Goal: Task Accomplishment & Management: Complete application form

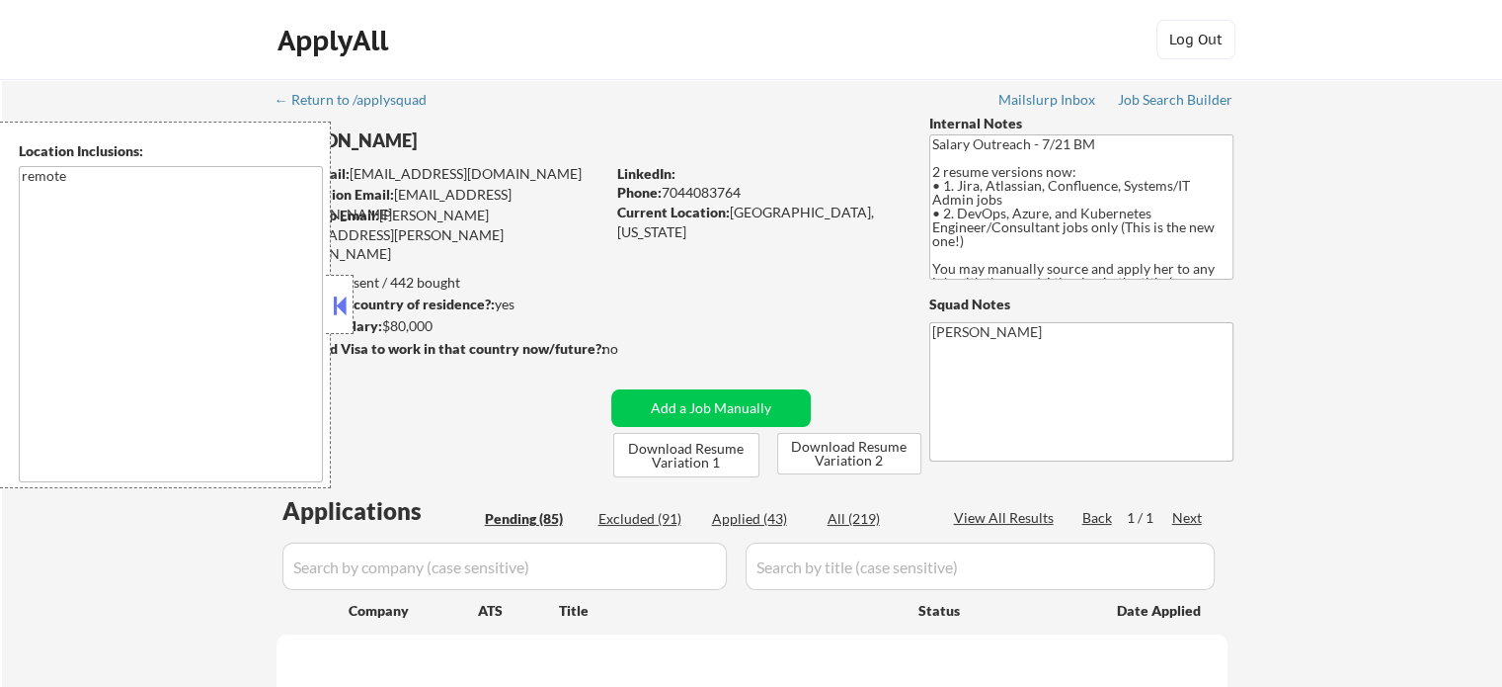
select select ""pending""
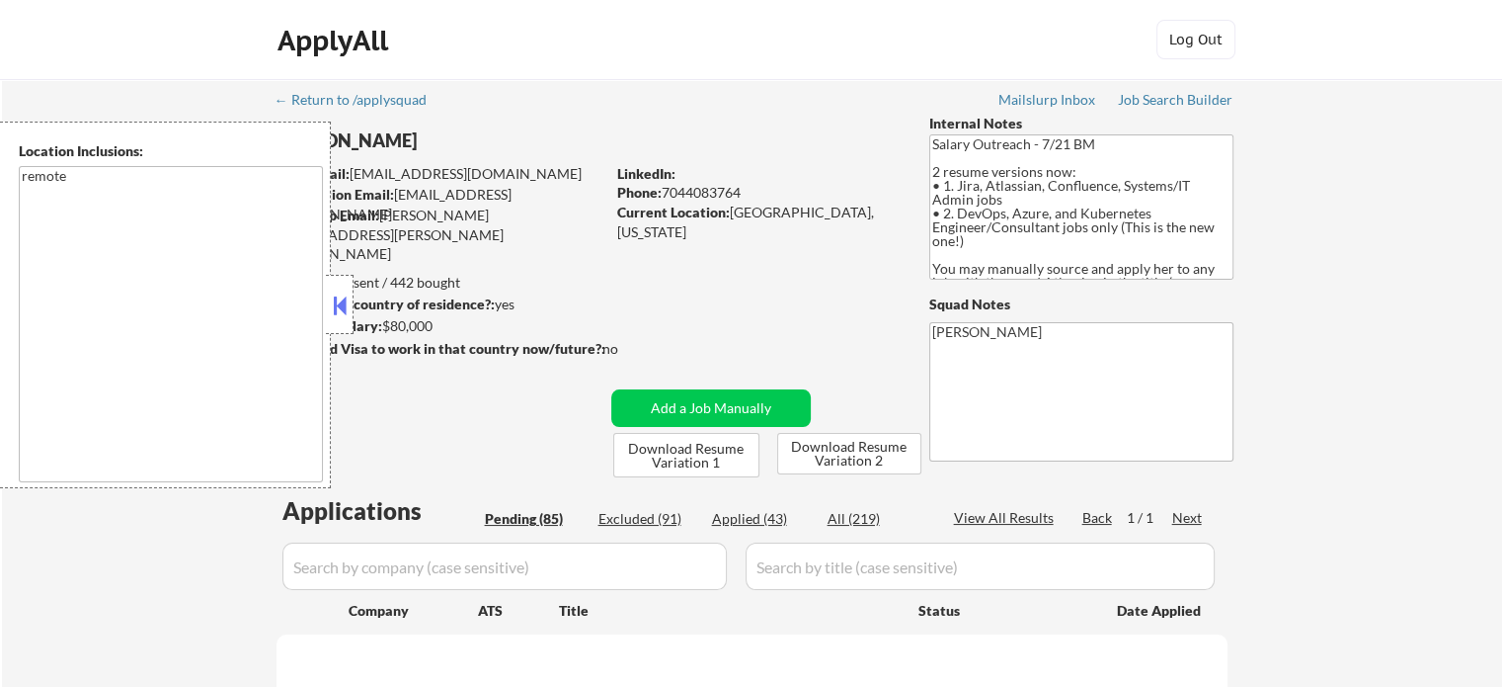
select select ""pending""
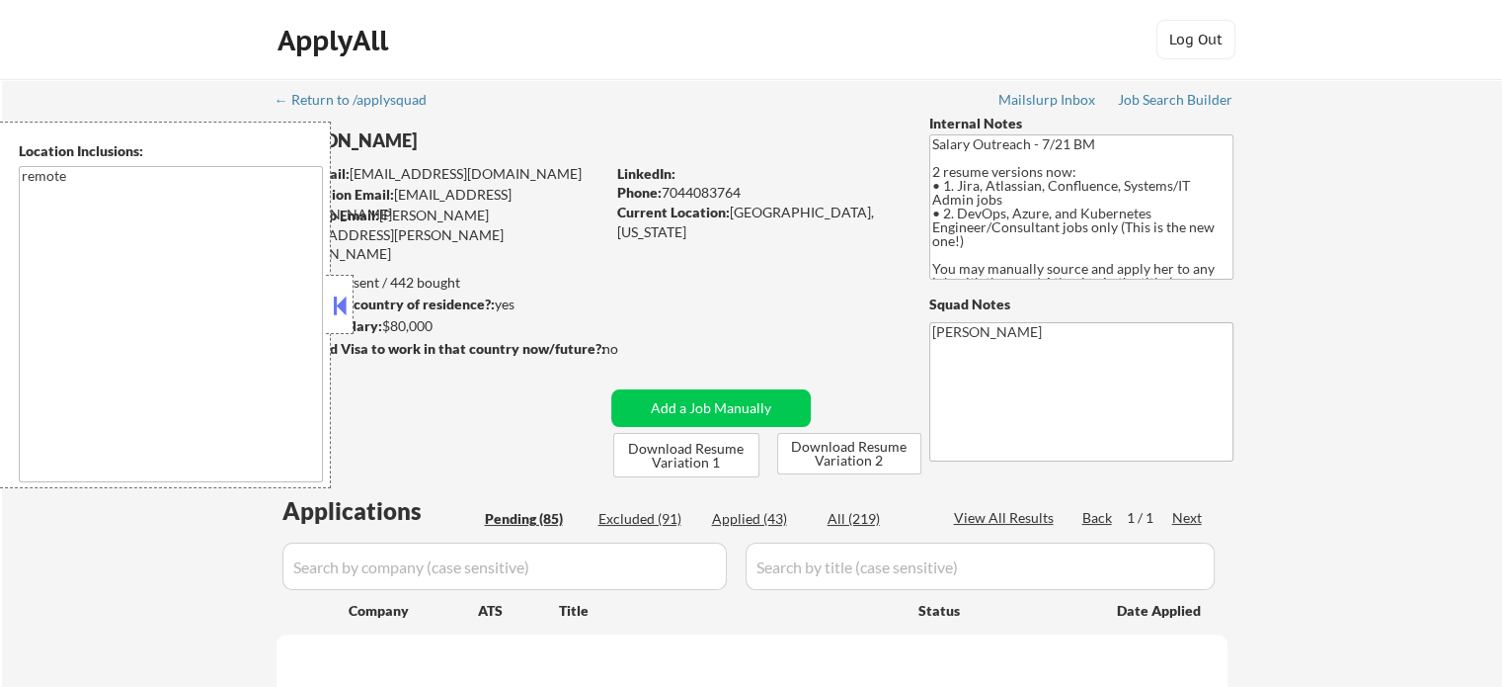
select select ""pending""
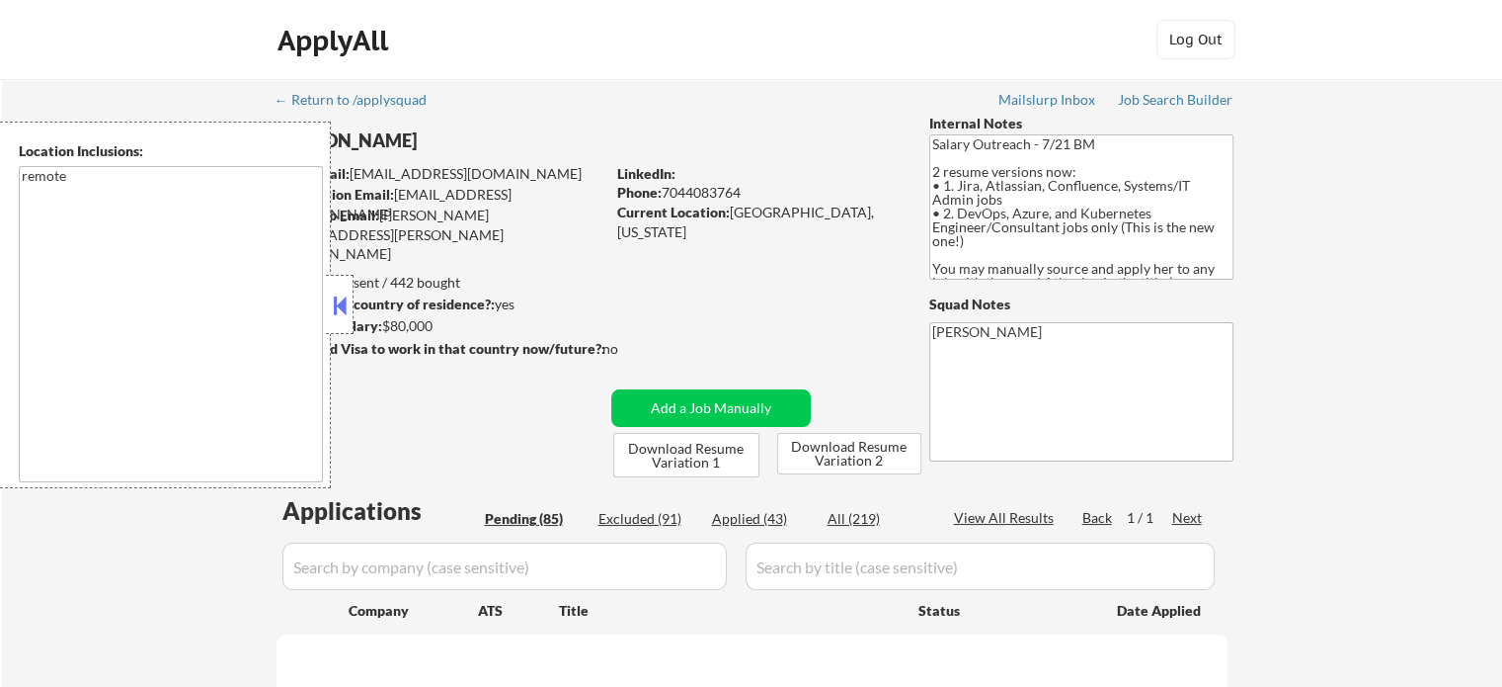
select select ""pending""
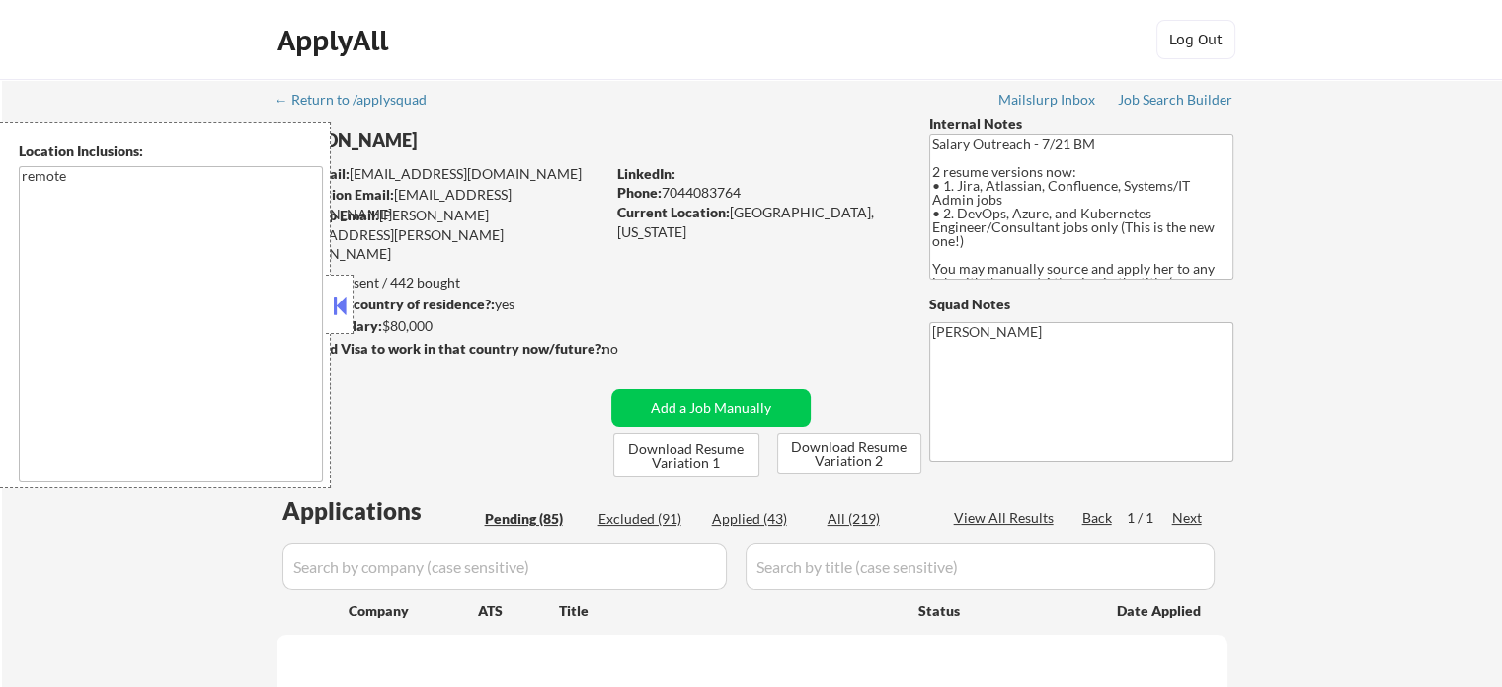
select select ""pending""
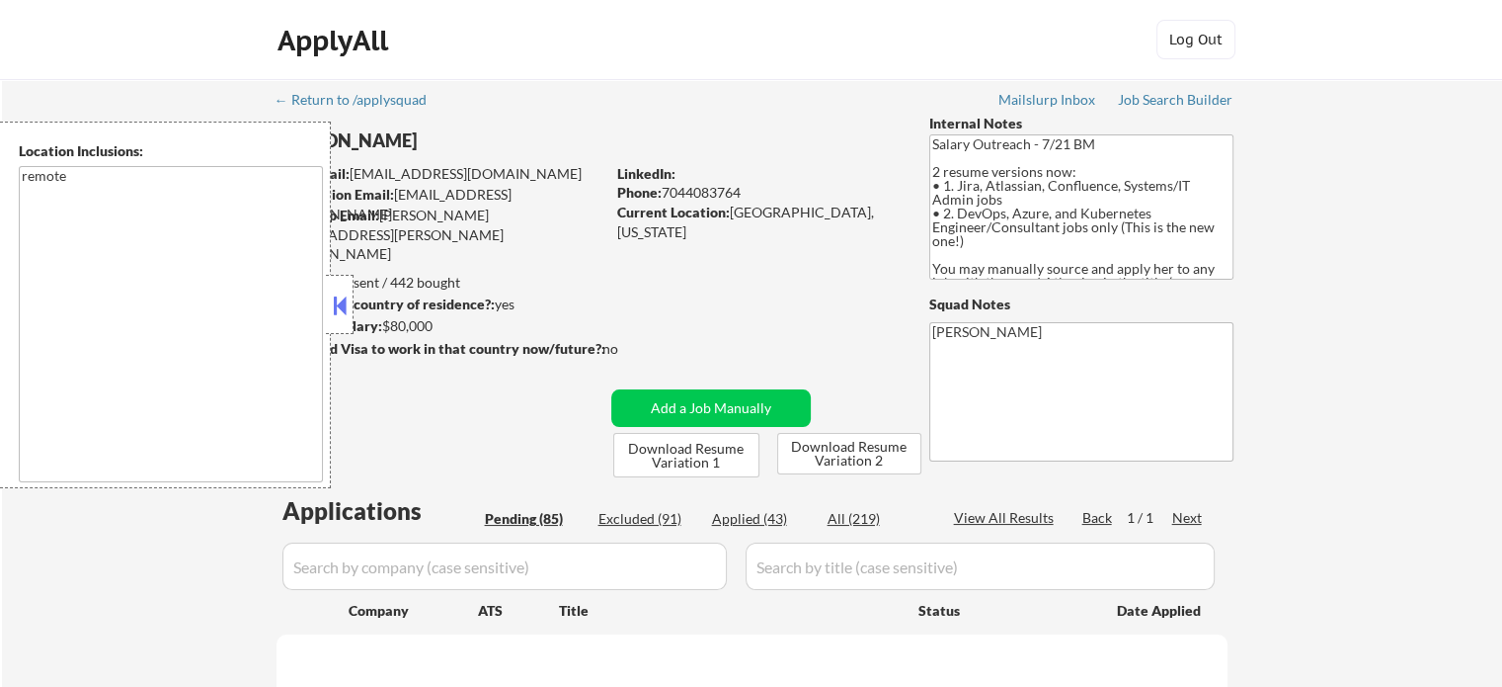
select select ""pending""
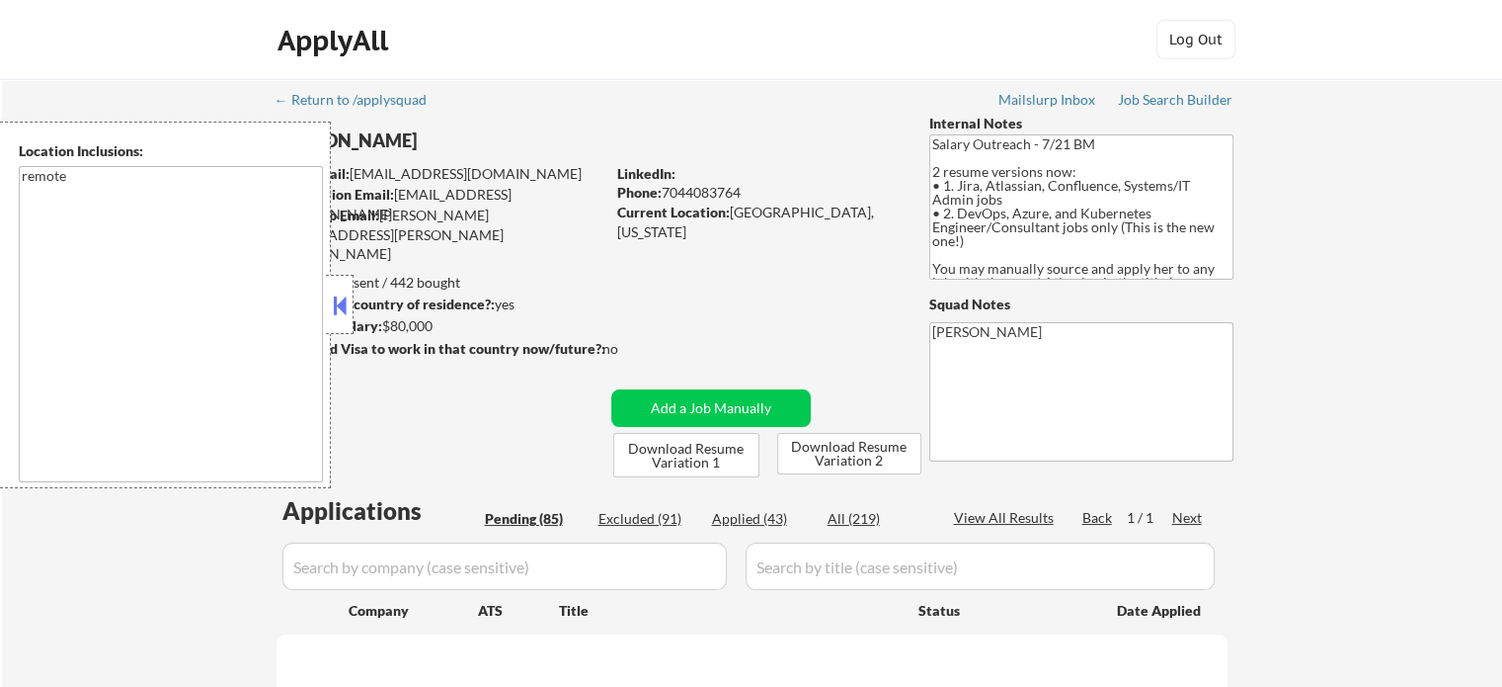
select select ""pending""
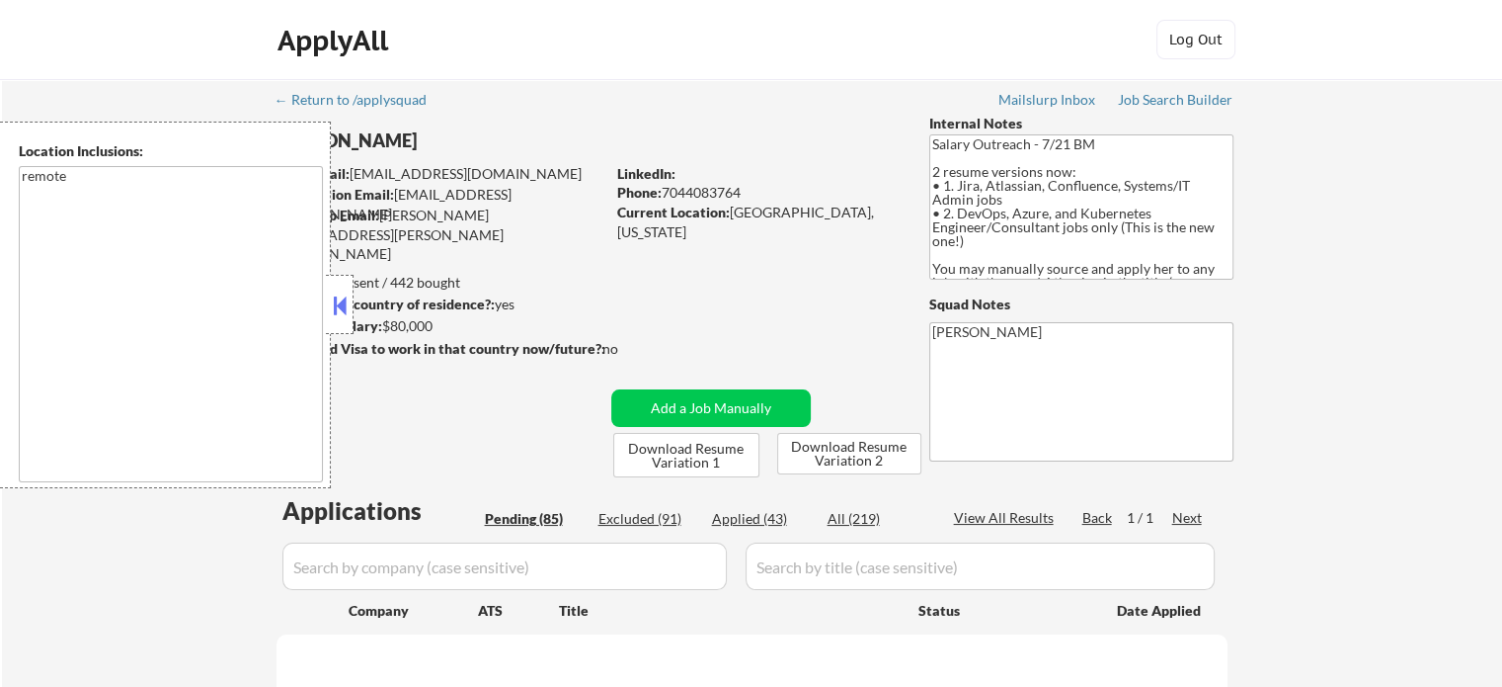
select select ""pending""
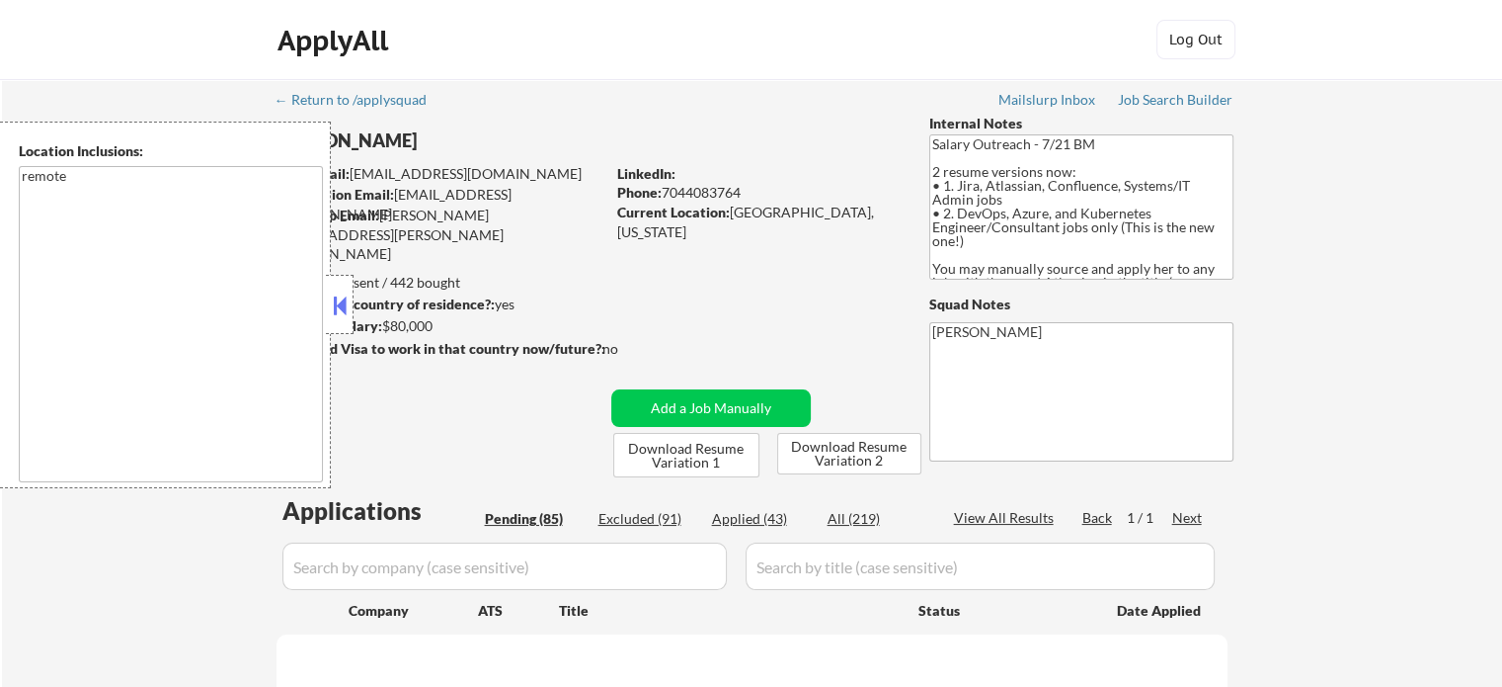
select select ""pending""
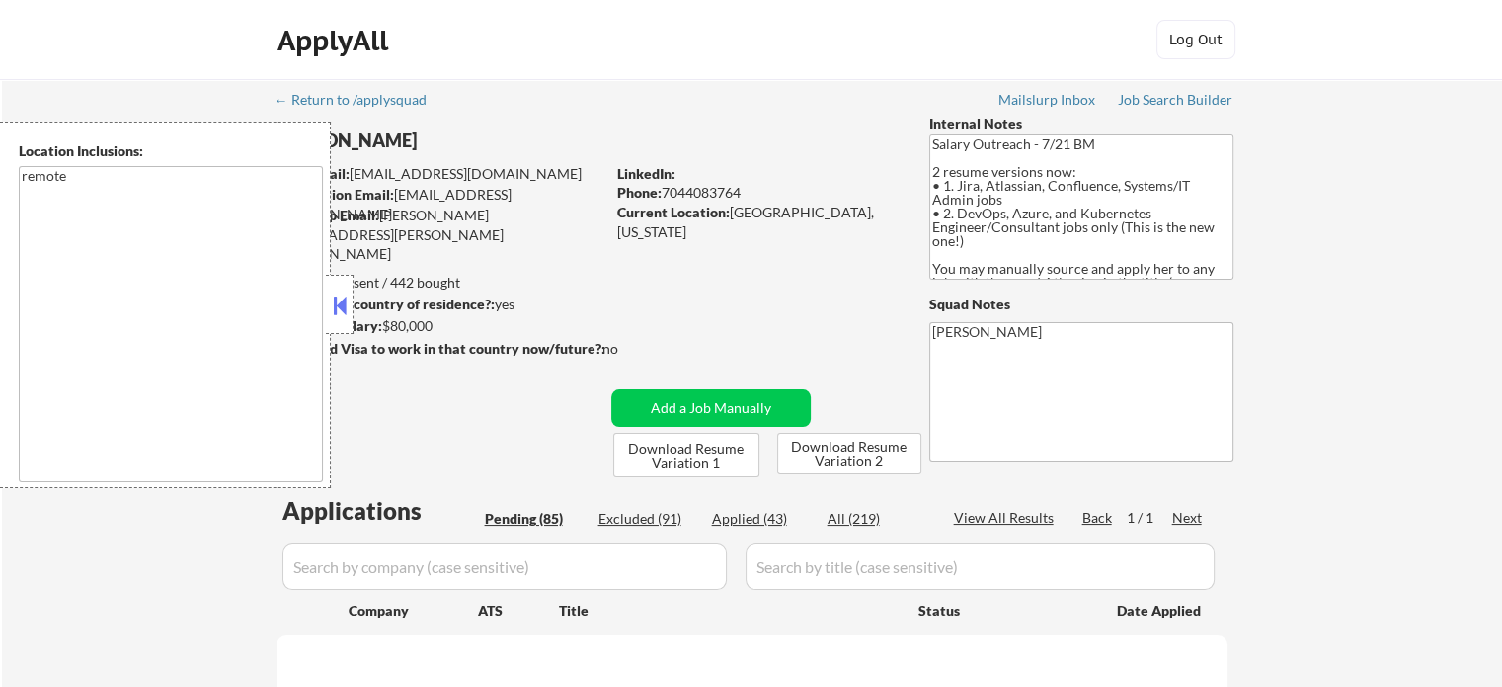
select select ""pending""
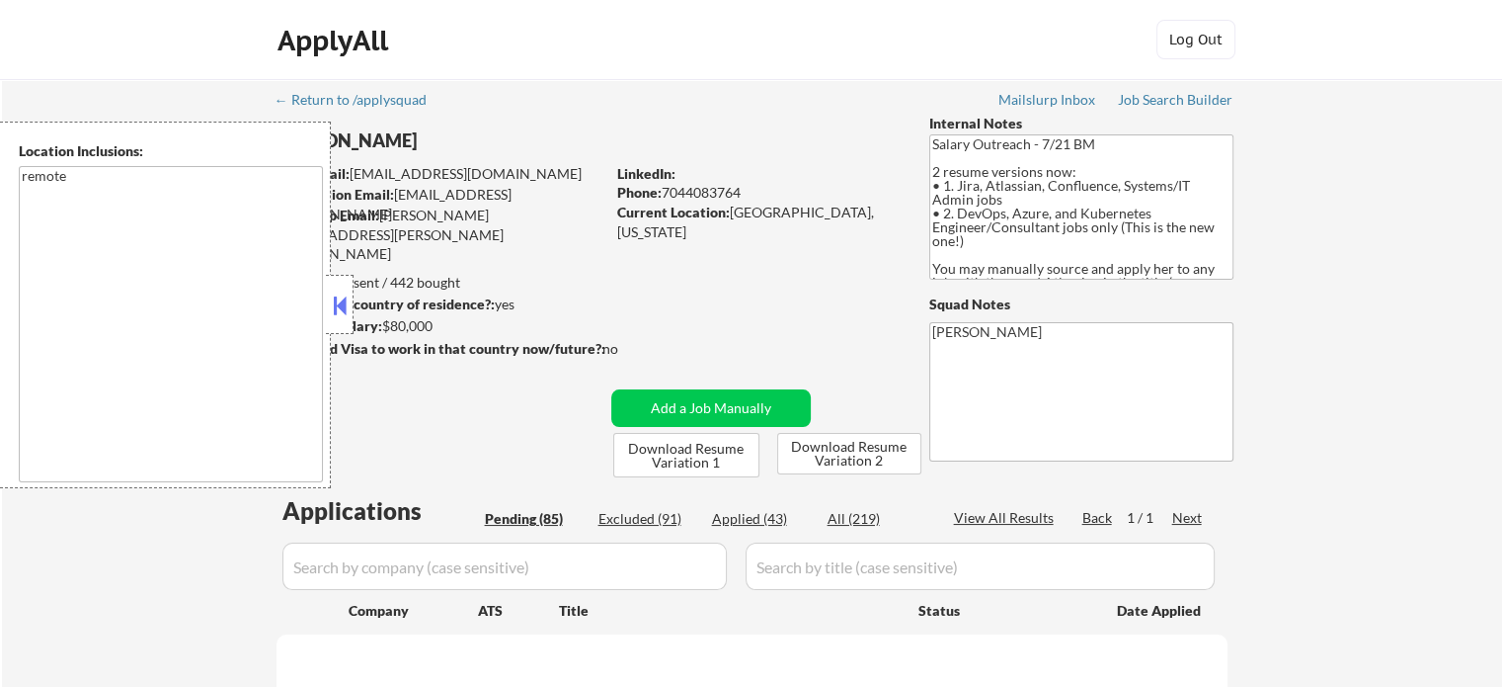
select select ""pending""
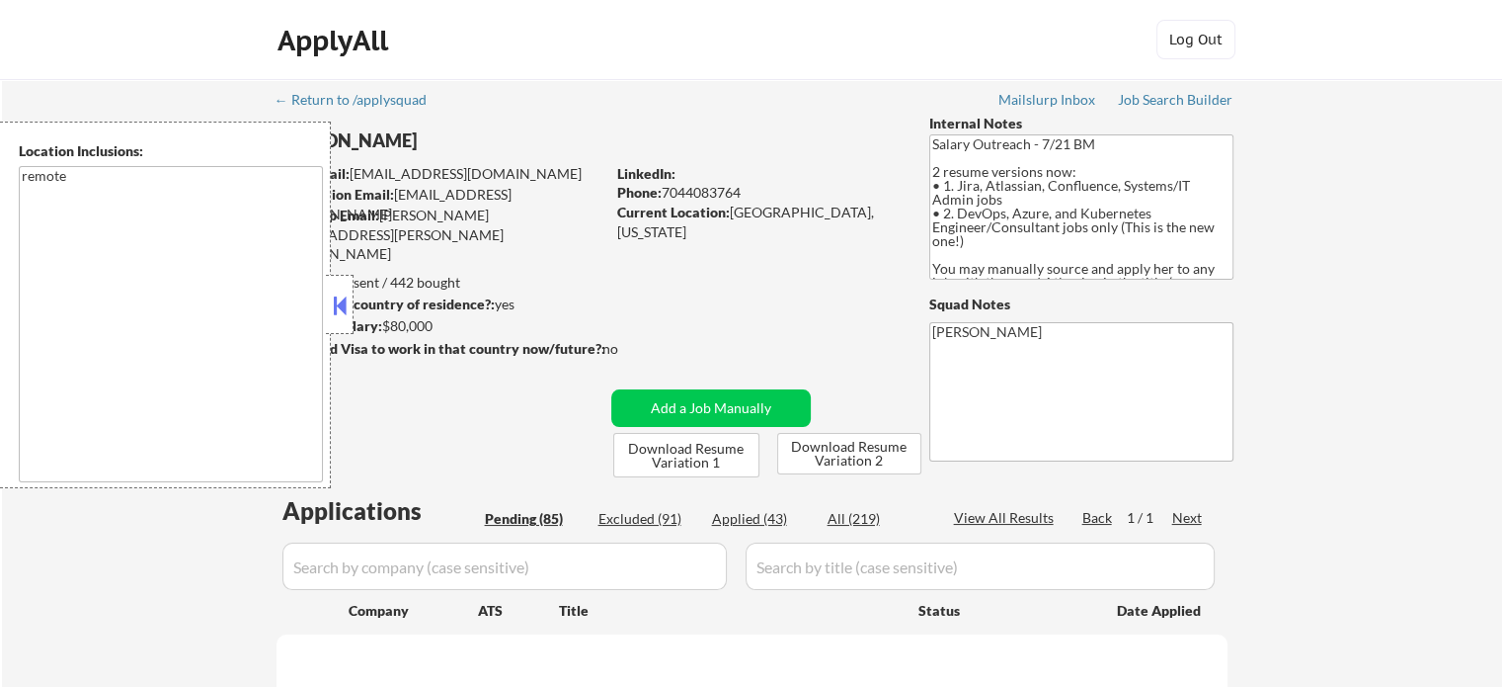
select select ""pending""
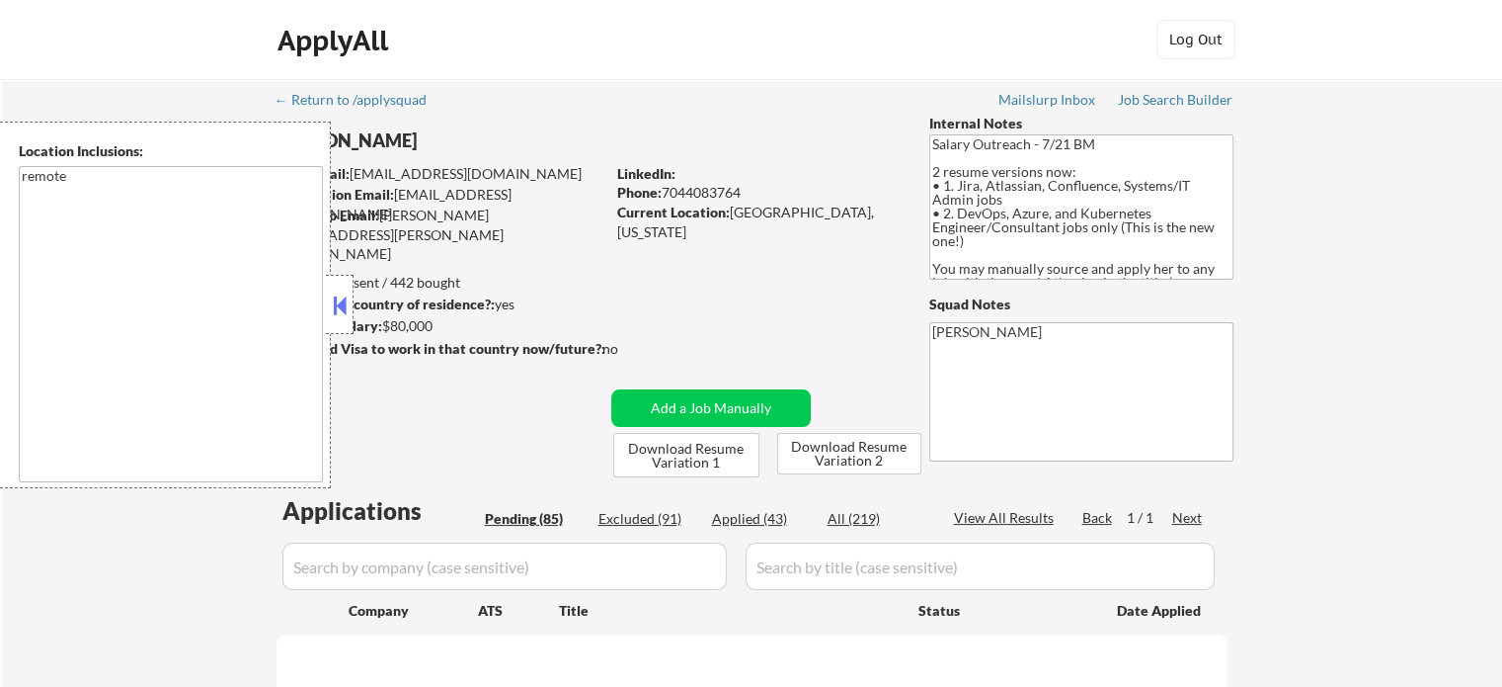
select select ""pending""
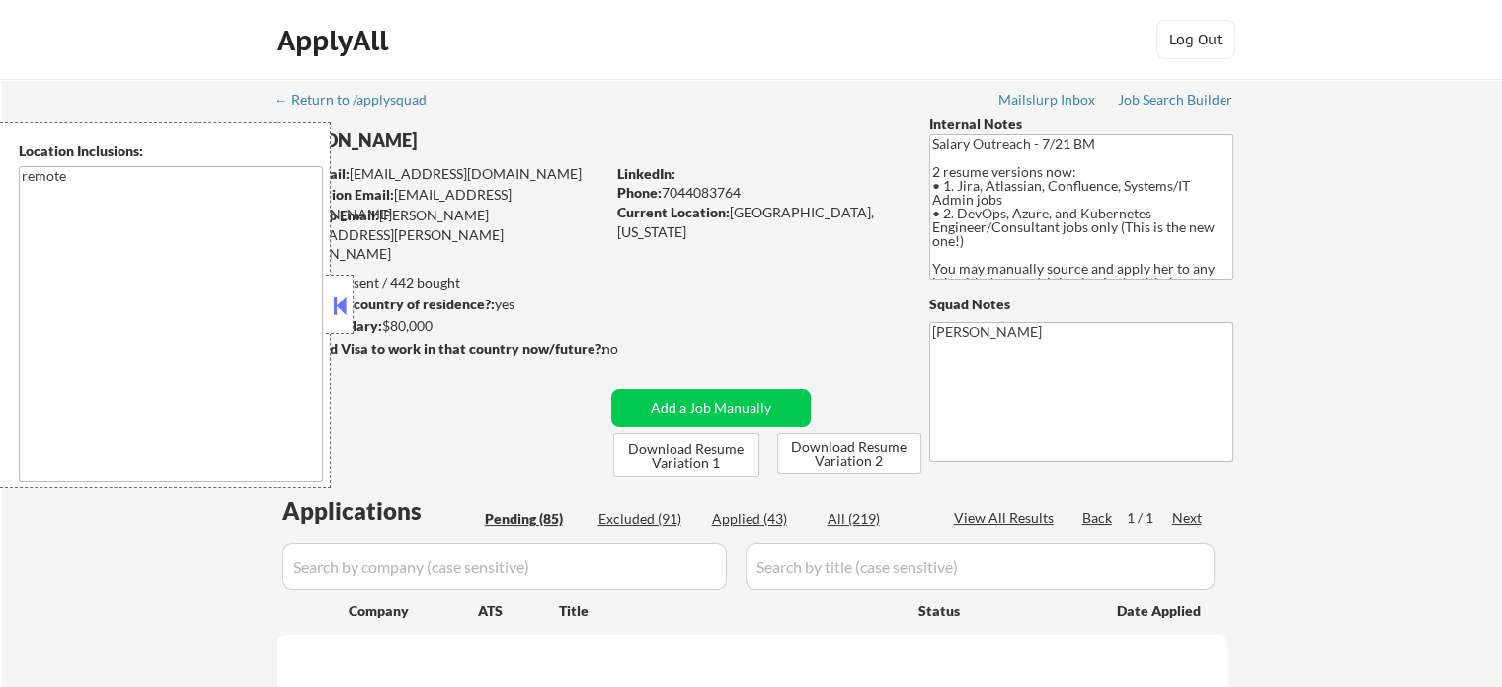
select select ""pending""
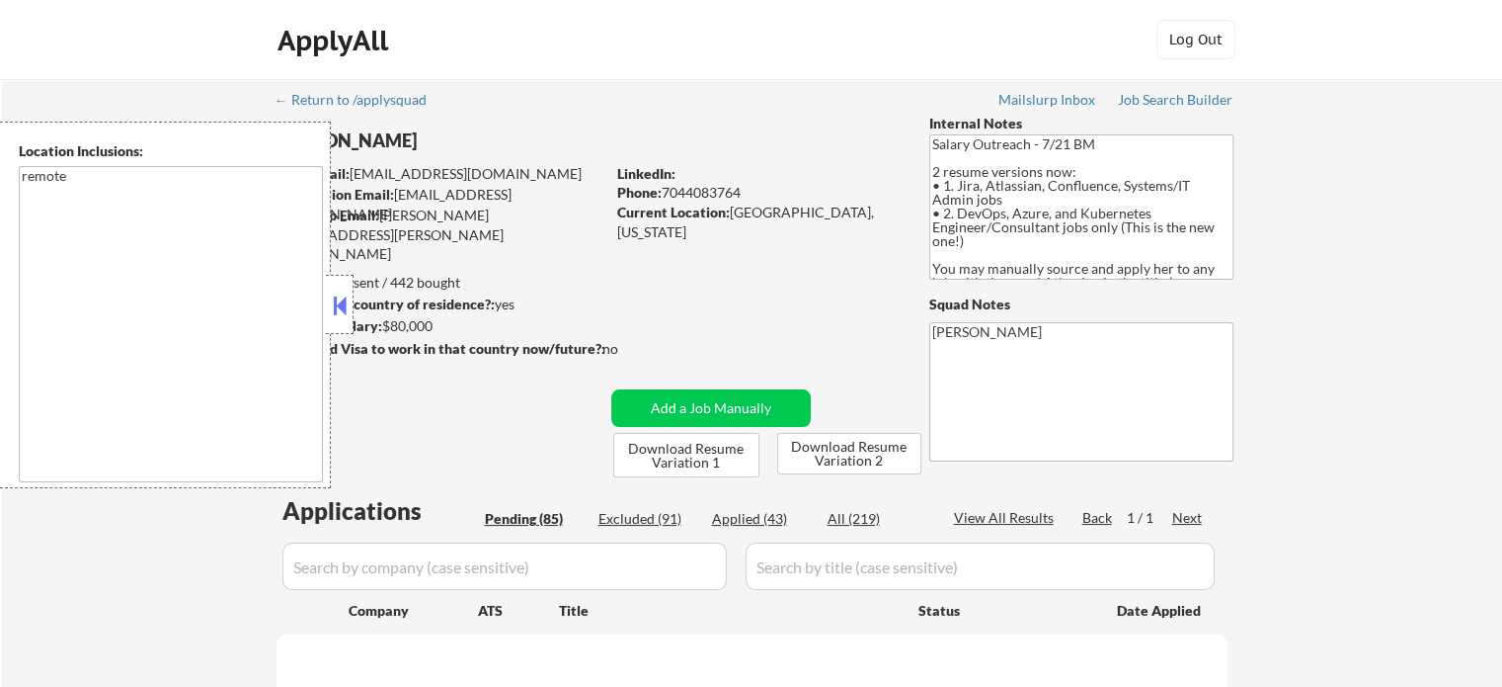
select select ""pending""
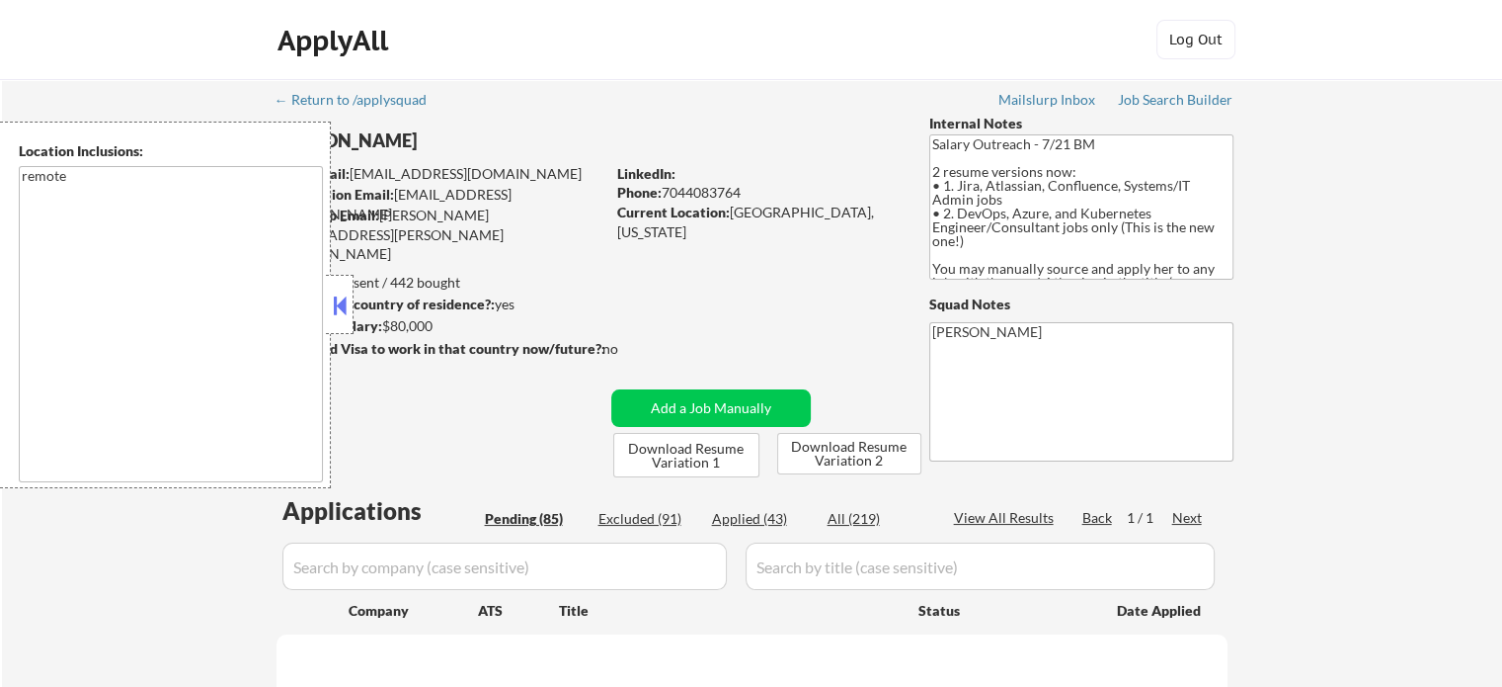
select select ""pending""
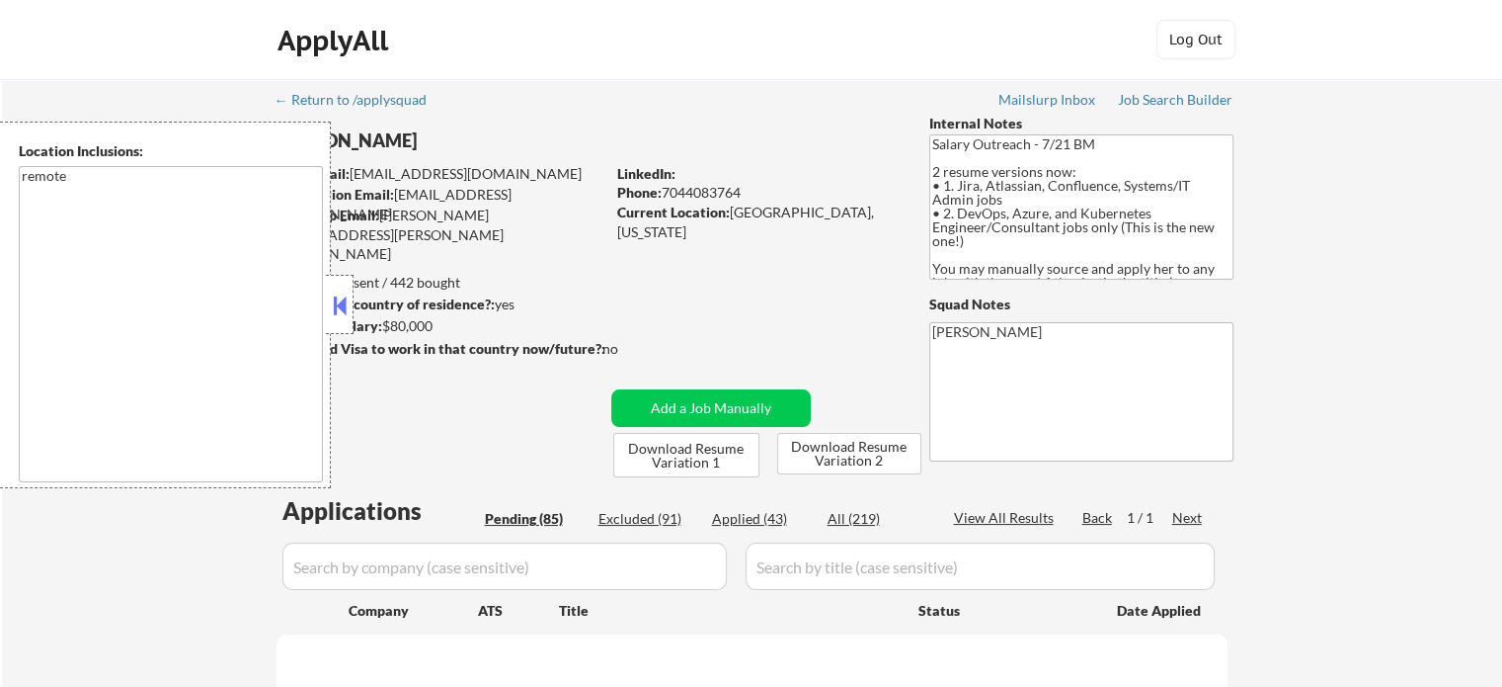
select select ""pending""
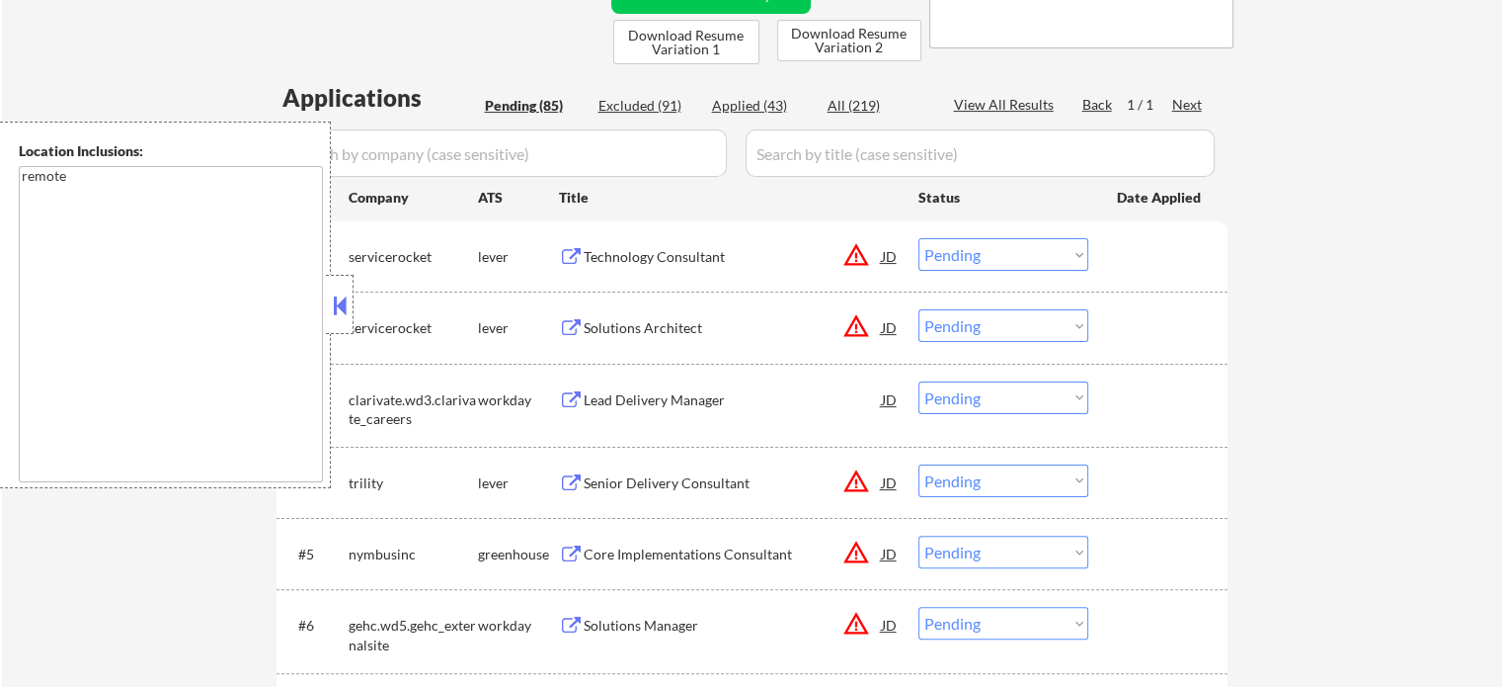
scroll to position [266, 0]
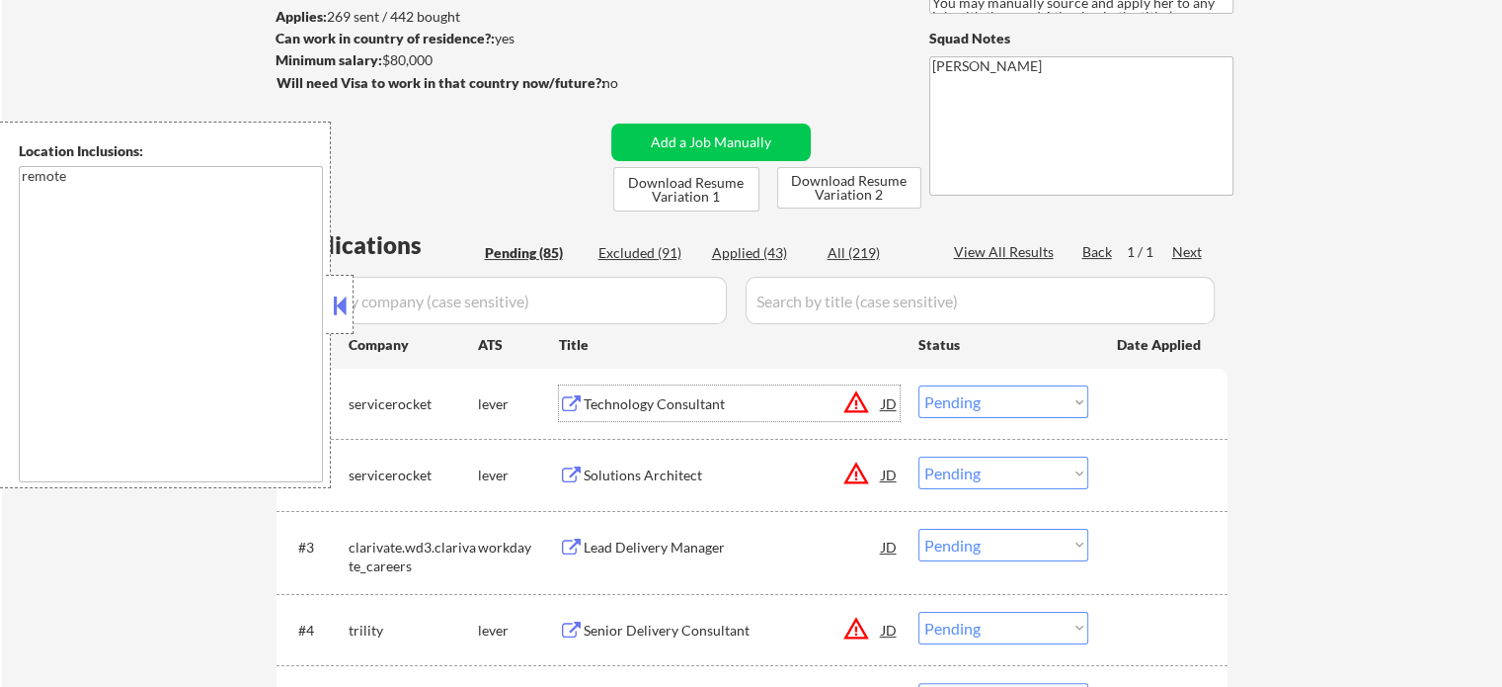
click at [645, 410] on div "Technology Consultant" at bounding box center [733, 404] width 298 height 20
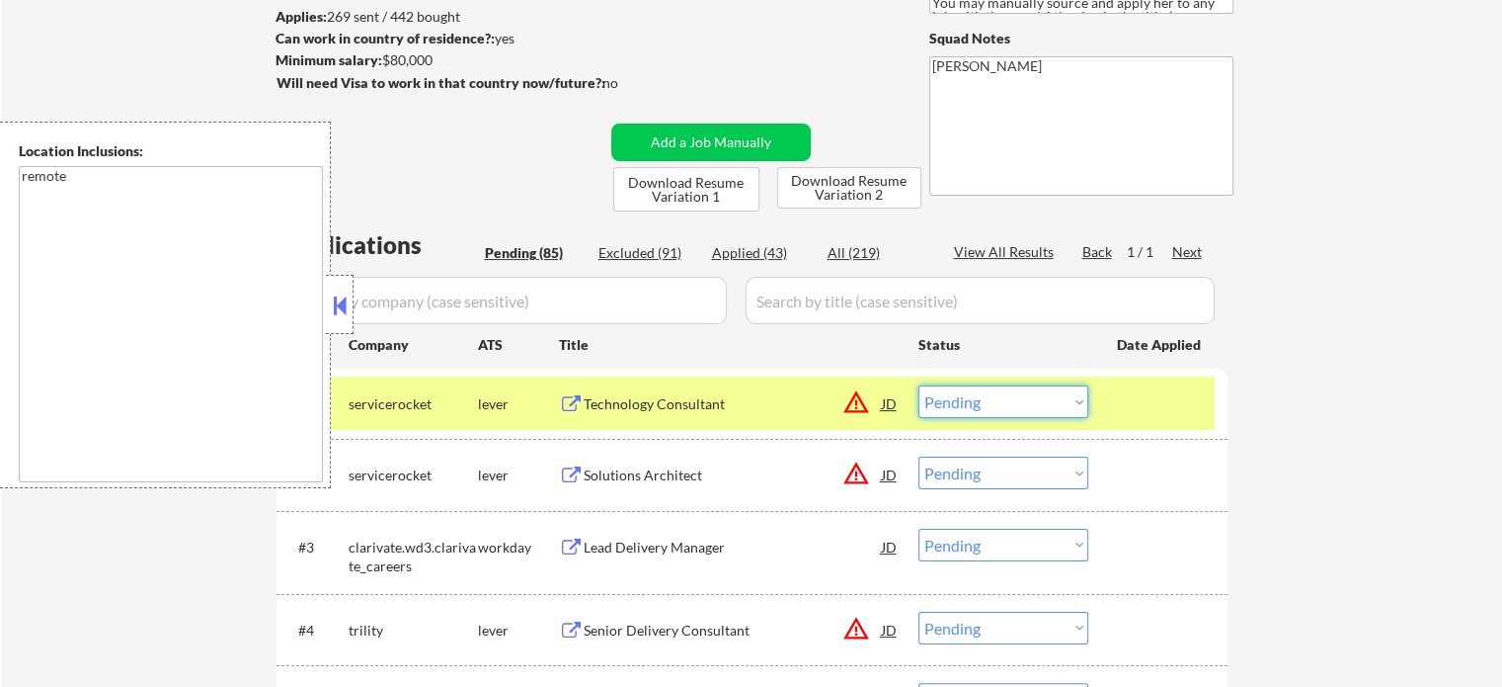
click at [1019, 410] on select "Choose an option... Pending Applied Excluded (Questions) Excluded (Expired) Exc…" at bounding box center [1004, 401] width 170 height 33
click at [919, 385] on select "Choose an option... Pending Applied Excluded (Questions) Excluded (Expired) Exc…" at bounding box center [1004, 401] width 170 height 33
click at [1138, 410] on div at bounding box center [1160, 403] width 87 height 36
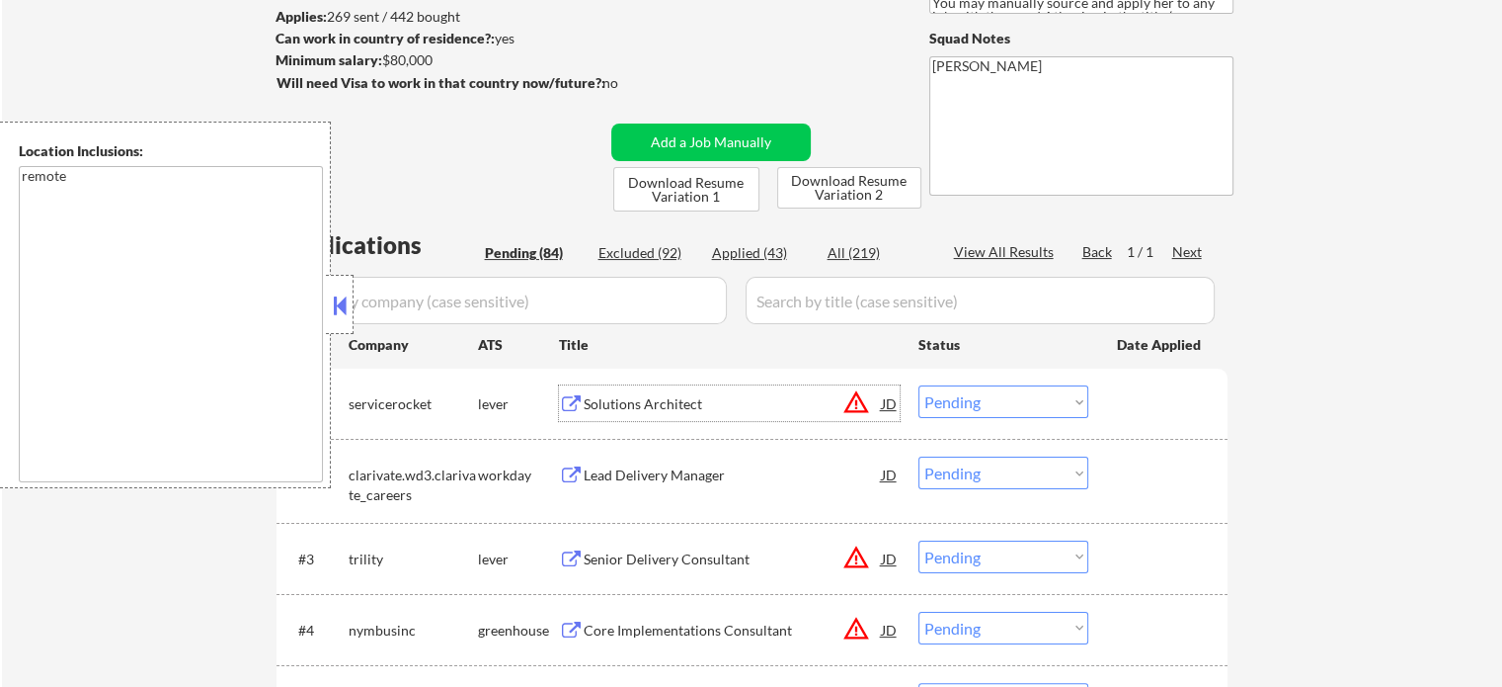
click at [618, 414] on div "Solutions Architect" at bounding box center [733, 403] width 298 height 36
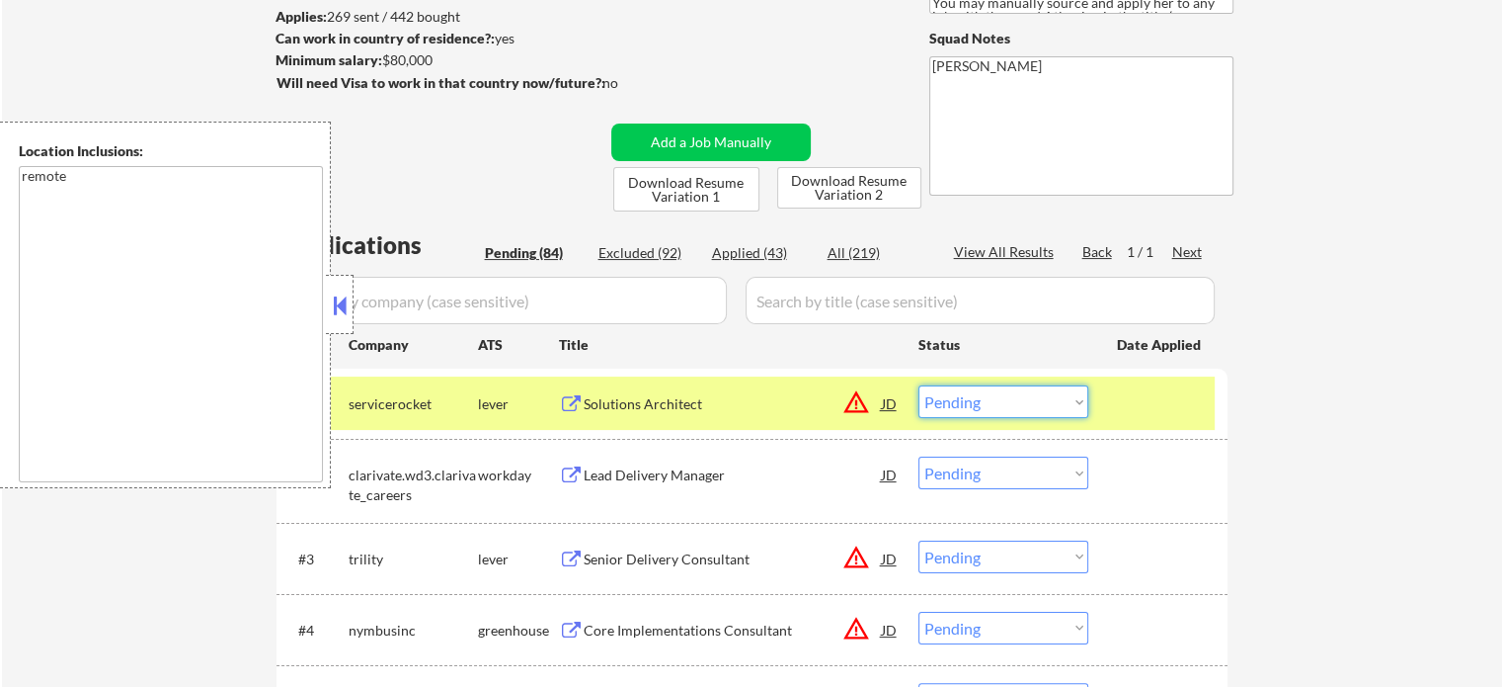
click at [980, 407] on select "Choose an option... Pending Applied Excluded (Questions) Excluded (Expired) Exc…" at bounding box center [1004, 401] width 170 height 33
click at [919, 385] on select "Choose an option... Pending Applied Excluded (Questions) Excluded (Expired) Exc…" at bounding box center [1004, 401] width 170 height 33
click at [1117, 386] on div at bounding box center [1160, 403] width 87 height 36
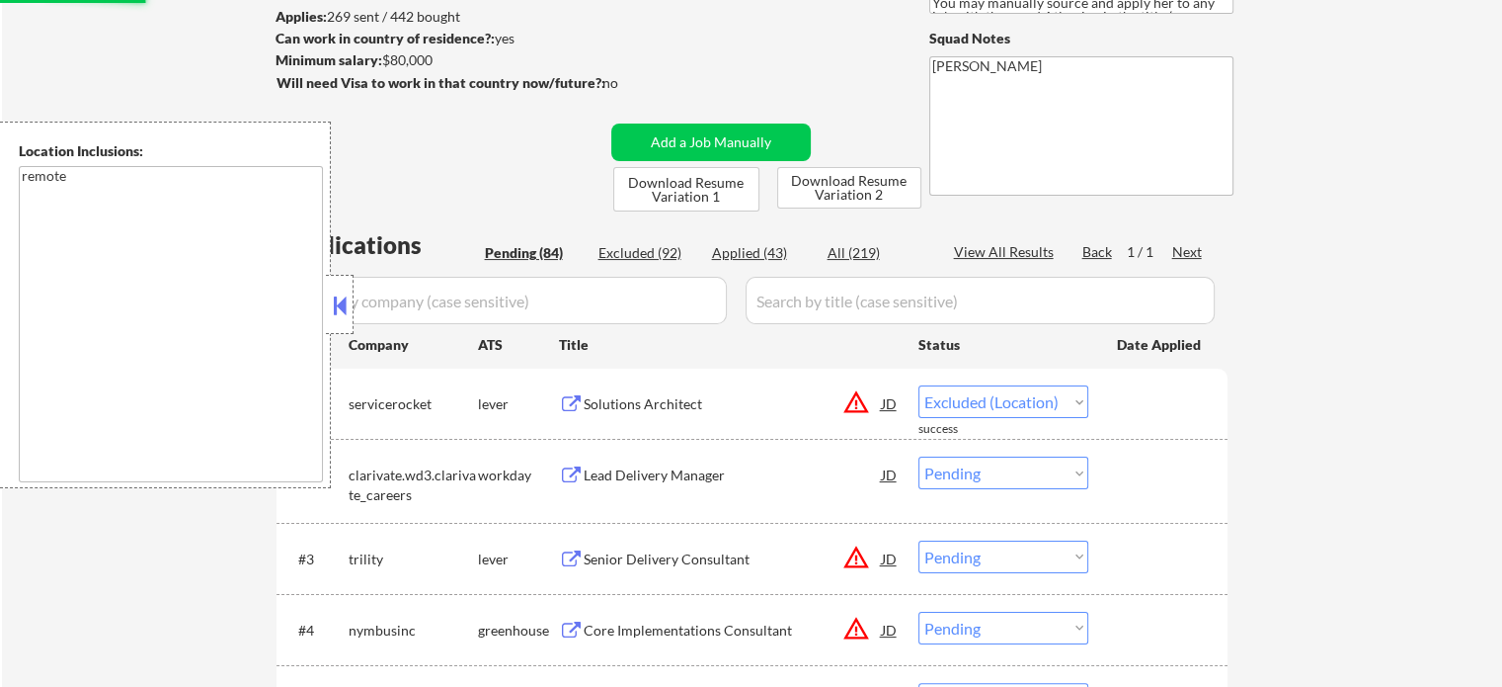
select select ""pending""
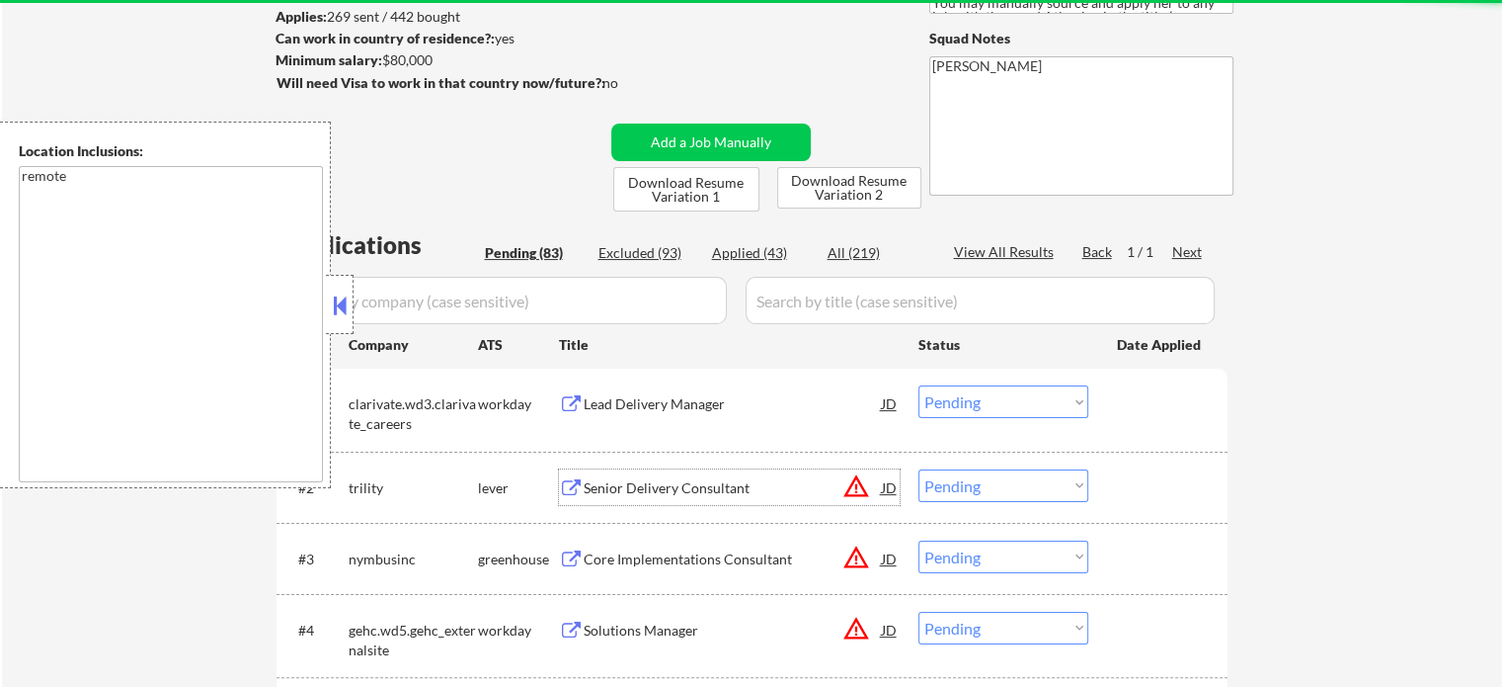
click at [677, 482] on div "Senior Delivery Consultant" at bounding box center [733, 488] width 298 height 20
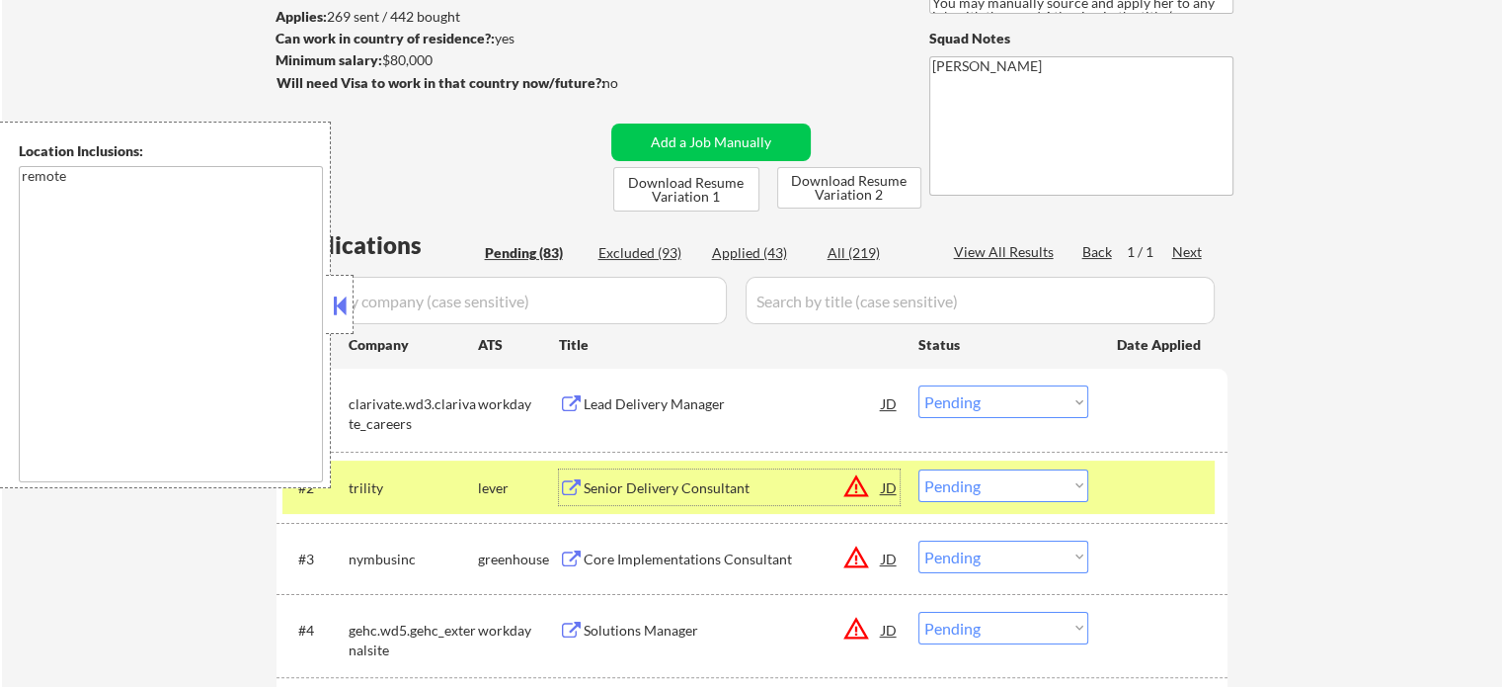
click at [988, 489] on select "Choose an option... Pending Applied Excluded (Questions) Excluded (Expired) Exc…" at bounding box center [1004, 485] width 170 height 33
click at [919, 469] on select "Choose an option... Pending Applied Excluded (Questions) Excluded (Expired) Exc…" at bounding box center [1004, 485] width 170 height 33
click at [1111, 489] on div "#2 trility lever Senior Delivery Consultant JD warning_amber Choose an option..…" at bounding box center [749, 486] width 932 height 53
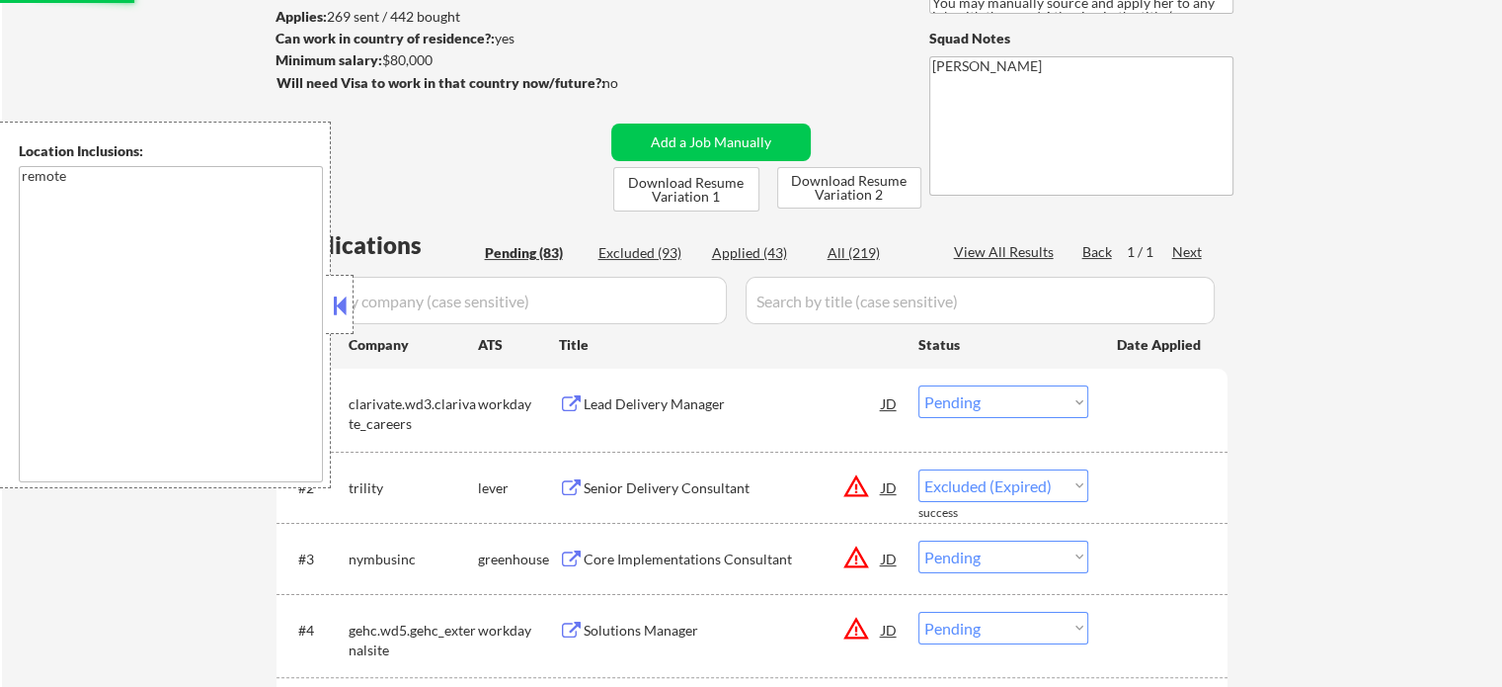
select select ""pending""
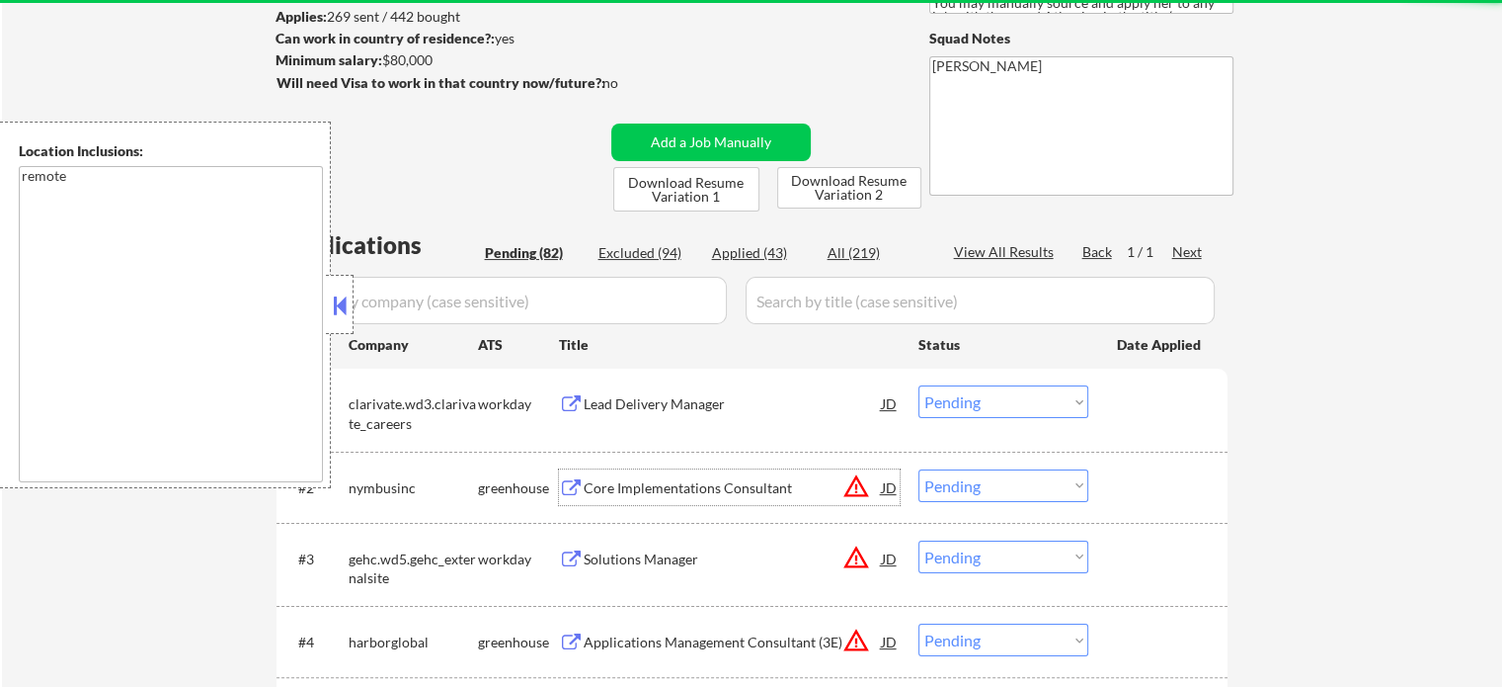
click at [658, 484] on div "Core Implementations Consultant" at bounding box center [733, 488] width 298 height 20
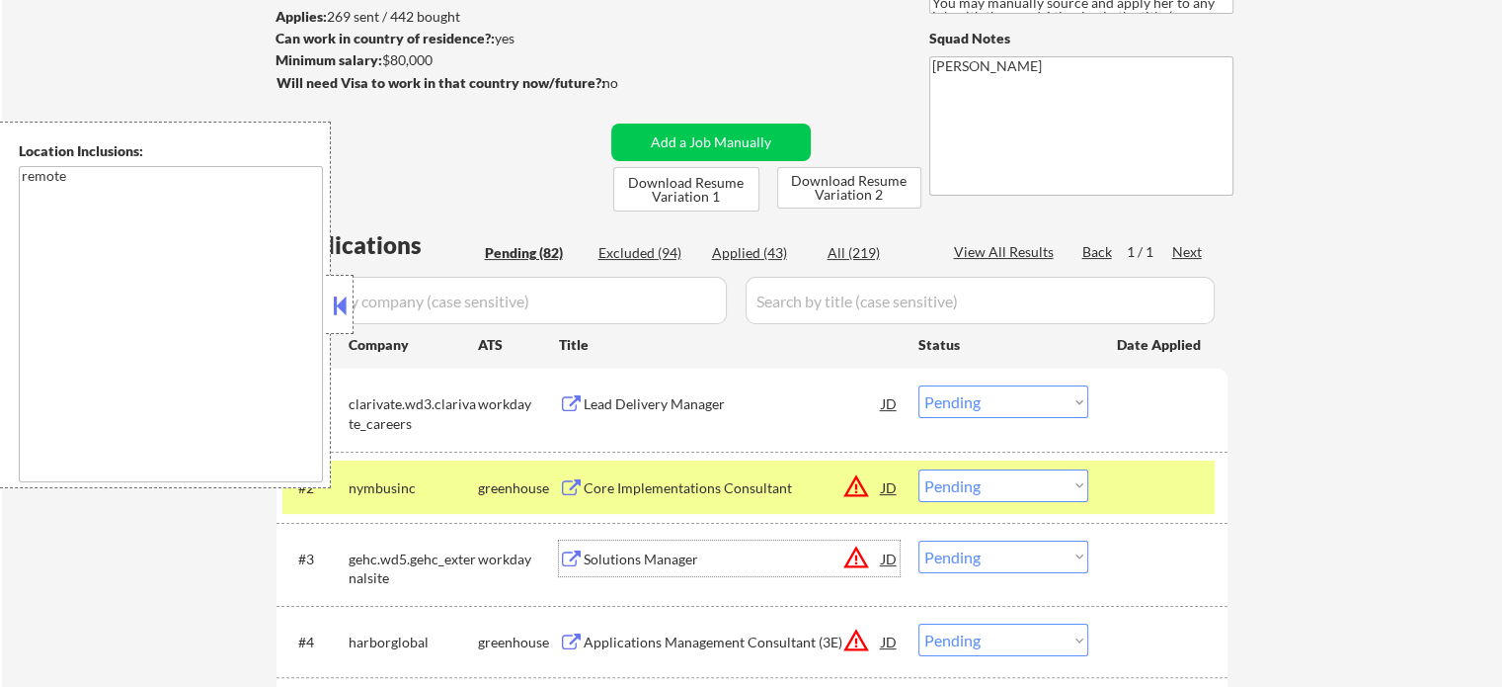
click at [661, 560] on div "Solutions Manager" at bounding box center [733, 559] width 298 height 20
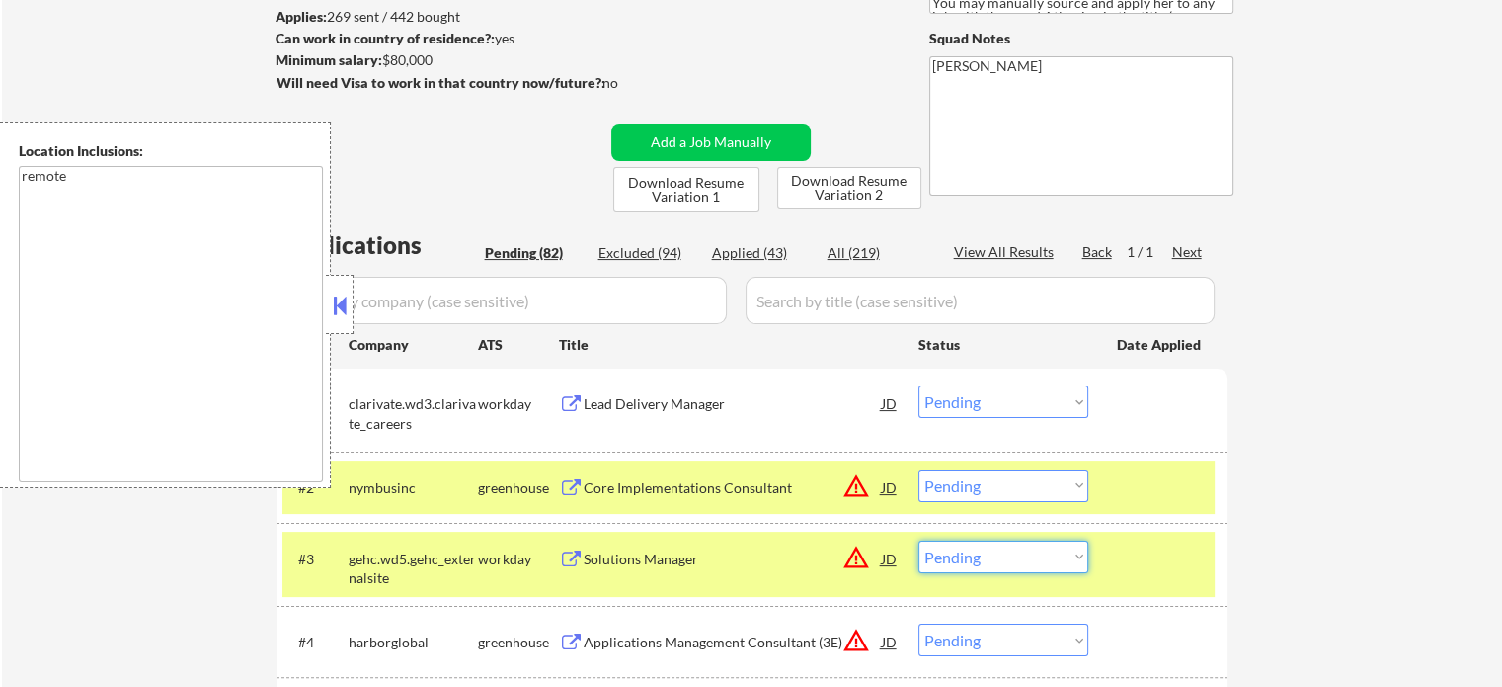
click at [990, 566] on select "Choose an option... Pending Applied Excluded (Questions) Excluded (Expired) Exc…" at bounding box center [1004, 556] width 170 height 33
click at [919, 540] on select "Choose an option... Pending Applied Excluded (Questions) Excluded (Expired) Exc…" at bounding box center [1004, 556] width 170 height 33
click at [1132, 552] on div at bounding box center [1160, 558] width 87 height 36
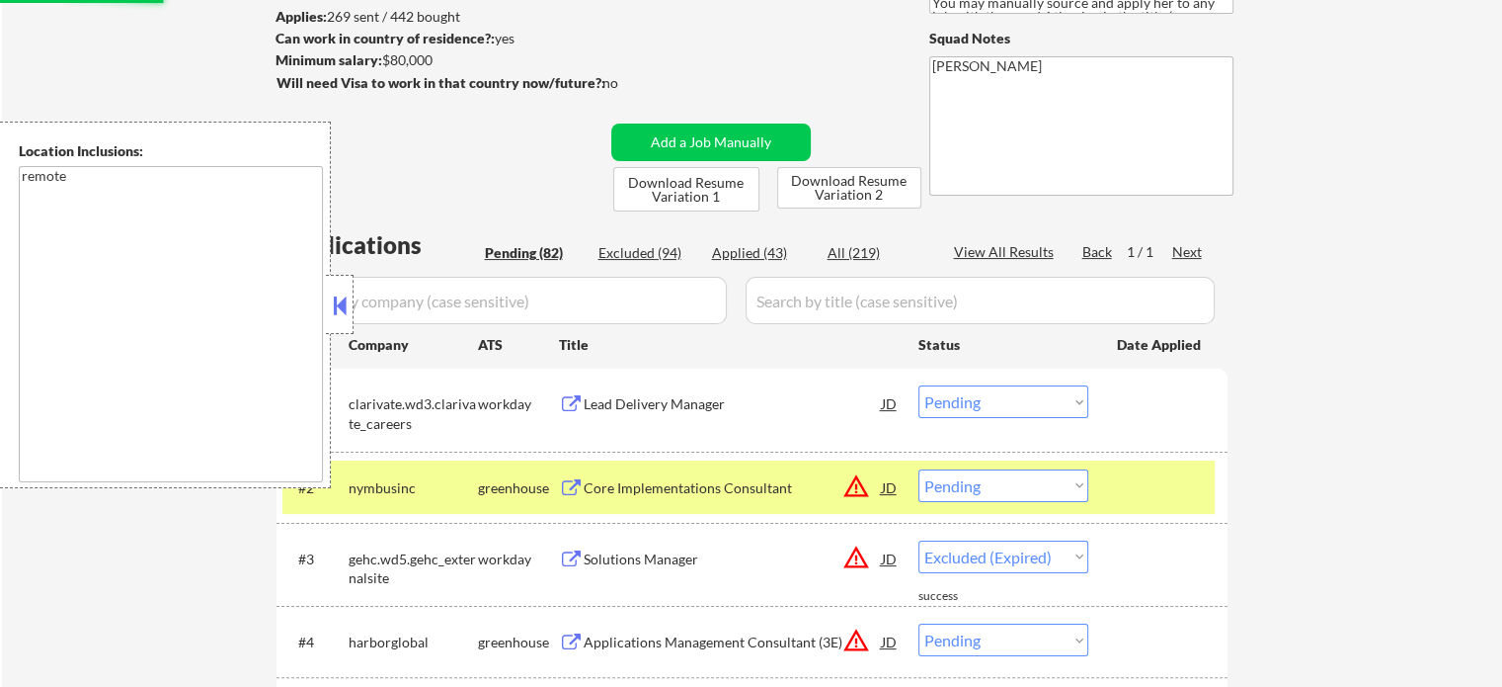
select select ""pending""
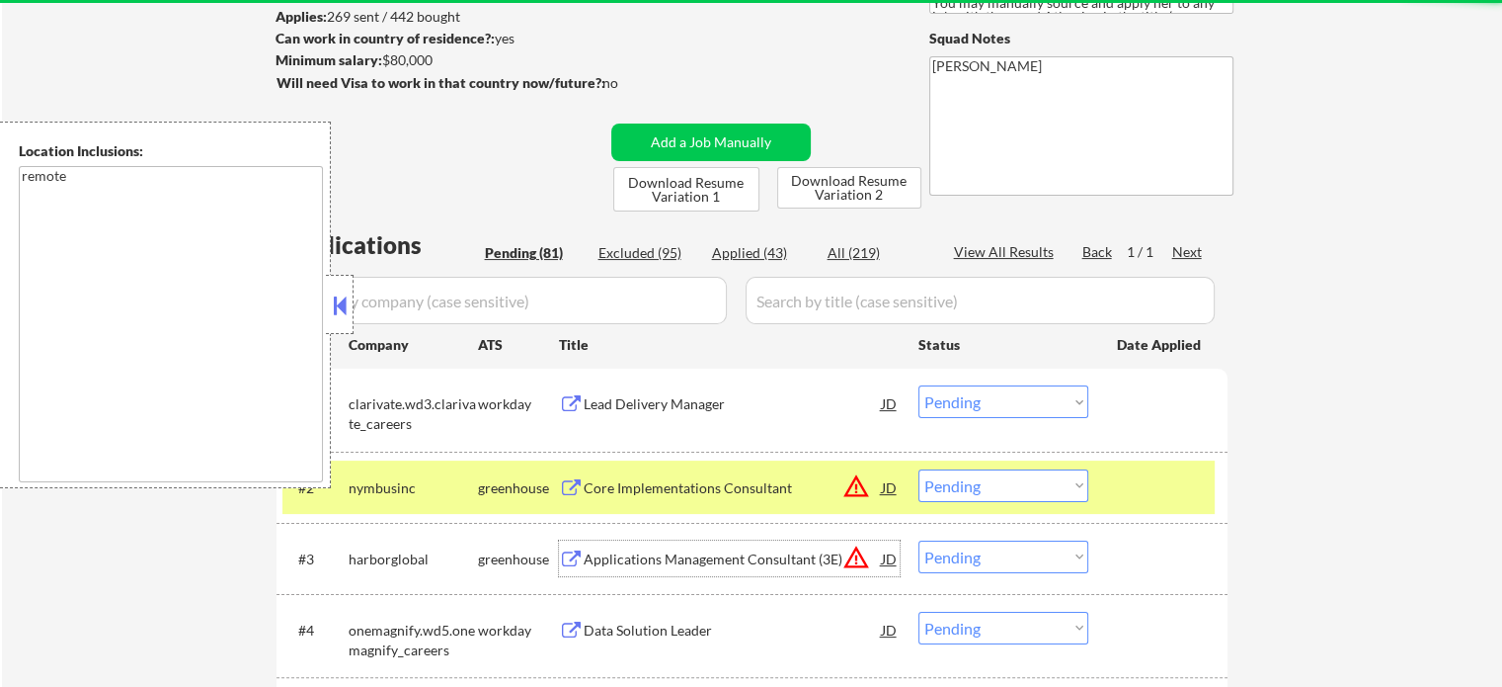
click at [723, 556] on div "Applications Management Consultant (3E)" at bounding box center [733, 559] width 298 height 20
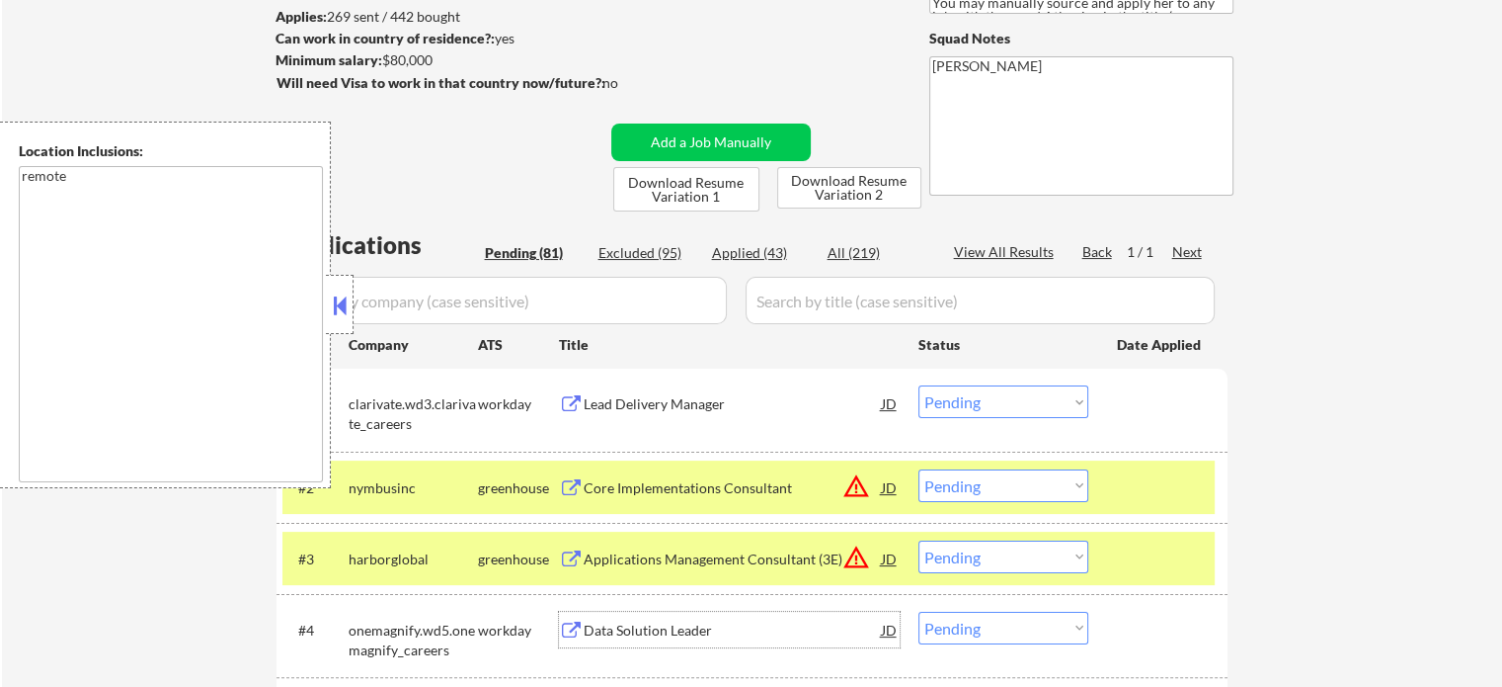
click at [646, 639] on div "Data Solution Leader" at bounding box center [733, 629] width 298 height 36
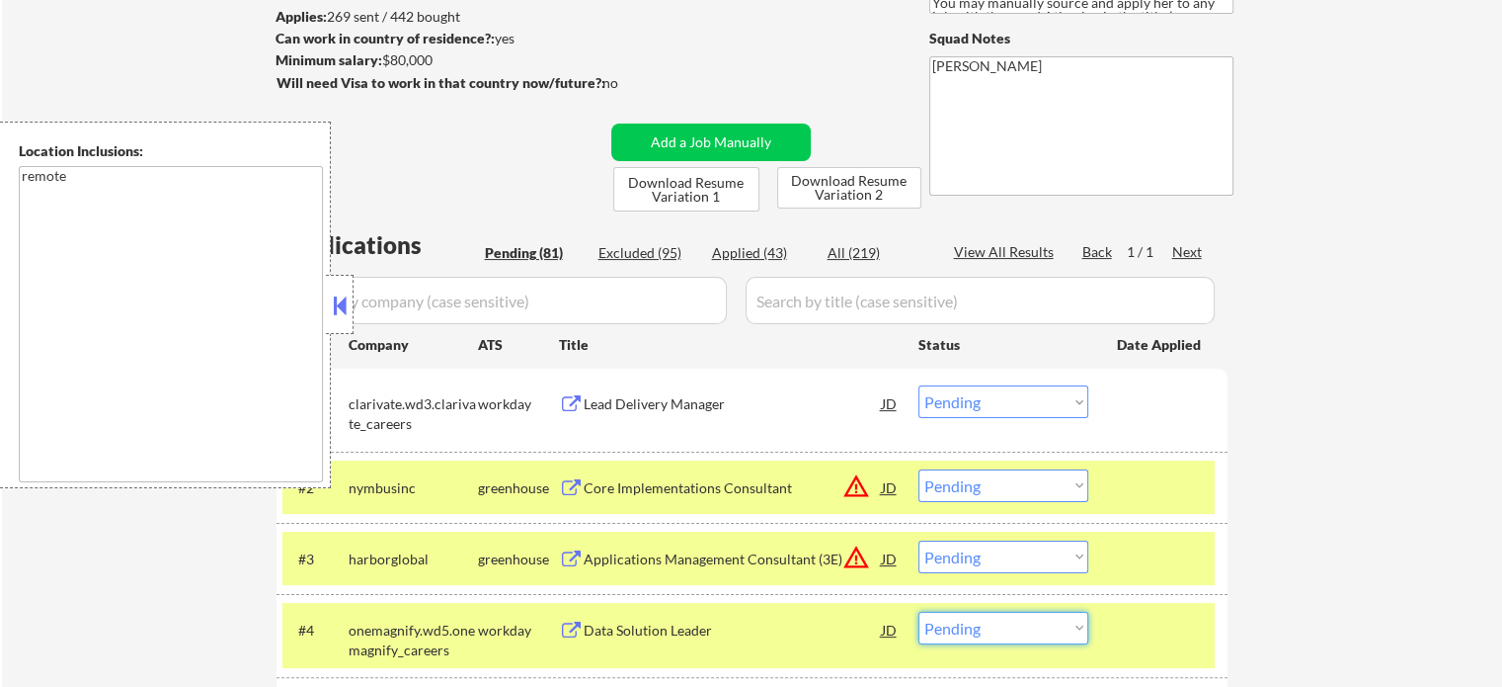
click at [992, 636] on select "Choose an option... Pending Applied Excluded (Questions) Excluded (Expired) Exc…" at bounding box center [1004, 627] width 170 height 33
click at [919, 611] on select "Choose an option... Pending Applied Excluded (Questions) Excluded (Expired) Exc…" at bounding box center [1004, 627] width 170 height 33
select select ""pending""
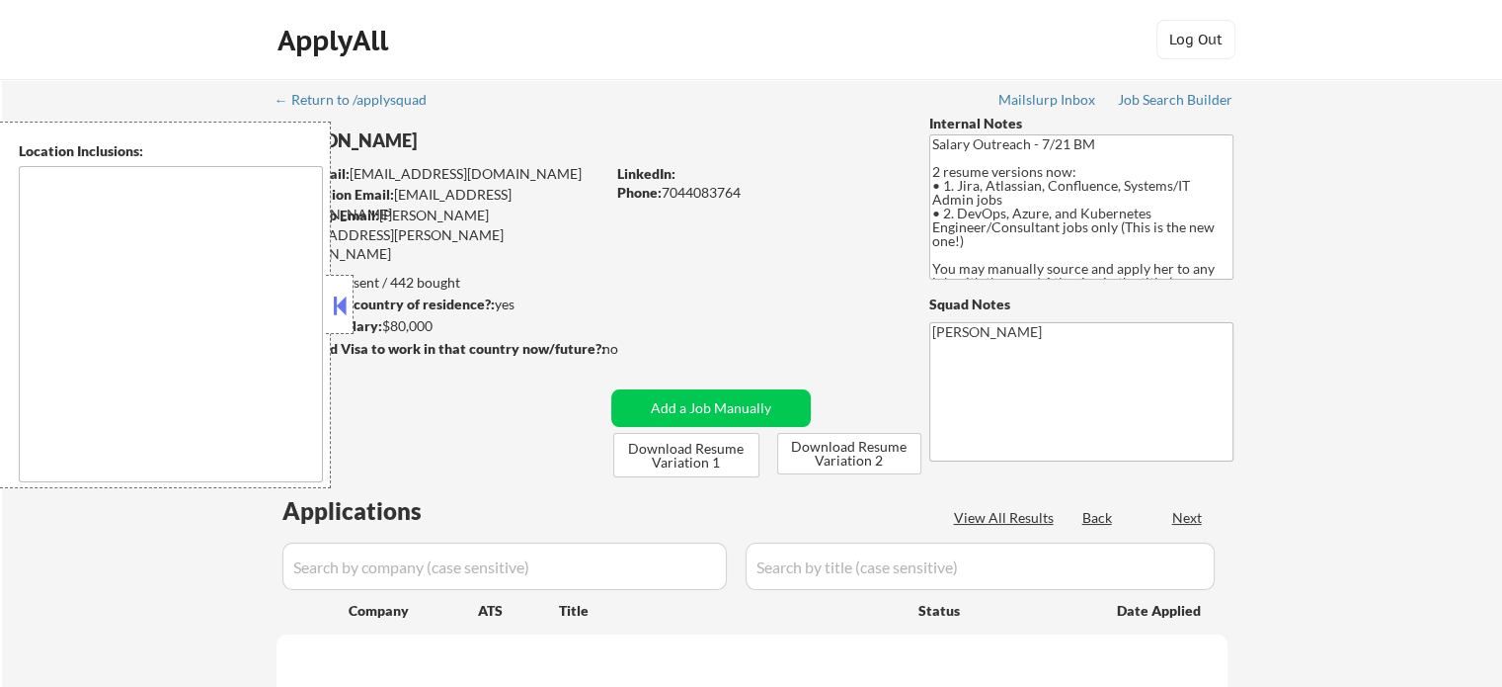
type textarea "remote"
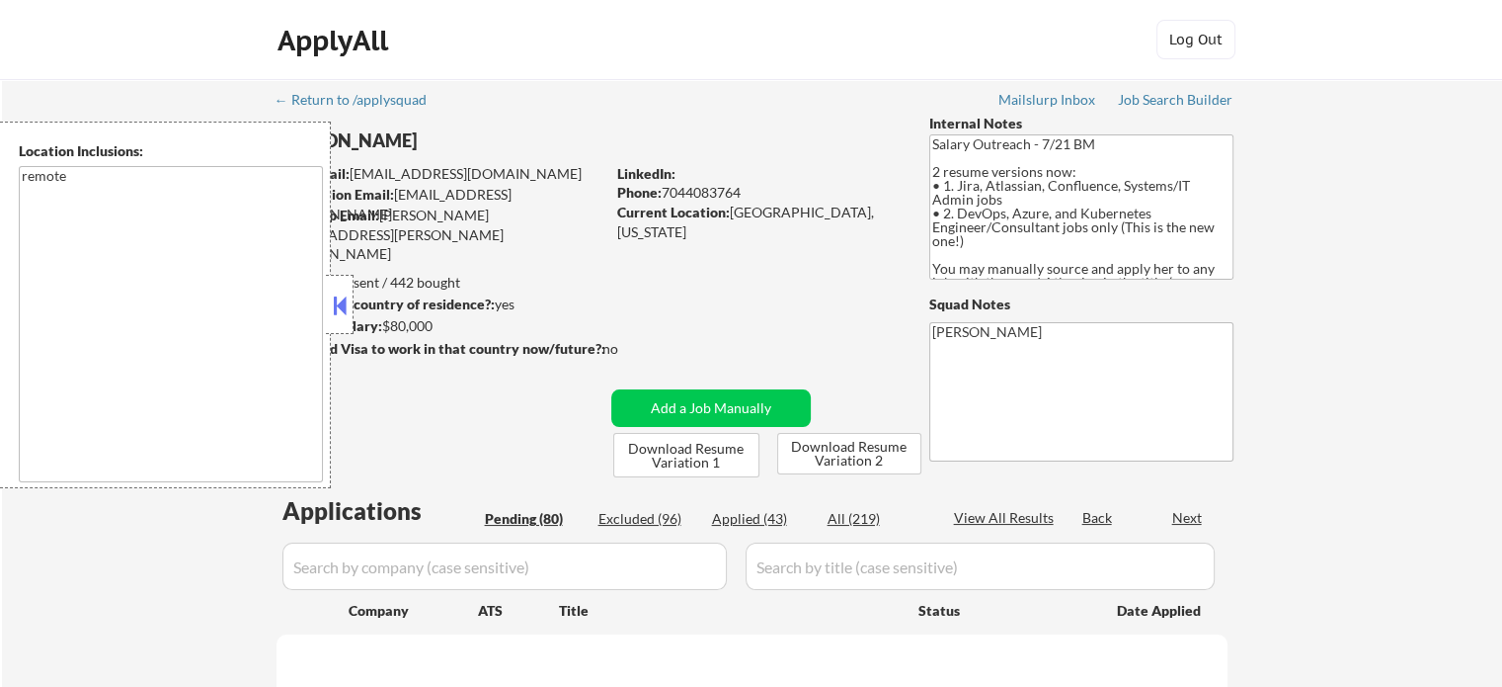
select select ""pending""
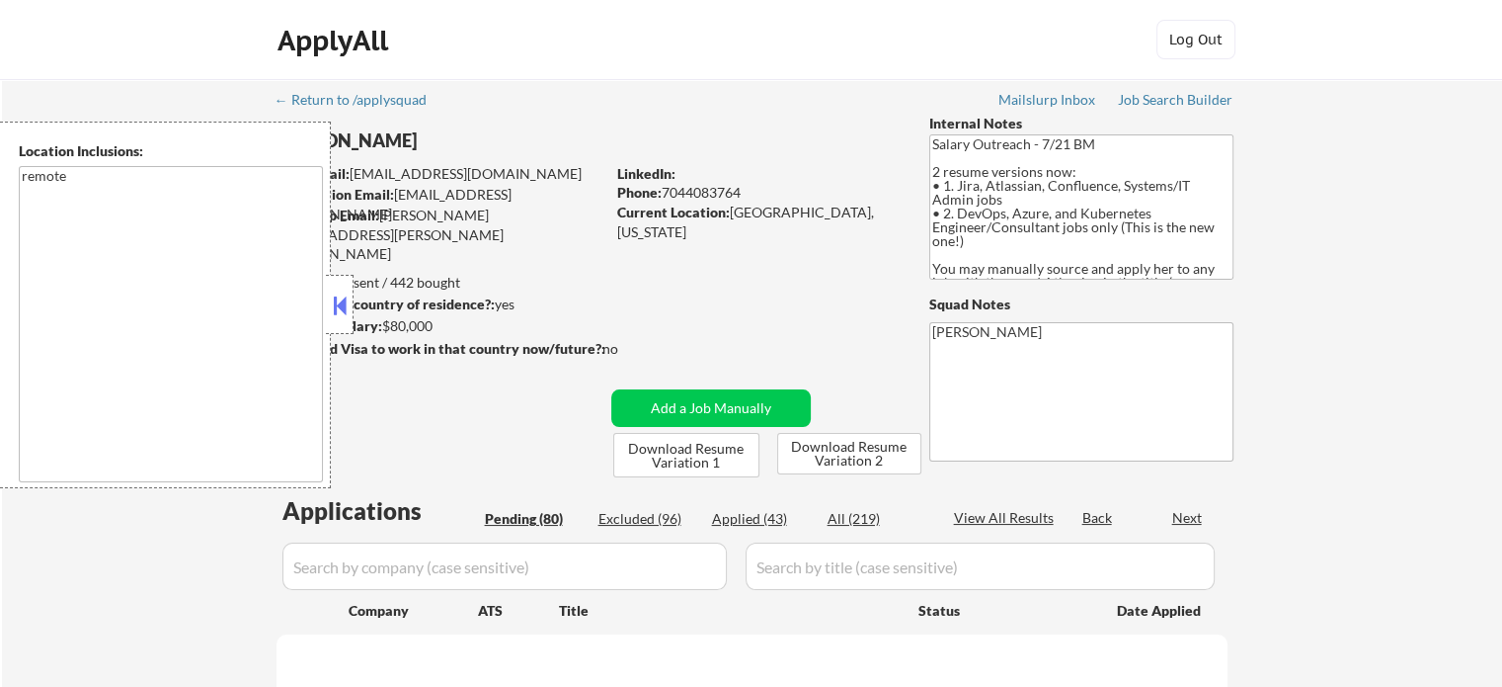
select select ""pending""
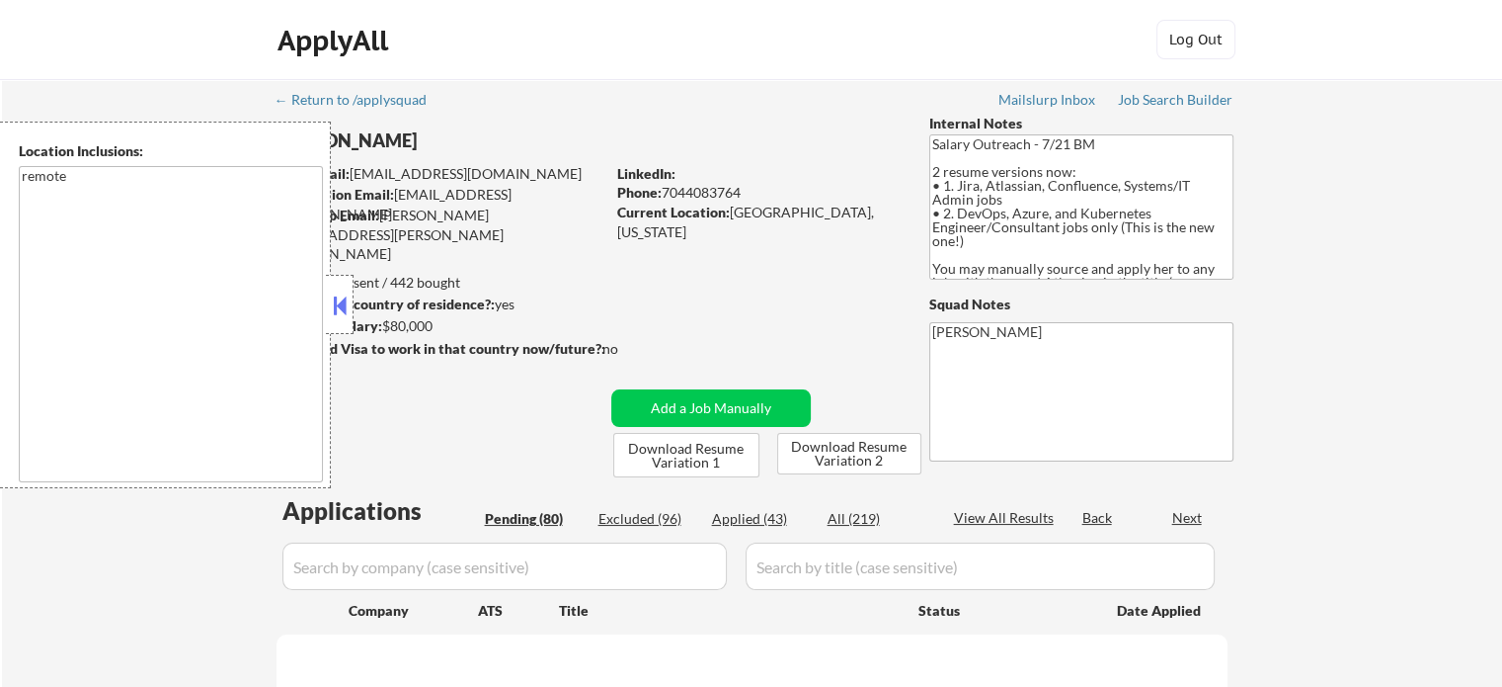
select select ""pending""
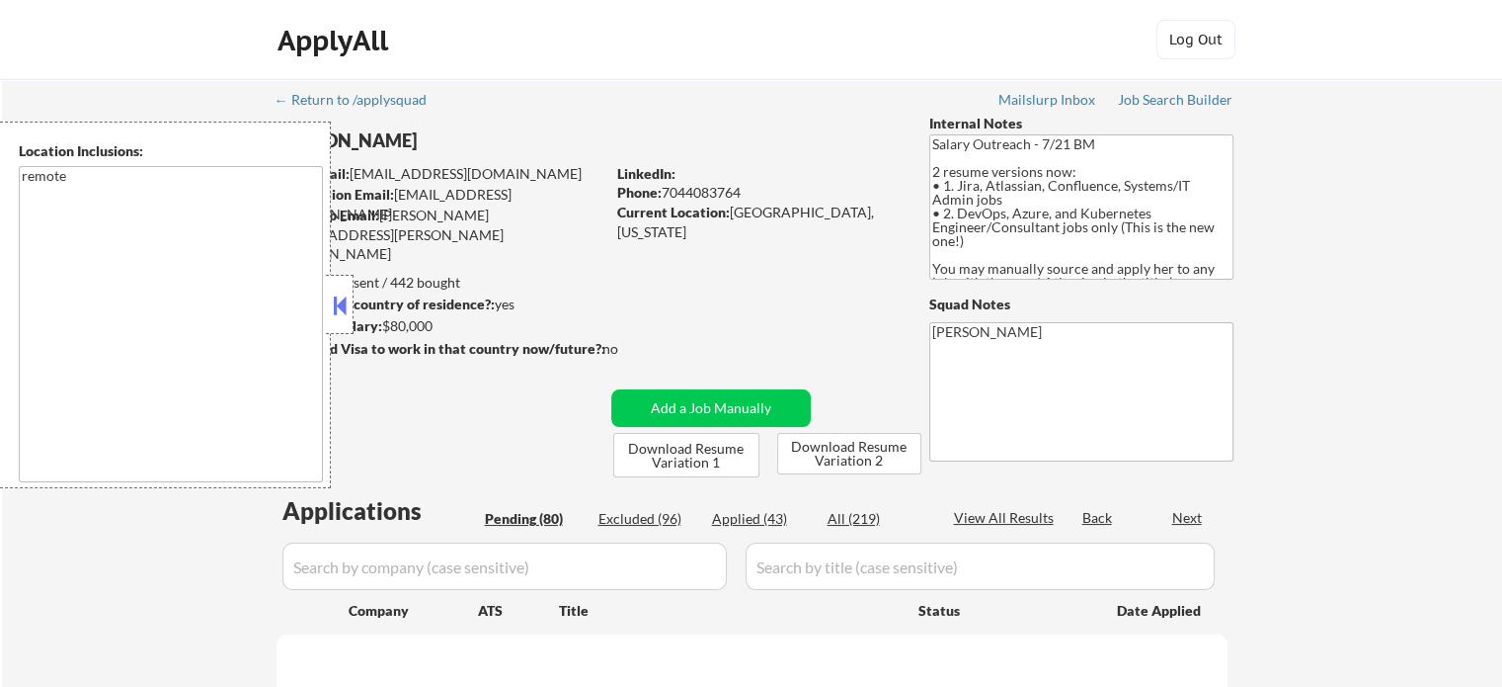
select select ""pending""
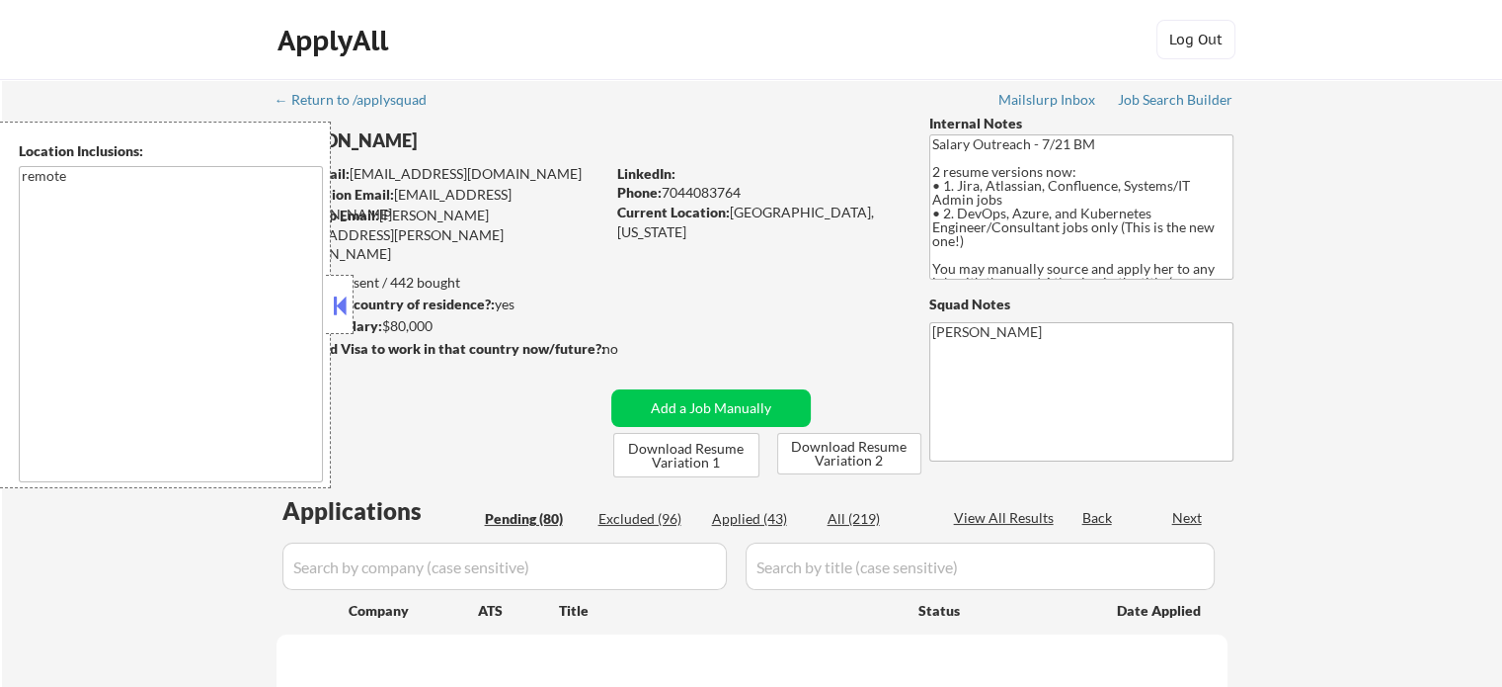
select select ""pending""
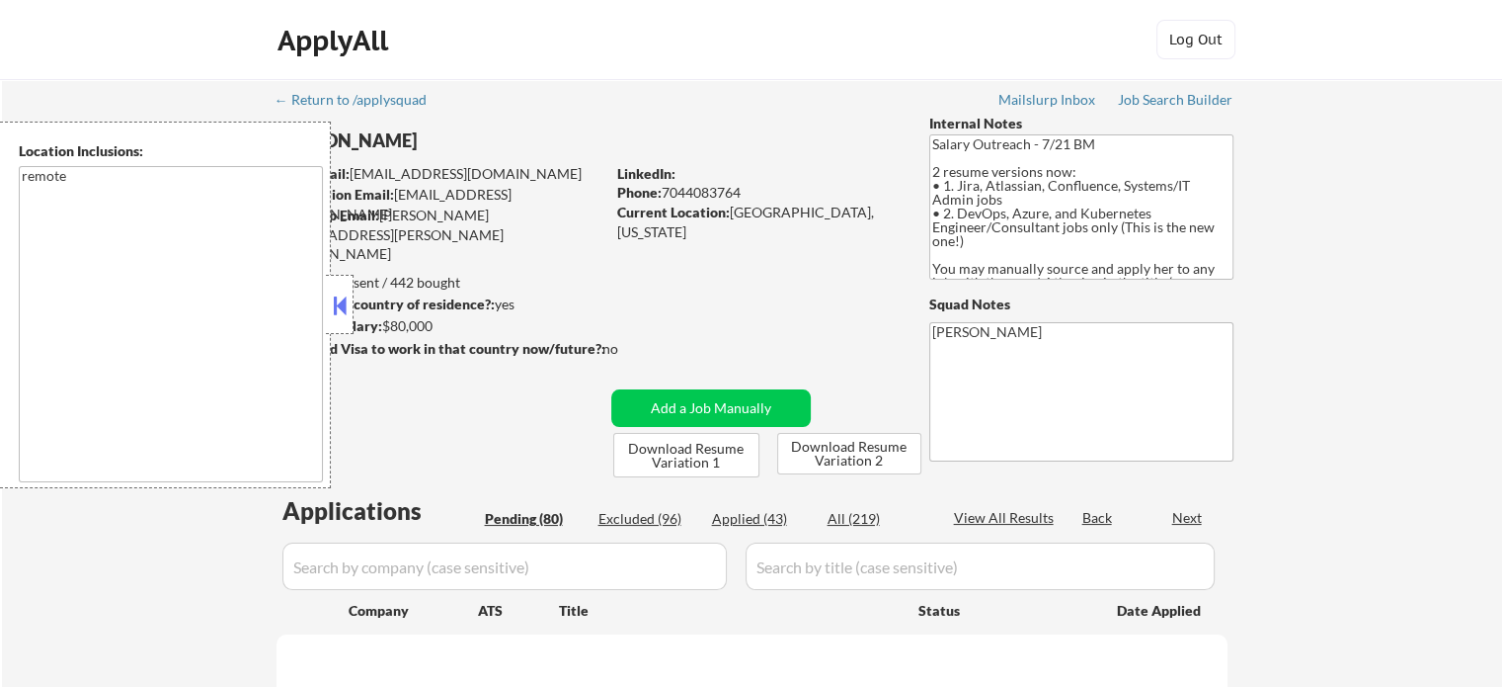
select select ""pending""
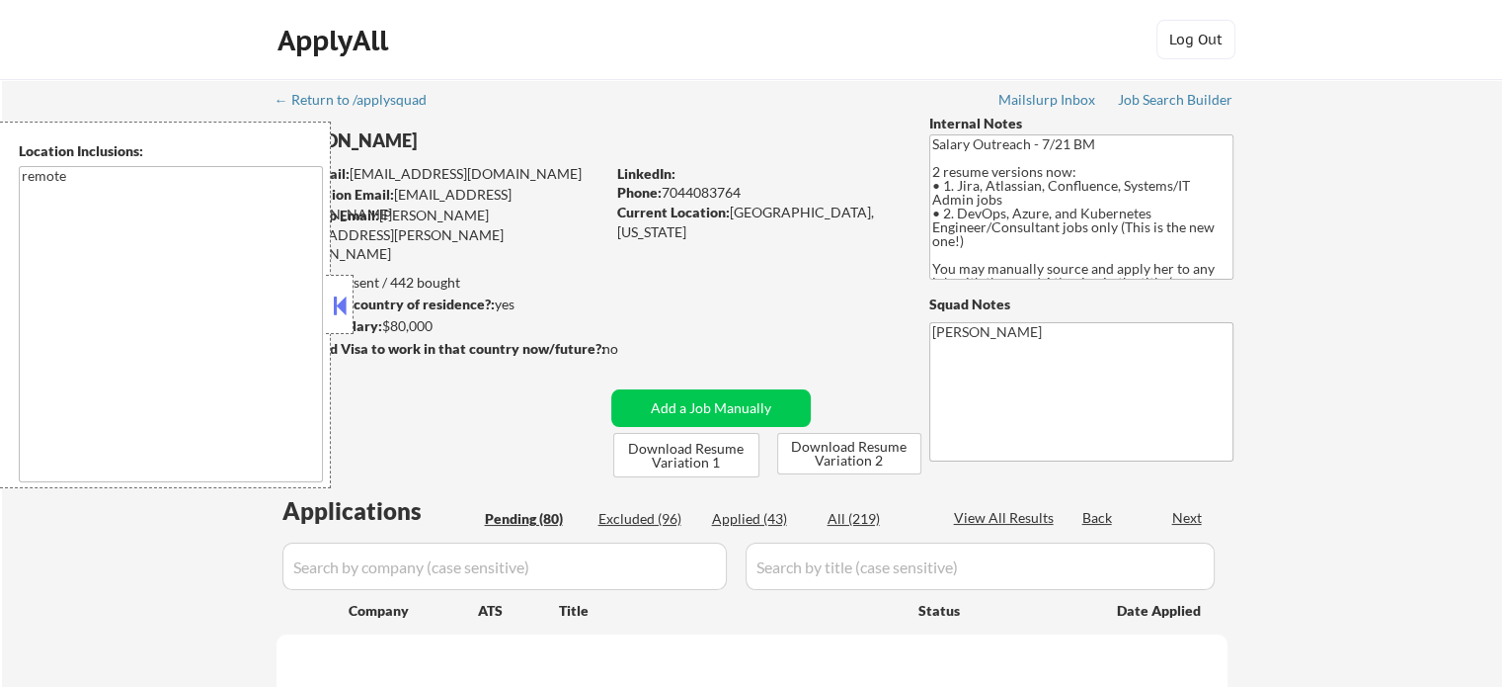
select select ""pending""
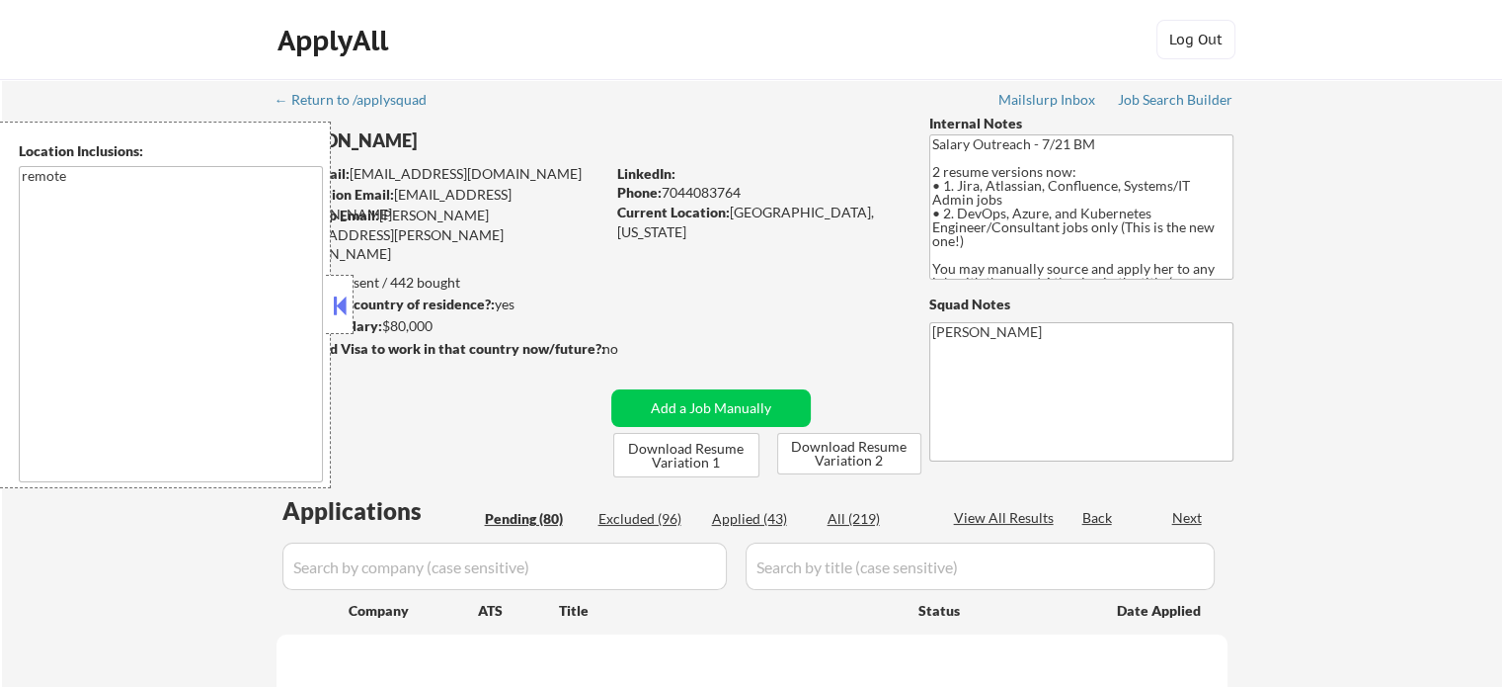
select select ""pending""
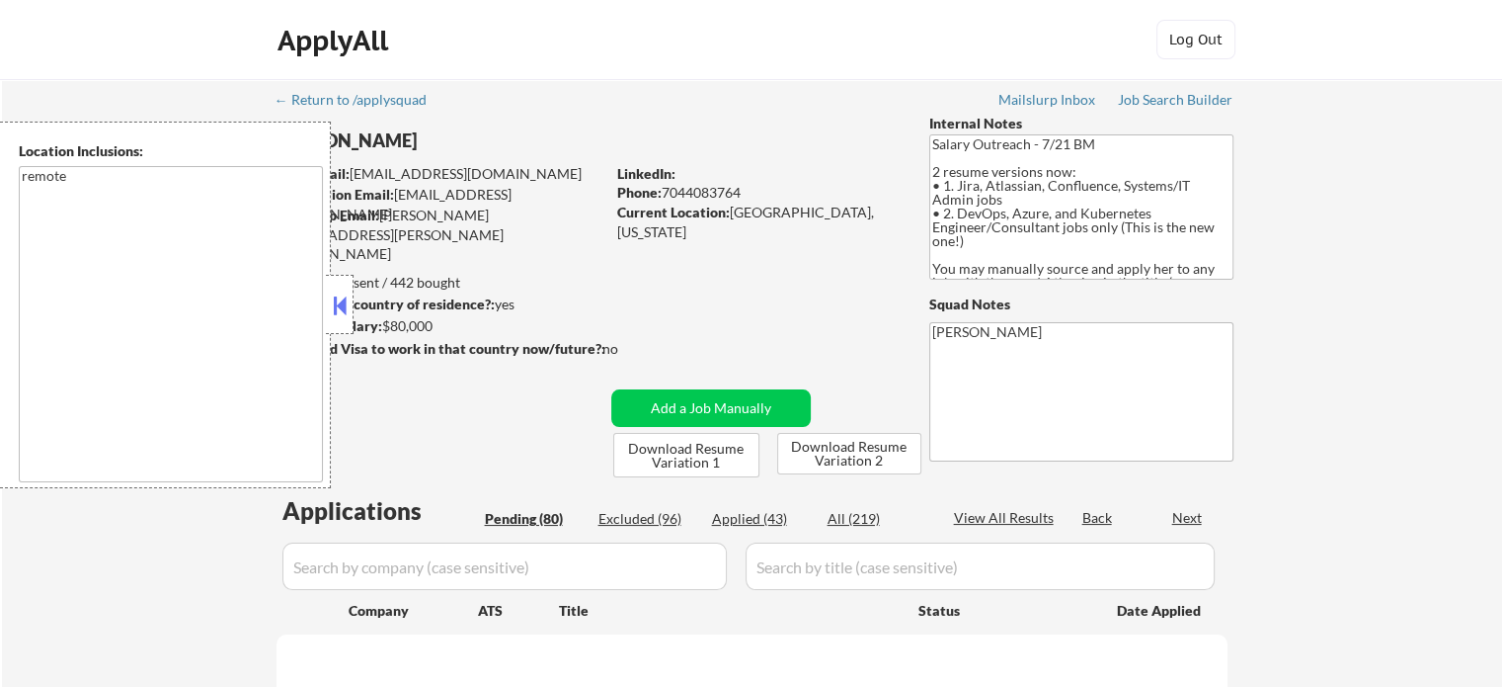
select select ""pending""
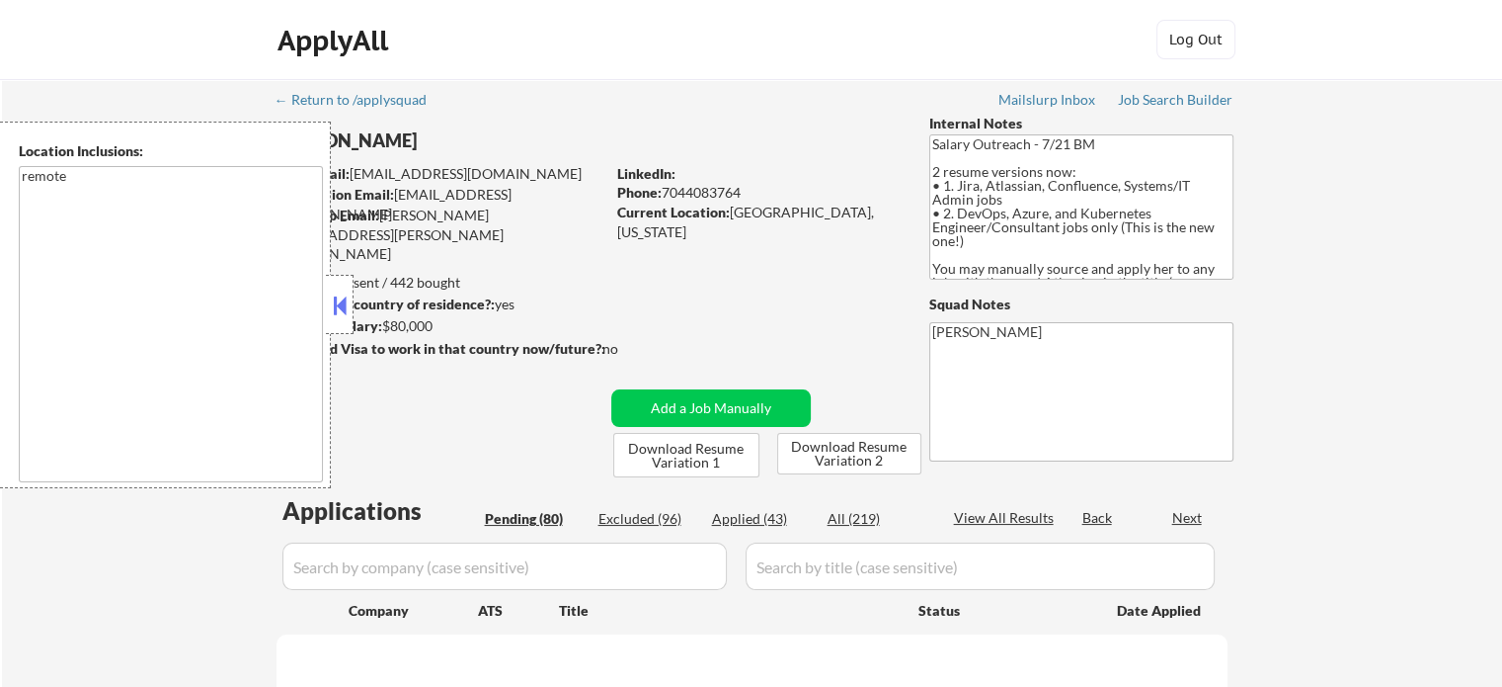
select select ""pending""
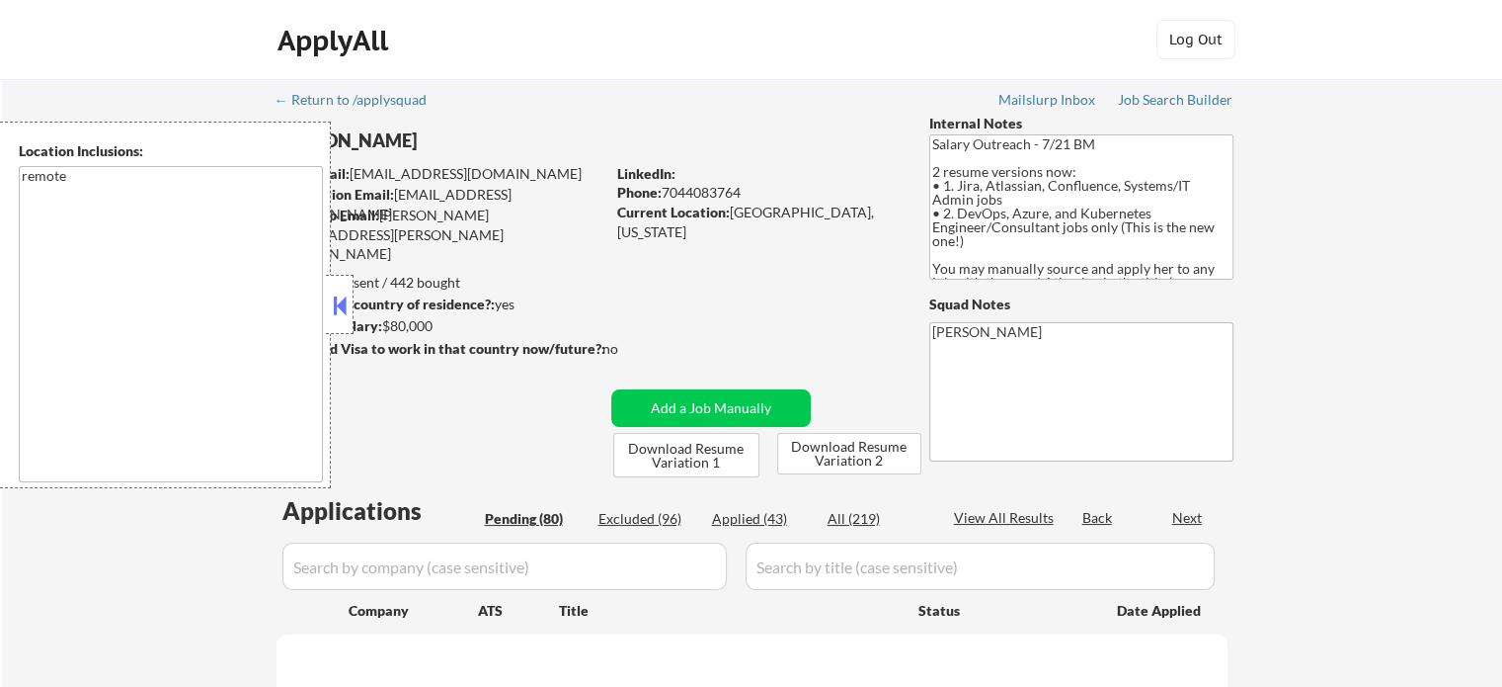
select select ""pending""
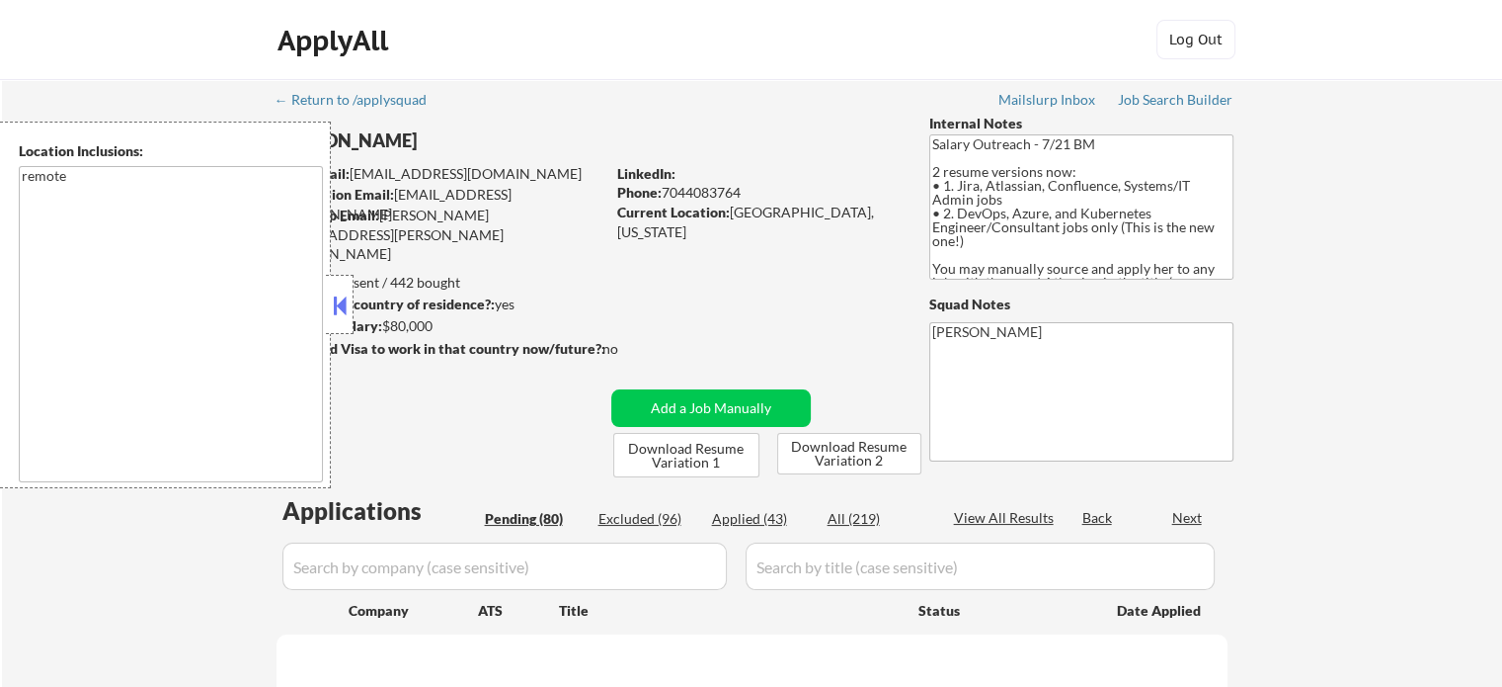
select select ""pending""
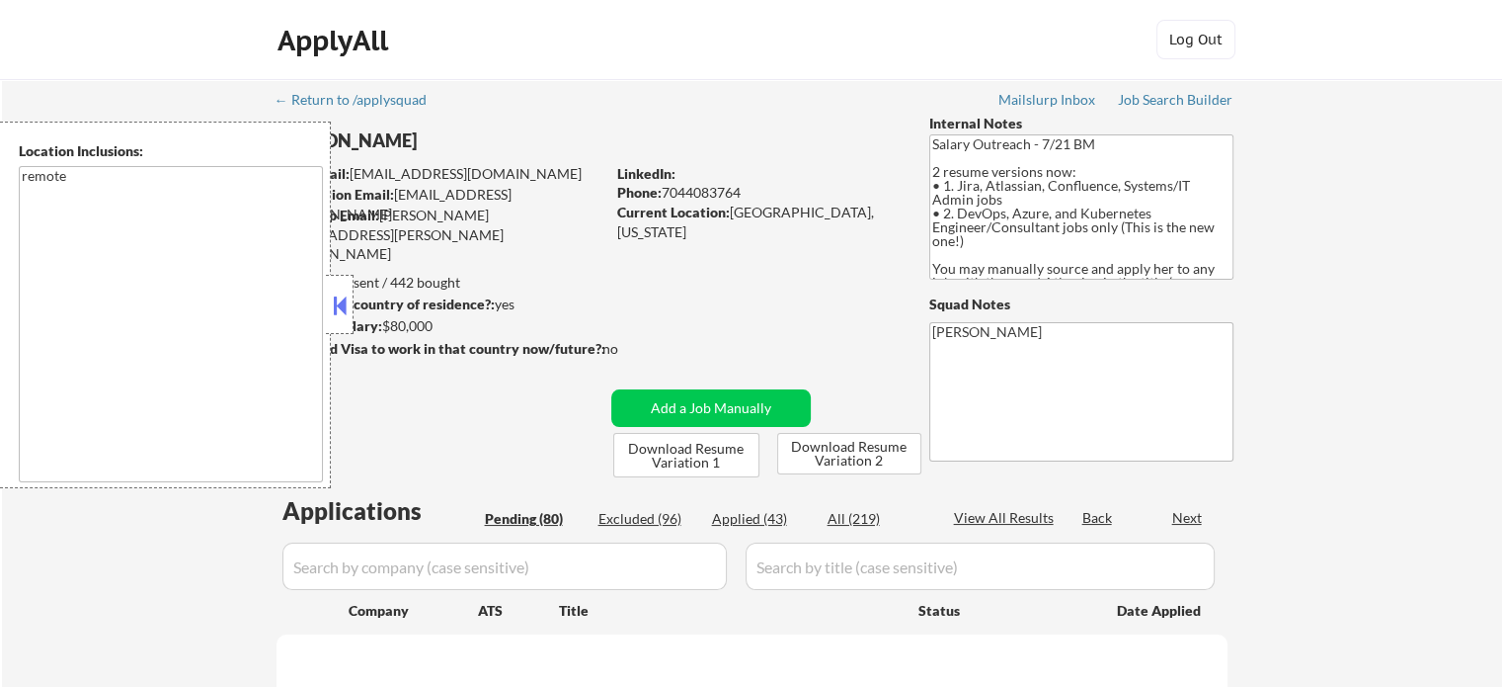
select select ""pending""
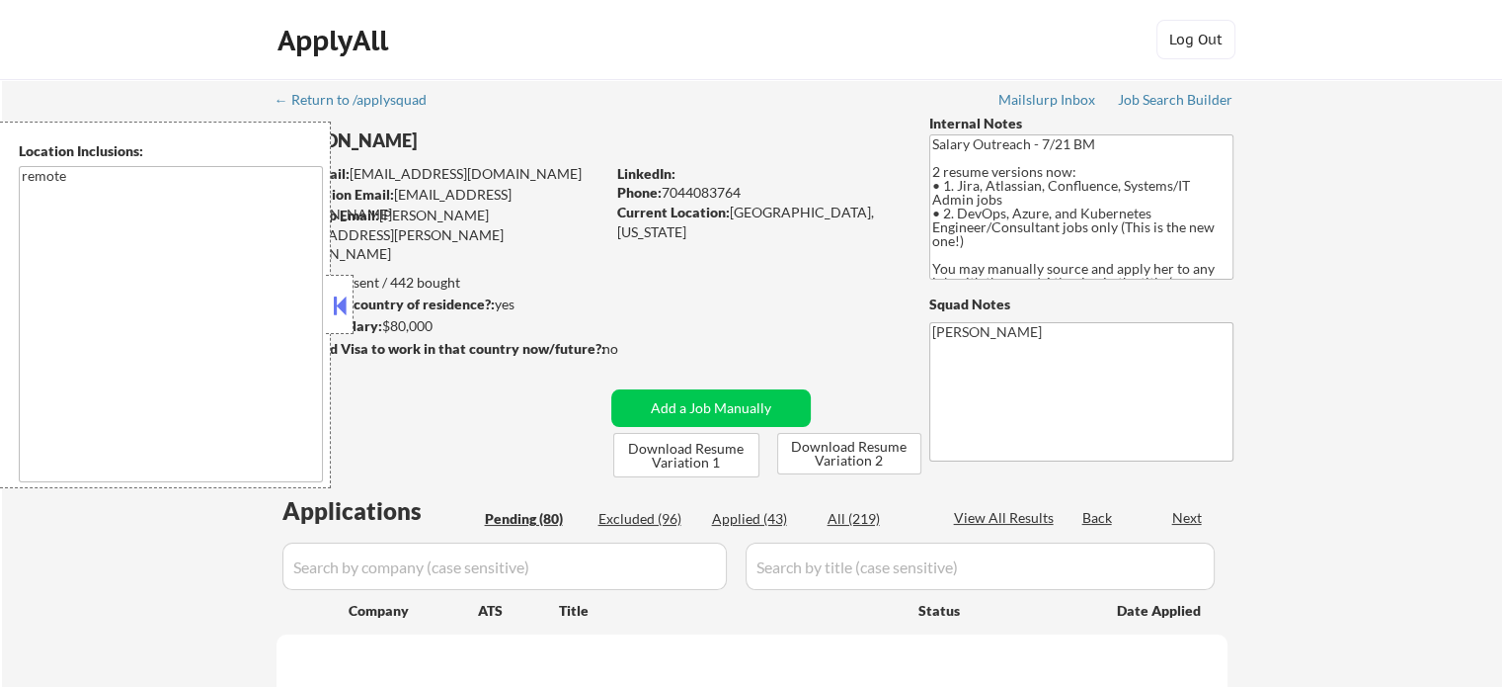
select select ""pending""
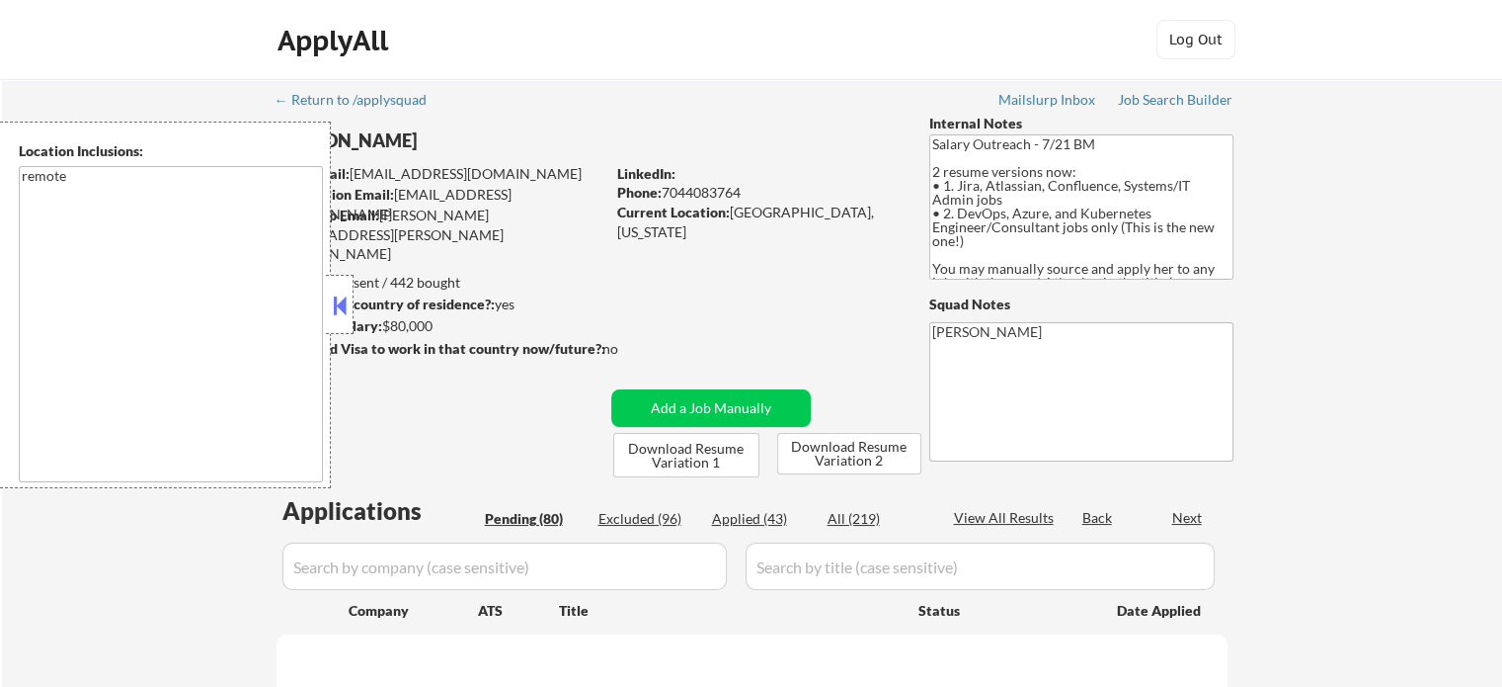
select select ""pending""
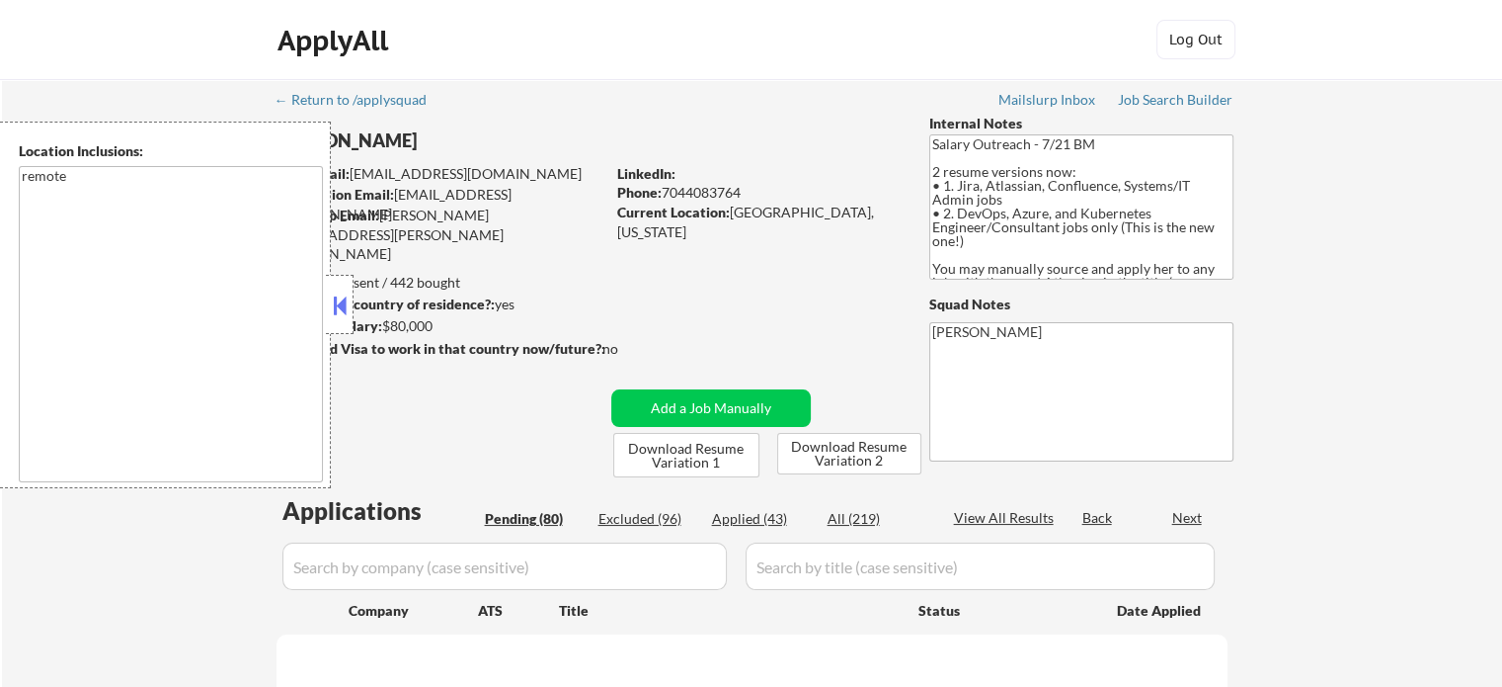
select select ""pending""
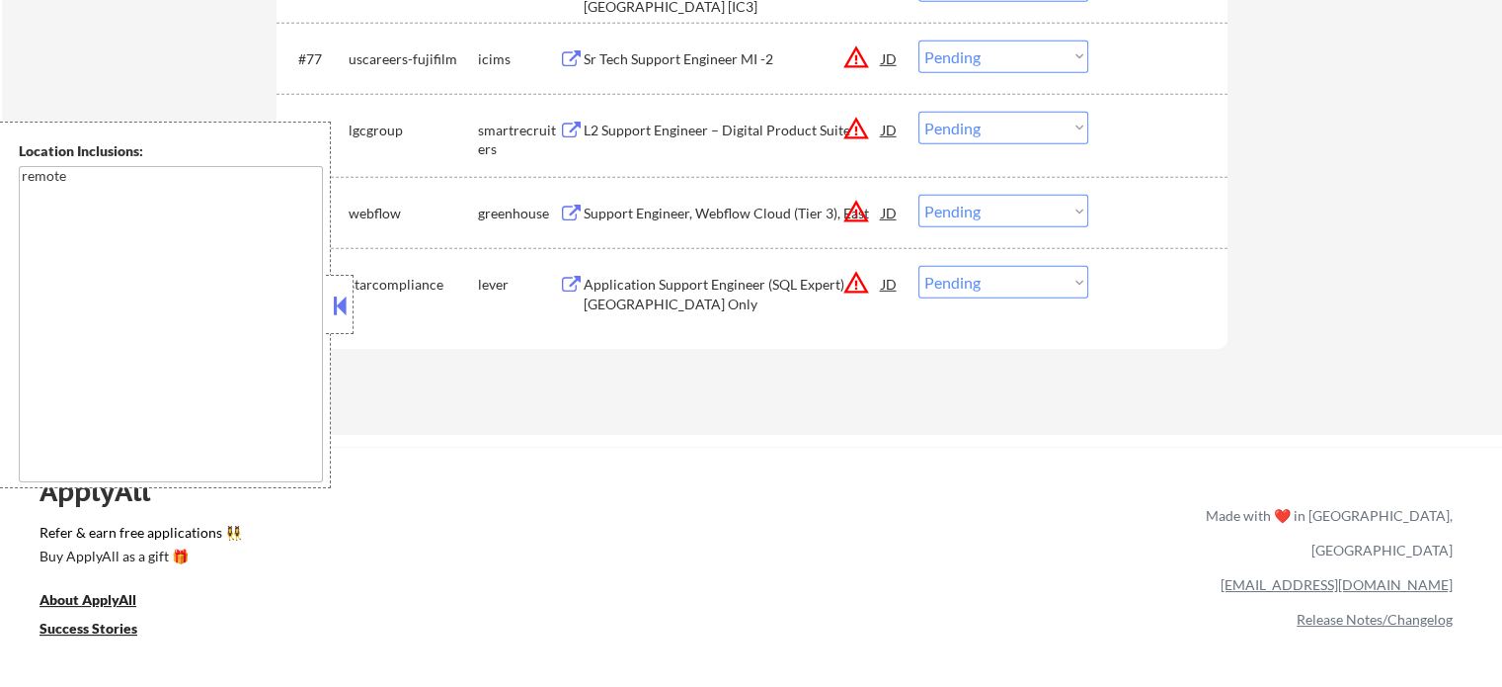
scroll to position [5990, 0]
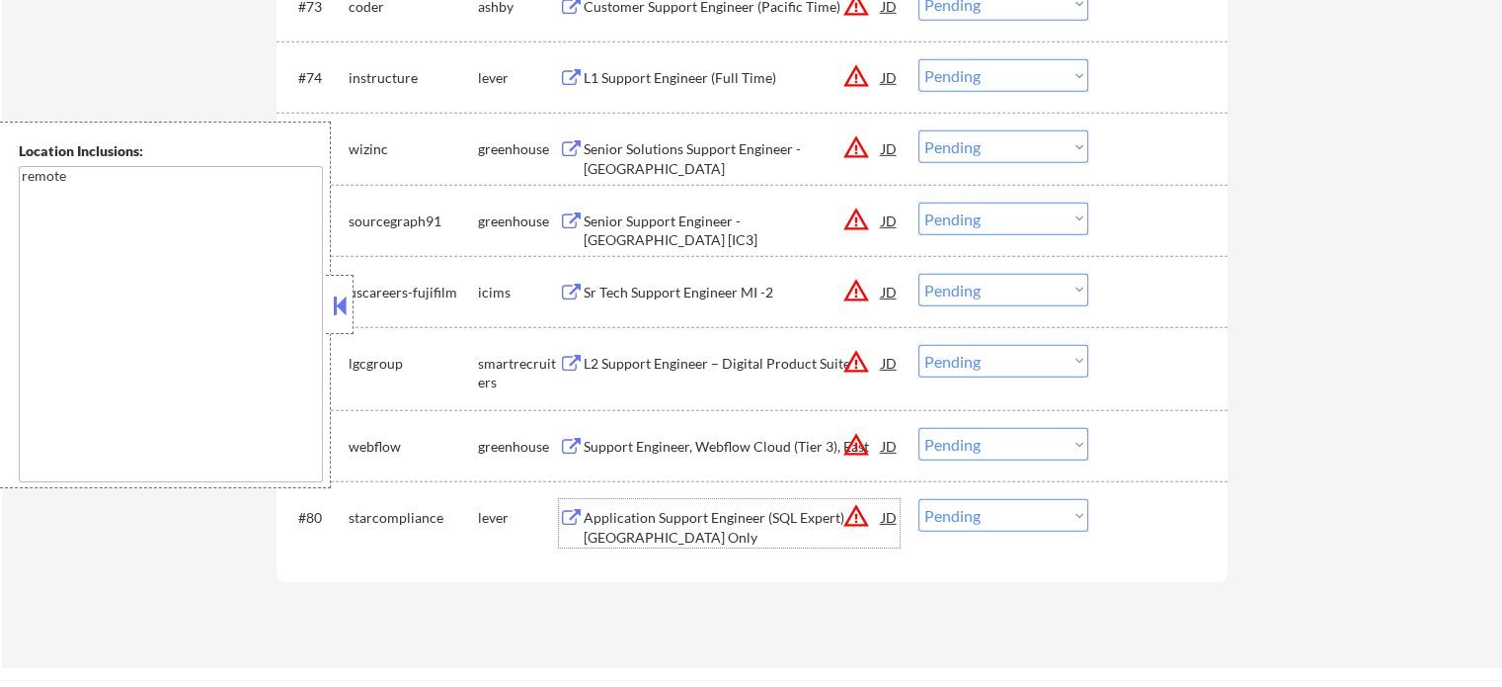
click at [714, 518] on div "Application Support Engineer (SQL Expert) West Coast Only" at bounding box center [733, 527] width 298 height 39
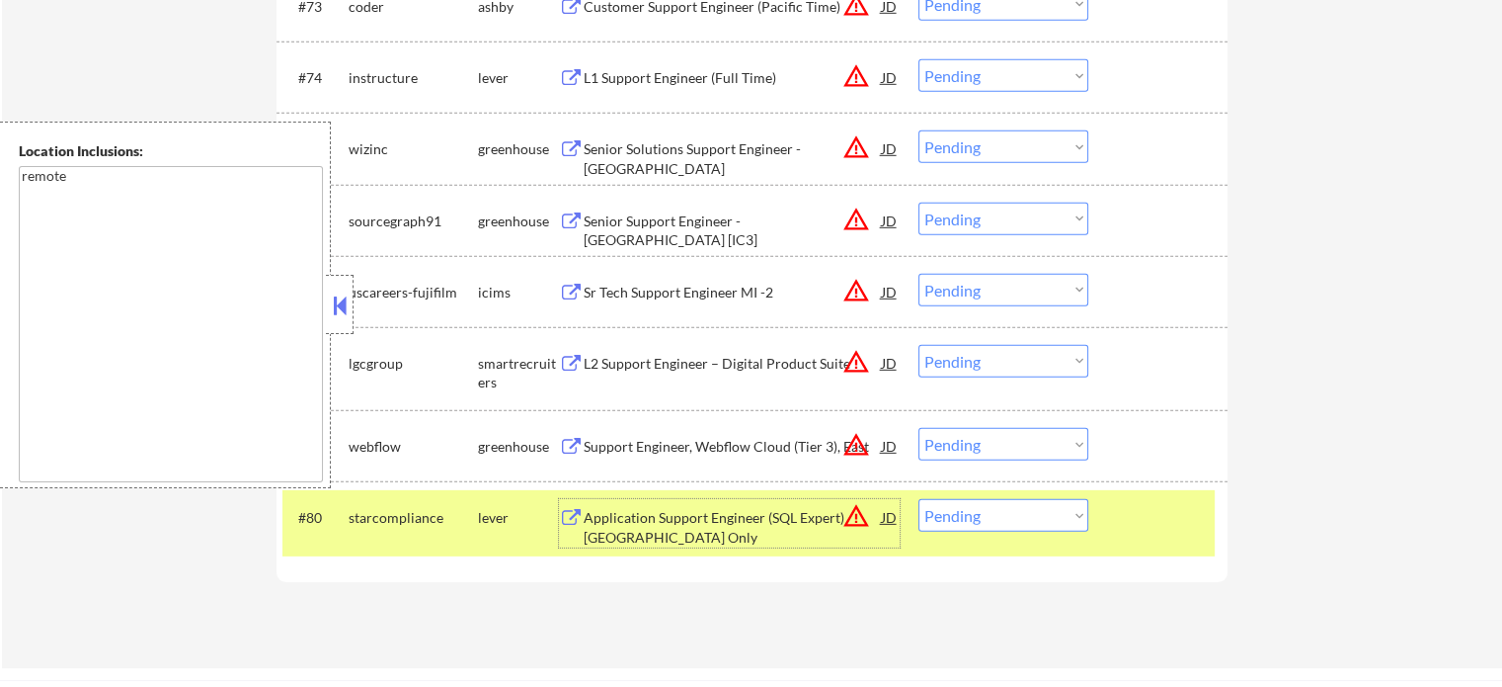
click at [1008, 520] on select "Choose an option... Pending Applied Excluded (Questions) Excluded (Expired) Exc…" at bounding box center [1004, 515] width 170 height 33
select select ""excluded__expired_""
click at [919, 500] on select "Choose an option... Pending Applied Excluded (Questions) Excluded (Expired) Exc…" at bounding box center [1004, 515] width 170 height 33
click at [1142, 502] on div at bounding box center [1160, 517] width 87 height 36
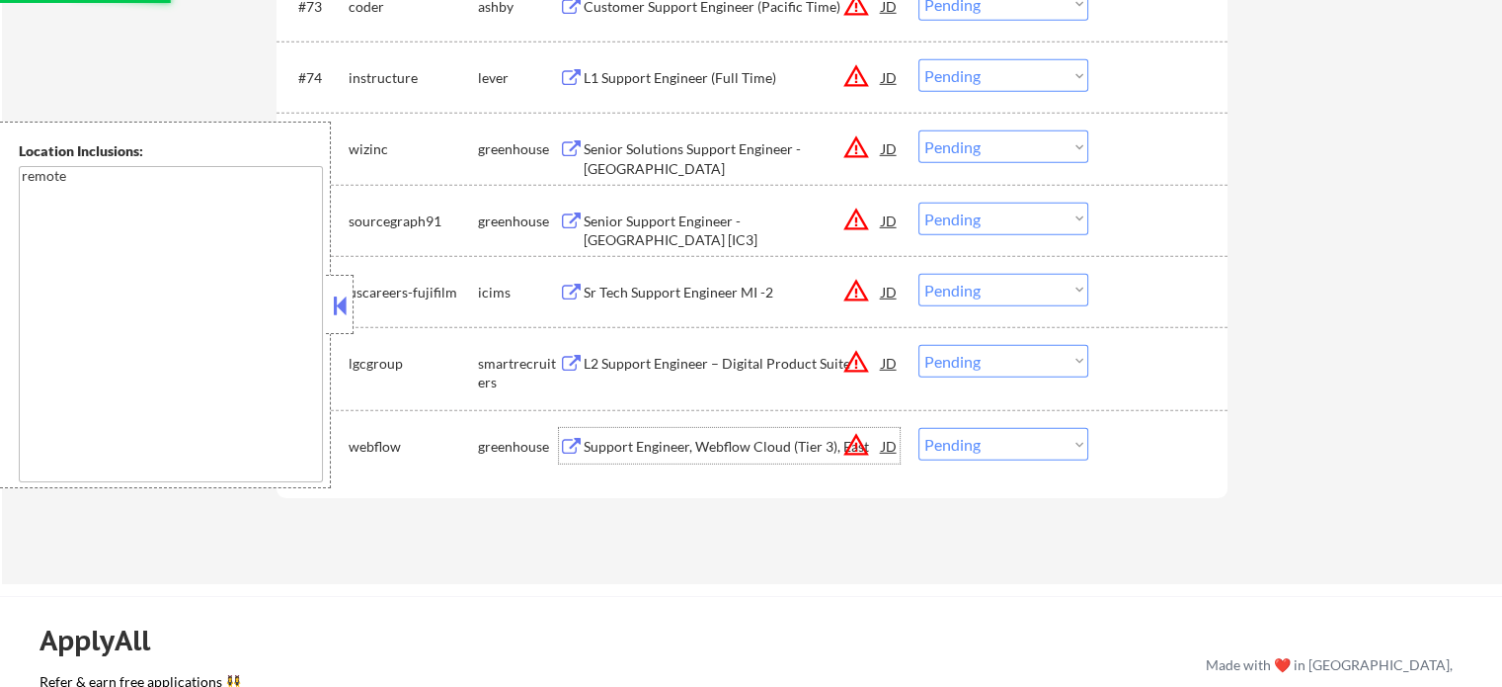
click at [711, 442] on div "Support Engineer, Webflow Cloud (Tier 3), East" at bounding box center [733, 447] width 298 height 20
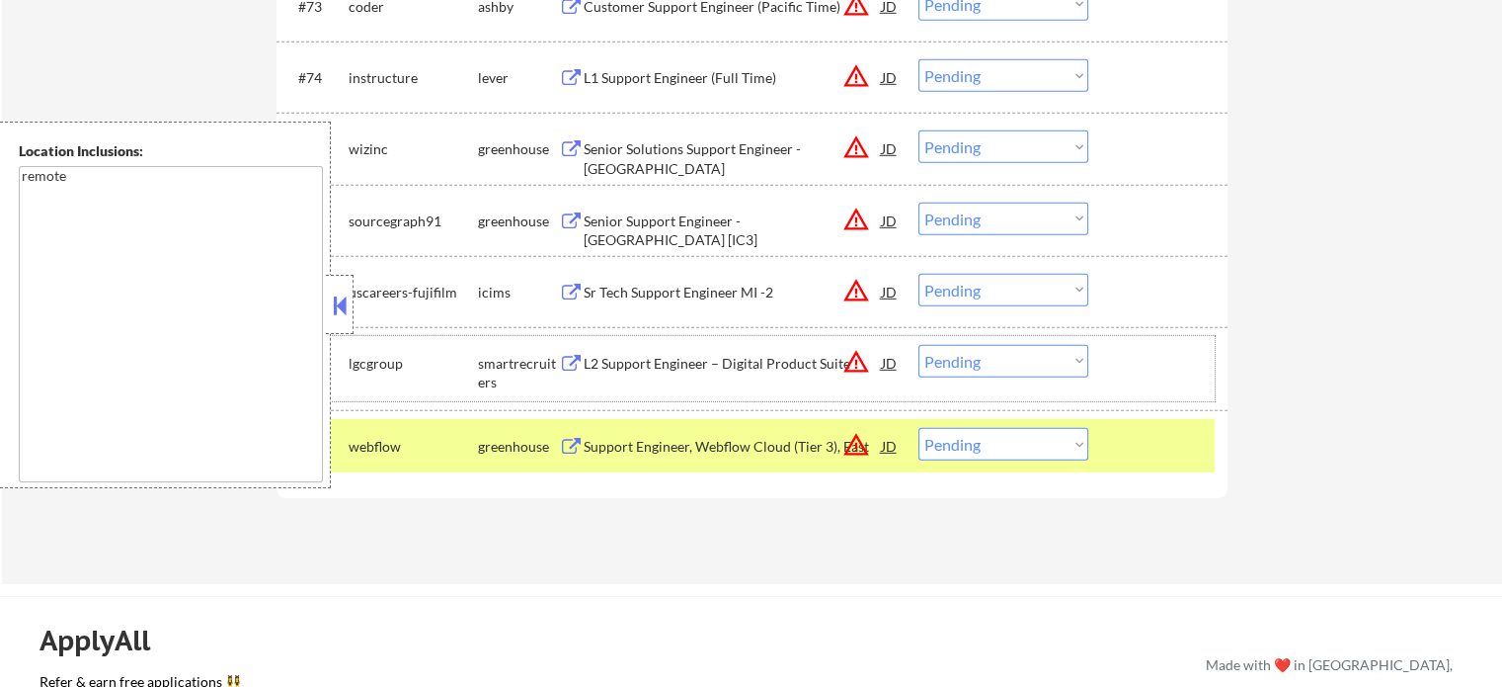
click at [612, 382] on div "#78 lgcgroup smartrecruiters L2 Support Engineer – Digital Product Suite JD war…" at bounding box center [749, 368] width 932 height 65
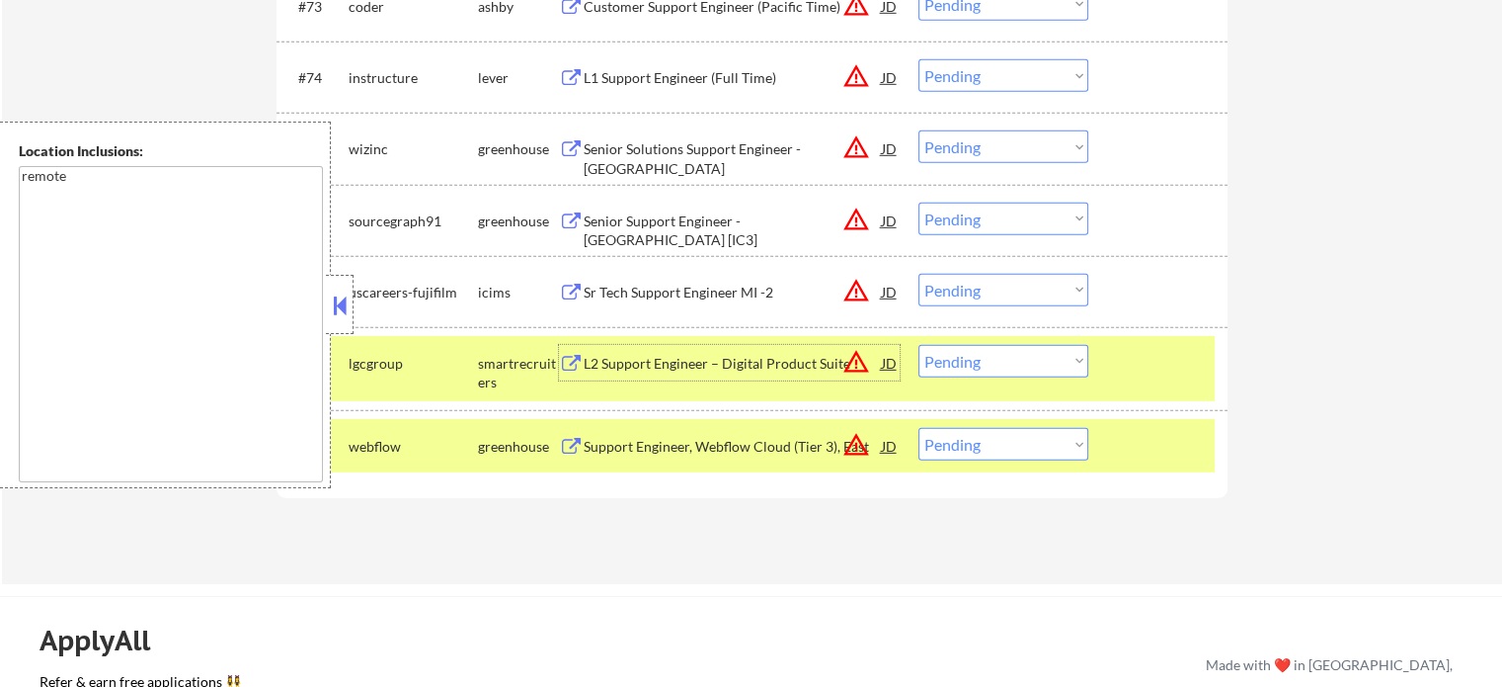
click at [624, 363] on div "L2 Support Engineer – Digital Product Suite" at bounding box center [733, 364] width 298 height 20
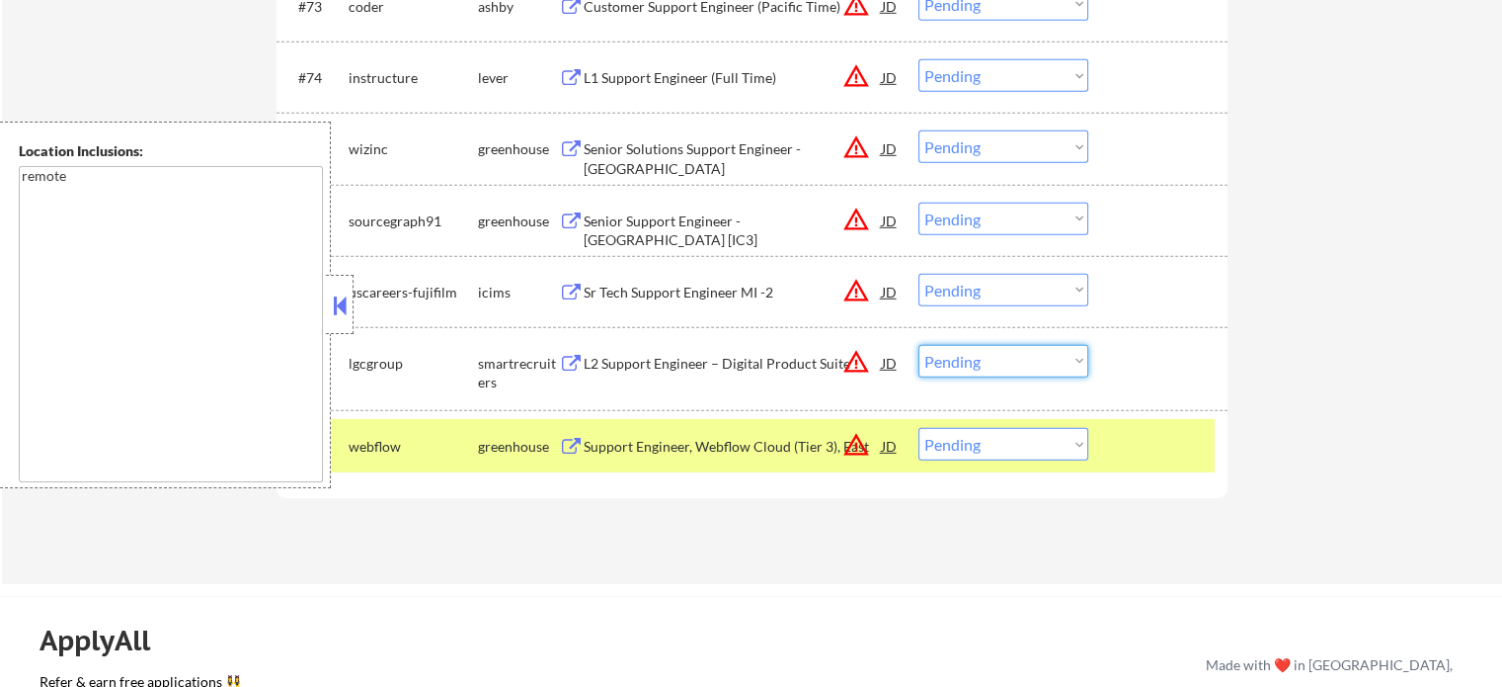
click at [968, 365] on select "Choose an option... Pending Applied Excluded (Questions) Excluded (Expired) Exc…" at bounding box center [1004, 361] width 170 height 33
click at [919, 345] on select "Choose an option... Pending Applied Excluded (Questions) Excluded (Expired) Exc…" at bounding box center [1004, 361] width 170 height 33
select select ""pending""
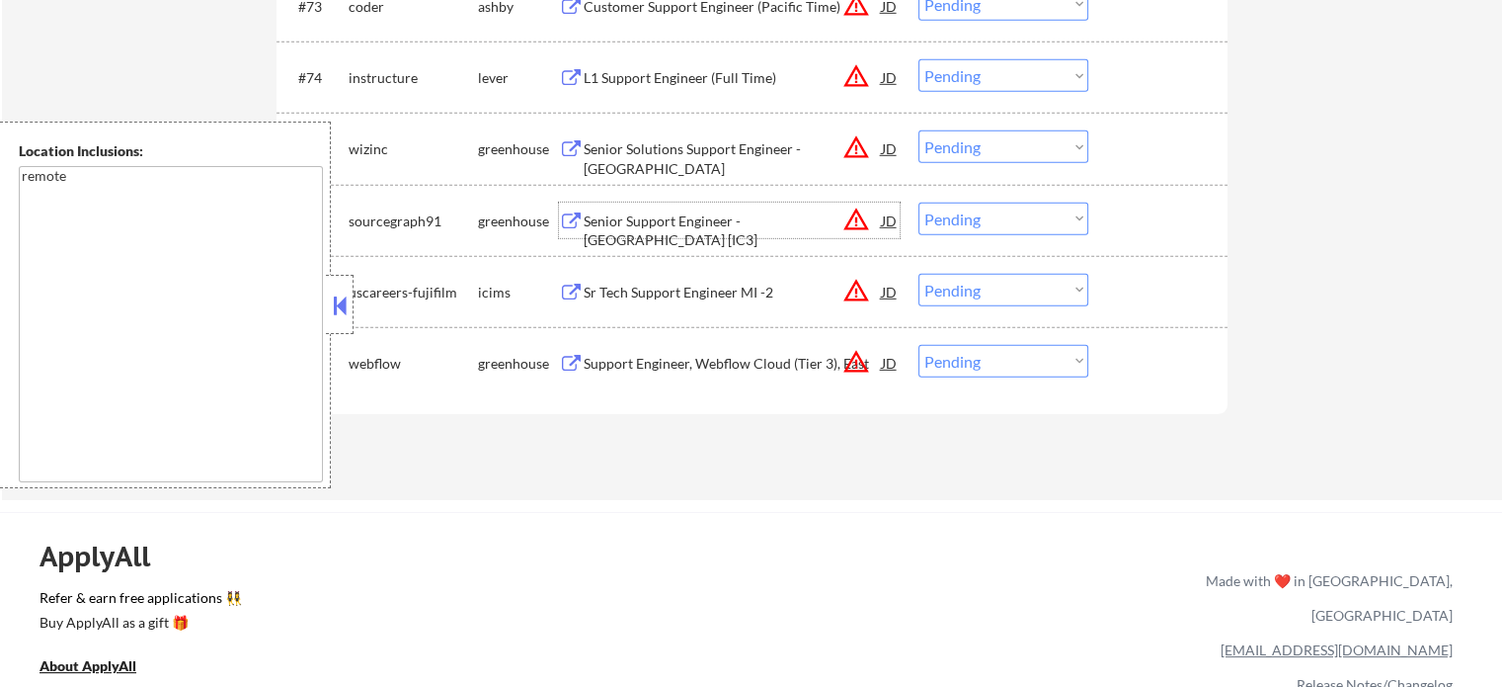
click at [719, 215] on div "Senior Support Engineer - US West [IC3]" at bounding box center [733, 230] width 298 height 39
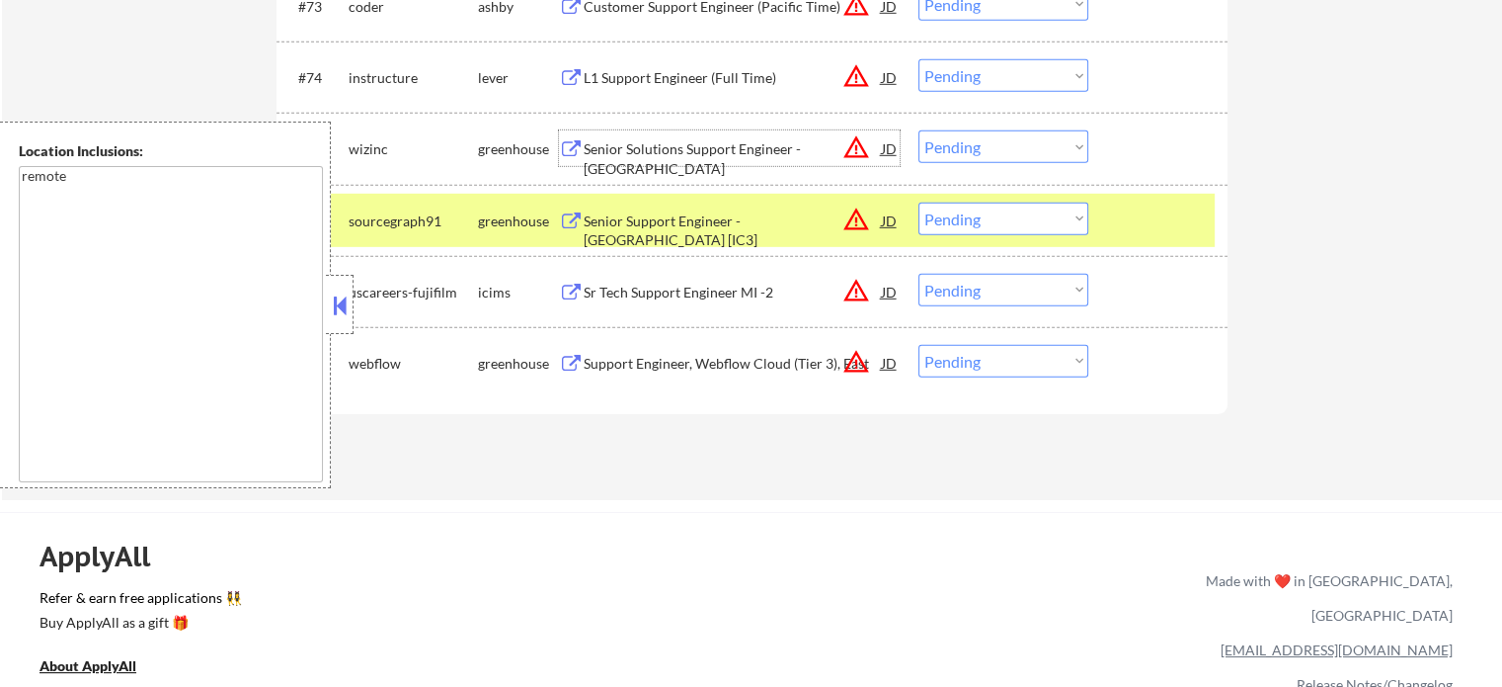
click at [684, 141] on div "Senior Solutions Support Engineer - US West" at bounding box center [733, 158] width 298 height 39
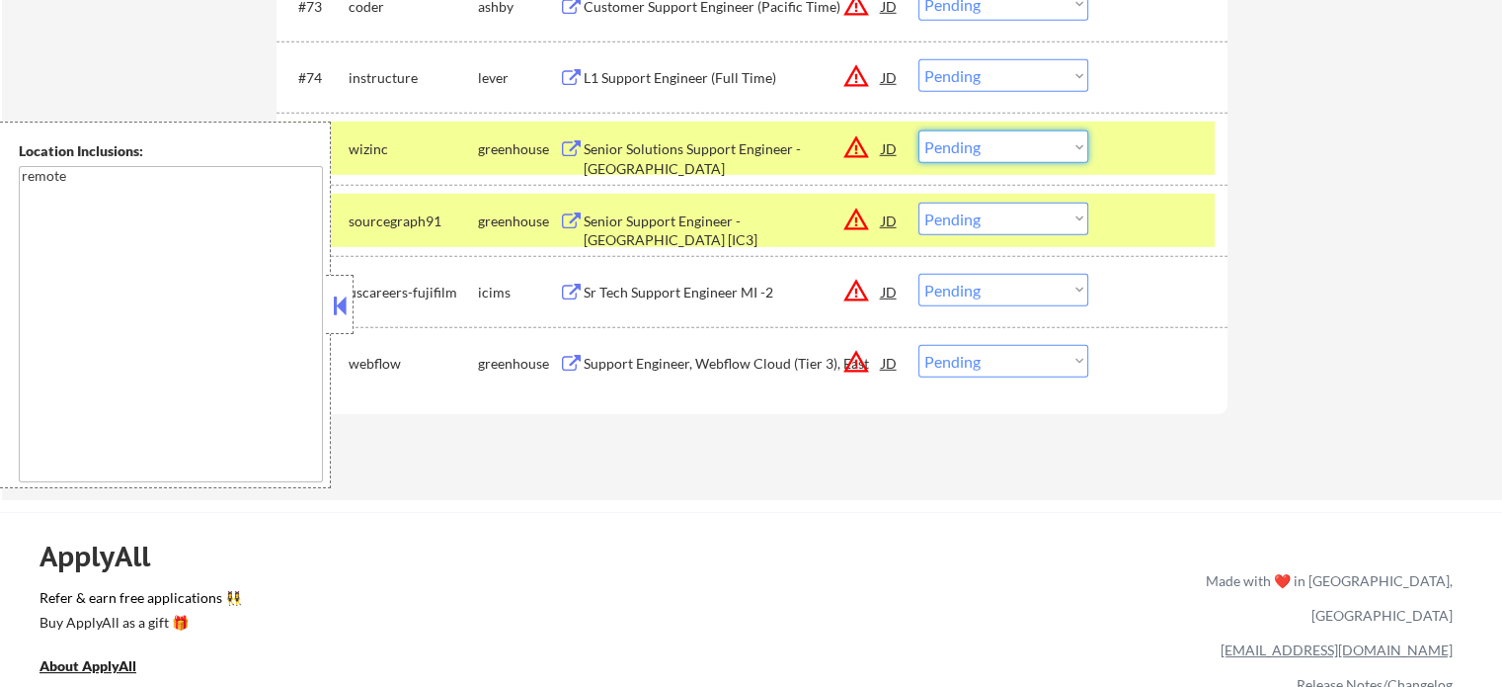
click at [978, 151] on select "Choose an option... Pending Applied Excluded (Questions) Excluded (Expired) Exc…" at bounding box center [1004, 146] width 170 height 33
click at [919, 131] on select "Choose an option... Pending Applied Excluded (Questions) Excluded (Expired) Exc…" at bounding box center [1004, 146] width 170 height 33
click at [1134, 137] on div at bounding box center [1160, 148] width 87 height 36
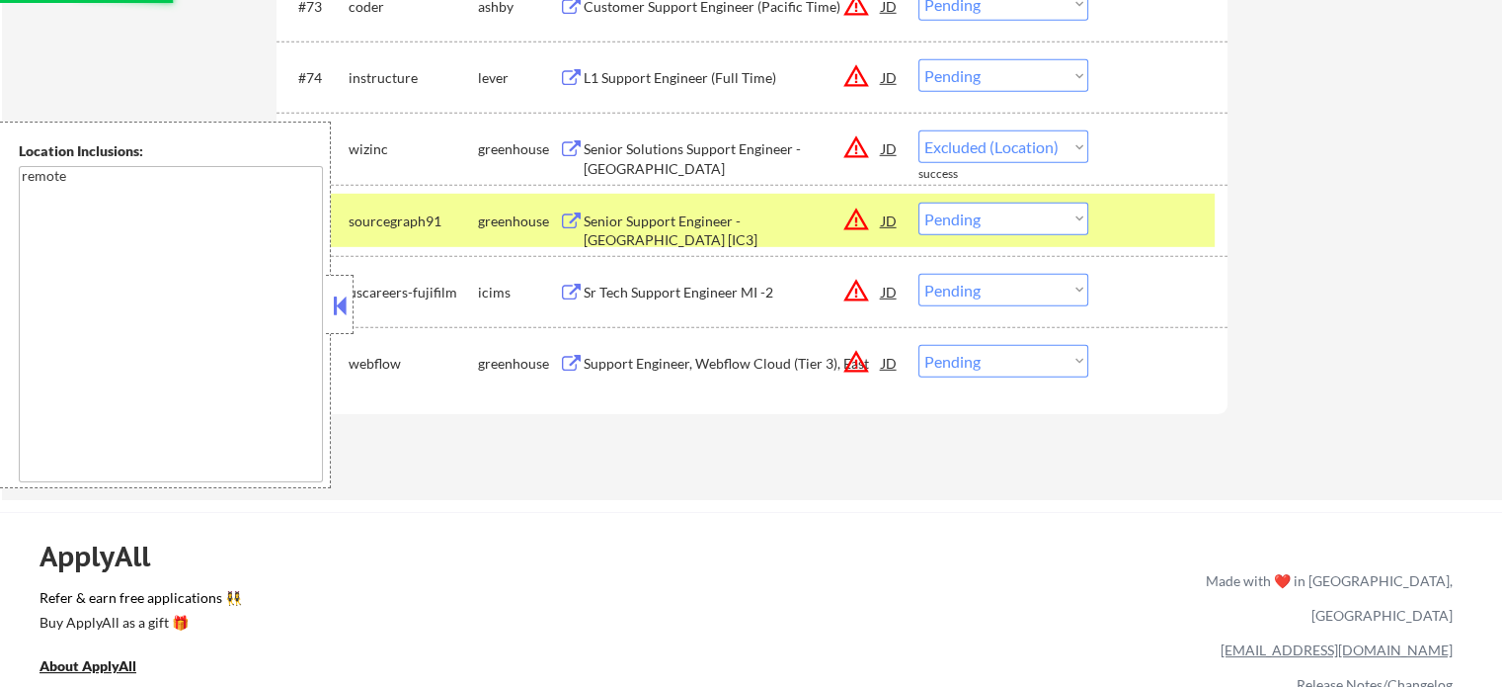
select select ""pending""
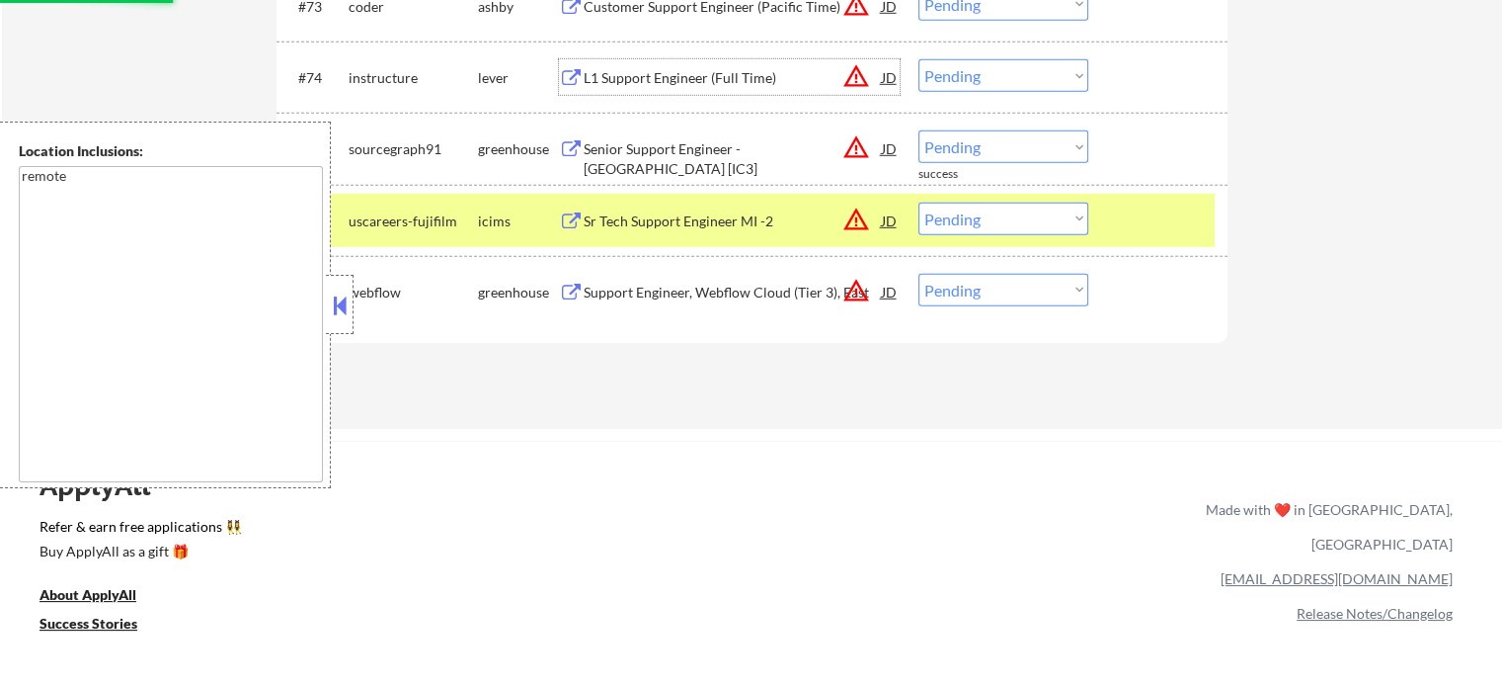
click at [711, 78] on div "L1 Support Engineer (Full Time)" at bounding box center [733, 78] width 298 height 20
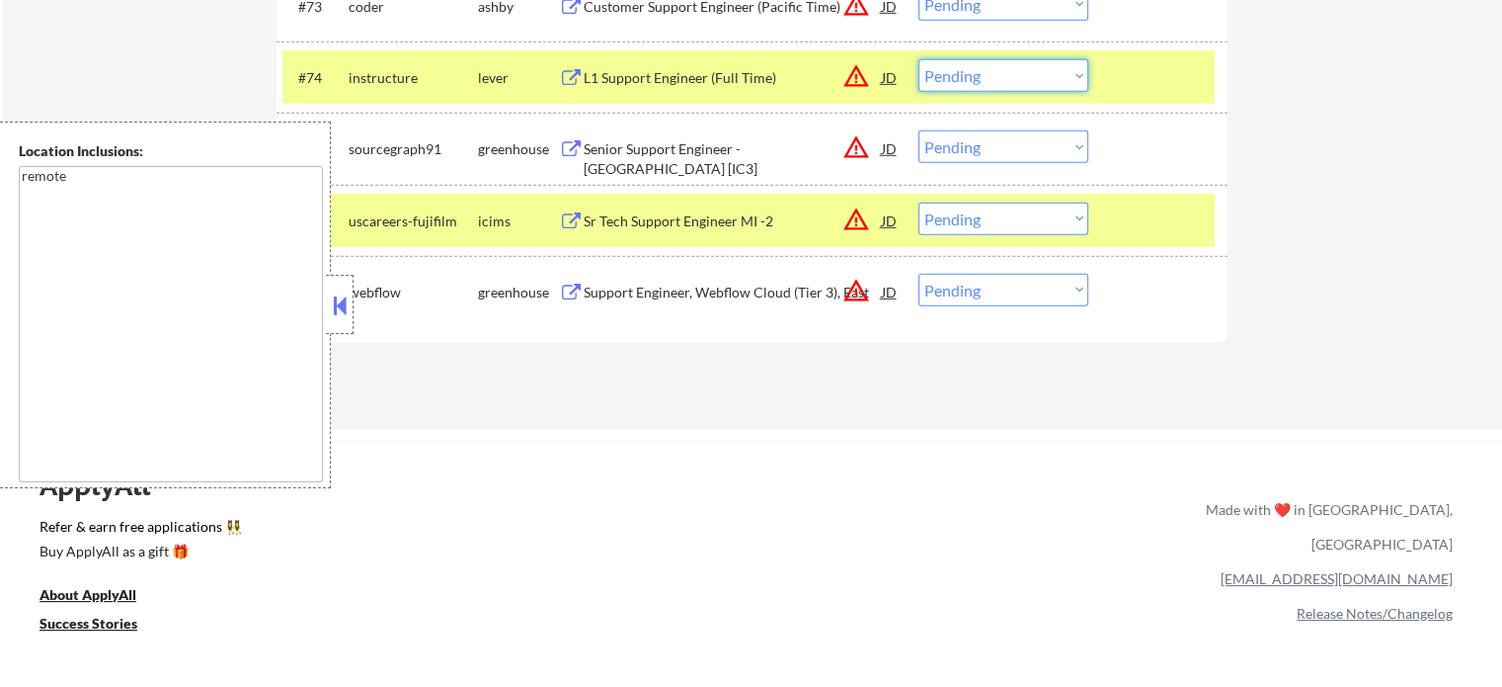
click at [965, 69] on select "Choose an option... Pending Applied Excluded (Questions) Excluded (Expired) Exc…" at bounding box center [1004, 75] width 170 height 33
click at [919, 59] on select "Choose an option... Pending Applied Excluded (Questions) Excluded (Expired) Exc…" at bounding box center [1004, 75] width 170 height 33
click at [1122, 228] on div at bounding box center [1160, 221] width 87 height 36
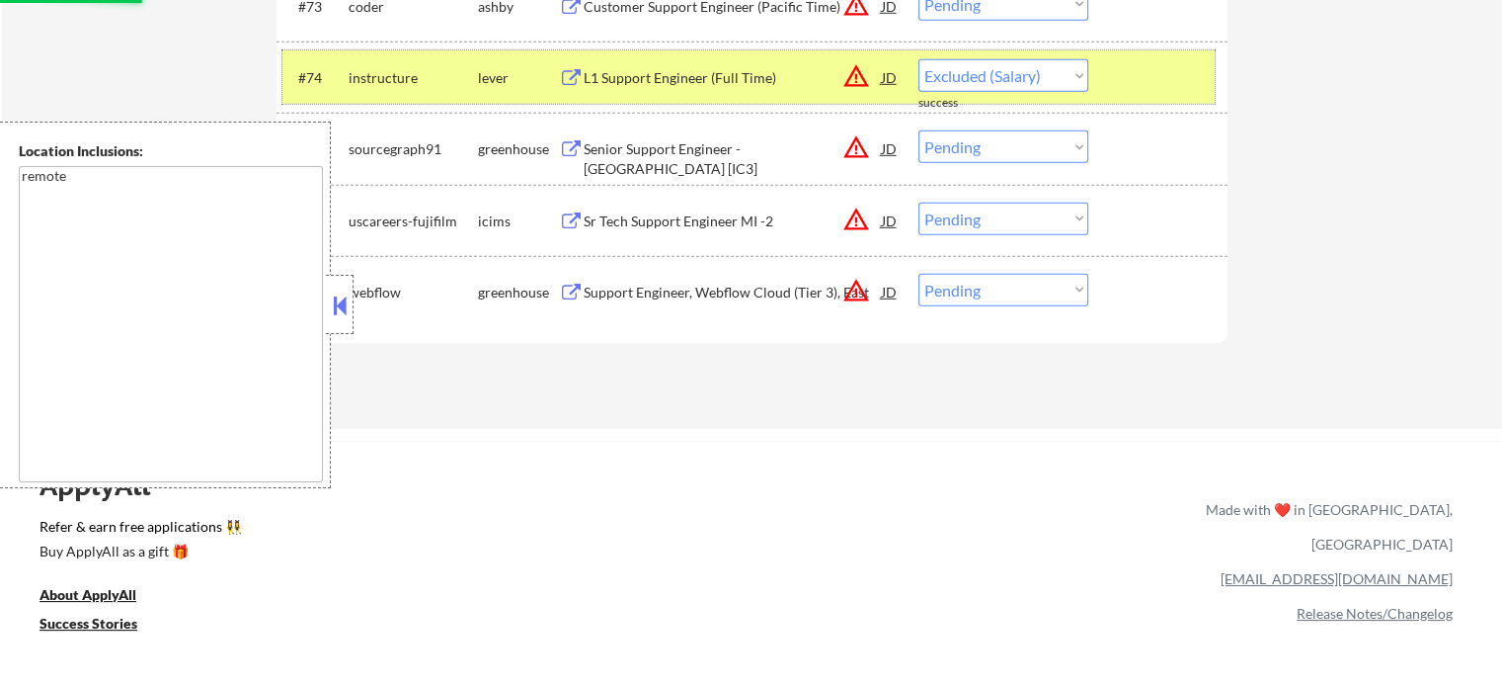
click at [1140, 66] on div at bounding box center [1160, 77] width 87 height 36
select select ""pending""
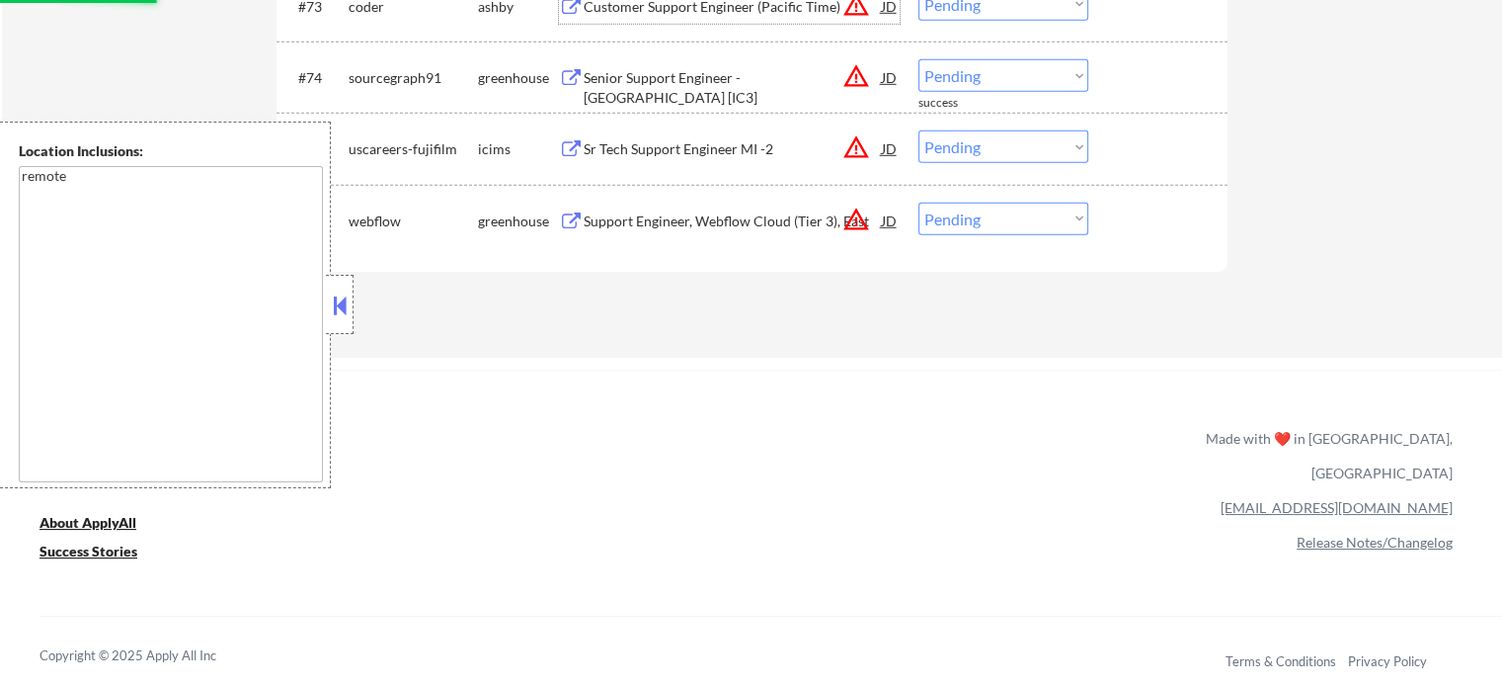
click at [735, 4] on div "Customer Support Engineer (Pacific Time)" at bounding box center [733, 7] width 298 height 20
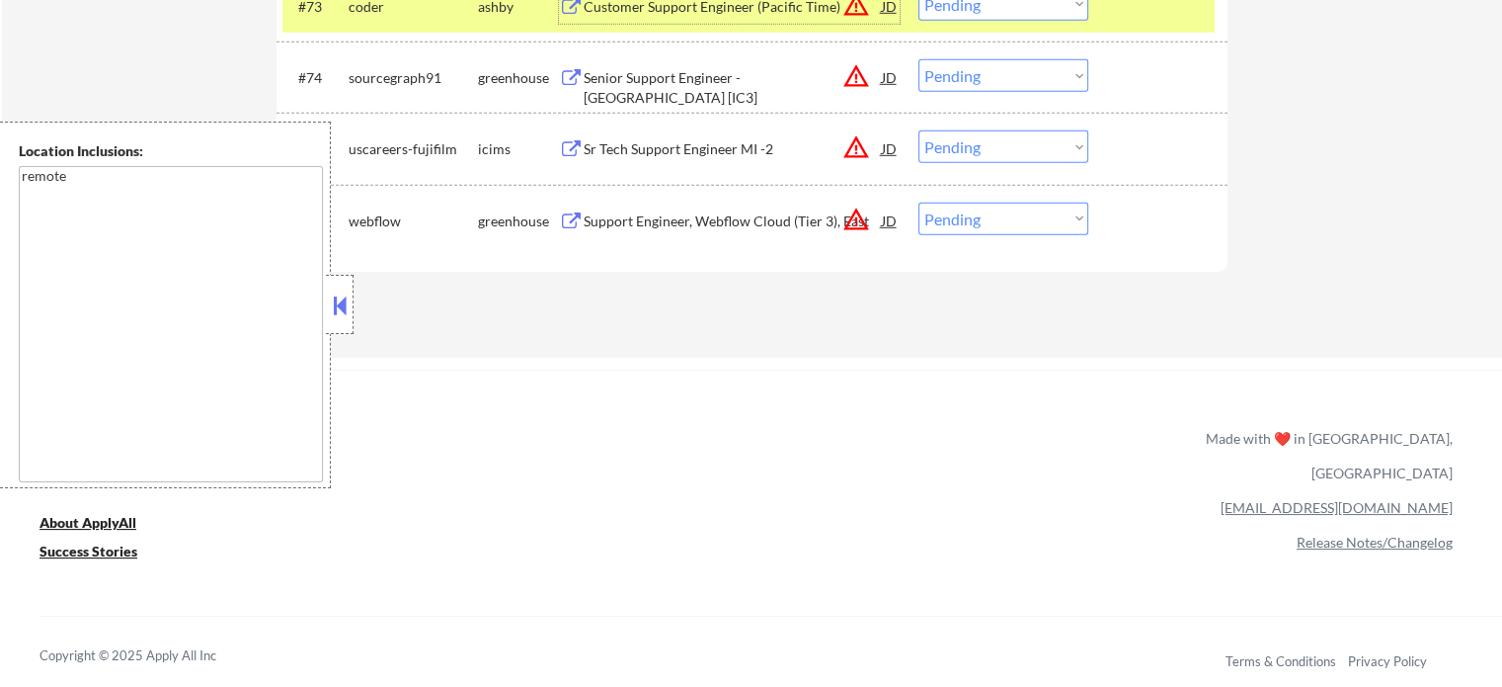
scroll to position [5978, 0]
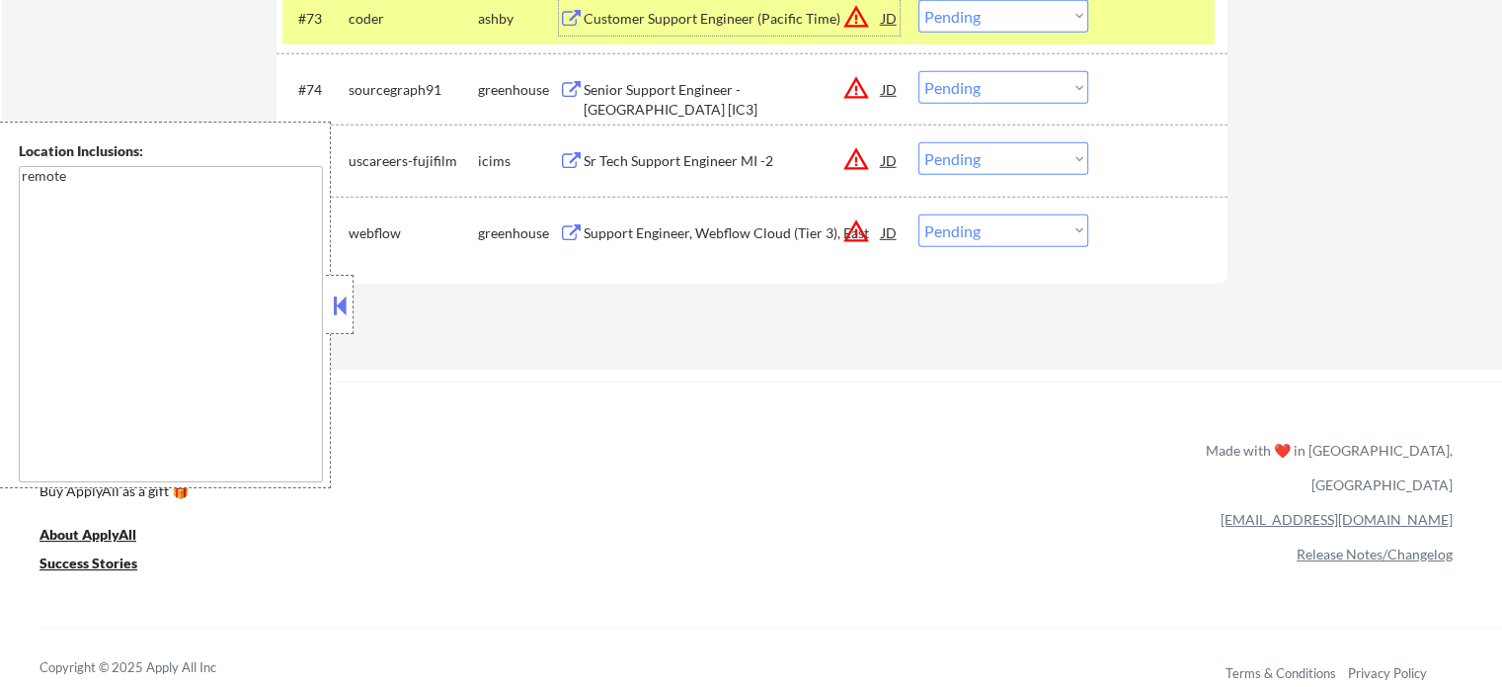
click at [960, 6] on select "Choose an option... Pending Applied Excluded (Questions) Excluded (Expired) Exc…" at bounding box center [1004, 16] width 170 height 33
click at [919, 0] on select "Choose an option... Pending Applied Excluded (Questions) Excluded (Expired) Exc…" at bounding box center [1004, 16] width 170 height 33
click at [1129, 1] on div at bounding box center [1160, 18] width 87 height 36
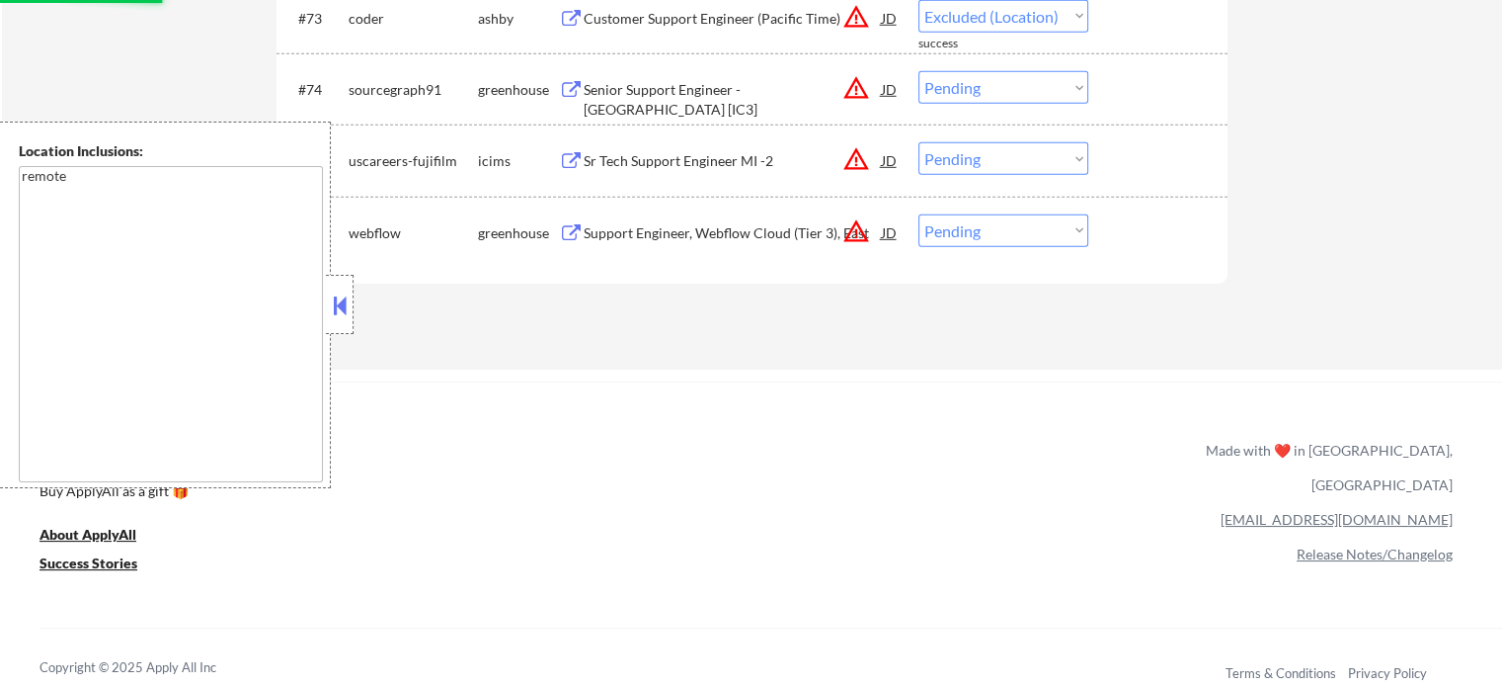
select select ""pending""
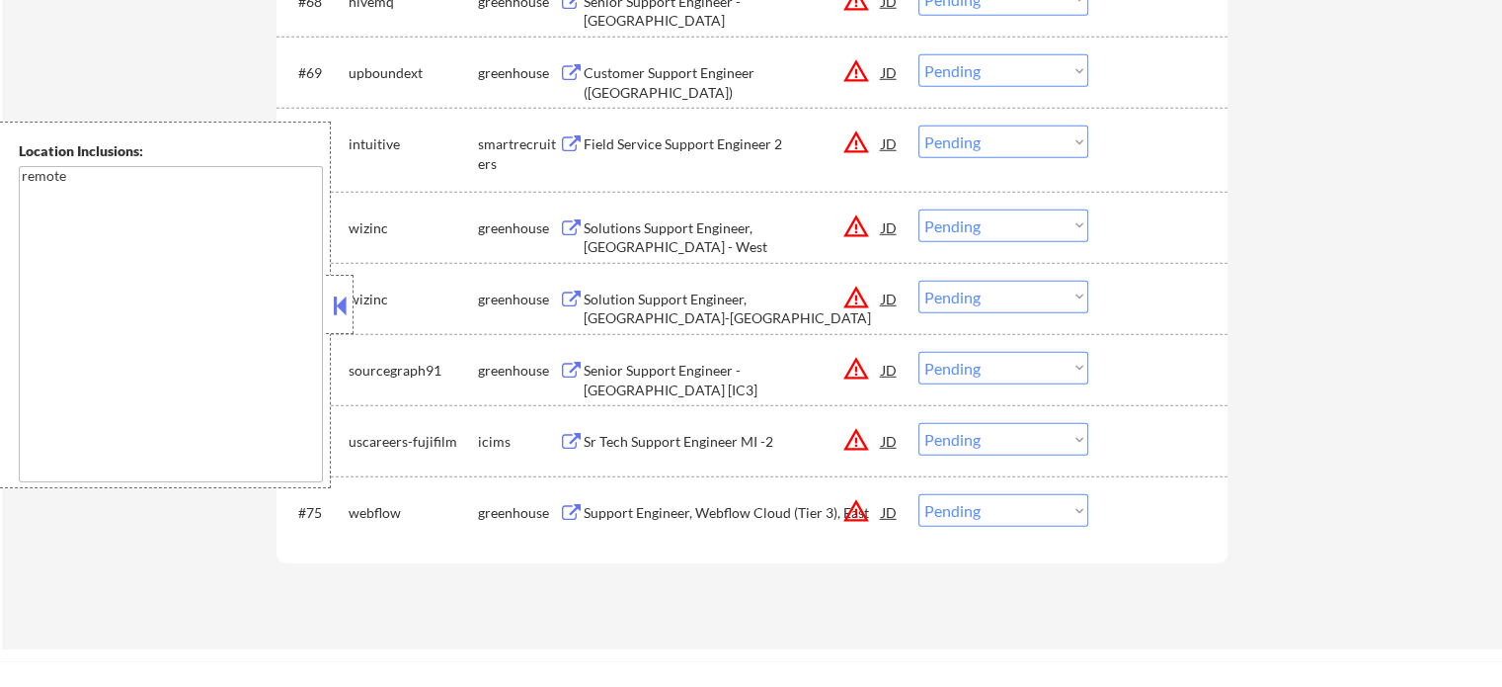
scroll to position [5600, 0]
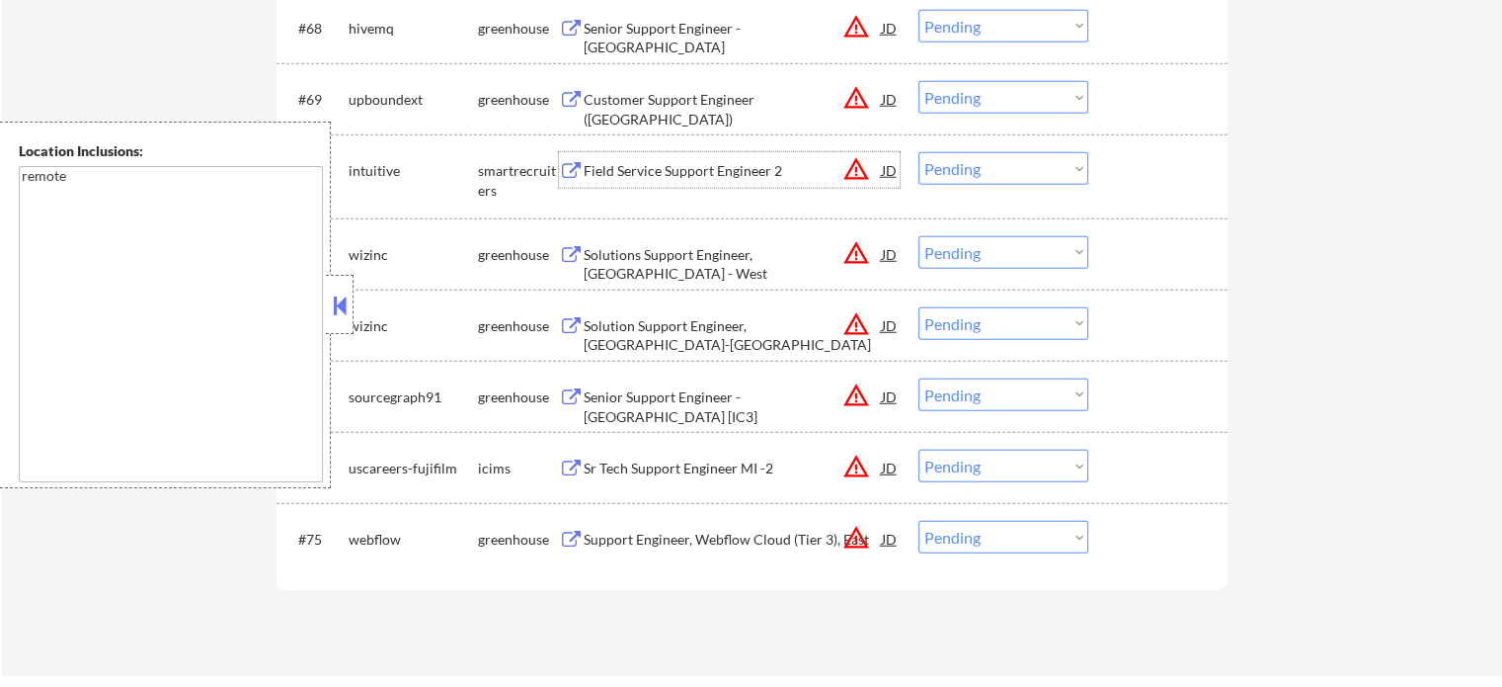
click at [739, 180] on div "Field Service Support Engineer 2" at bounding box center [733, 171] width 298 height 20
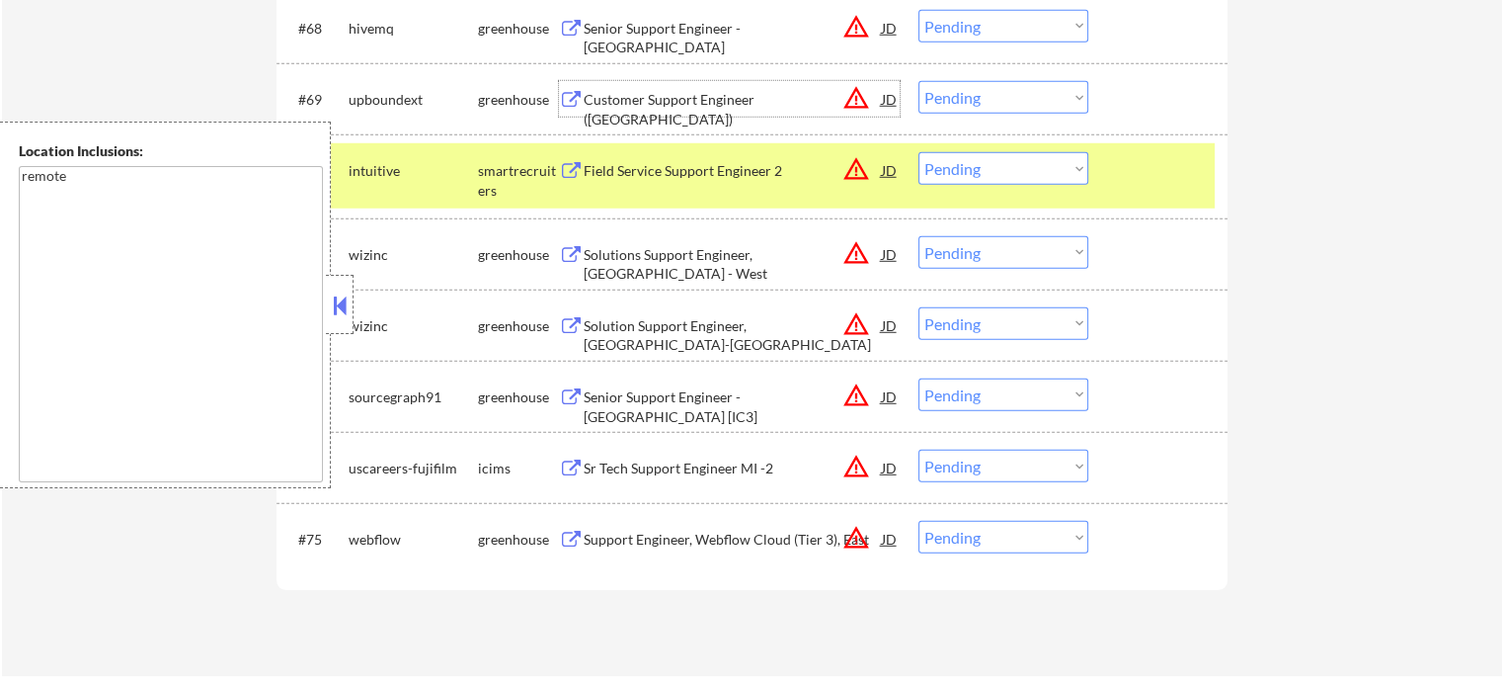
click at [707, 94] on div "Customer Support Engineer (North America)" at bounding box center [733, 109] width 298 height 39
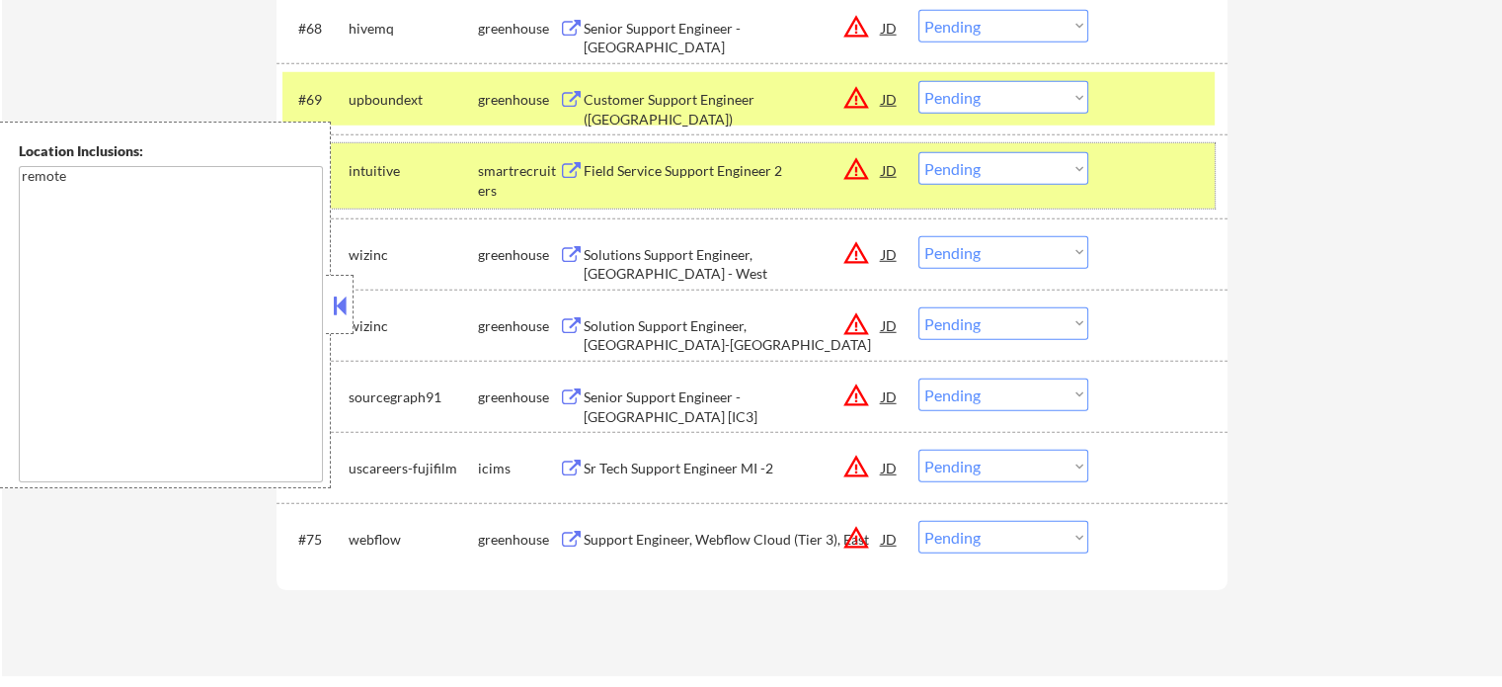
click at [1131, 170] on div at bounding box center [1160, 170] width 87 height 36
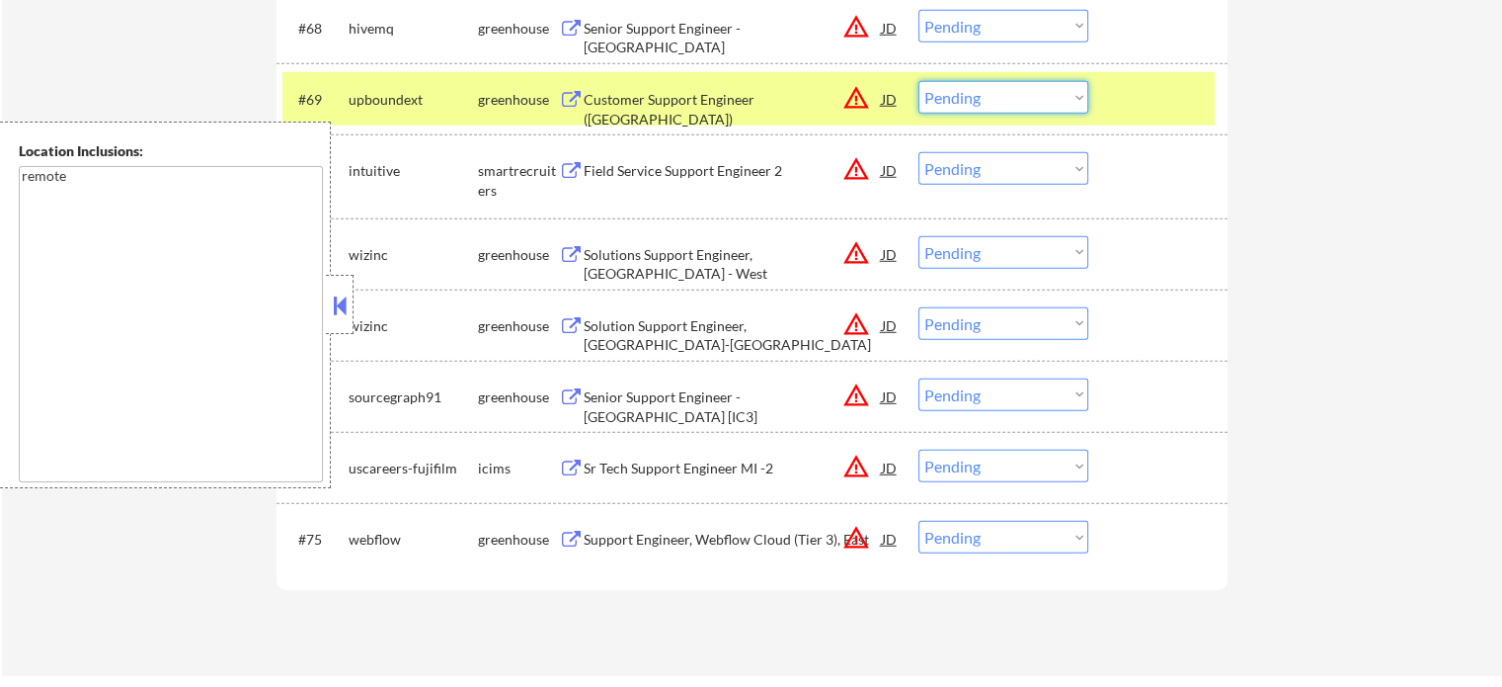
click at [981, 89] on select "Choose an option... Pending Applied Excluded (Questions) Excluded (Expired) Exc…" at bounding box center [1004, 97] width 170 height 33
click at [919, 81] on select "Choose an option... Pending Applied Excluded (Questions) Excluded (Expired) Exc…" at bounding box center [1004, 97] width 170 height 33
click at [1134, 115] on div at bounding box center [1160, 99] width 87 height 36
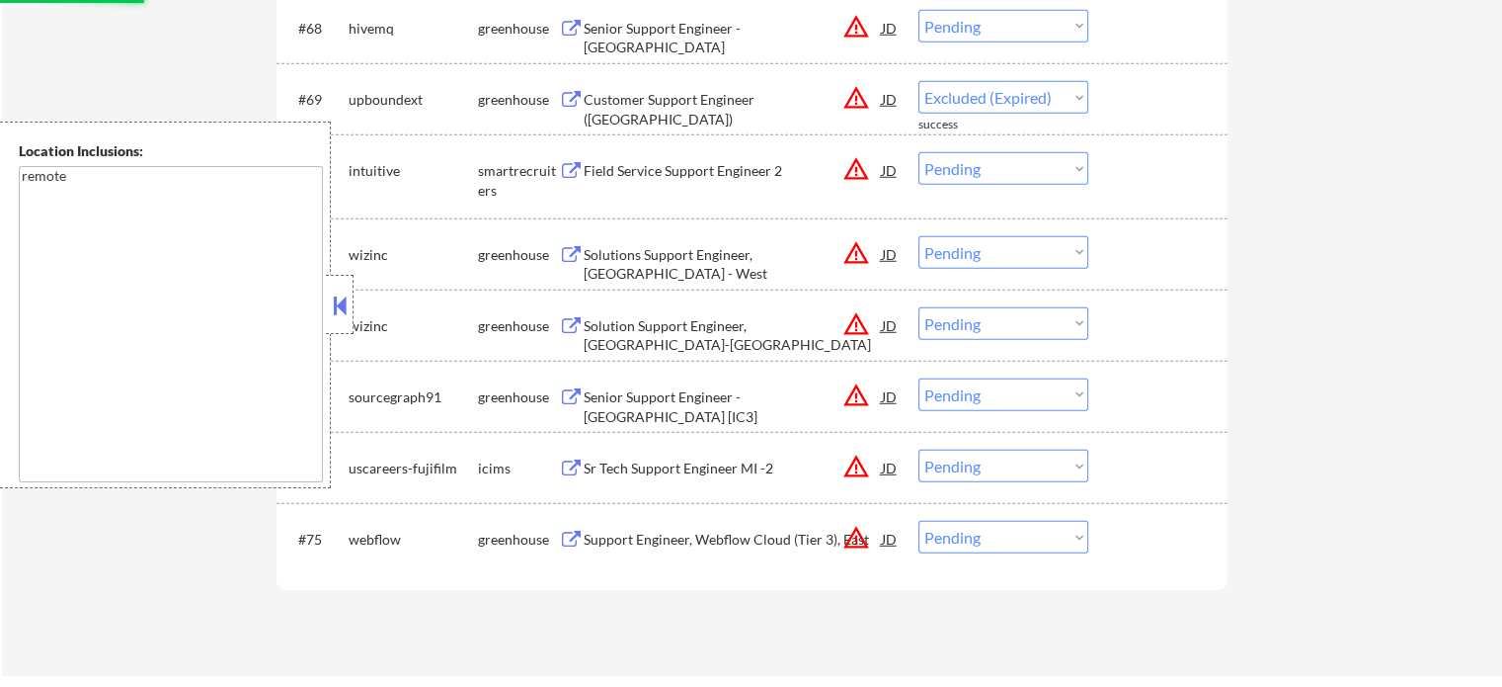
select select ""pending""
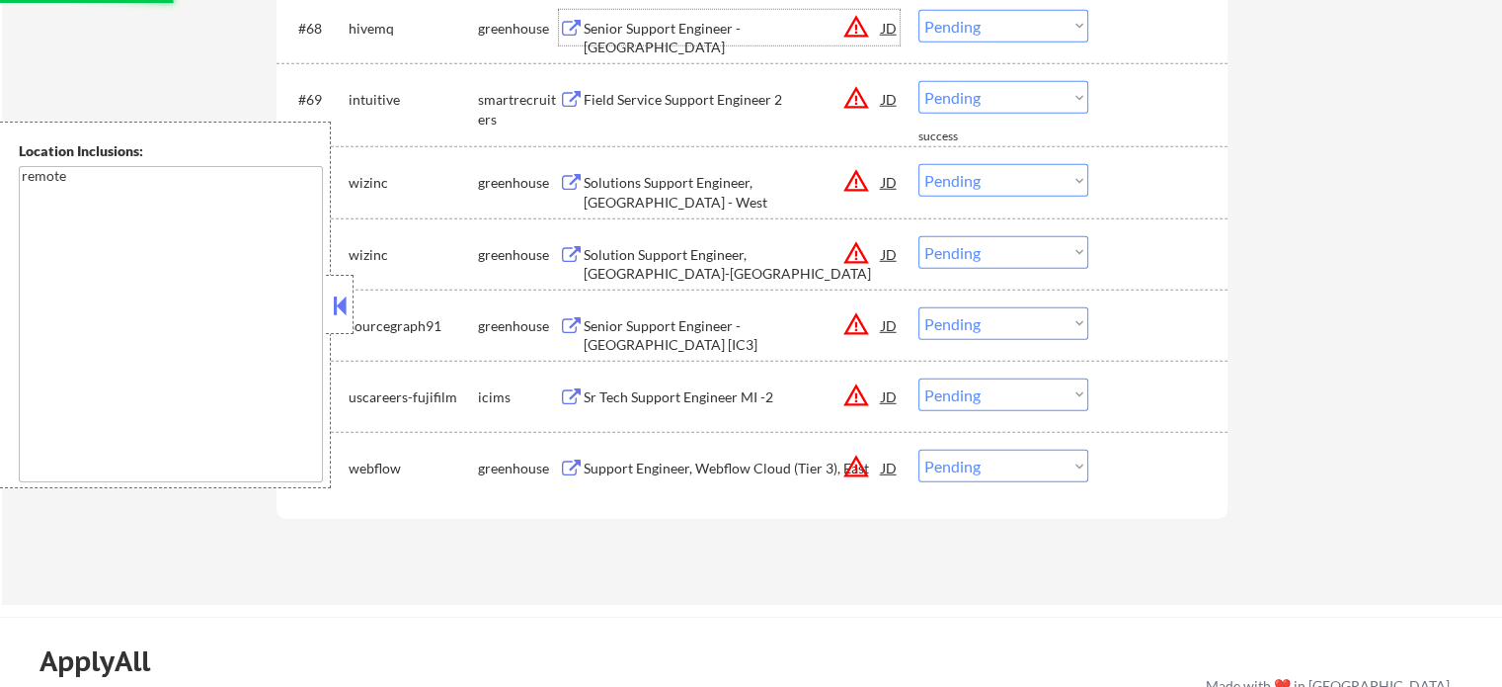
click at [764, 36] on div "Senior Support Engineer - North America" at bounding box center [733, 38] width 298 height 39
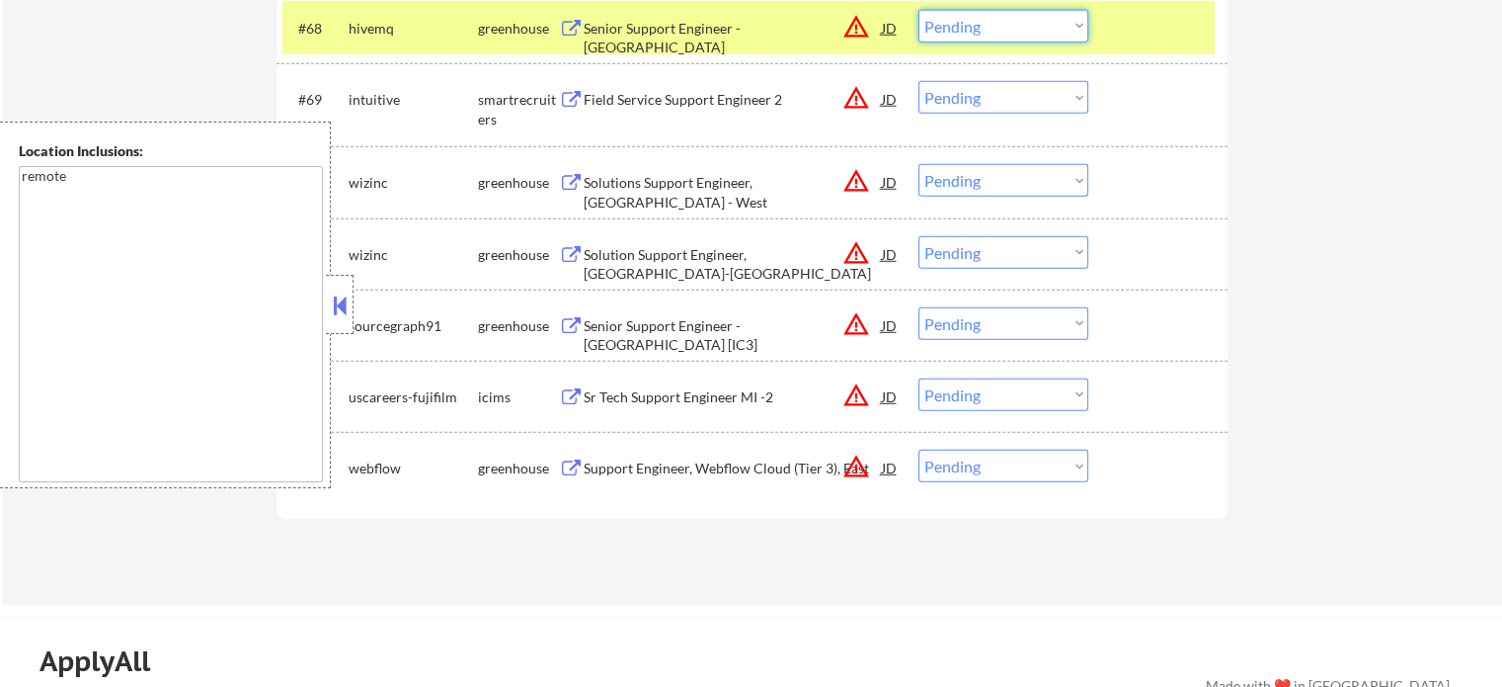
click at [964, 21] on select "Choose an option... Pending Applied Excluded (Questions) Excluded (Expired) Exc…" at bounding box center [1004, 26] width 170 height 33
click at [919, 10] on select "Choose an option... Pending Applied Excluded (Questions) Excluded (Expired) Exc…" at bounding box center [1004, 26] width 170 height 33
click at [1172, 6] on div "#68 hivemq greenhouse Senior Support Engineer - North America JD warning_amber …" at bounding box center [749, 27] width 932 height 53
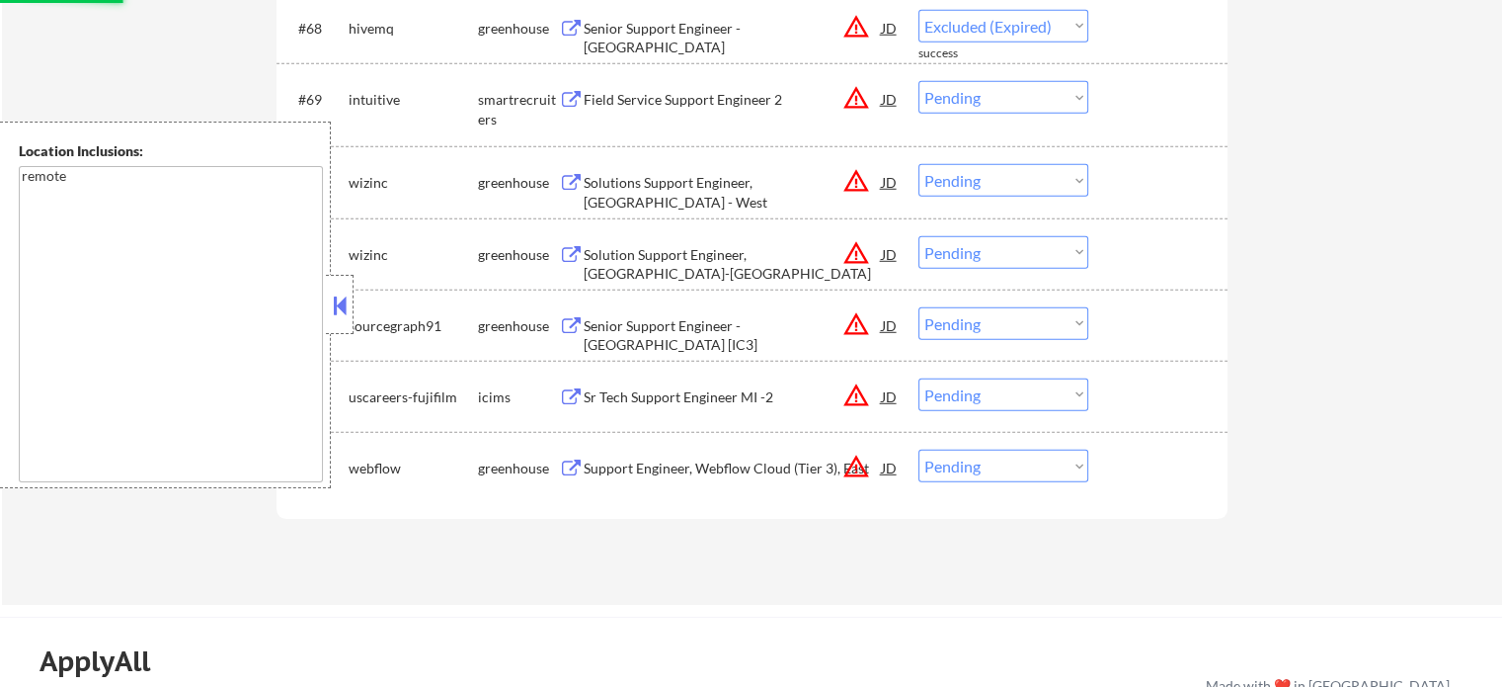
select select ""pending""
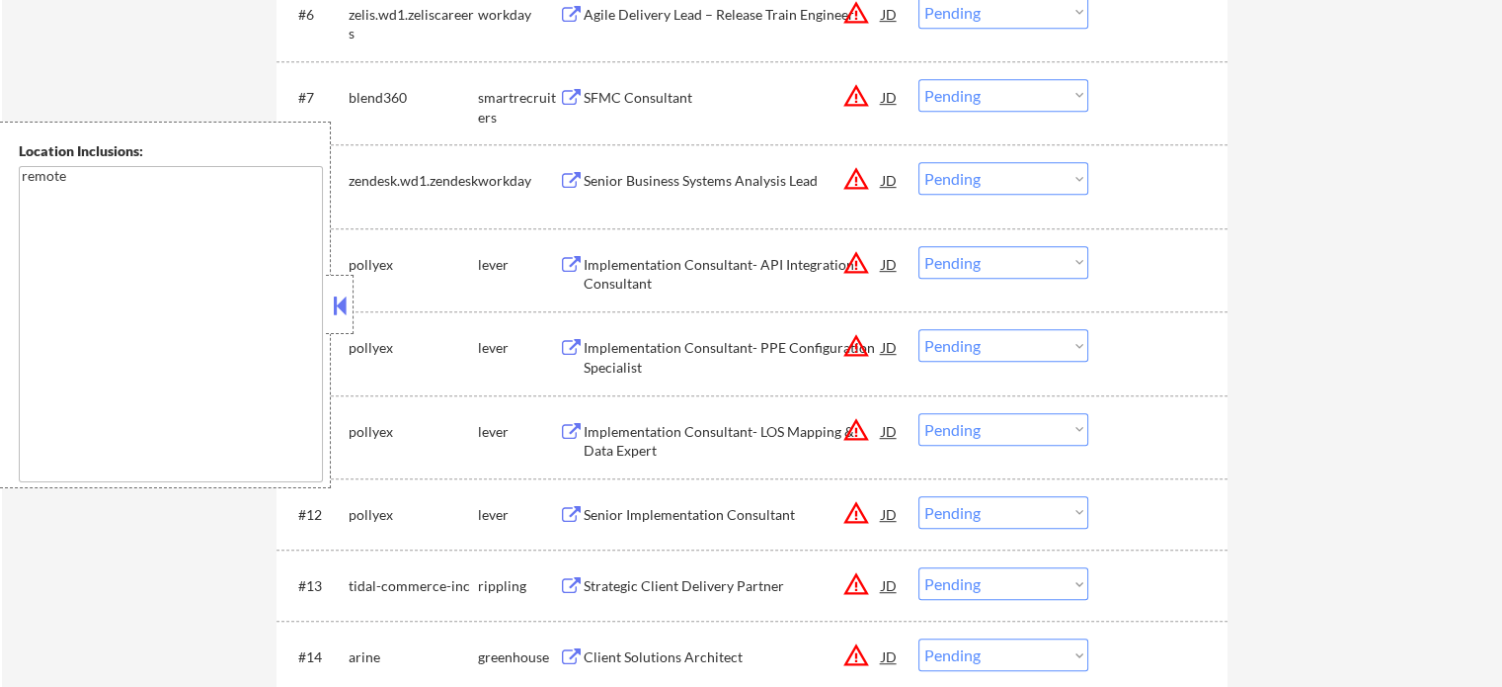
scroll to position [1045, 0]
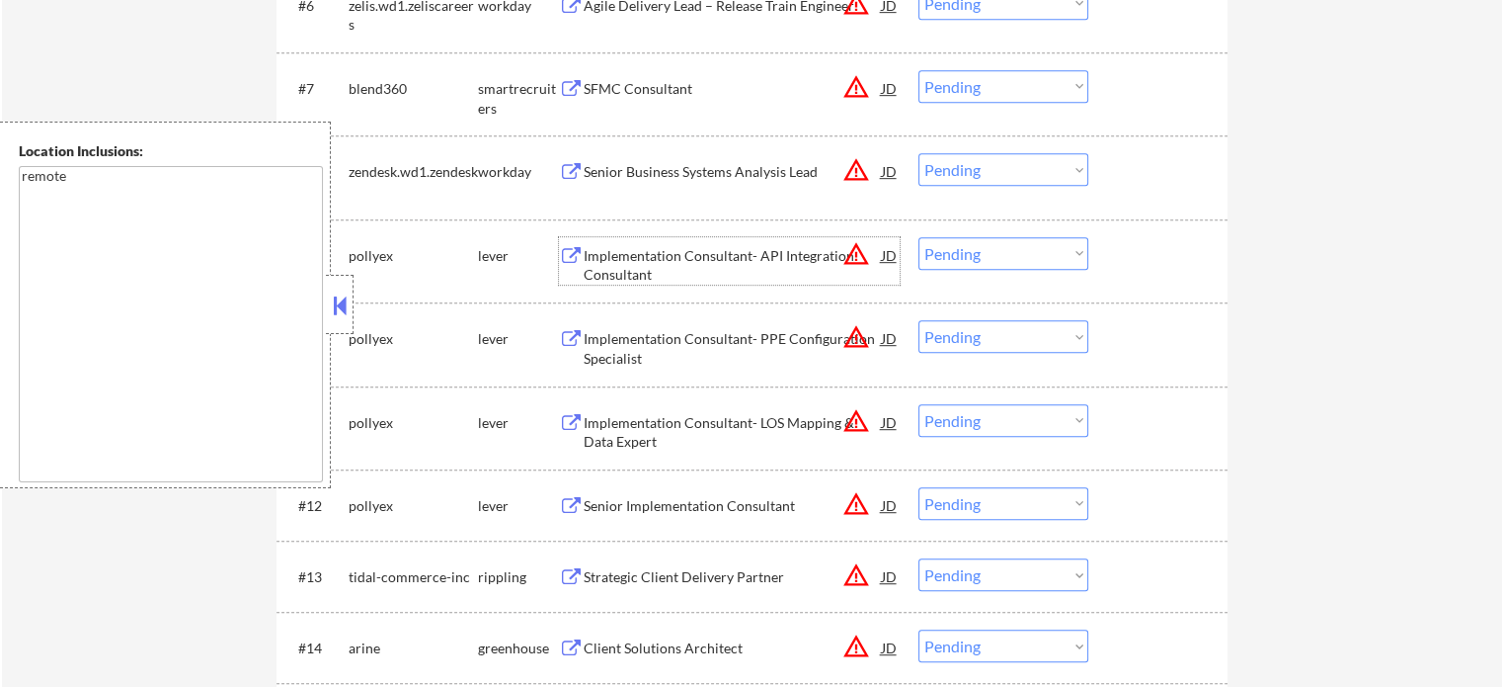
click at [697, 262] on div "Implementation Consultant- API Integration Consultant" at bounding box center [733, 265] width 298 height 39
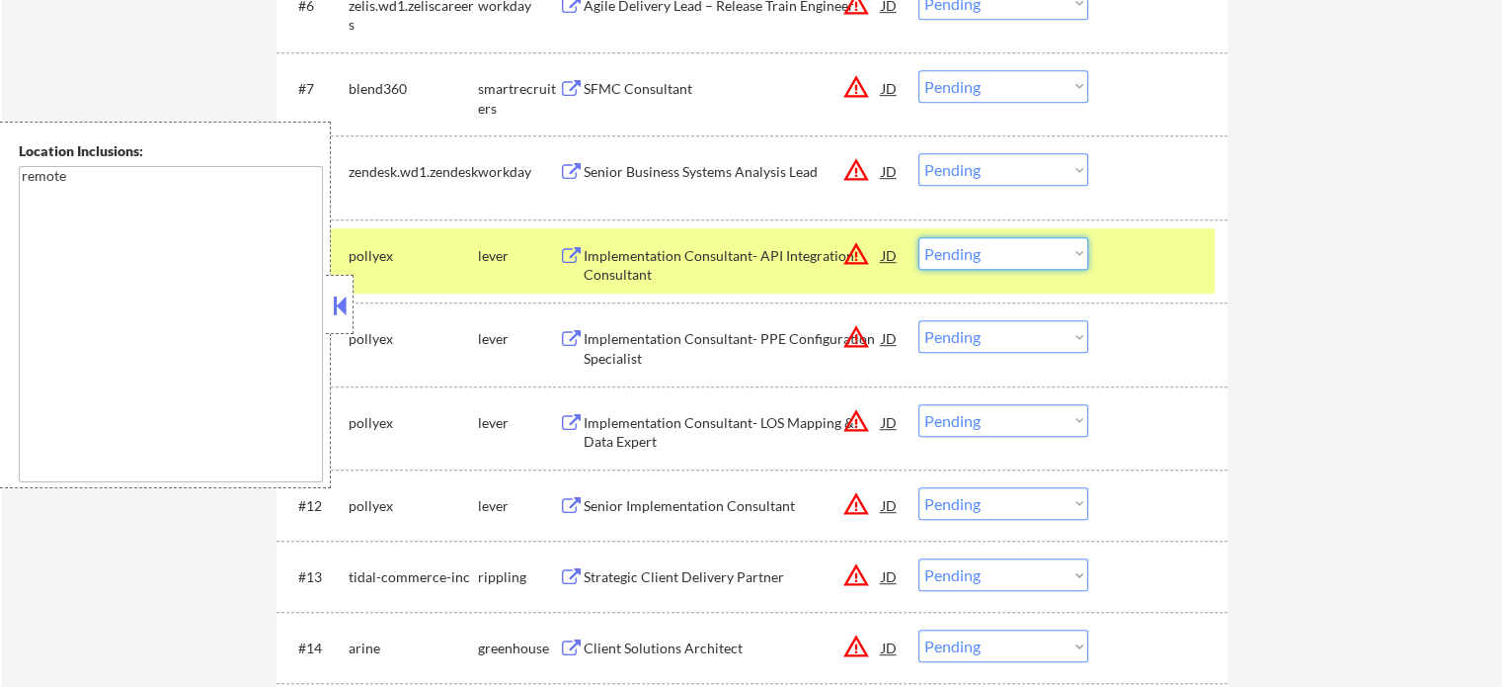
click at [991, 258] on select "Choose an option... Pending Applied Excluded (Questions) Excluded (Expired) Exc…" at bounding box center [1004, 253] width 170 height 33
click at [919, 237] on select "Choose an option... Pending Applied Excluded (Questions) Excluded (Expired) Exc…" at bounding box center [1004, 253] width 170 height 33
click at [1130, 267] on div at bounding box center [1160, 255] width 87 height 36
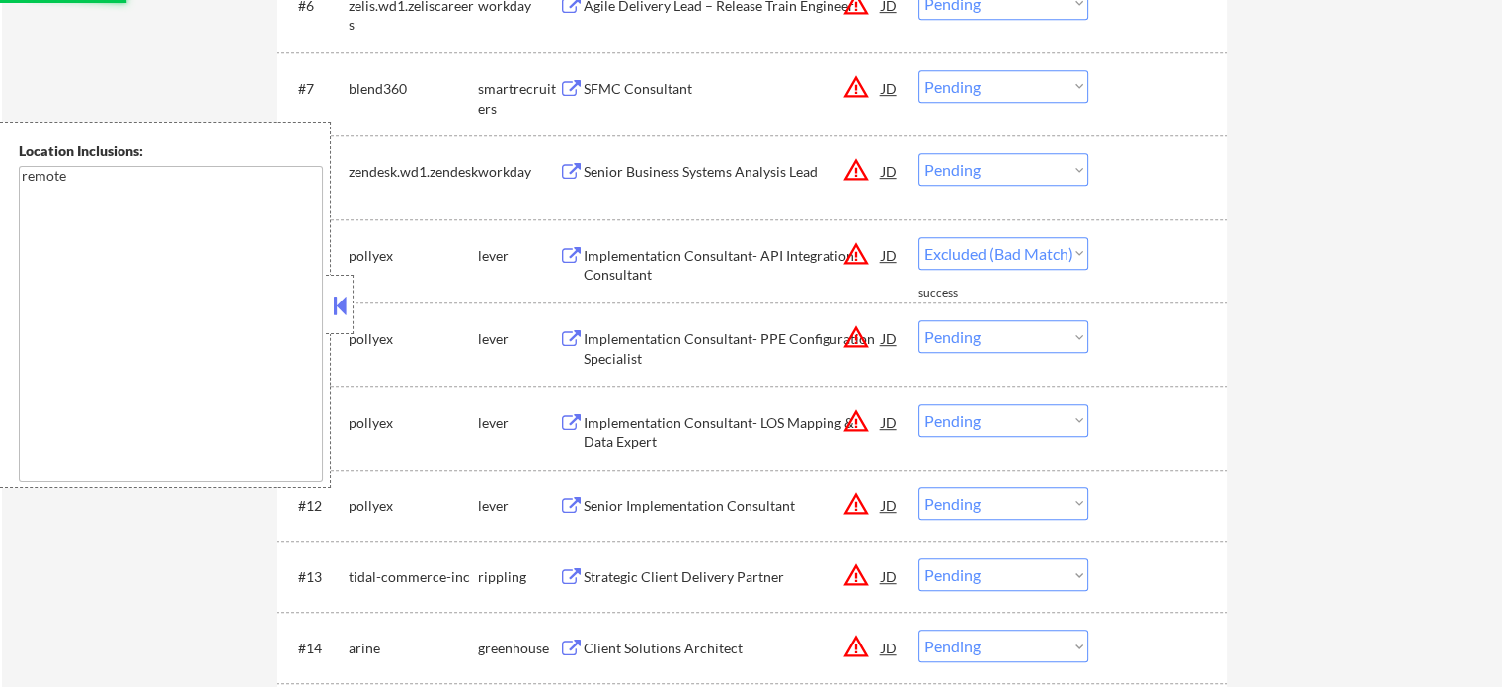
select select ""pending""
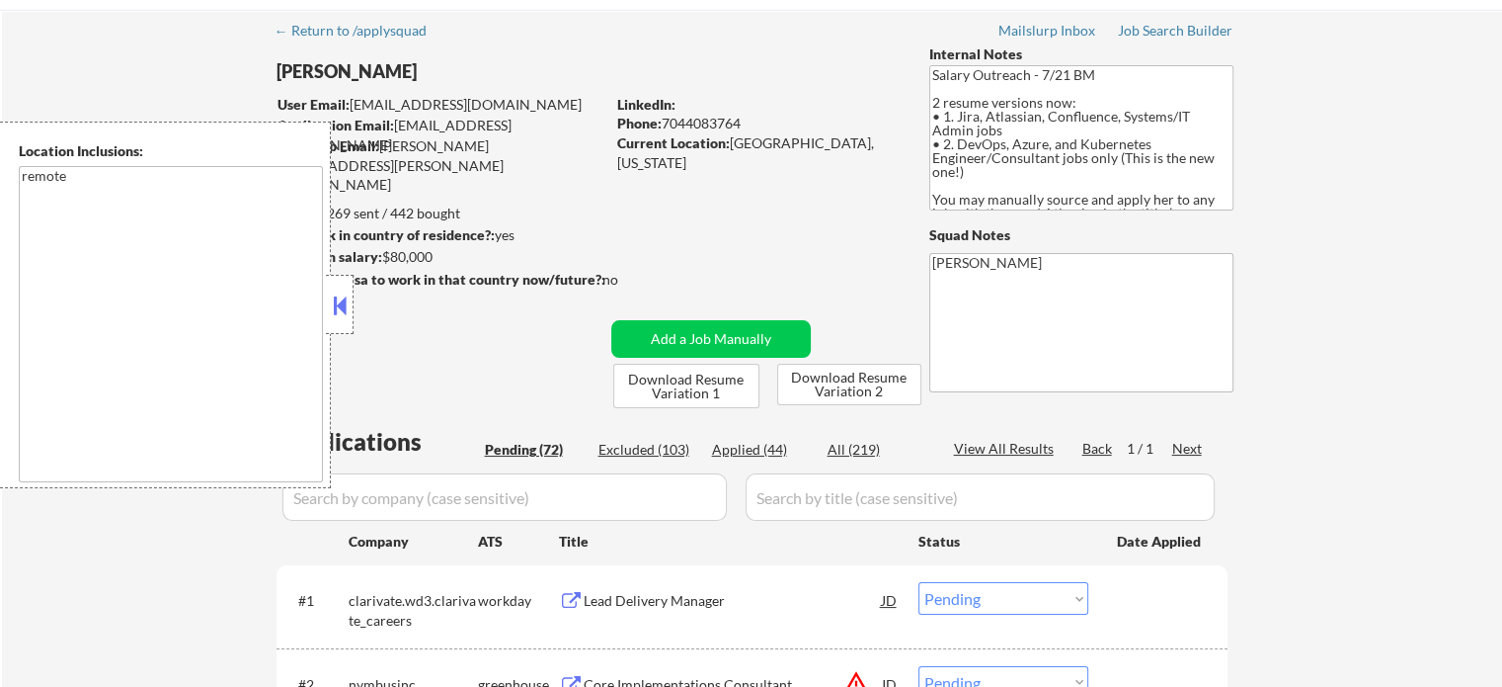
scroll to position [51, 0]
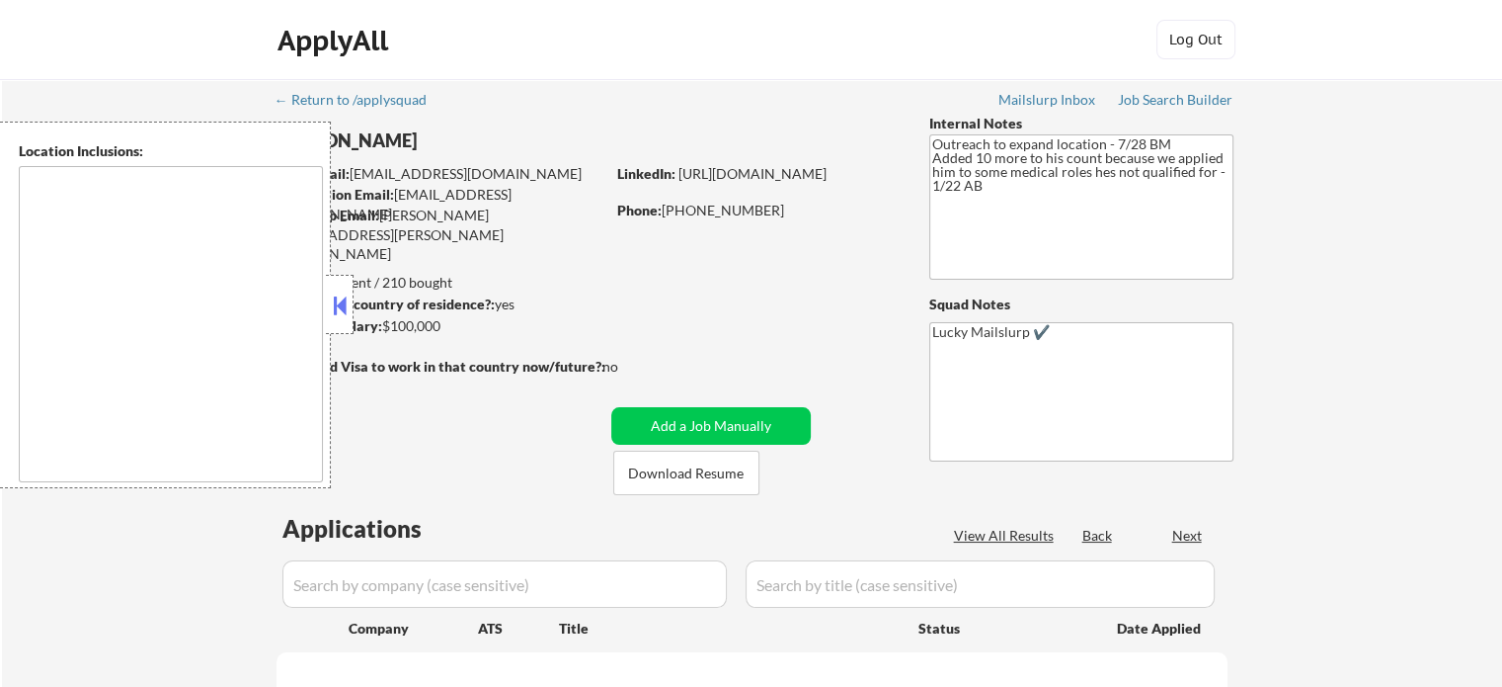
type textarea "Austin, TX West Lake Hills, TX Rollingwood, TX Cedar Park, TX Pflugerville, TX …"
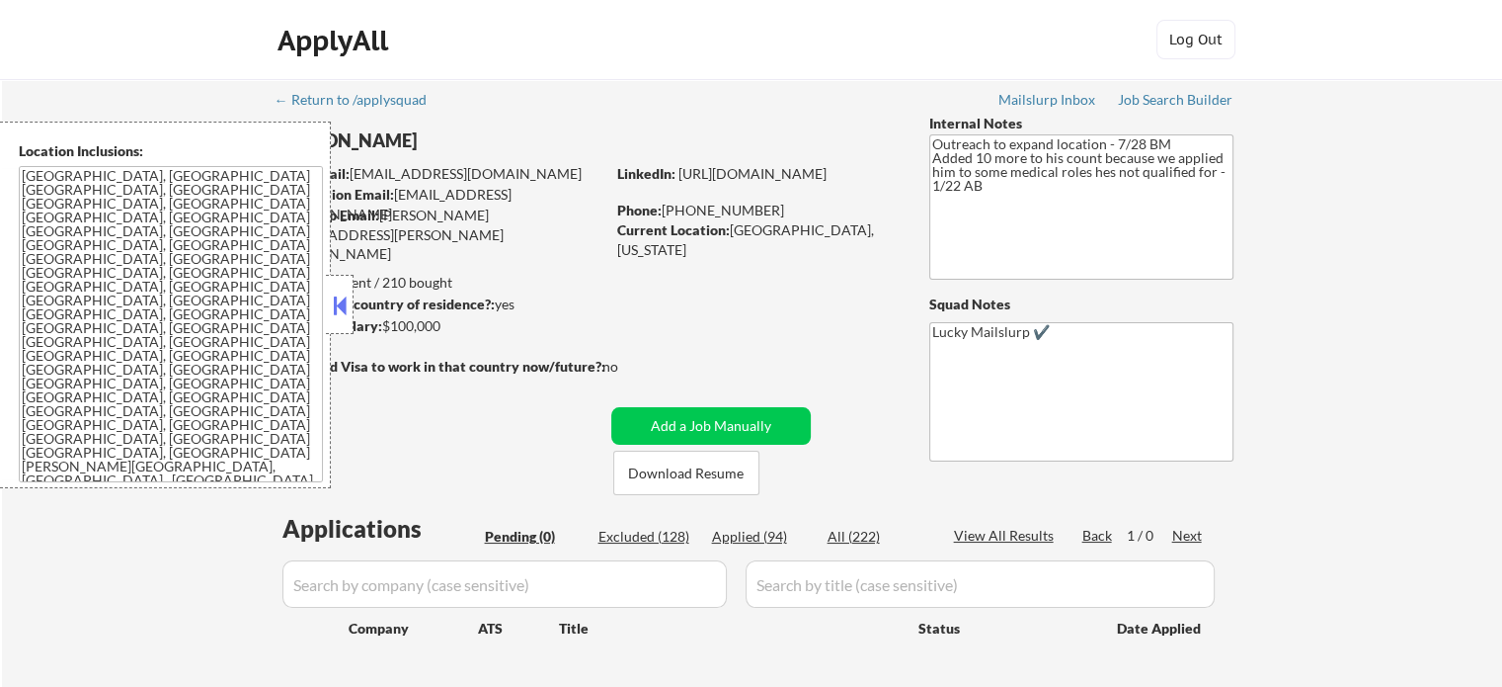
select select ""pending""
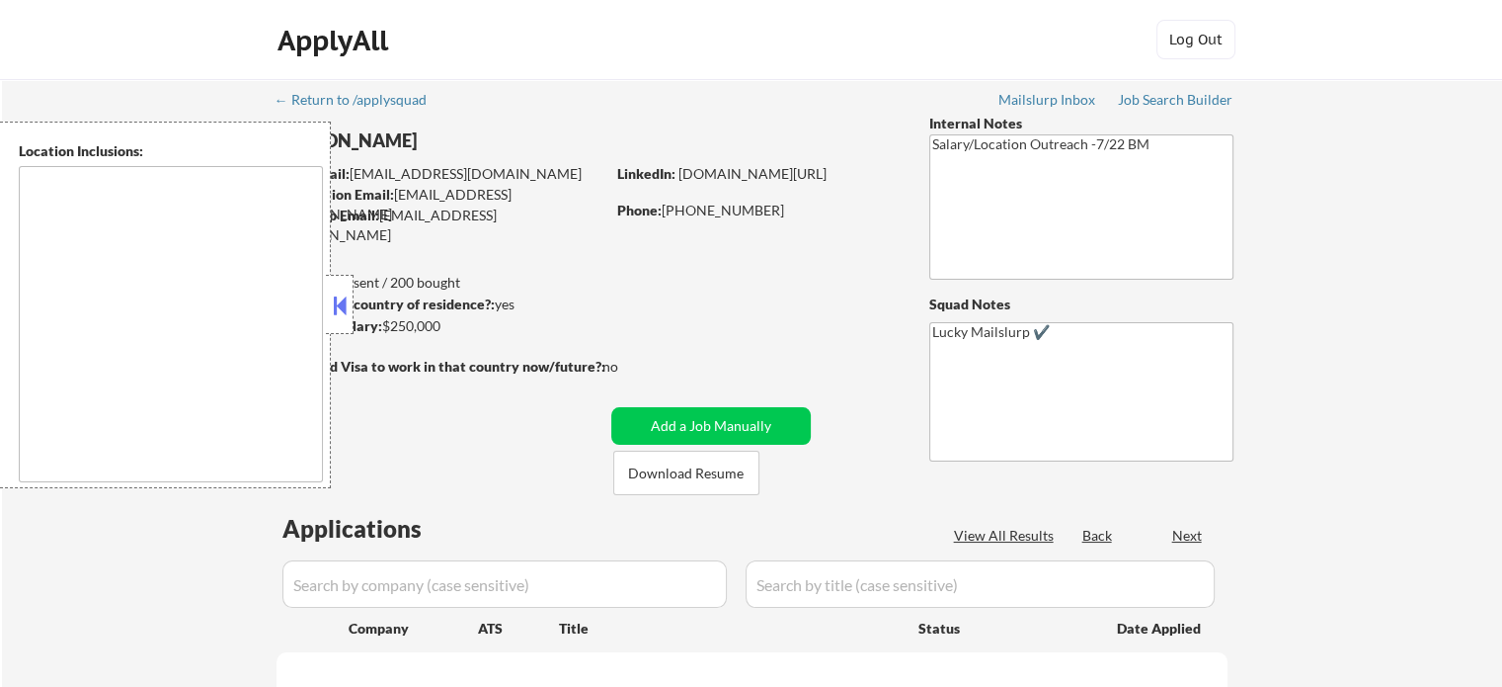
type textarea "[GEOGRAPHIC_DATA], [GEOGRAPHIC_DATA] [GEOGRAPHIC_DATA], [GEOGRAPHIC_DATA] [GEOG…"
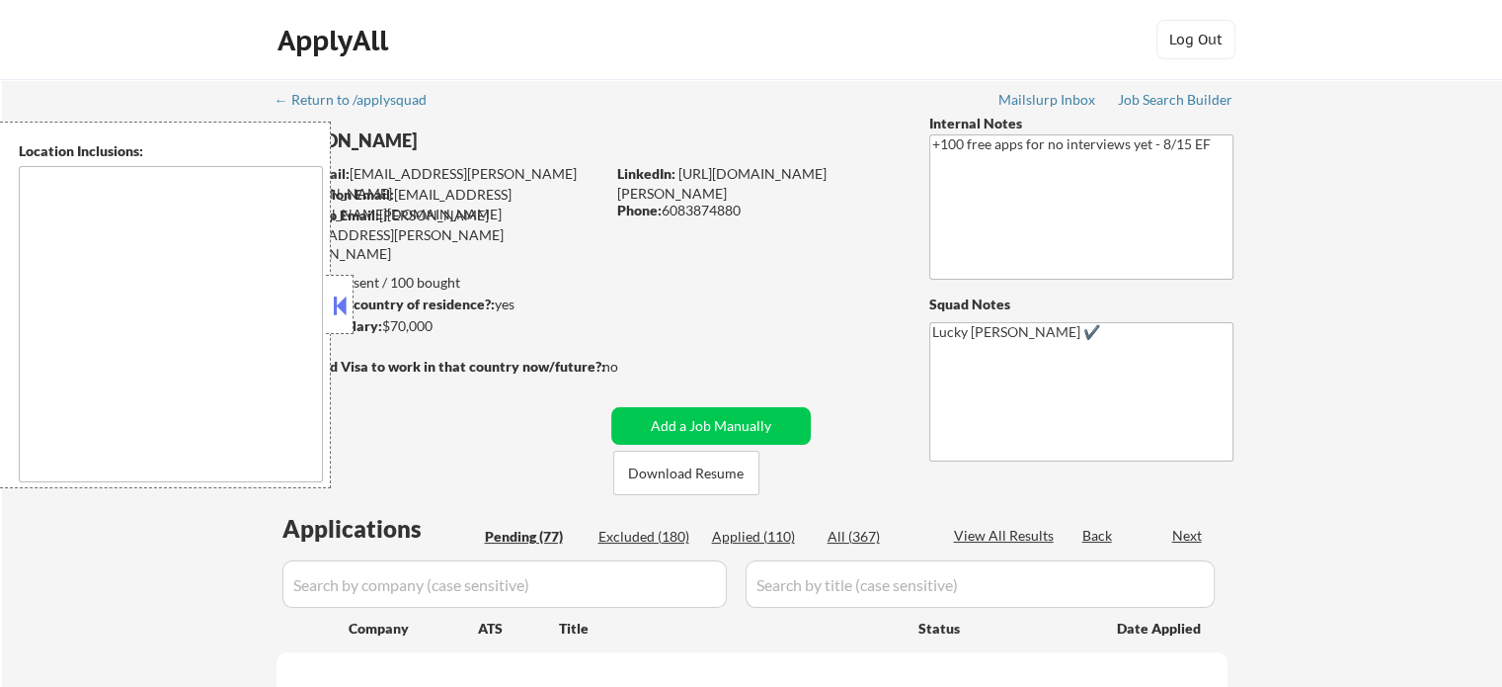
type textarea "remote"
select select ""pending""
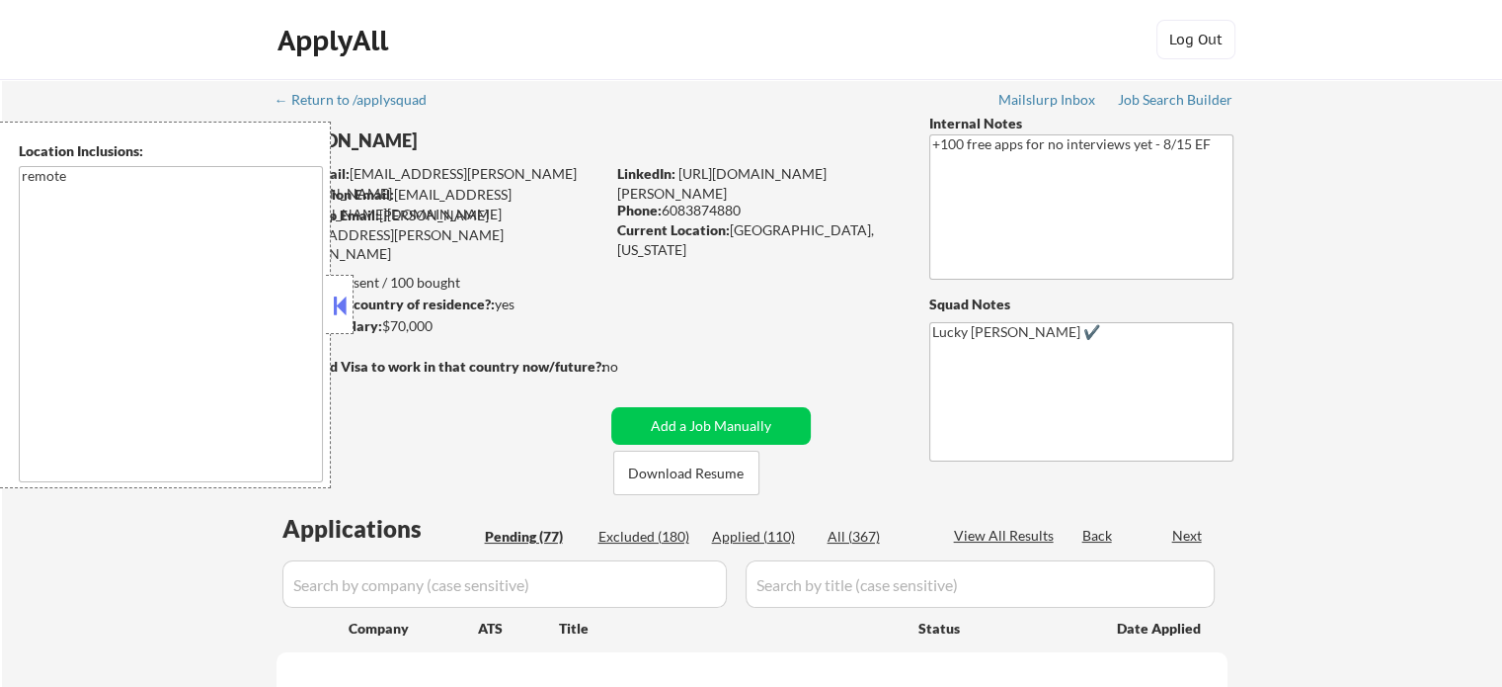
select select ""pending""
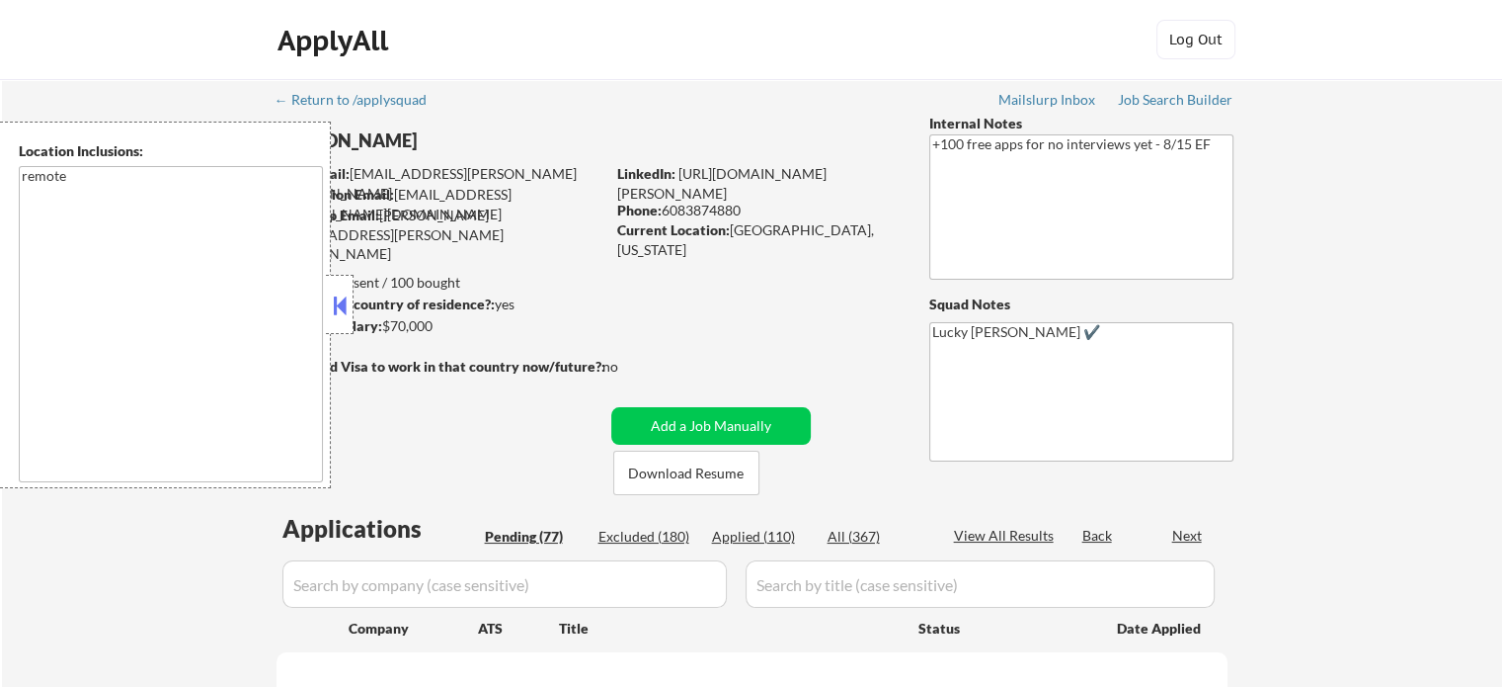
select select ""pending""
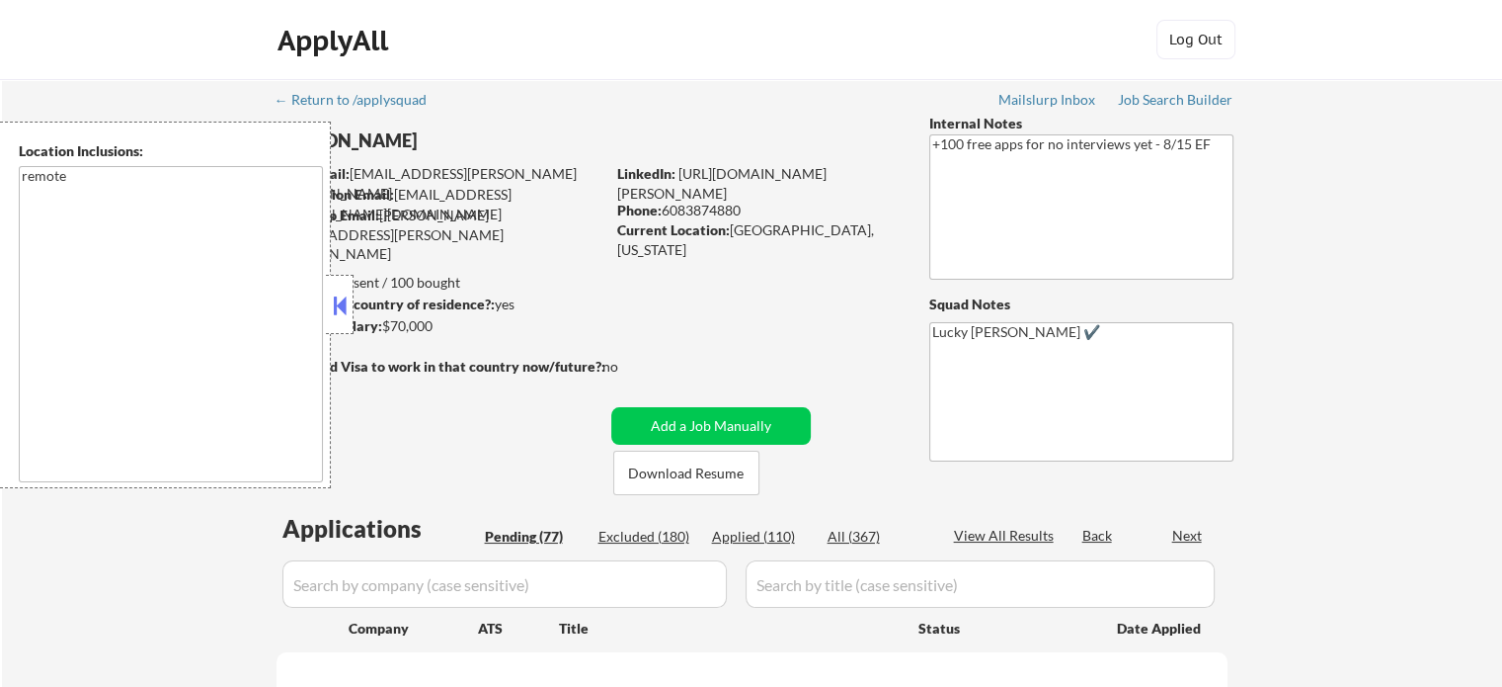
select select ""pending""
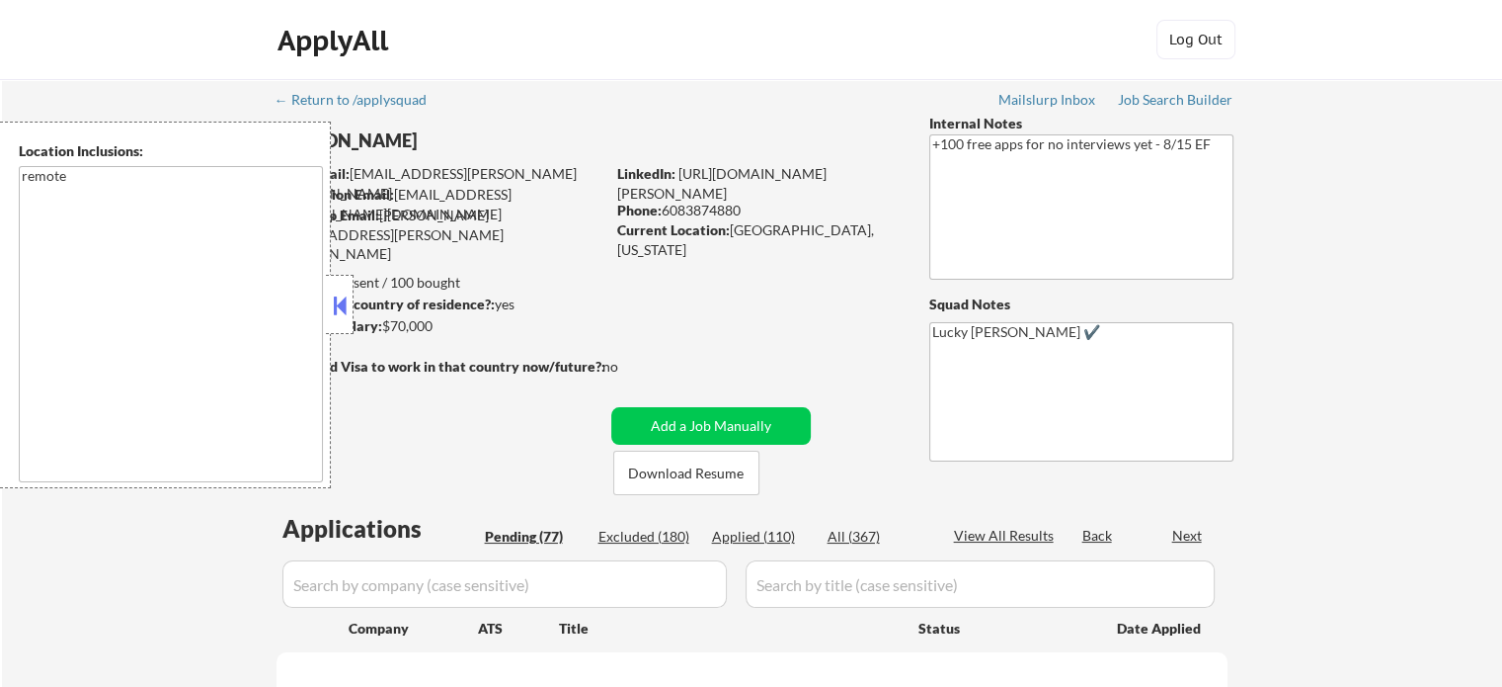
select select ""pending""
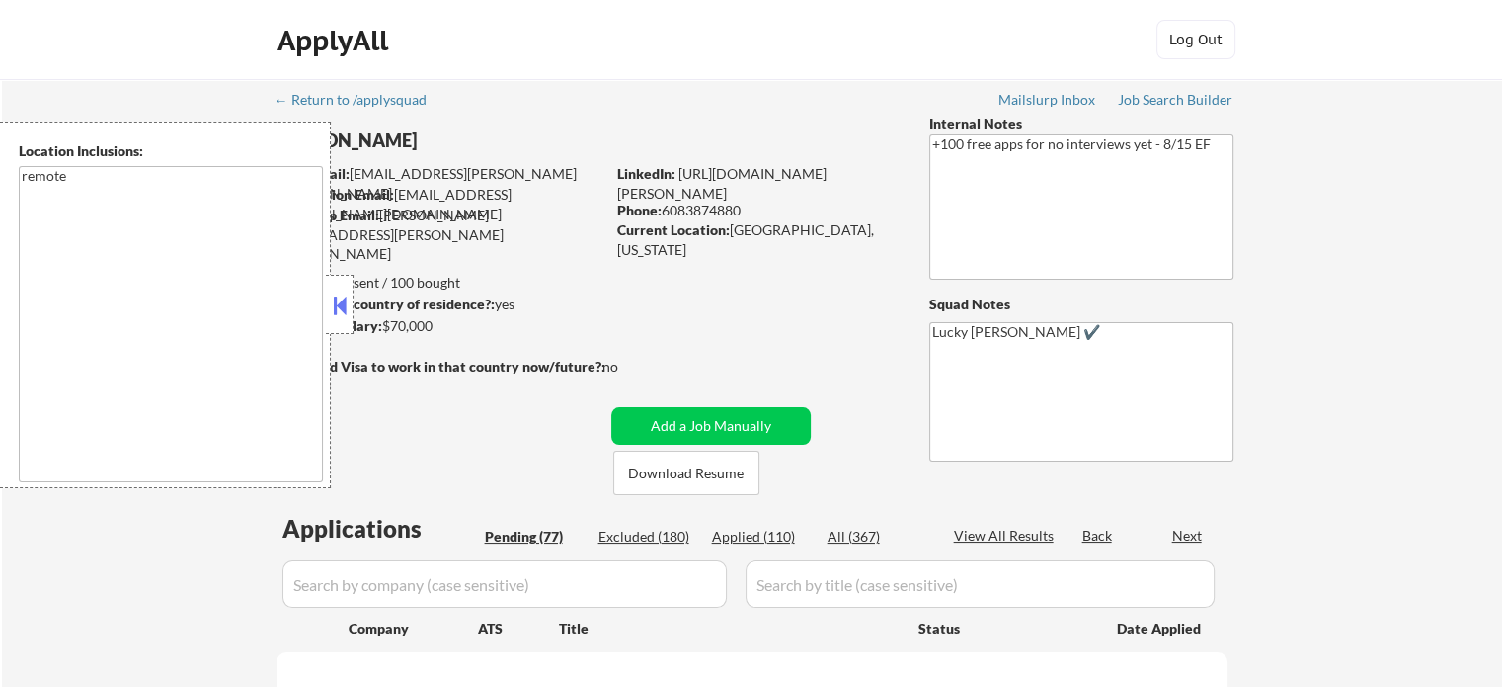
select select ""pending""
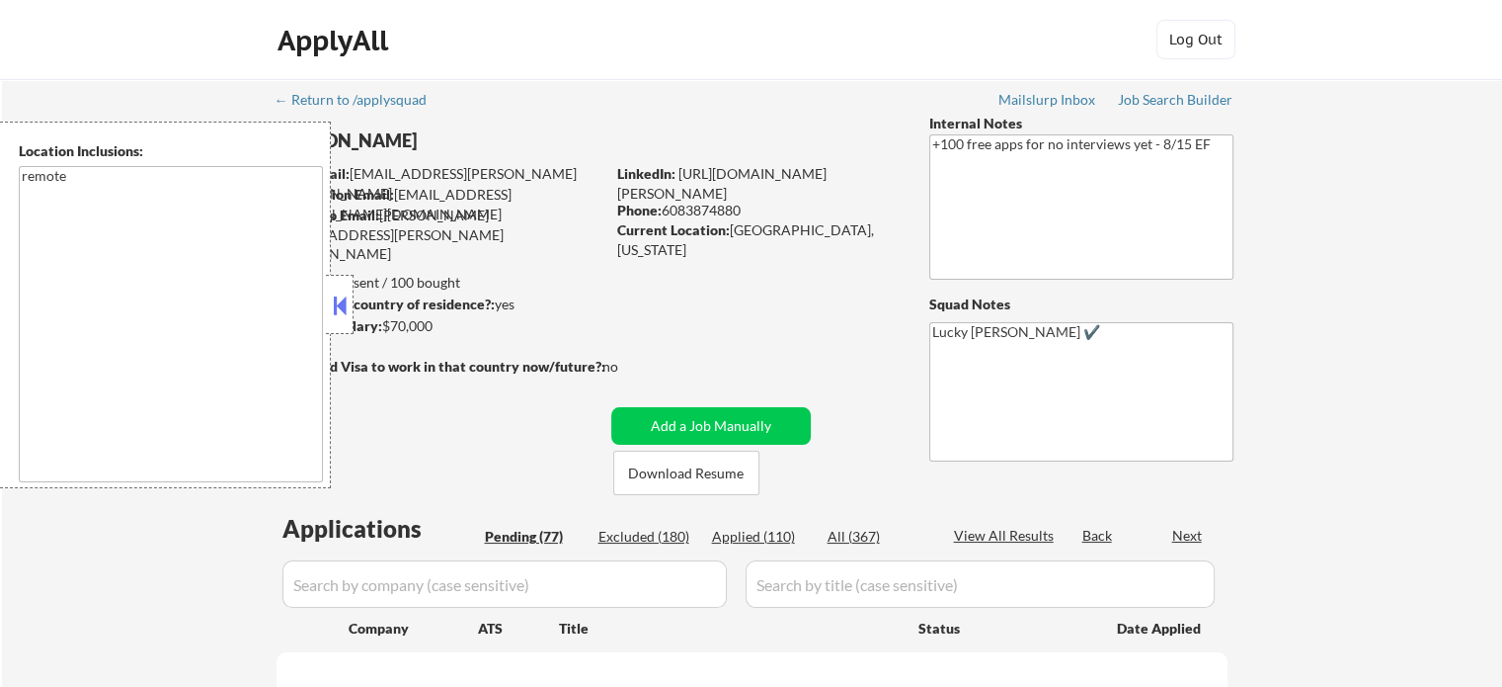
select select ""pending""
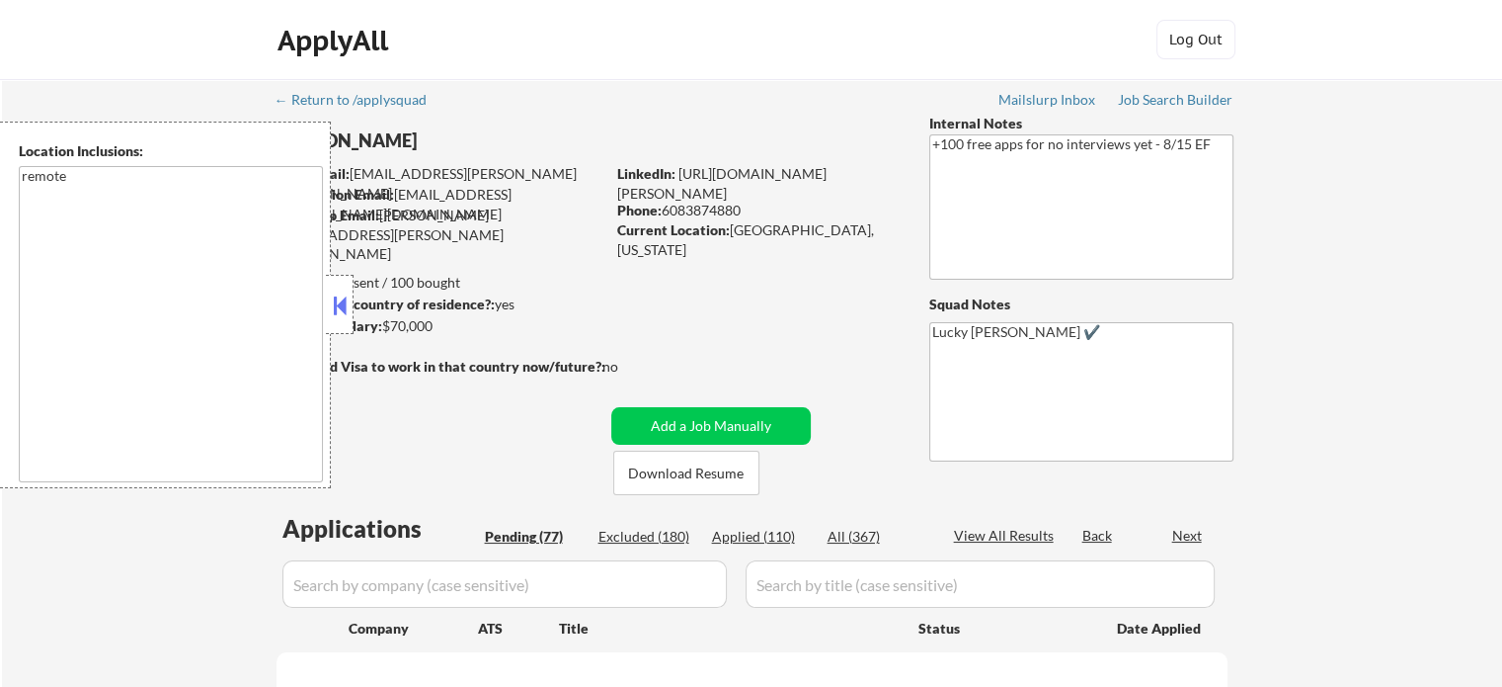
select select ""pending""
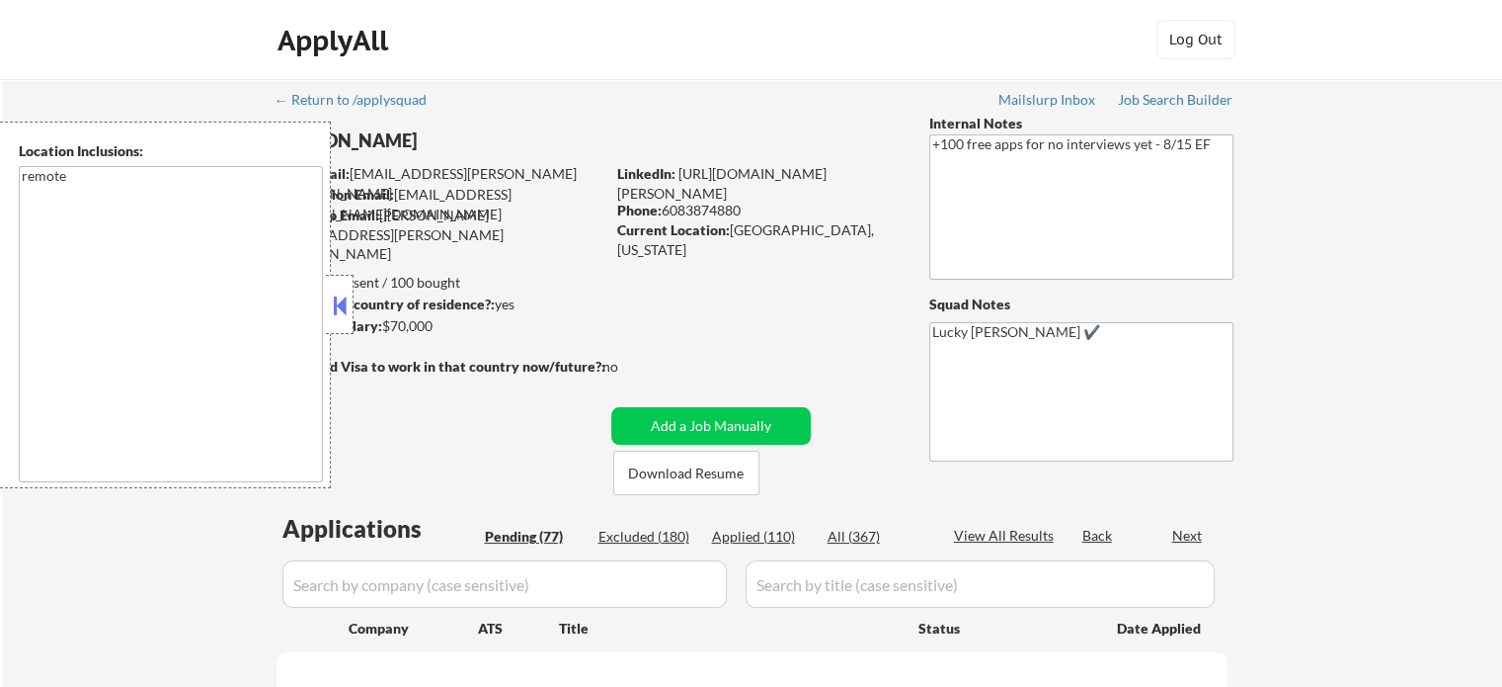
select select ""pending""
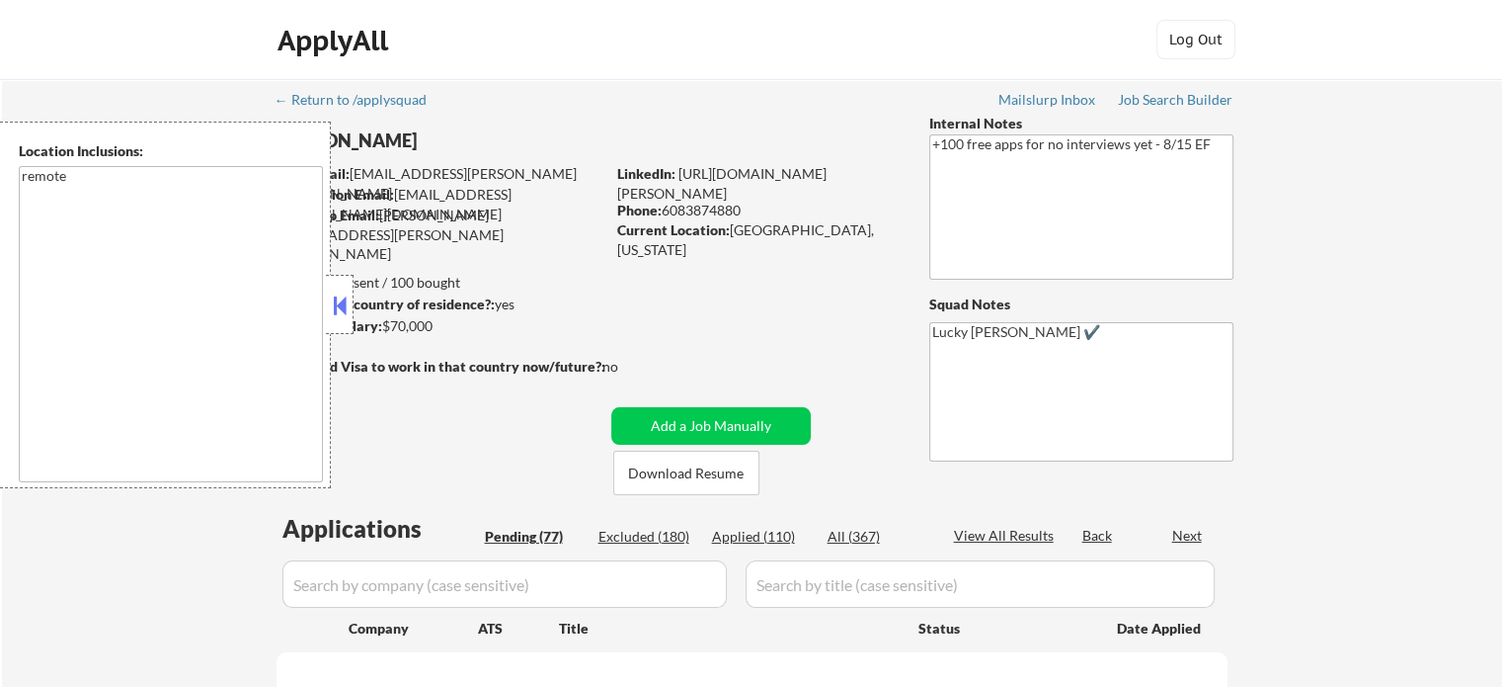
select select ""pending""
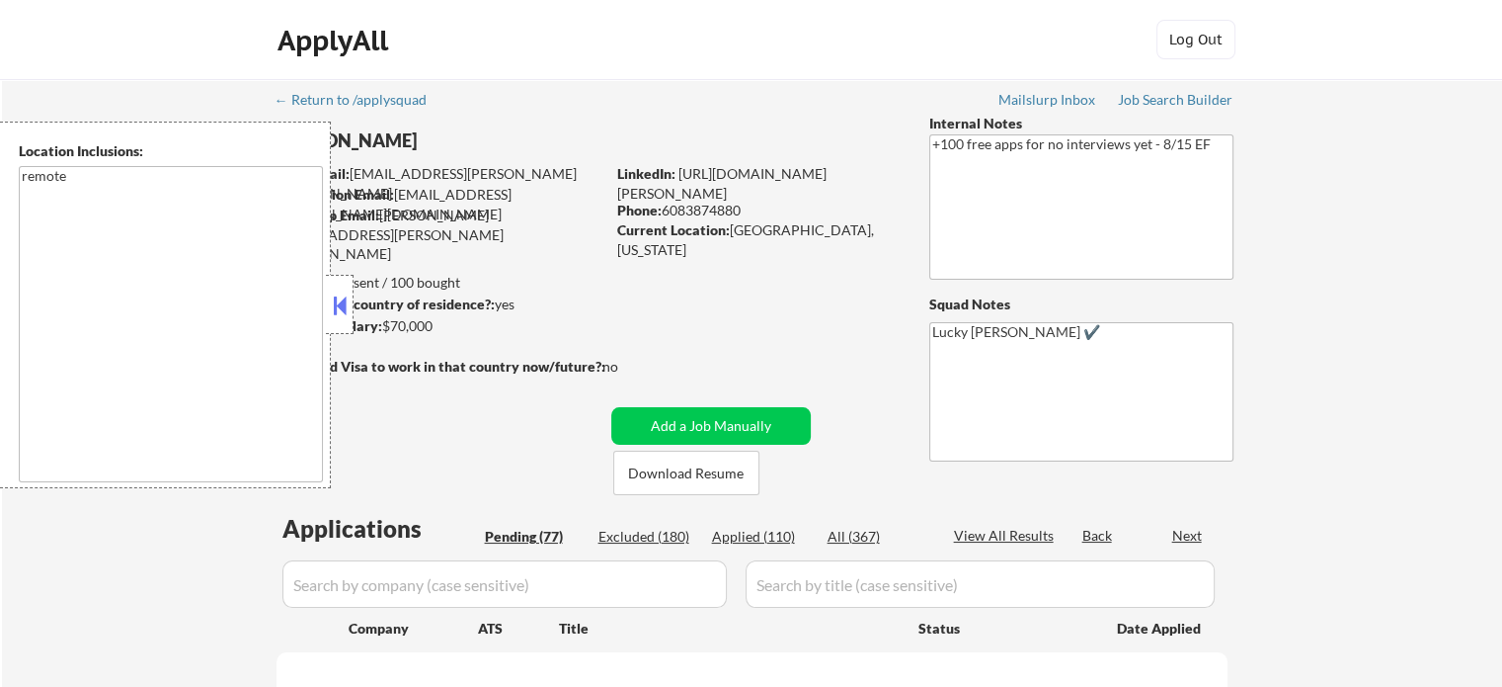
select select ""pending""
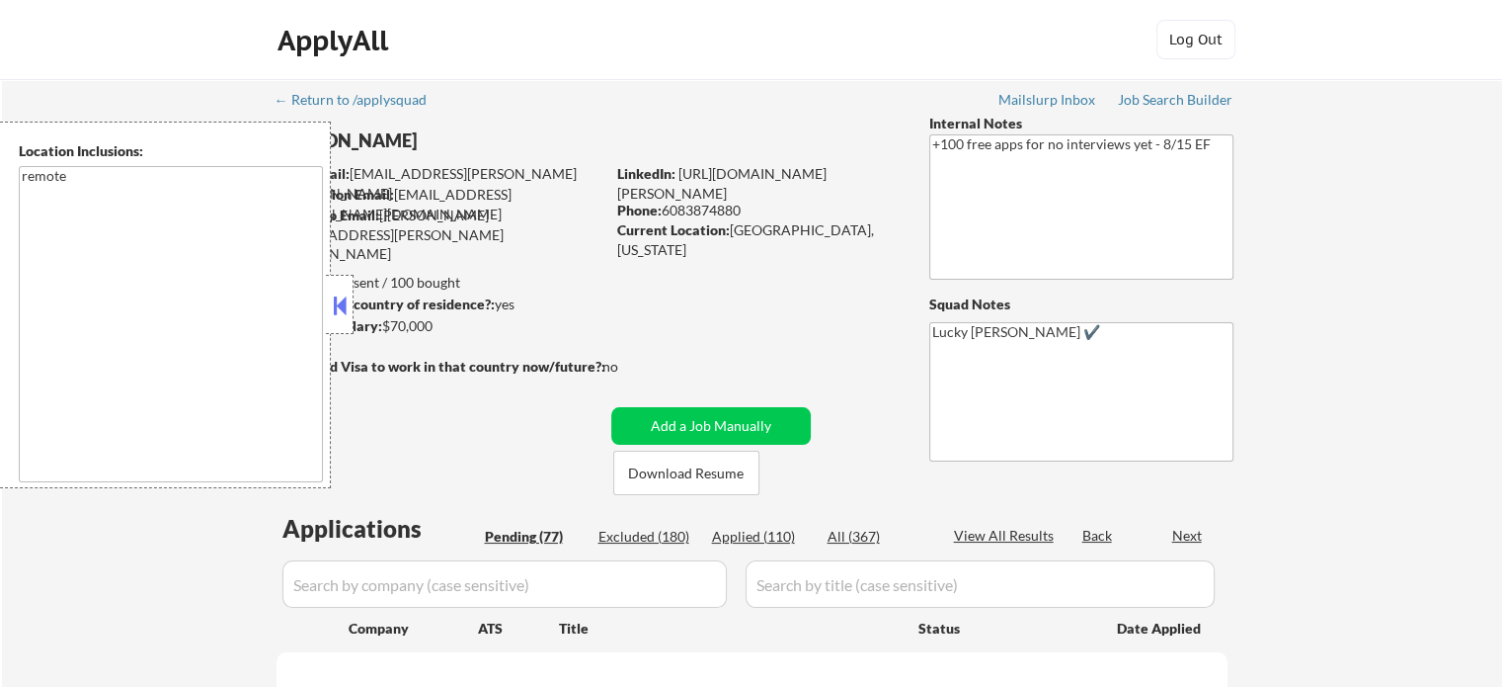
select select ""pending""
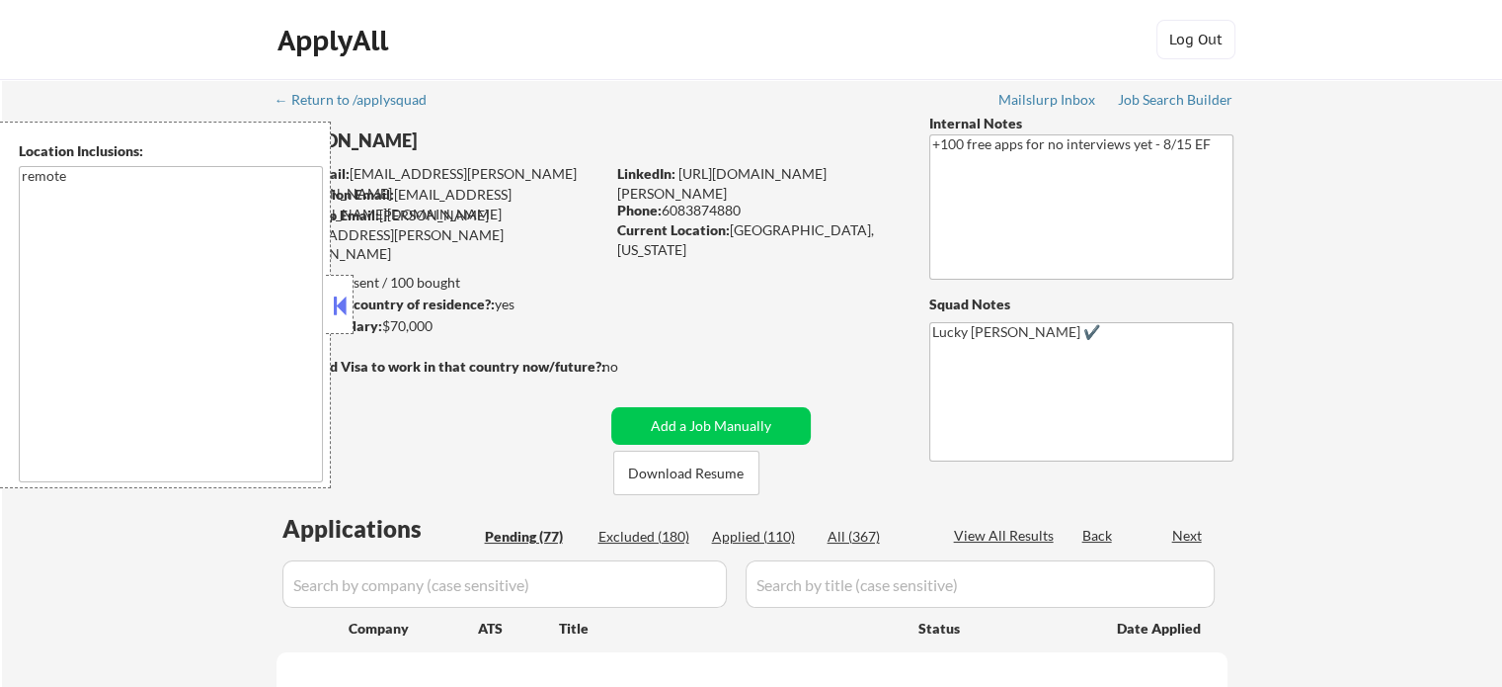
select select ""pending""
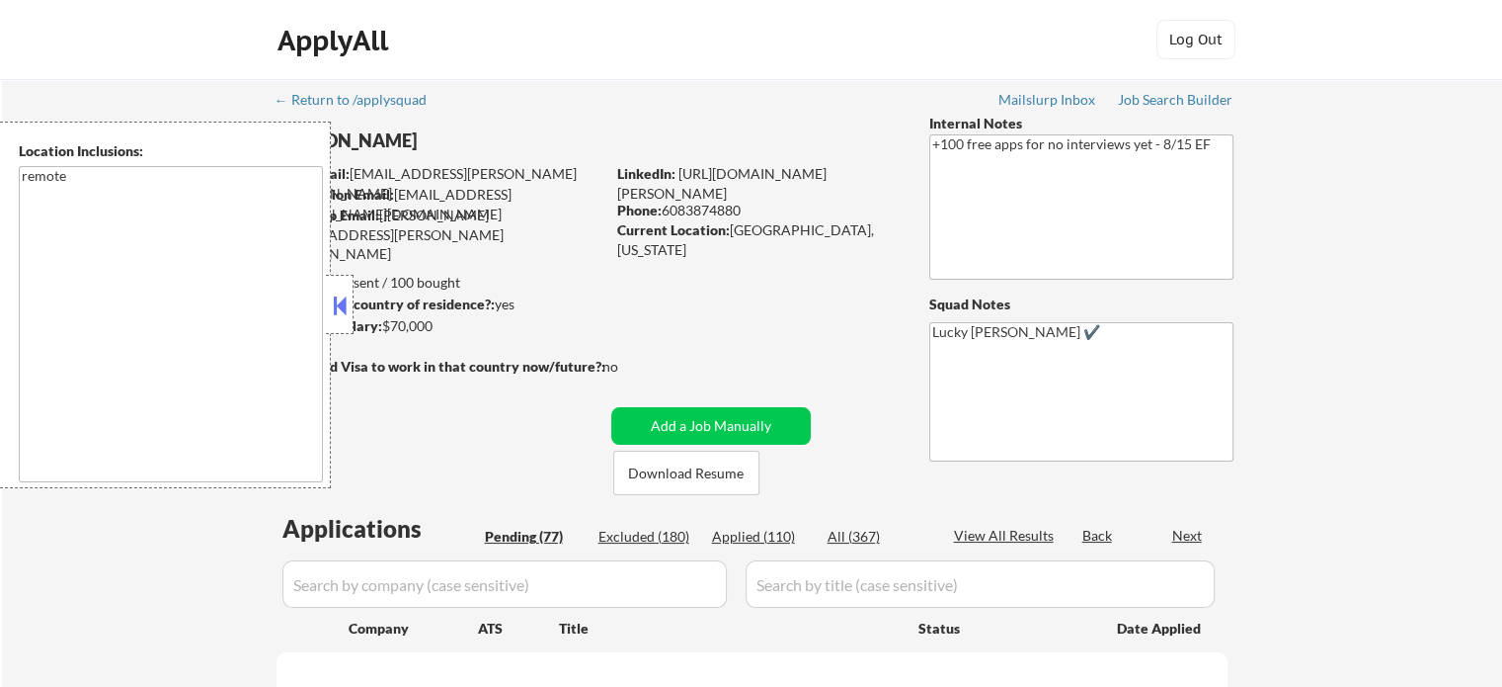
select select ""pending""
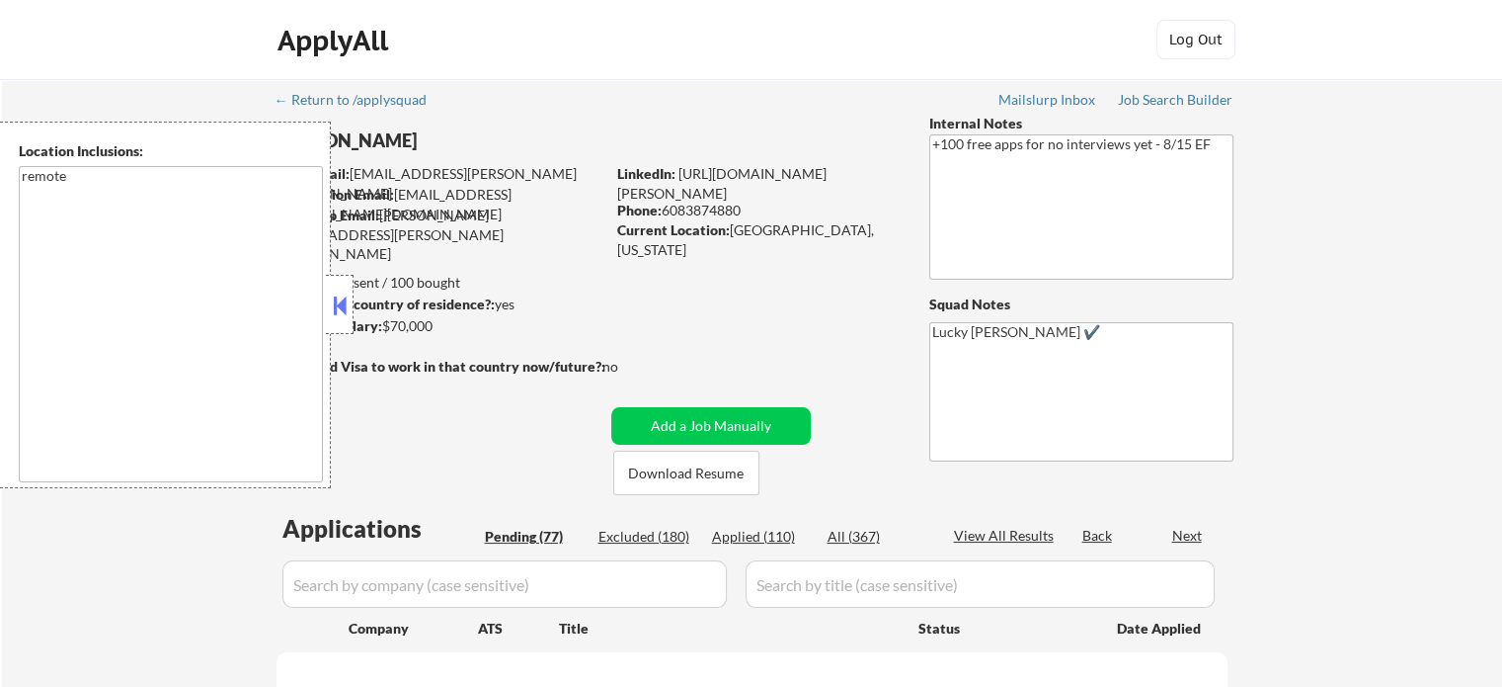
select select ""pending""
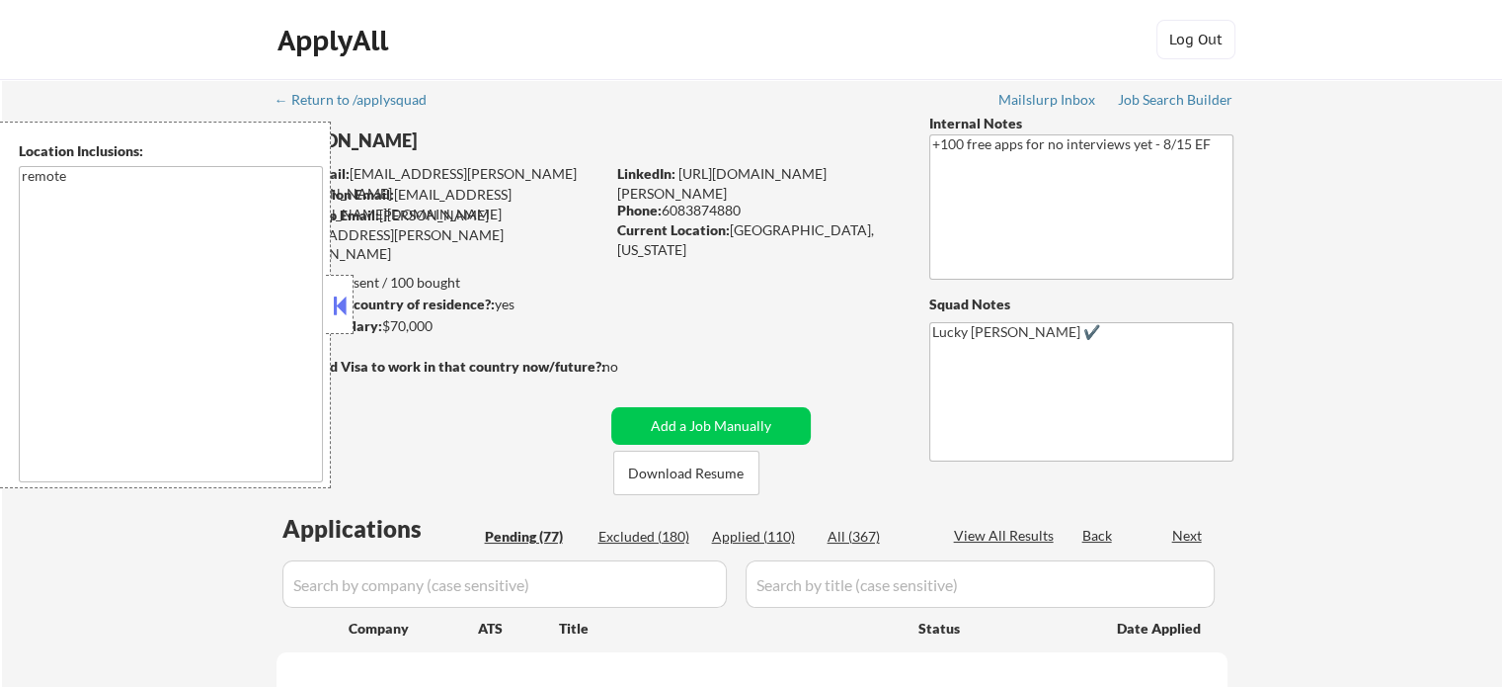
select select ""pending""
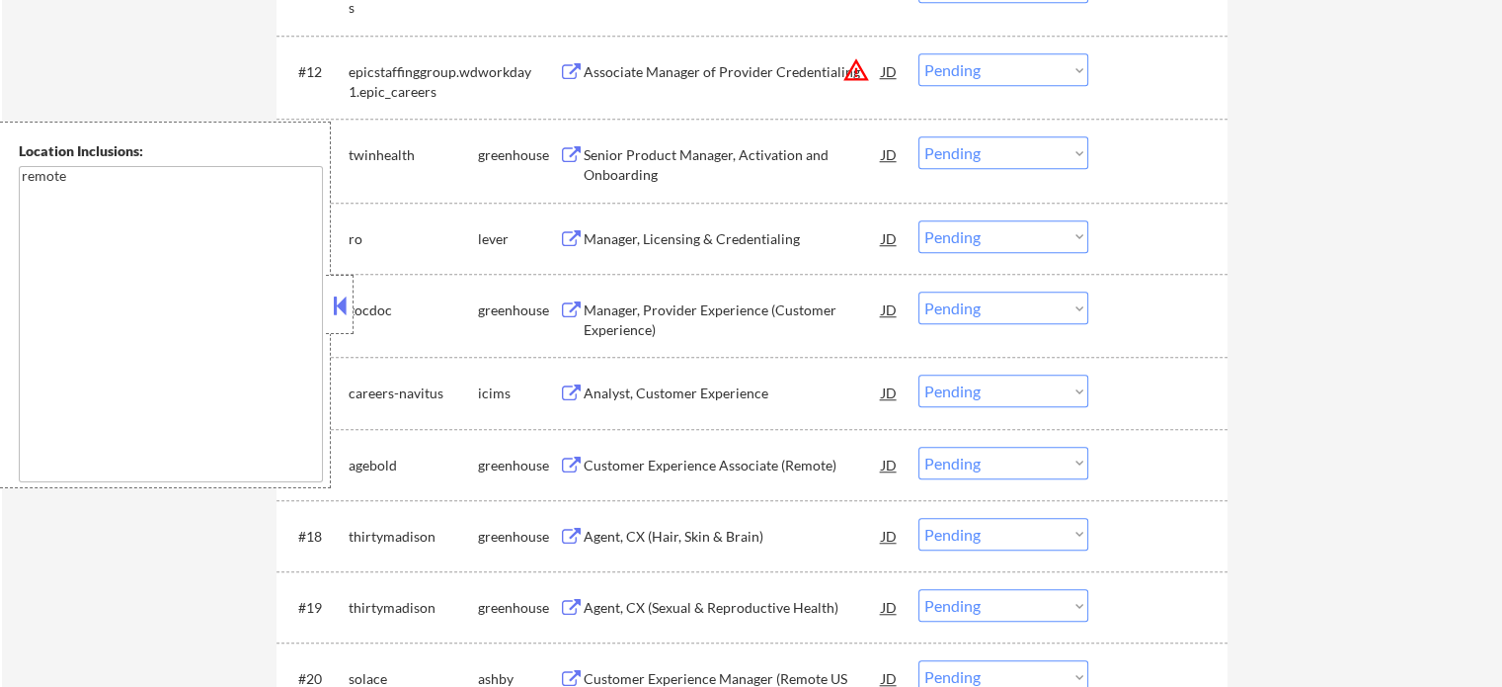
scroll to position [1562, 0]
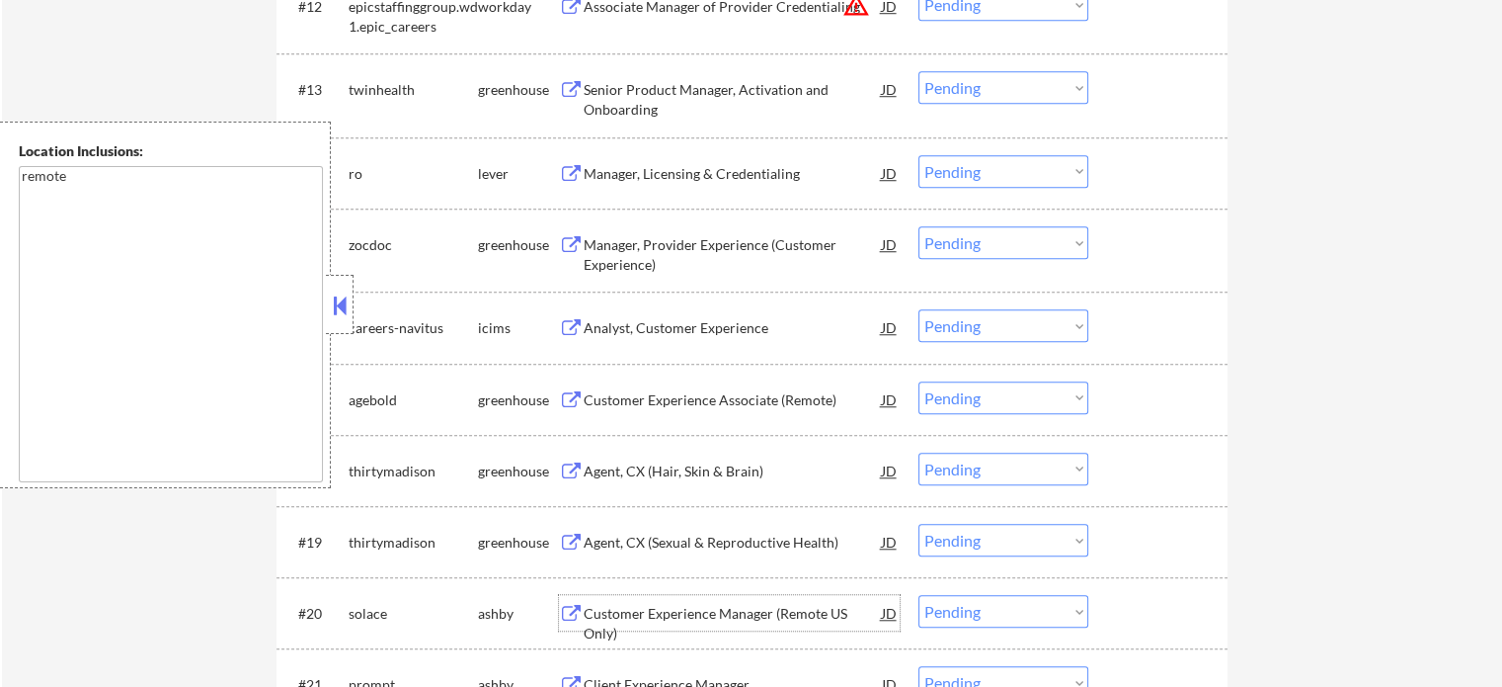
click at [776, 610] on div "Customer Experience Manager (Remote US Only)" at bounding box center [733, 623] width 298 height 39
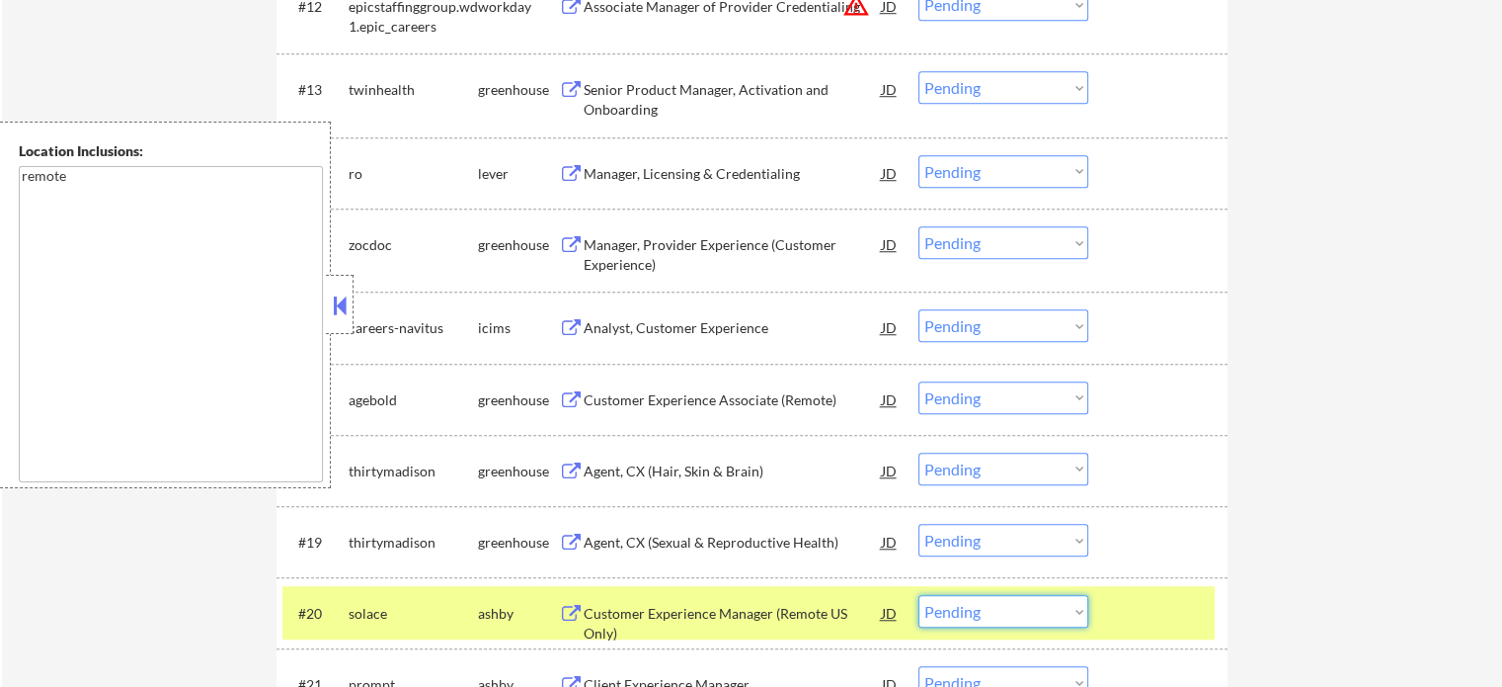
click at [967, 613] on select "Choose an option... Pending Applied Excluded (Questions) Excluded (Expired) Exc…" at bounding box center [1004, 611] width 170 height 33
click at [919, 595] on select "Choose an option... Pending Applied Excluded (Questions) Excluded (Expired) Exc…" at bounding box center [1004, 611] width 170 height 33
select select ""pending""
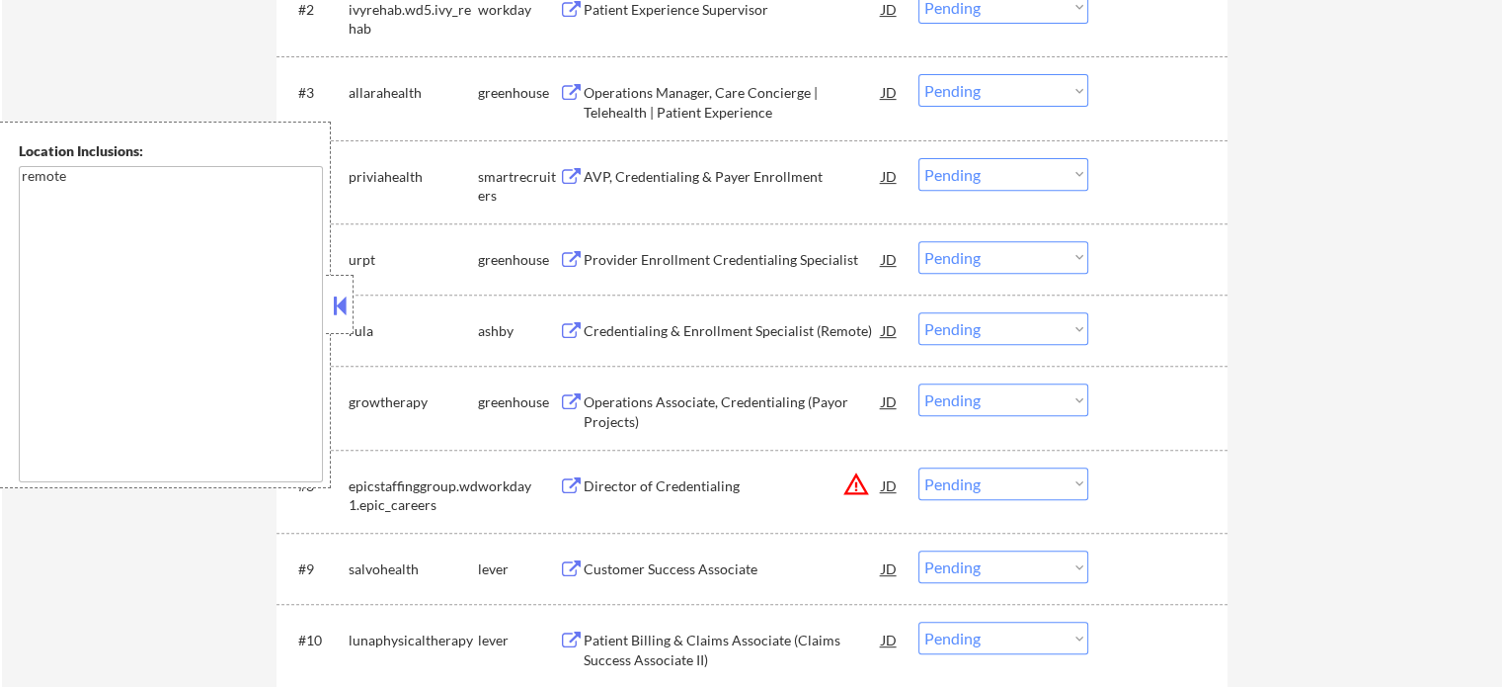
scroll to position [779, 0]
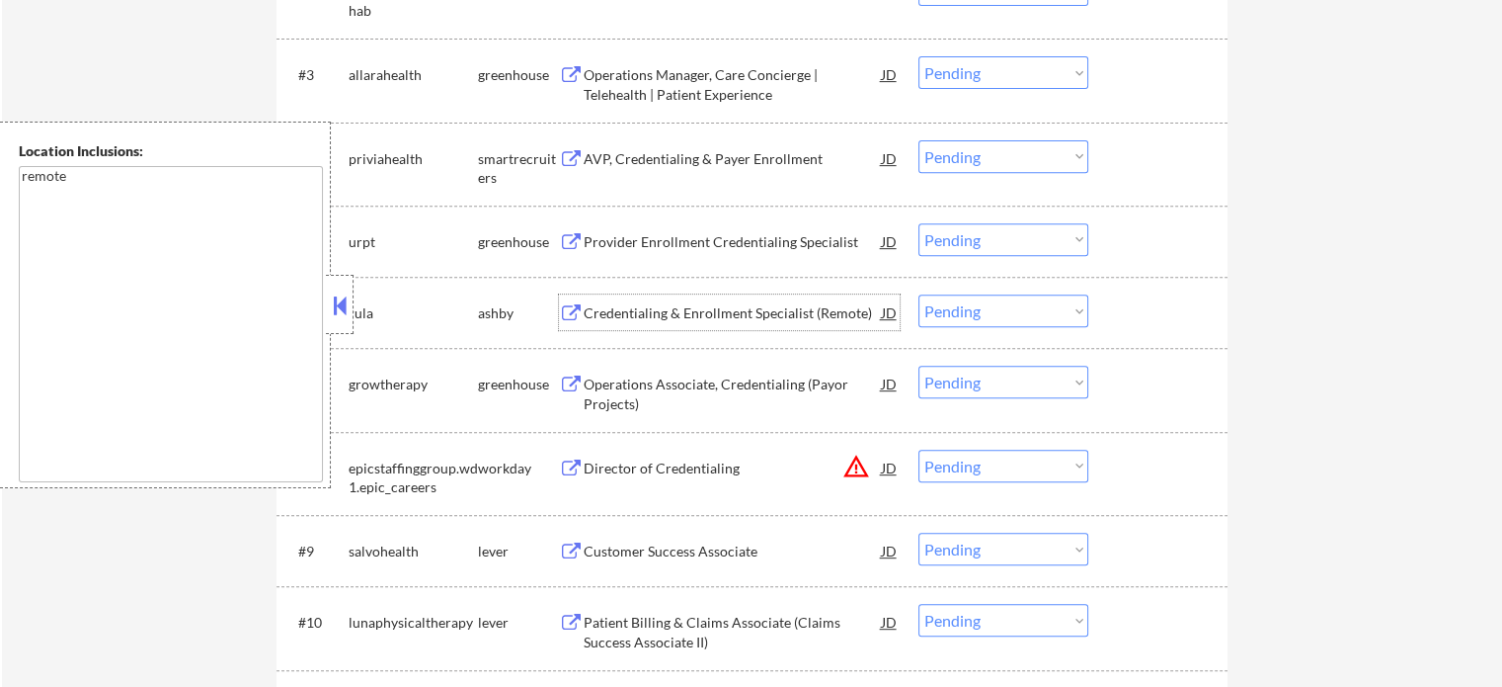
click at [635, 309] on div "Credentialing & Enrollment Specialist (Remote)" at bounding box center [733, 313] width 298 height 20
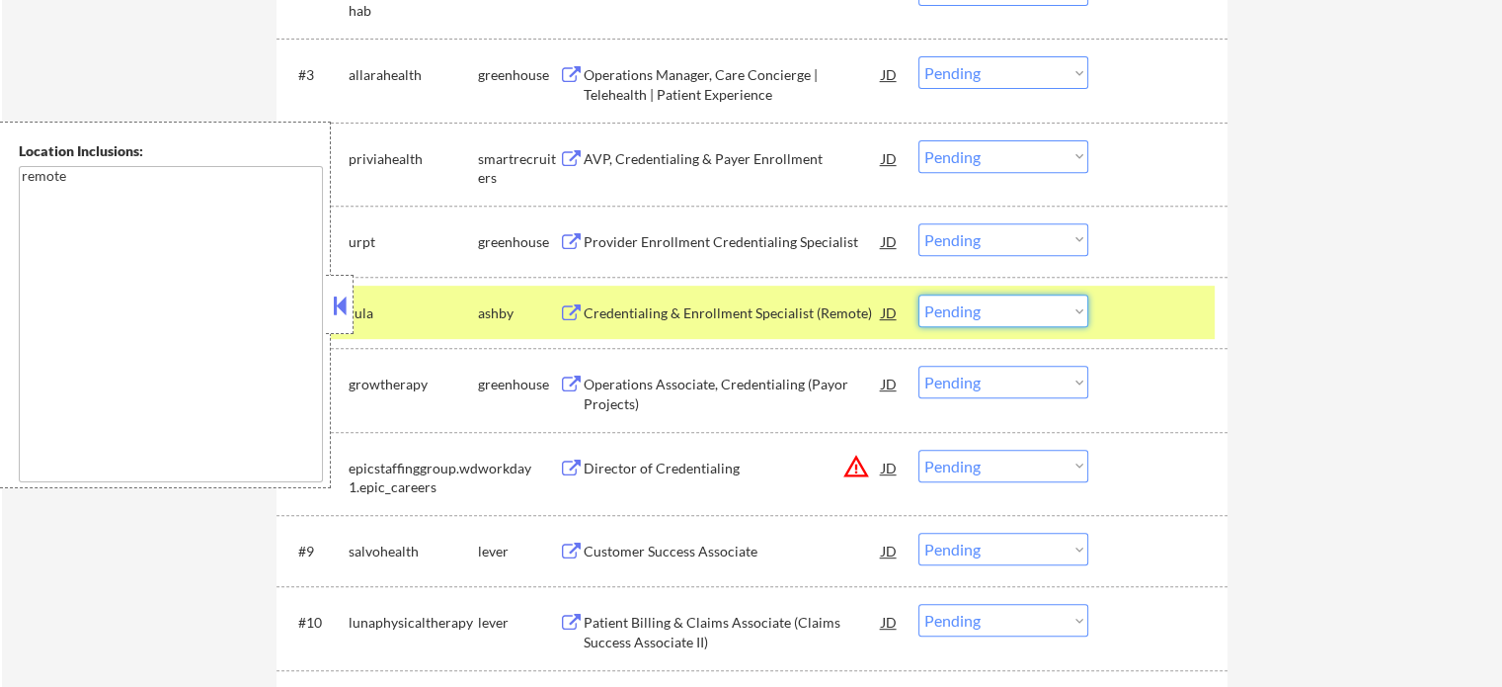
click at [1000, 299] on select "Choose an option... Pending Applied Excluded (Questions) Excluded (Expired) Exc…" at bounding box center [1004, 310] width 170 height 33
click at [919, 294] on select "Choose an option... Pending Applied Excluded (Questions) Excluded (Expired) Exc…" at bounding box center [1004, 310] width 170 height 33
click at [1134, 290] on div "#6 rula ashby Credentialing & Enrollment Specialist (Remote) JD Choose an optio…" at bounding box center [749, 311] width 932 height 53
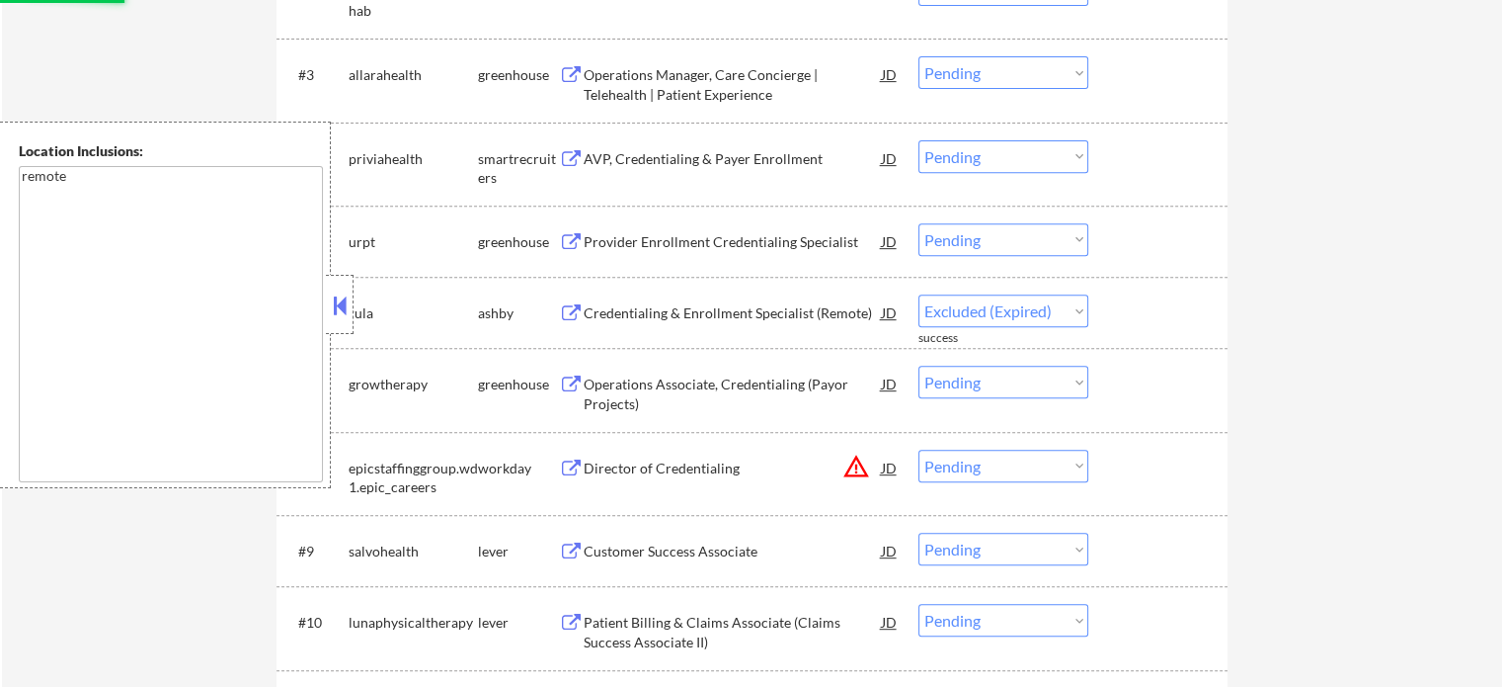
select select ""pending""
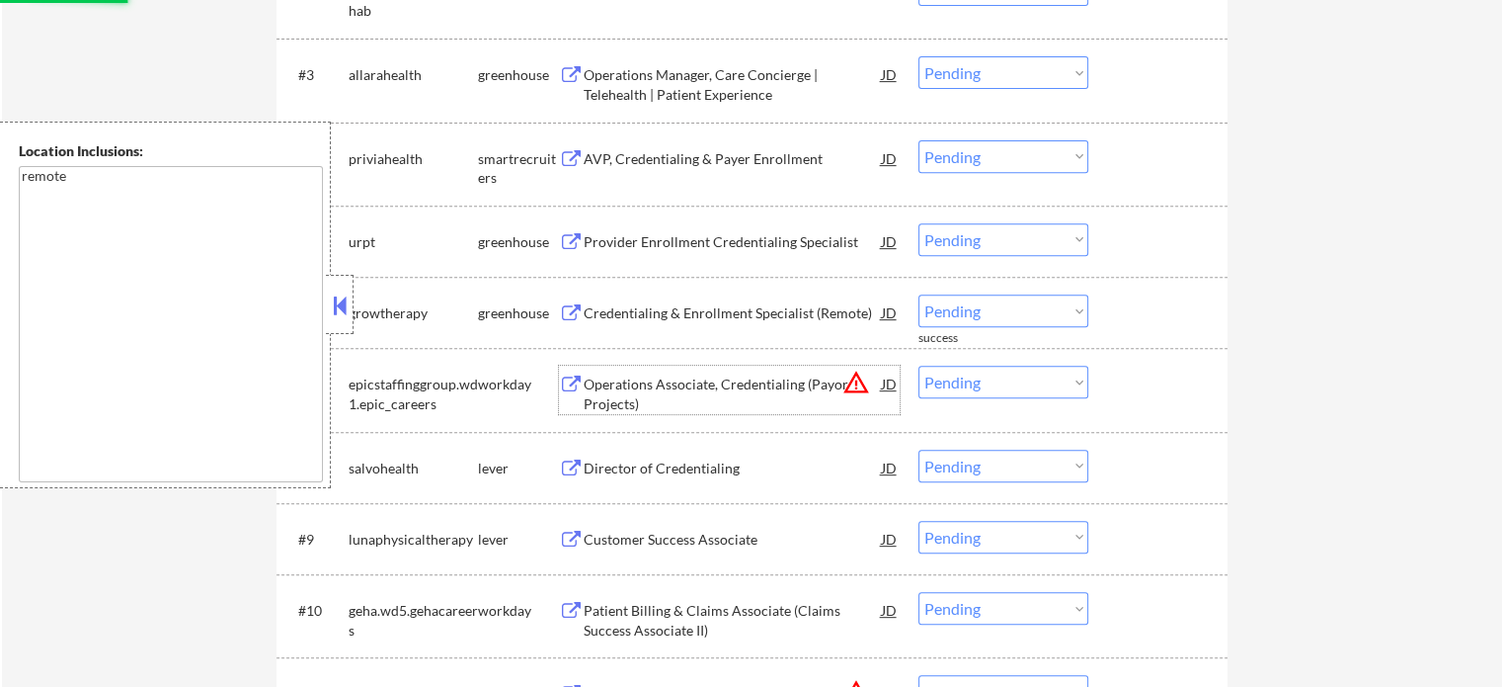
click at [671, 398] on div "Operations Associate, Credentialing (Payor Projects)" at bounding box center [733, 393] width 298 height 39
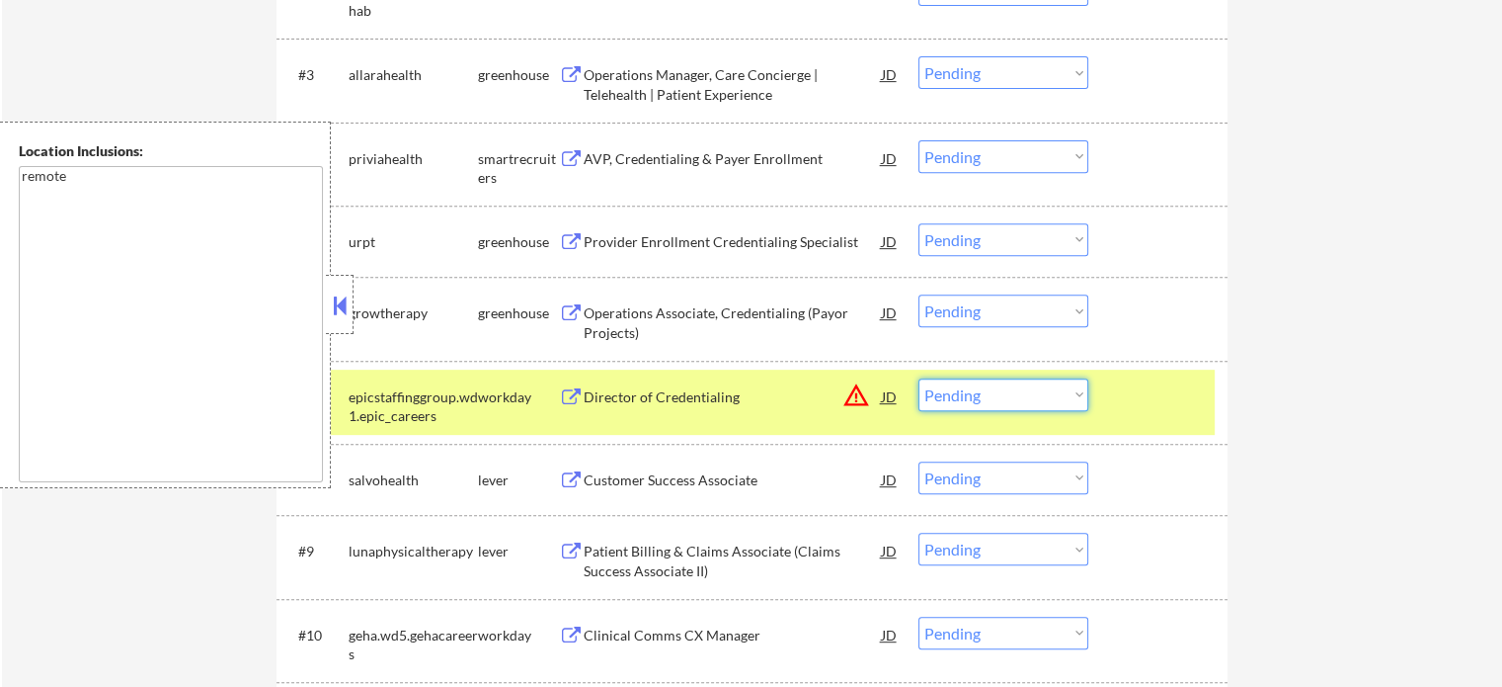
click at [1008, 405] on select "Choose an option... Pending Applied Excluded (Questions) Excluded (Expired) Exc…" at bounding box center [1004, 394] width 170 height 33
click at [919, 378] on select "Choose an option... Pending Applied Excluded (Questions) Excluded (Expired) Exc…" at bounding box center [1004, 394] width 170 height 33
select select ""pending""
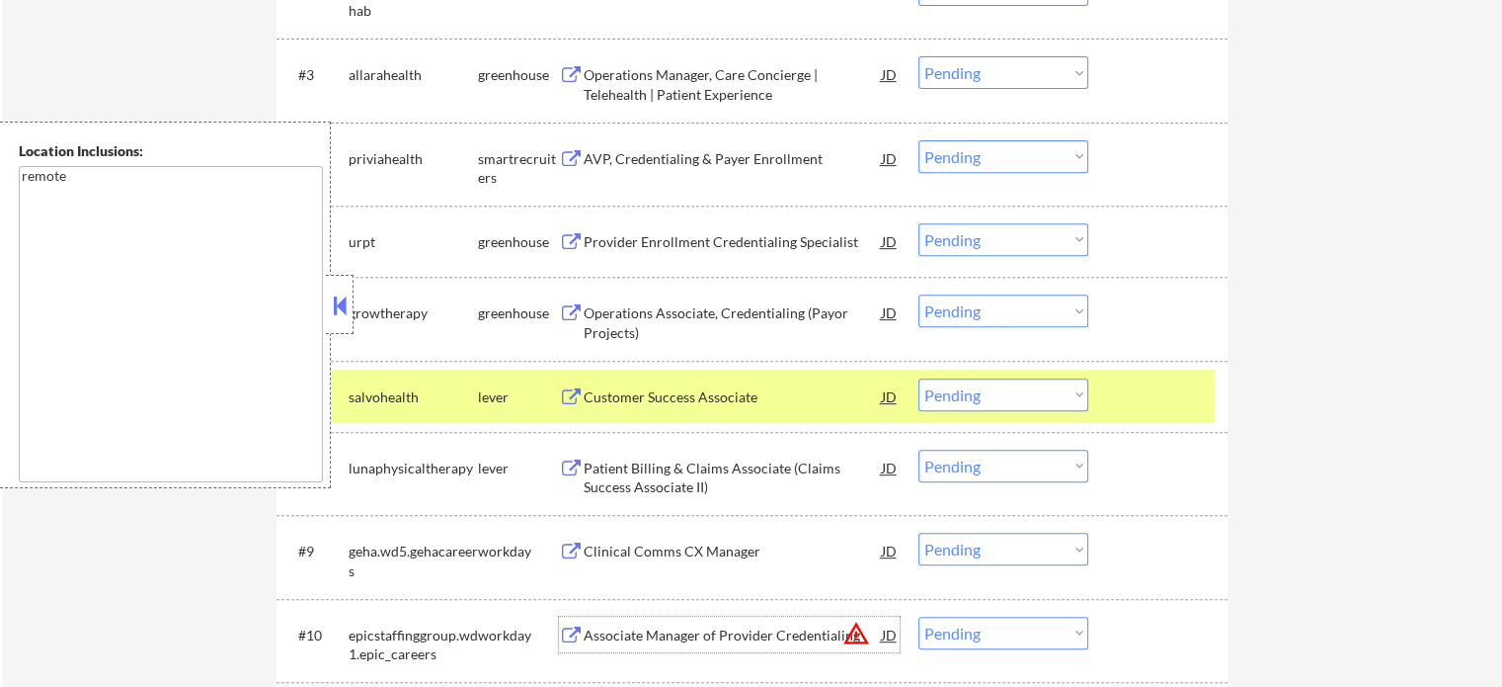
click at [651, 625] on div "Associate Manager of Provider Credentialing" at bounding box center [733, 635] width 298 height 20
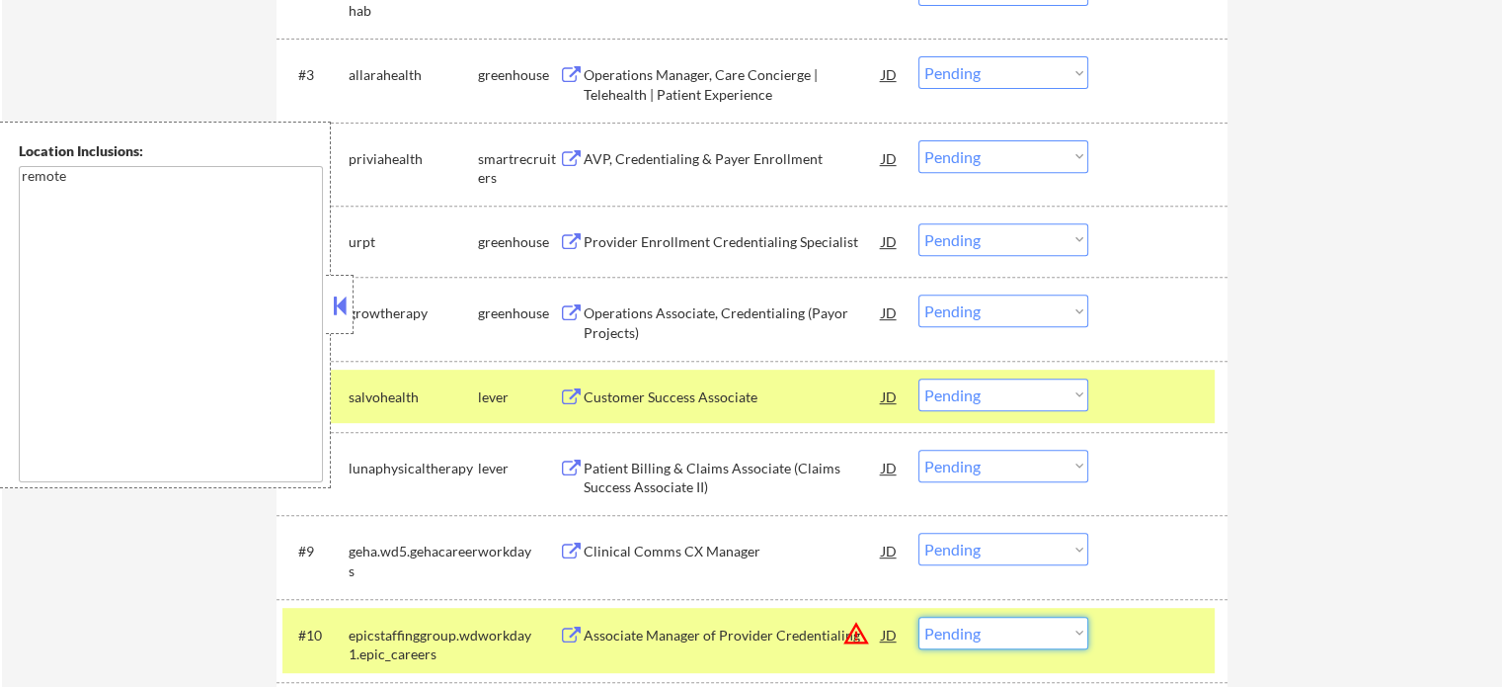
click at [1000, 640] on select "Choose an option... Pending Applied Excluded (Questions) Excluded (Expired) Exc…" at bounding box center [1004, 632] width 170 height 33
click at [919, 616] on select "Choose an option... Pending Applied Excluded (Questions) Excluded (Expired) Exc…" at bounding box center [1004, 632] width 170 height 33
click at [1137, 622] on div at bounding box center [1160, 634] width 87 height 36
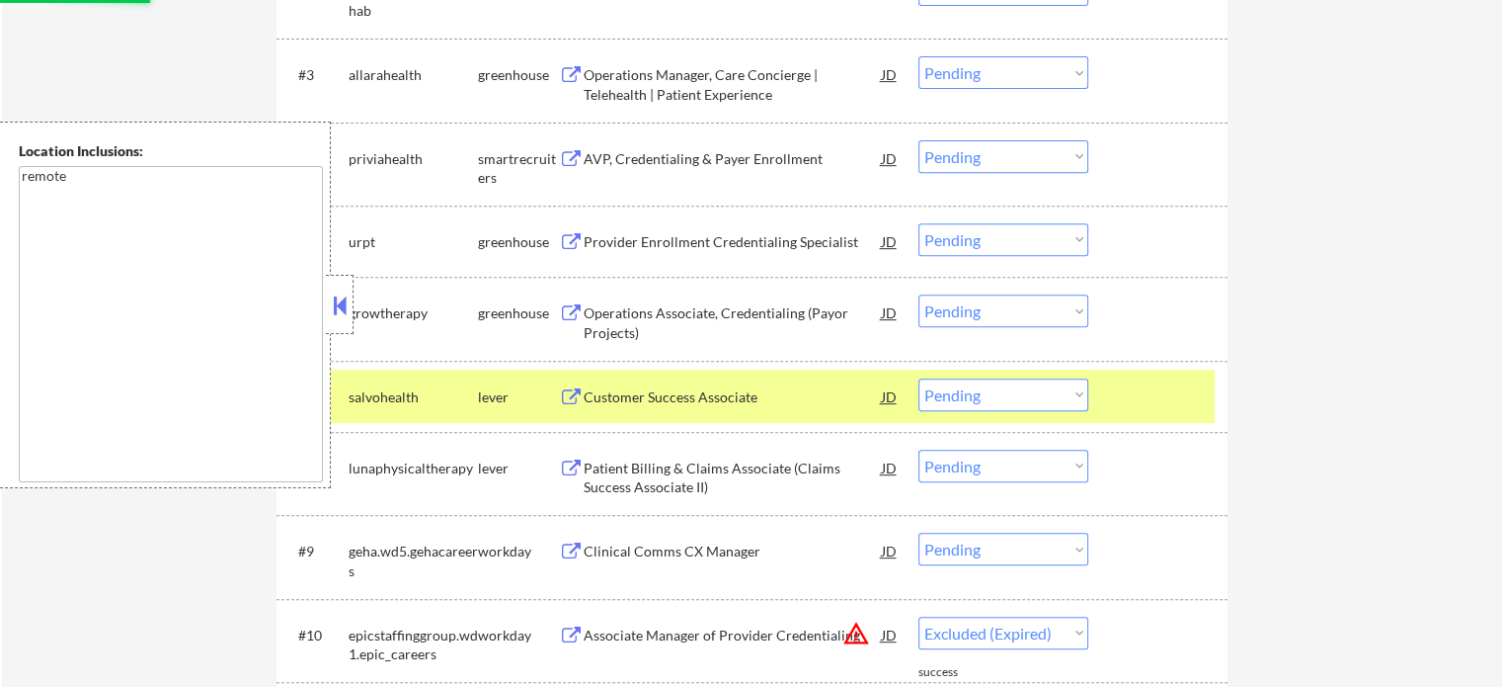
select select ""pending""
click at [1151, 400] on div at bounding box center [1160, 396] width 87 height 36
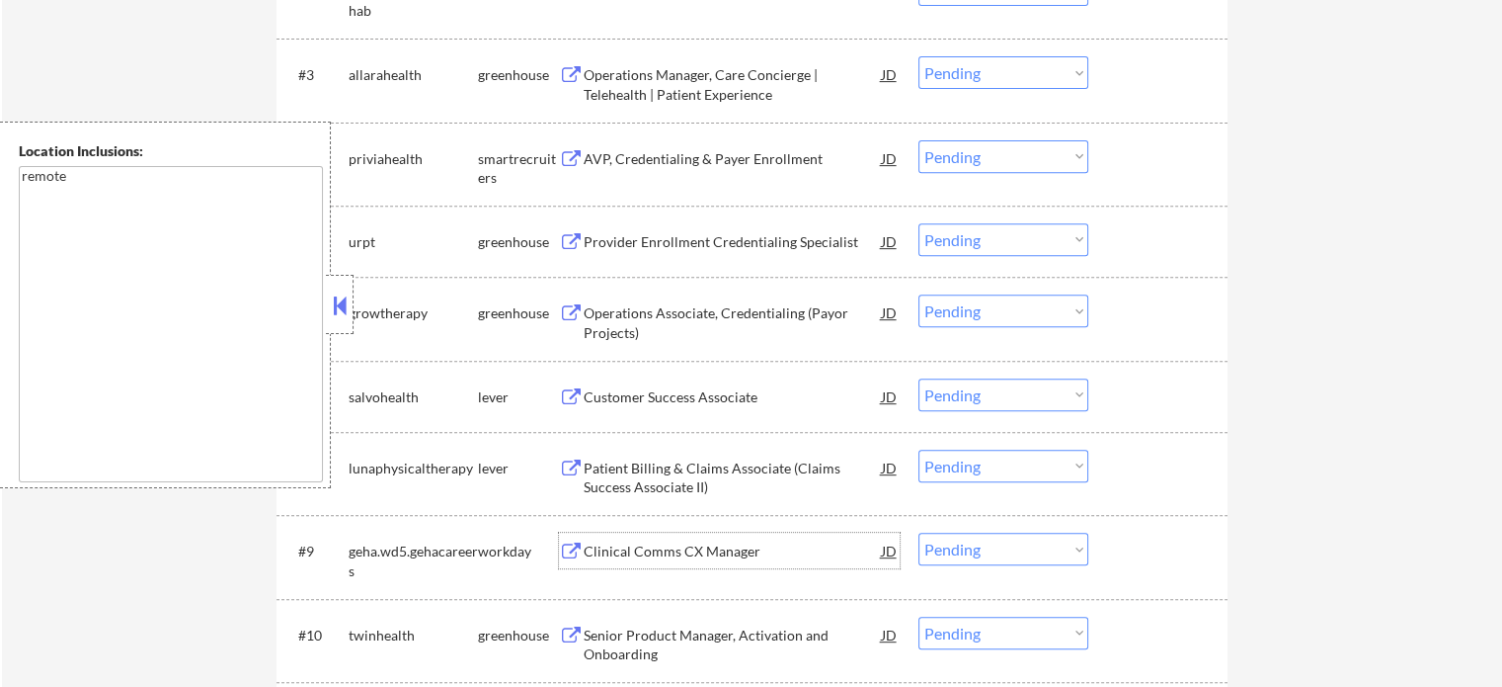
click at [701, 558] on div "Clinical Comms CX Manager" at bounding box center [733, 551] width 298 height 20
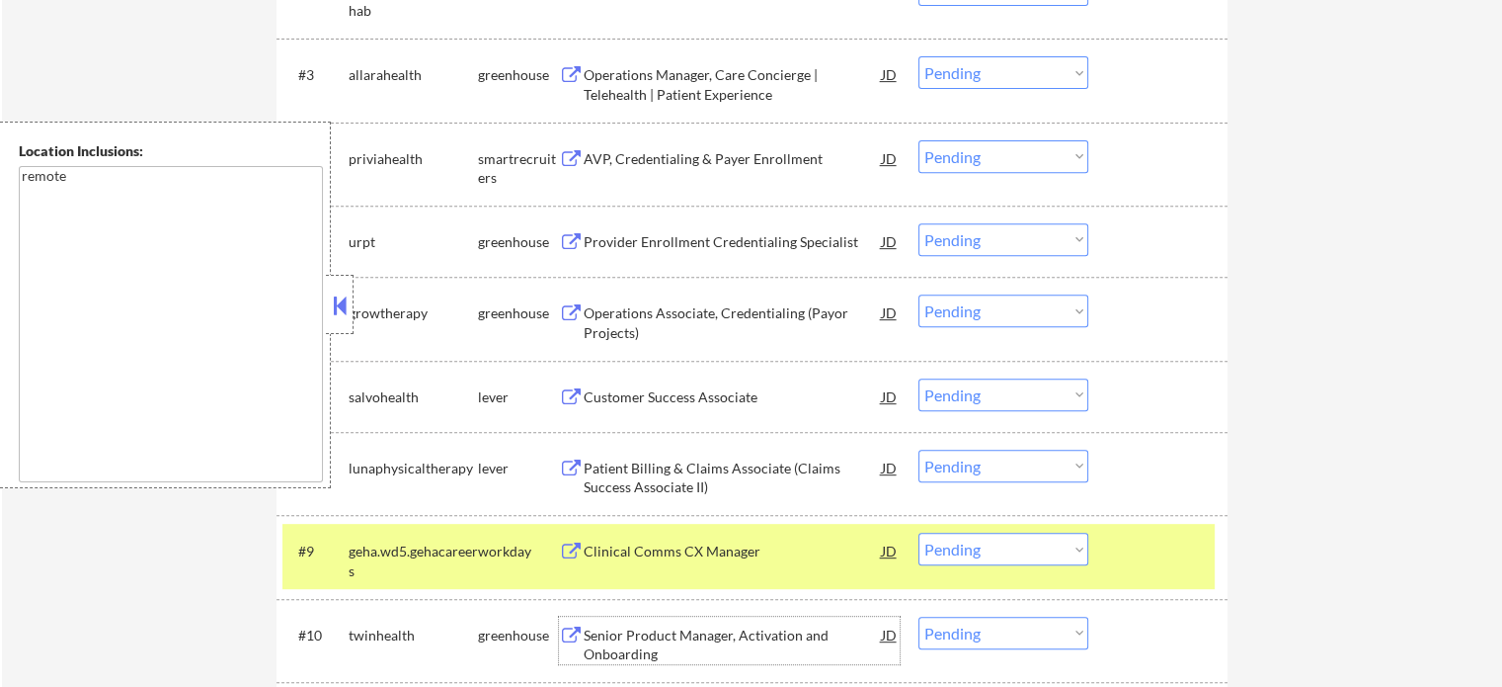
click at [647, 628] on div "Senior Product Manager, Activation and Onboarding" at bounding box center [733, 644] width 298 height 39
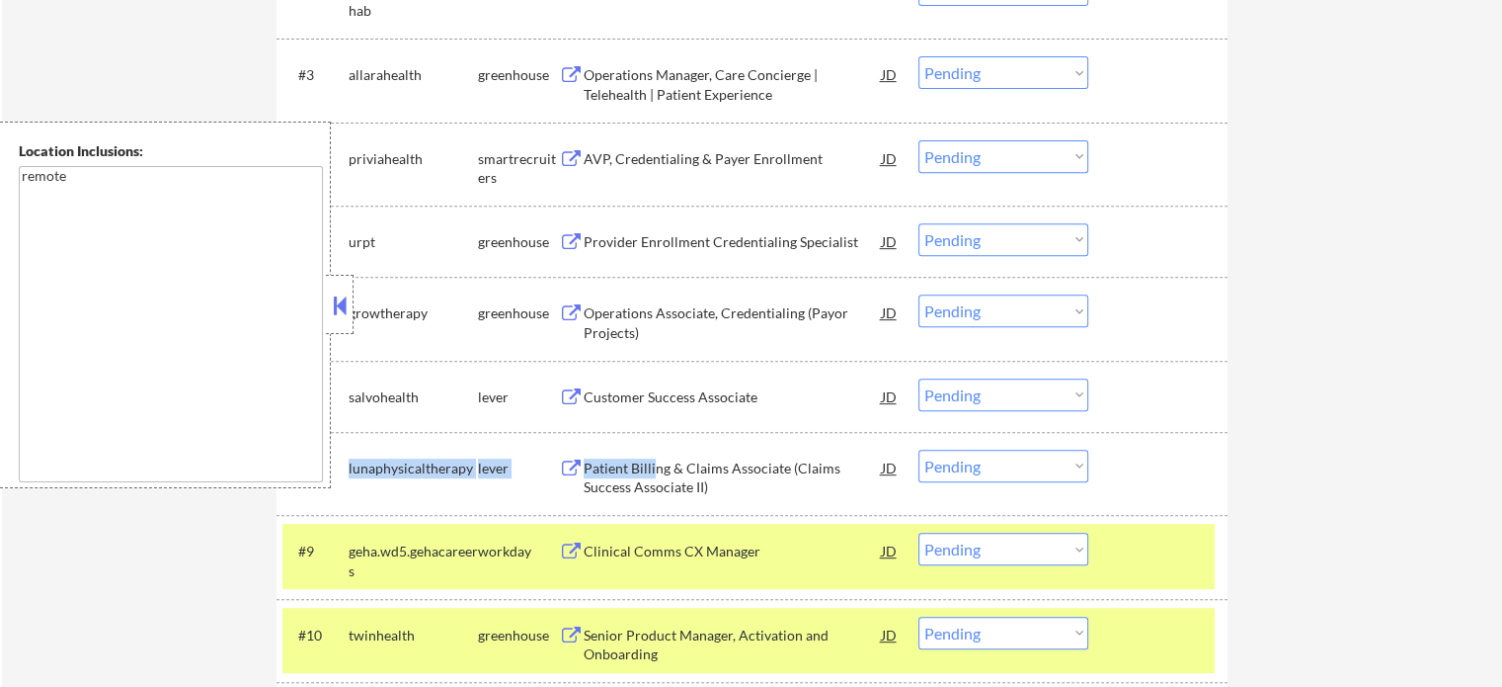
drag, startPoint x: 653, startPoint y: 505, endPoint x: 653, endPoint y: 472, distance: 32.6
click at [653, 472] on div "#8 lunaphysicaltherapy lever Patient Billing & Claims Associate (Claims Success…" at bounding box center [752, 473] width 951 height 83
click at [653, 472] on div "Patient Billing & Claims Associate (Claims Success Associate II)" at bounding box center [733, 477] width 298 height 39
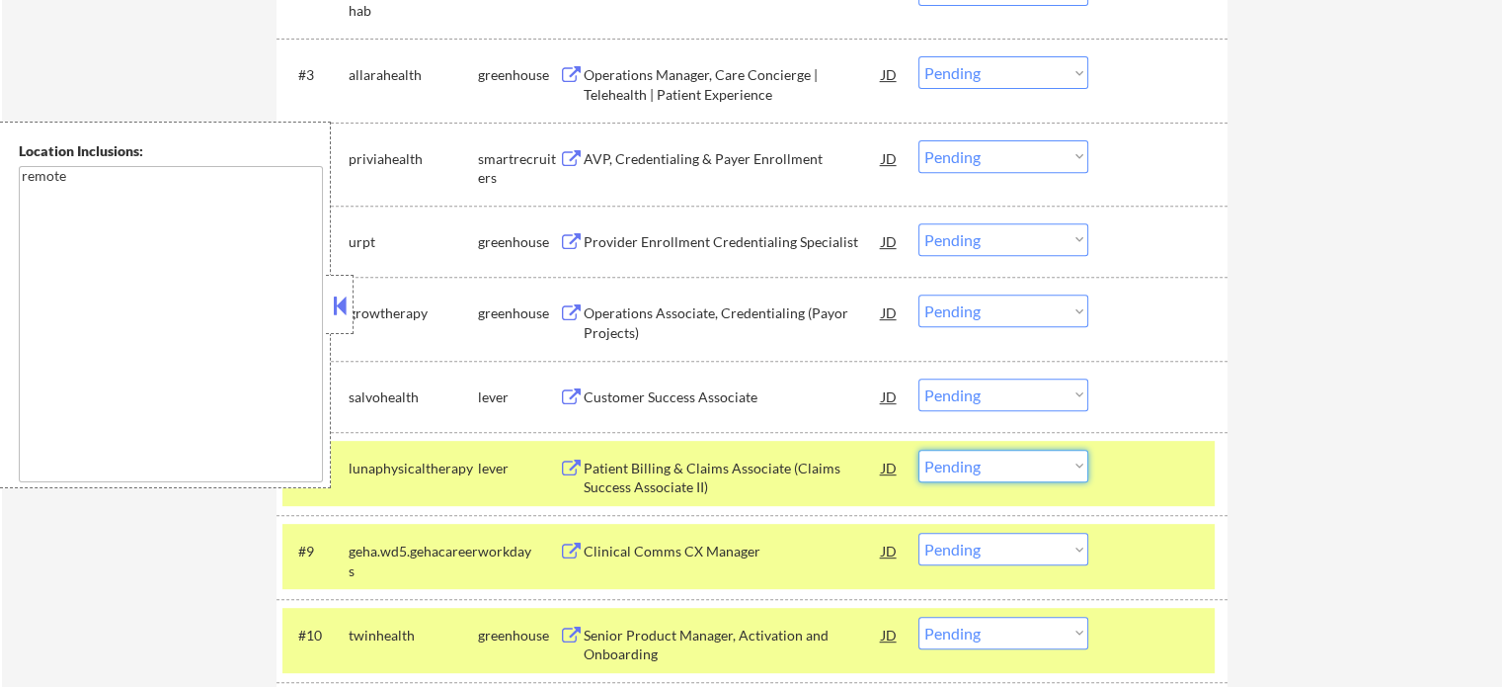
click at [989, 464] on select "Choose an option... Pending Applied Excluded (Questions) Excluded (Expired) Exc…" at bounding box center [1004, 465] width 170 height 33
click at [919, 449] on select "Choose an option... Pending Applied Excluded (Questions) Excluded (Expired) Exc…" at bounding box center [1004, 465] width 170 height 33
click at [1125, 540] on div at bounding box center [1160, 550] width 87 height 36
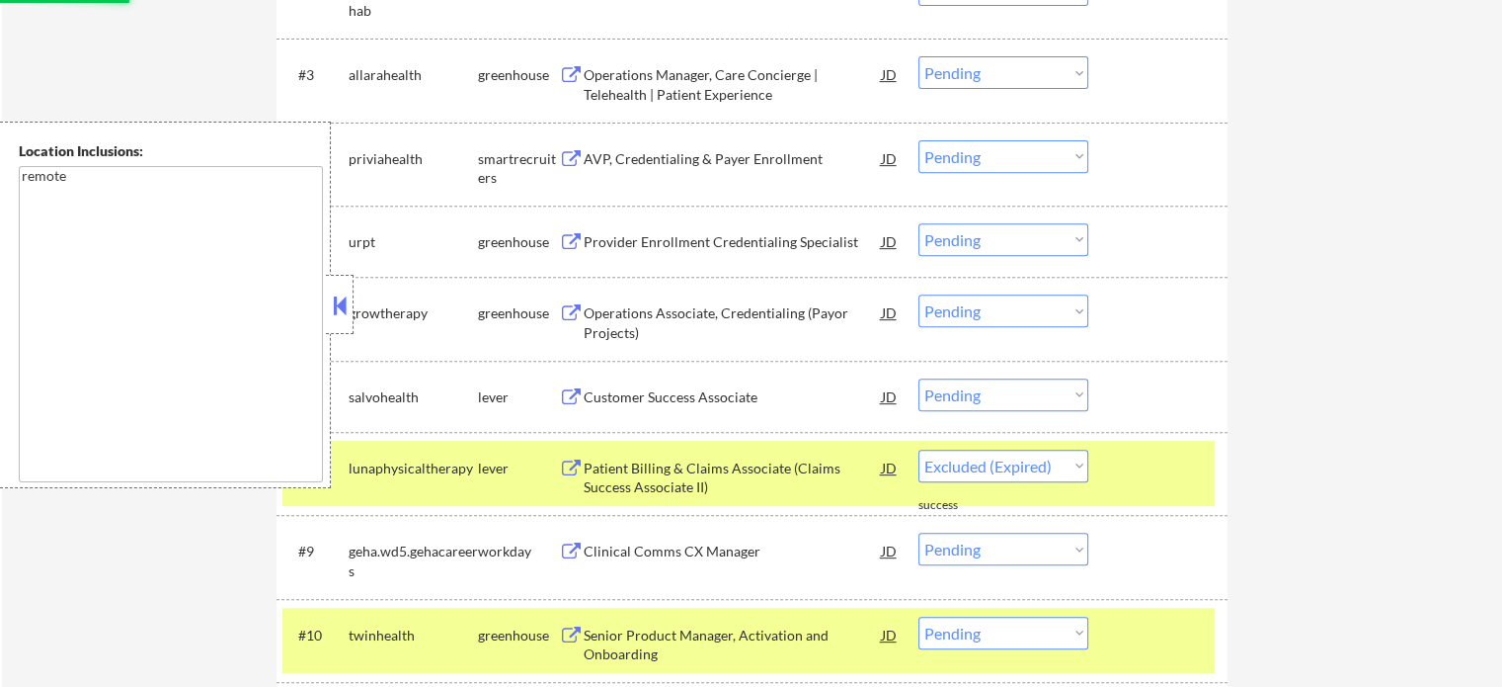
select select ""pending""
click at [1147, 654] on div "#10 twinhealth greenhouse Senior Product Manager, Activation and Onboarding JD …" at bounding box center [749, 640] width 932 height 65
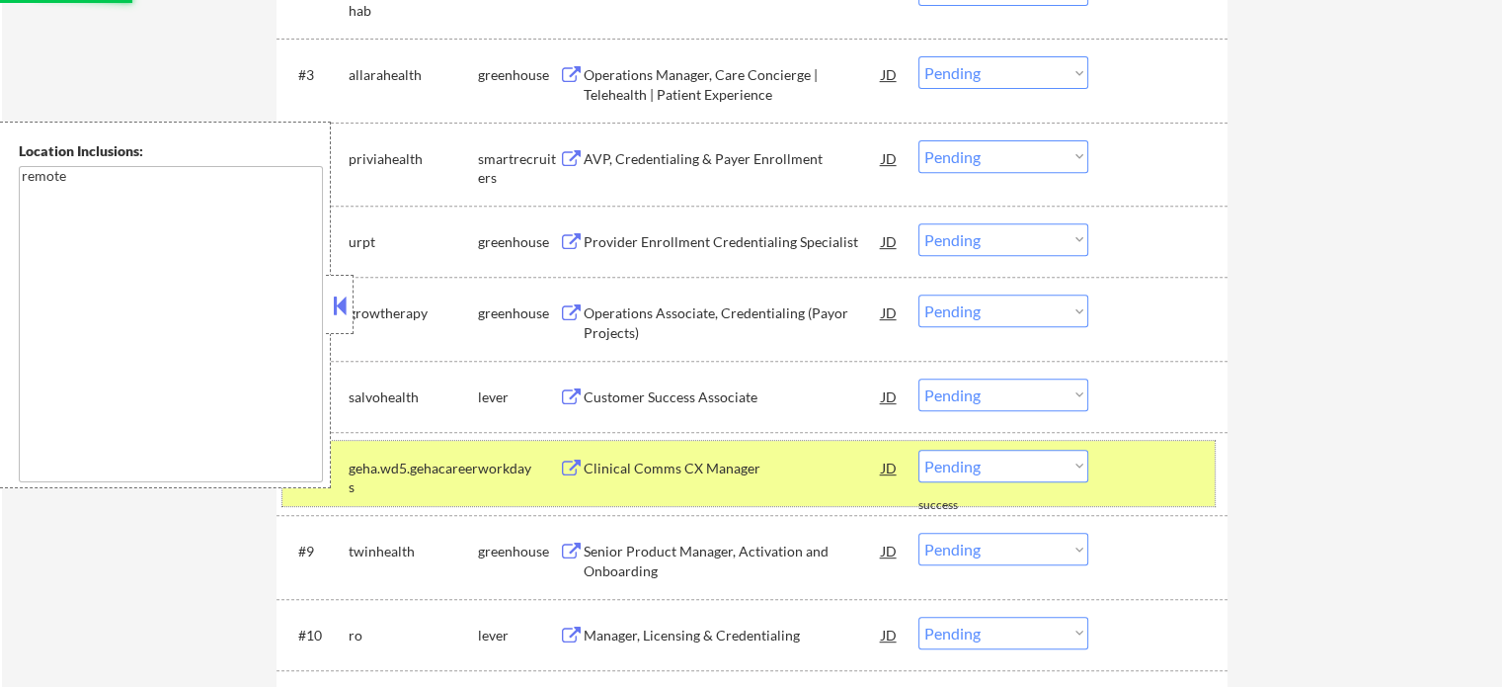
click at [1165, 470] on div at bounding box center [1160, 467] width 87 height 36
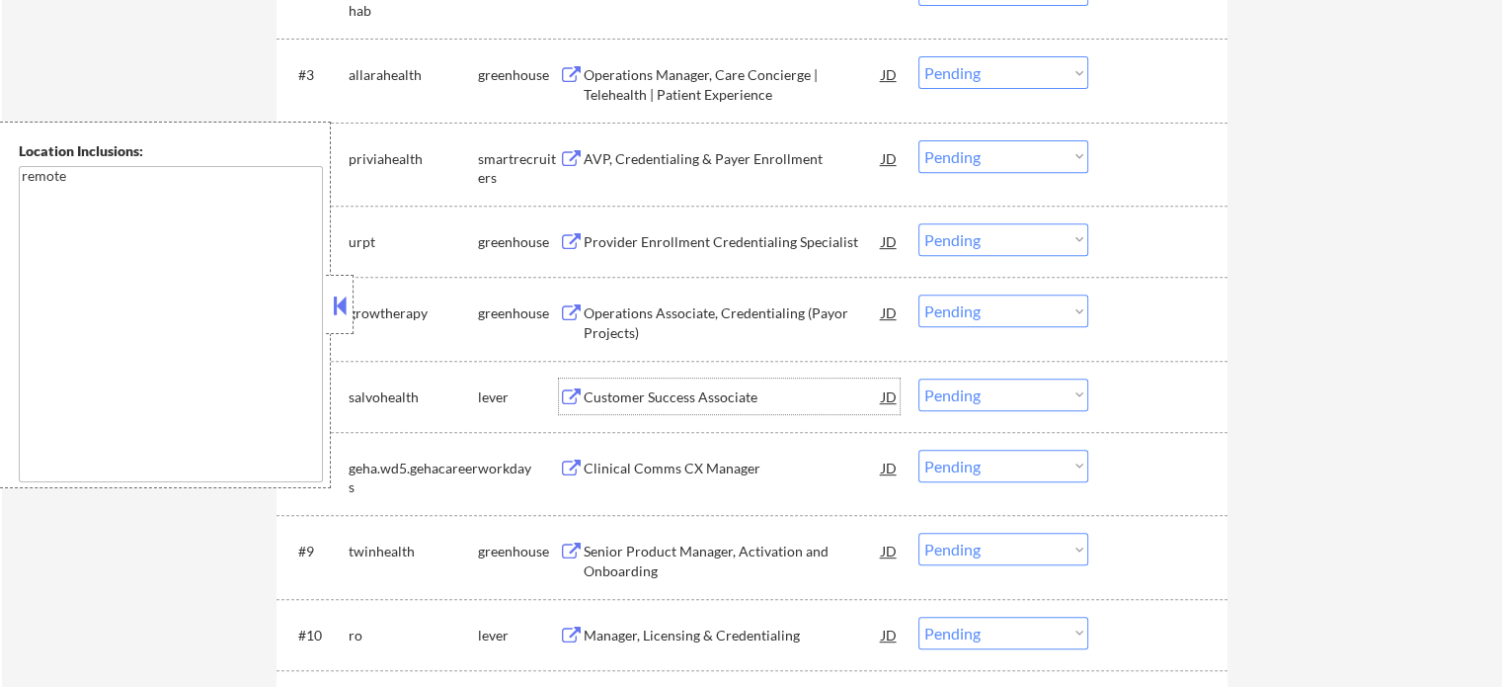
click at [664, 394] on div "Customer Success Associate" at bounding box center [733, 397] width 298 height 20
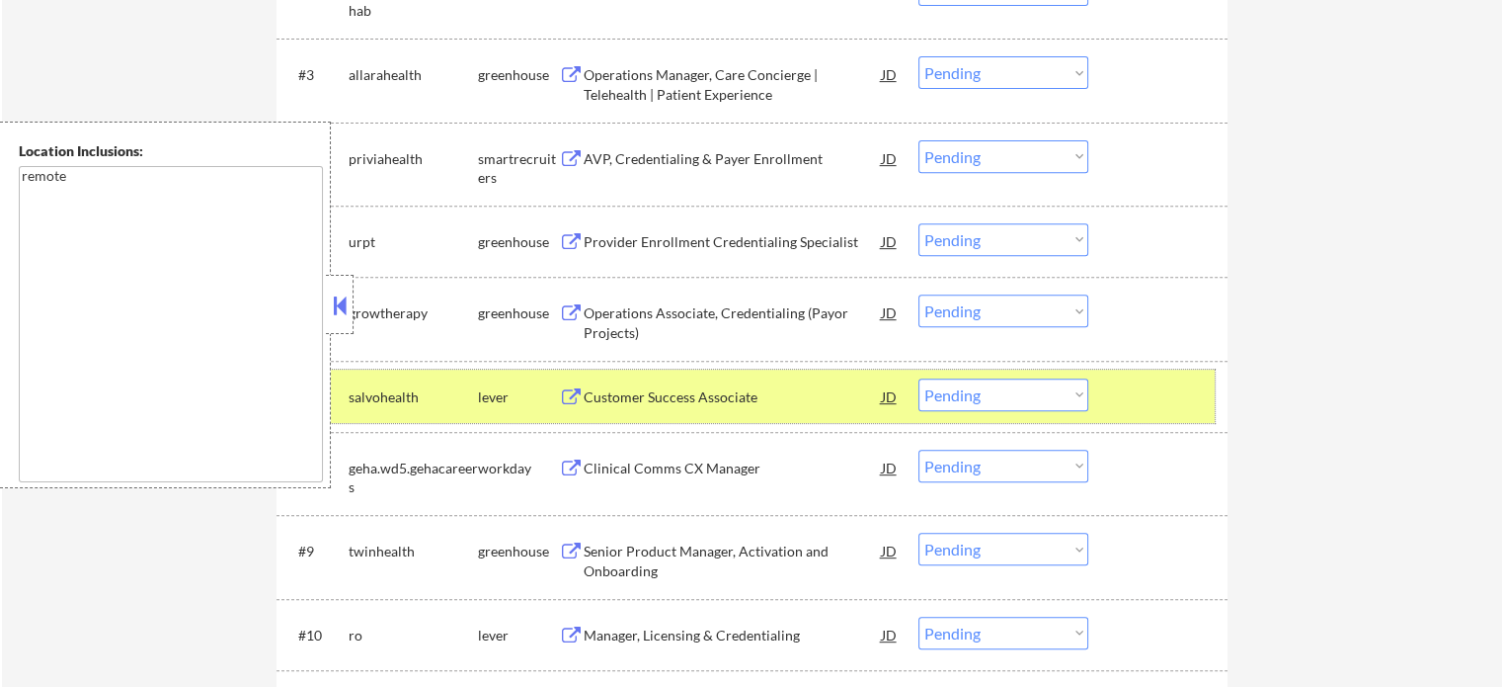
click at [1122, 394] on div at bounding box center [1160, 396] width 87 height 36
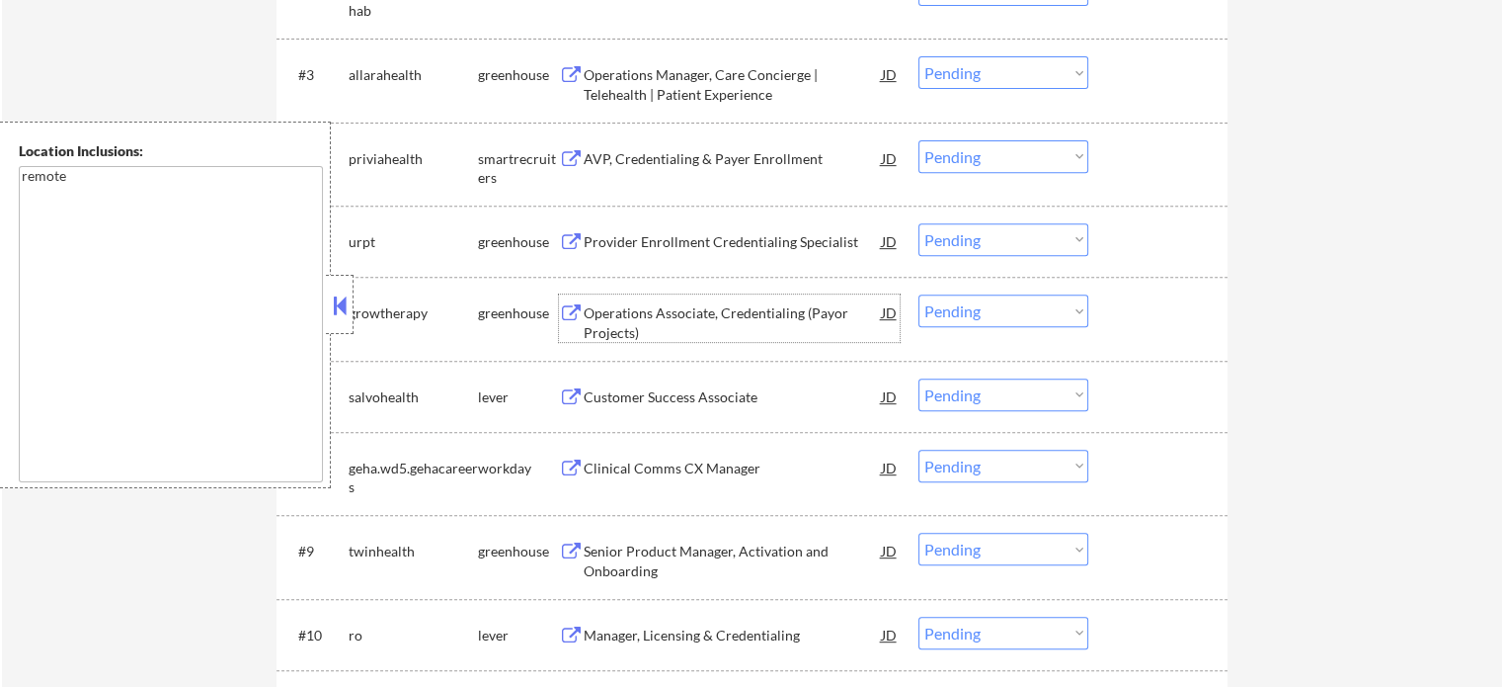
click at [699, 323] on div "Operations Associate, Credentialing (Payor Projects)" at bounding box center [733, 322] width 298 height 39
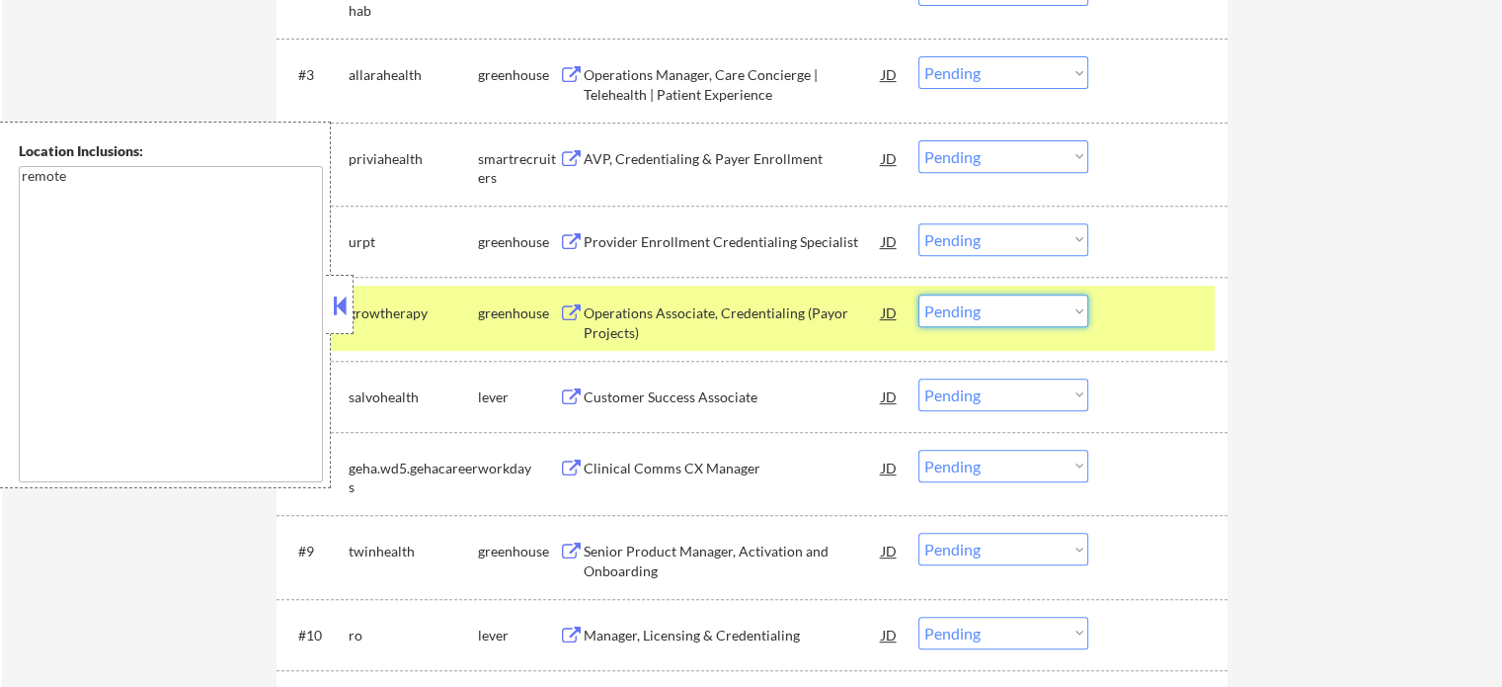
click at [966, 318] on select "Choose an option... Pending Applied Excluded (Questions) Excluded (Expired) Exc…" at bounding box center [1004, 310] width 170 height 33
click at [919, 294] on select "Choose an option... Pending Applied Excluded (Questions) Excluded (Expired) Exc…" at bounding box center [1004, 310] width 170 height 33
click at [1138, 319] on div at bounding box center [1160, 312] width 87 height 36
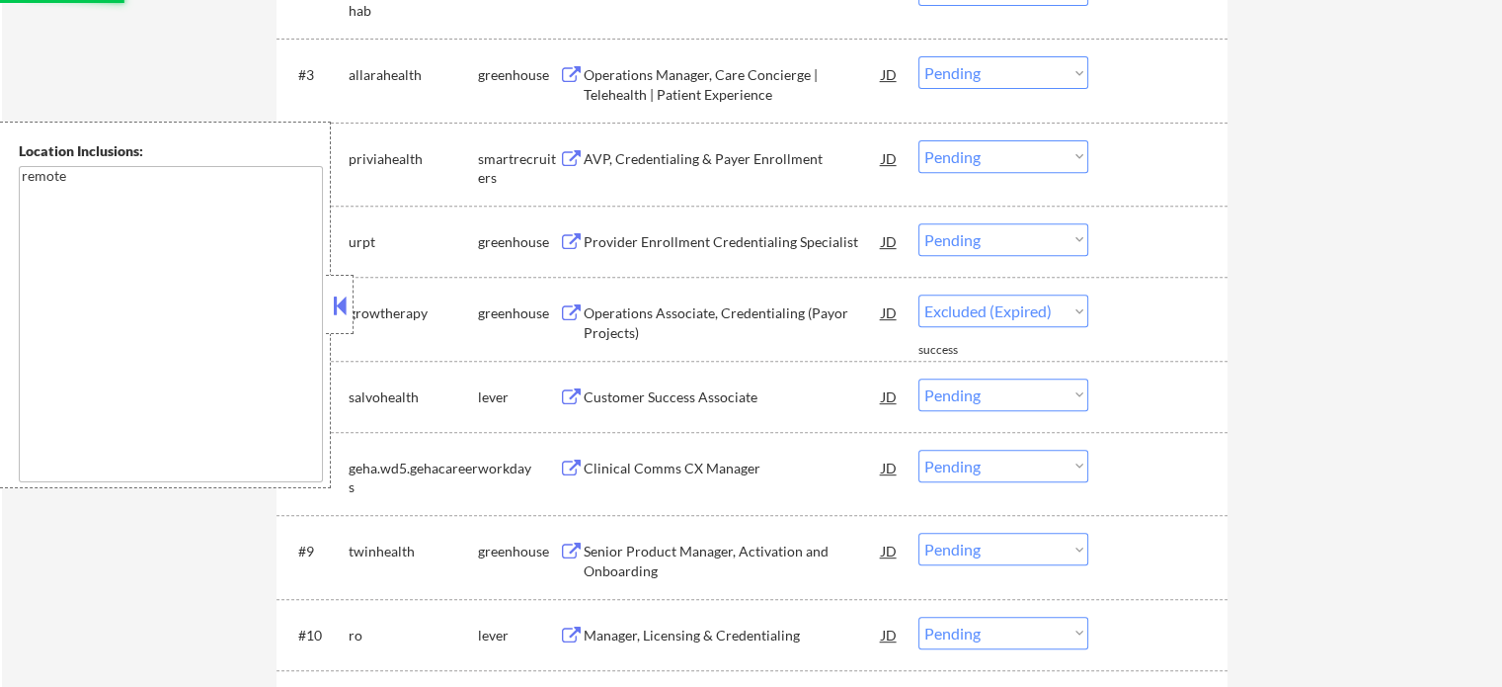
select select ""pending""
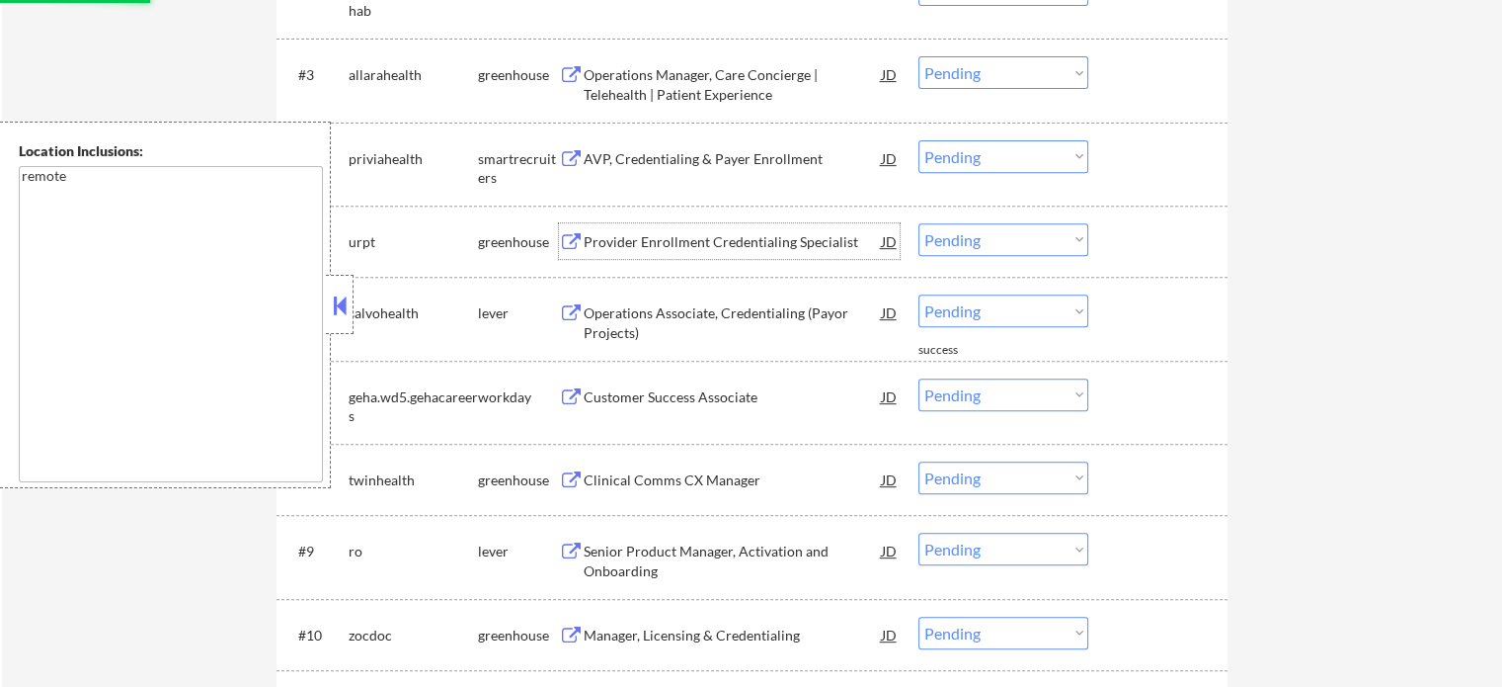
click at [802, 236] on div "Provider Enrollment Credentialing Specialist" at bounding box center [733, 242] width 298 height 20
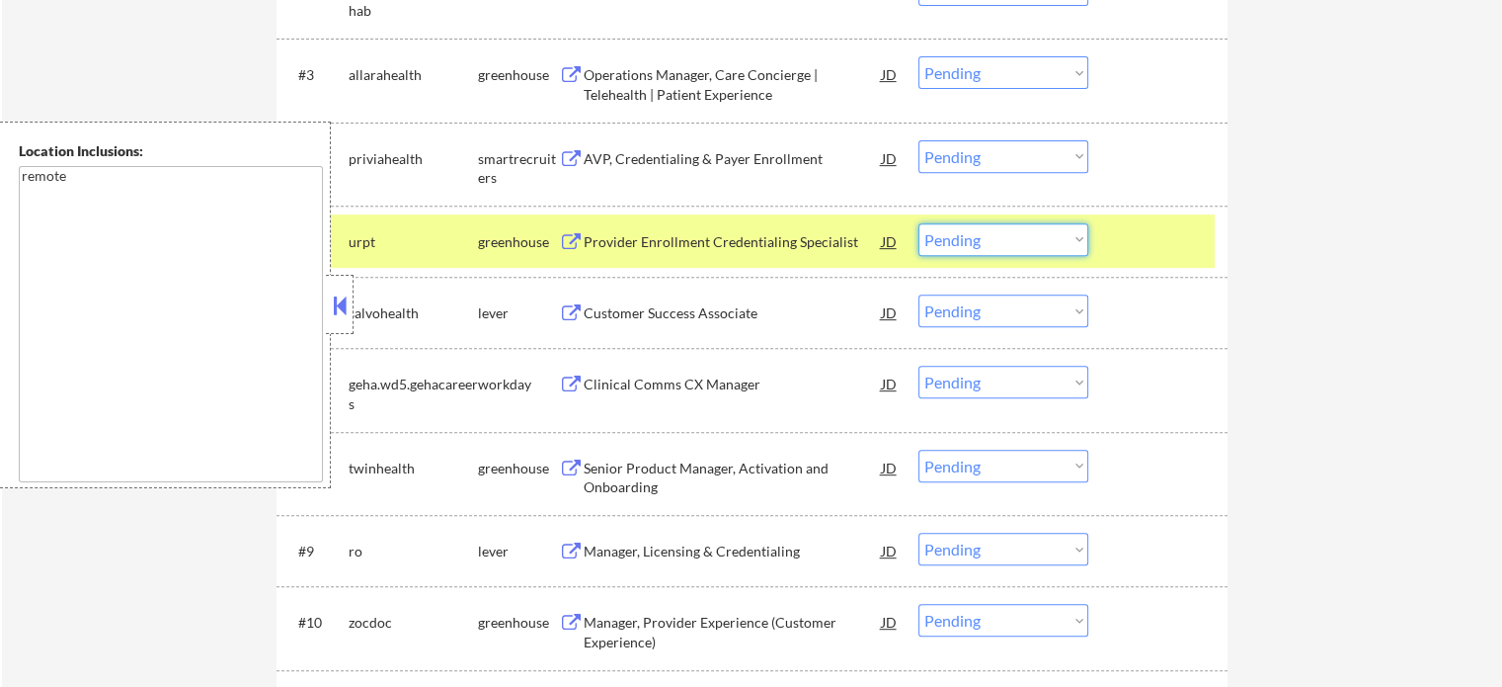
click at [968, 243] on select "Choose an option... Pending Applied Excluded (Questions) Excluded (Expired) Exc…" at bounding box center [1004, 239] width 170 height 33
click at [919, 223] on select "Choose an option... Pending Applied Excluded (Questions) Excluded (Expired) Exc…" at bounding box center [1004, 239] width 170 height 33
click at [1134, 242] on div at bounding box center [1160, 241] width 87 height 36
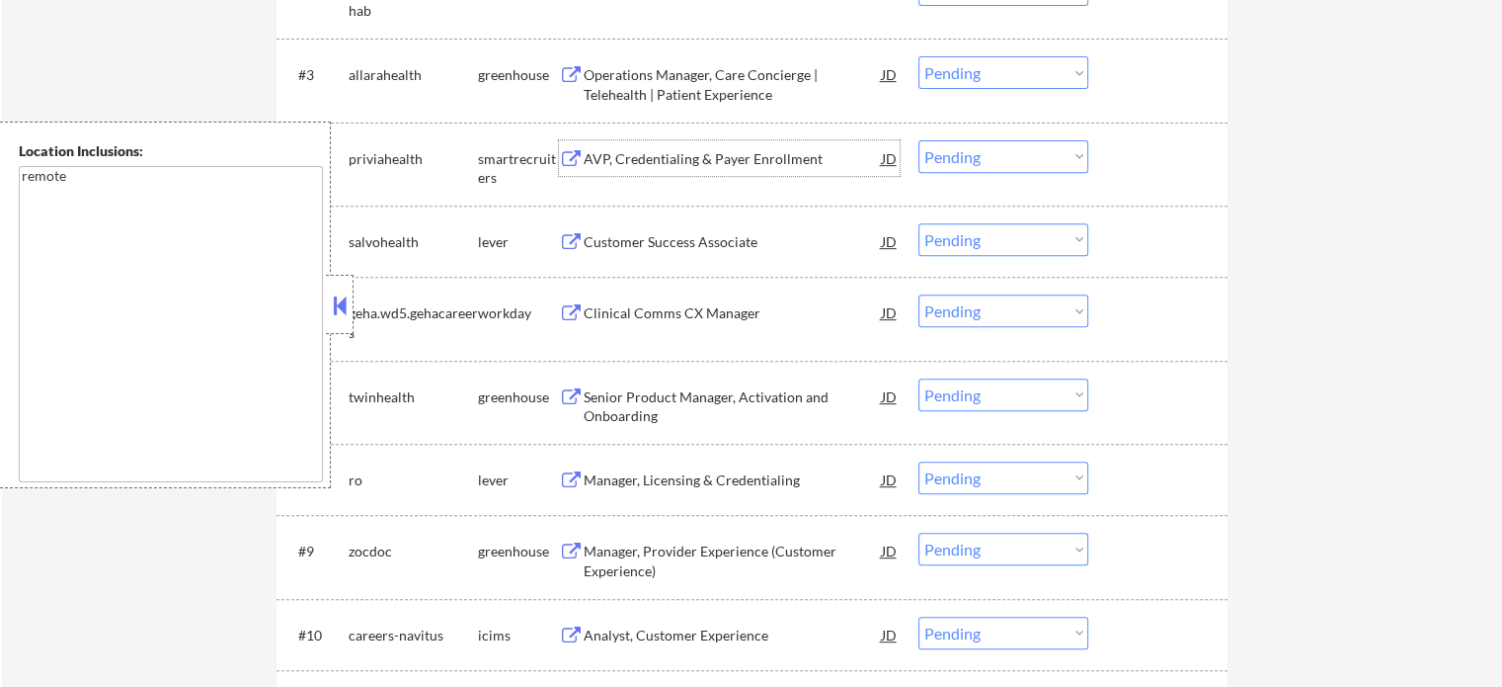
click at [695, 162] on div "AVP, Credentialing & Payer Enrollment" at bounding box center [733, 159] width 298 height 20
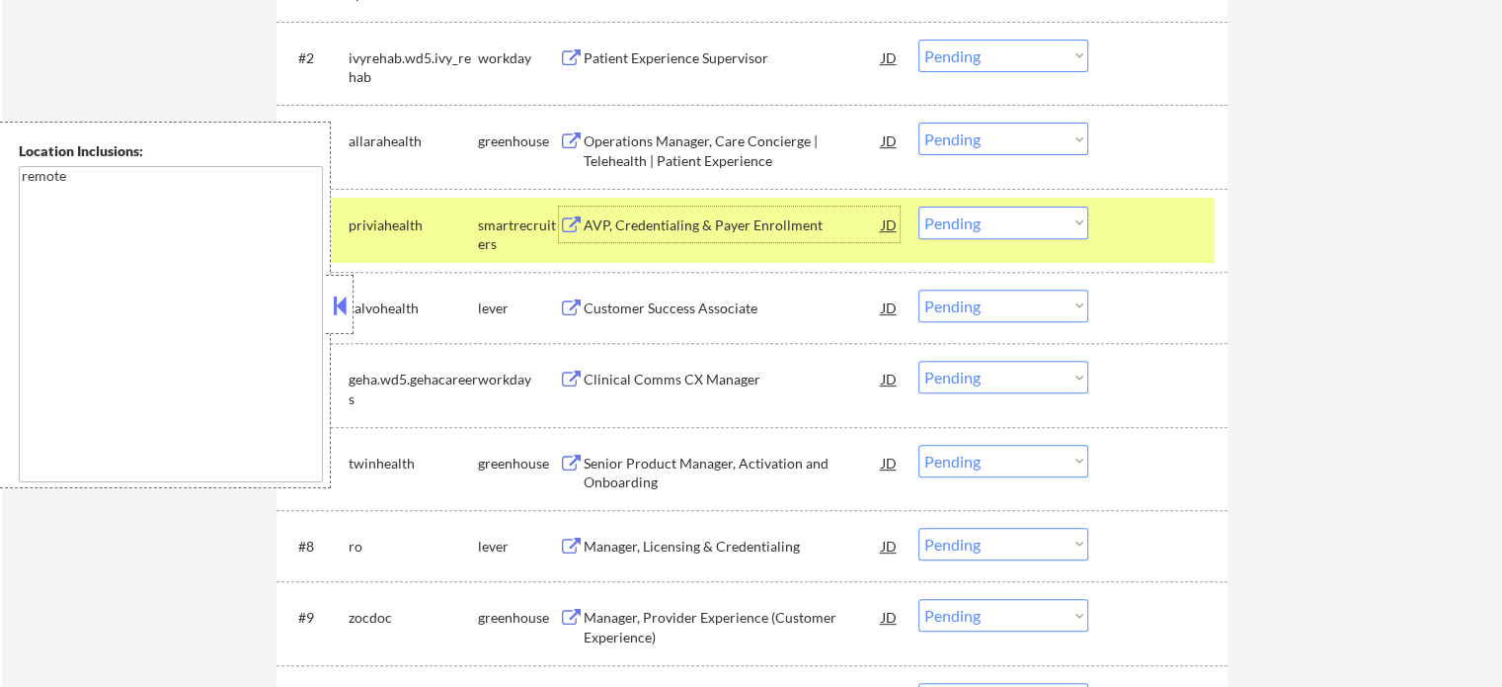
scroll to position [774, 0]
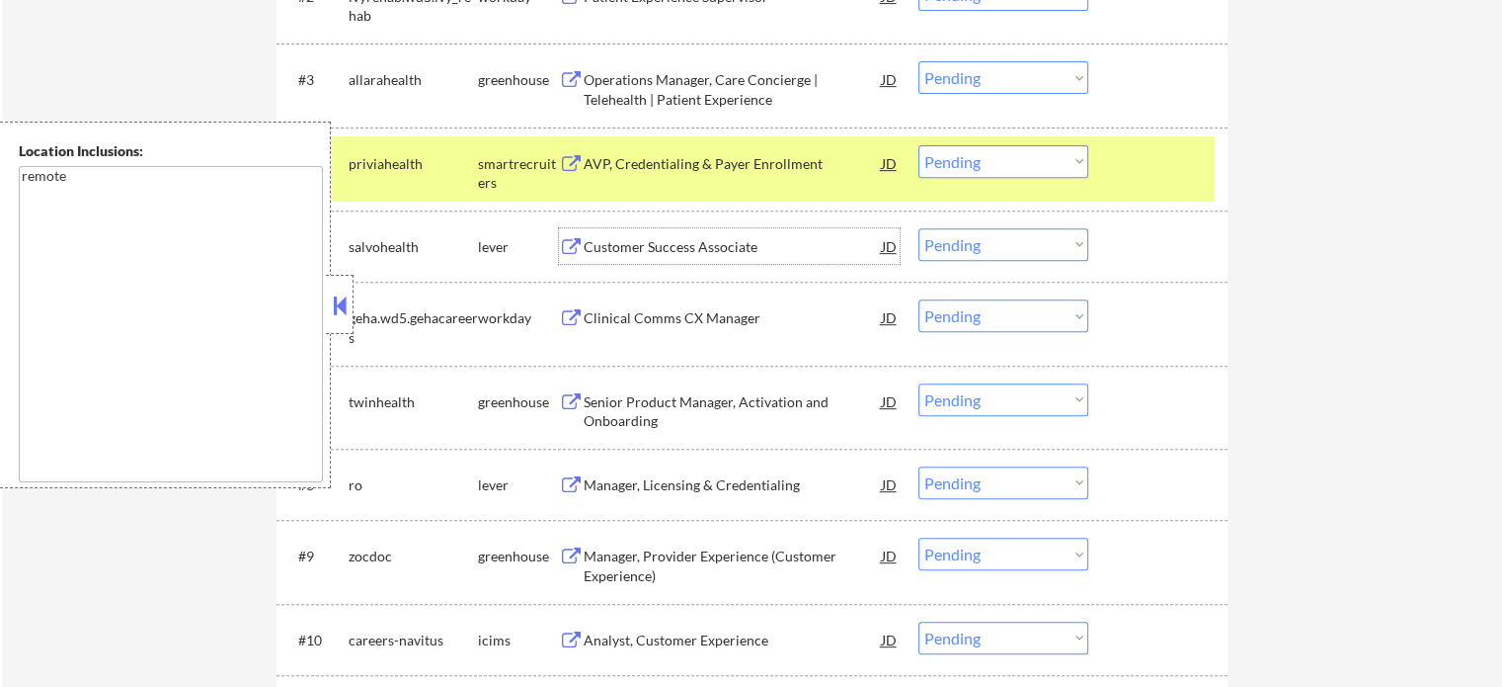
click at [642, 255] on div "Customer Success Associate" at bounding box center [733, 247] width 298 height 20
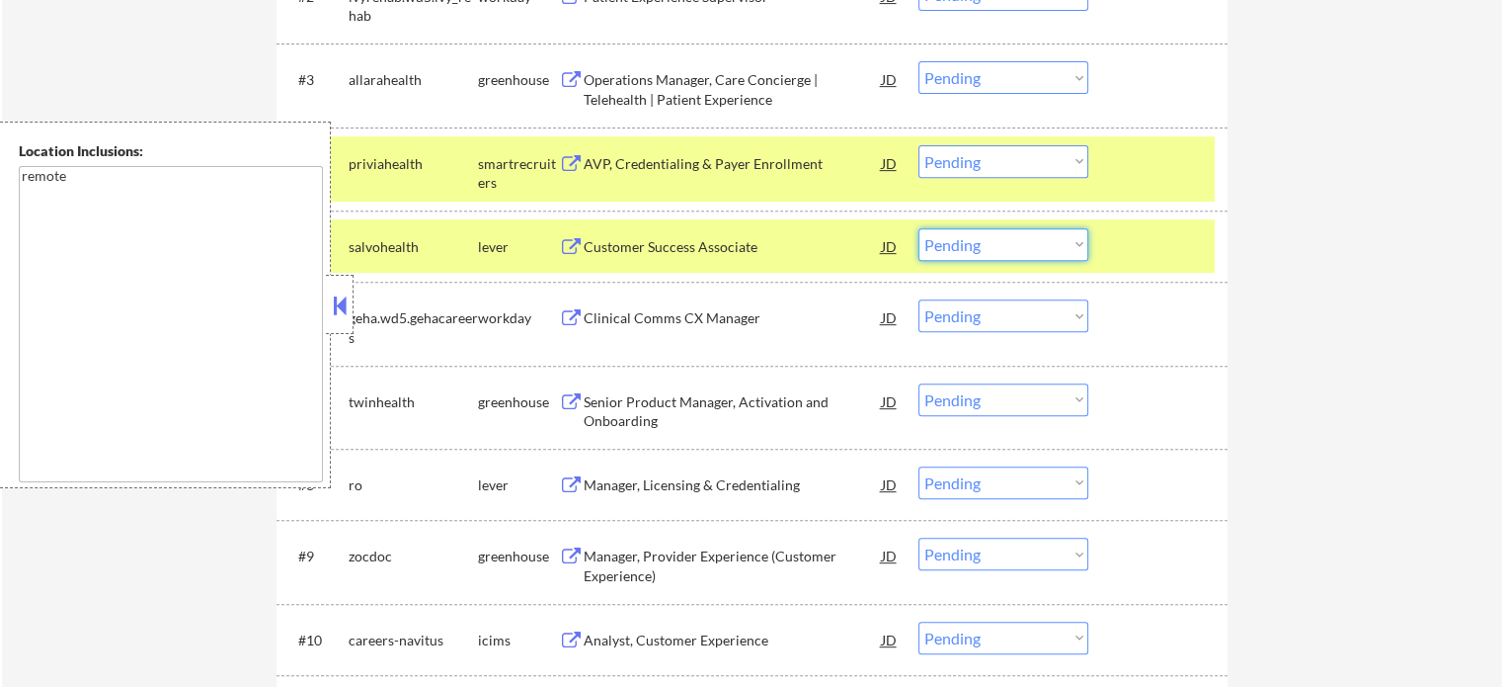
click at [1014, 246] on select "Choose an option... Pending Applied Excluded (Questions) Excluded (Expired) Exc…" at bounding box center [1004, 244] width 170 height 33
click at [919, 228] on select "Choose an option... Pending Applied Excluded (Questions) Excluded (Expired) Exc…" at bounding box center [1004, 244] width 170 height 33
click at [1117, 226] on div "#5 salvohealth lever Customer Success Associate JD Choose an option... Pending …" at bounding box center [749, 245] width 932 height 53
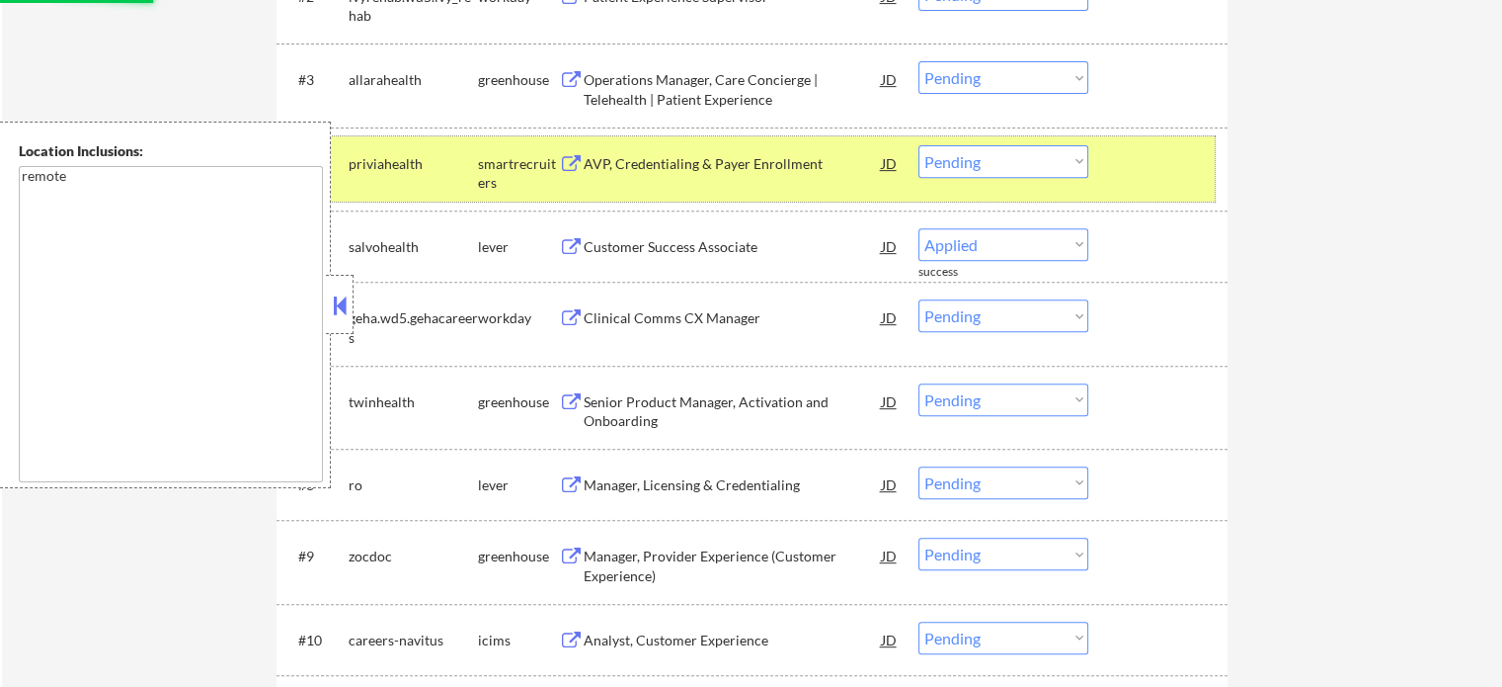
click at [1122, 189] on div "#4 priviahealth smartrecruiters AVP, Credentialing & Payer Enrollment JD Choose…" at bounding box center [749, 168] width 932 height 65
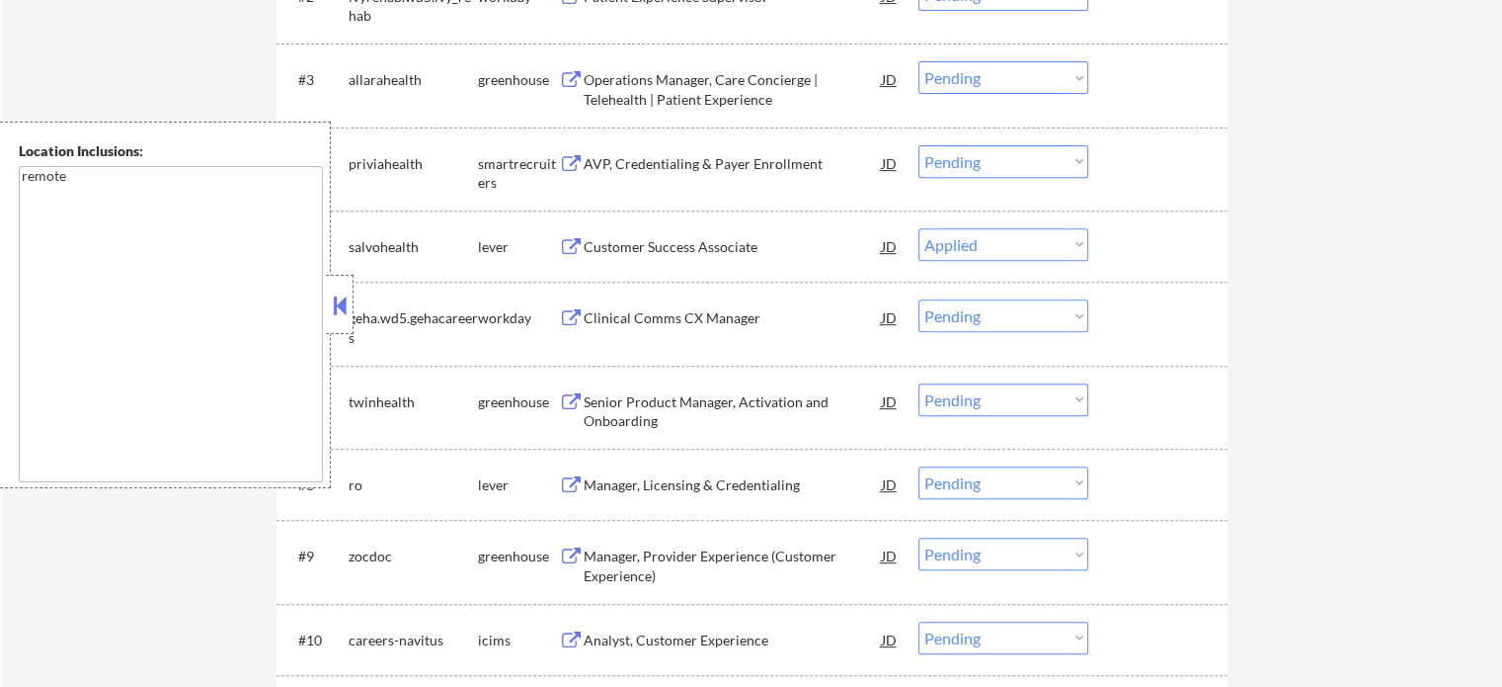
select select ""pending""
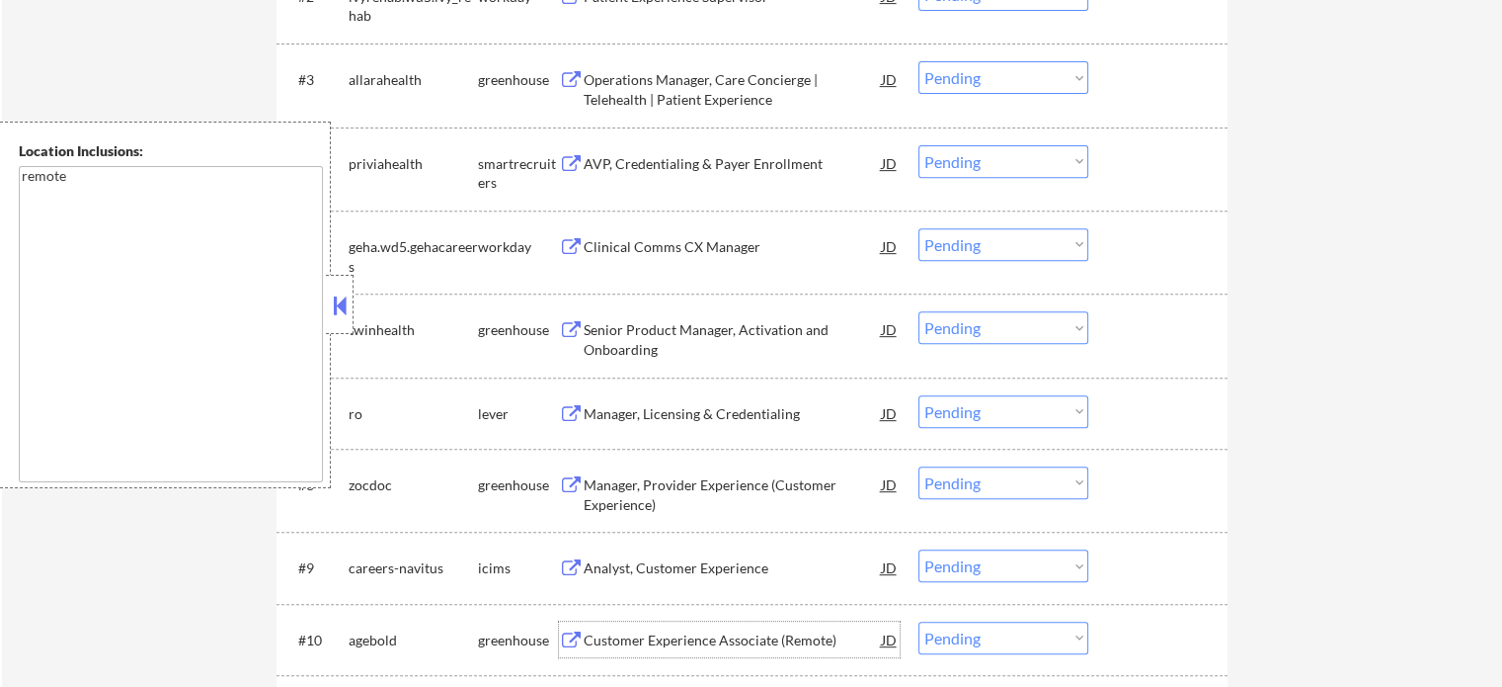
click at [633, 638] on div "Customer Experience Associate (Remote)" at bounding box center [733, 640] width 298 height 20
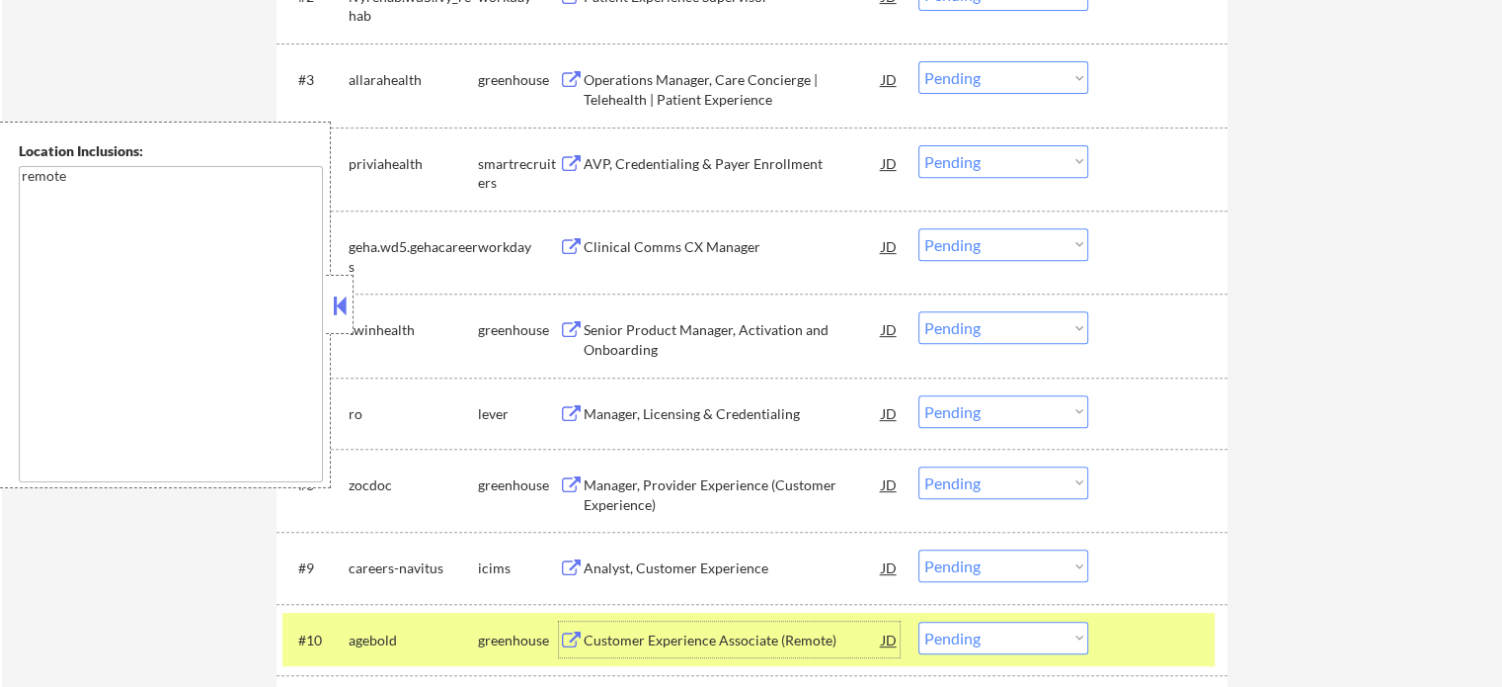
click at [1184, 644] on div at bounding box center [1160, 639] width 87 height 36
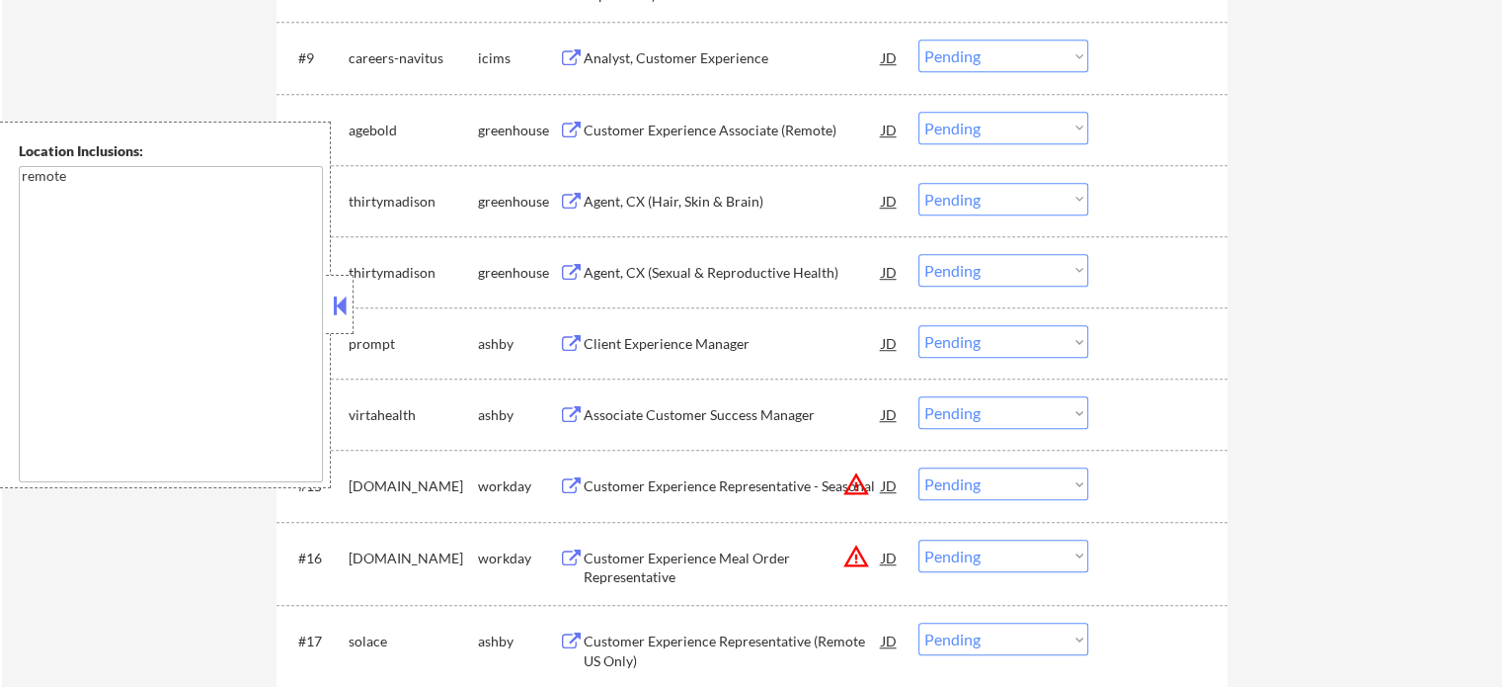
scroll to position [1318, 0]
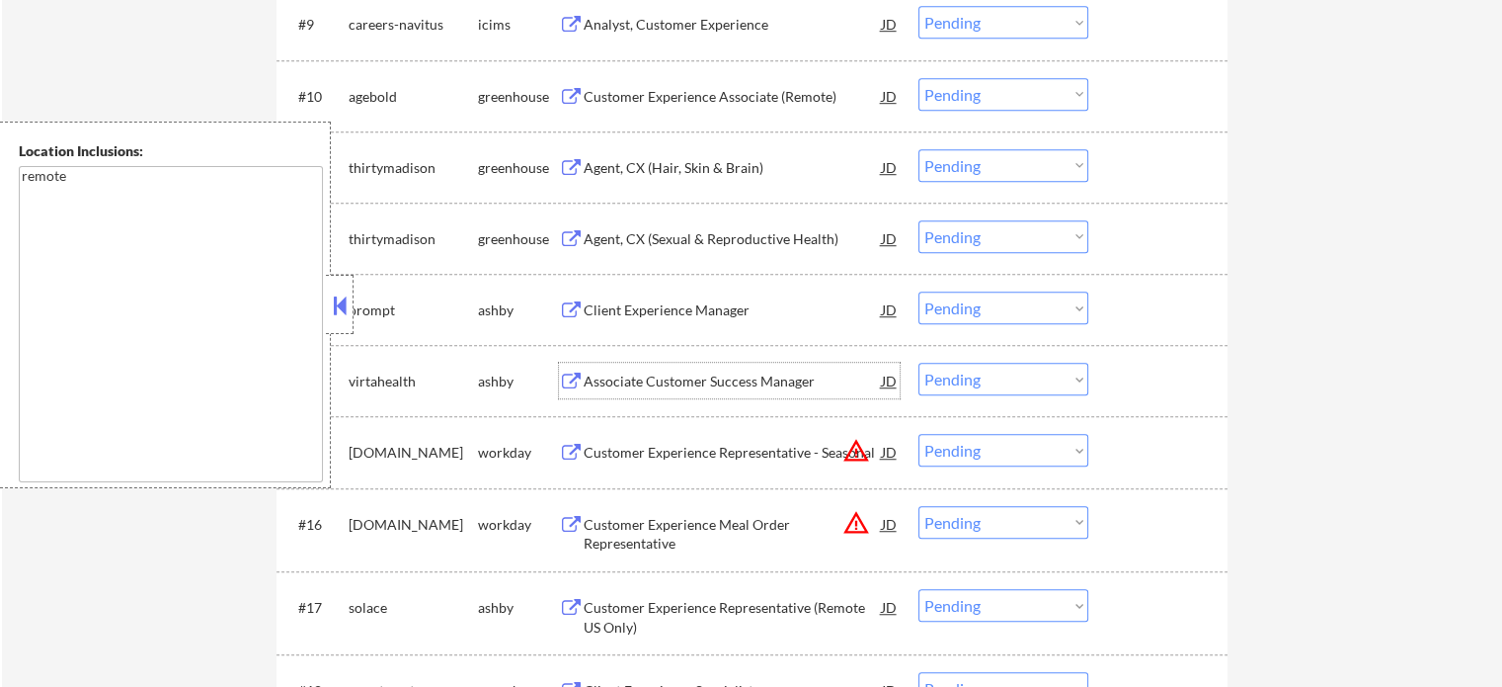
click at [646, 374] on div "Associate Customer Success Manager" at bounding box center [733, 381] width 298 height 20
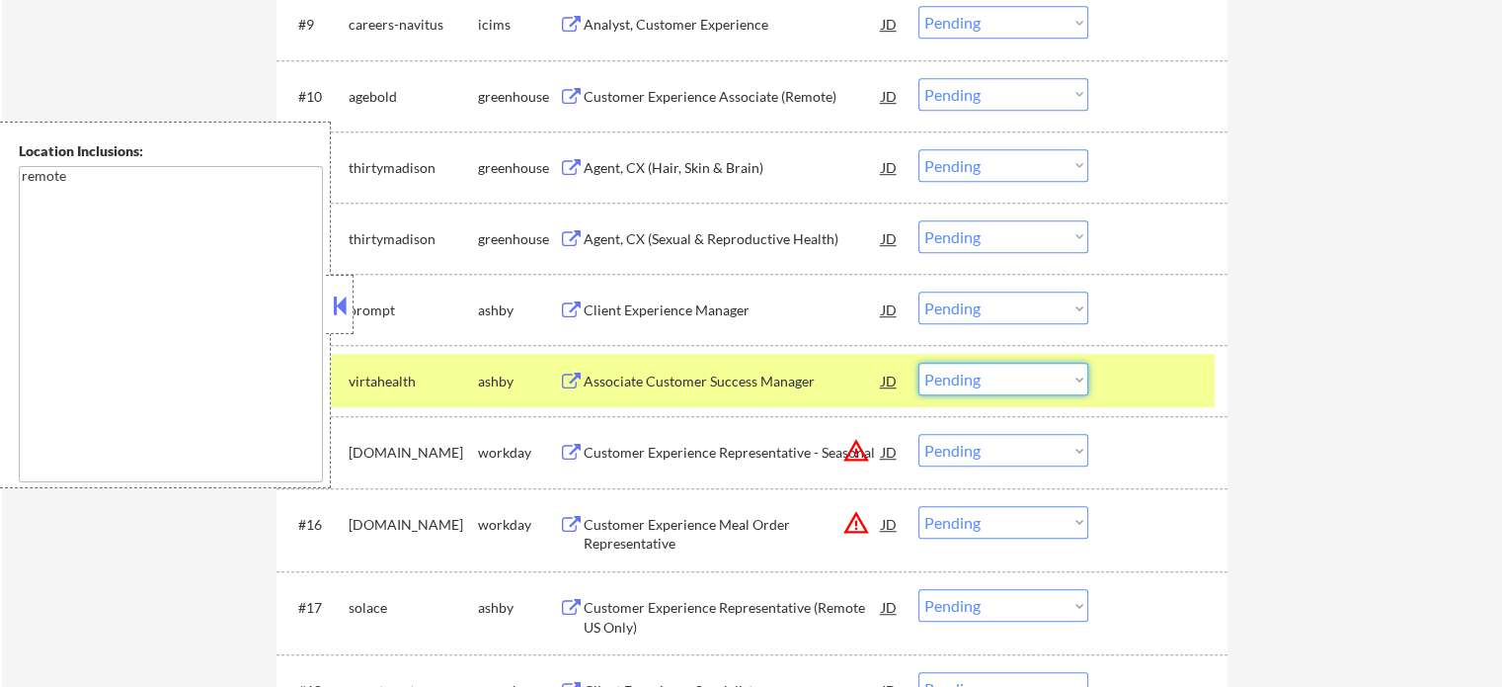
click at [965, 387] on select "Choose an option... Pending Applied Excluded (Questions) Excluded (Expired) Exc…" at bounding box center [1004, 379] width 170 height 33
click at [919, 363] on select "Choose an option... Pending Applied Excluded (Questions) Excluded (Expired) Exc…" at bounding box center [1004, 379] width 170 height 33
click at [1168, 384] on div at bounding box center [1160, 381] width 87 height 36
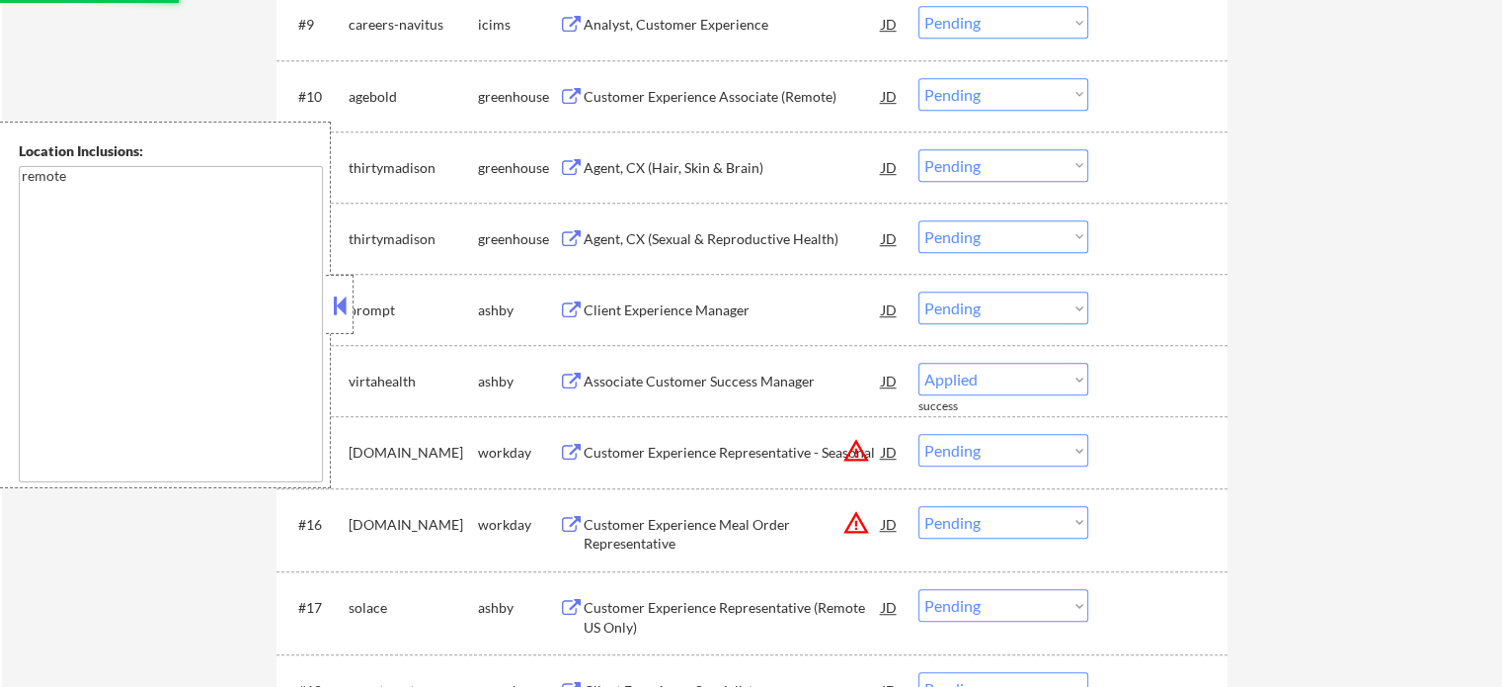
select select ""pending""
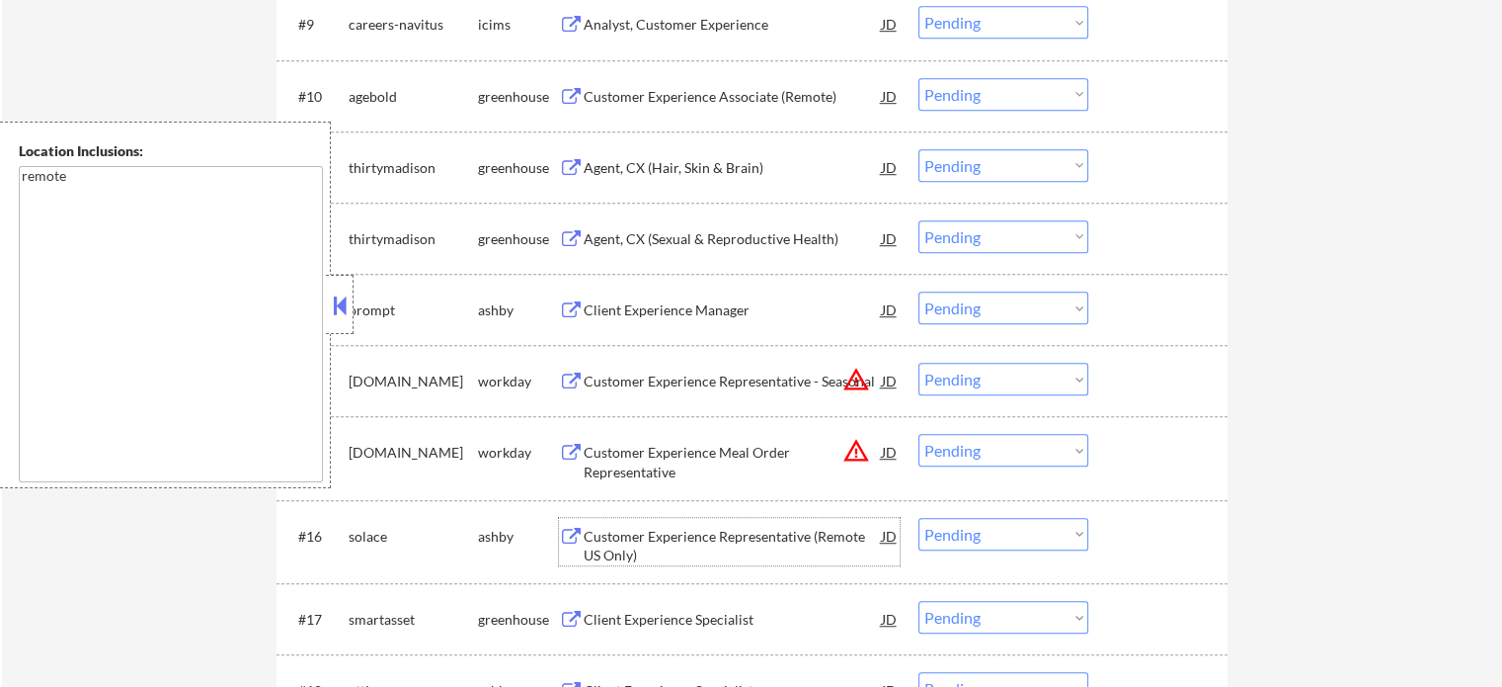
click at [620, 543] on div "Customer Experience Representative (Remote US Only)" at bounding box center [733, 546] width 298 height 39
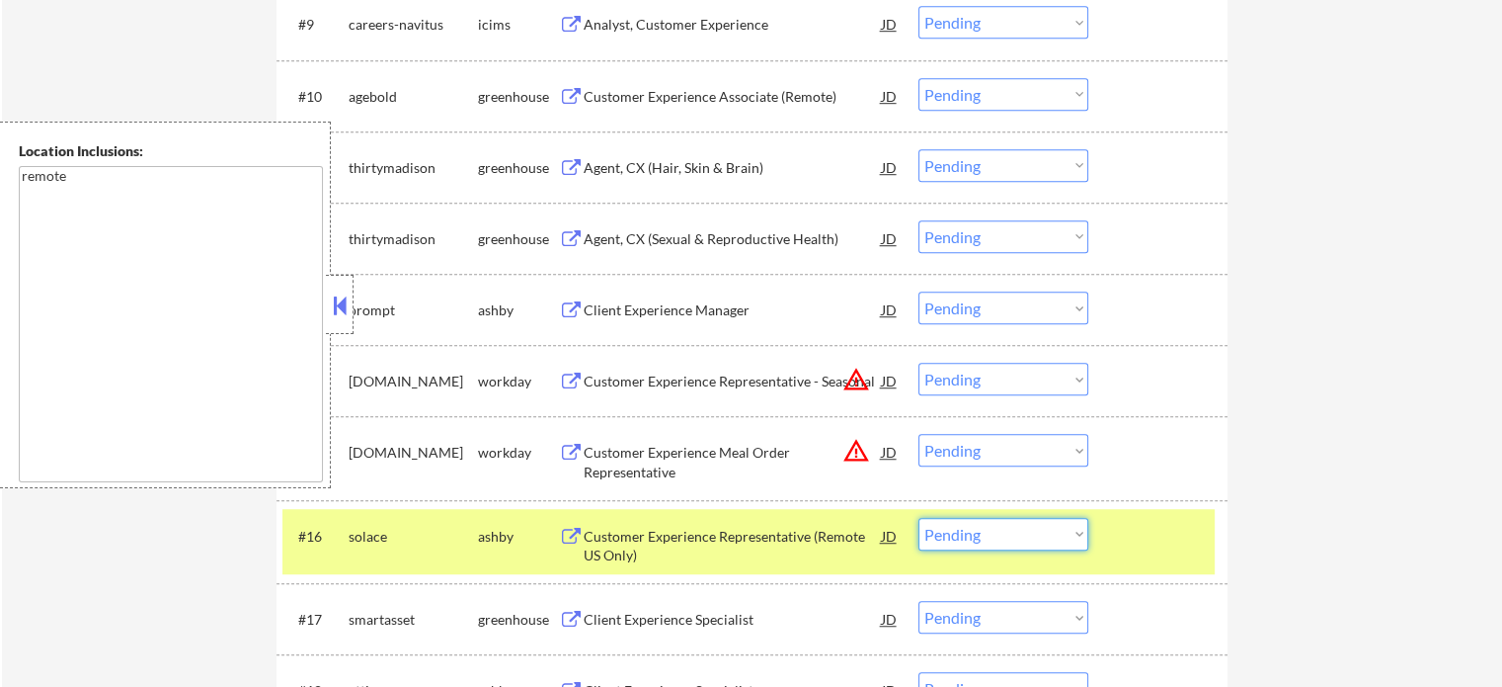
click at [982, 525] on select "Choose an option... Pending Applied Excluded (Questions) Excluded (Expired) Exc…" at bounding box center [1004, 534] width 170 height 33
click at [919, 518] on select "Choose an option... Pending Applied Excluded (Questions) Excluded (Expired) Exc…" at bounding box center [1004, 534] width 170 height 33
click at [1167, 527] on div at bounding box center [1160, 536] width 87 height 36
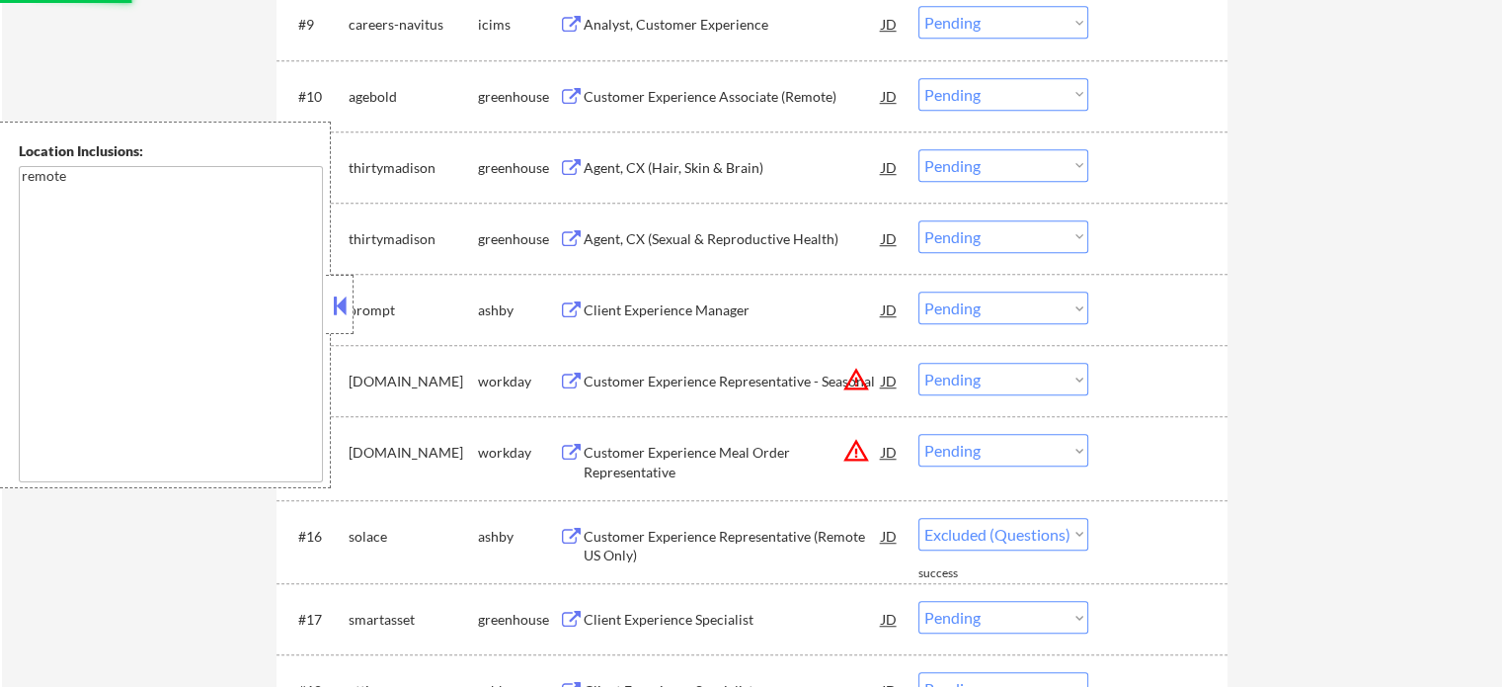
select select ""pending""
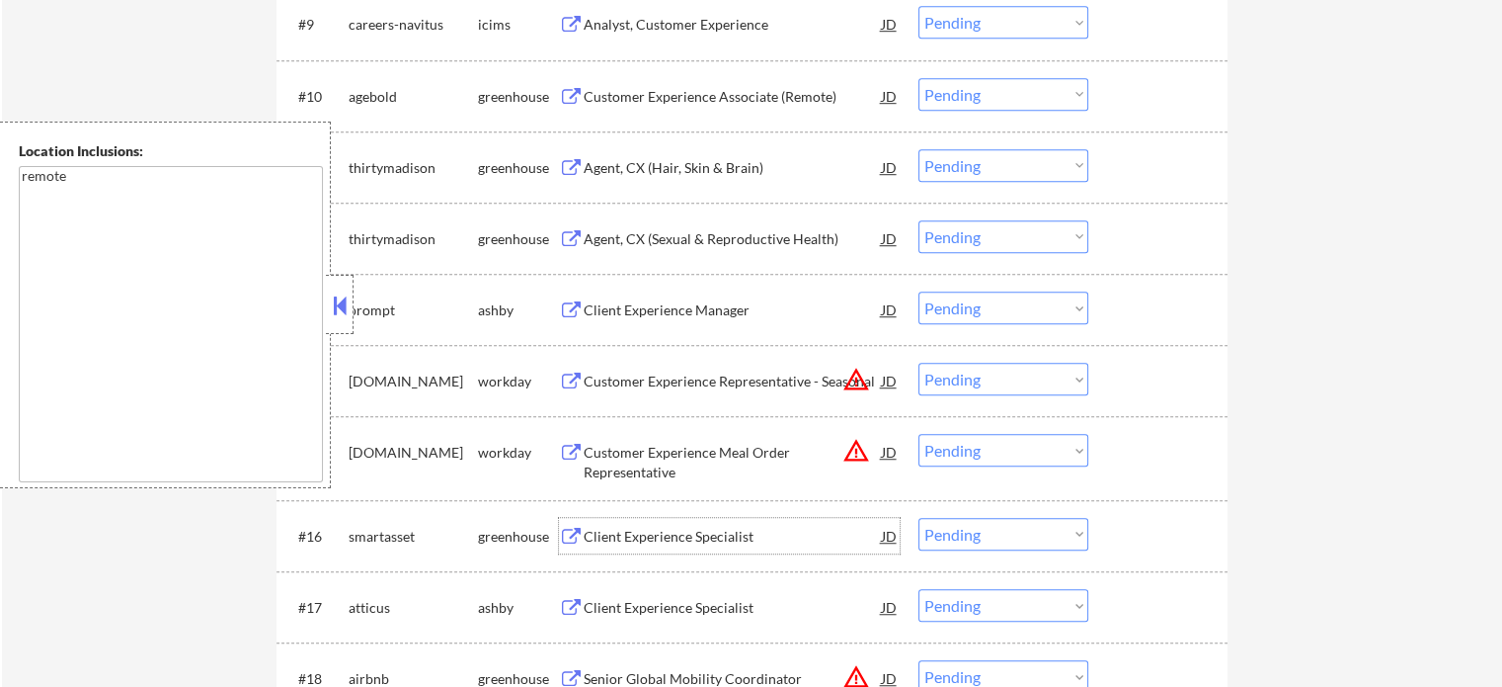
click at [688, 545] on div "Client Experience Specialist" at bounding box center [733, 536] width 298 height 36
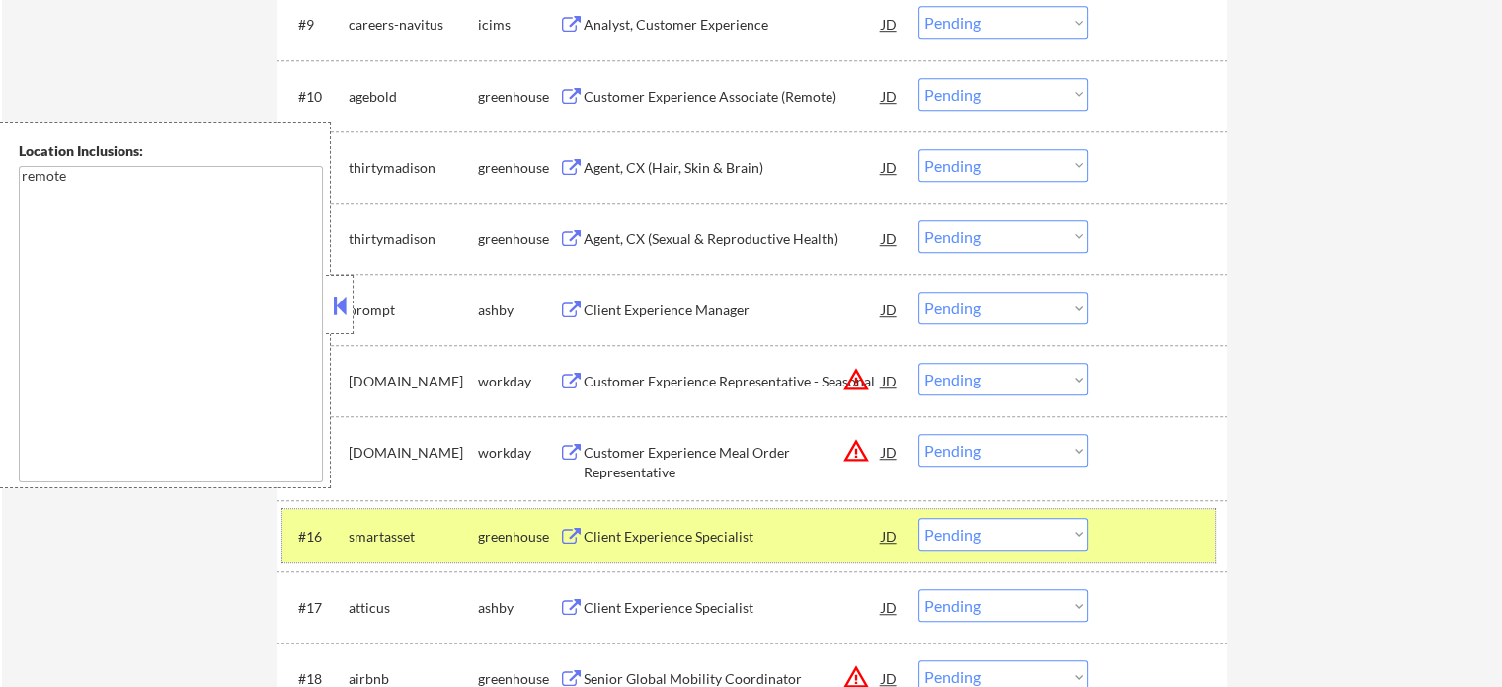
click at [1141, 540] on div at bounding box center [1160, 536] width 87 height 36
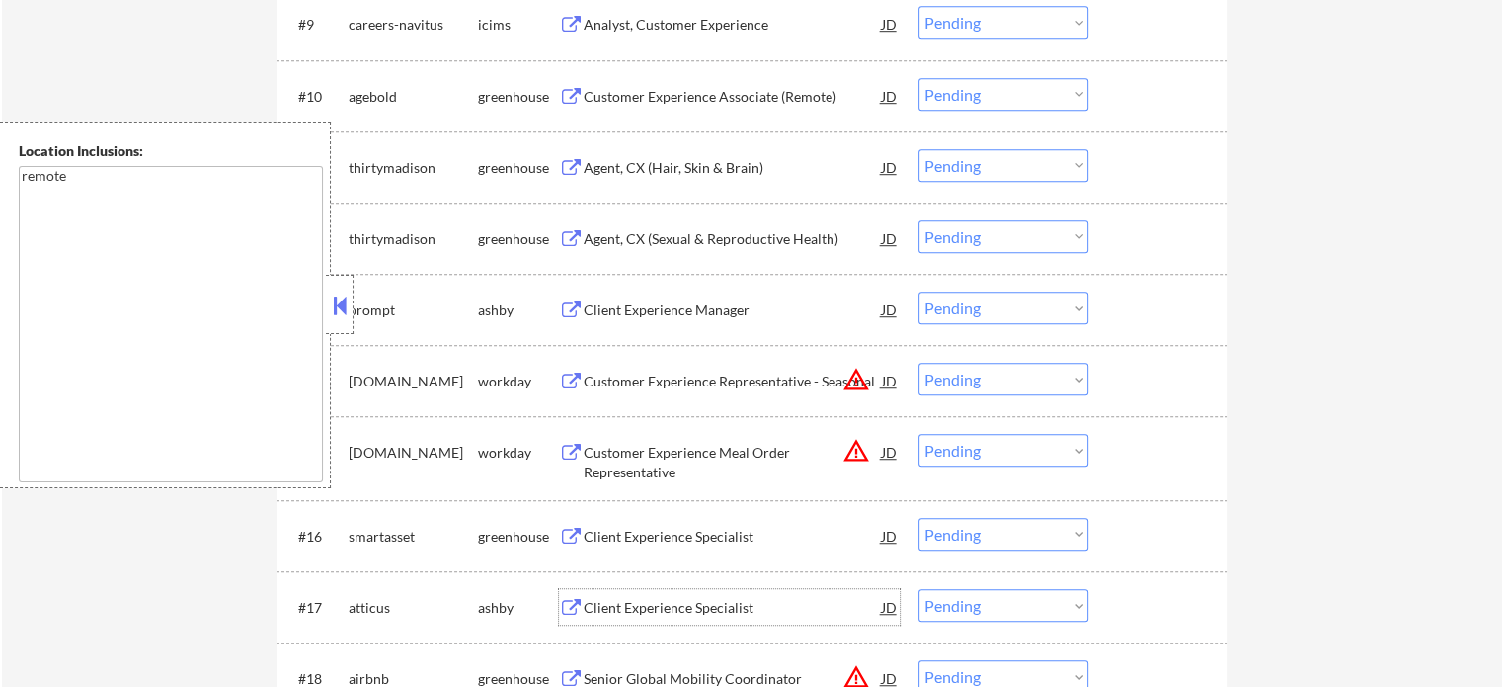
click at [706, 615] on div "Client Experience Specialist" at bounding box center [733, 608] width 298 height 20
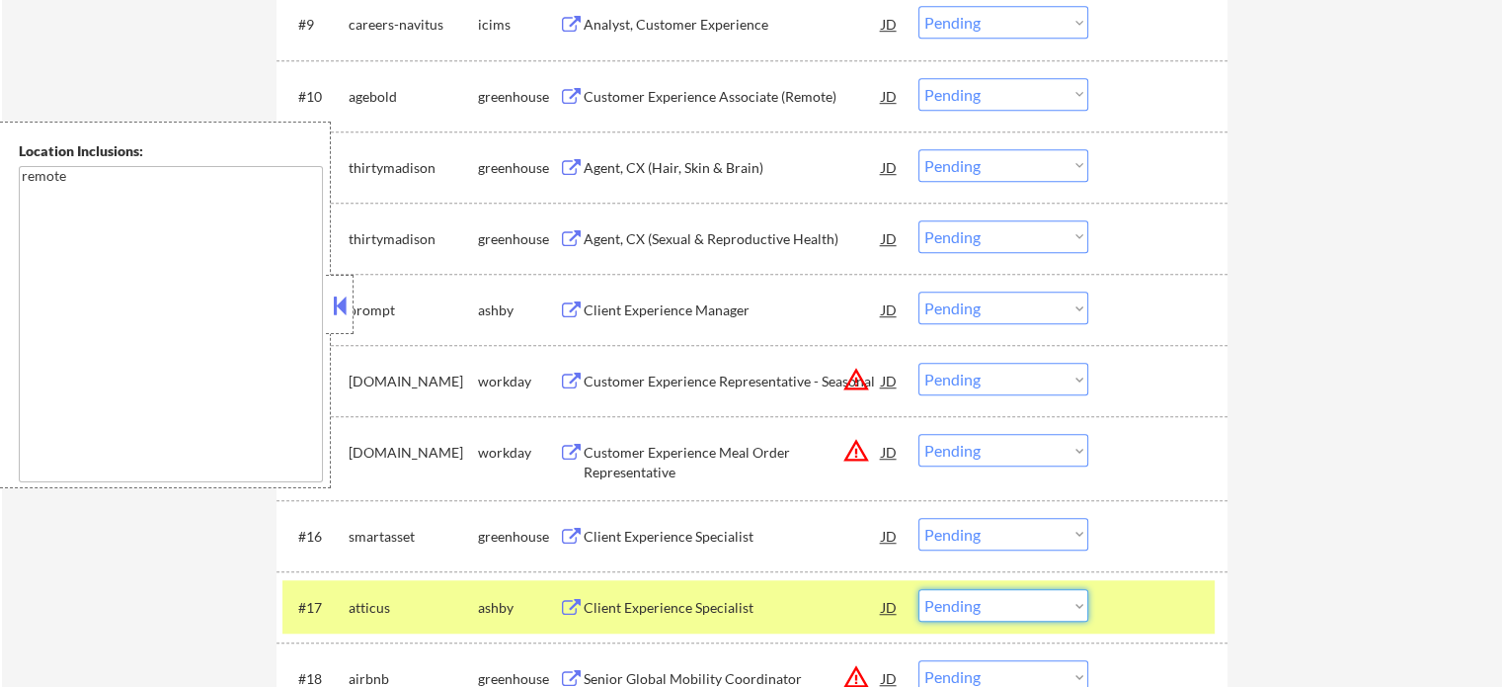
click at [994, 609] on select "Choose an option... Pending Applied Excluded (Questions) Excluded (Expired) Exc…" at bounding box center [1004, 605] width 170 height 33
click at [919, 589] on select "Choose an option... Pending Applied Excluded (Questions) Excluded (Expired) Exc…" at bounding box center [1004, 605] width 170 height 33
click at [1142, 601] on div at bounding box center [1160, 607] width 87 height 36
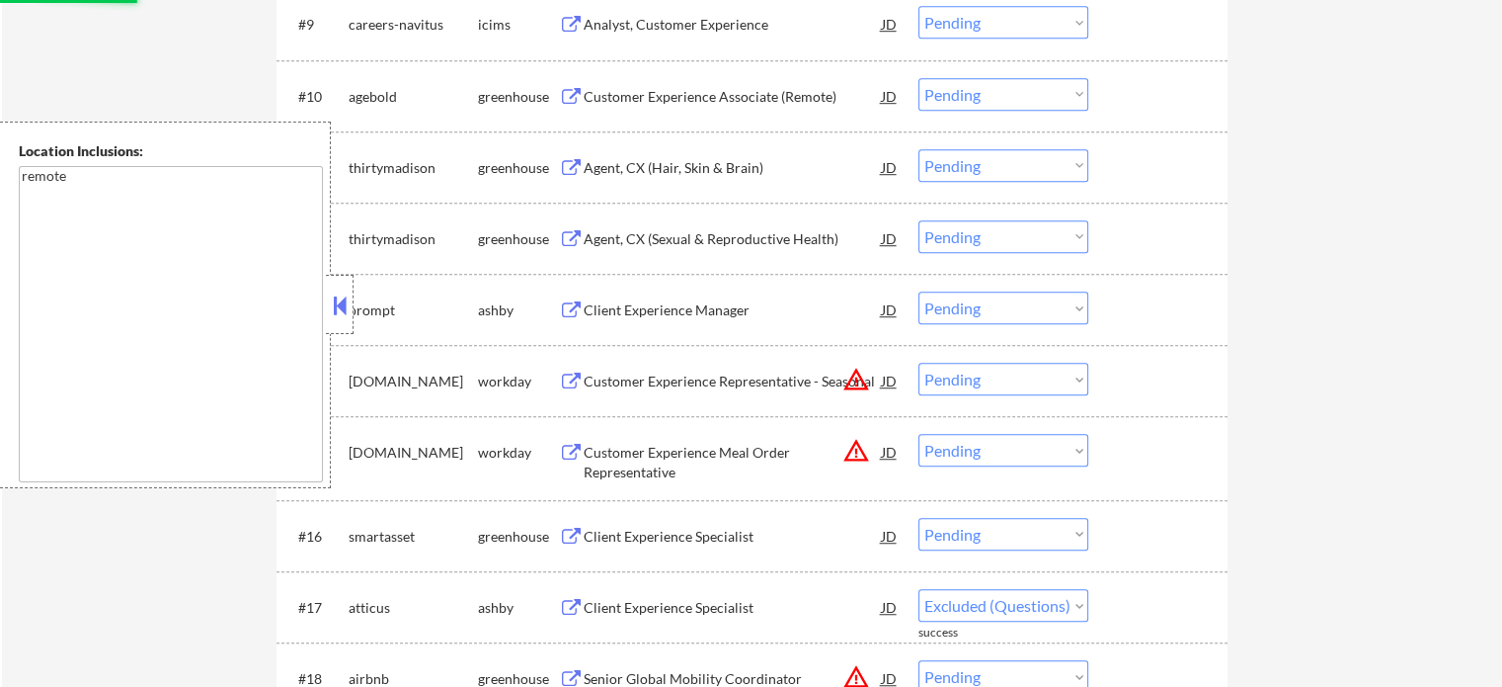
select select ""pending""
click at [705, 667] on div "Client Success Specialist" at bounding box center [733, 678] width 298 height 36
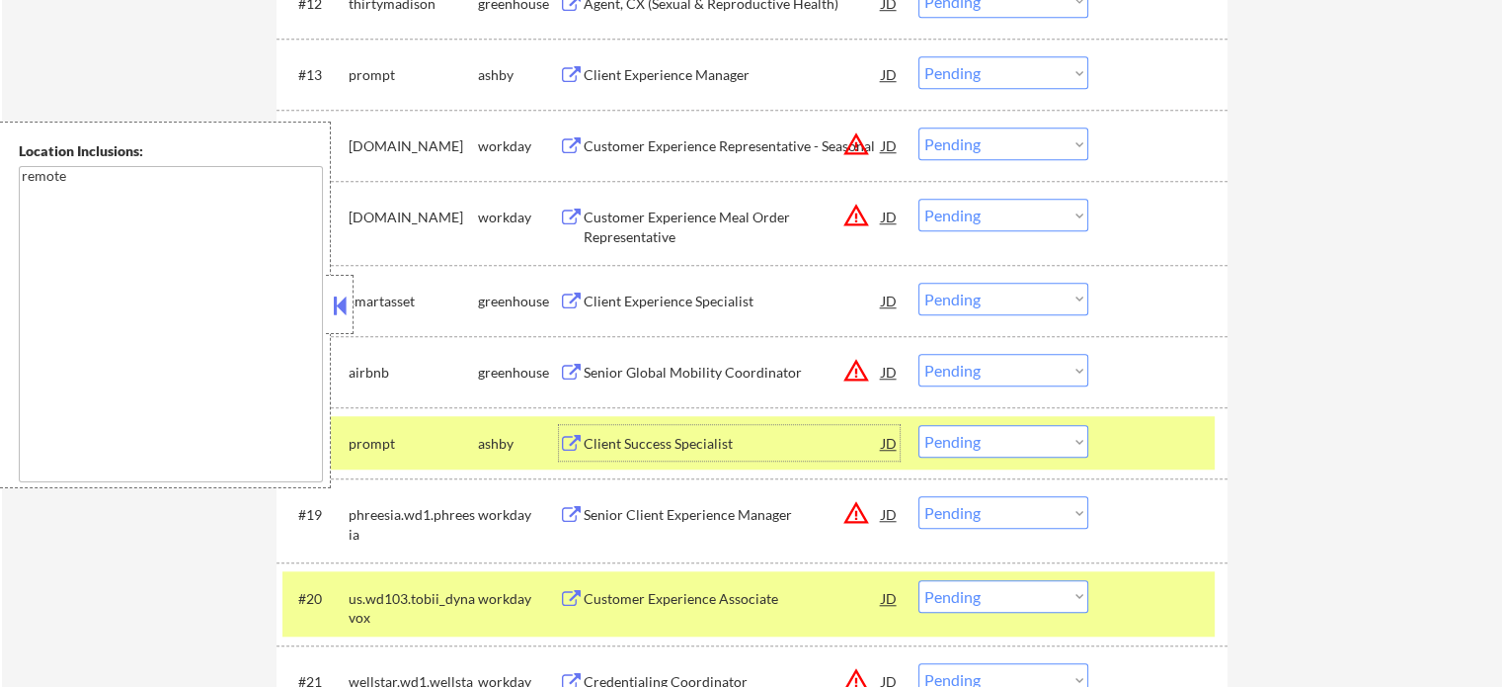
scroll to position [1636, 0]
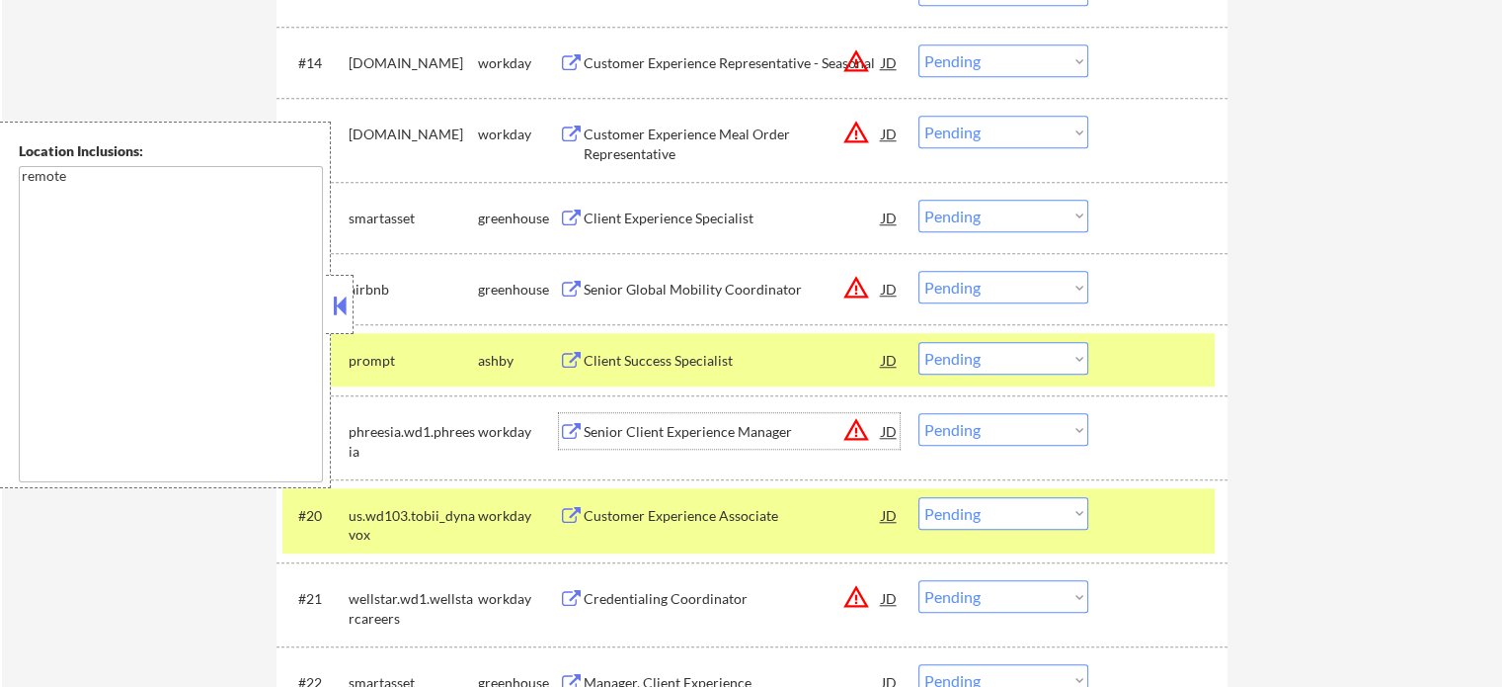
click at [764, 440] on div "Senior Client Experience Manager" at bounding box center [733, 432] width 298 height 20
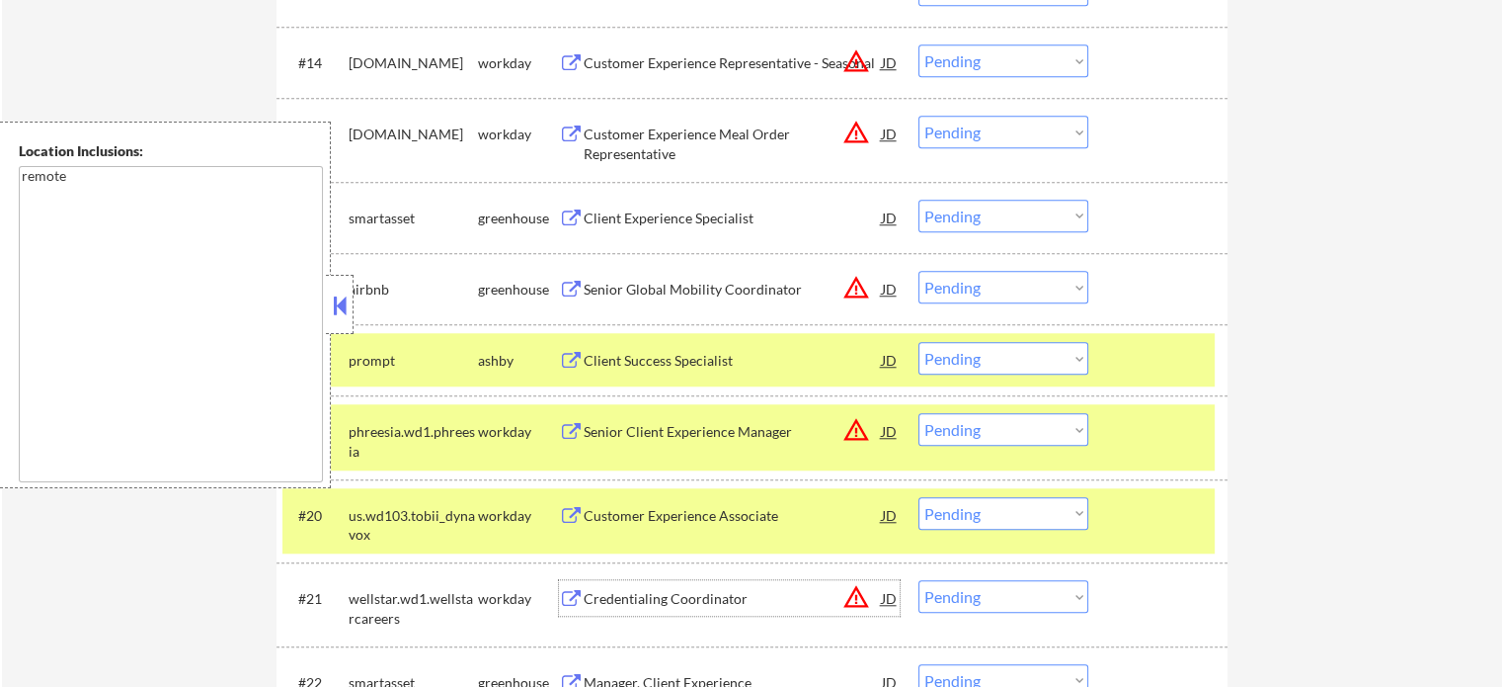
click at [707, 595] on div "Credentialing Coordinator" at bounding box center [733, 599] width 298 height 20
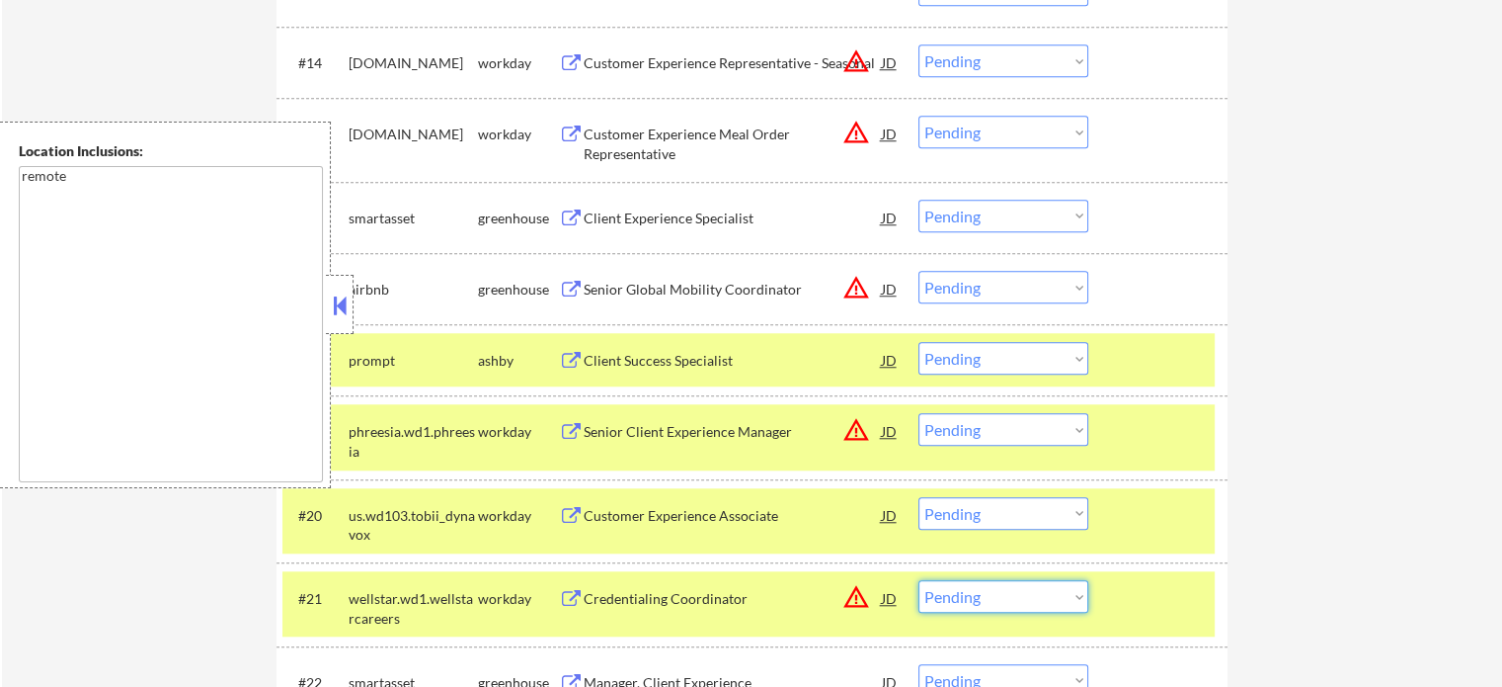
click at [975, 592] on select "Choose an option... Pending Applied Excluded (Questions) Excluded (Expired) Exc…" at bounding box center [1004, 596] width 170 height 33
click at [919, 580] on select "Choose an option... Pending Applied Excluded (Questions) Excluded (Expired) Exc…" at bounding box center [1004, 596] width 170 height 33
click at [1147, 608] on div at bounding box center [1160, 598] width 87 height 36
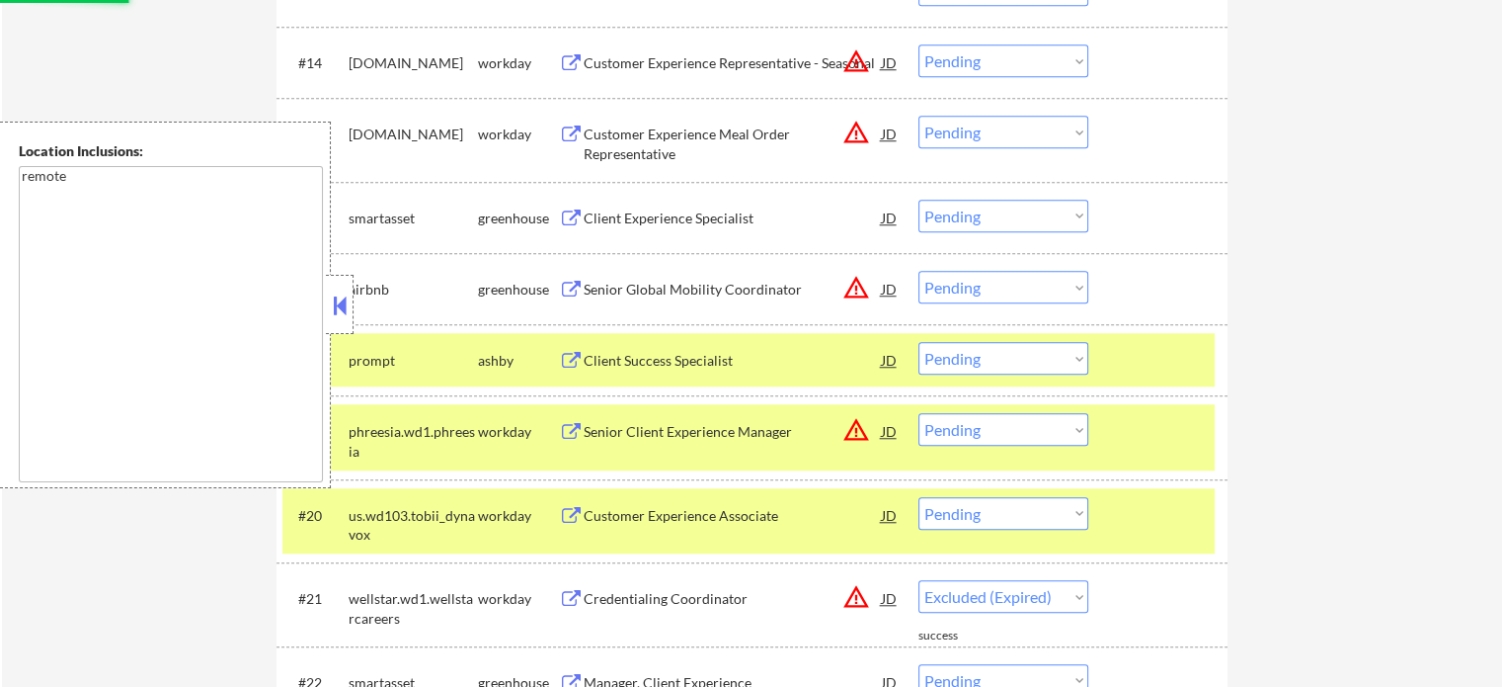
select select ""pending""
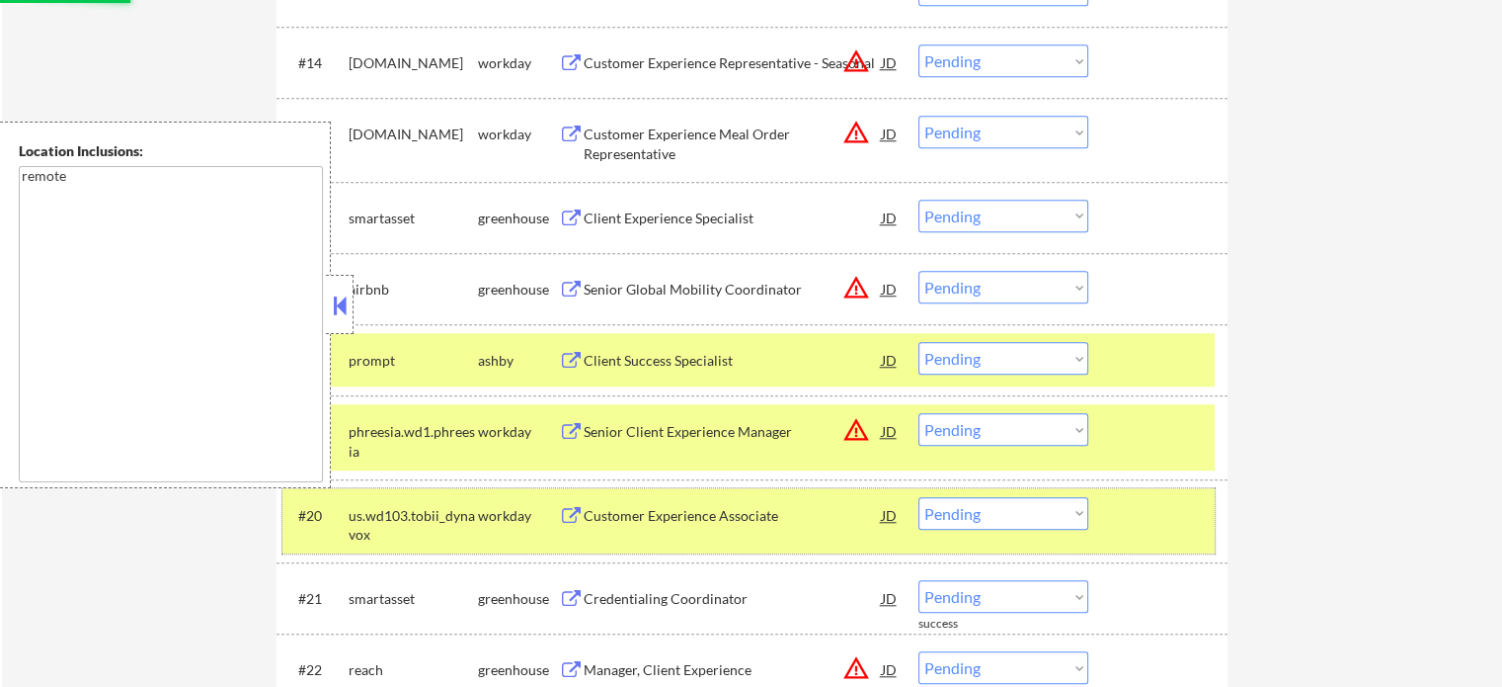
click at [1148, 523] on div at bounding box center [1160, 515] width 87 height 36
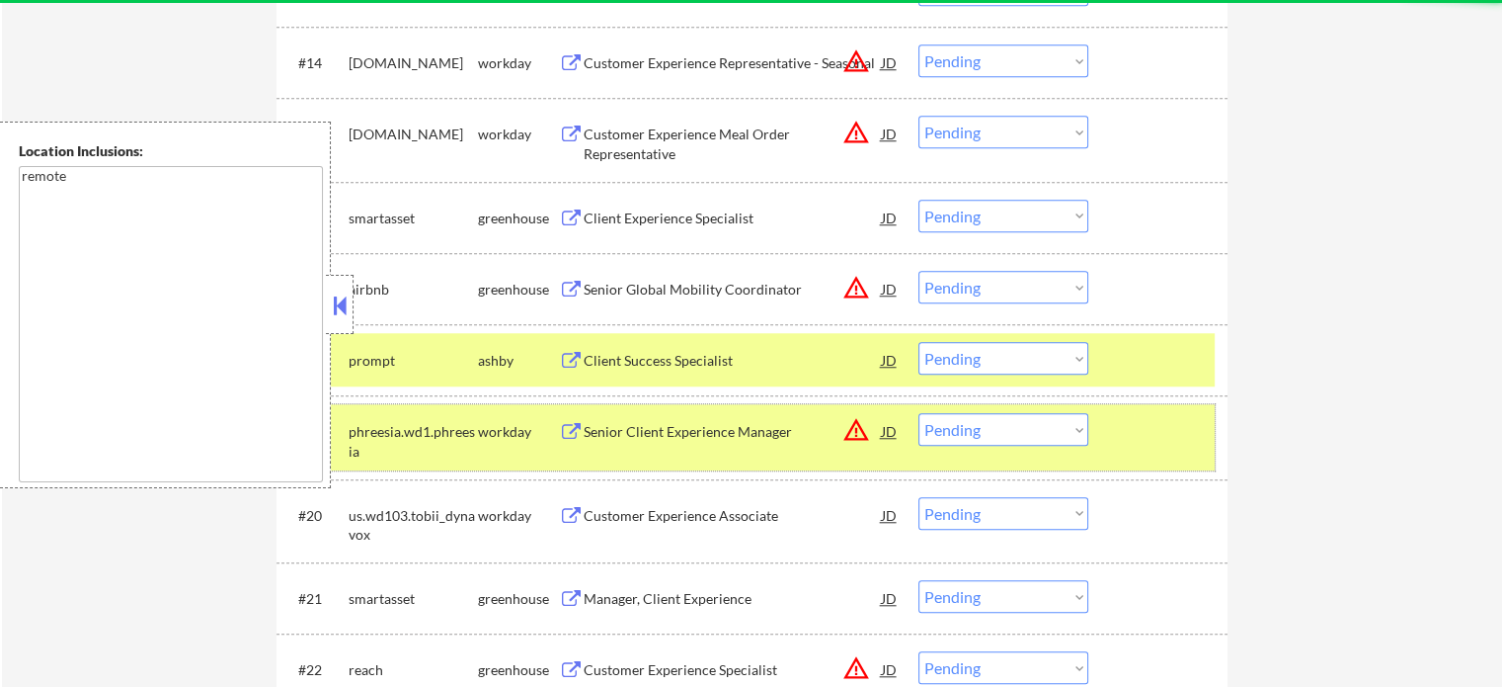
click at [1145, 435] on div at bounding box center [1160, 431] width 87 height 36
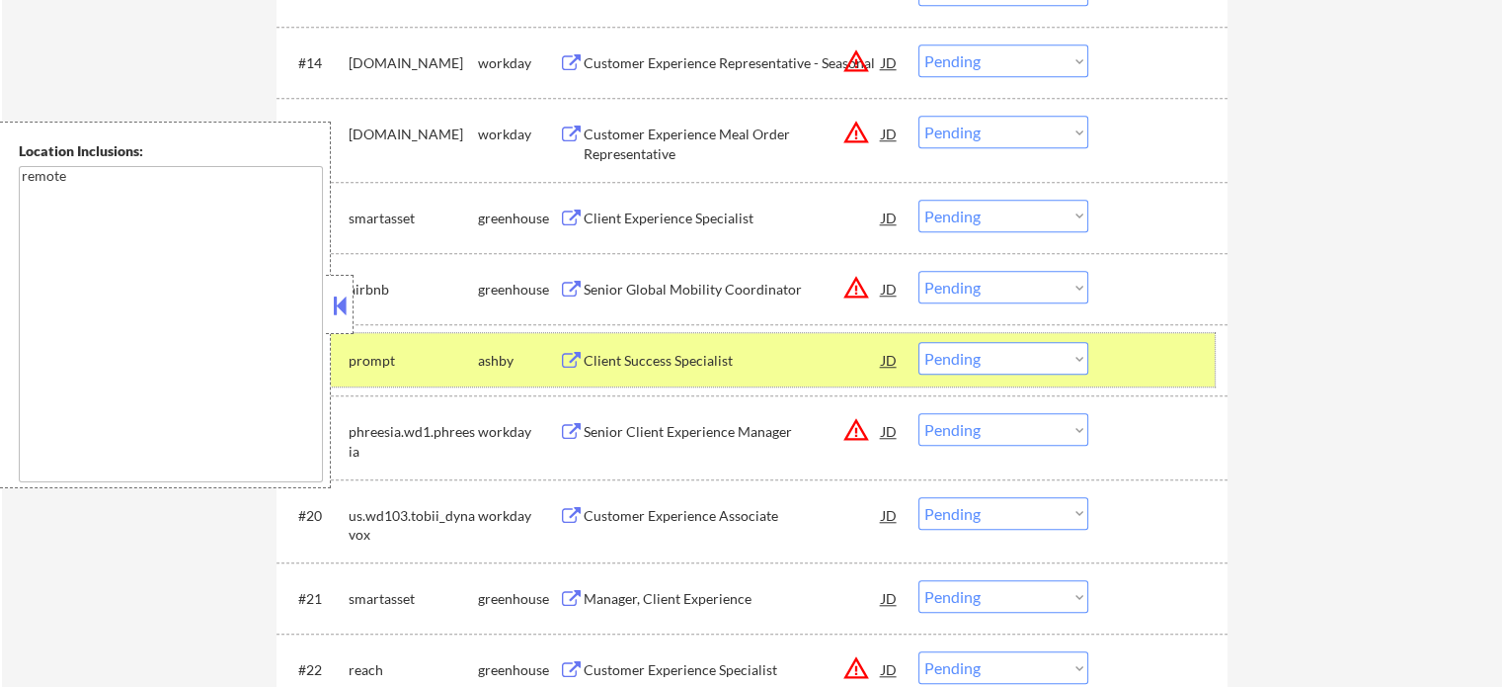
click at [1152, 372] on div at bounding box center [1160, 360] width 87 height 36
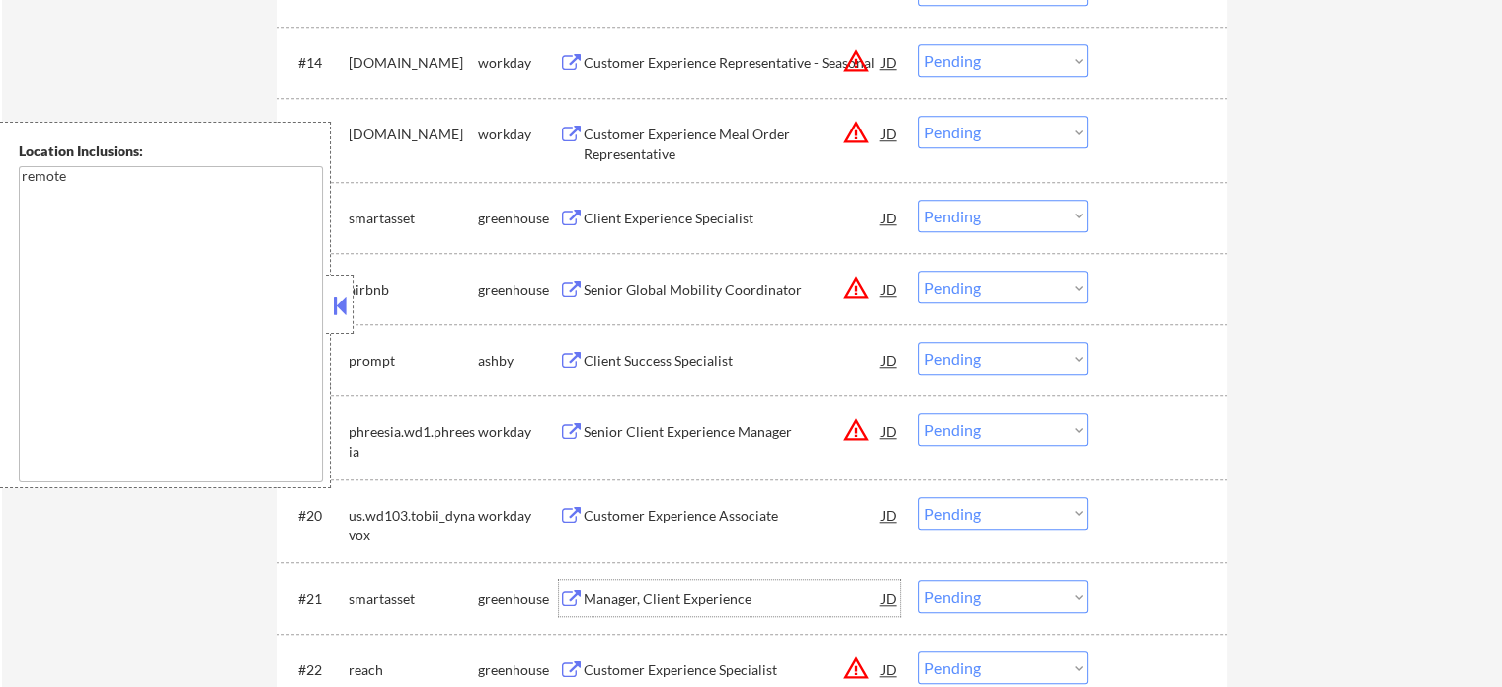
click at [700, 600] on div "Manager, Client Experience" at bounding box center [733, 599] width 298 height 20
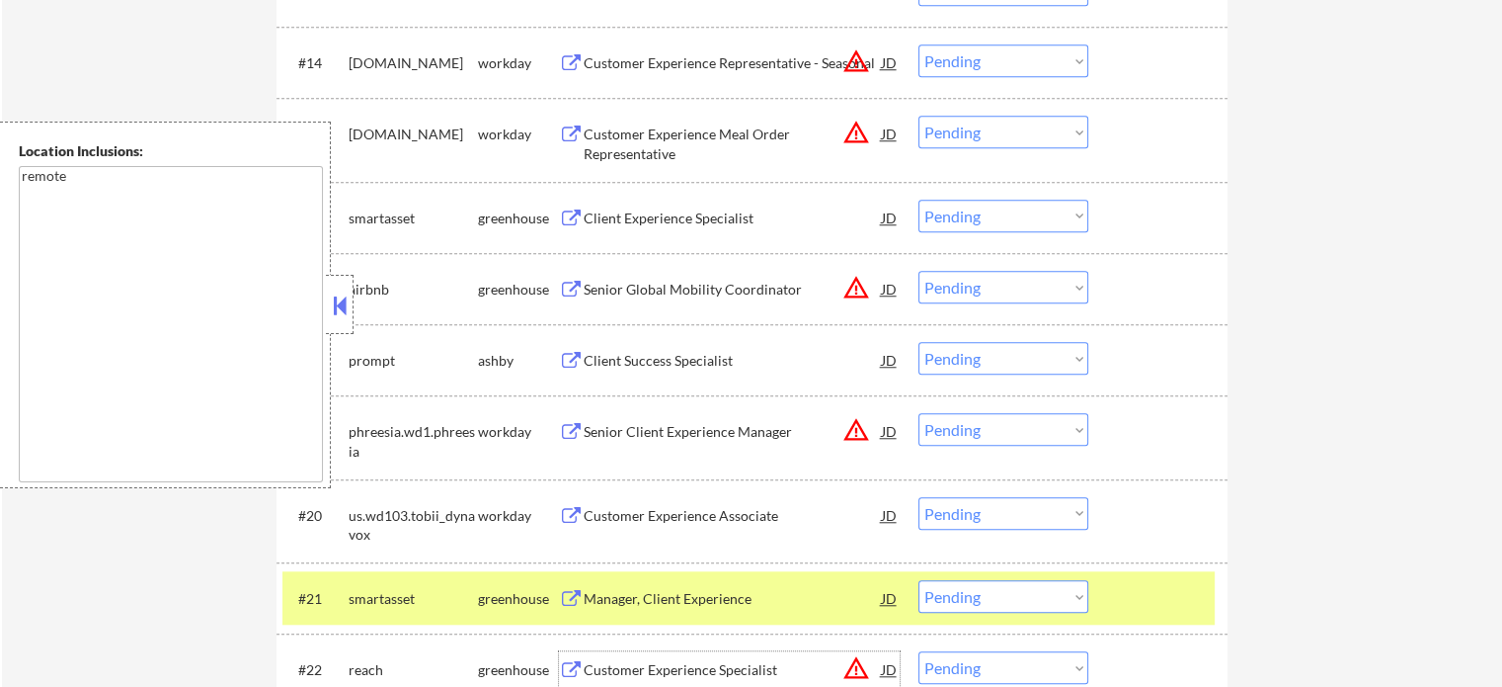
click at [636, 656] on div "Customer Experience Specialist" at bounding box center [733, 669] width 298 height 36
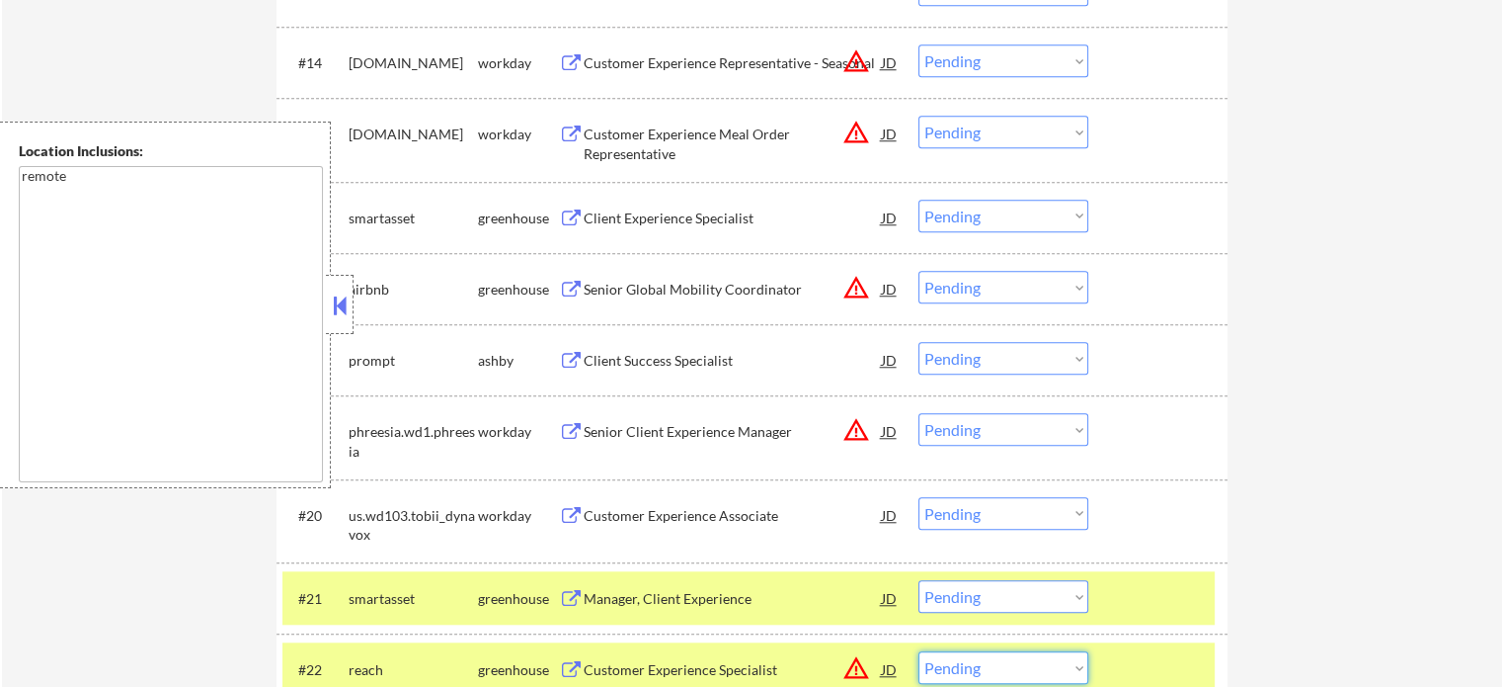
click at [982, 661] on select "Choose an option... Pending Applied Excluded (Questions) Excluded (Expired) Exc…" at bounding box center [1004, 667] width 170 height 33
click at [919, 651] on select "Choose an option... Pending Applied Excluded (Questions) Excluded (Expired) Exc…" at bounding box center [1004, 667] width 170 height 33
click at [1176, 655] on div at bounding box center [1160, 669] width 87 height 36
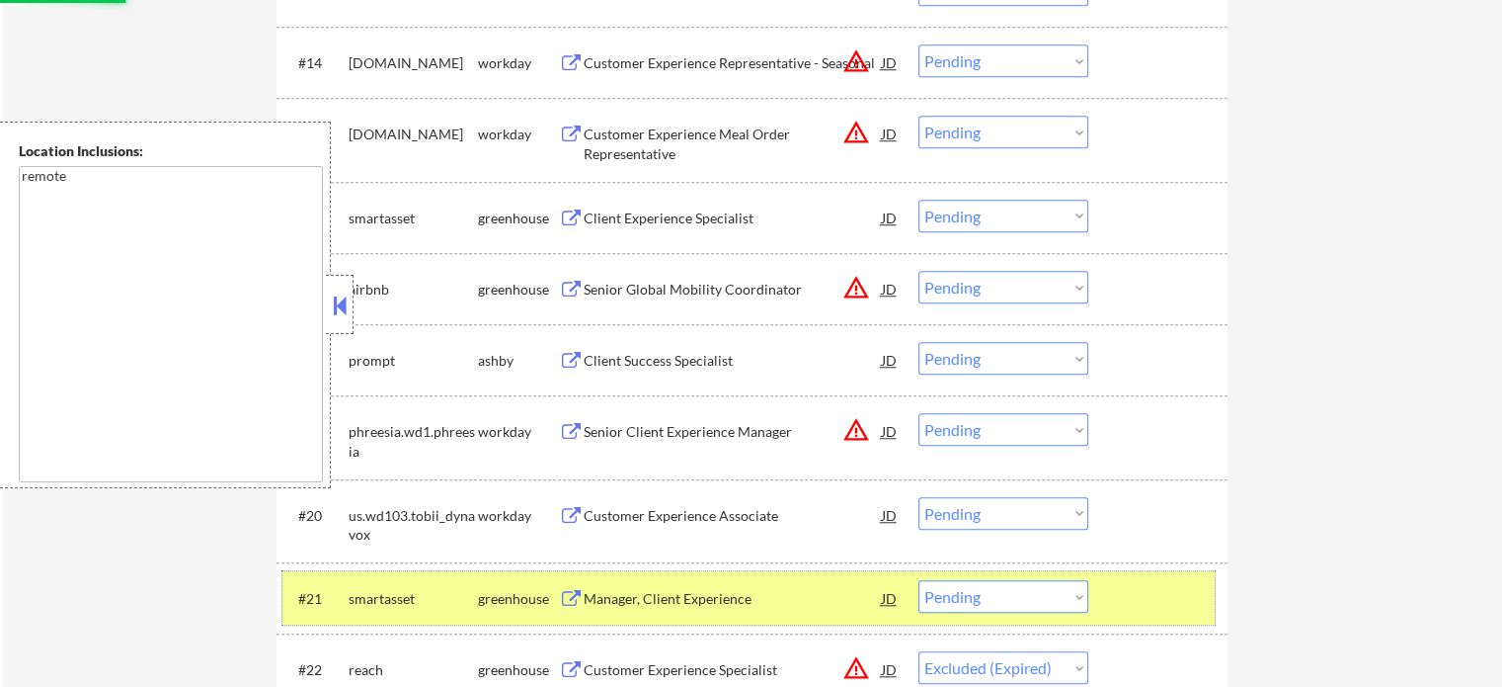
click at [1159, 600] on div at bounding box center [1160, 598] width 87 height 36
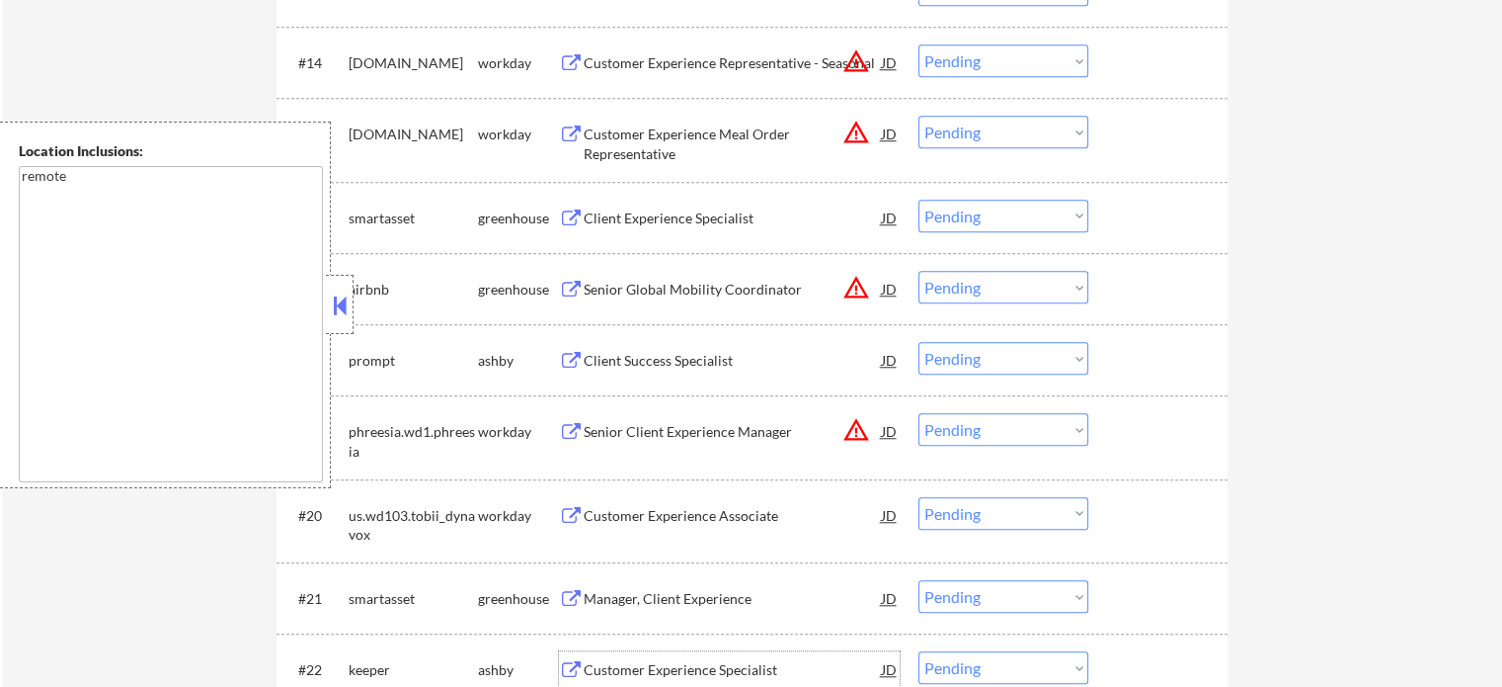
click at [656, 673] on div "Customer Experience Specialist" at bounding box center [733, 670] width 298 height 20
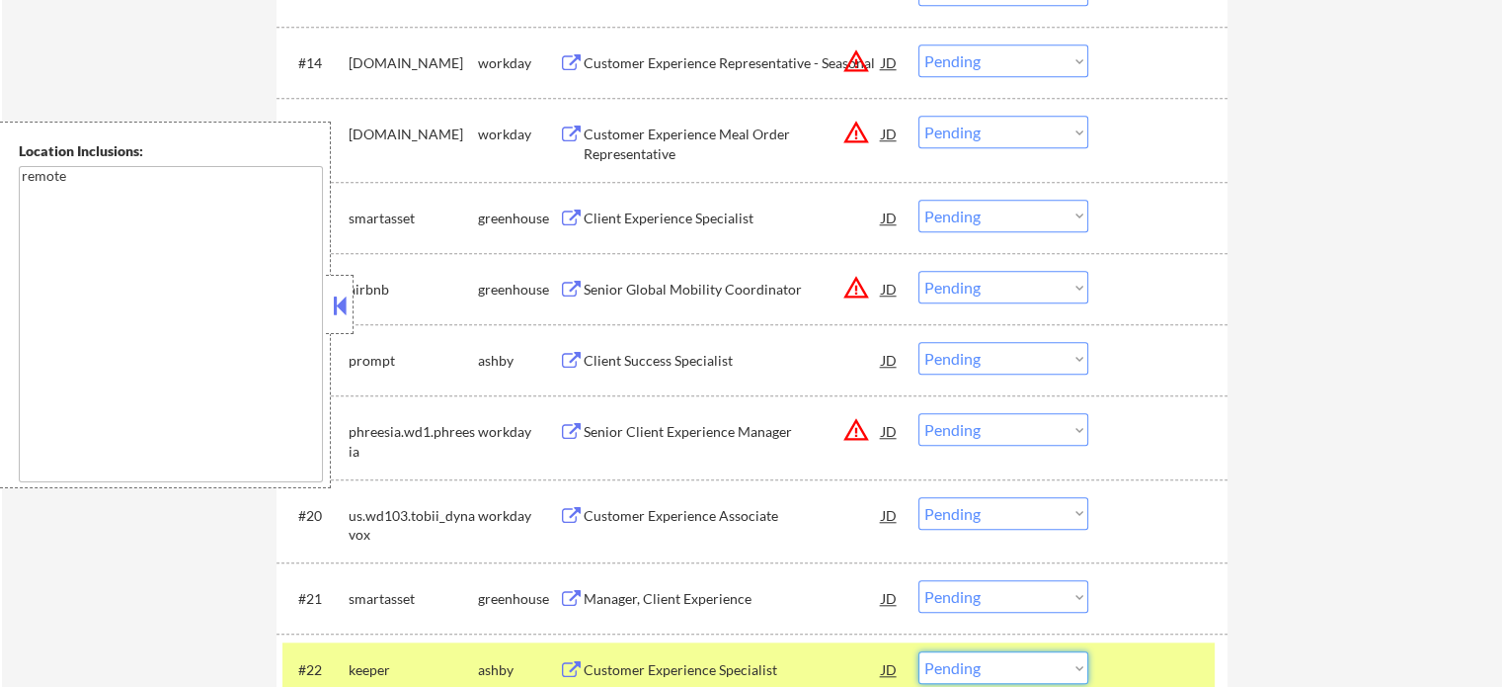
click at [969, 670] on select "Choose an option... Pending Applied Excluded (Questions) Excluded (Expired) Exc…" at bounding box center [1004, 667] width 170 height 33
click at [919, 651] on select "Choose an option... Pending Applied Excluded (Questions) Excluded (Expired) Exc…" at bounding box center [1004, 667] width 170 height 33
click at [1145, 658] on div at bounding box center [1160, 669] width 87 height 36
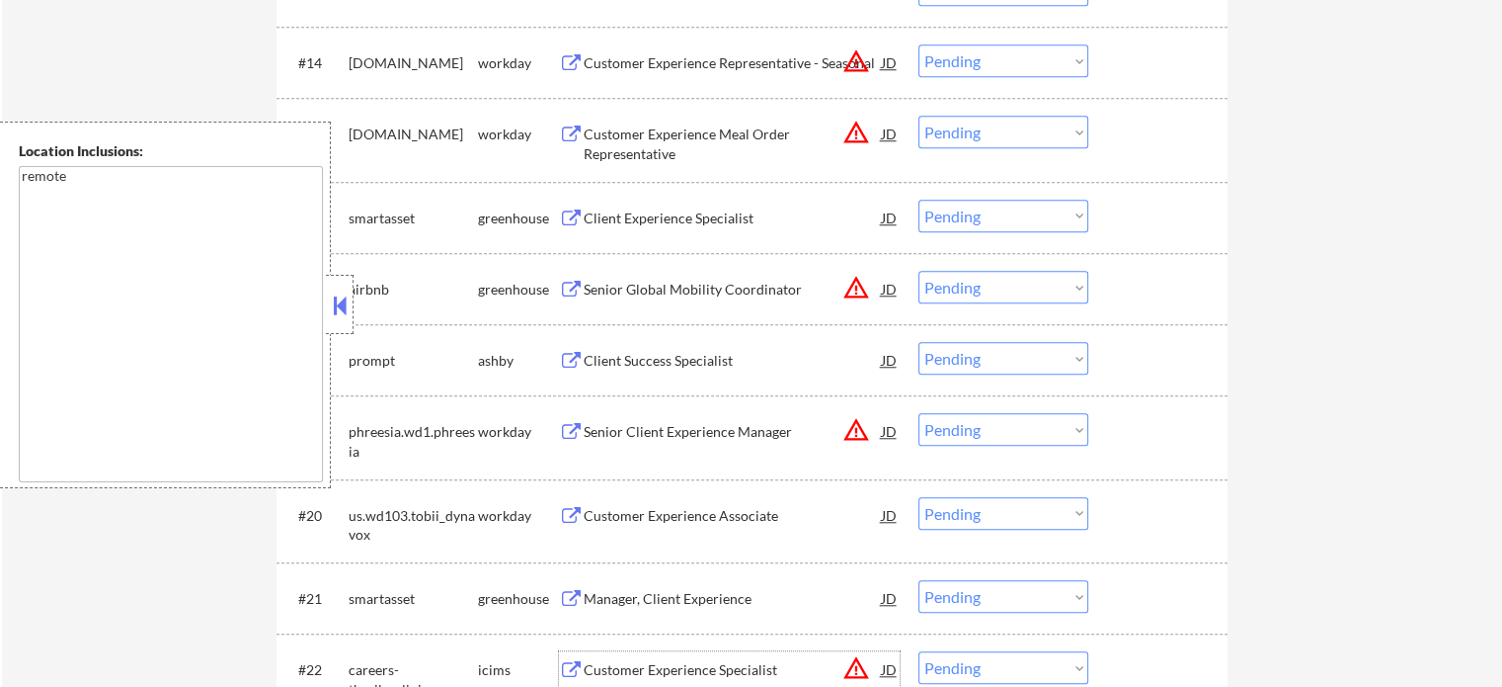
click at [719, 665] on div "Customer Experience Specialist" at bounding box center [733, 670] width 298 height 20
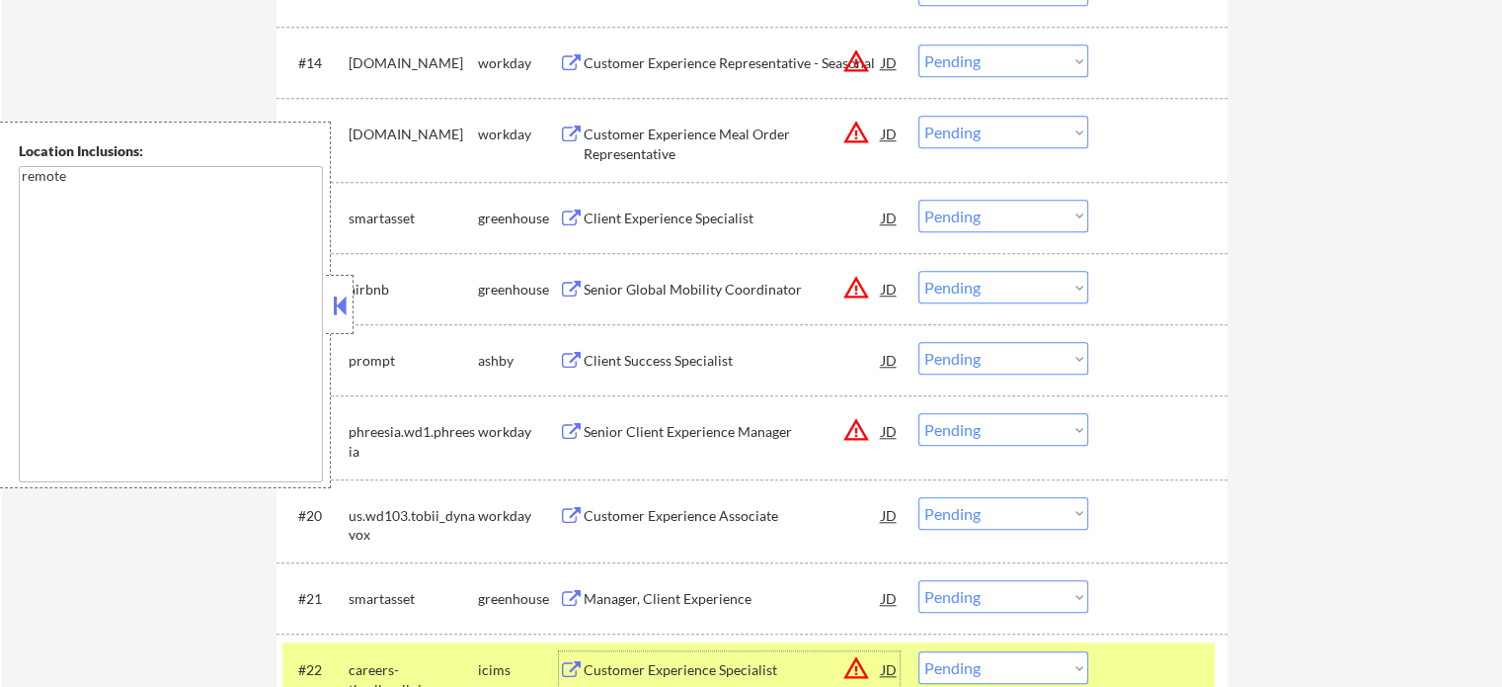
click at [1002, 672] on select "Choose an option... Pending Applied Excluded (Questions) Excluded (Expired) Exc…" at bounding box center [1004, 667] width 170 height 33
click at [919, 651] on select "Choose an option... Pending Applied Excluded (Questions) Excluded (Expired) Exc…" at bounding box center [1004, 667] width 170 height 33
click at [1139, 651] on div at bounding box center [1160, 669] width 87 height 36
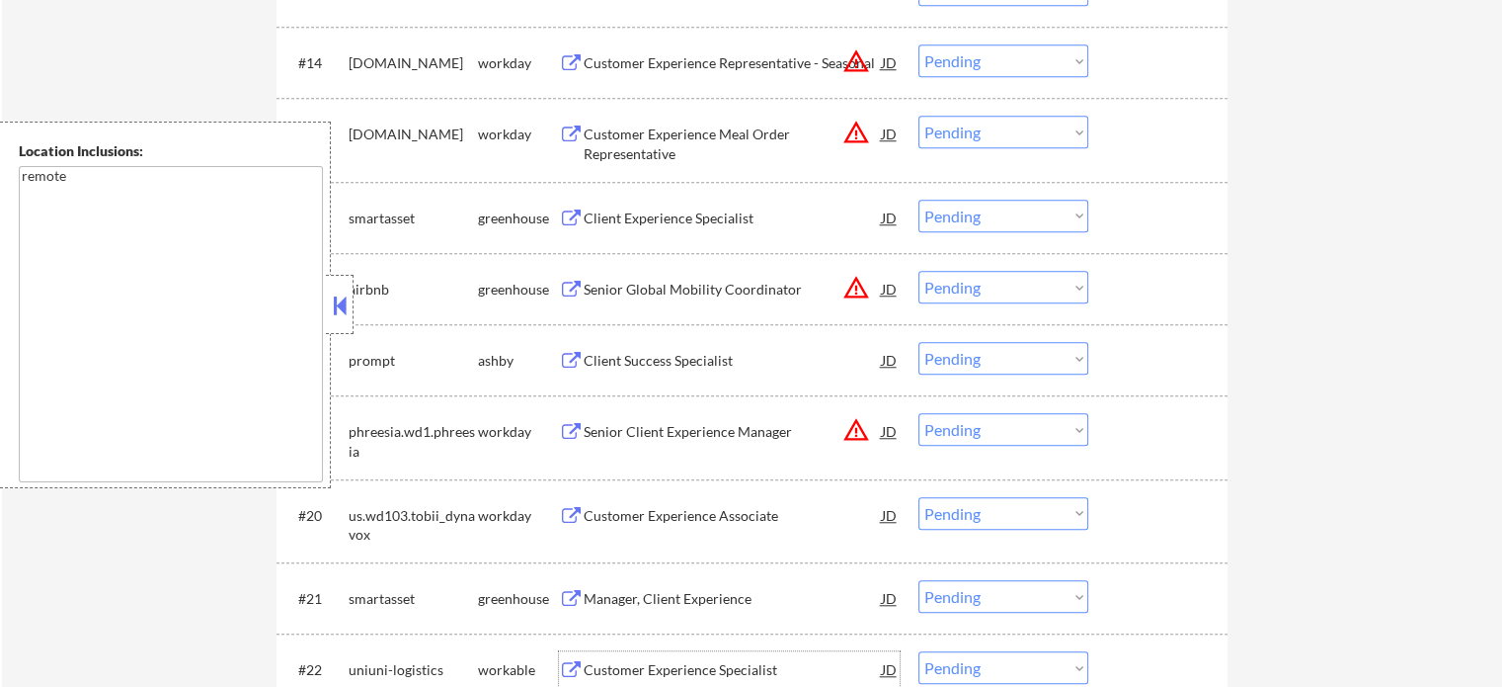
click at [700, 653] on div "Customer Experience Specialist" at bounding box center [733, 669] width 298 height 36
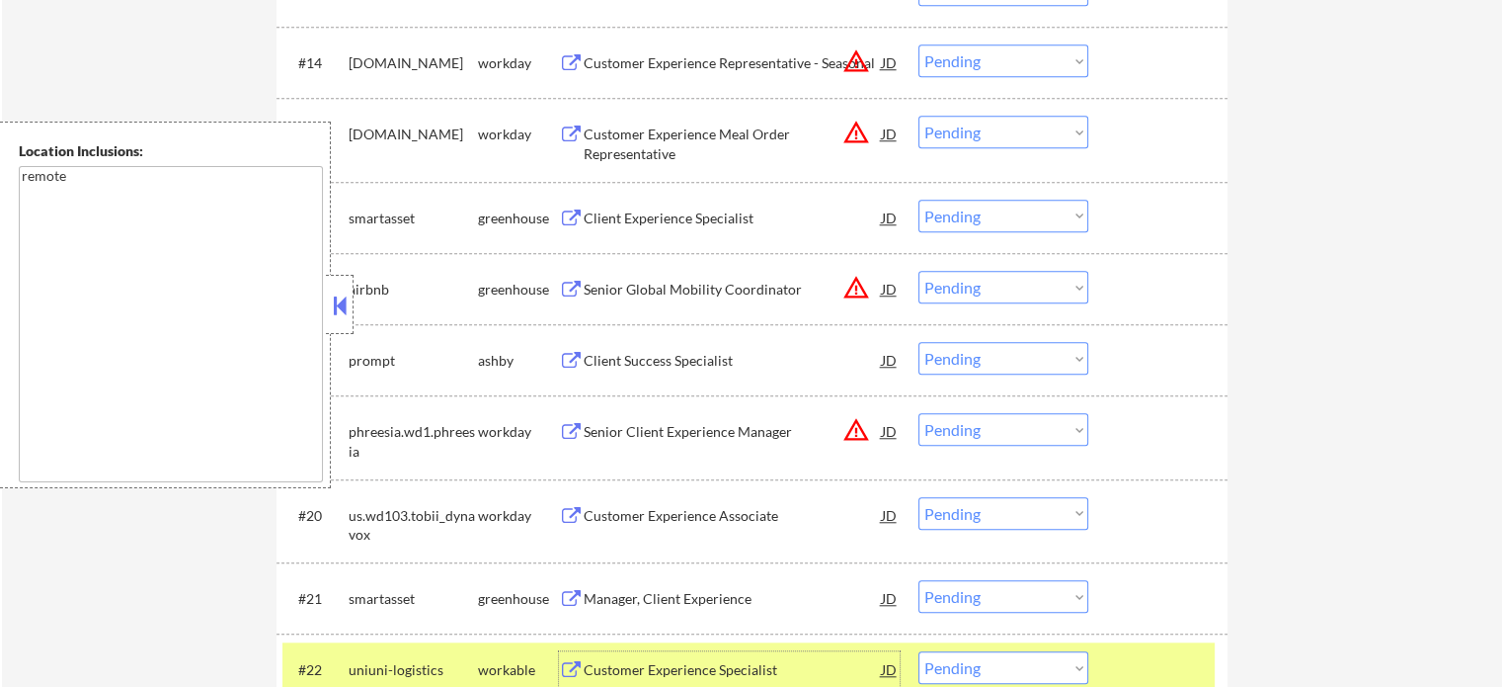
click at [1000, 668] on select "Choose an option... Pending Applied Excluded (Questions) Excluded (Expired) Exc…" at bounding box center [1004, 667] width 170 height 33
click at [919, 651] on select "Choose an option... Pending Applied Excluded (Questions) Excluded (Expired) Exc…" at bounding box center [1004, 667] width 170 height 33
click at [1130, 661] on div at bounding box center [1160, 669] width 87 height 36
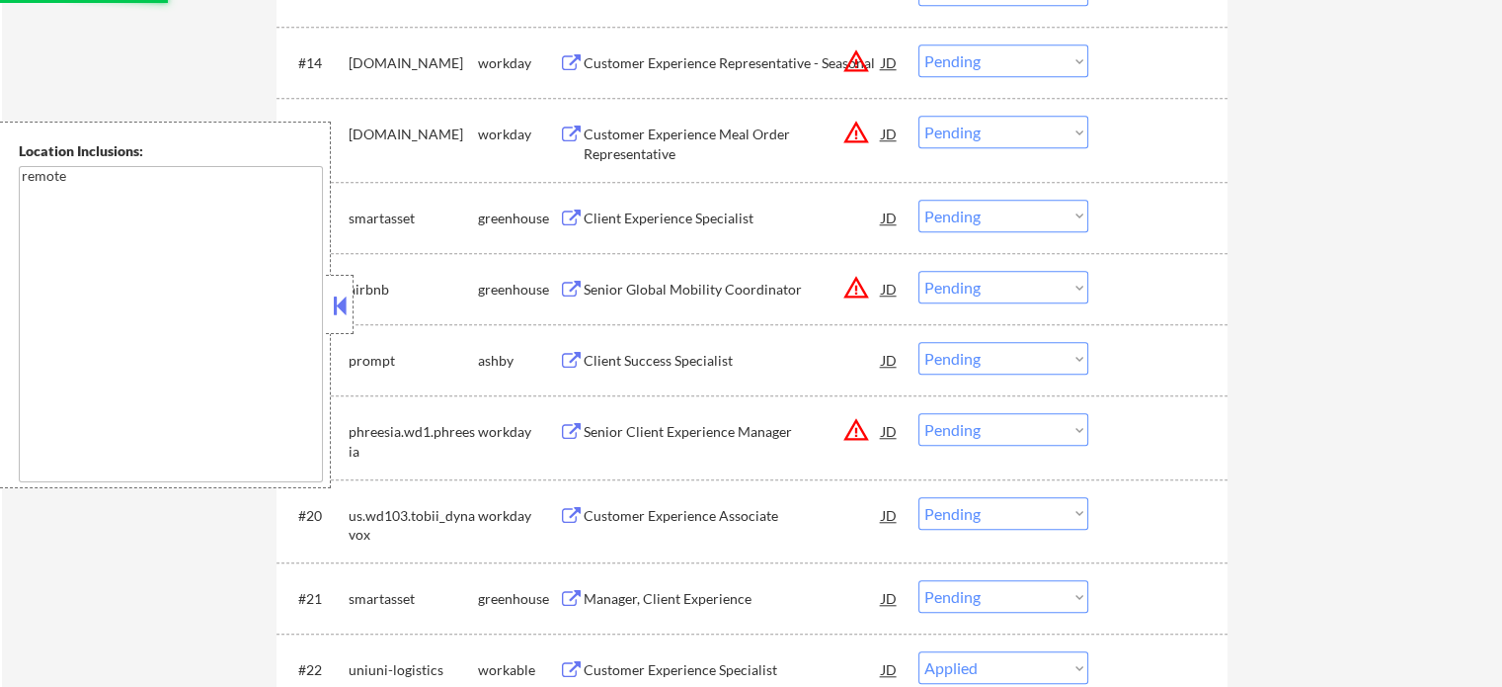
select select ""pending""
click at [695, 596] on div "Manager, Client Experience" at bounding box center [733, 599] width 298 height 20
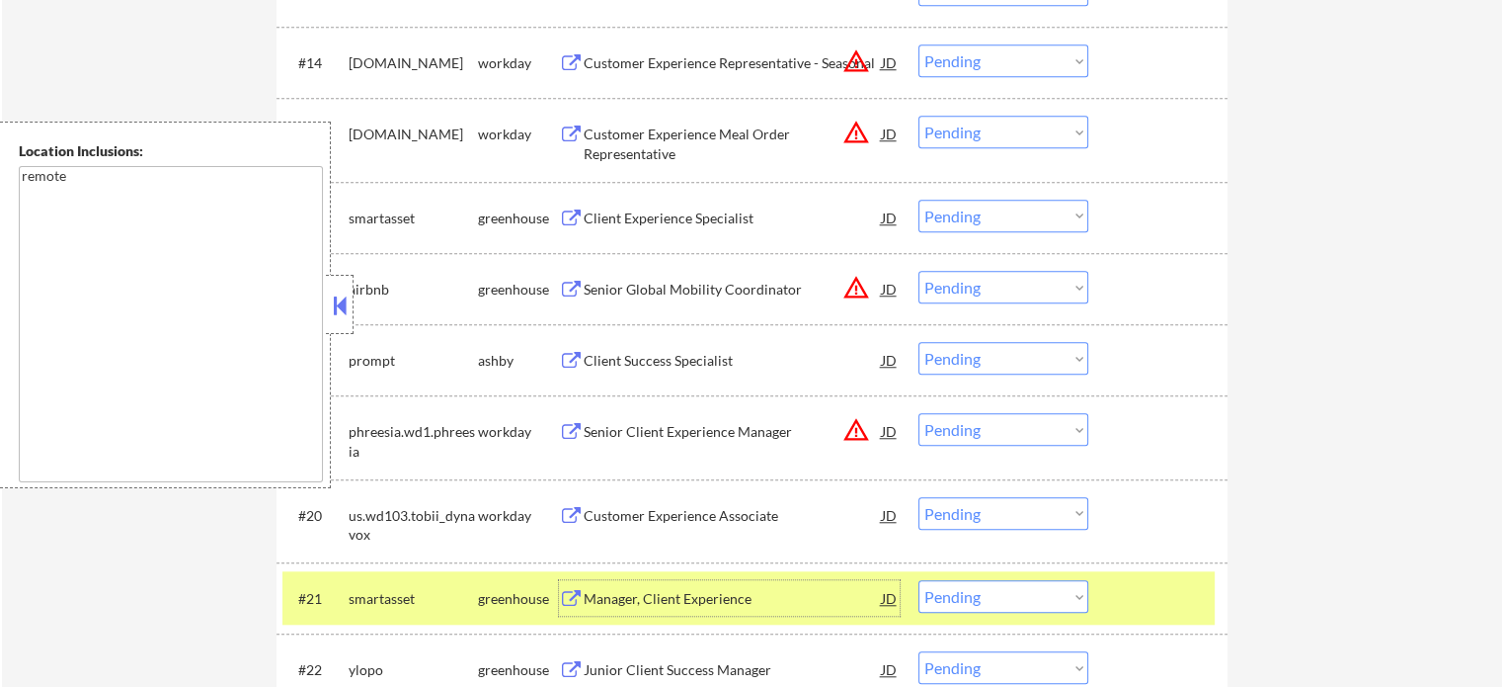
click at [1113, 586] on div "#21 smartasset greenhouse Manager, Client Experience JD warning_amber Choose an…" at bounding box center [749, 597] width 932 height 53
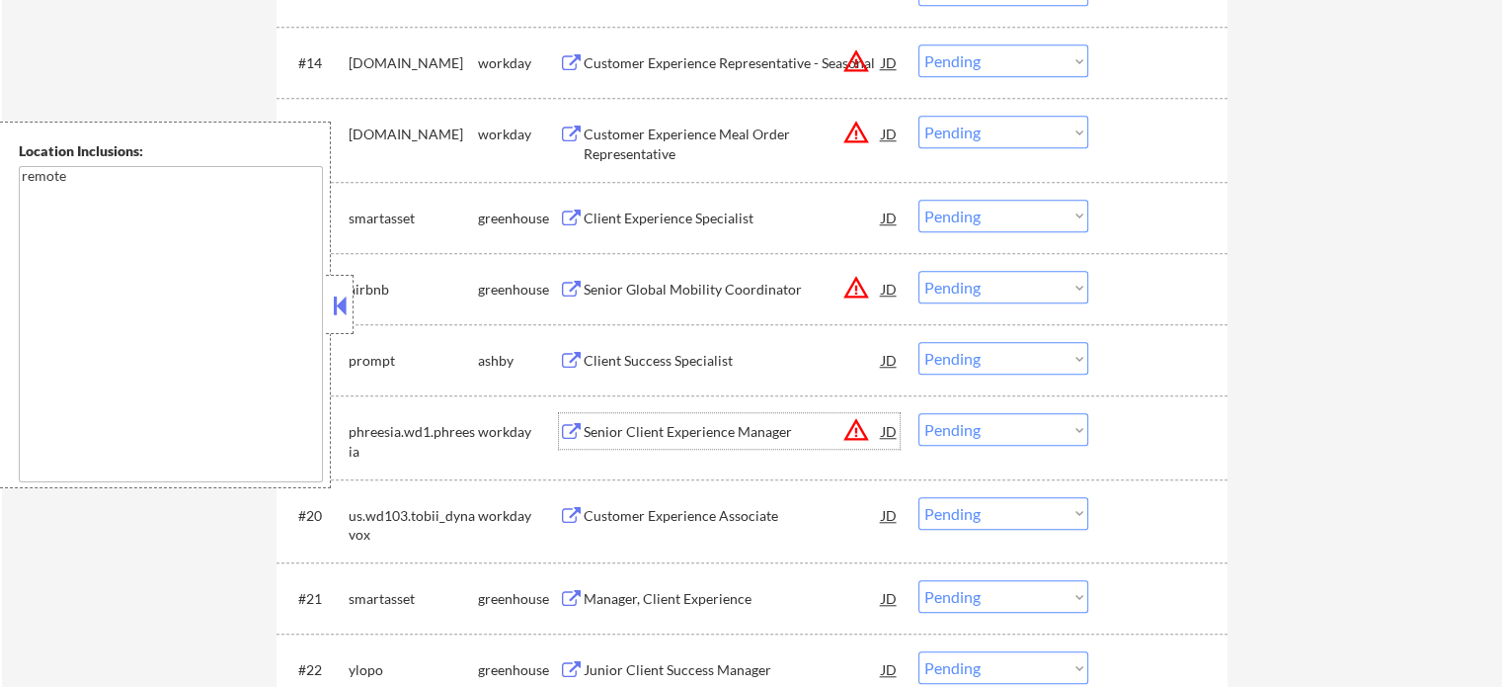
click at [648, 433] on div "Senior Client Experience Manager" at bounding box center [733, 432] width 298 height 20
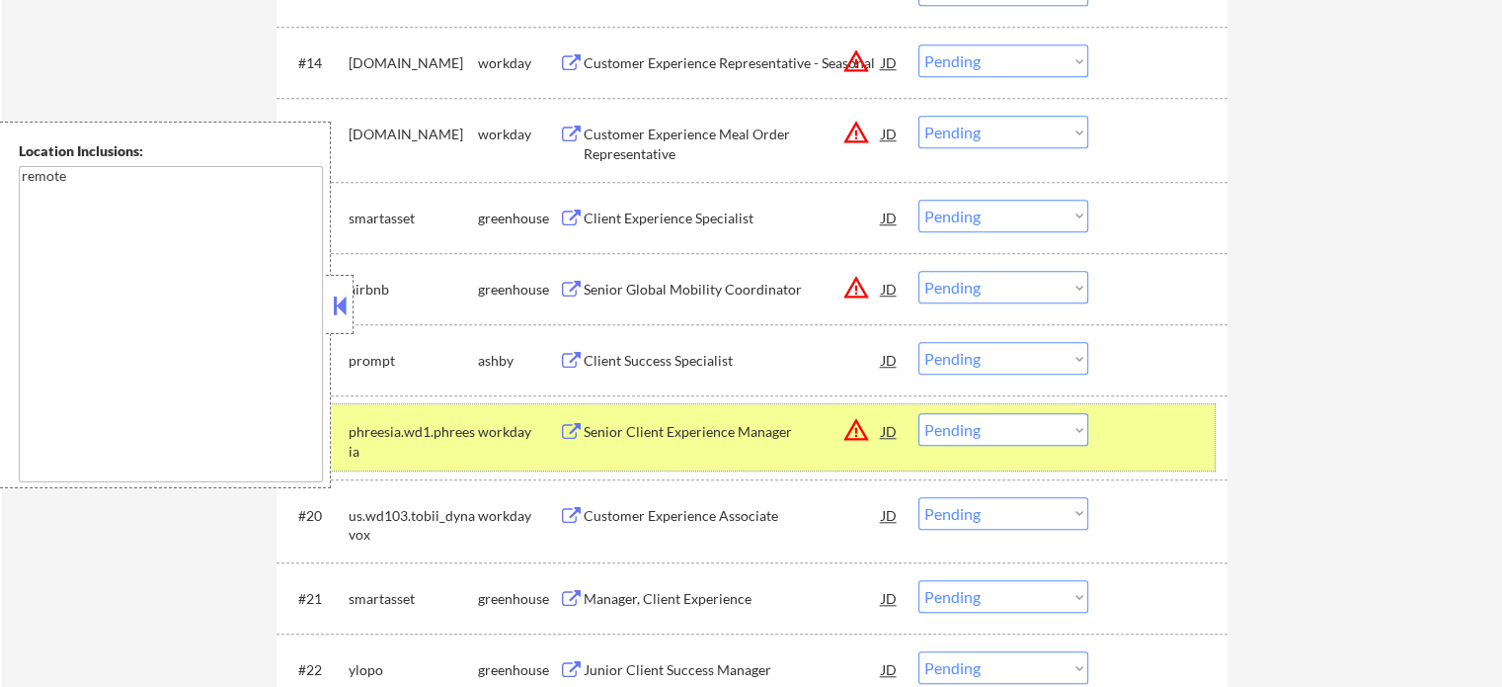
click at [1094, 447] on div "#19 phreesia.wd1.phreesia workday Senior Client Experience Manager JD warning_a…" at bounding box center [749, 436] width 932 height 65
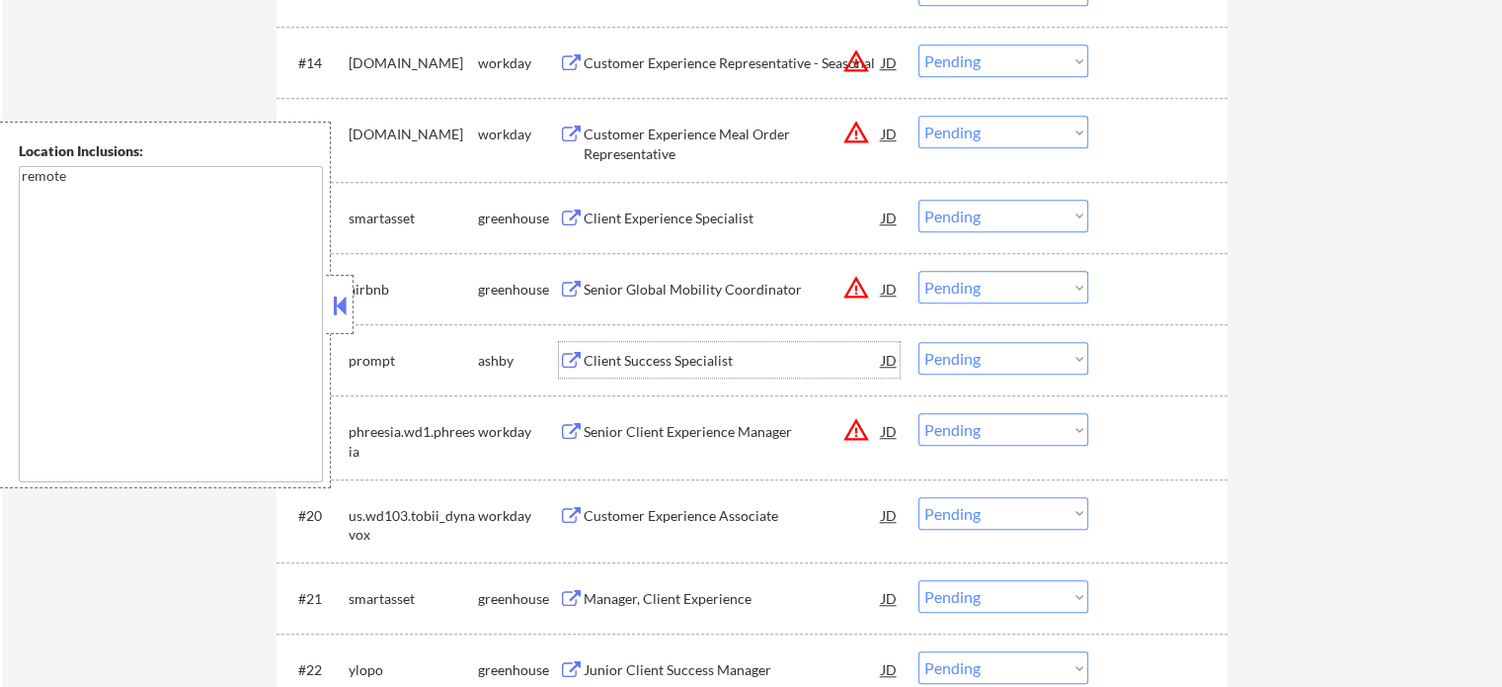
click at [728, 355] on div "Client Success Specialist" at bounding box center [733, 361] width 298 height 20
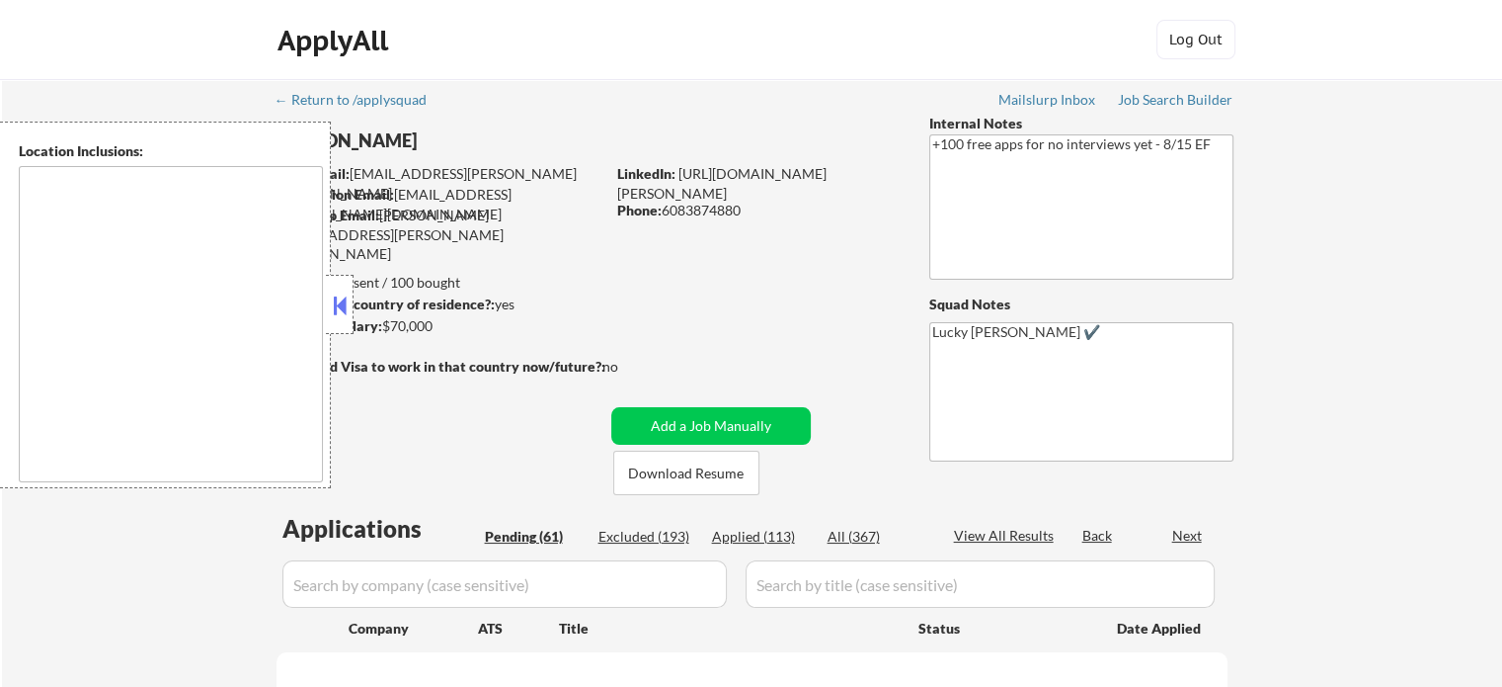
type textarea "remote"
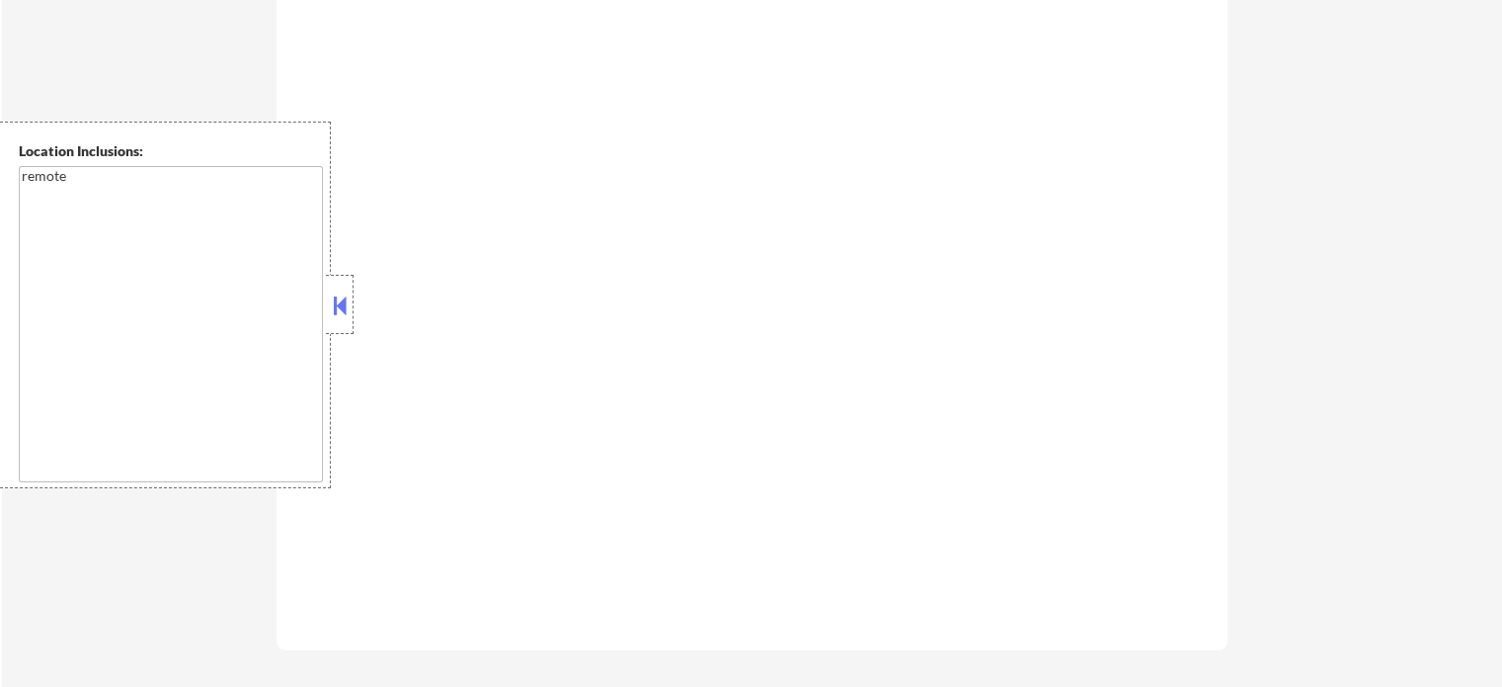
scroll to position [1129, 0]
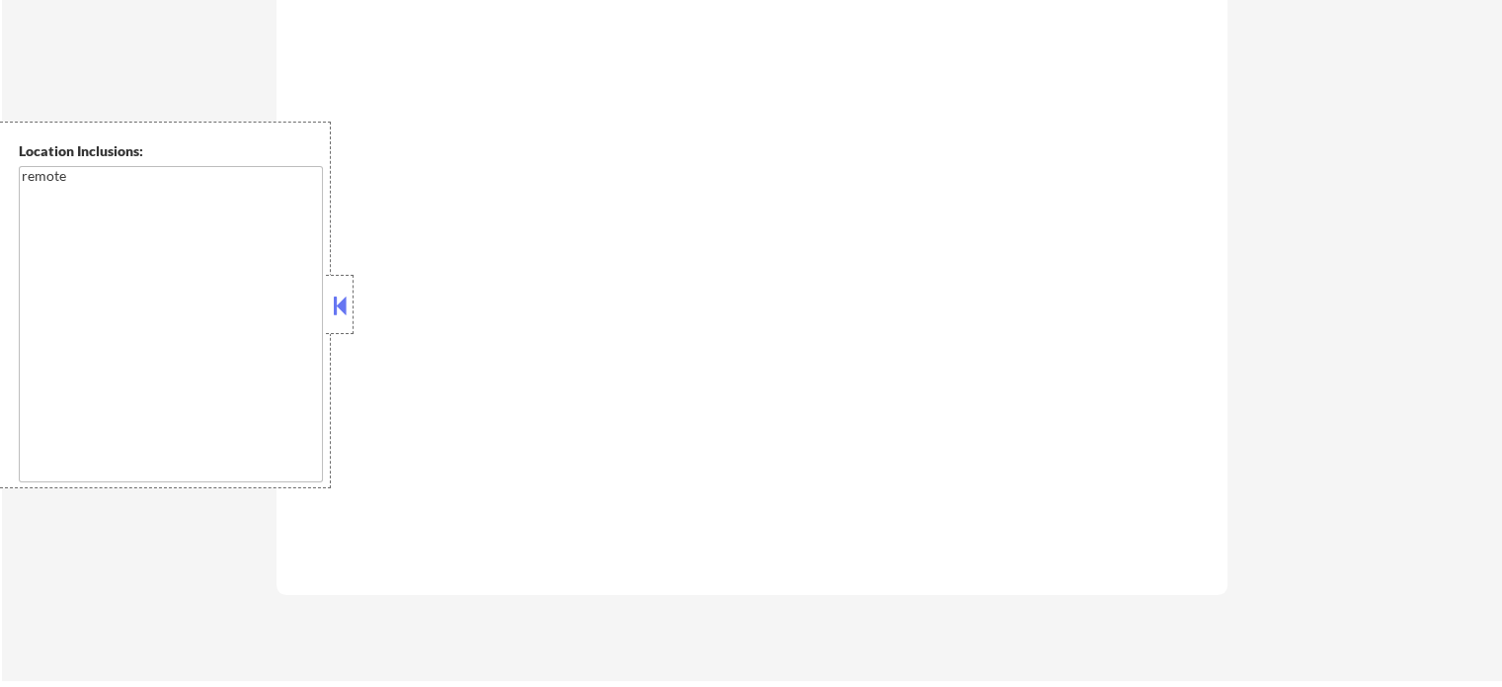
select select ""pending""
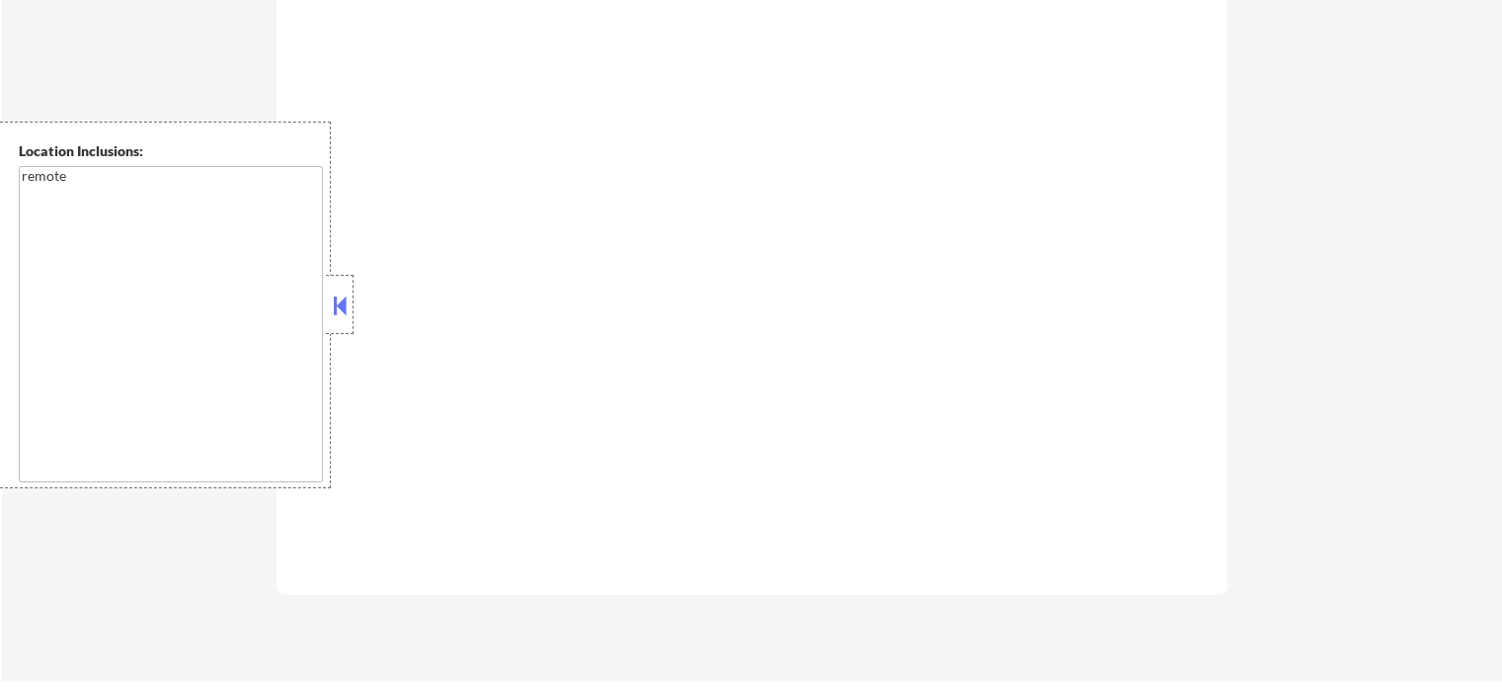
select select ""pending""
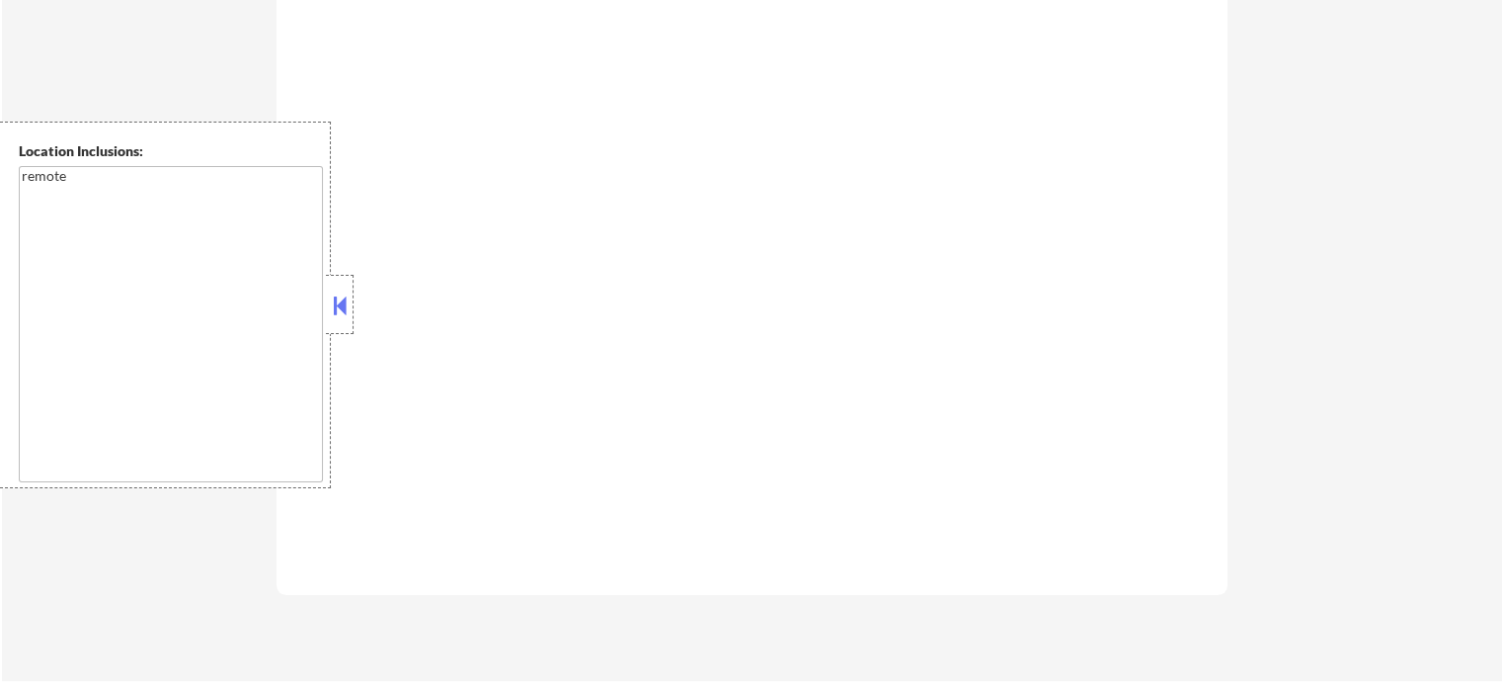
select select ""pending""
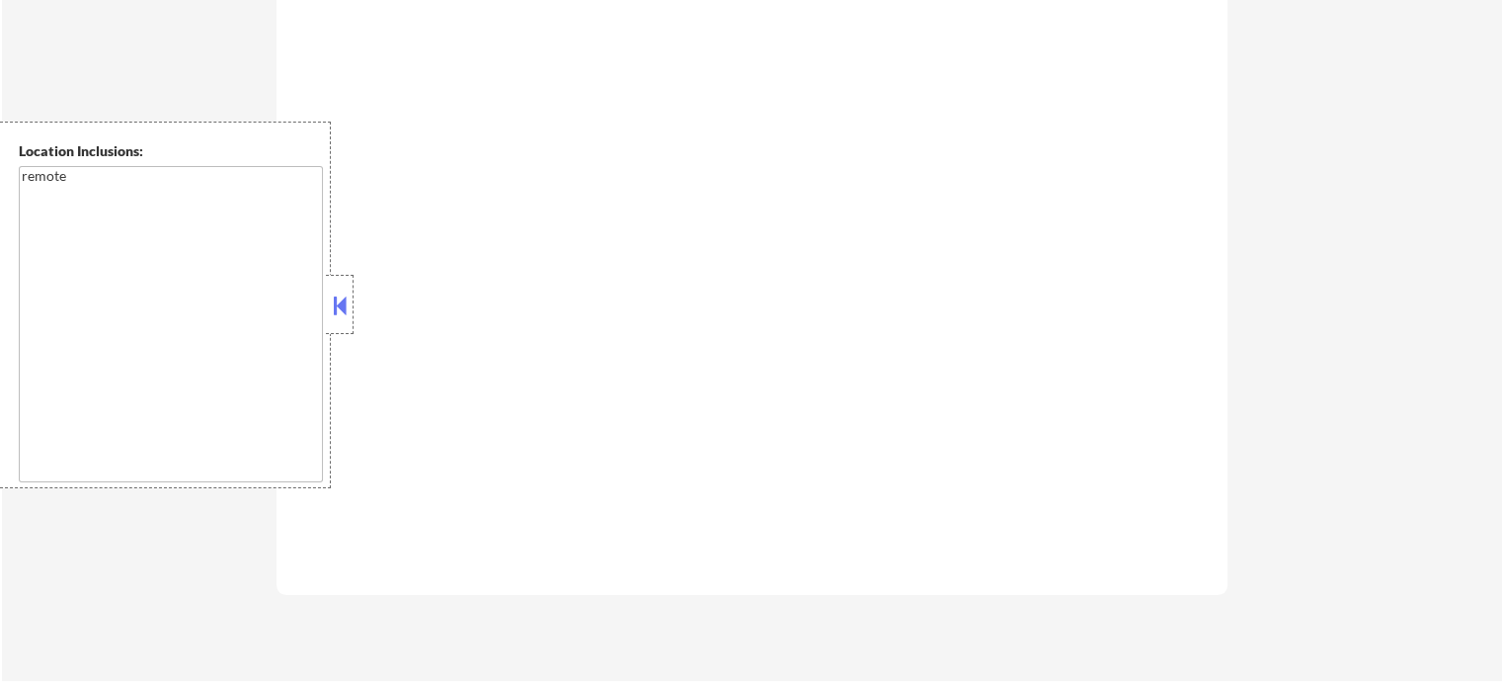
select select ""pending""
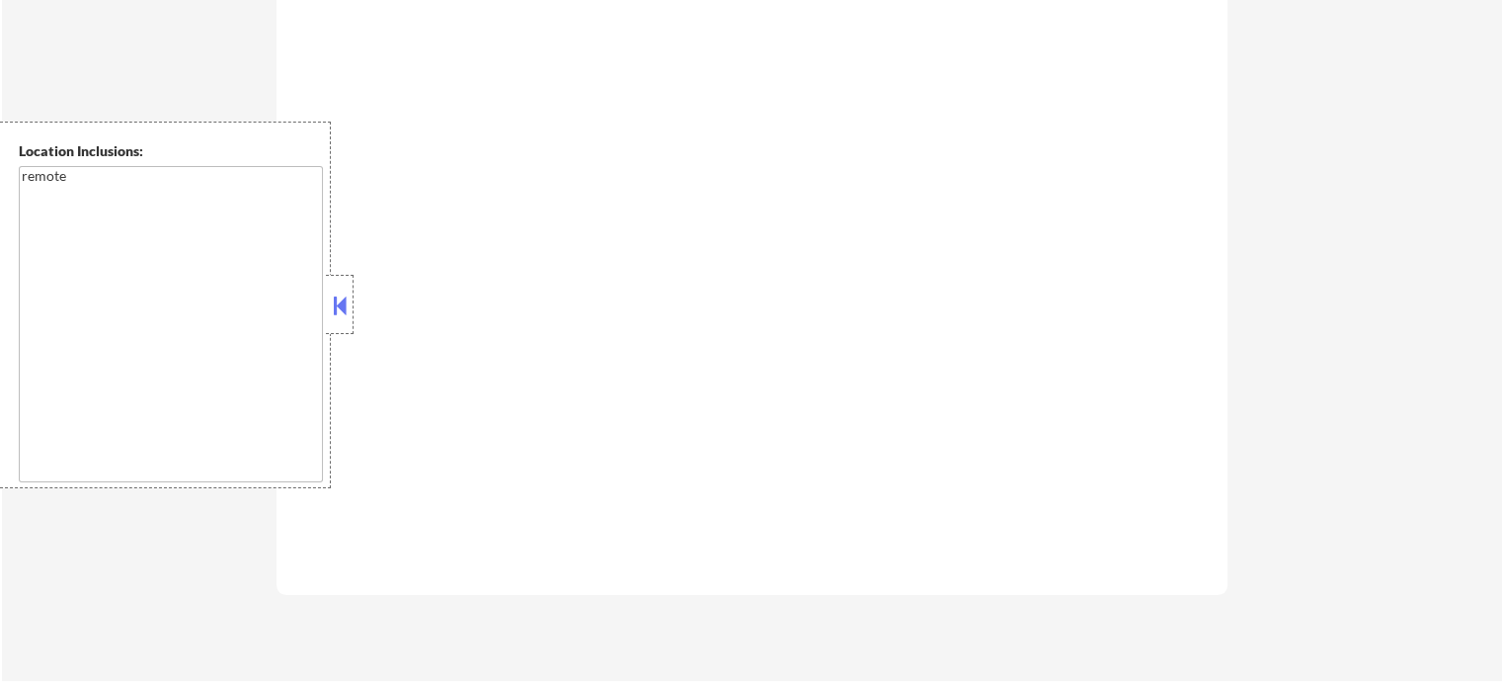
select select ""pending""
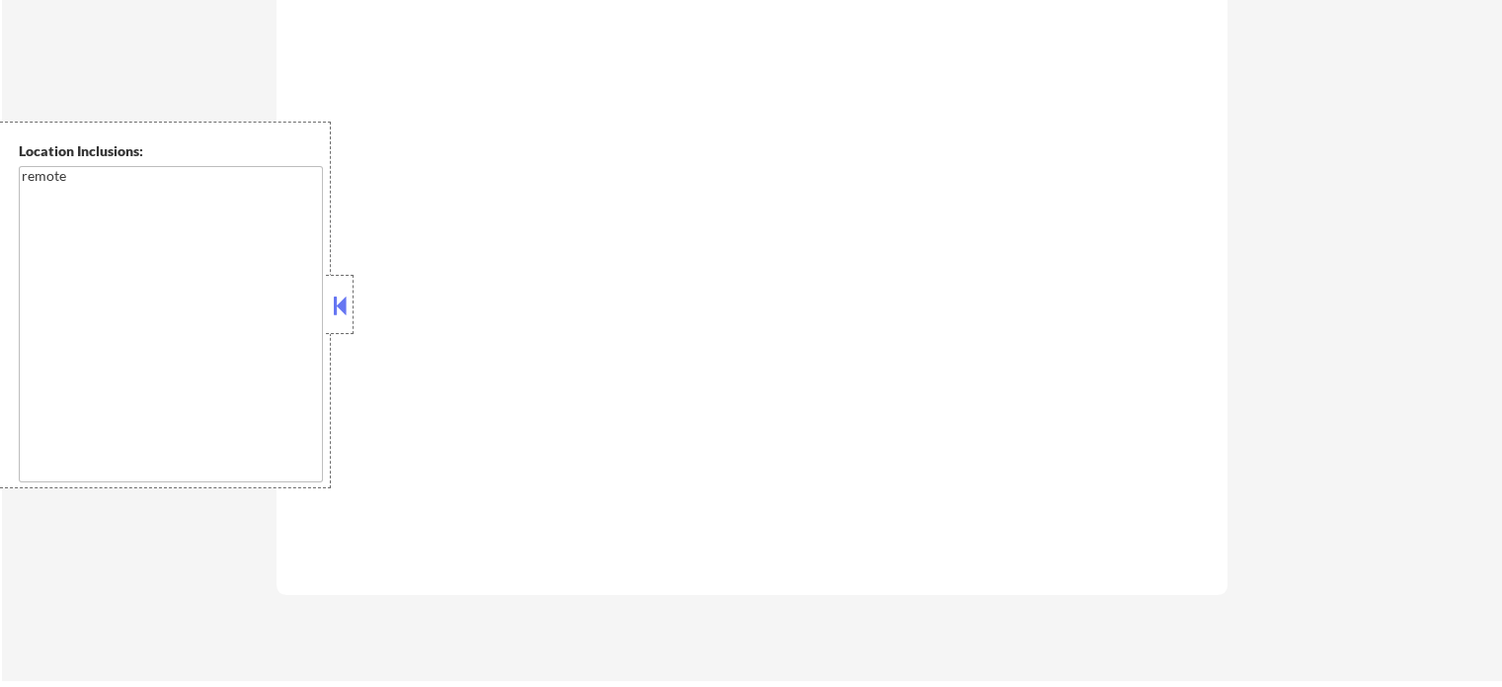
select select ""pending""
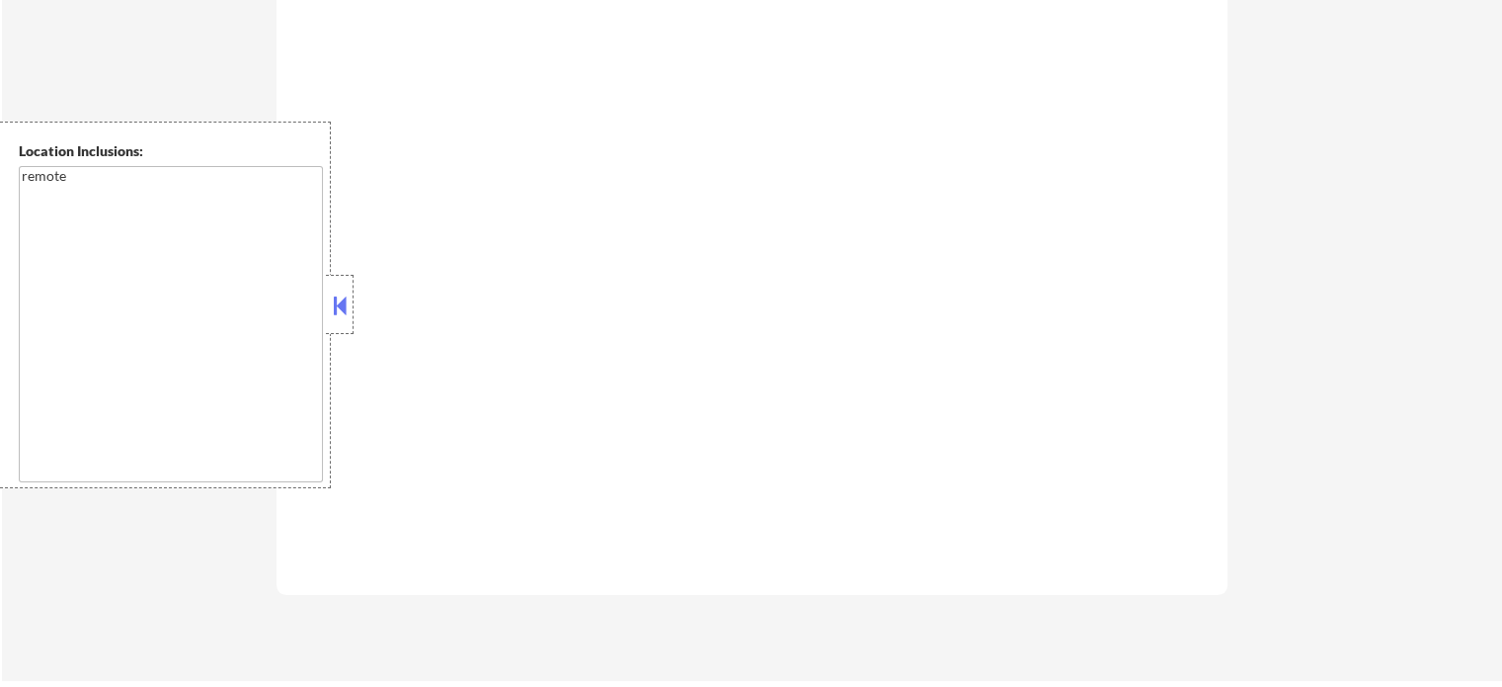
select select ""pending""
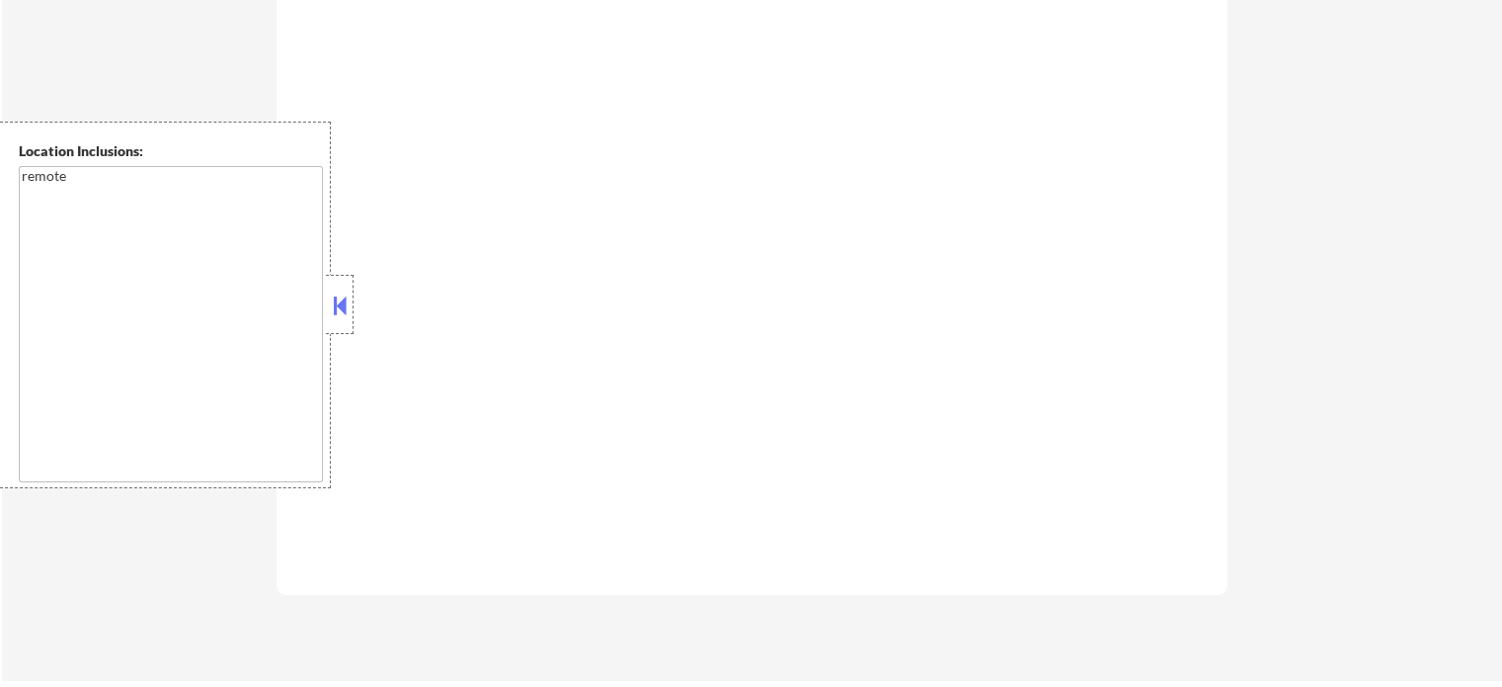
select select ""pending""
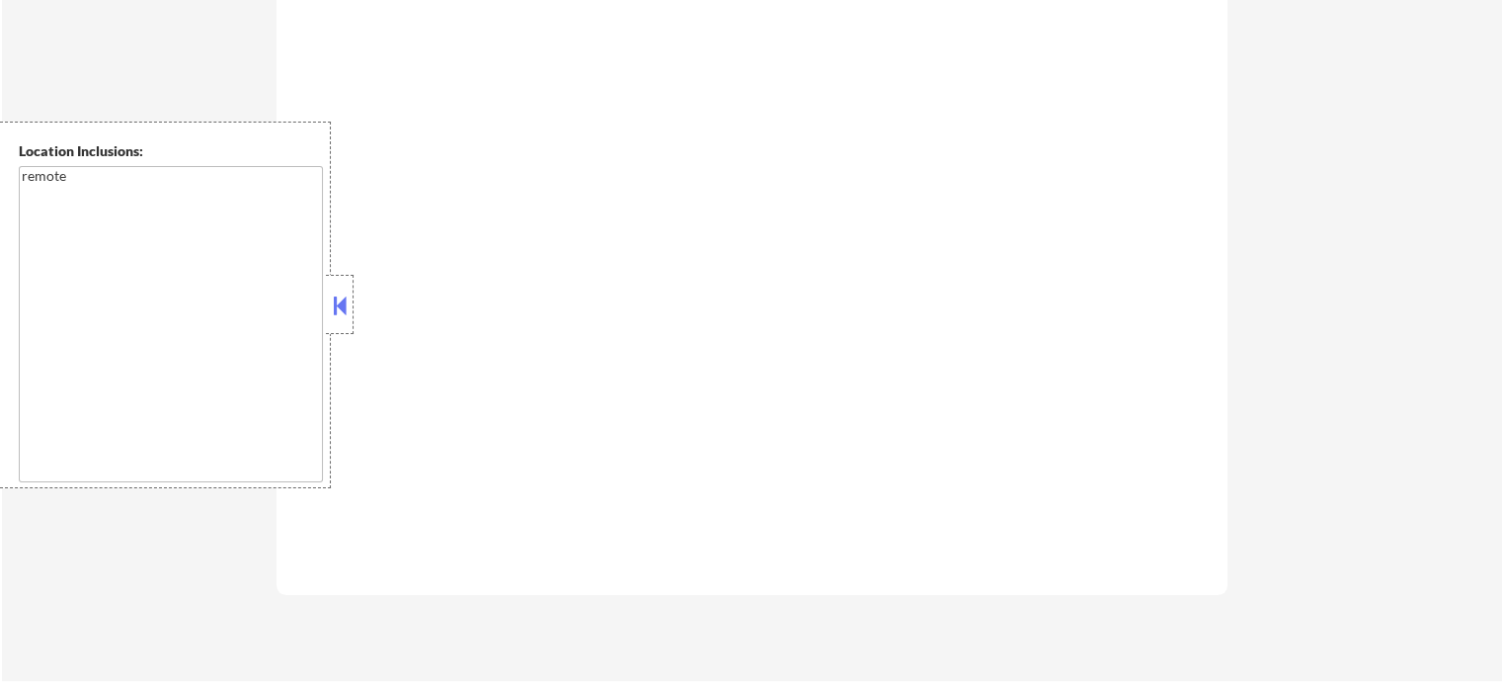
select select ""pending""
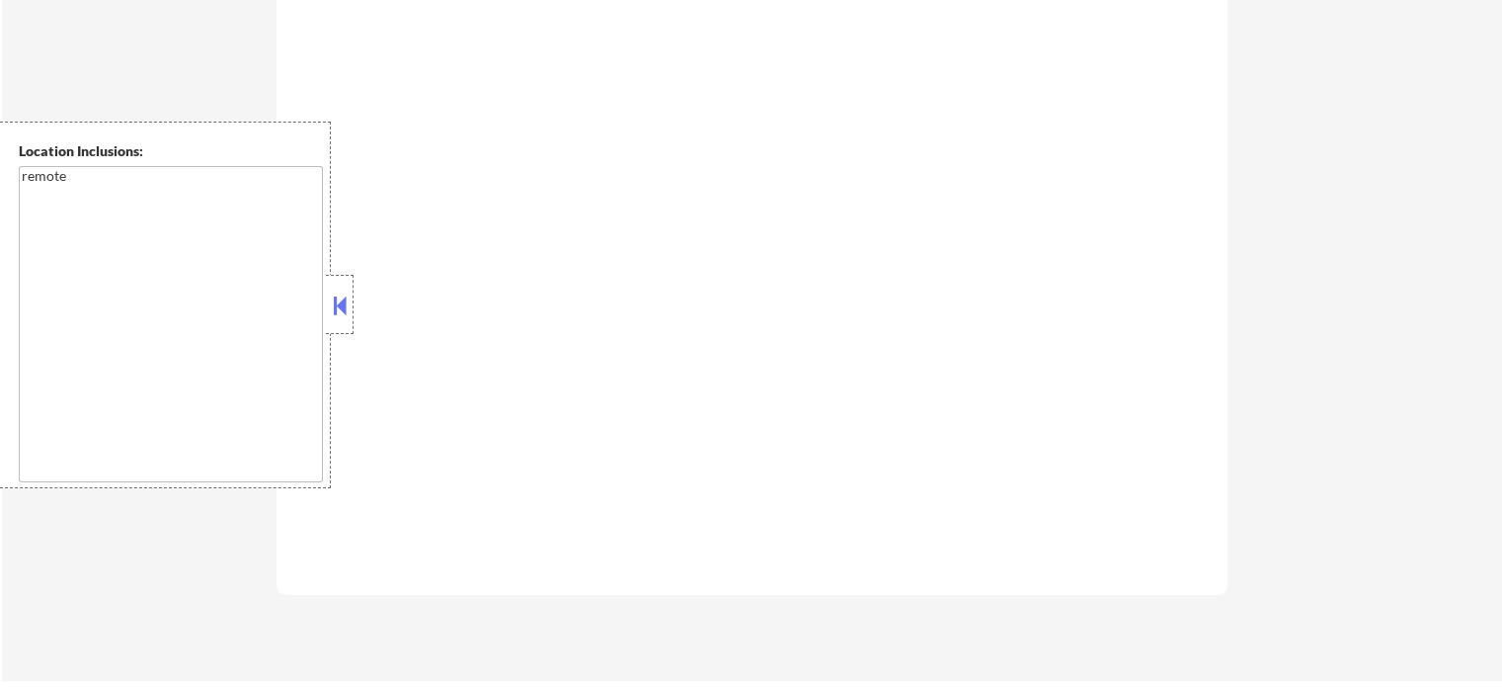
select select ""pending""
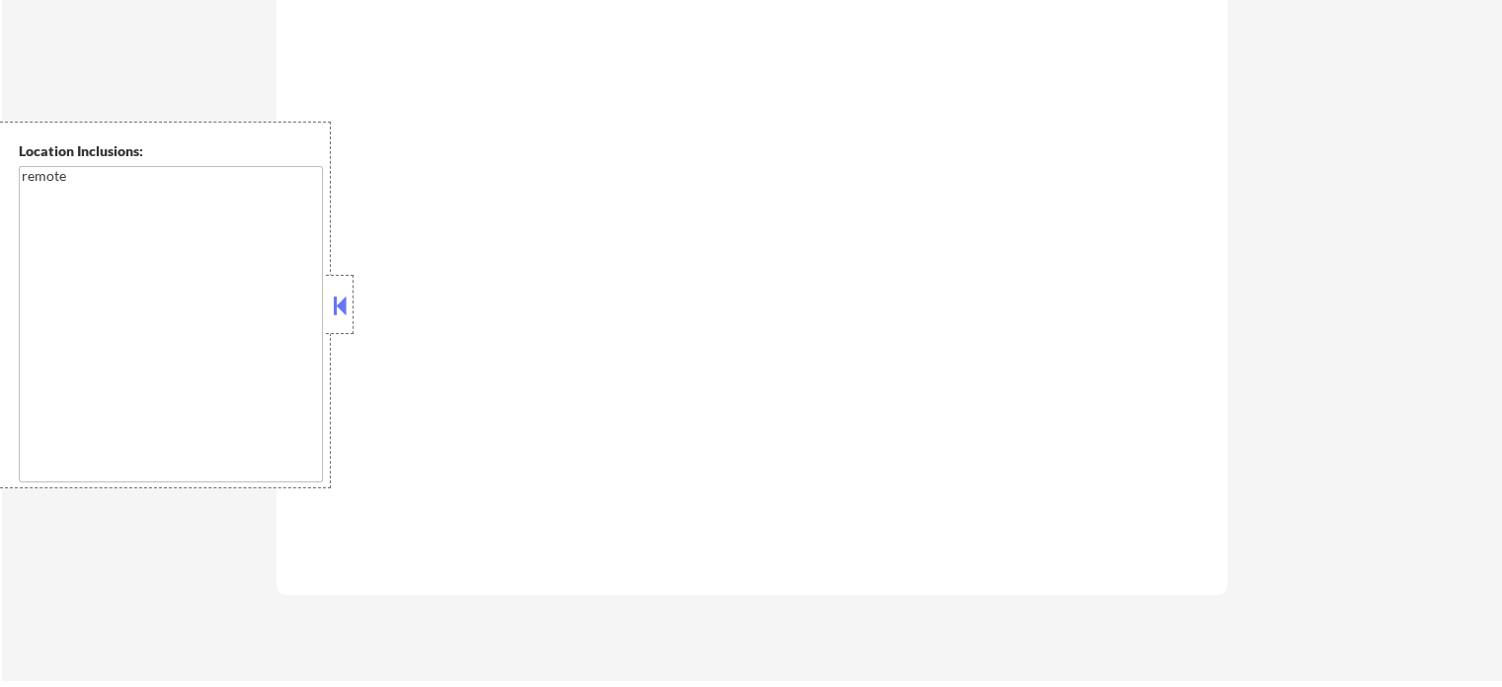
select select ""pending""
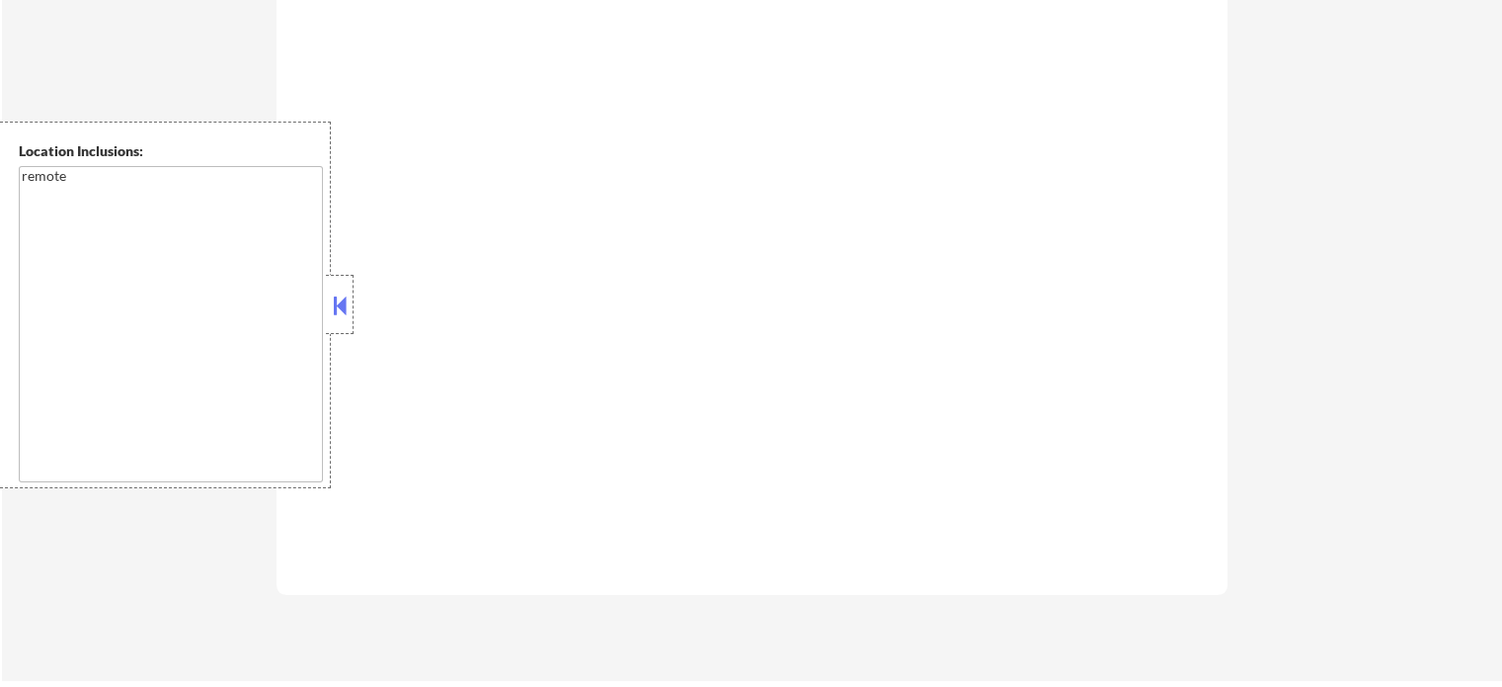
select select ""pending""
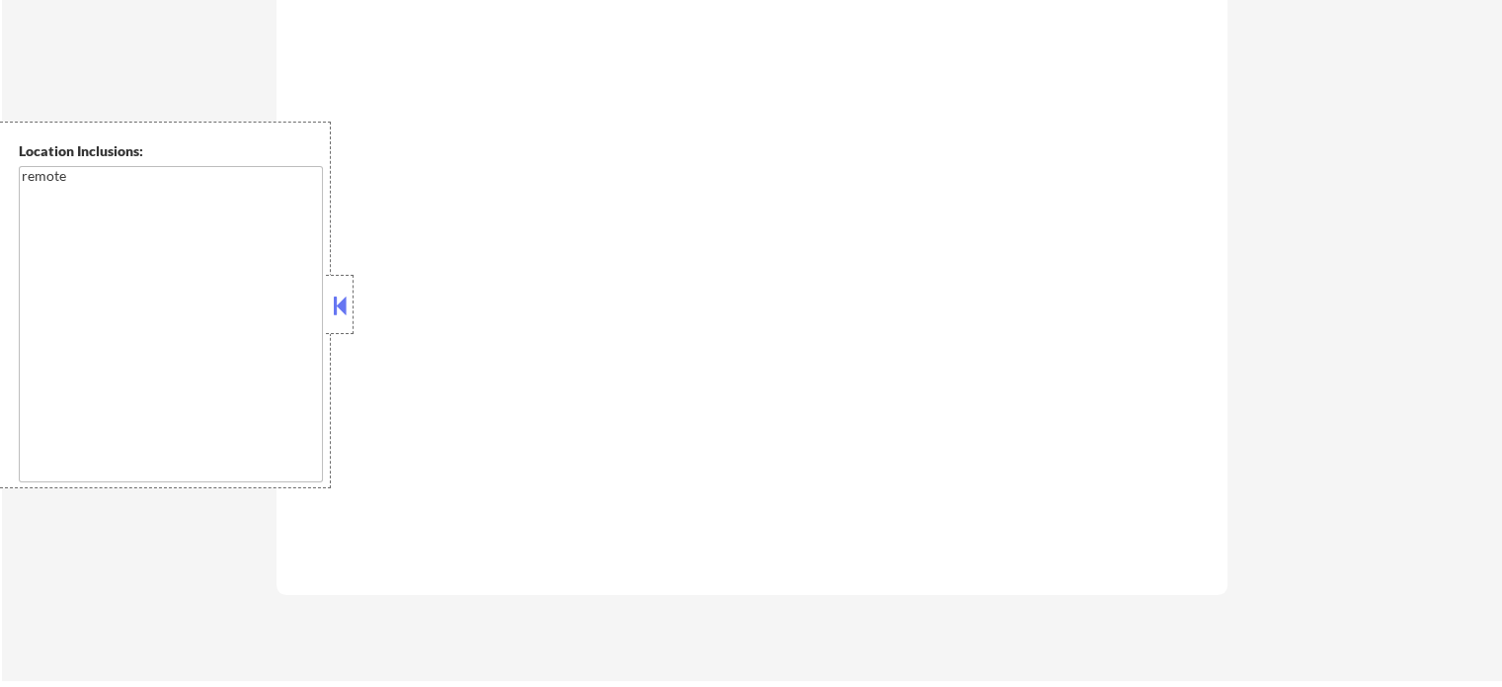
select select ""pending""
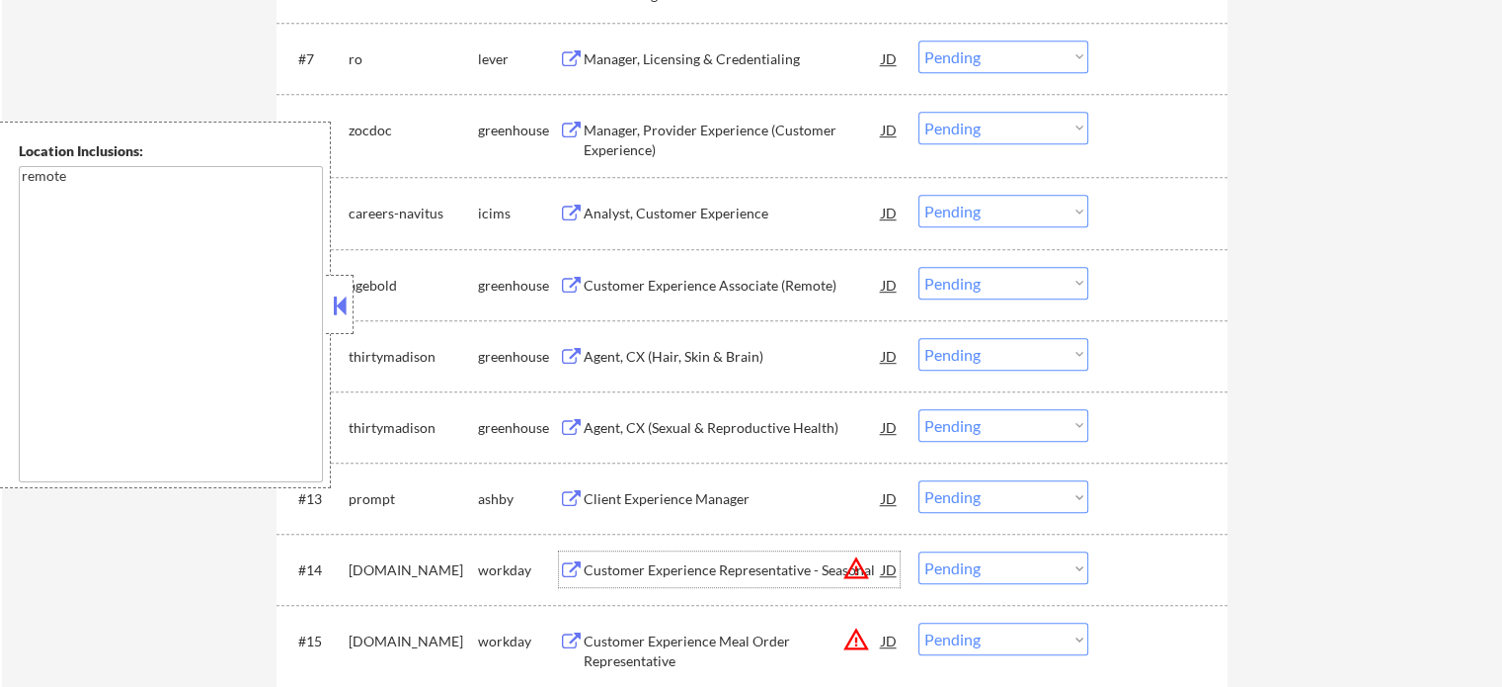
click at [765, 556] on div "Customer Experience Representative - Seasonal" at bounding box center [733, 569] width 298 height 36
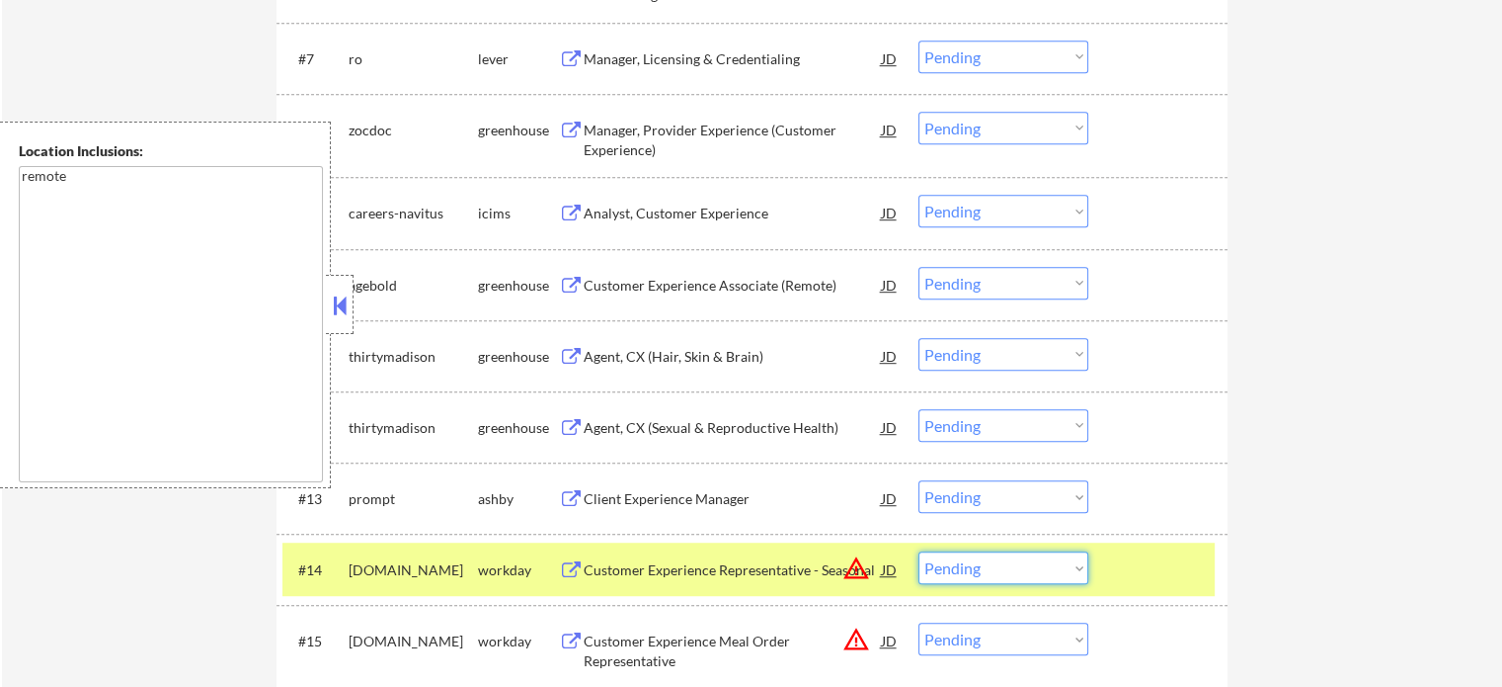
click at [974, 567] on select "Choose an option... Pending Applied Excluded (Questions) Excluded (Expired) Exc…" at bounding box center [1004, 567] width 170 height 33
click at [919, 551] on select "Choose an option... Pending Applied Excluded (Questions) Excluded (Expired) Exc…" at bounding box center [1004, 567] width 170 height 33
click at [1150, 568] on div at bounding box center [1160, 569] width 87 height 36
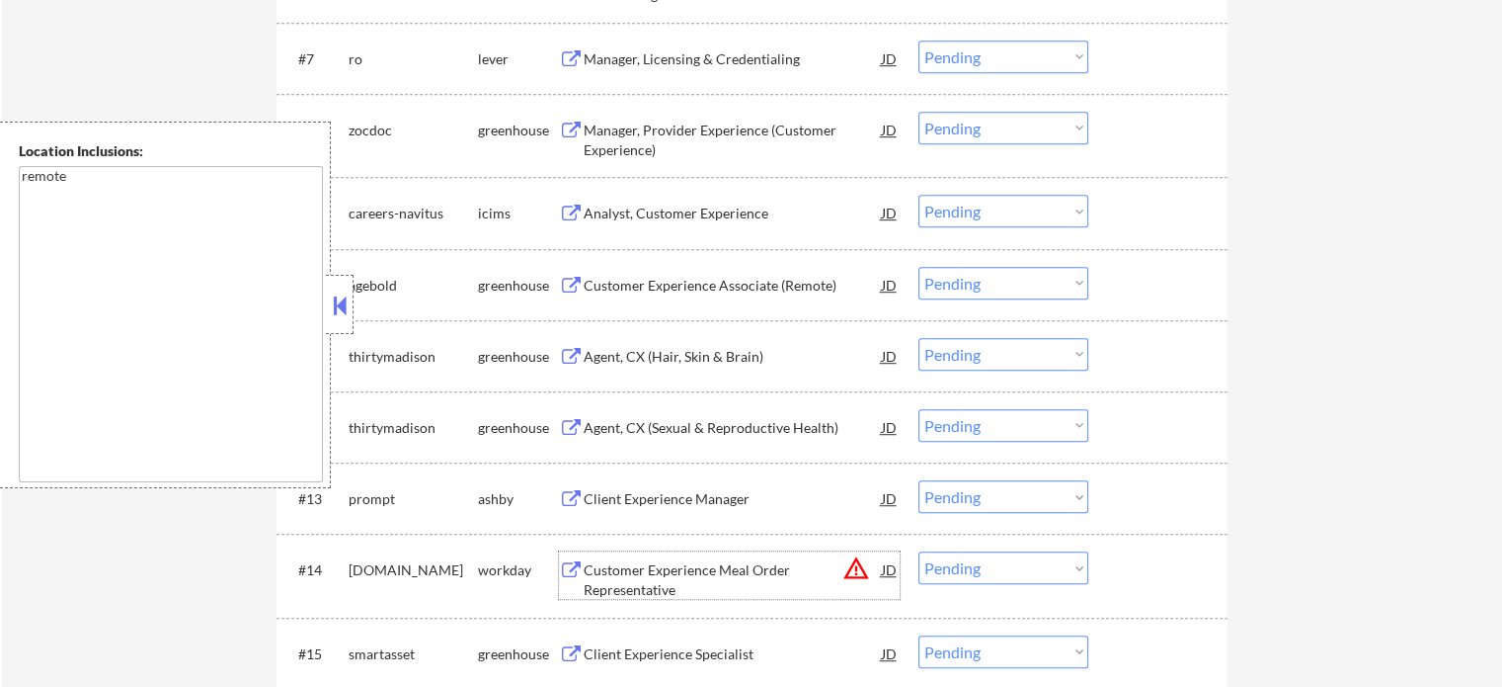
click at [656, 577] on div "Customer Experience Meal Order Representative" at bounding box center [733, 579] width 298 height 39
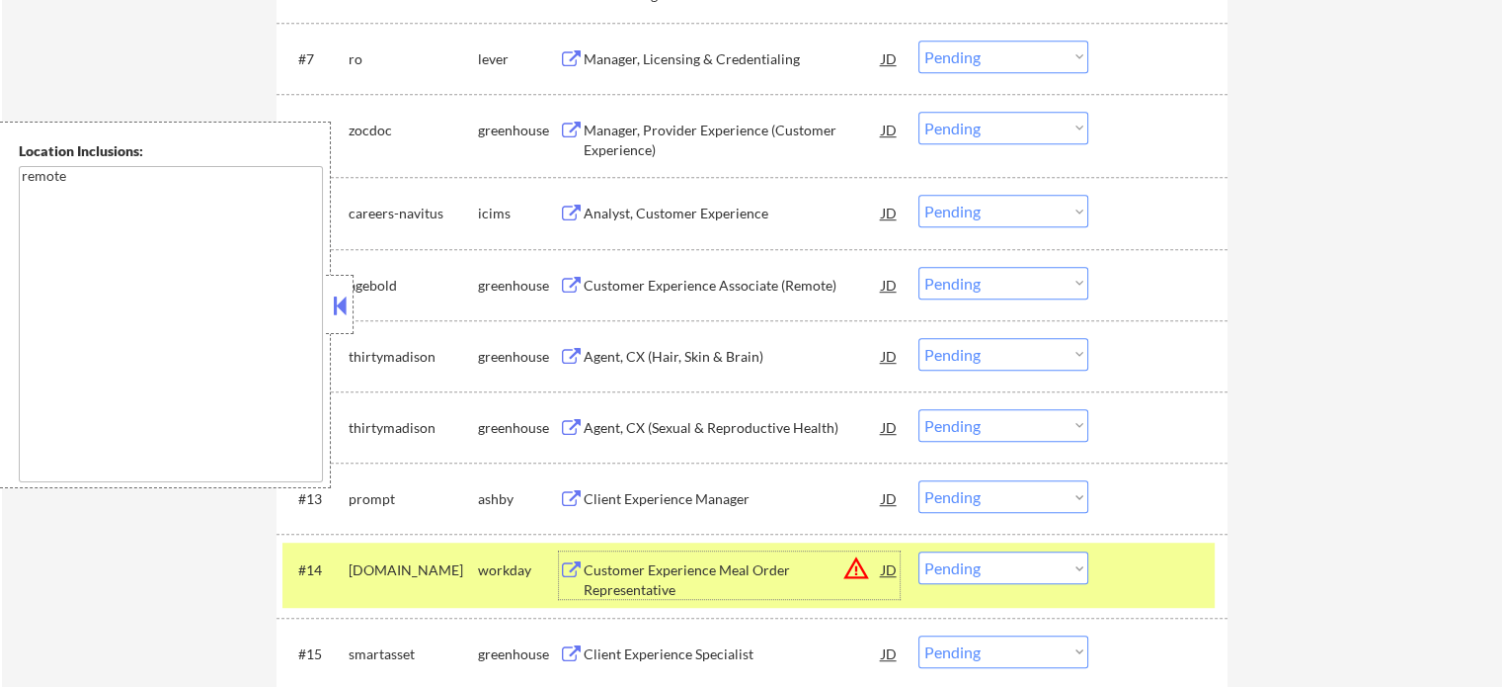
click at [992, 561] on select "Choose an option... Pending Applied Excluded (Questions) Excluded (Expired) Exc…" at bounding box center [1004, 567] width 170 height 33
click at [919, 551] on select "Choose an option... Pending Applied Excluded (Questions) Excluded (Expired) Exc…" at bounding box center [1004, 567] width 170 height 33
click at [1131, 565] on div at bounding box center [1160, 569] width 87 height 36
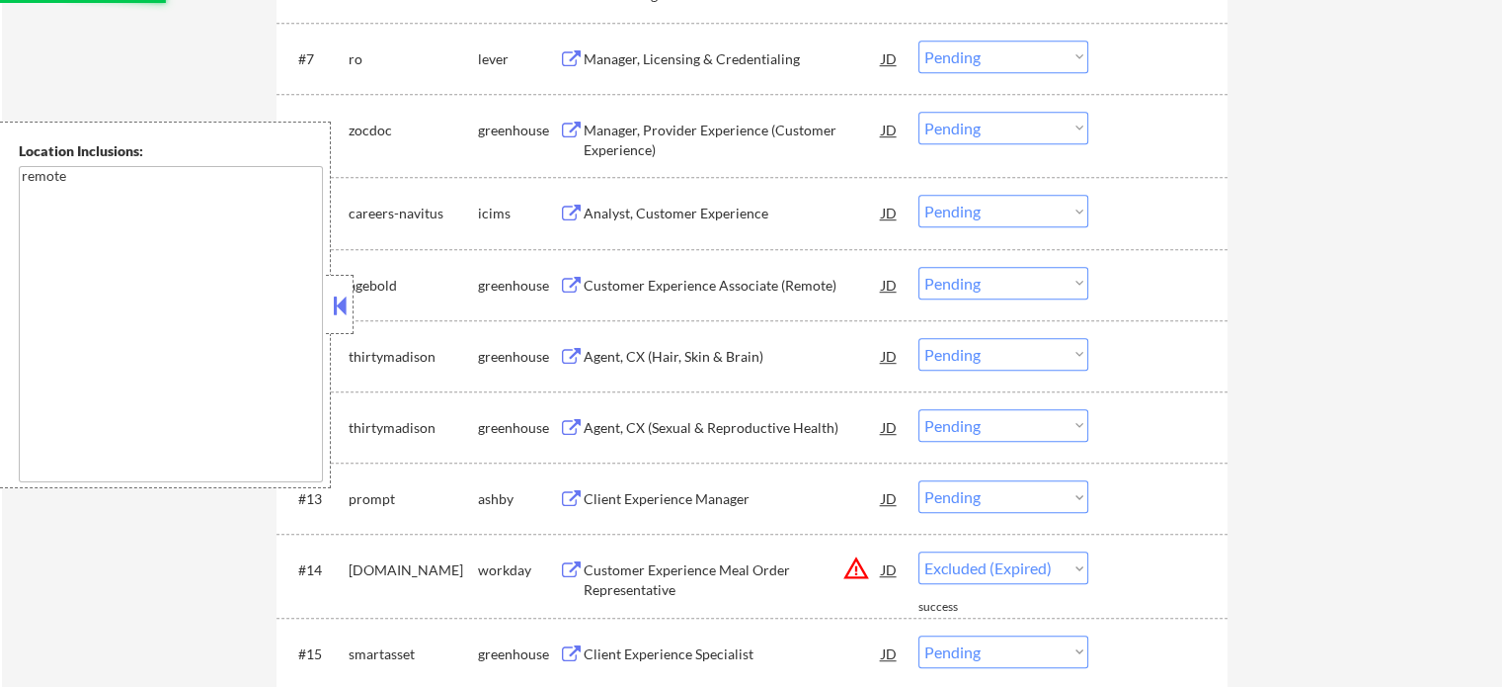
select select ""pending""
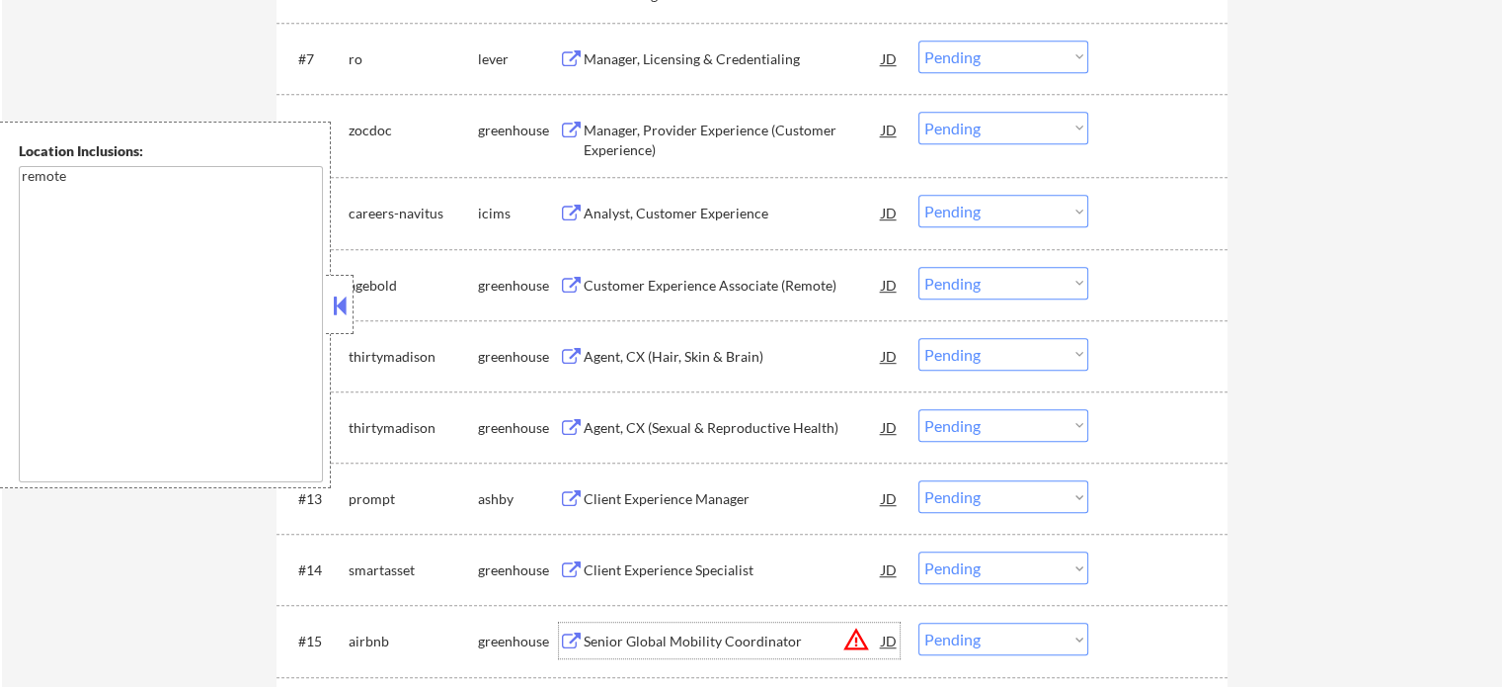
click at [656, 636] on div "Senior Global Mobility Coordinator" at bounding box center [733, 641] width 298 height 20
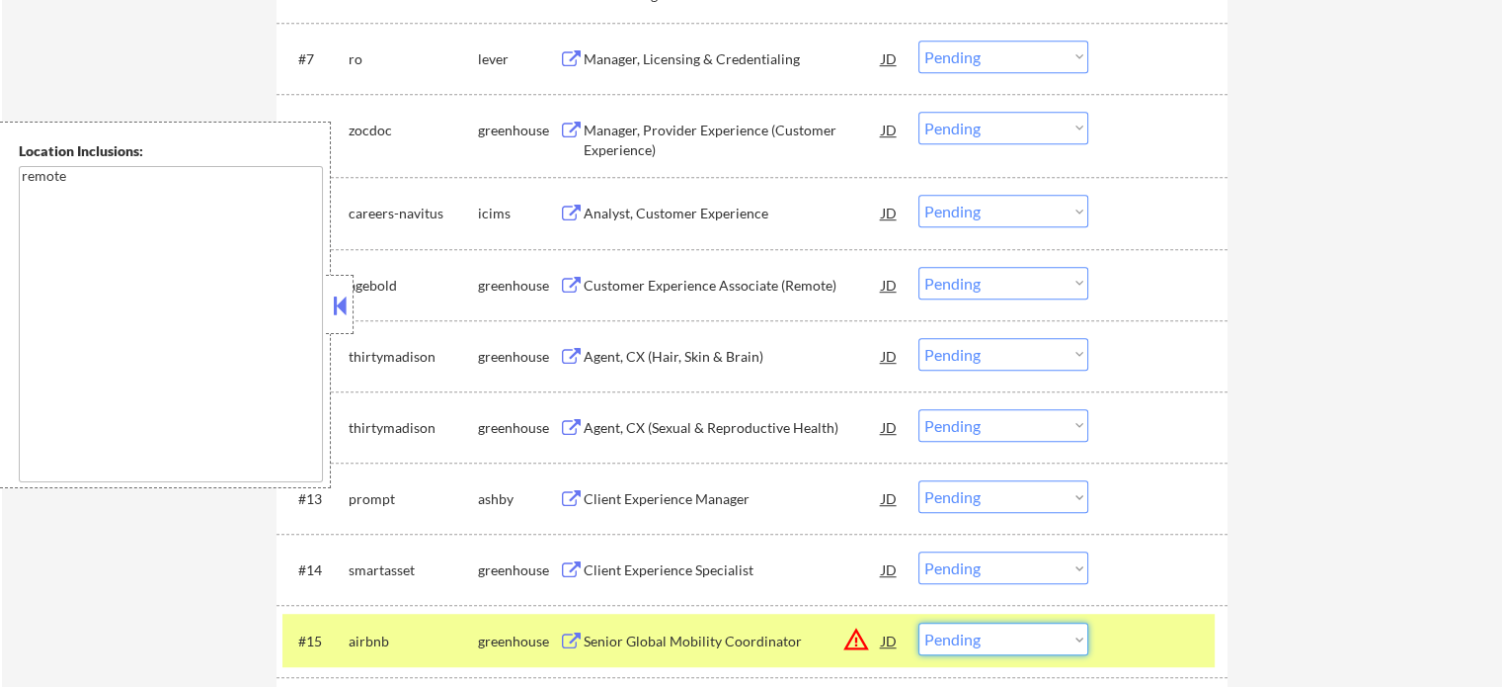
click at [1039, 641] on select "Choose an option... Pending Applied Excluded (Questions) Excluded (Expired) Exc…" at bounding box center [1004, 638] width 170 height 33
click at [919, 622] on select "Choose an option... Pending Applied Excluded (Questions) Excluded (Expired) Exc…" at bounding box center [1004, 638] width 170 height 33
click at [1135, 648] on div at bounding box center [1160, 640] width 87 height 36
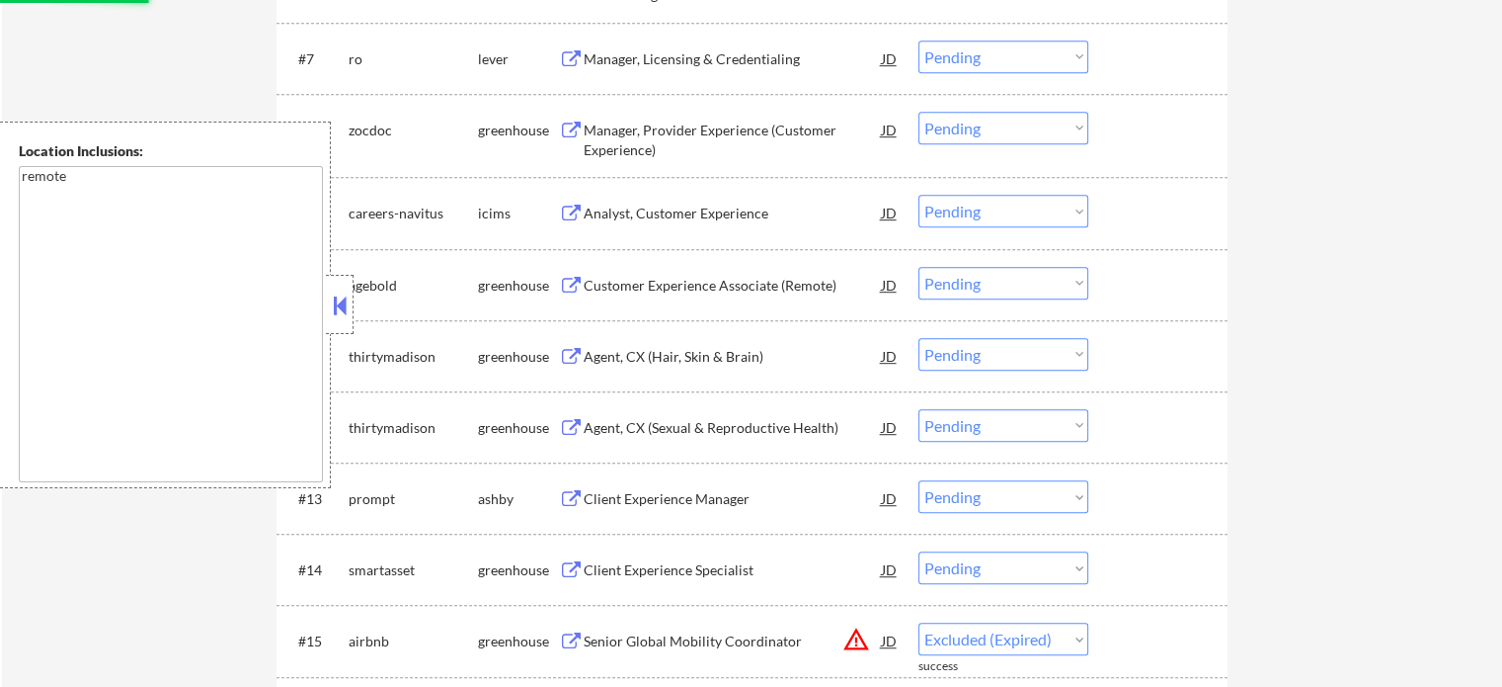
select select ""pending""
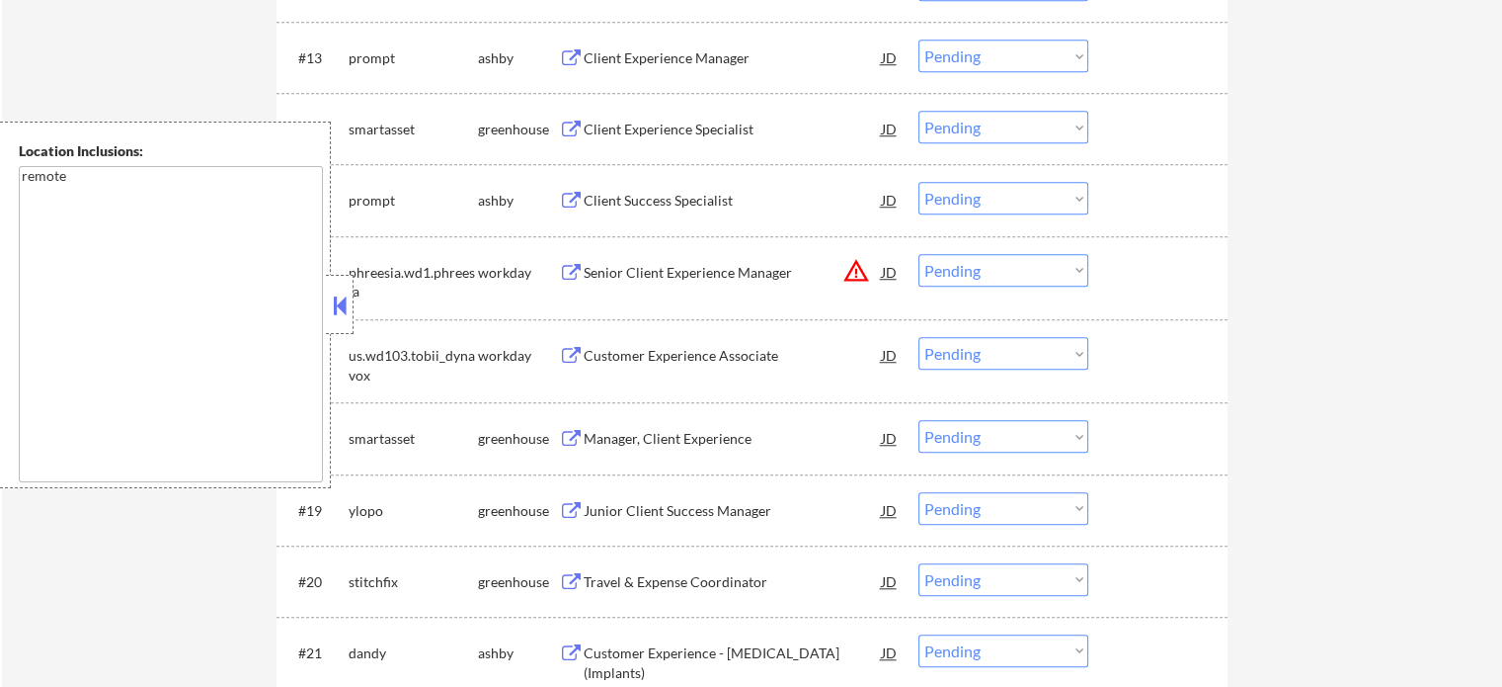
scroll to position [1578, 0]
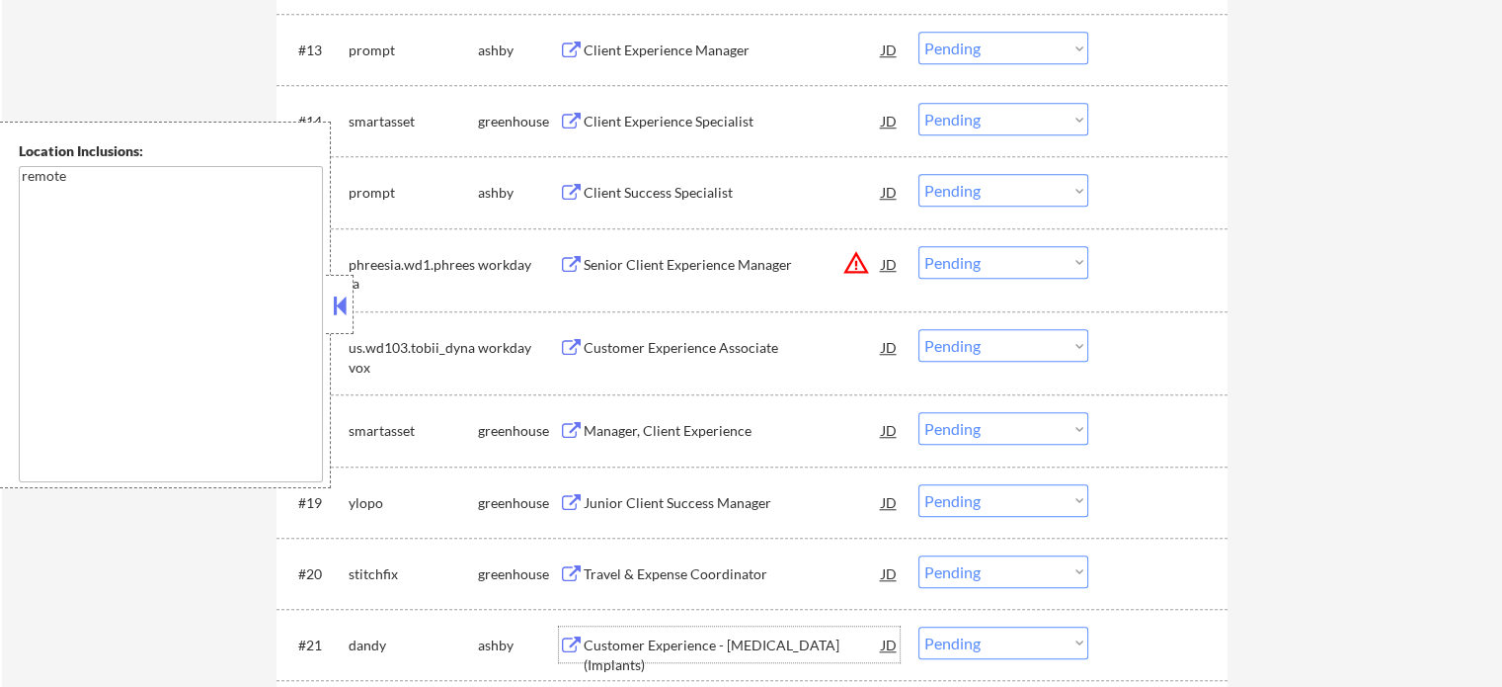
click at [676, 635] on div "Customer Experience - Lab Technician (Implants)" at bounding box center [733, 654] width 298 height 39
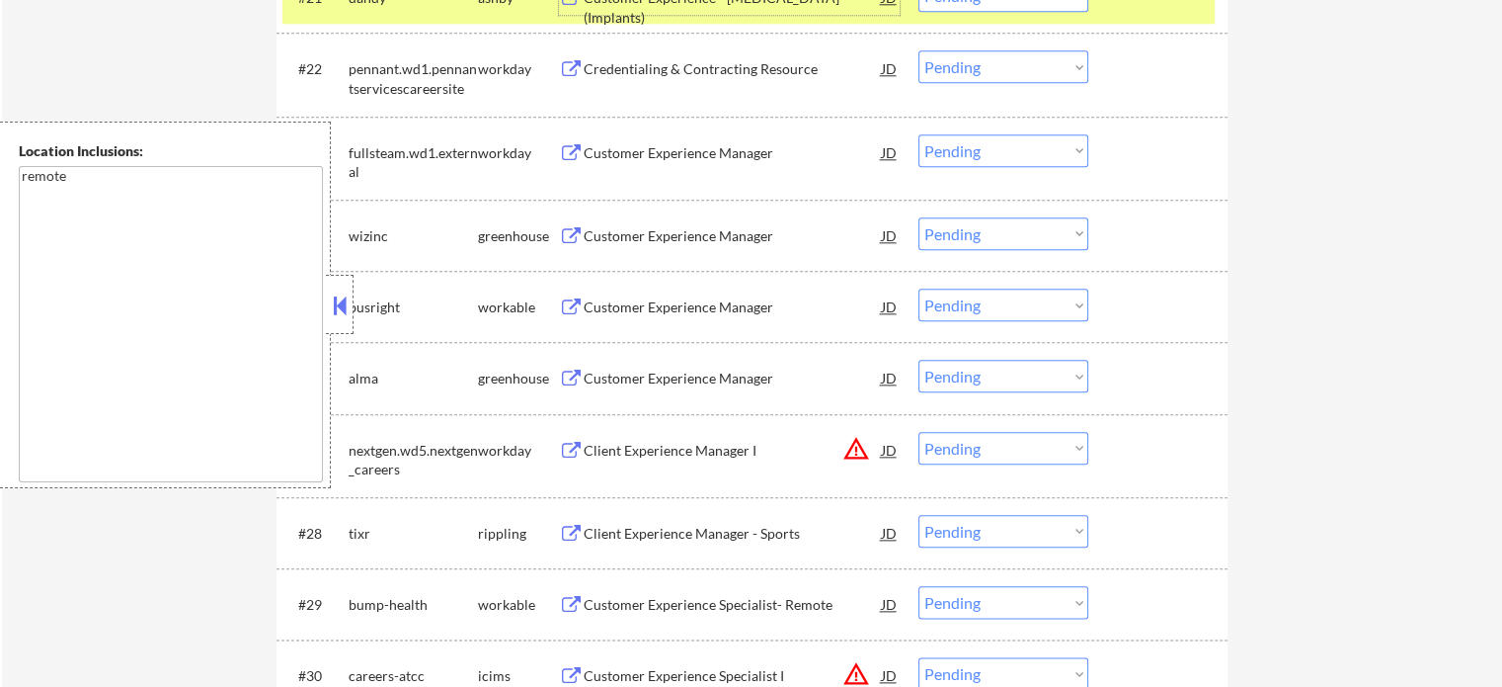
scroll to position [2247, 0]
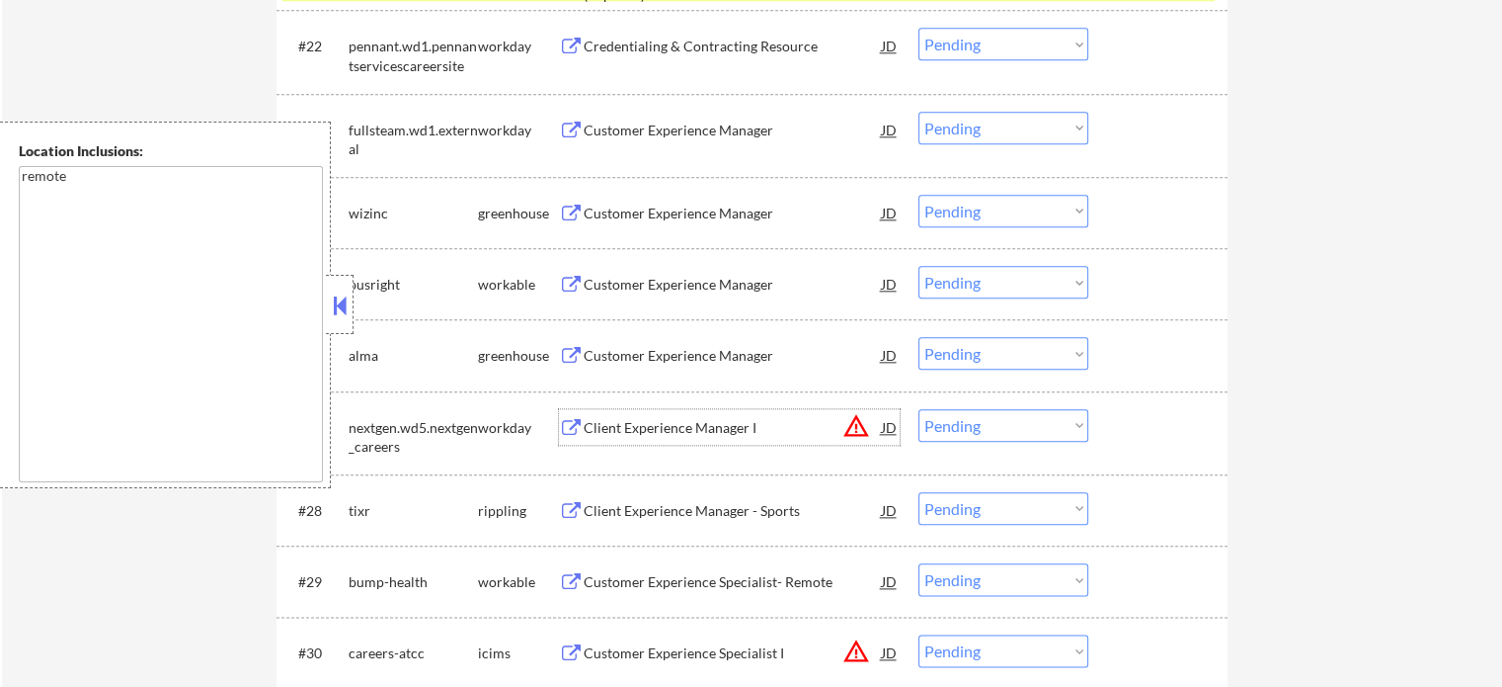
click at [661, 422] on div "Client Experience Manager I" at bounding box center [733, 428] width 298 height 20
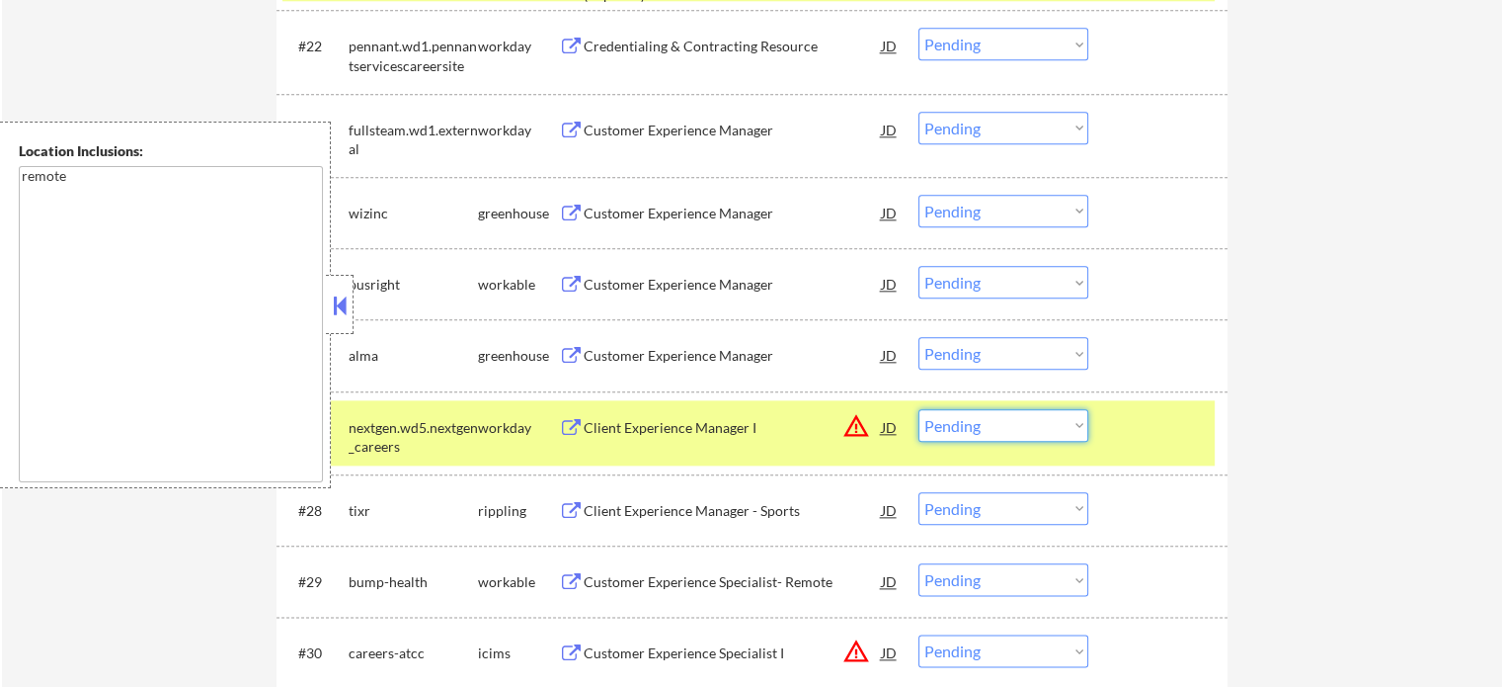
click at [1011, 422] on select "Choose an option... Pending Applied Excluded (Questions) Excluded (Expired) Exc…" at bounding box center [1004, 425] width 170 height 33
click at [919, 409] on select "Choose an option... Pending Applied Excluded (Questions) Excluded (Expired) Exc…" at bounding box center [1004, 425] width 170 height 33
click at [1142, 420] on div at bounding box center [1160, 427] width 87 height 36
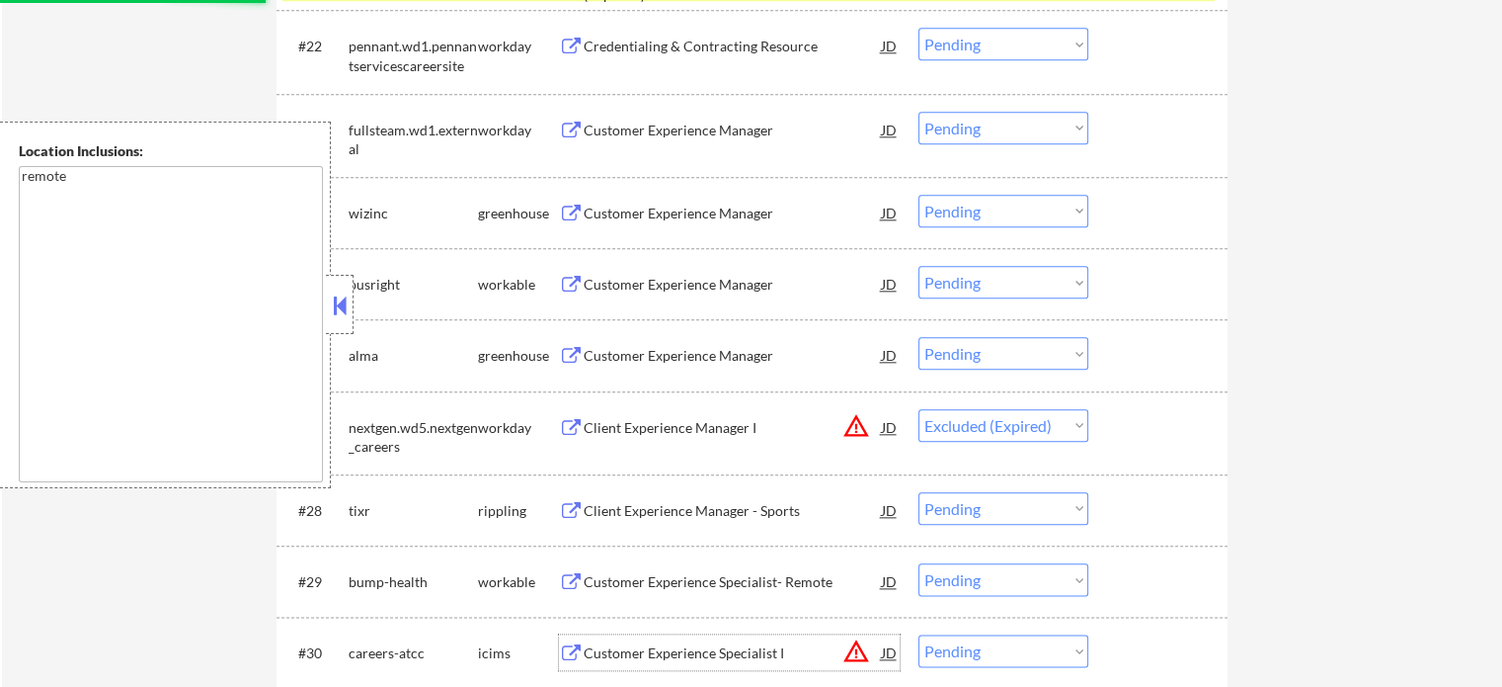
click at [636, 647] on div "Customer Experience Specialist I" at bounding box center [733, 653] width 298 height 20
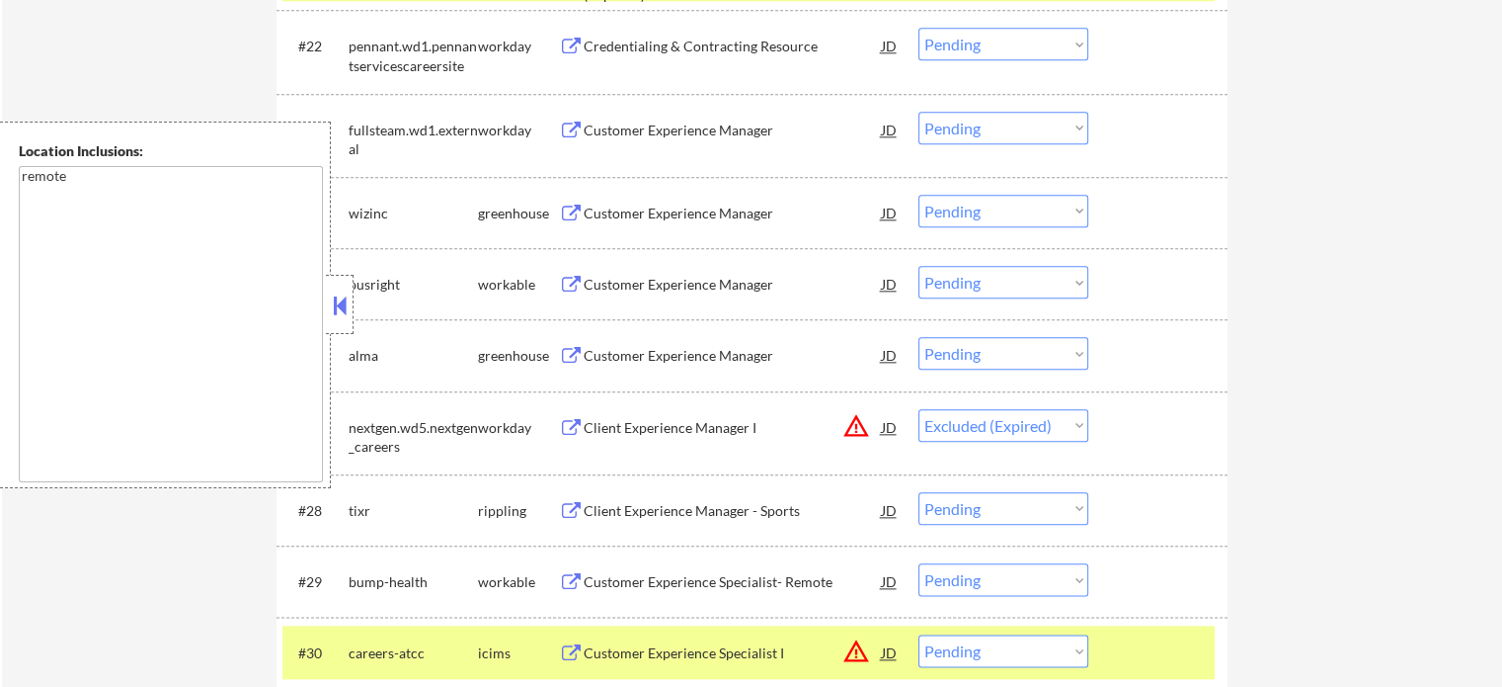
select select ""pending""
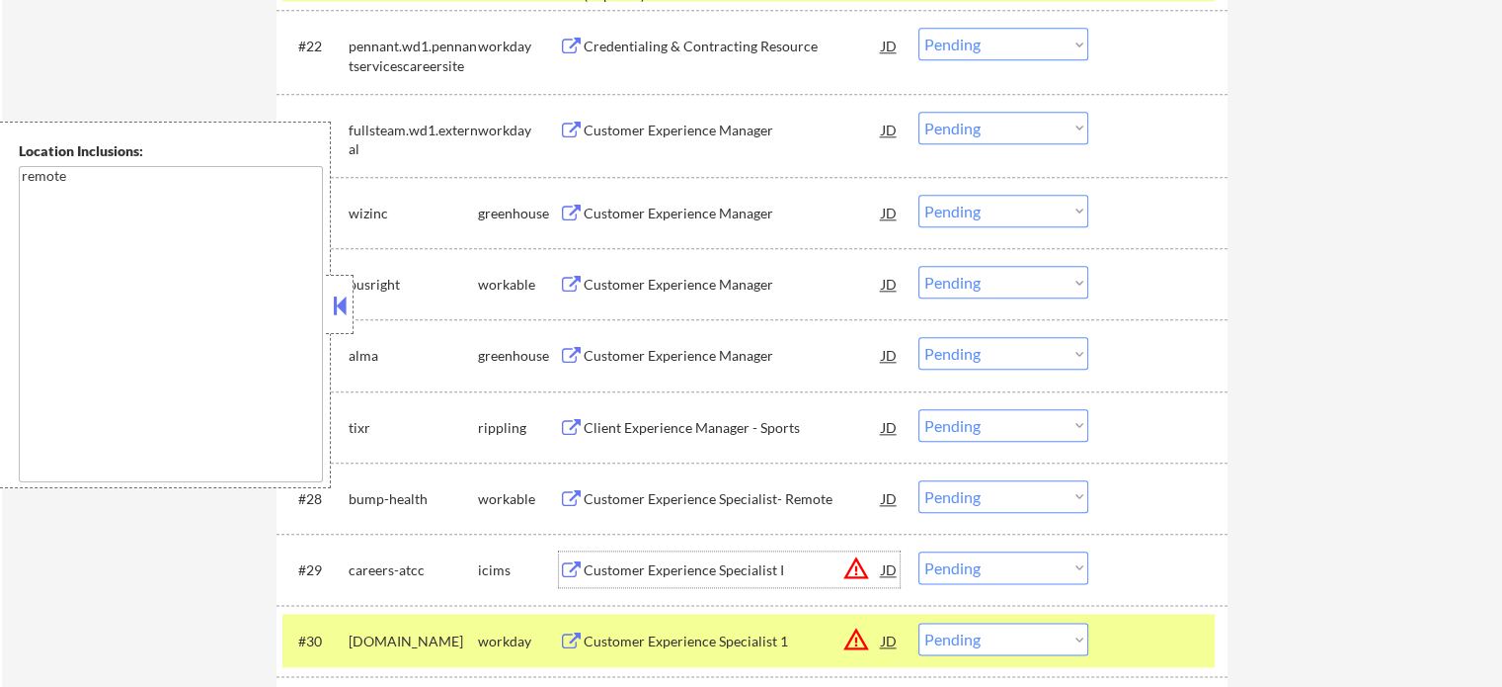
click at [664, 560] on div "Customer Experience Specialist I" at bounding box center [733, 570] width 298 height 20
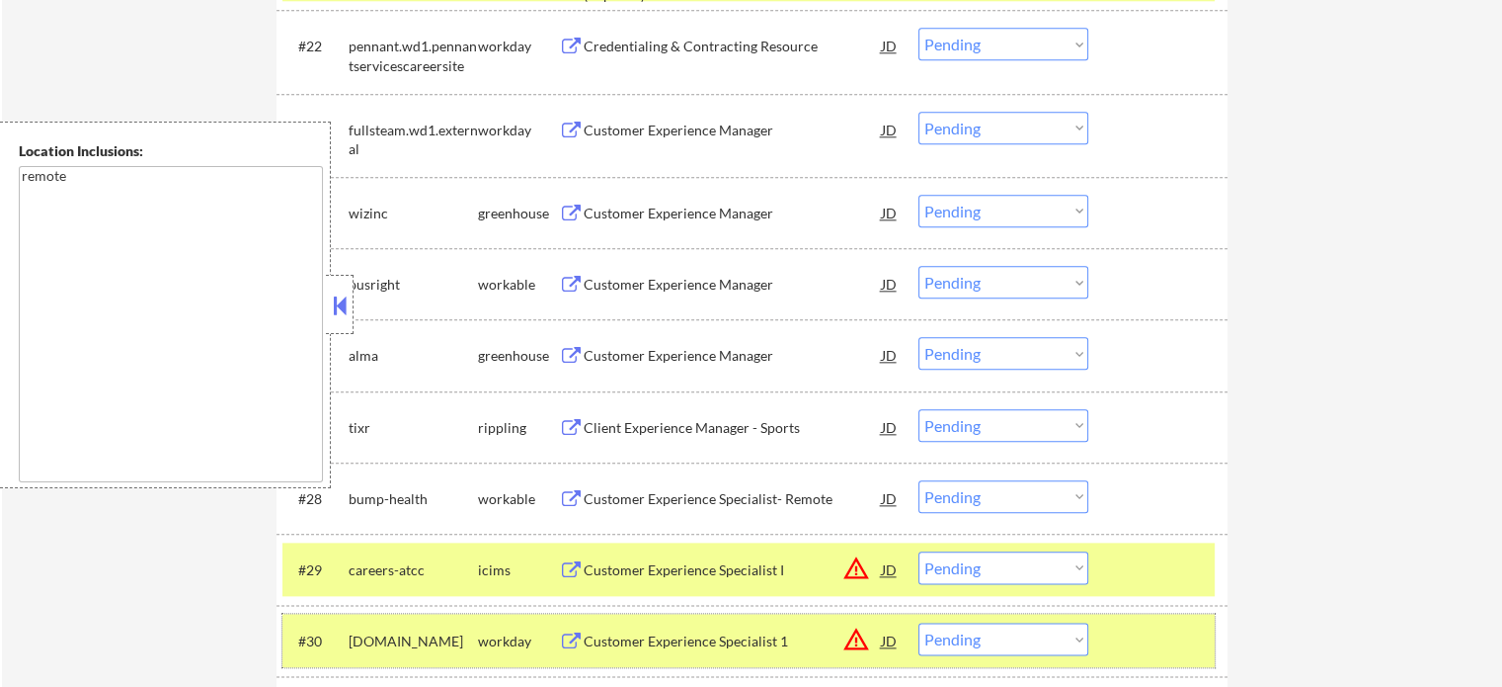
drag, startPoint x: 1130, startPoint y: 630, endPoint x: 1142, endPoint y: 558, distance: 73.1
click at [1142, 558] on div "#1 careers-aptiveresources icims Credentialing Specialist JD Choose an option..…" at bounding box center [752, 601] width 951 height 4392
click at [1142, 558] on div at bounding box center [1160, 569] width 87 height 36
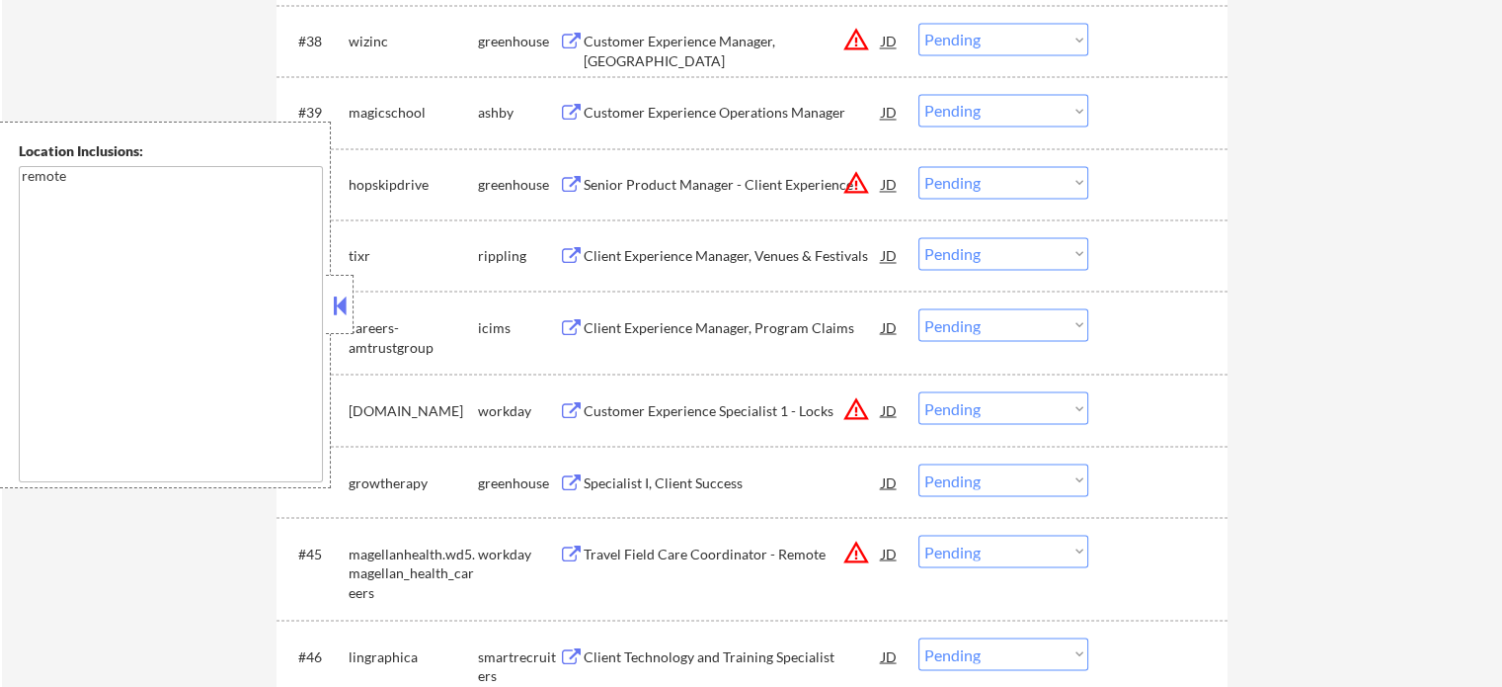
scroll to position [3476, 0]
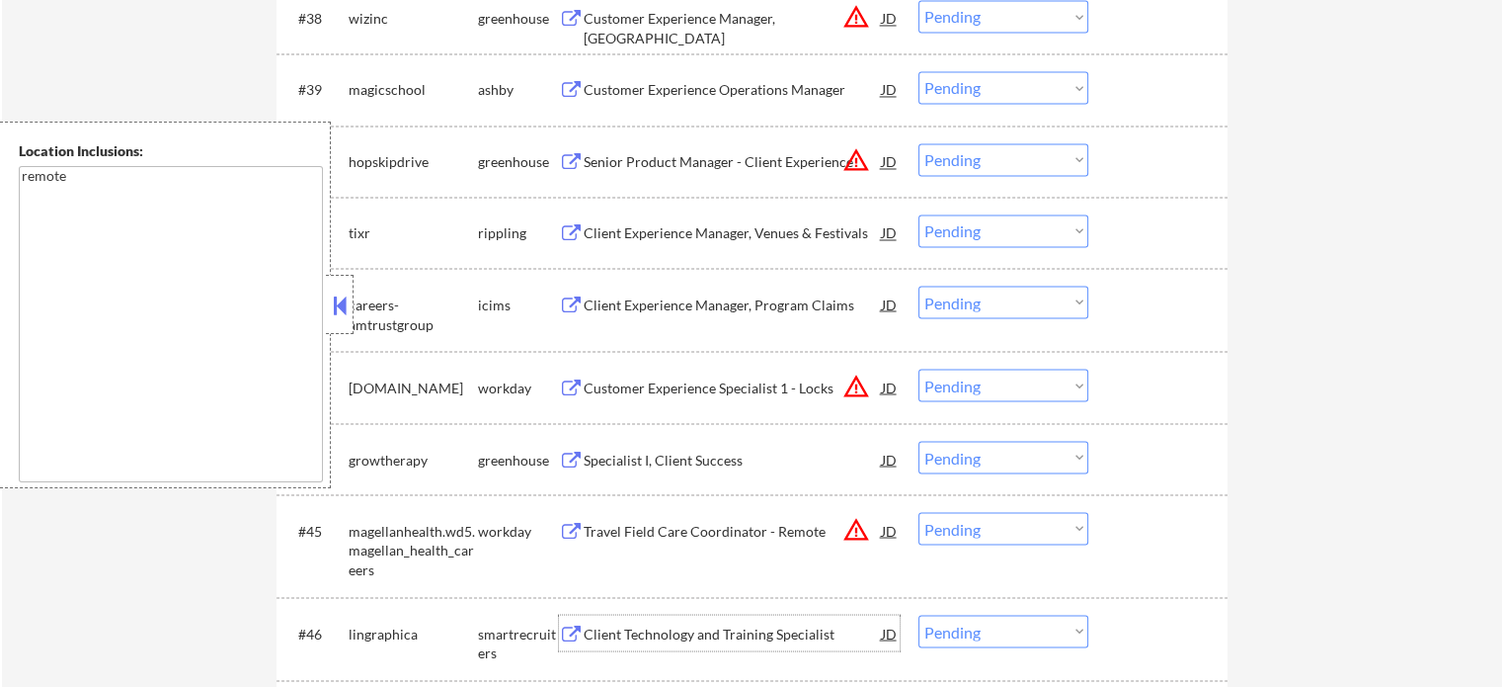
click at [643, 646] on div "Client Technology and Training Specialist" at bounding box center [733, 632] width 298 height 36
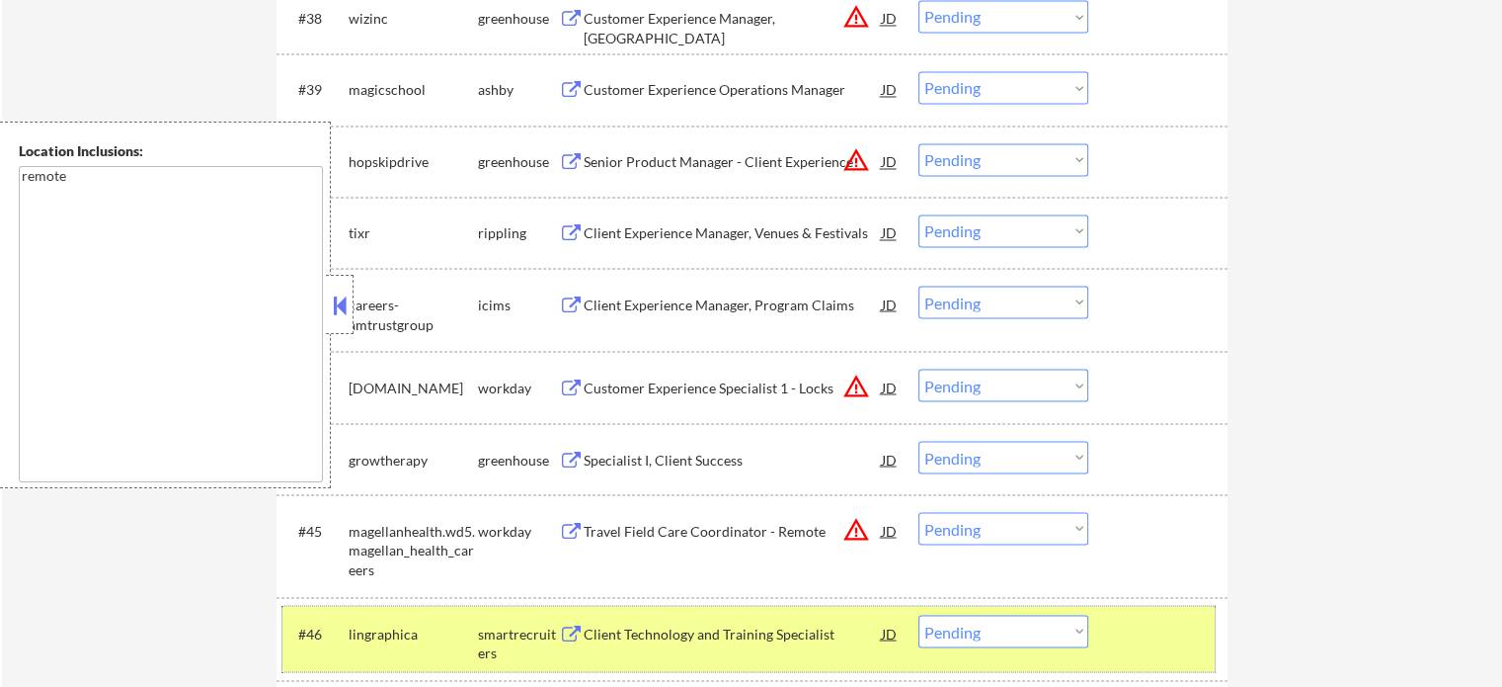
click at [1133, 608] on div "#46 lingraphica smartrecruiters Client Technology and Training Specialist JD wa…" at bounding box center [749, 638] width 932 height 65
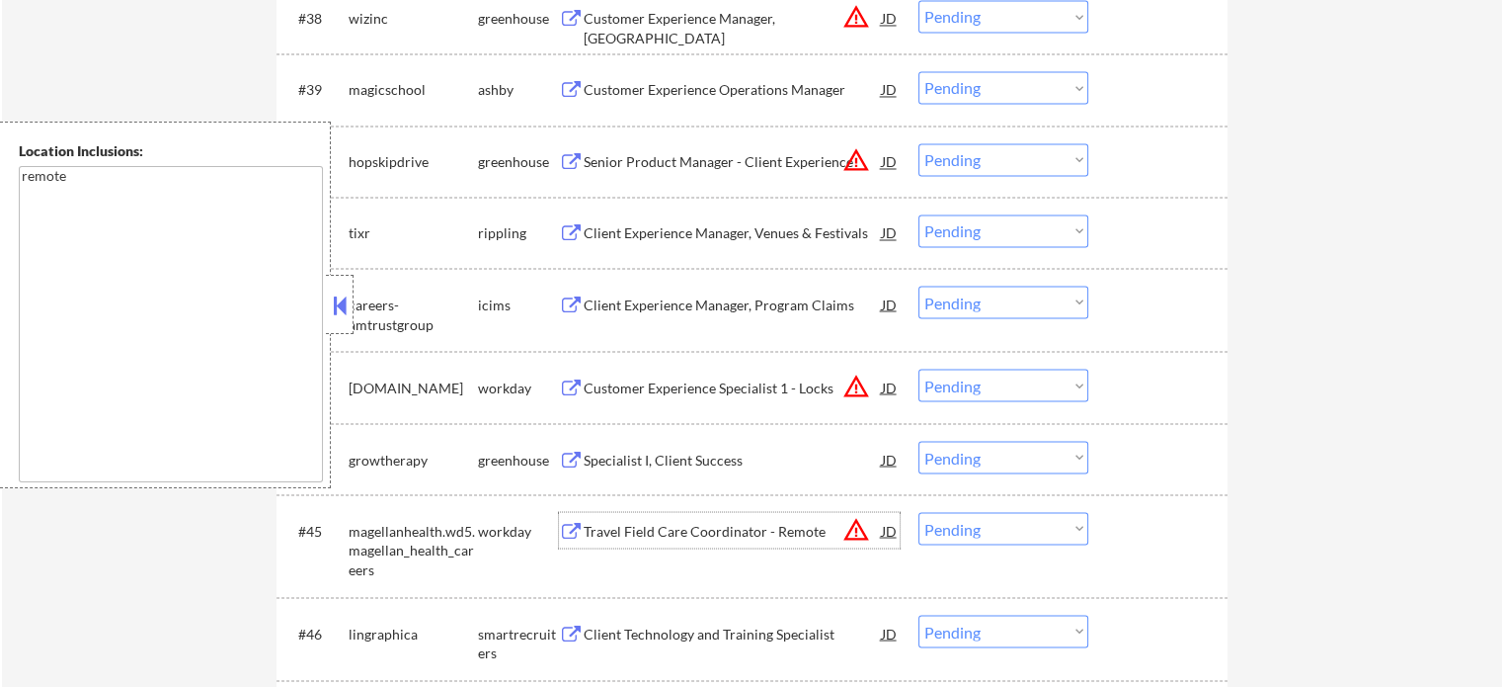
click at [743, 521] on div "Travel Field Care Coordinator - Remote" at bounding box center [733, 531] width 298 height 20
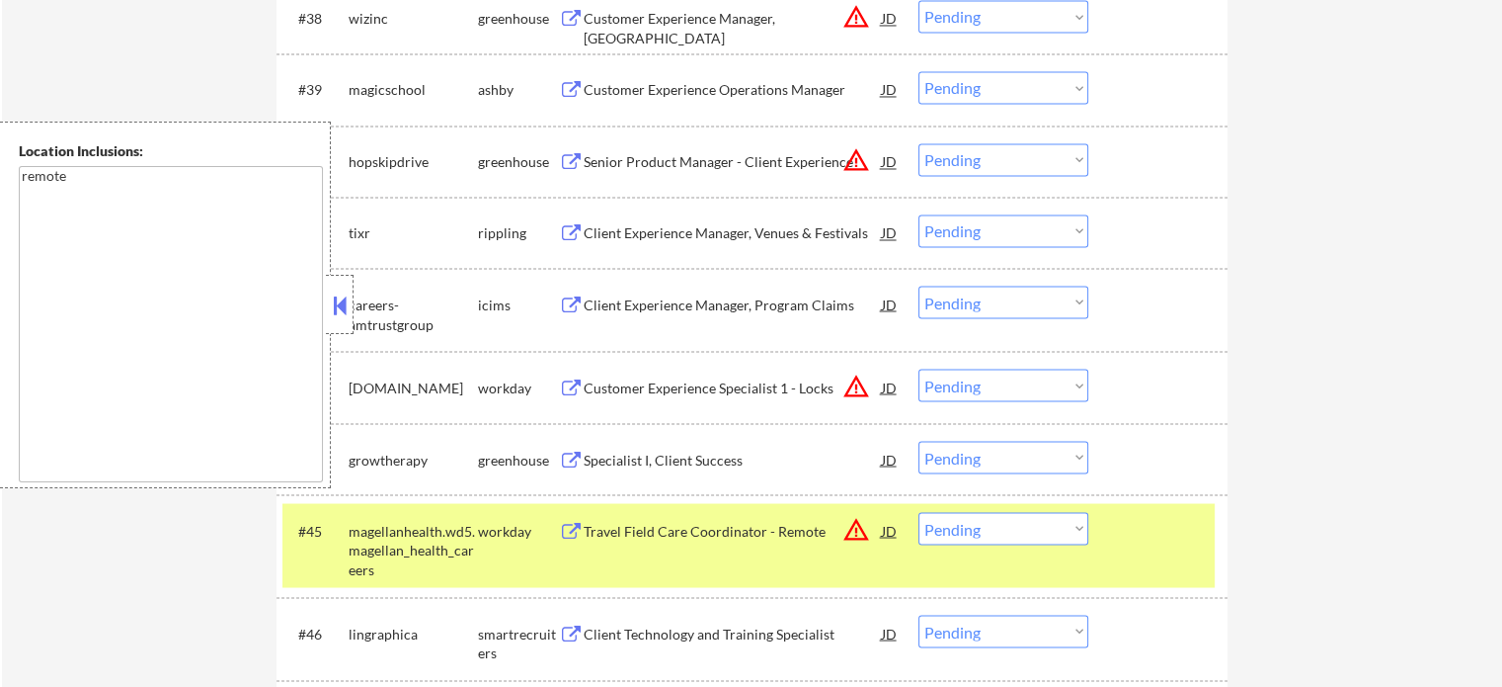
select select ""pending""
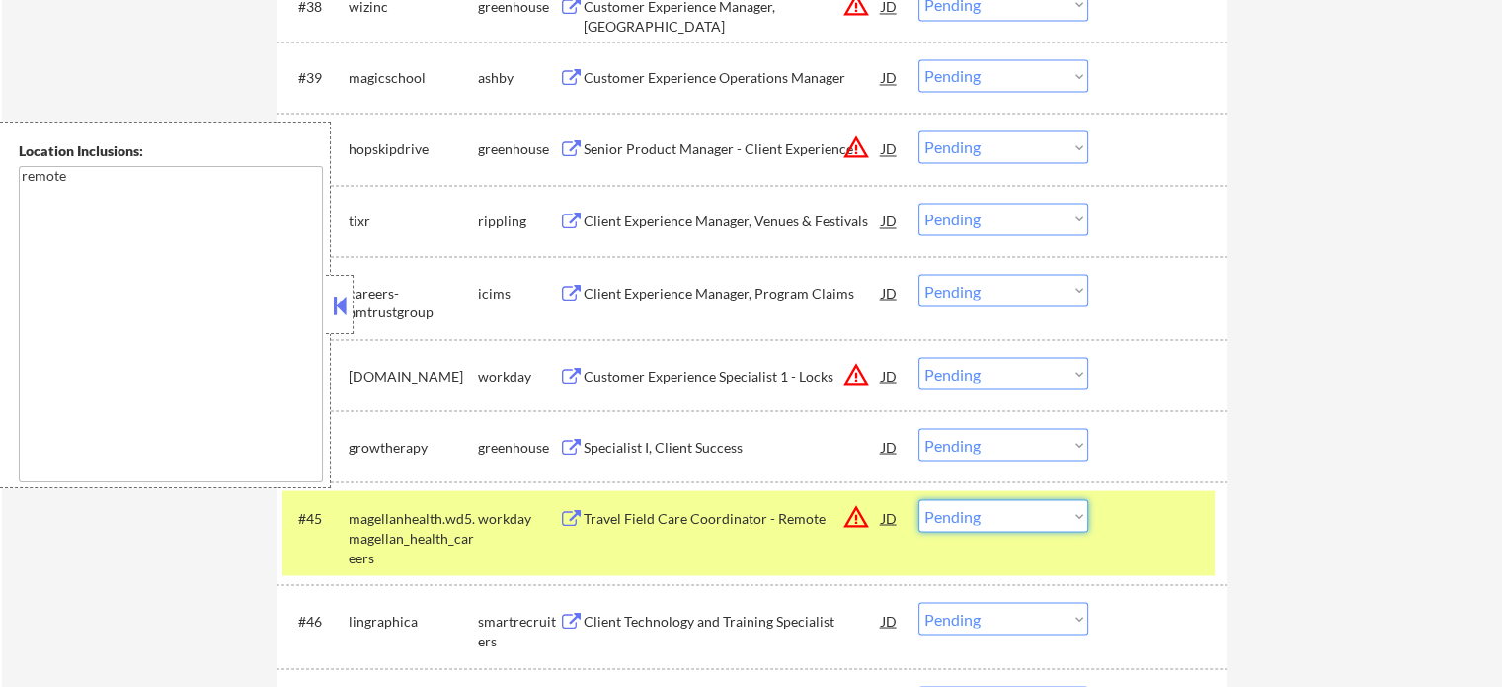
click at [968, 521] on select "Choose an option... Pending Applied Excluded (Questions) Excluded (Expired) Exc…" at bounding box center [1004, 515] width 170 height 33
click at [919, 499] on select "Choose an option... Pending Applied Excluded (Questions) Excluded (Expired) Exc…" at bounding box center [1004, 515] width 170 height 33
click at [1160, 536] on div "#45 magellanhealth.wd5.magellan_health_careers workday Travel Field Care Coordi…" at bounding box center [749, 532] width 932 height 85
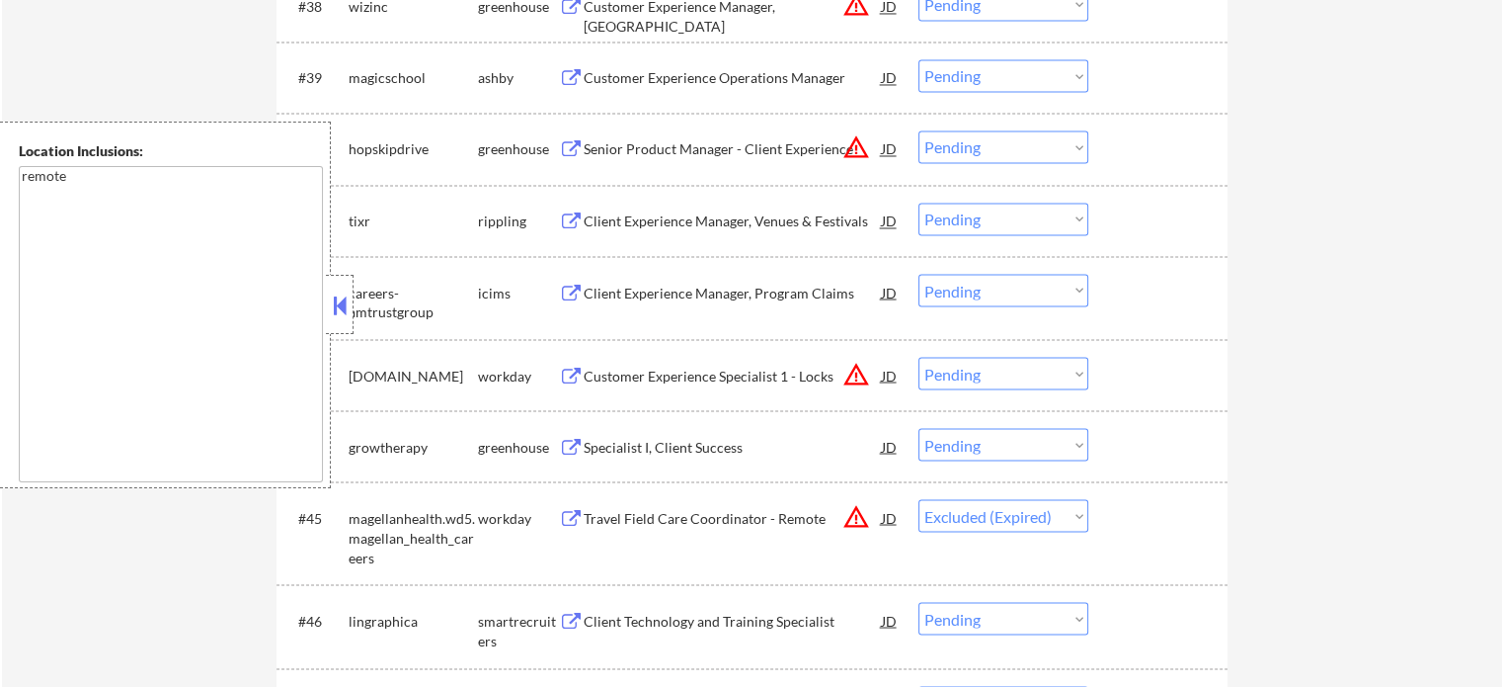
select select ""pending""
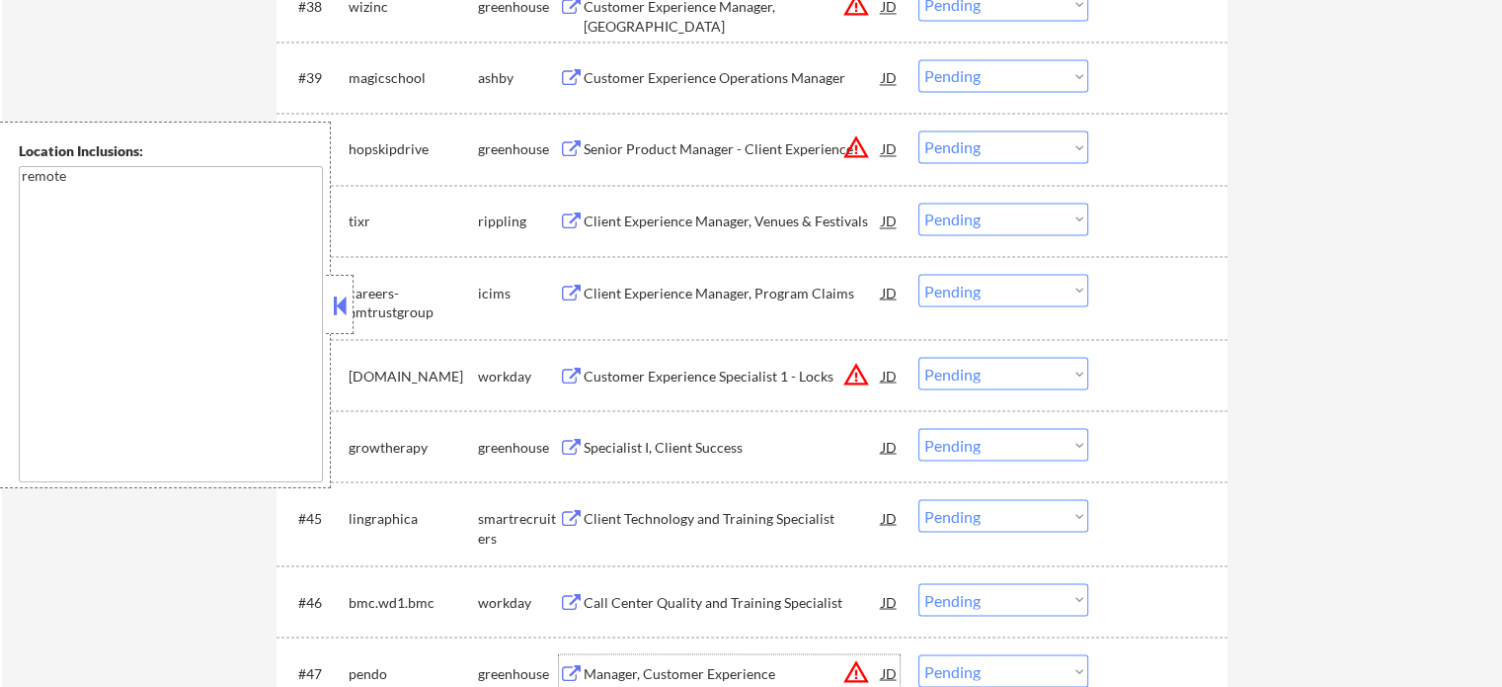
click at [783, 670] on div "Manager, Customer Experience (West Coast)" at bounding box center [733, 682] width 298 height 39
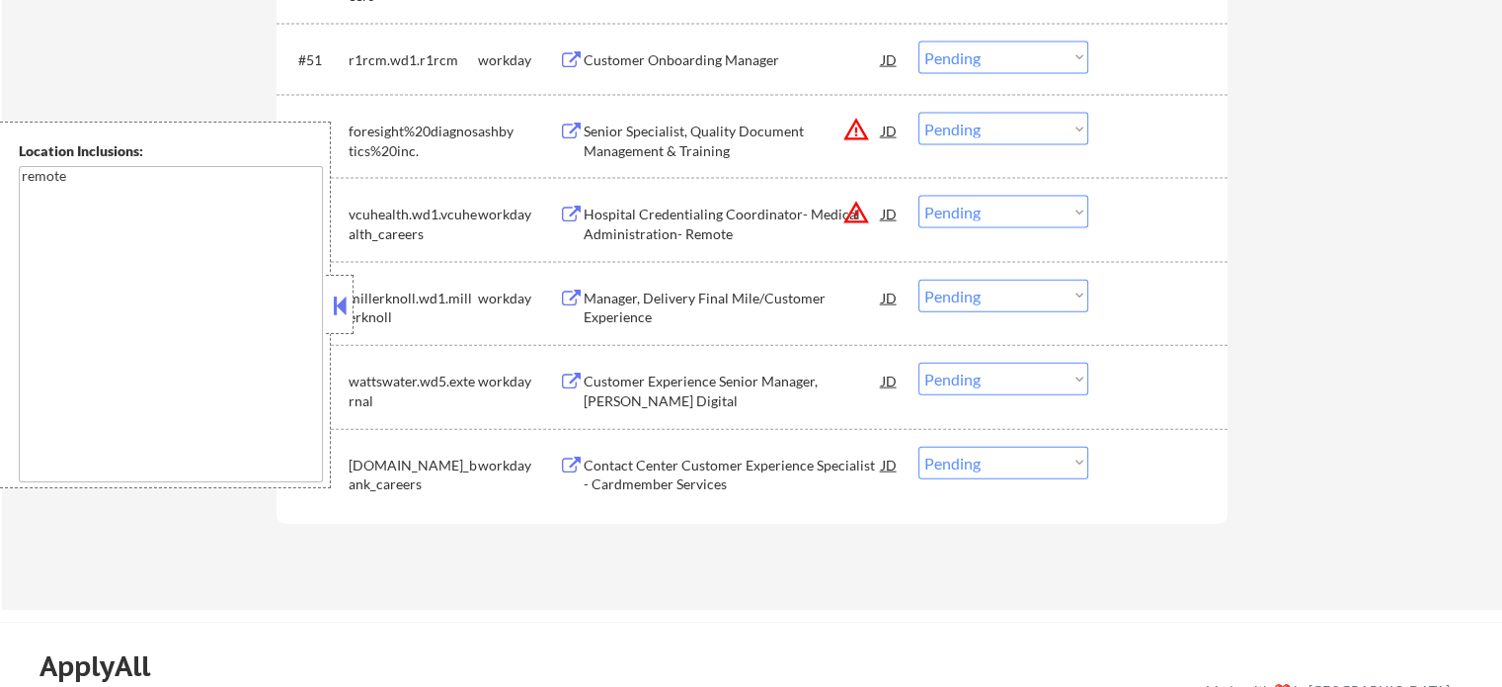
scroll to position [4432, 0]
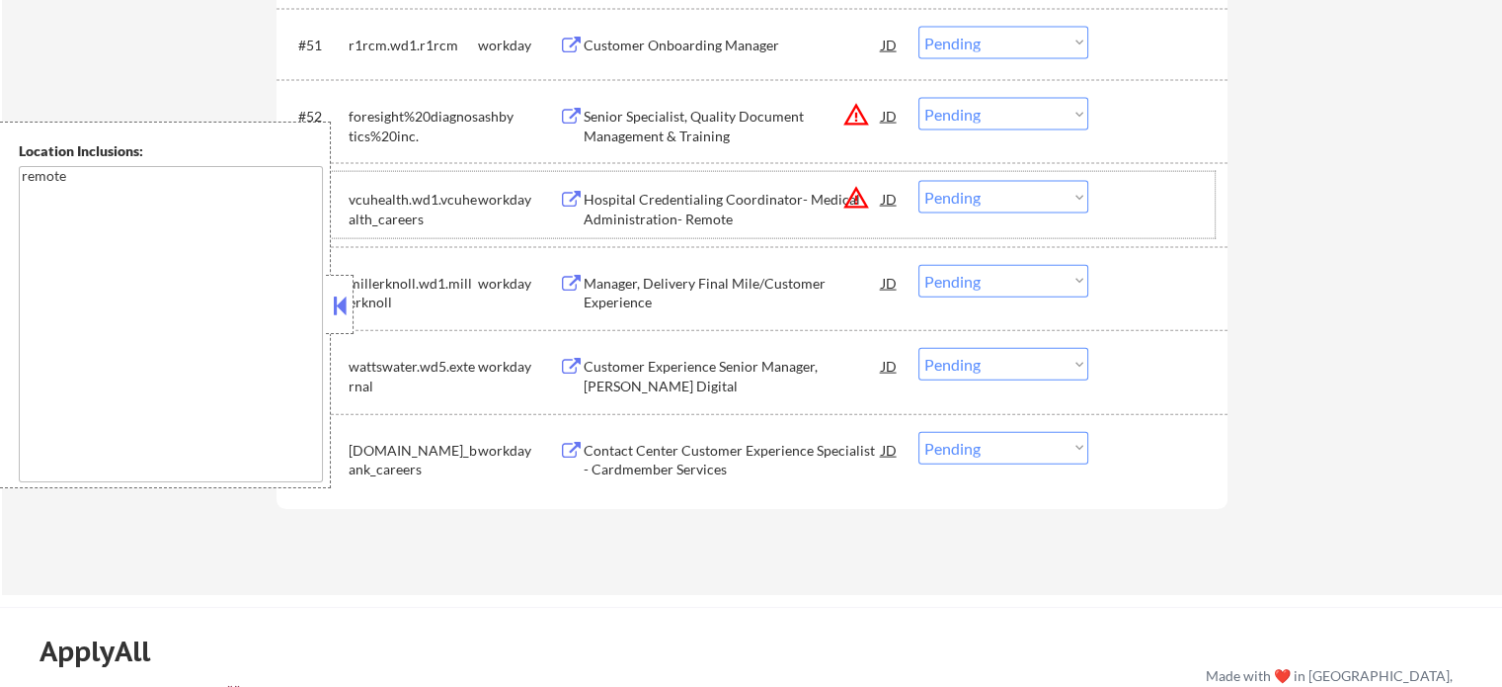
click at [647, 229] on div "#53 vcuhealth.wd1.vcuhealth_careers workday Hospital Credentialing Coordinator-…" at bounding box center [749, 204] width 932 height 65
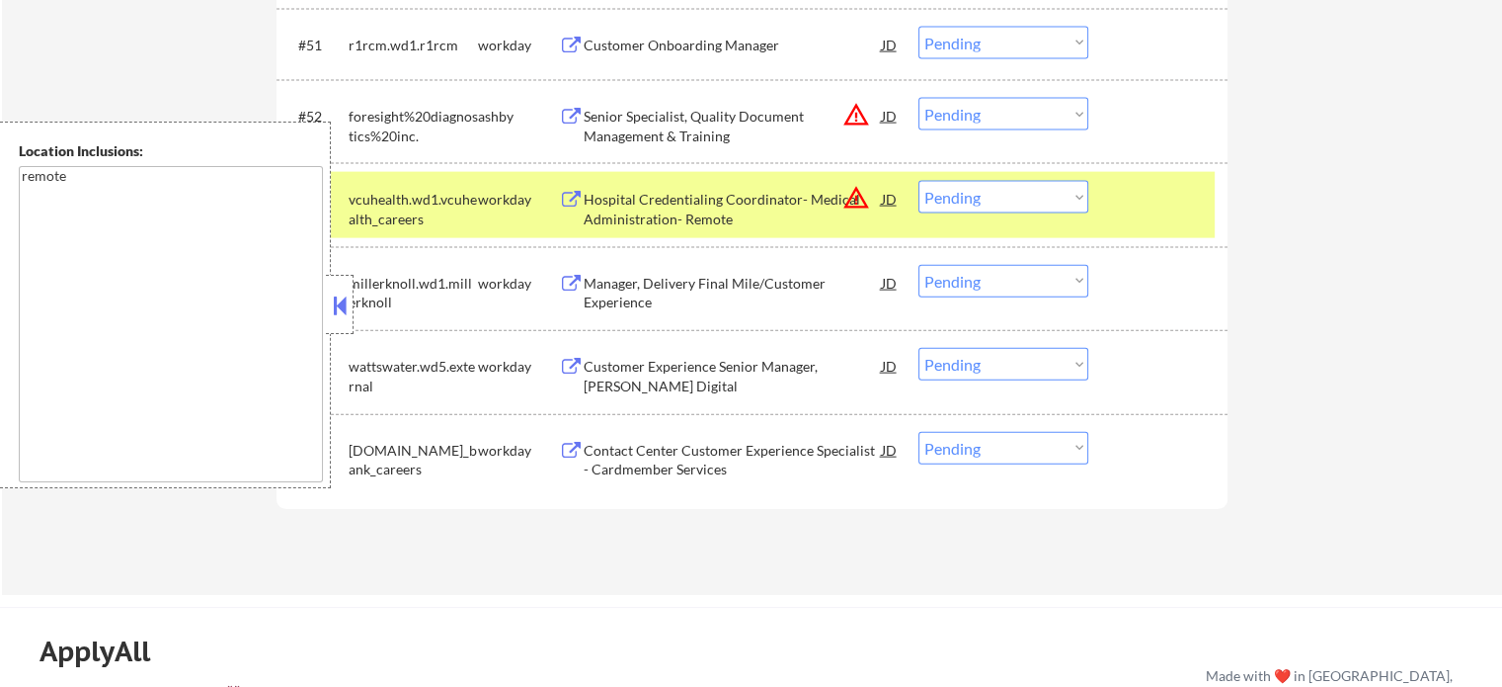
click at [647, 229] on div "#53 vcuhealth.wd1.vcuhealth_careers workday Hospital Credentialing Coordinator-…" at bounding box center [749, 204] width 932 height 65
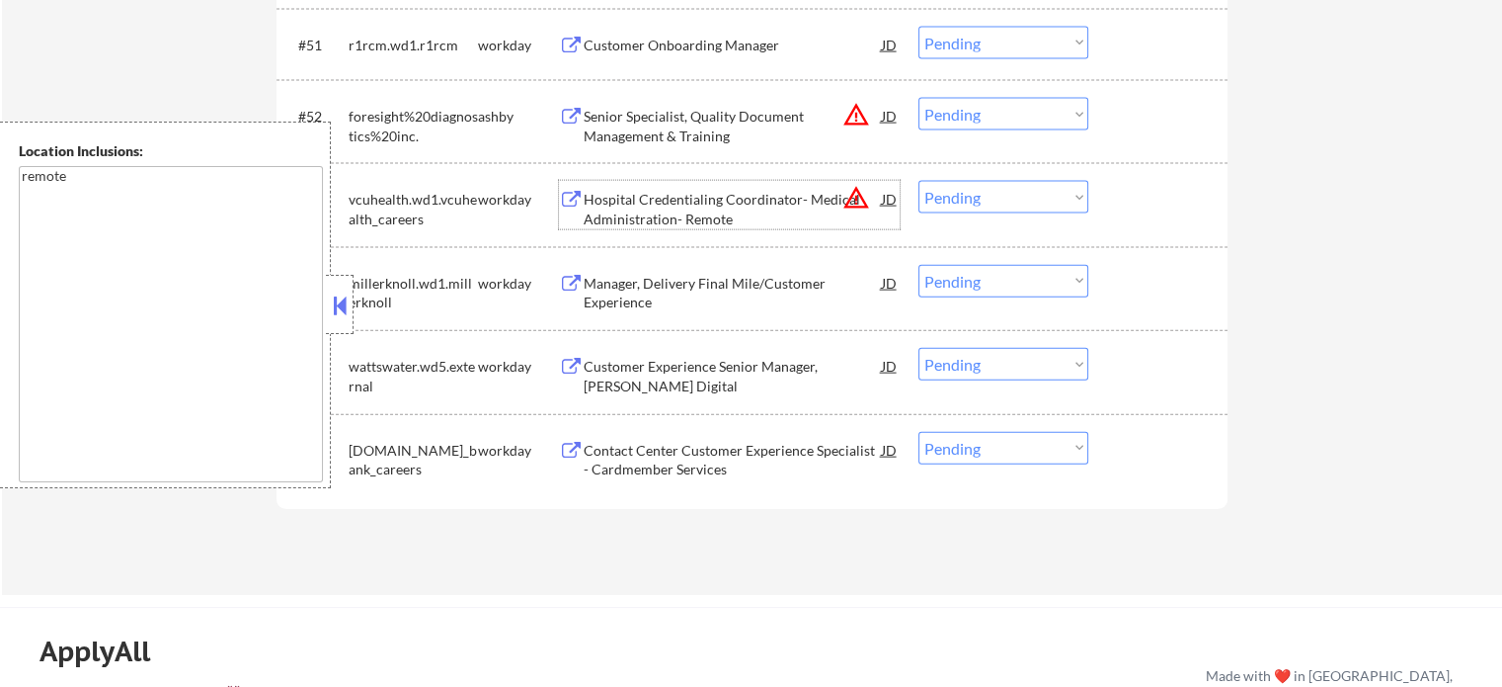
click at [670, 227] on div "Hospital Credentialing Coordinator- Medical Administration- Remote" at bounding box center [733, 209] width 298 height 39
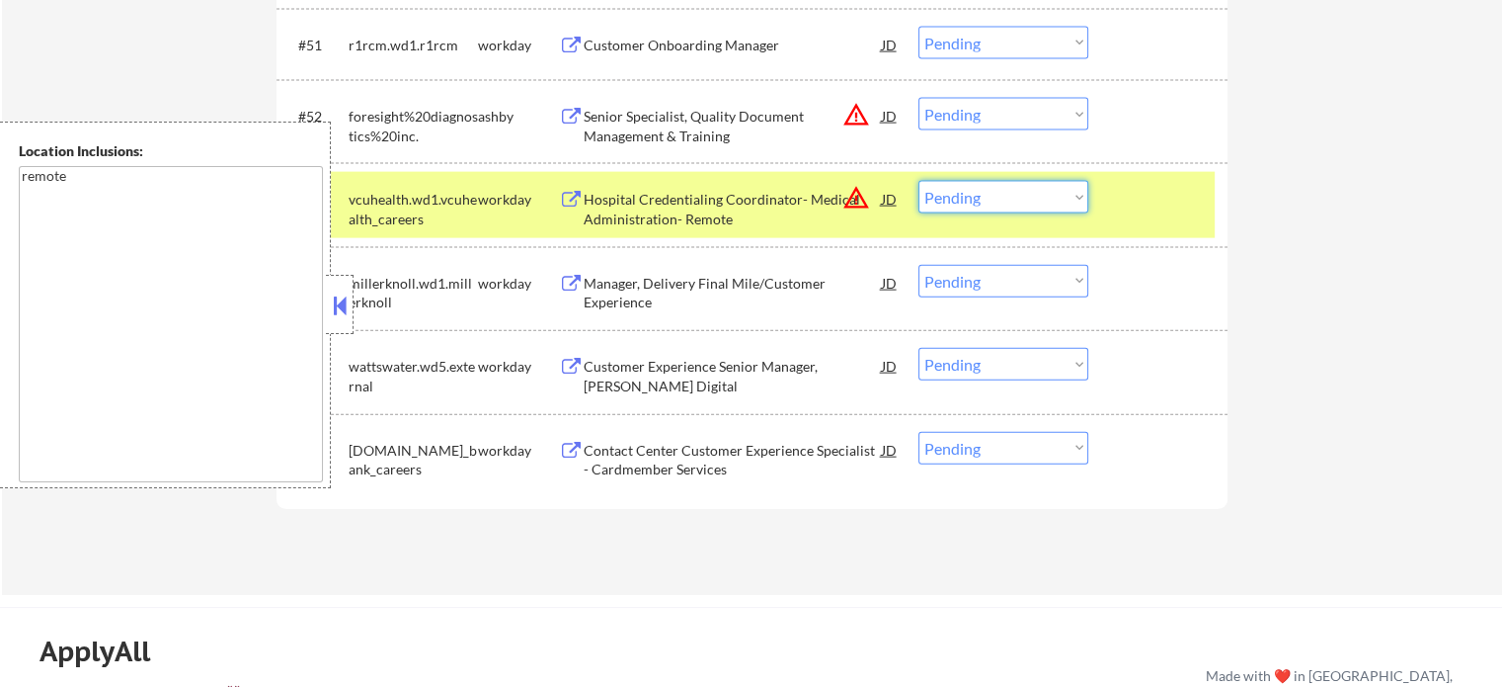
click at [995, 188] on select "Choose an option... Pending Applied Excluded (Questions) Excluded (Expired) Exc…" at bounding box center [1004, 197] width 170 height 33
click at [919, 181] on select "Choose an option... Pending Applied Excluded (Questions) Excluded (Expired) Exc…" at bounding box center [1004, 197] width 170 height 33
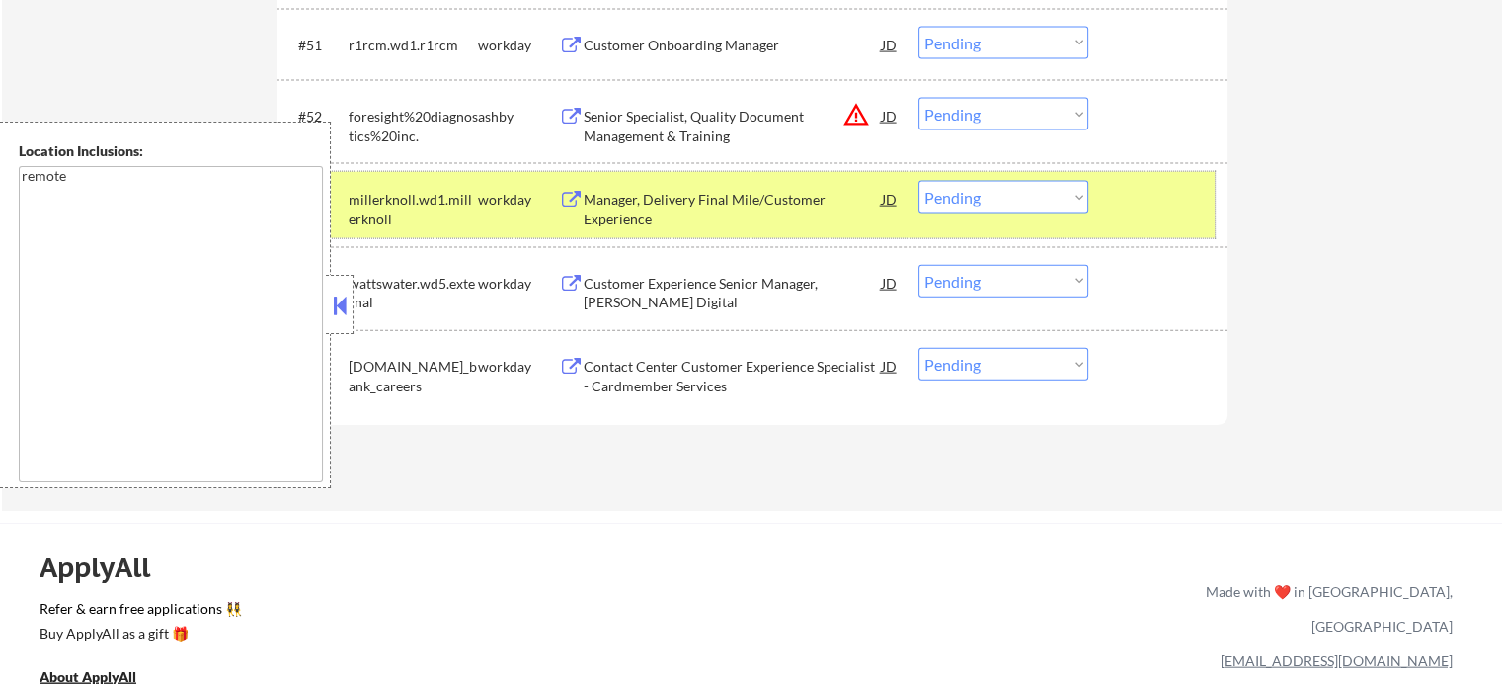
click at [1157, 193] on div at bounding box center [1160, 199] width 87 height 36
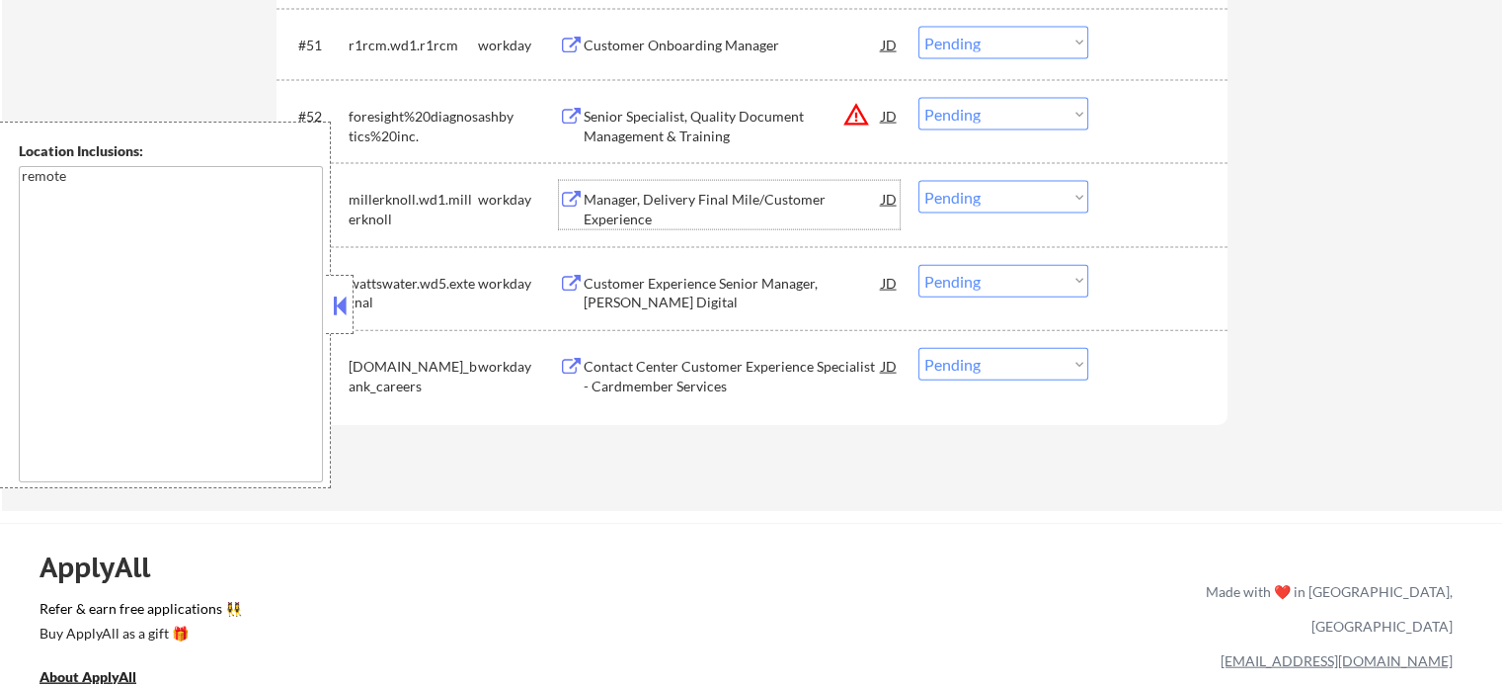
click at [731, 212] on div "Manager, Delivery Final Mile/Customer Experience" at bounding box center [733, 209] width 298 height 39
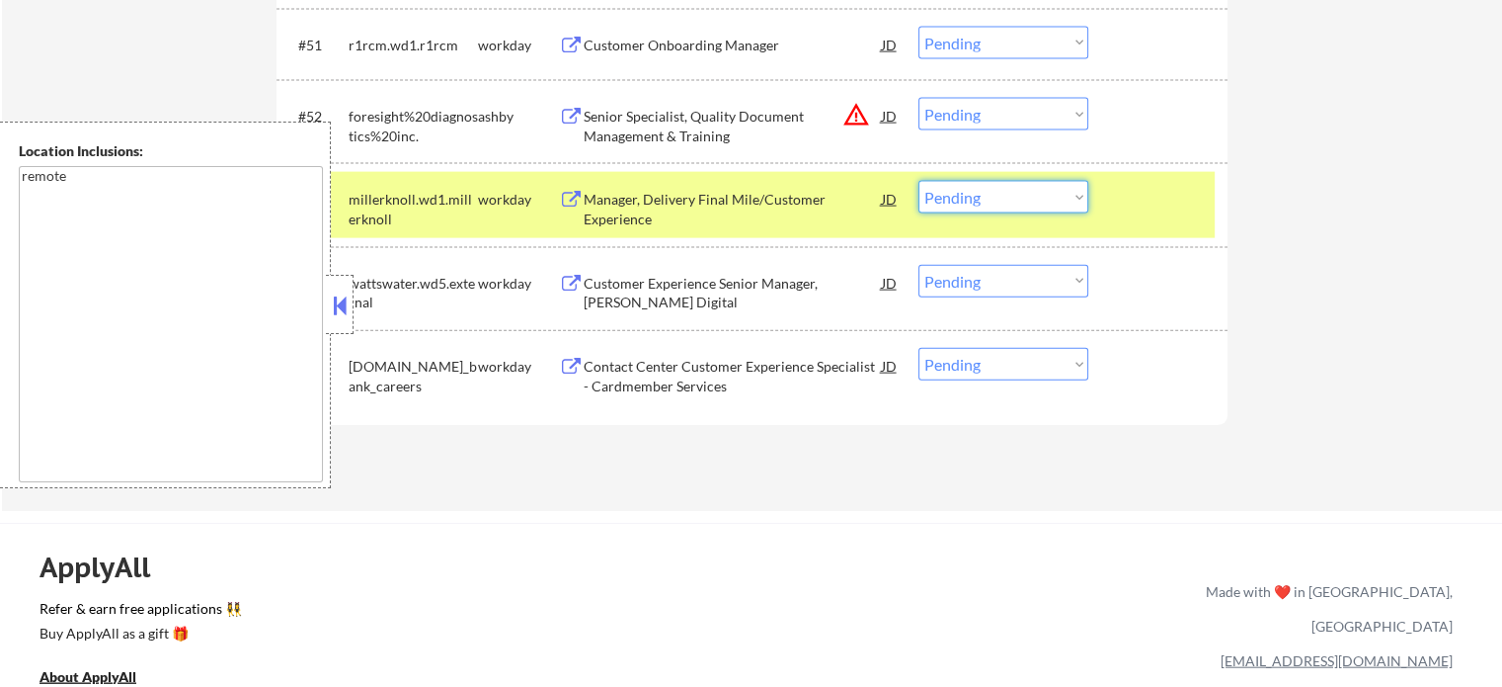
click at [959, 197] on select "Choose an option... Pending Applied Excluded (Questions) Excluded (Expired) Exc…" at bounding box center [1004, 197] width 170 height 33
click at [919, 181] on select "Choose an option... Pending Applied Excluded (Questions) Excluded (Expired) Exc…" at bounding box center [1004, 197] width 170 height 33
click at [1022, 314] on div "#54 wattswater.wd5.external workday Customer Experience Senior Manager, Watts D…" at bounding box center [749, 288] width 932 height 65
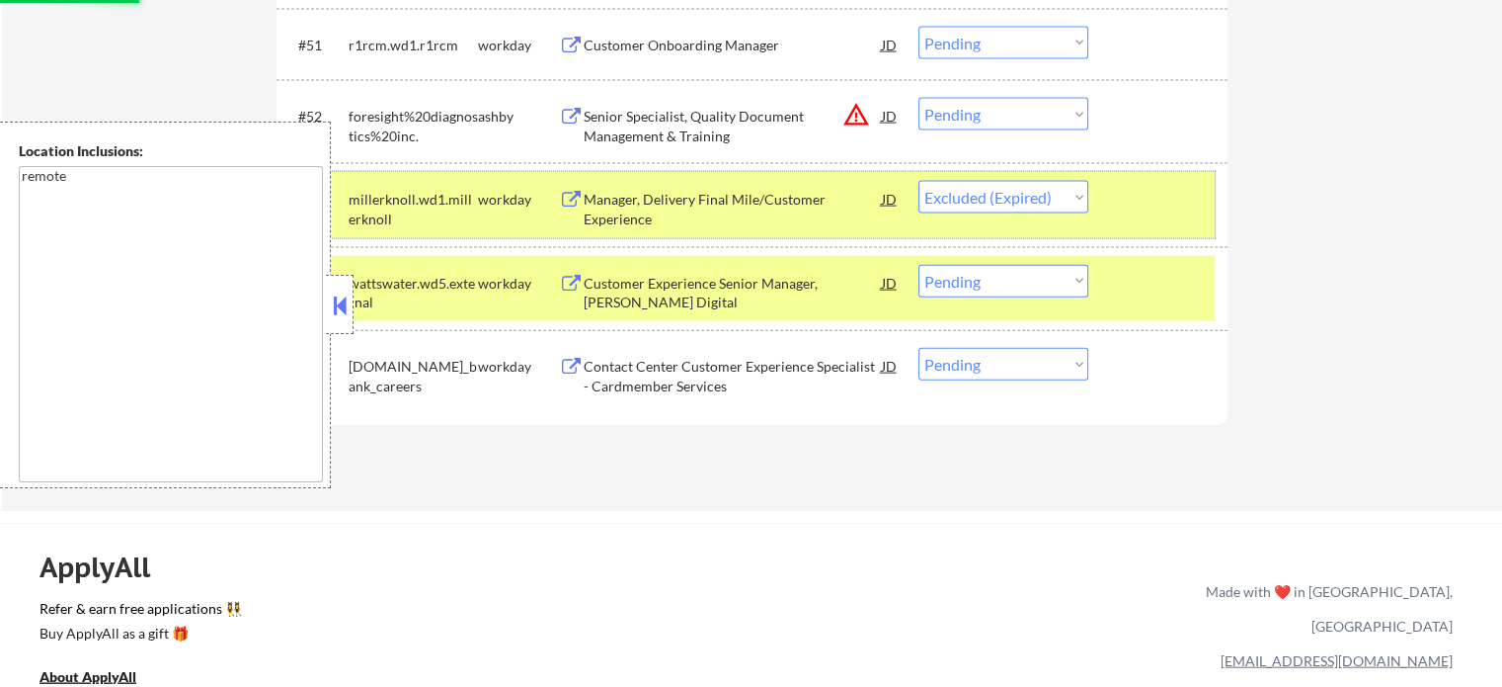
click at [1159, 182] on div at bounding box center [1160, 199] width 87 height 36
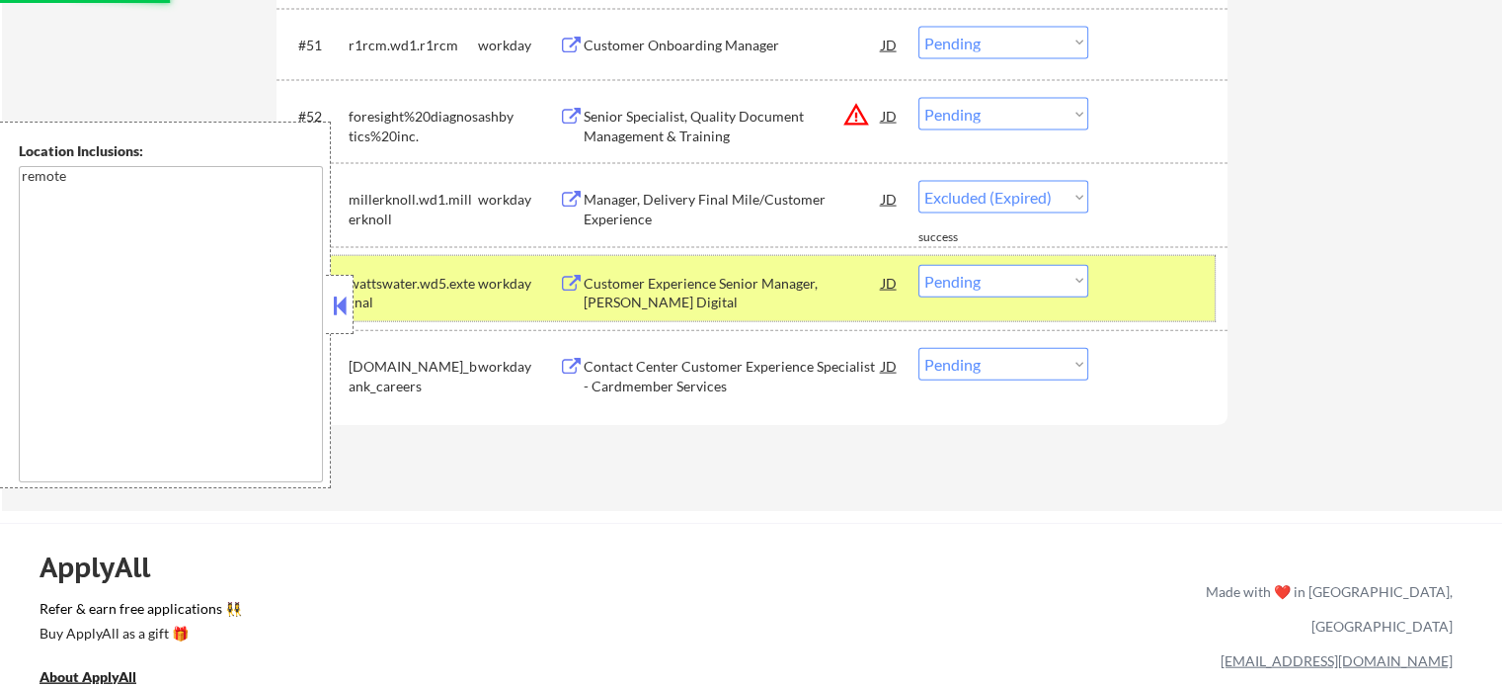
click at [1138, 303] on div "#54 wattswater.wd5.external workday Customer Experience Senior Manager, Watts D…" at bounding box center [749, 288] width 932 height 65
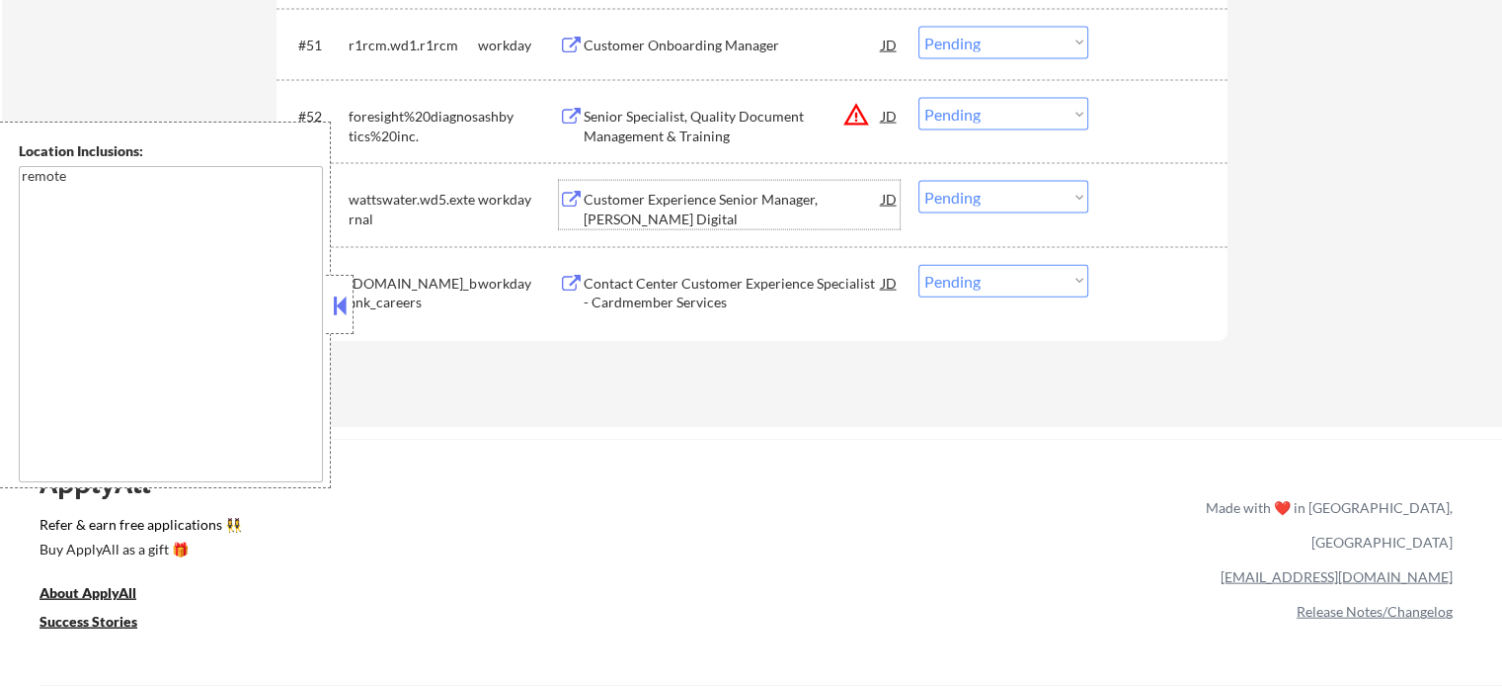
click at [740, 195] on div "Customer Experience Senior Manager, Watts Digital" at bounding box center [733, 209] width 298 height 39
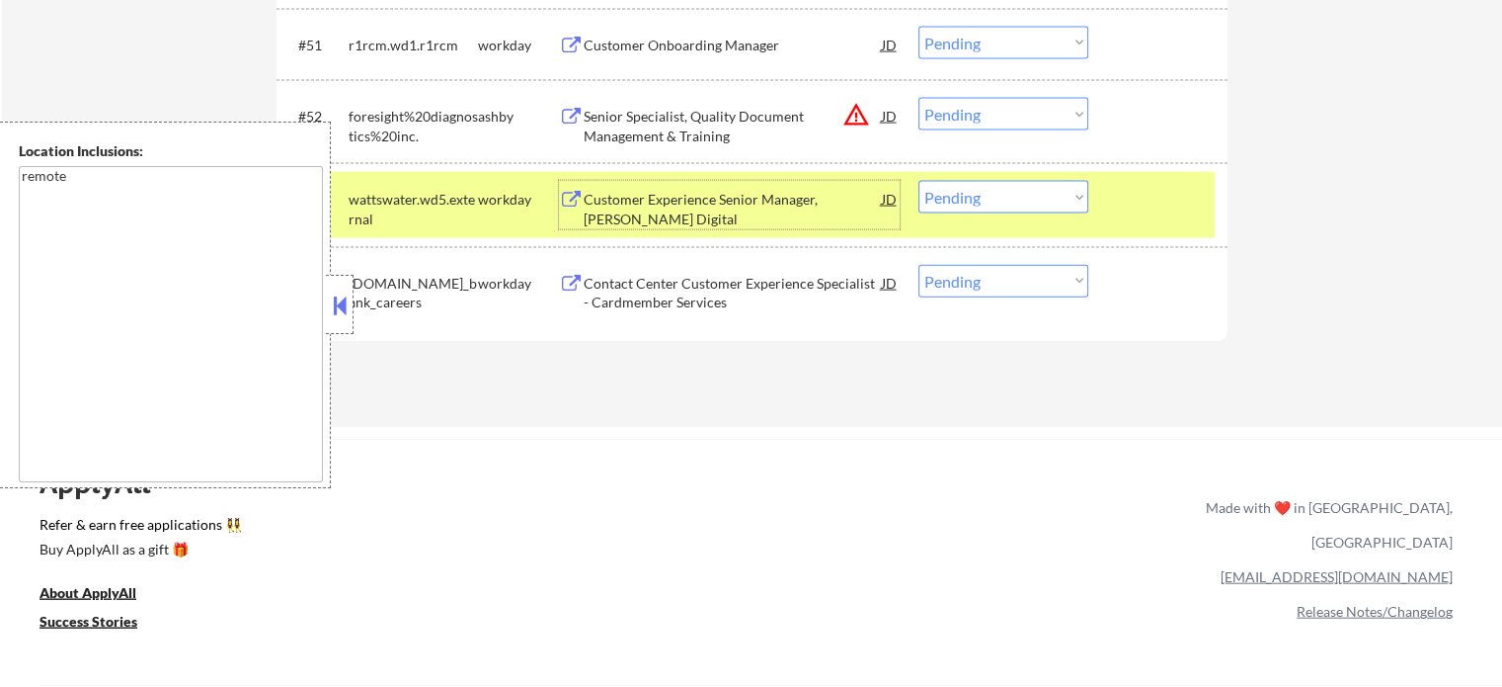
click at [980, 204] on select "Choose an option... Pending Applied Excluded (Questions) Excluded (Expired) Exc…" at bounding box center [1004, 197] width 170 height 33
click at [919, 181] on select "Choose an option... Pending Applied Excluded (Questions) Excluded (Expired) Exc…" at bounding box center [1004, 197] width 170 height 33
click at [1165, 206] on div at bounding box center [1160, 199] width 87 height 36
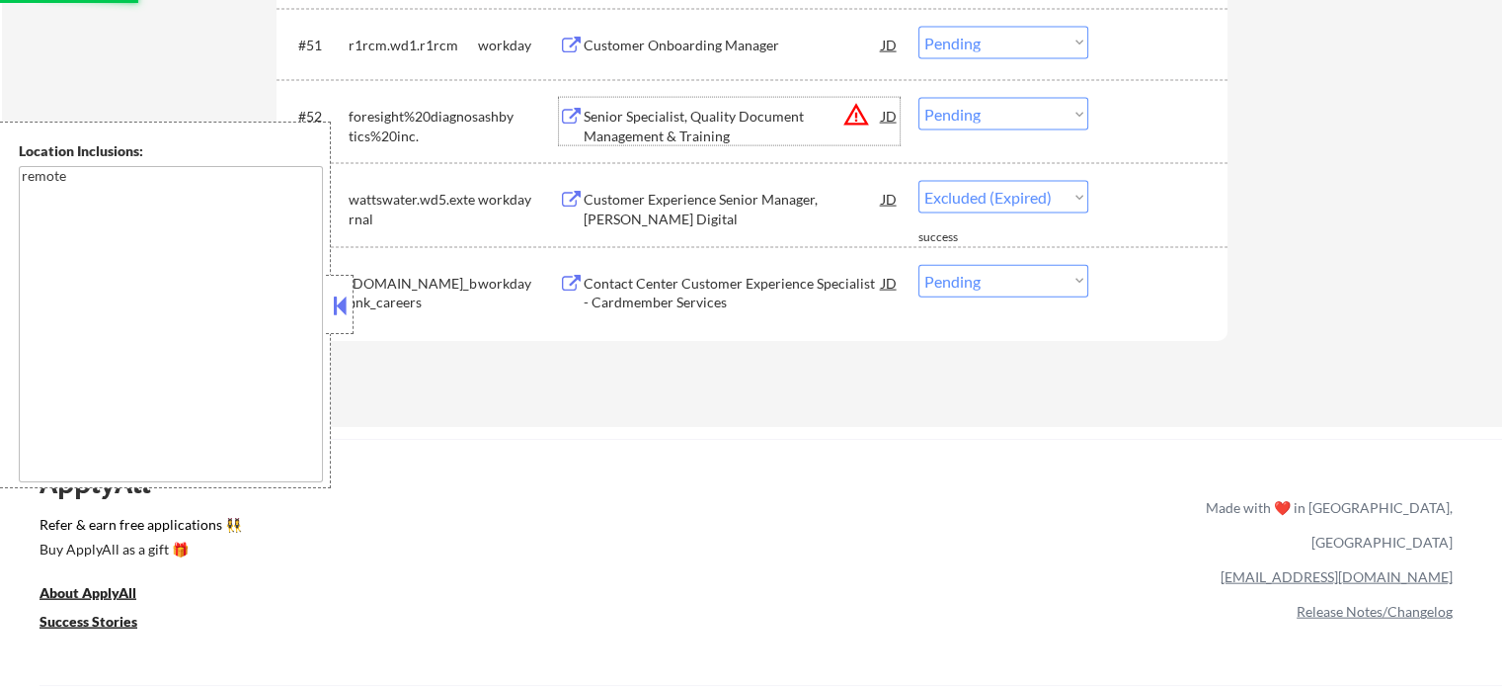
click at [774, 108] on div "Senior Specialist, Quality Document Management & Training" at bounding box center [733, 126] width 298 height 39
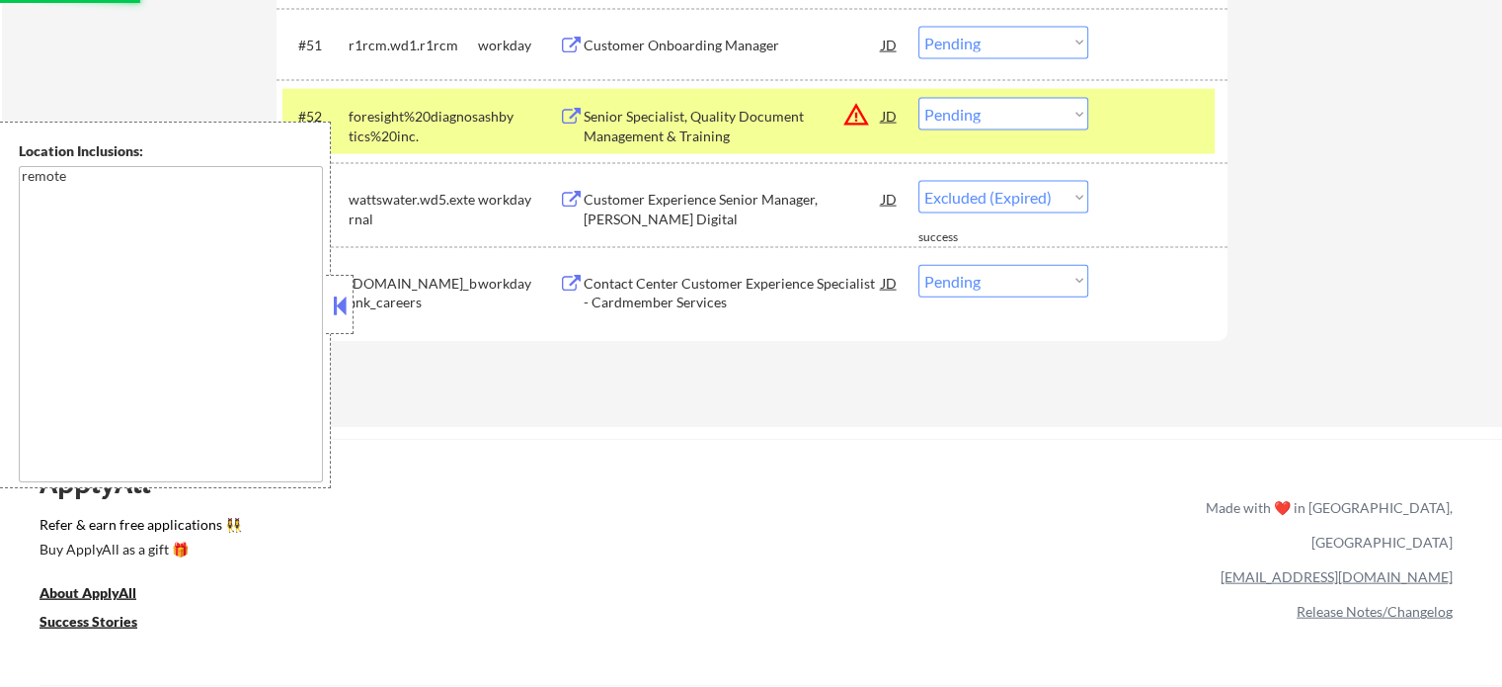
select select ""pending""
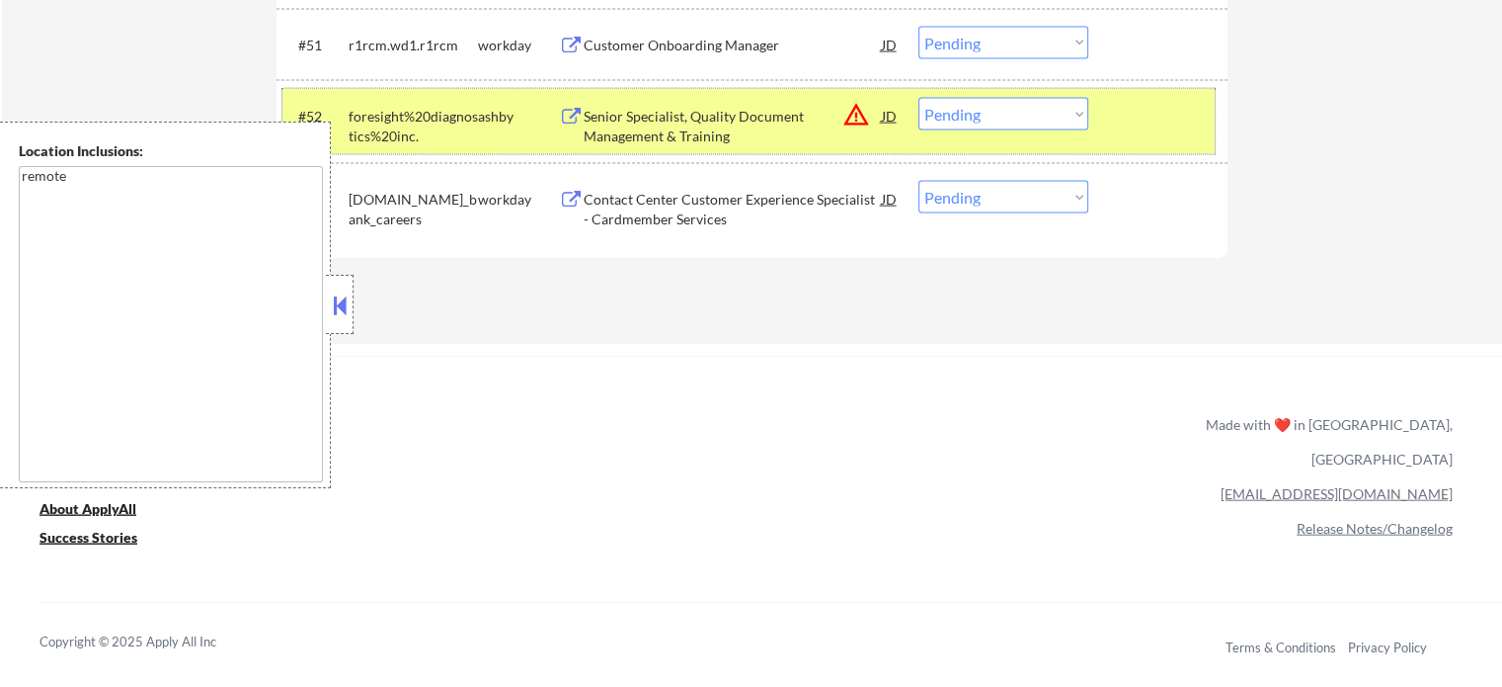
click at [1157, 112] on div at bounding box center [1160, 116] width 87 height 36
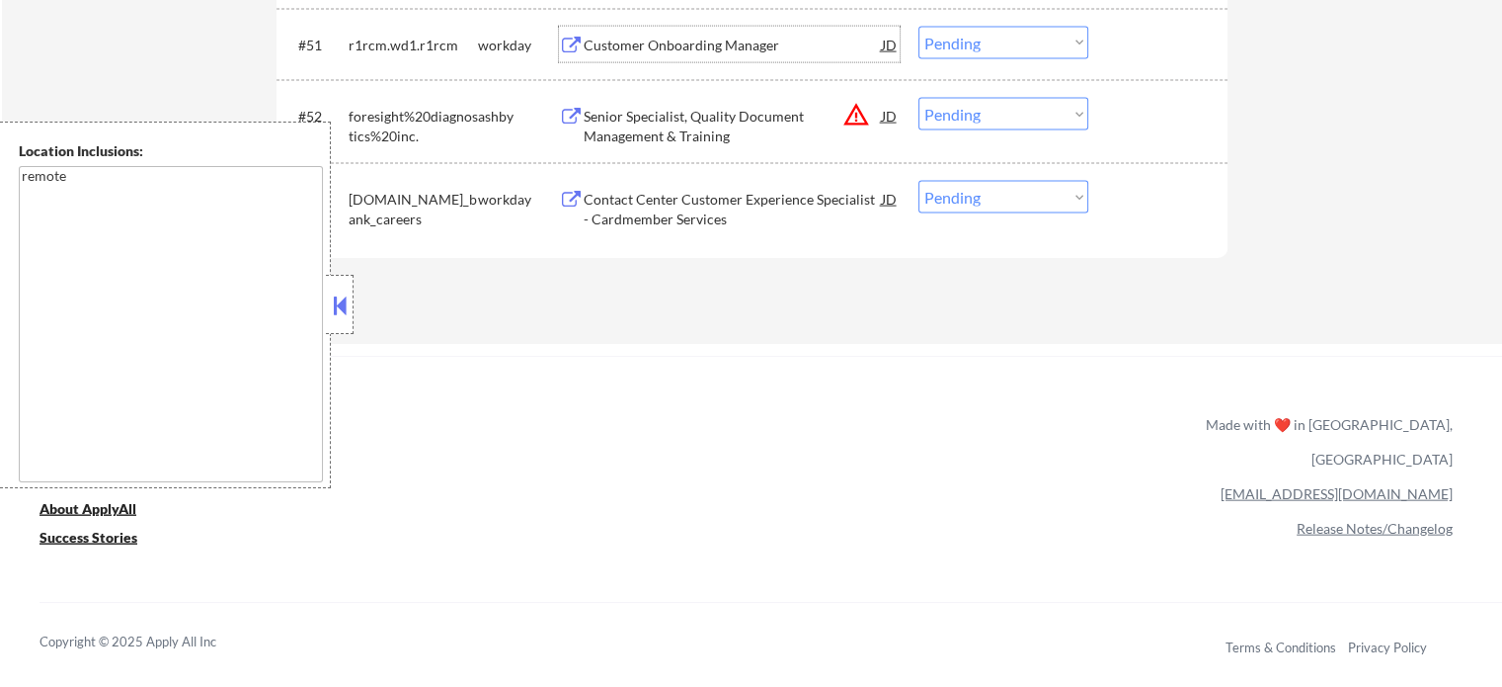
click at [708, 41] on div "Customer Onboarding Manager" at bounding box center [733, 46] width 298 height 20
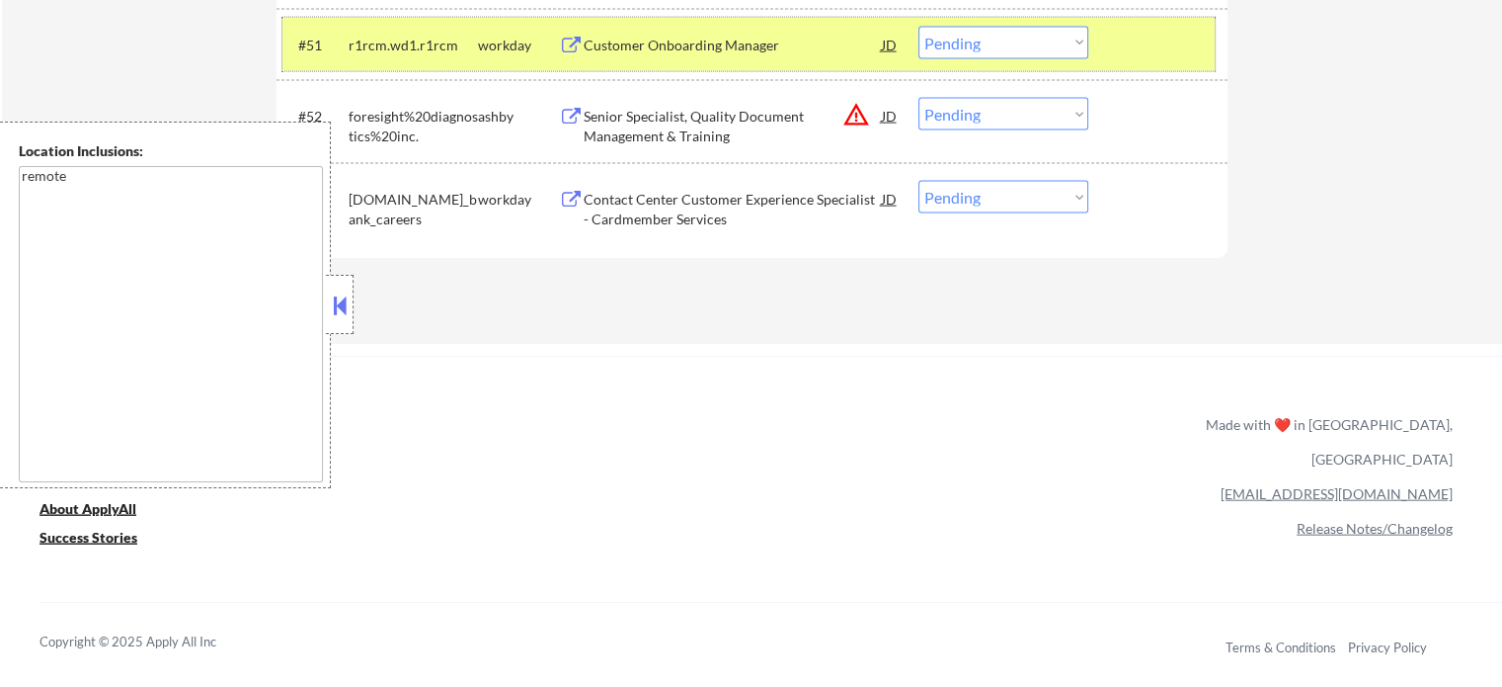
click at [1124, 62] on div "#51 r1rcm.wd1.r1rcm workday Customer Onboarding Manager JD warning_amber Choose…" at bounding box center [749, 44] width 932 height 53
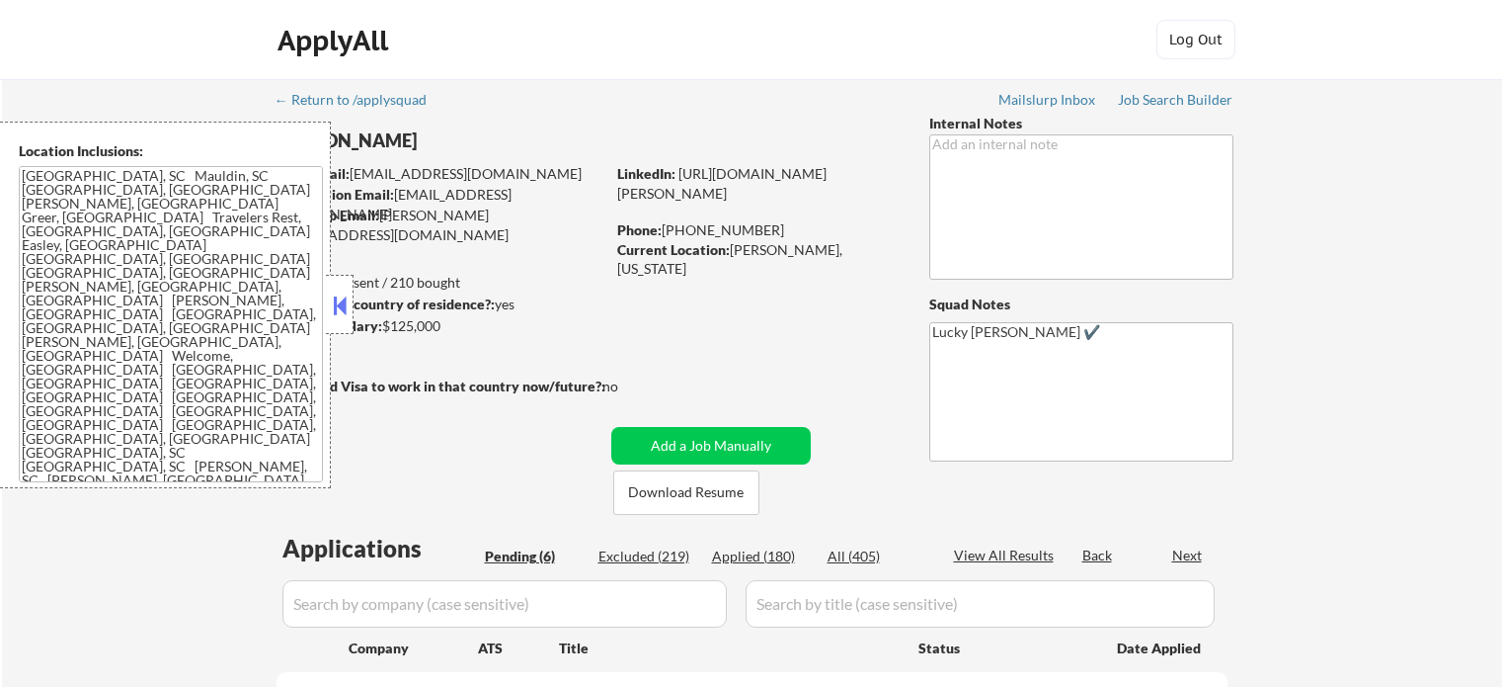
select select ""pending""
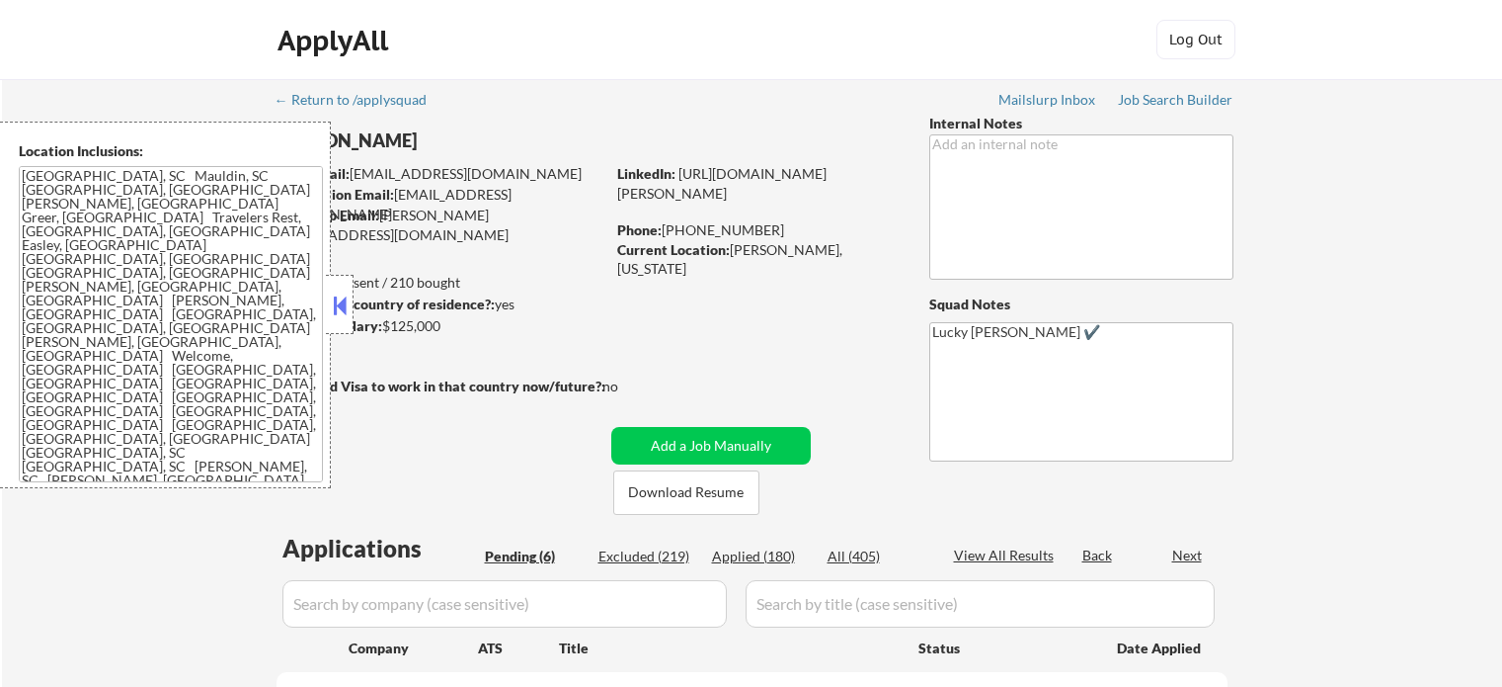
select select ""pending""
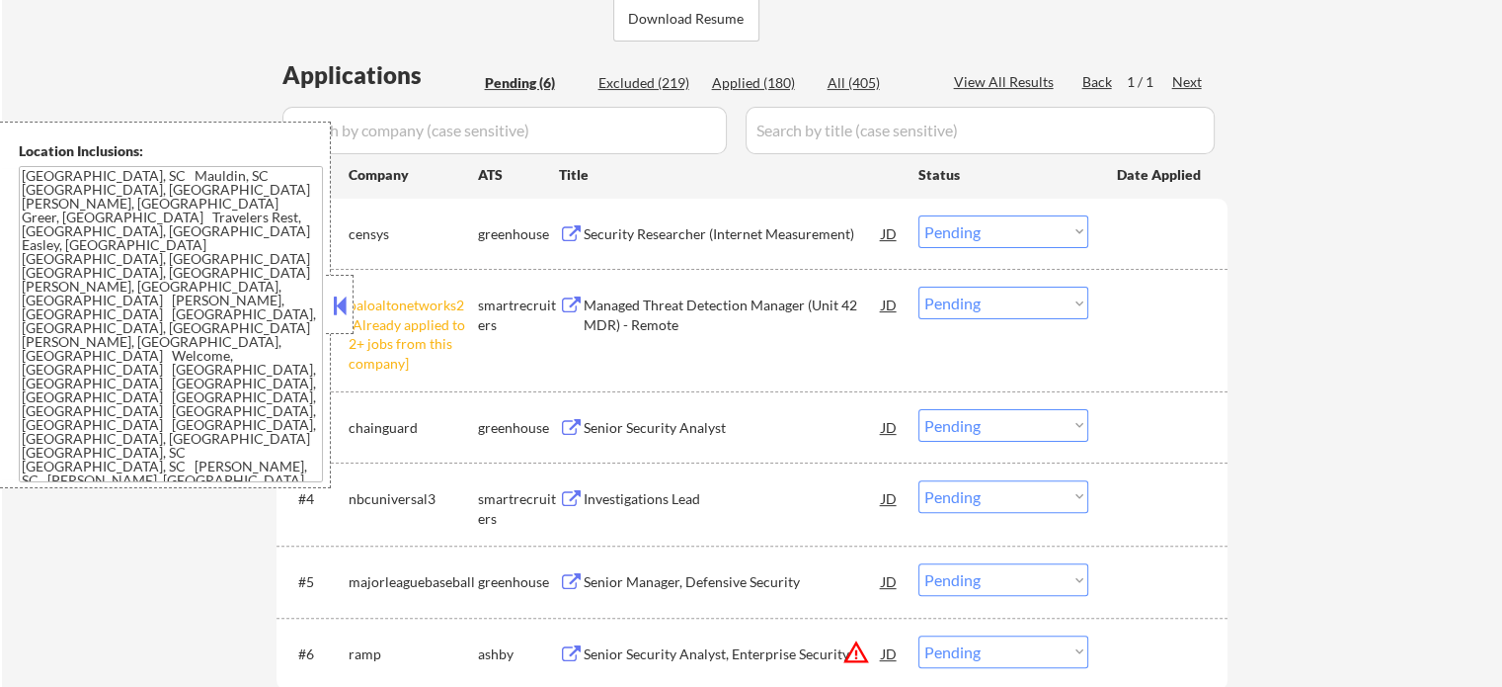
scroll to position [475, 0]
click at [1041, 303] on select "Choose an option... Pending Applied Excluded (Questions) Excluded (Expired) Exc…" at bounding box center [1004, 300] width 170 height 33
click at [919, 284] on select "Choose an option... Pending Applied Excluded (Questions) Excluded (Expired) Exc…" at bounding box center [1004, 300] width 170 height 33
click at [739, 242] on div "Security Researcher (Internet Measurement)" at bounding box center [733, 231] width 298 height 36
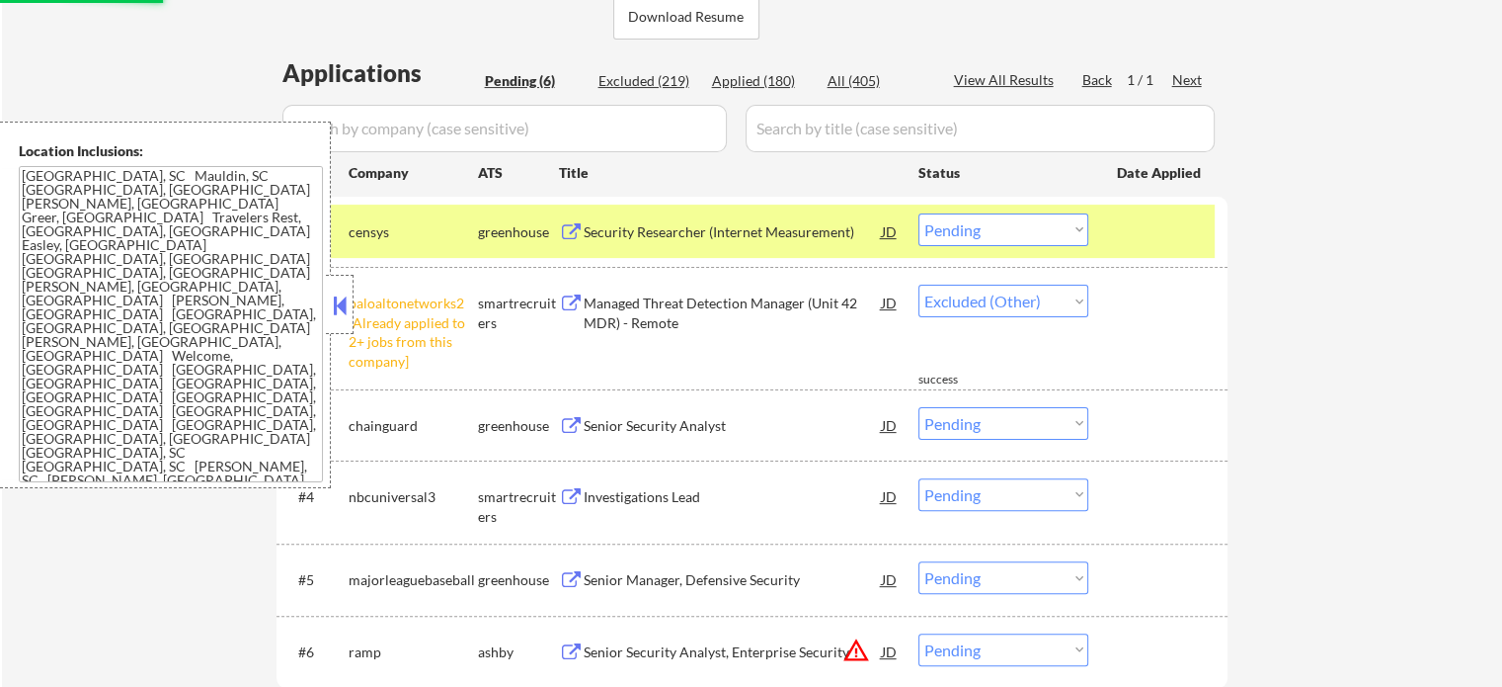
select select ""pending""
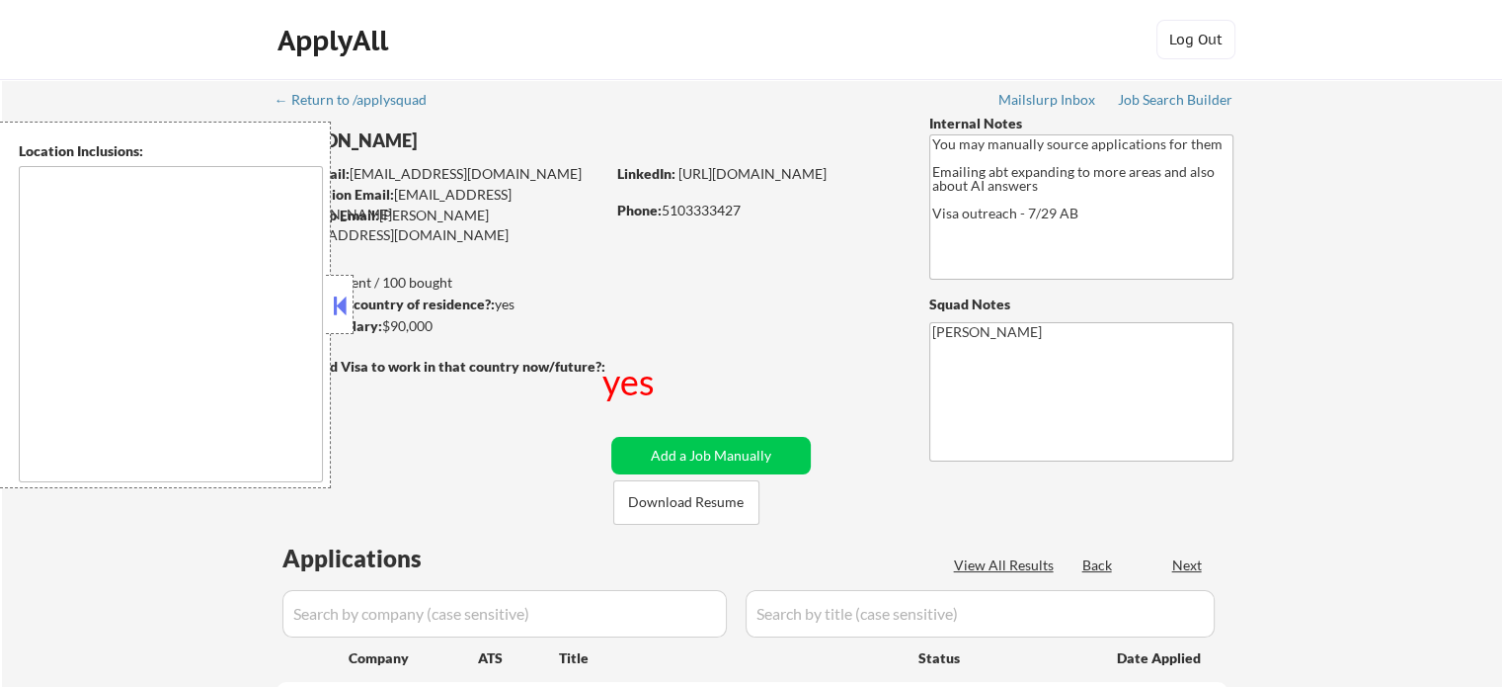
type textarea "country:[GEOGRAPHIC_DATA]"
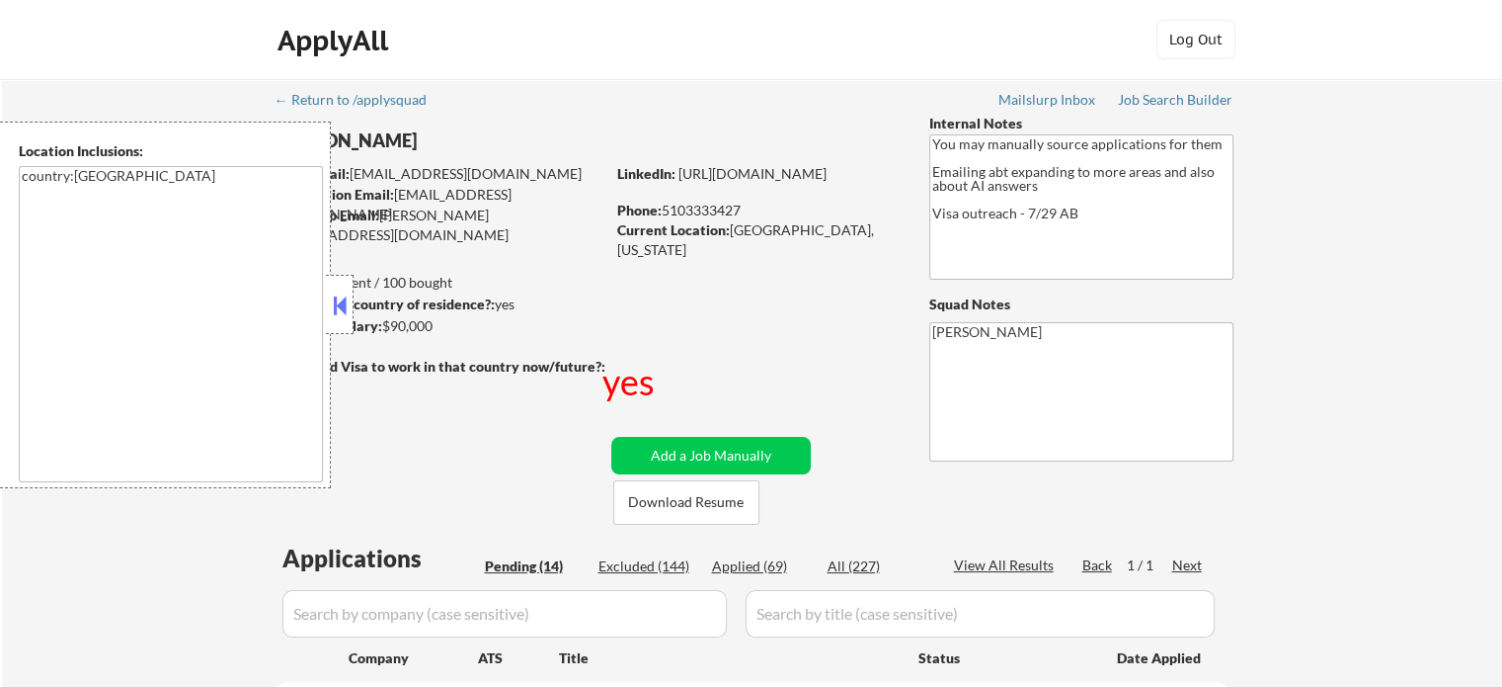
select select ""pending""
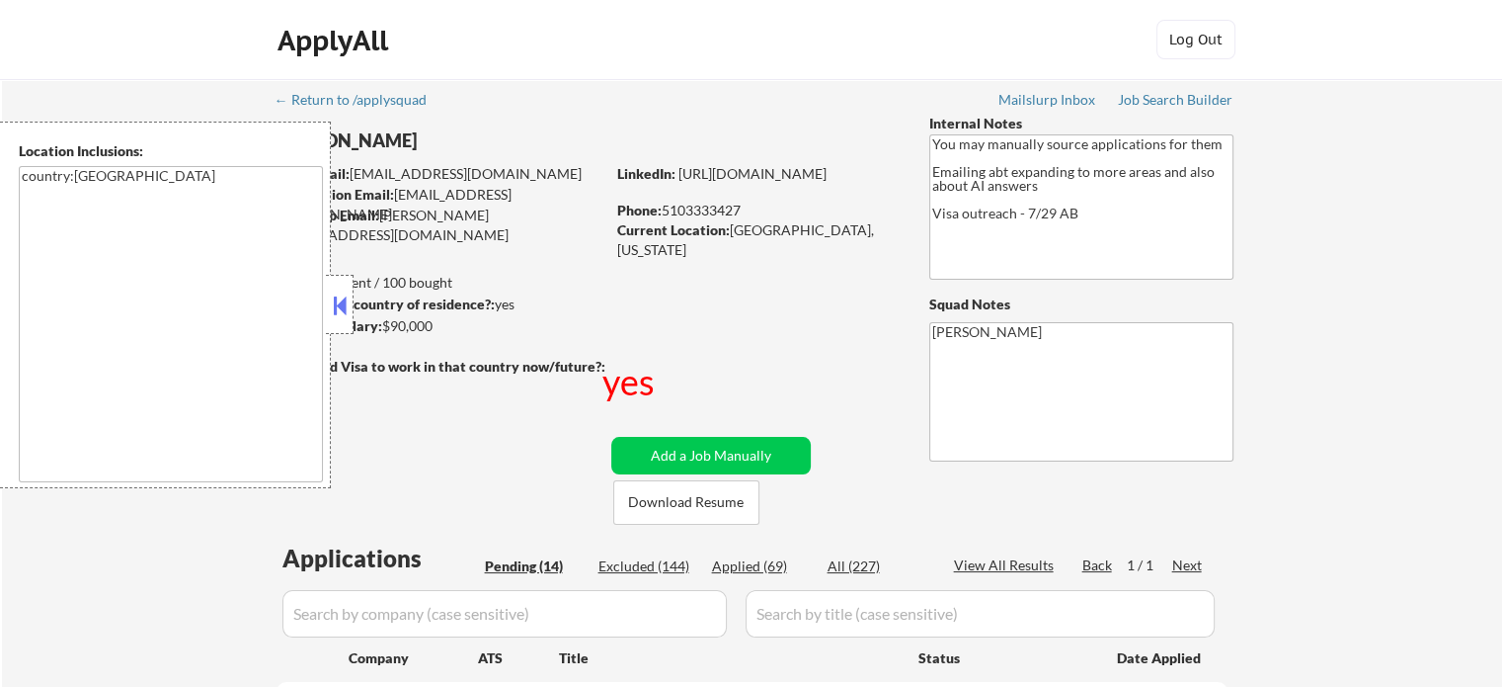
select select ""pending""
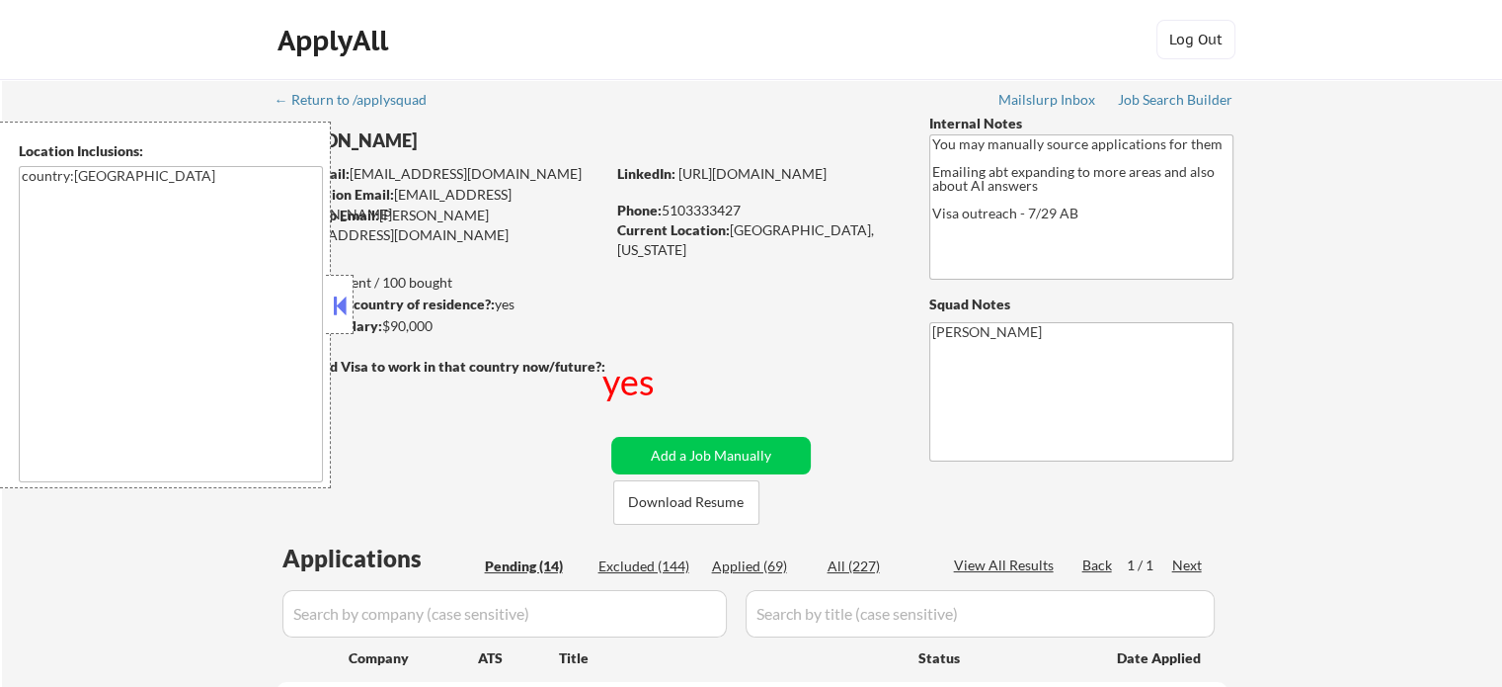
select select ""pending""
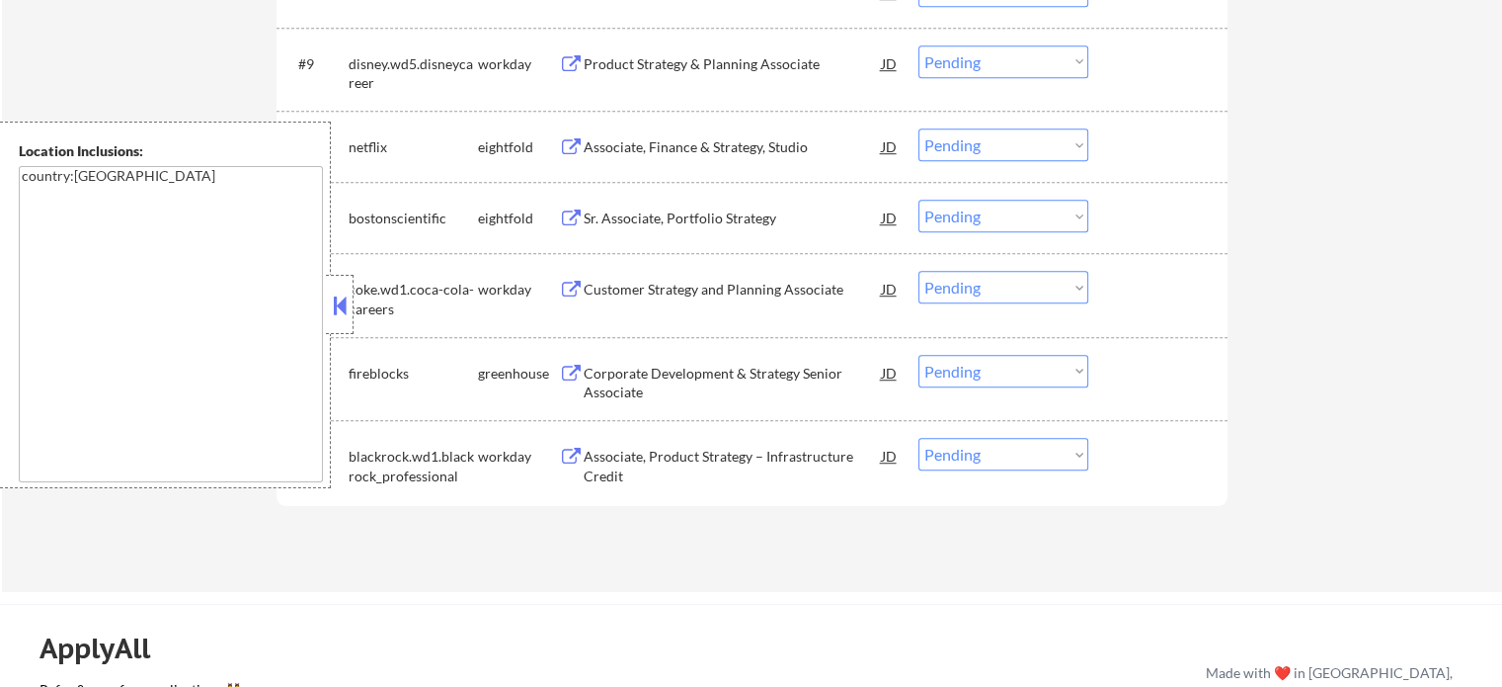
scroll to position [1340, 0]
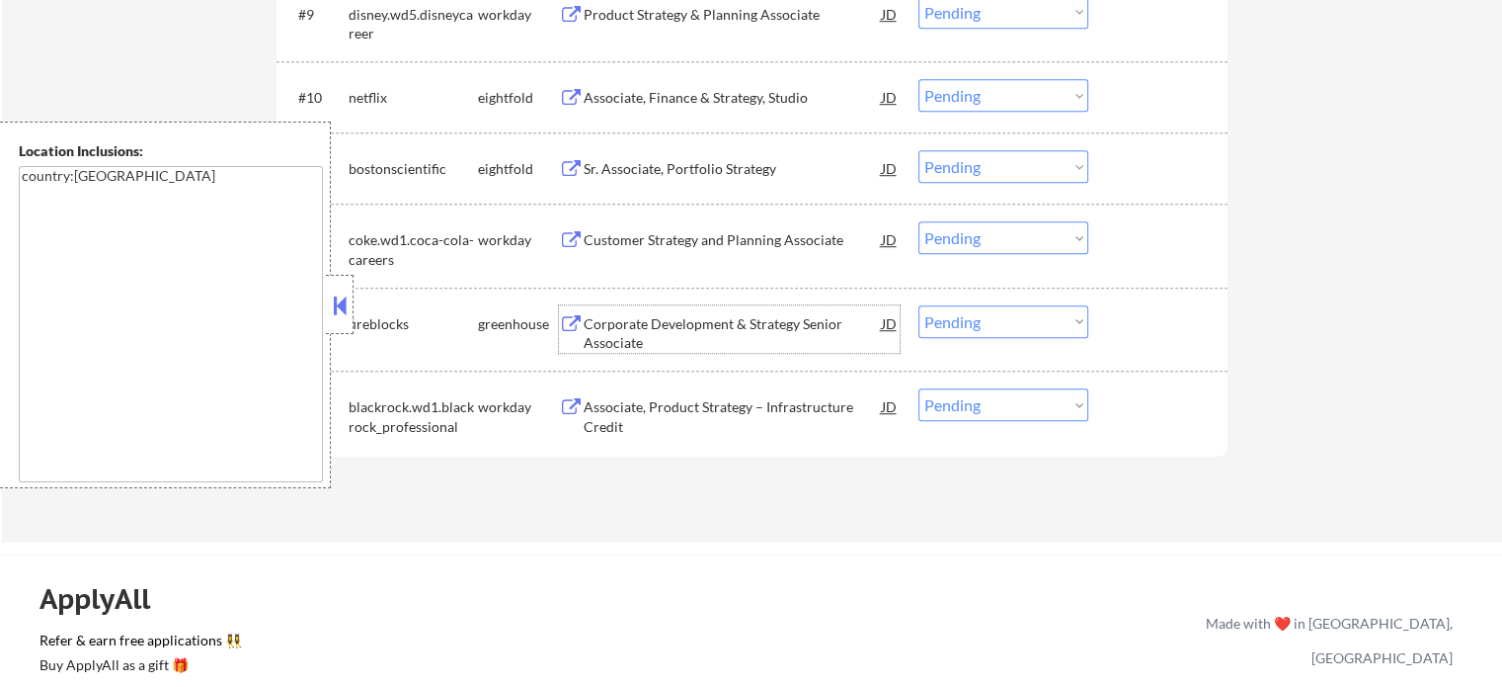
click at [610, 331] on div "Corporate Development & Strategy Senior Associate" at bounding box center [733, 333] width 298 height 39
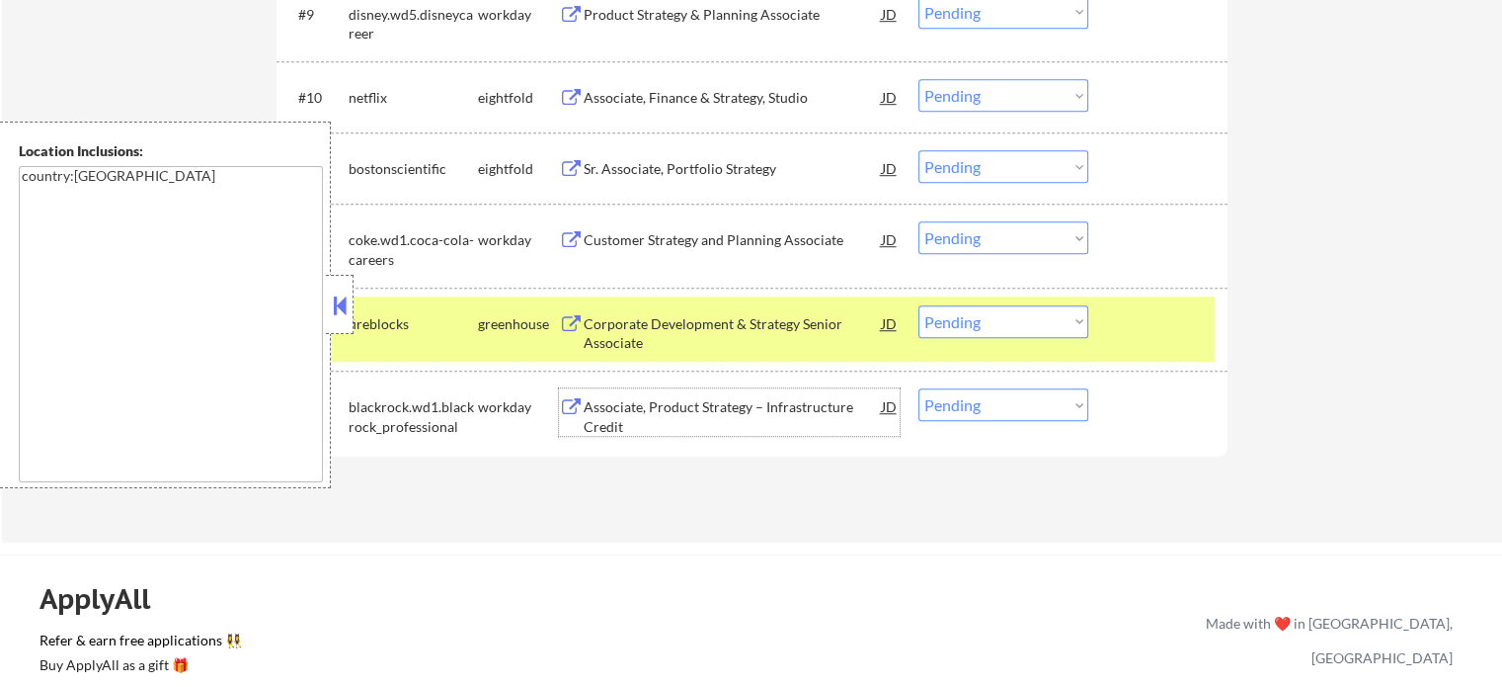
click at [811, 414] on div "Associate, Product Strategy – Infrastructure Credit" at bounding box center [733, 416] width 298 height 39
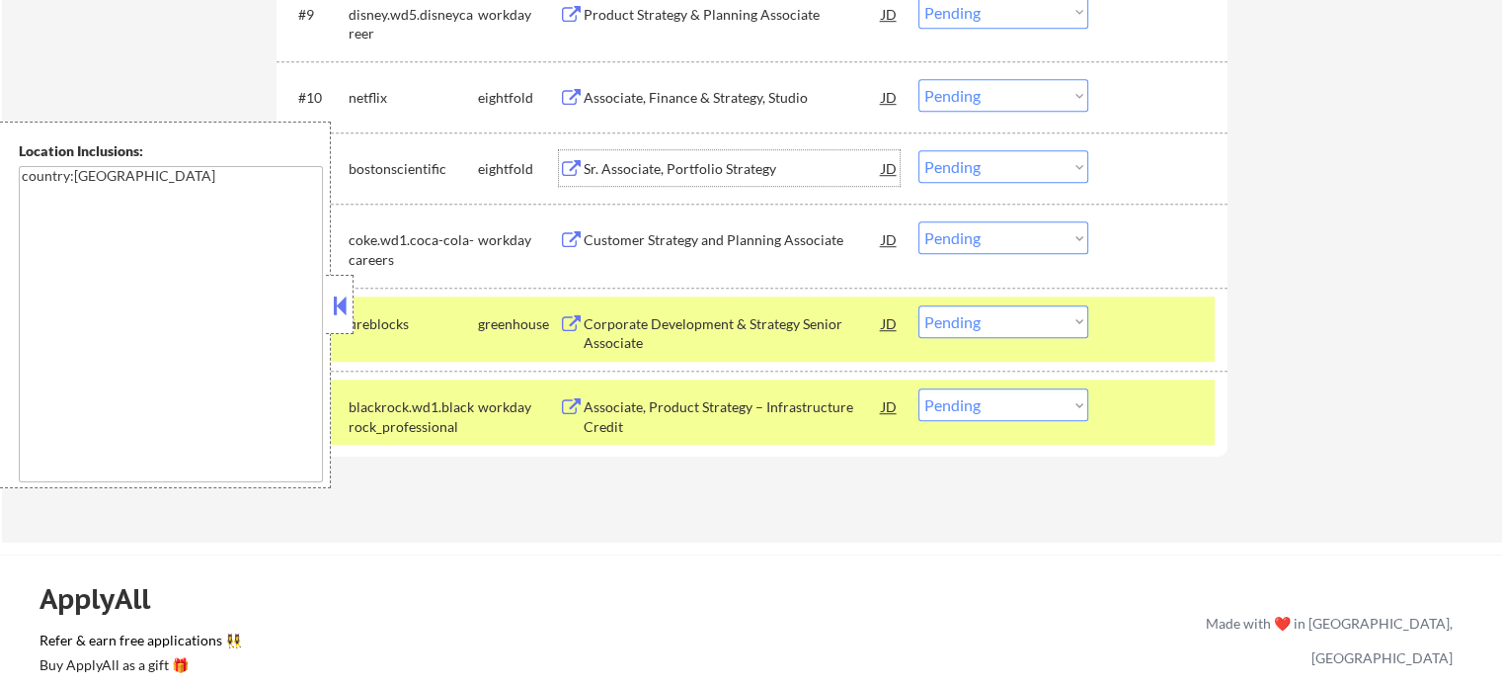
click at [682, 176] on div "Sr. Associate, Portfolio Strategy" at bounding box center [733, 169] width 298 height 20
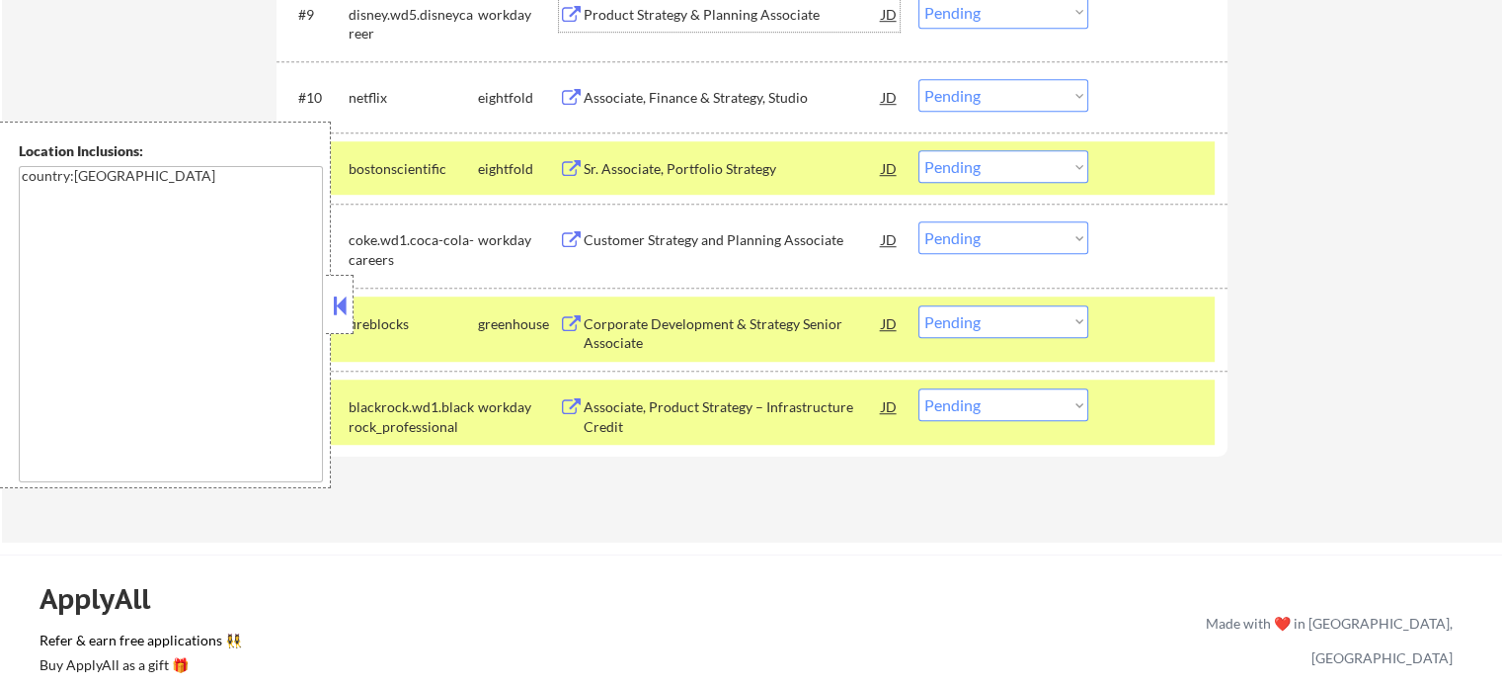
click at [694, 10] on div "Product Strategy & Planning Associate" at bounding box center [733, 15] width 298 height 20
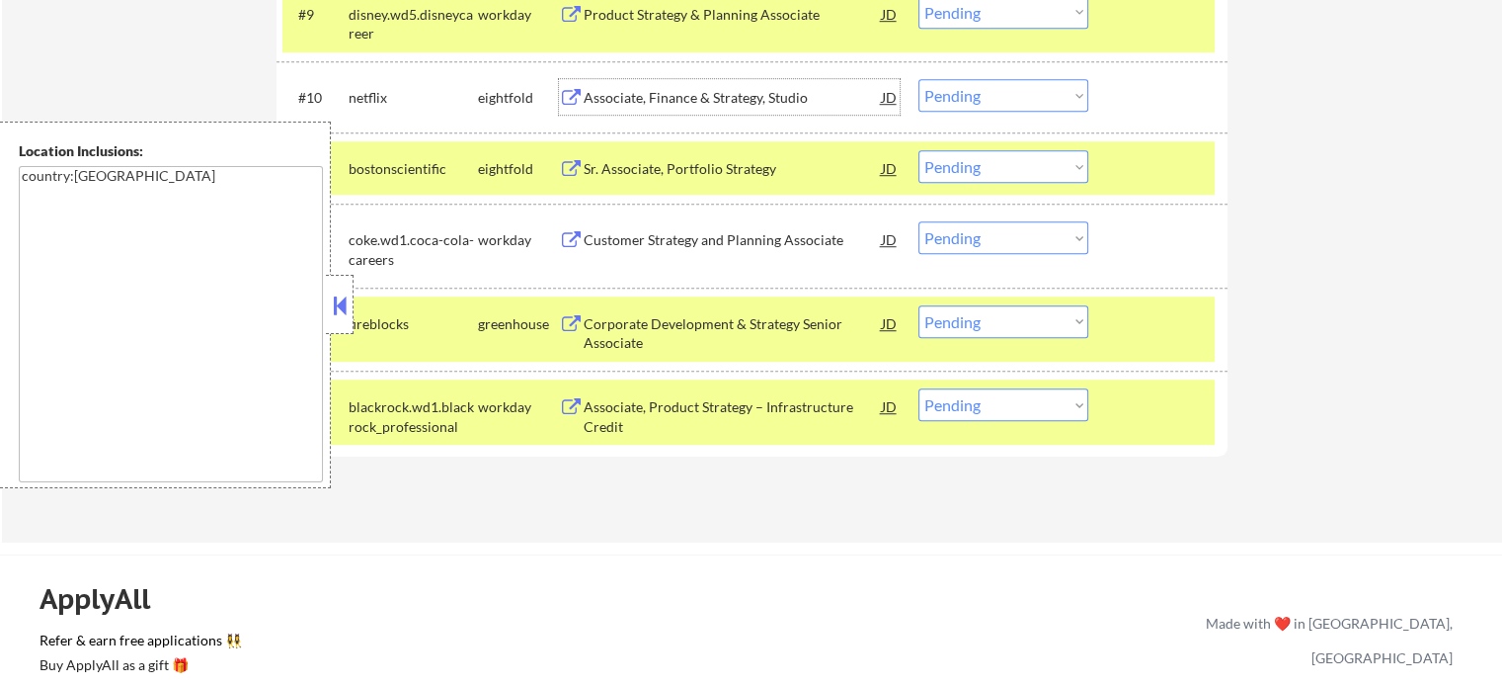
click at [649, 102] on div "Associate, Finance & Strategy, Studio" at bounding box center [733, 98] width 298 height 20
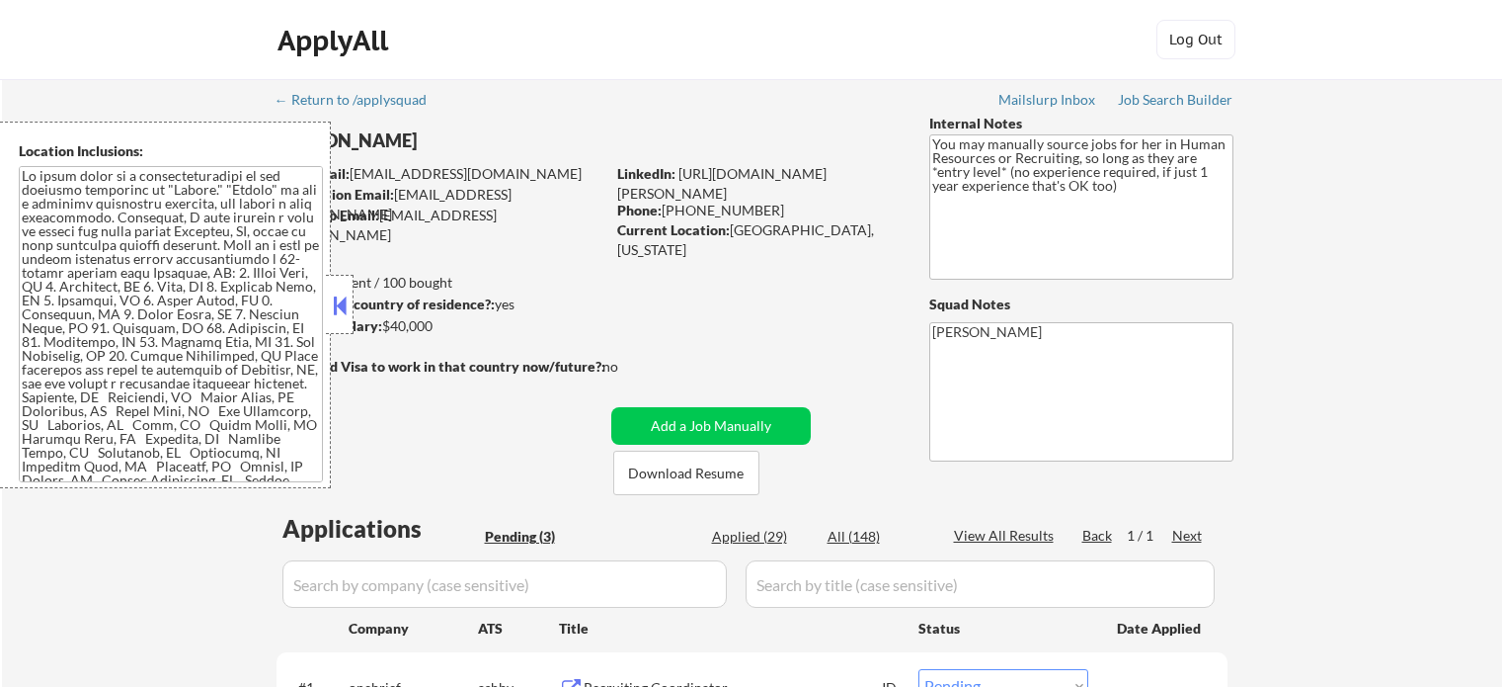
select select ""pending""
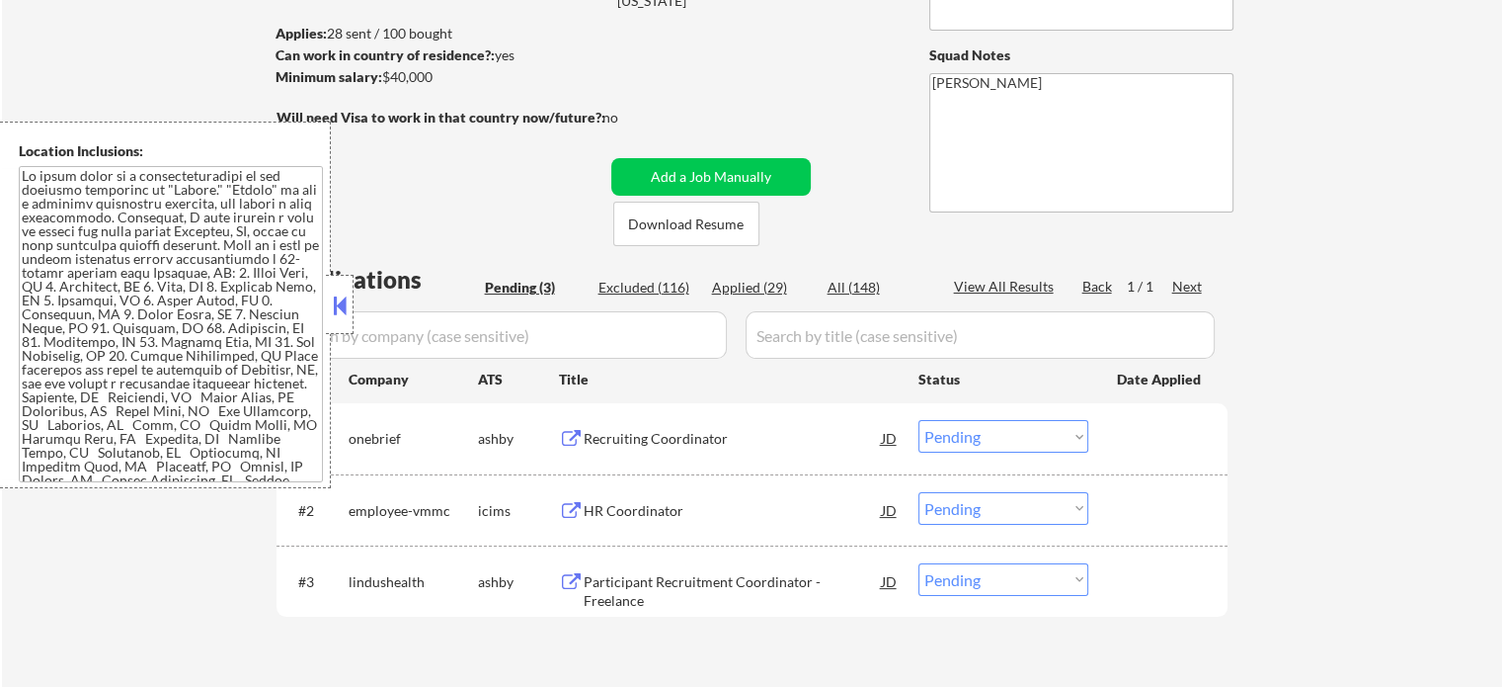
scroll to position [251, 0]
click at [675, 451] on div "Recruiting Coordinator" at bounding box center [733, 436] width 298 height 36
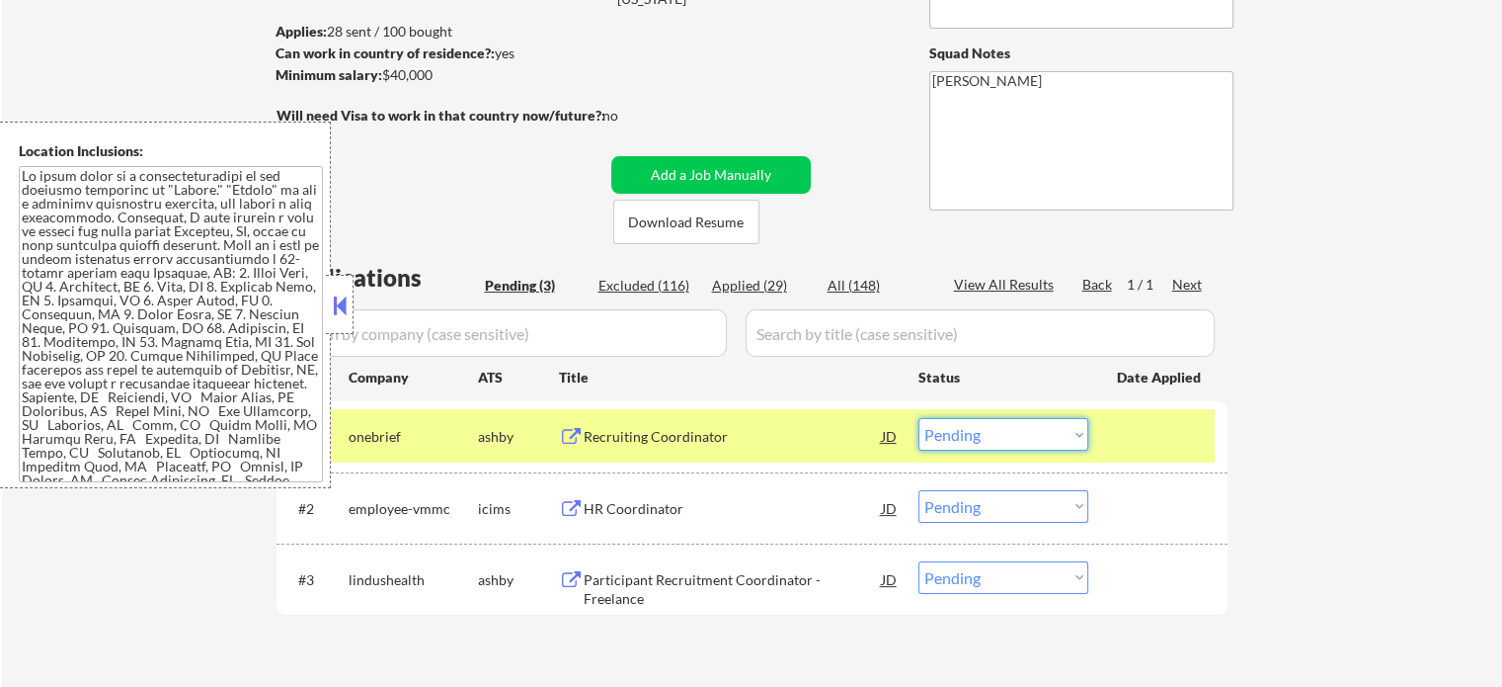
click at [940, 446] on select "Choose an option... Pending Applied Excluded (Questions) Excluded (Expired) Exc…" at bounding box center [1004, 434] width 170 height 33
click at [919, 418] on select "Choose an option... Pending Applied Excluded (Questions) Excluded (Expired) Exc…" at bounding box center [1004, 434] width 170 height 33
click at [1128, 459] on div "#1 onebrief ashby Recruiting Coordinator JD Choose an option... Pending Applied…" at bounding box center [749, 435] width 932 height 53
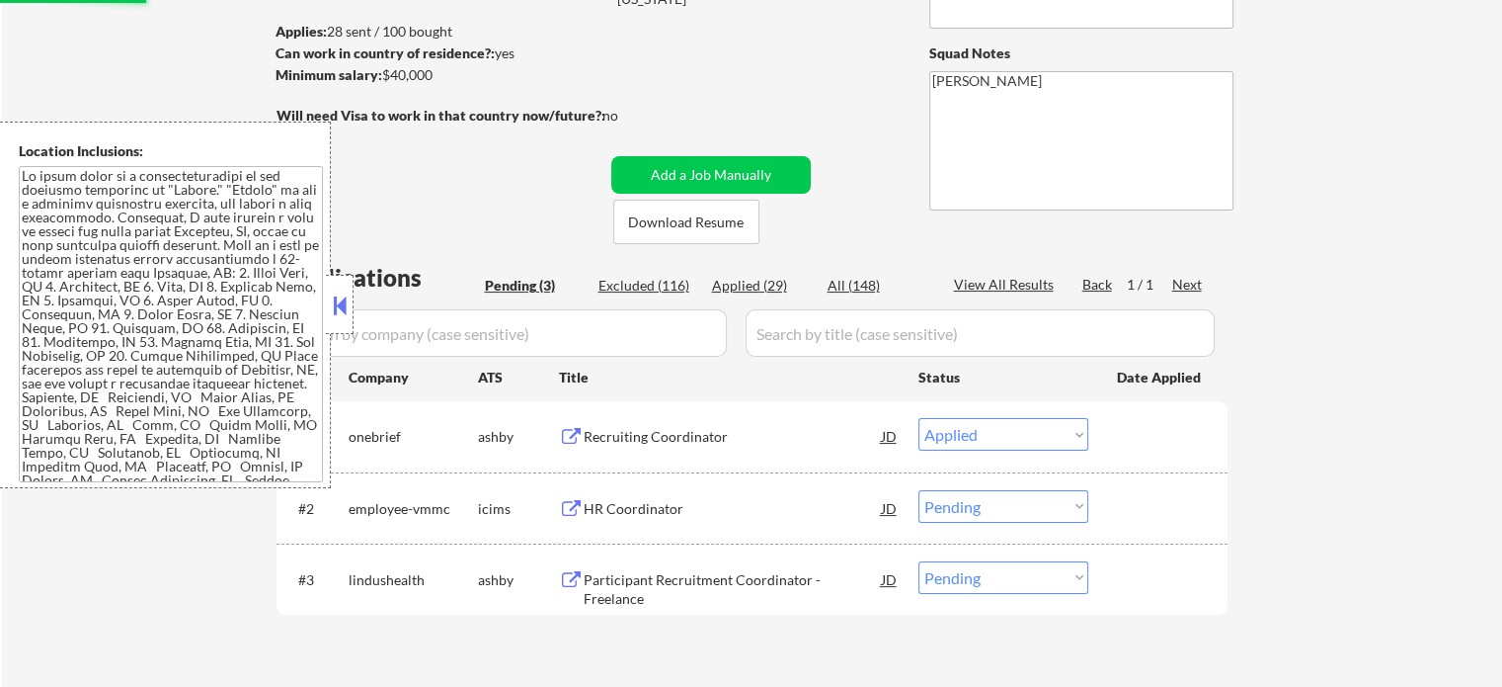
click at [735, 589] on div "Participant Recruitment Coordinator - Freelance" at bounding box center [733, 579] width 298 height 36
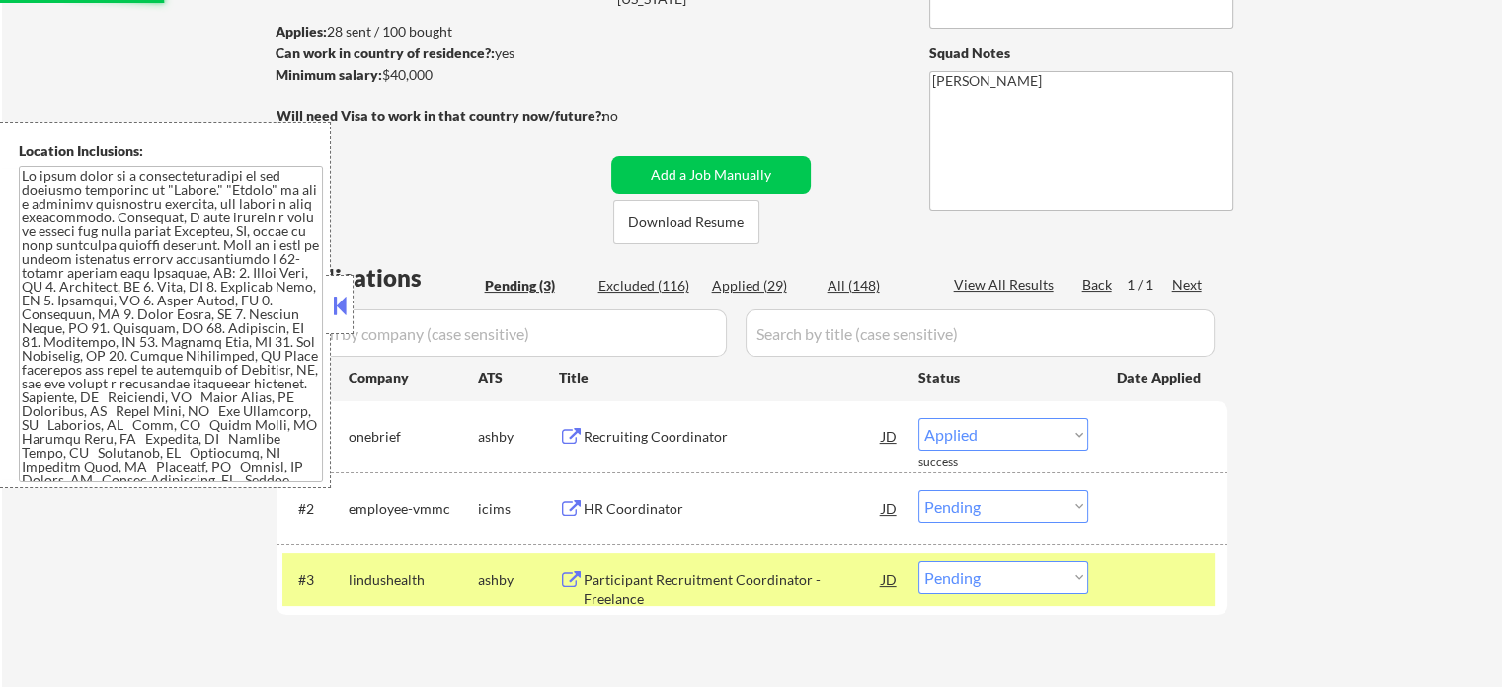
select select ""pending""
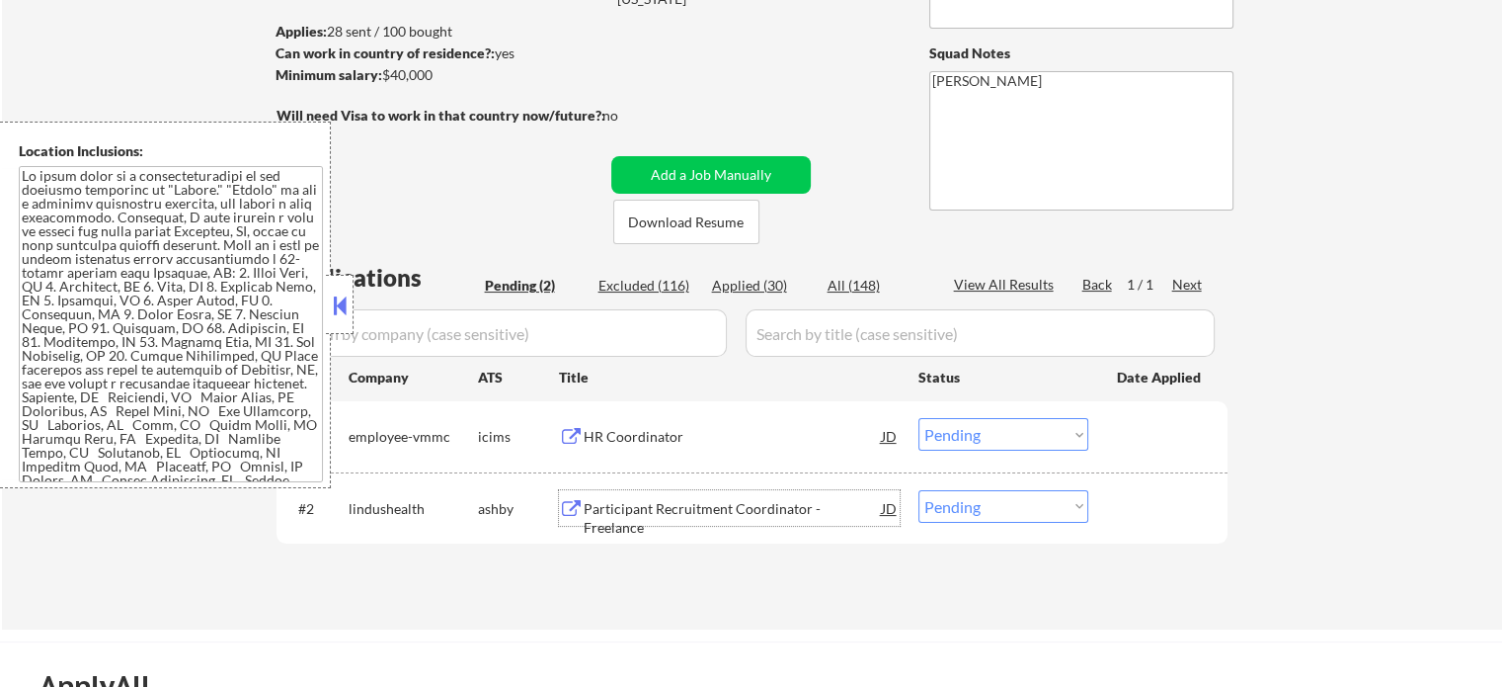
click at [688, 499] on div "Participant Recruitment Coordinator - Freelance" at bounding box center [733, 518] width 298 height 39
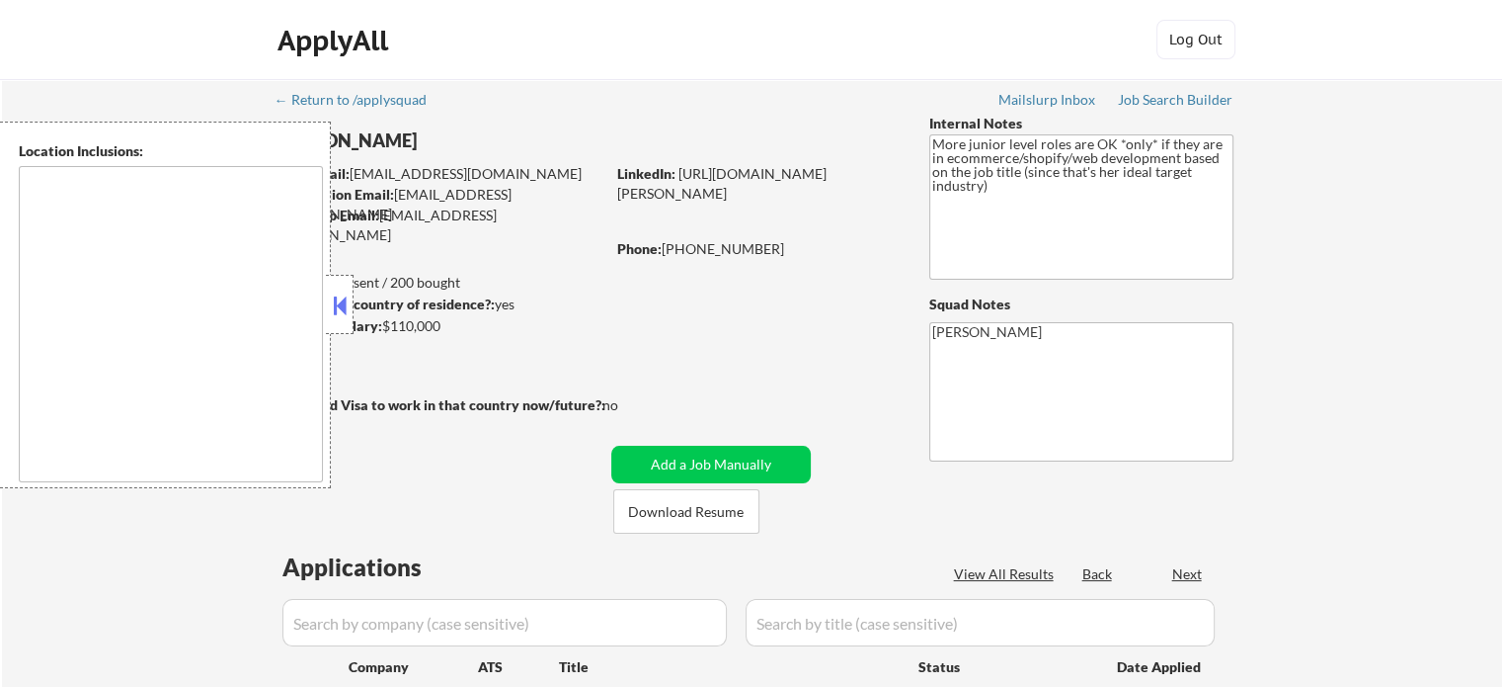
type textarea "remote"
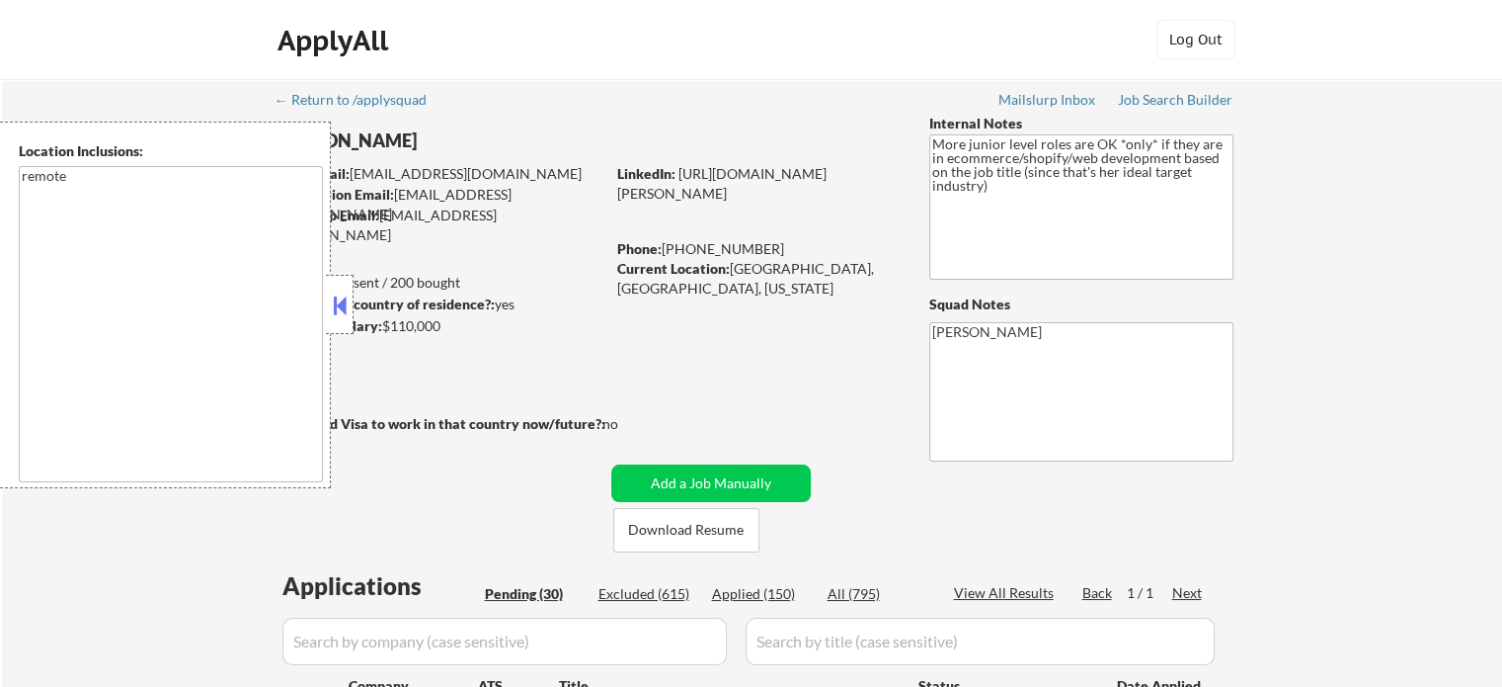
select select ""pending""
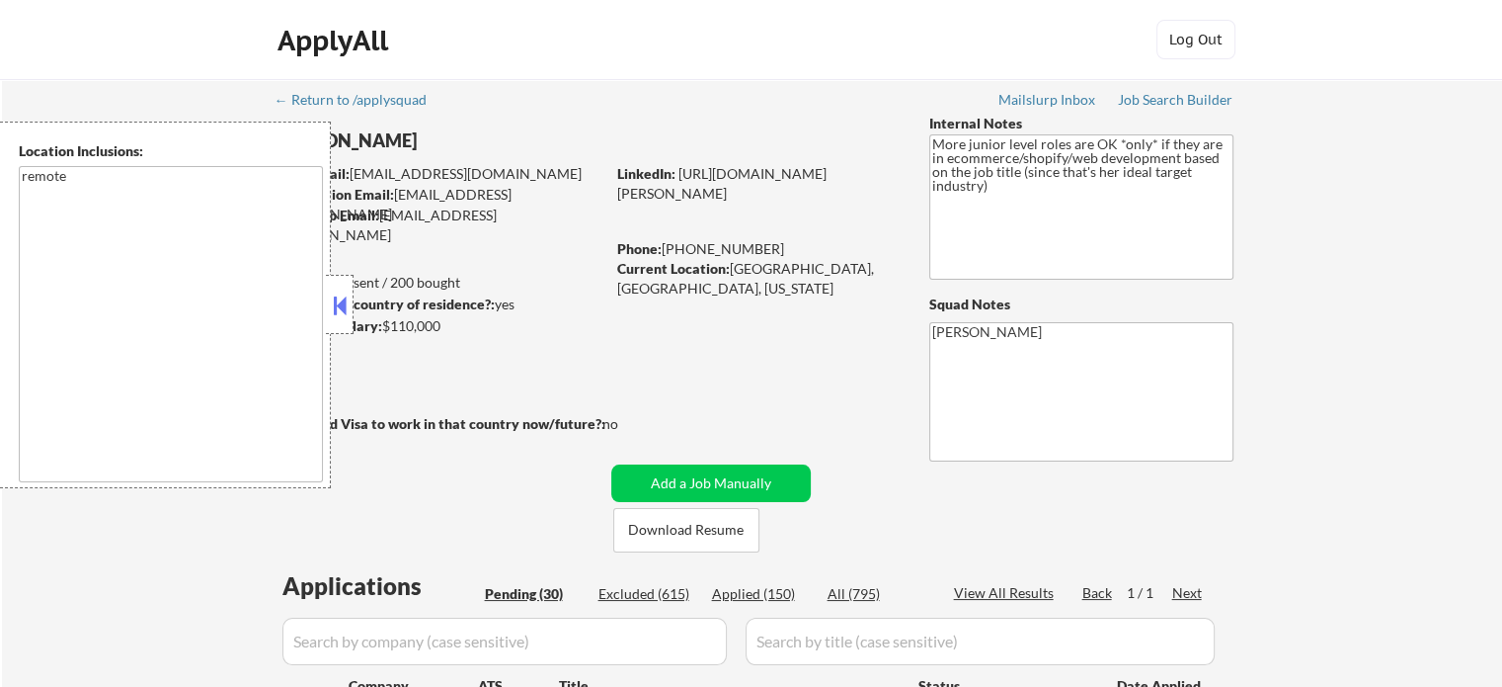
select select ""pending""
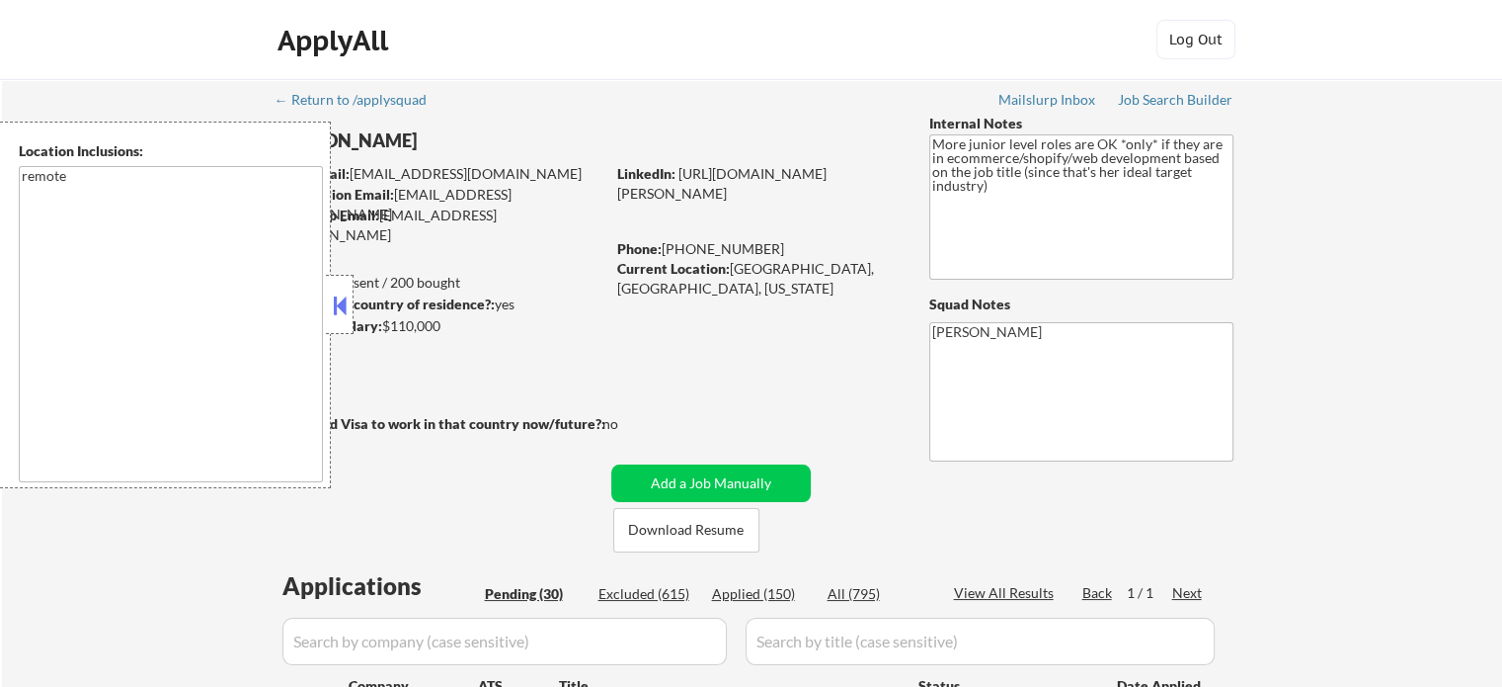
select select ""pending""
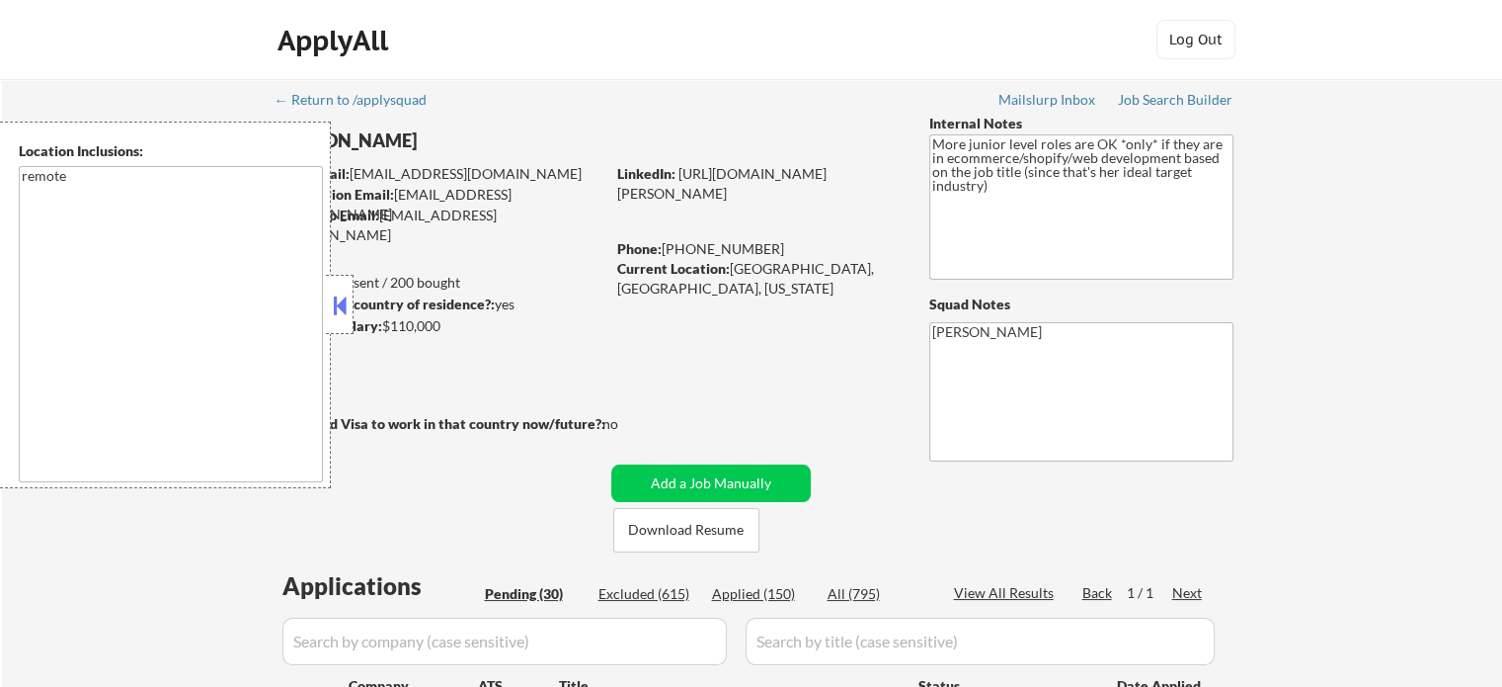
select select ""pending""
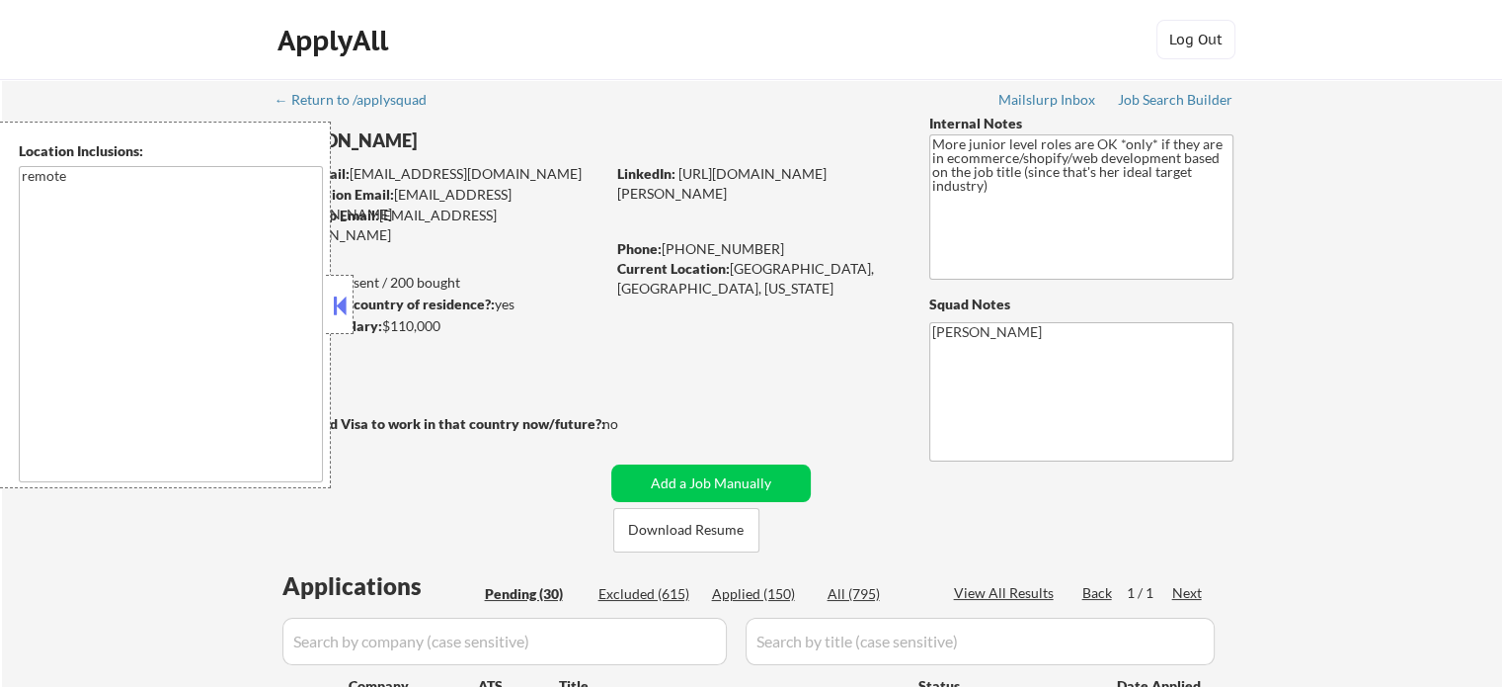
select select ""pending""
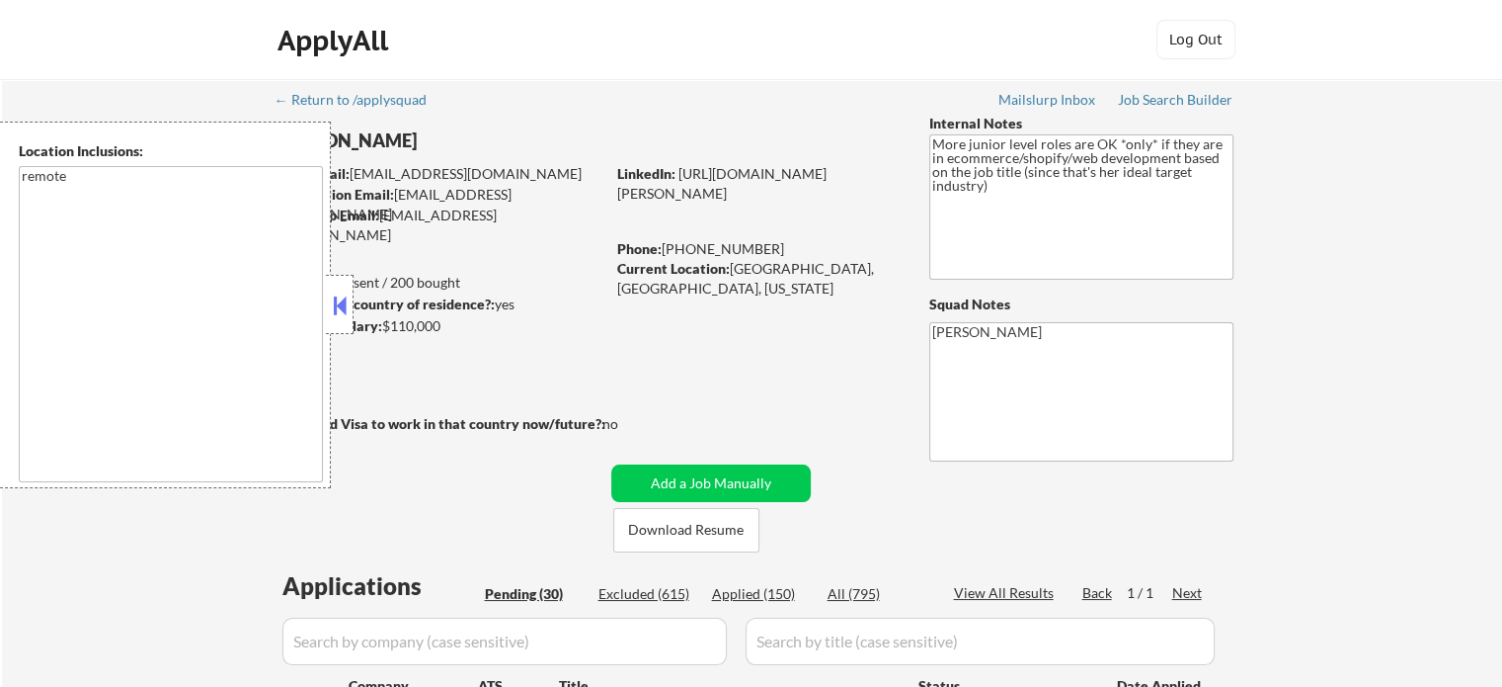
select select ""pending""
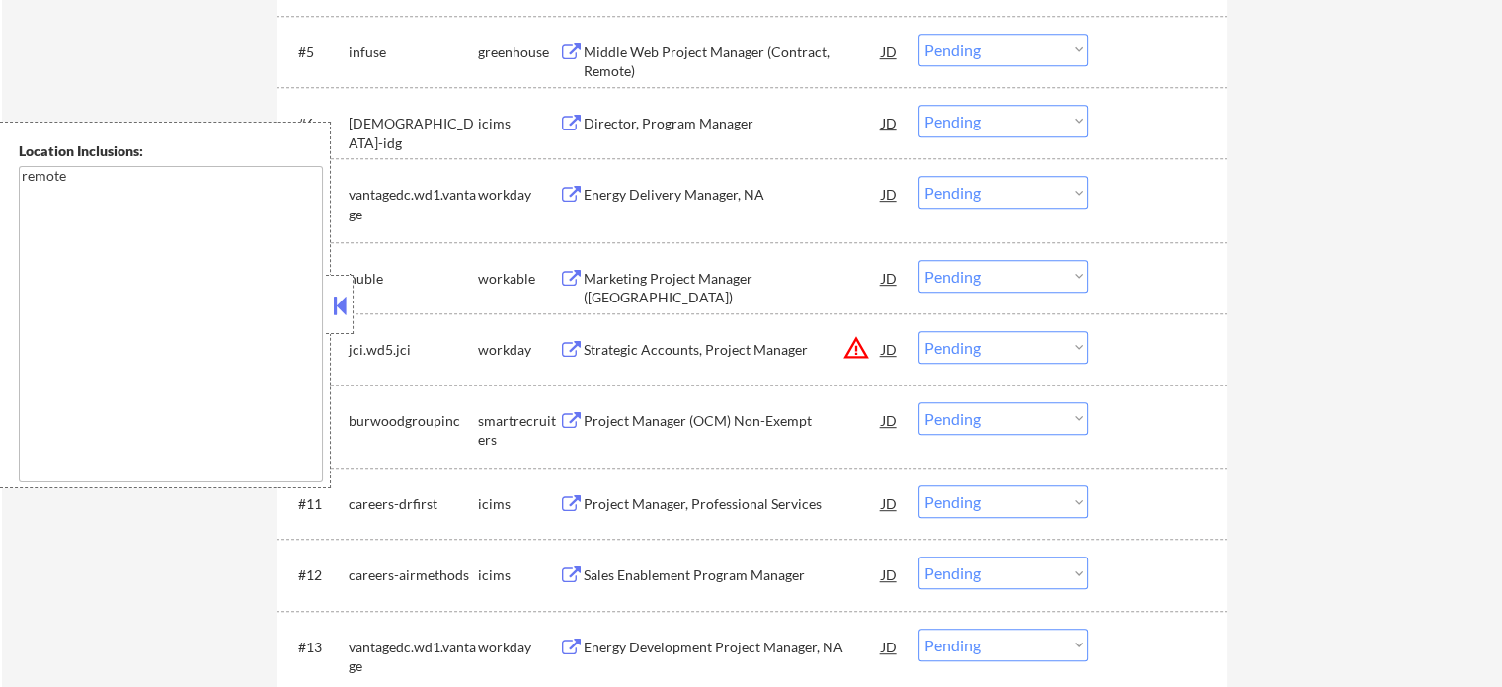
scroll to position [985, 0]
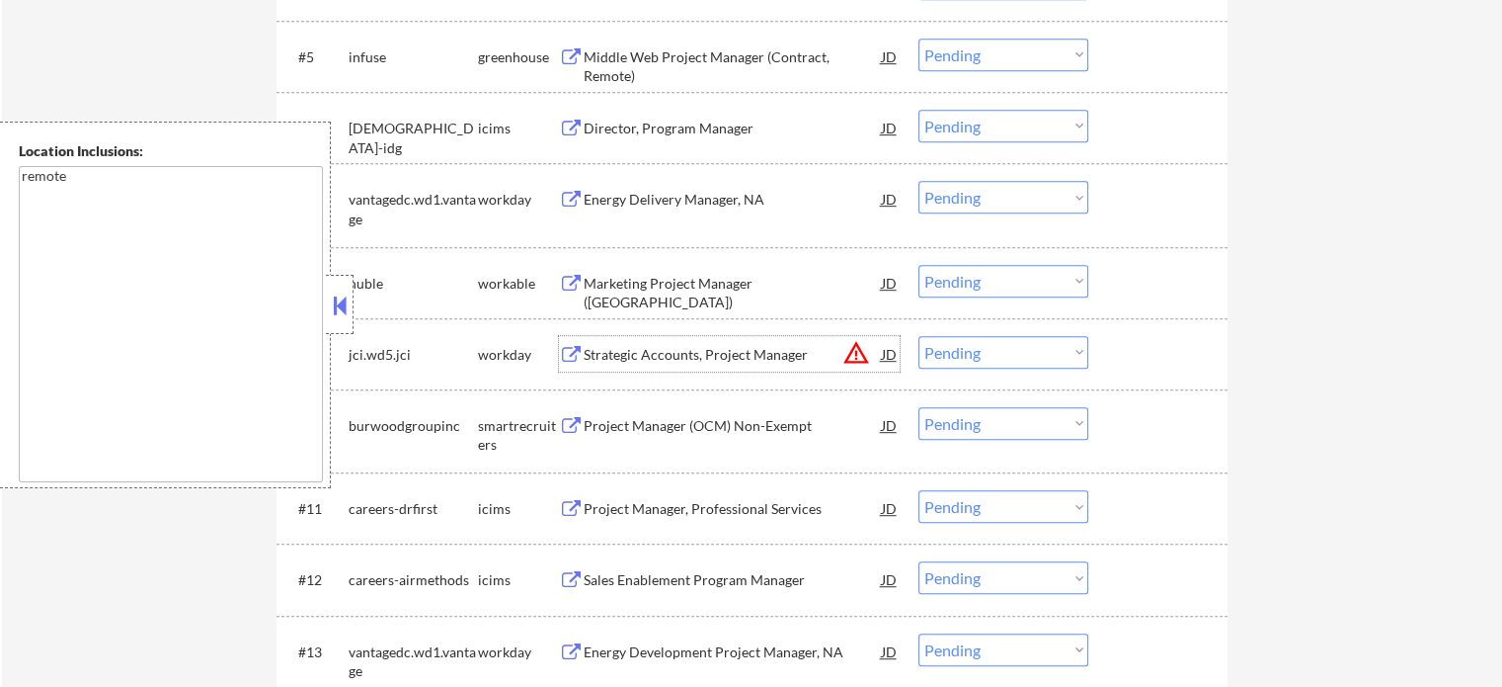
click at [736, 345] on div "Strategic Accounts, Project Manager" at bounding box center [733, 355] width 298 height 20
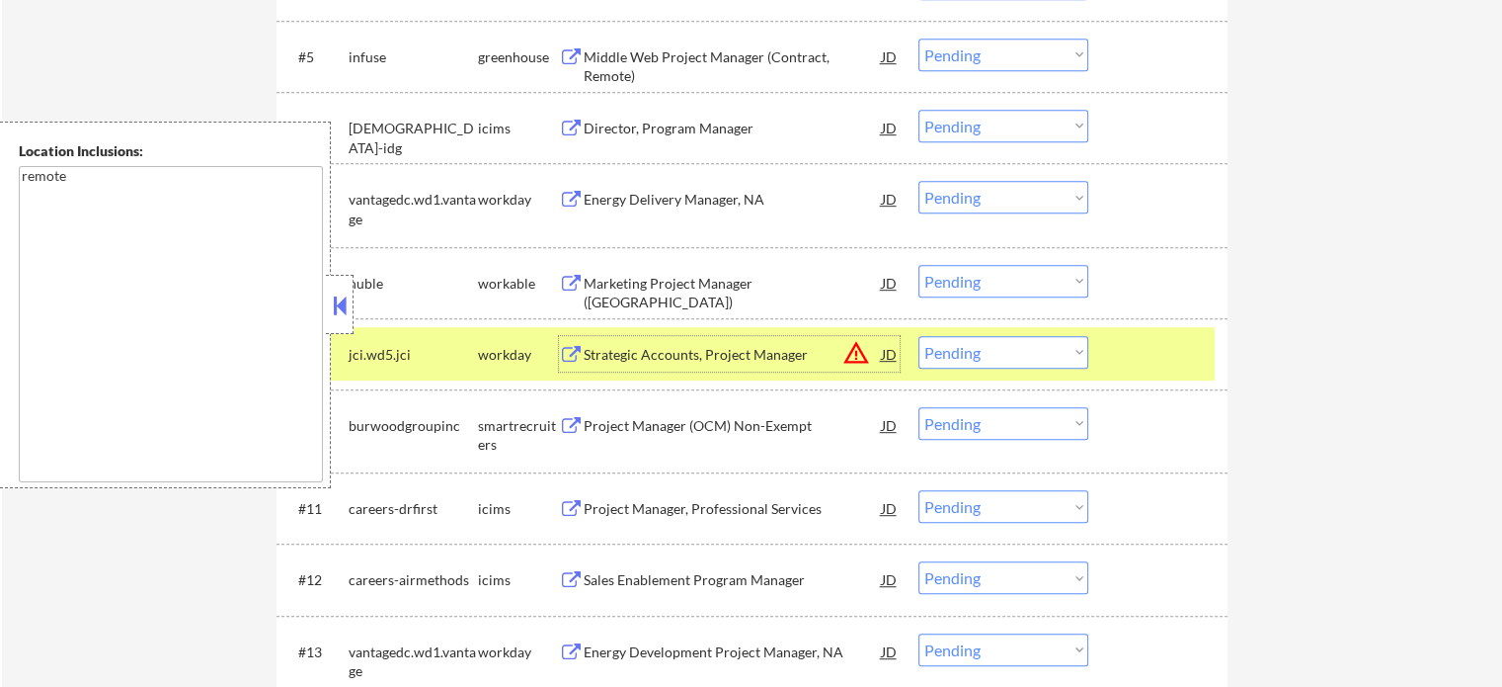
click at [693, 420] on div "Project Manager (OCM) Non-Exempt" at bounding box center [733, 426] width 298 height 20
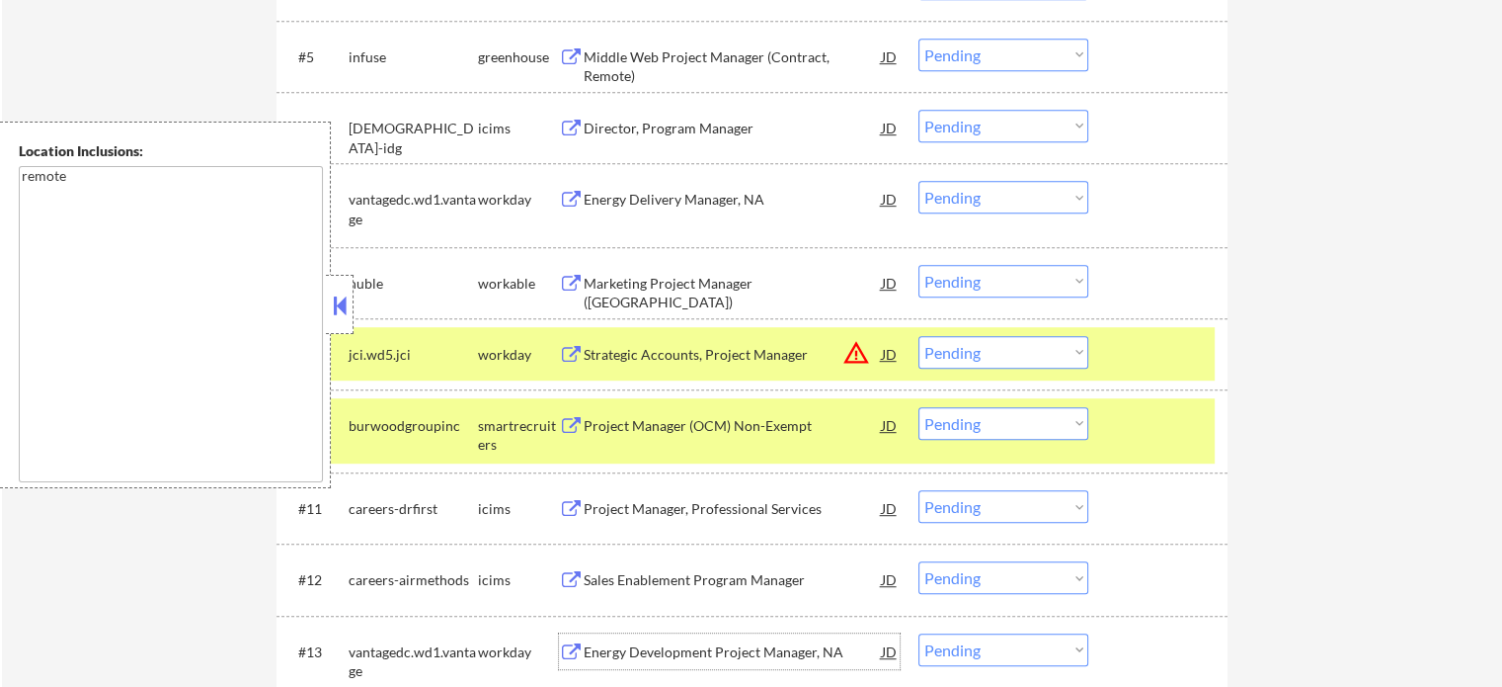
click at [790, 663] on div "Energy Development Project Manager, NA" at bounding box center [733, 651] width 298 height 36
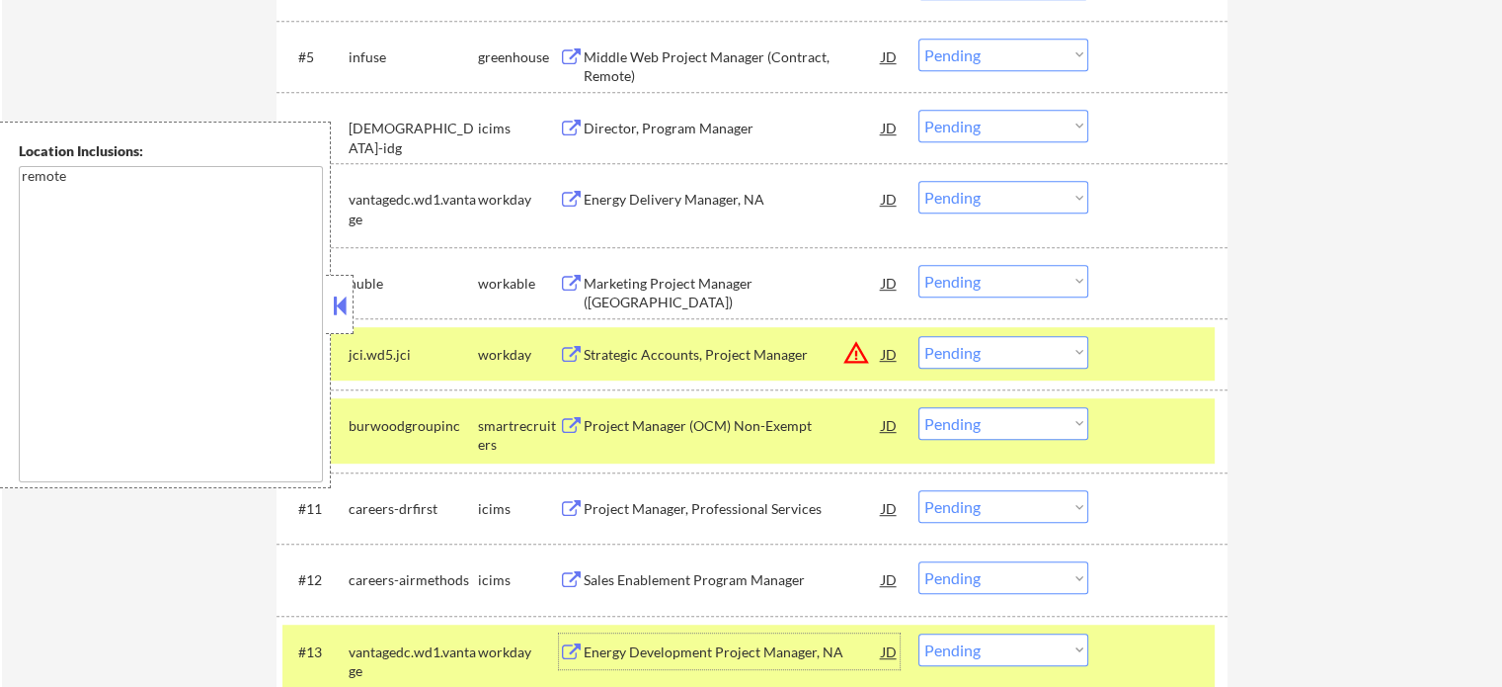
click at [699, 570] on div "Sales Enablement Program Manager" at bounding box center [733, 580] width 298 height 20
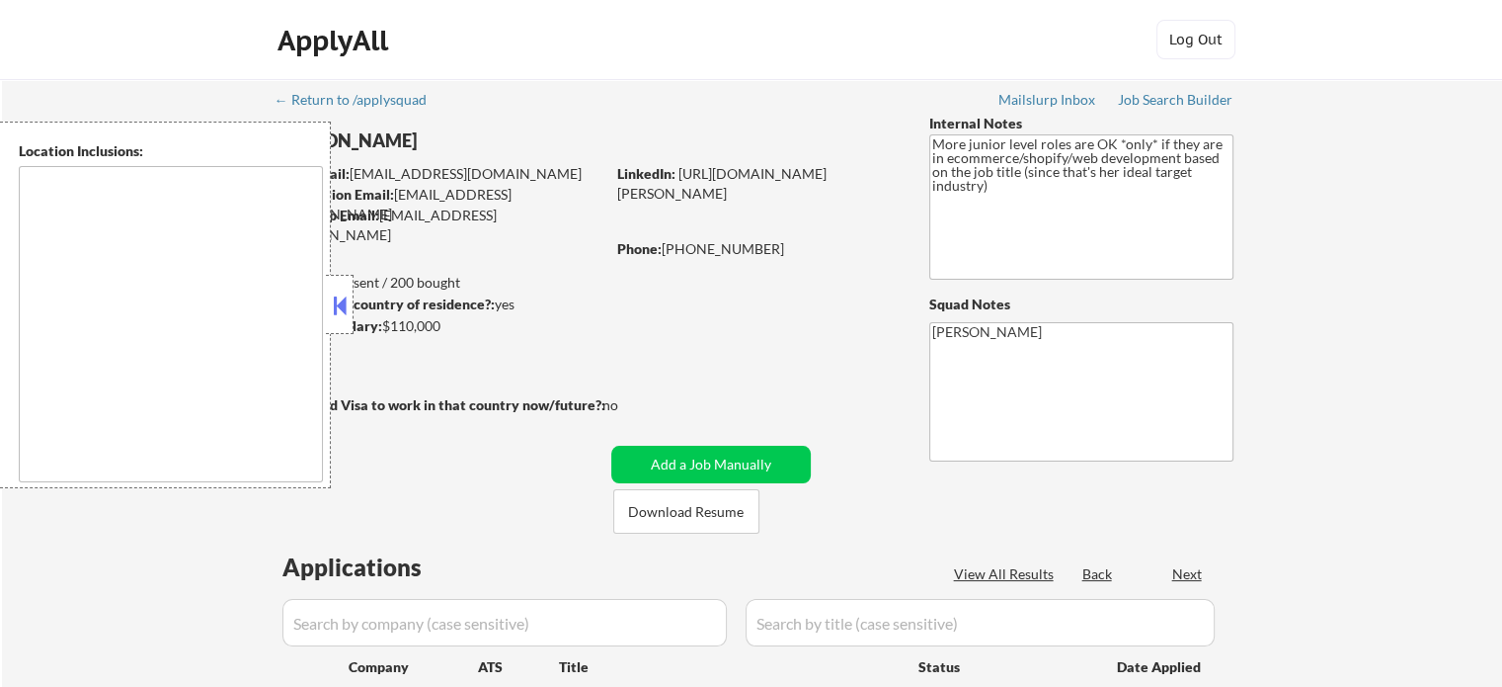
type textarea "remote"
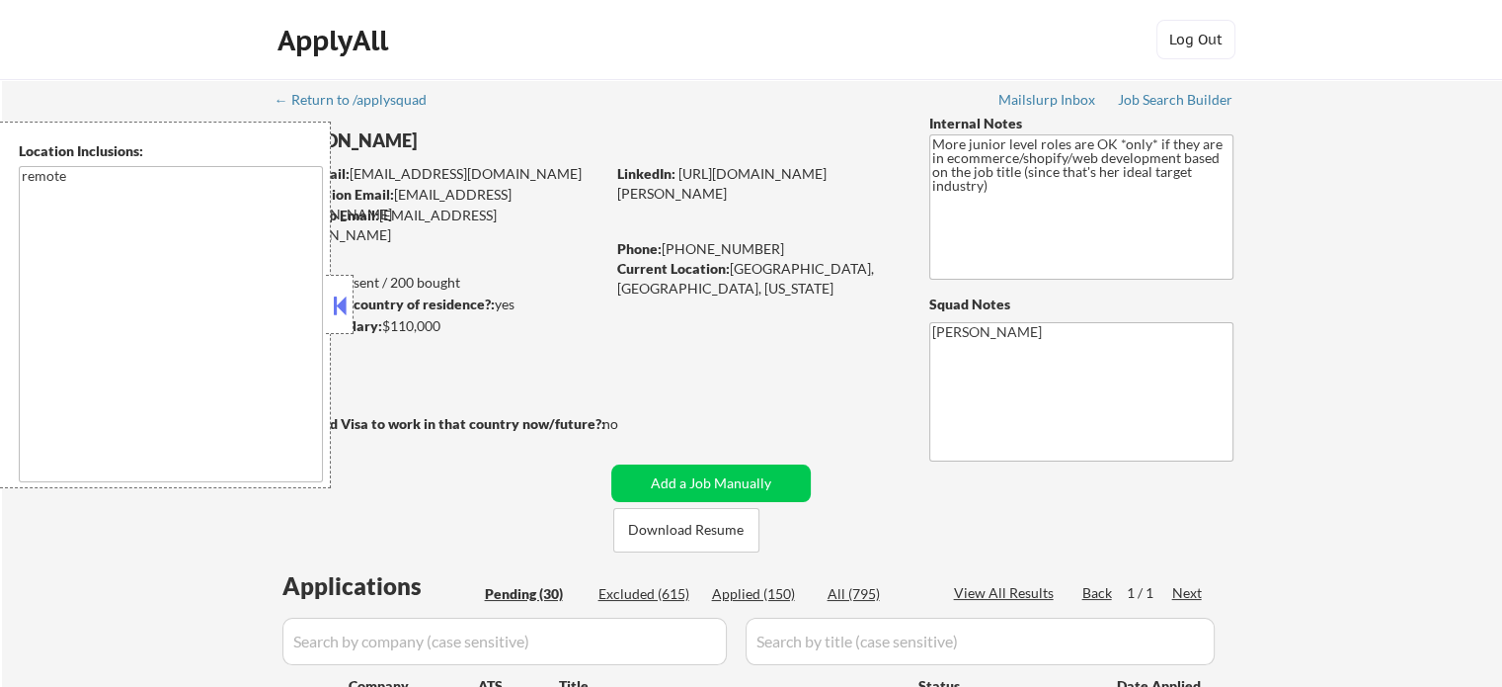
select select ""pending""
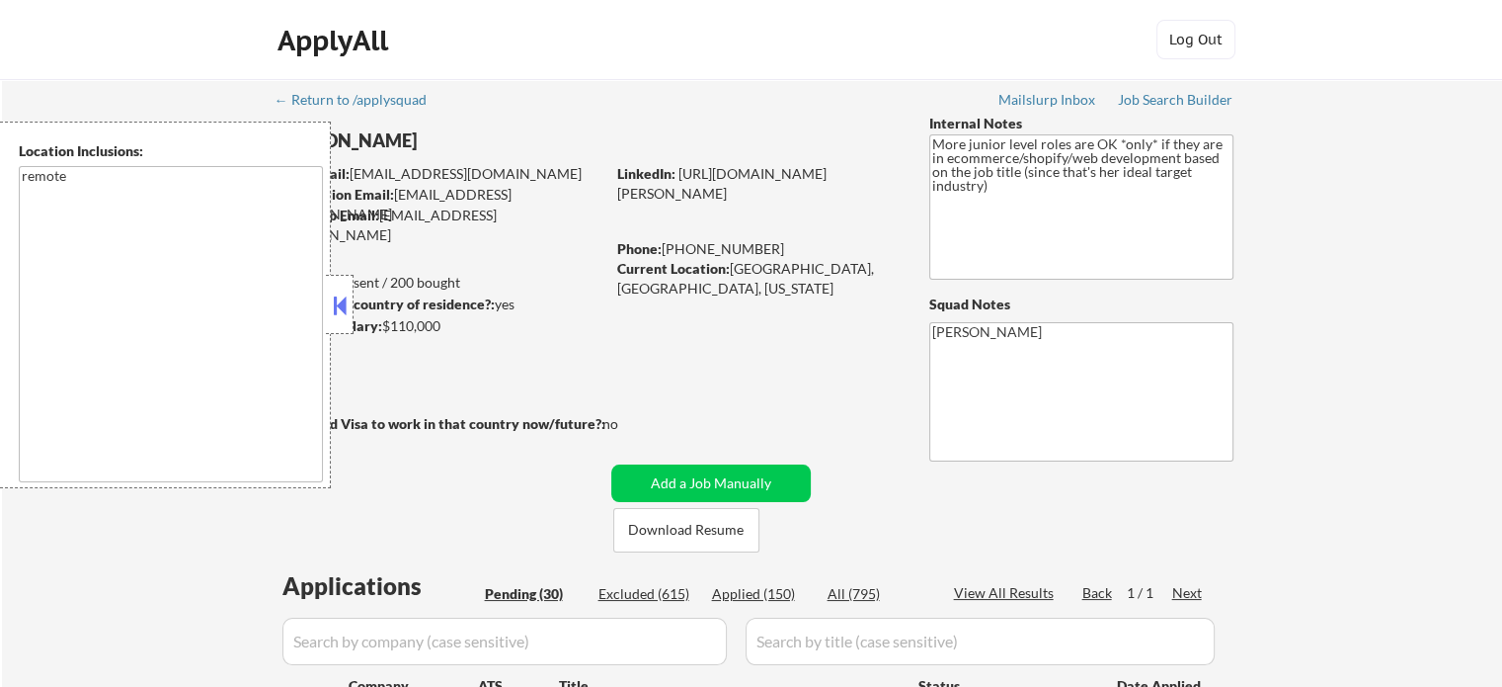
select select ""pending""
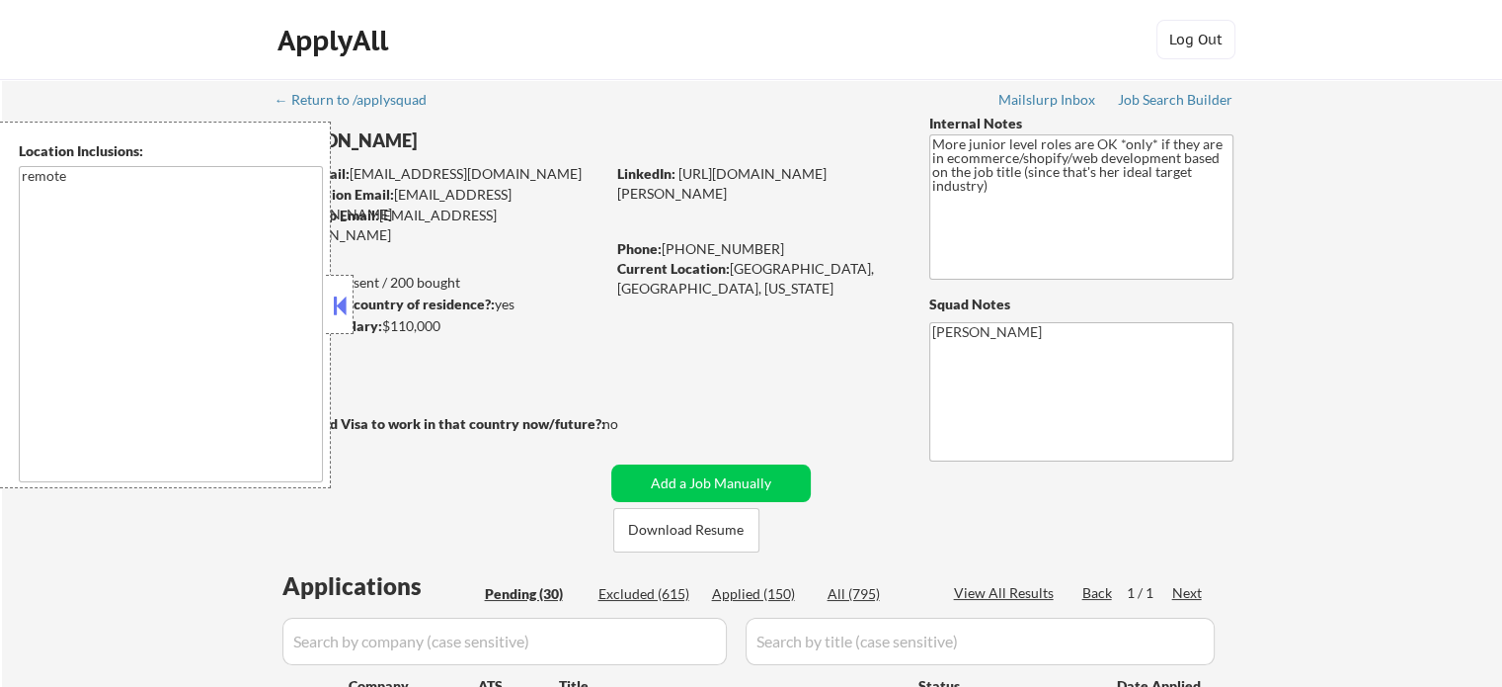
select select ""pending""
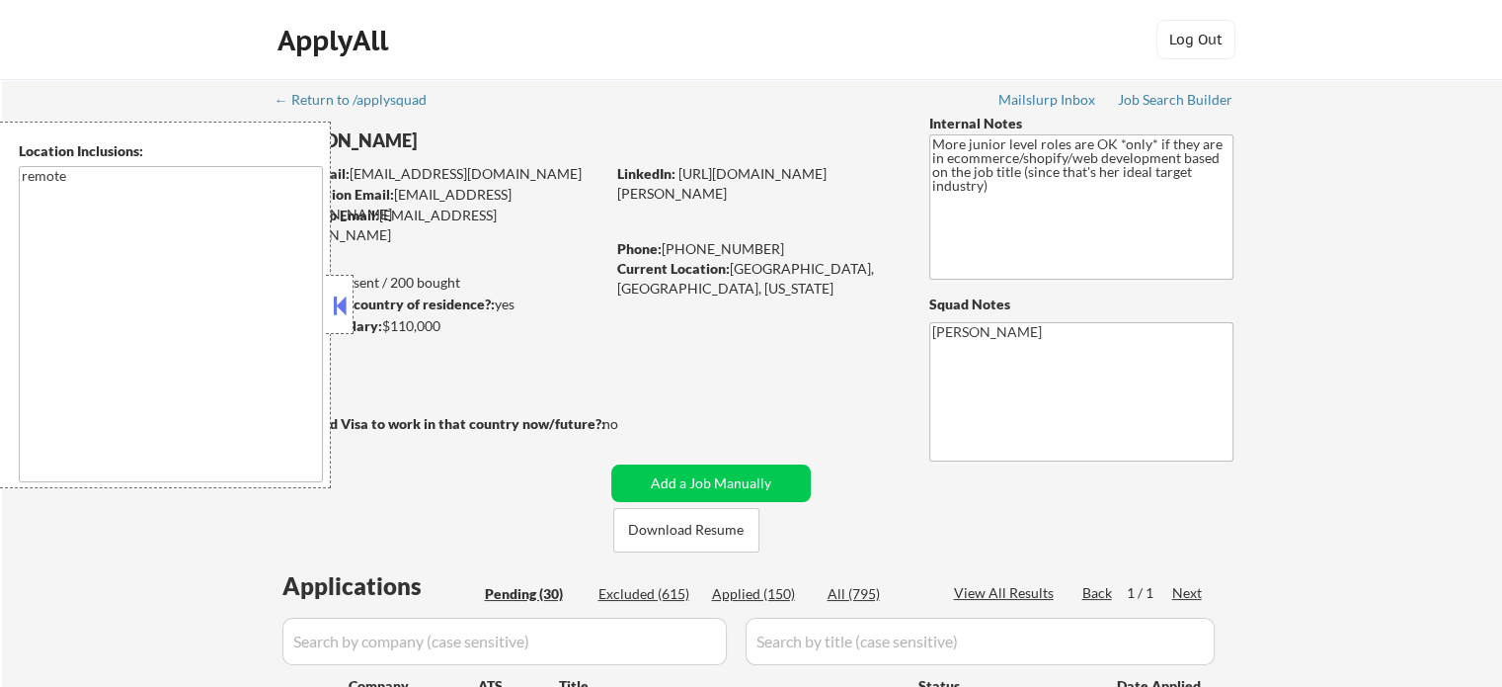
select select ""pending""
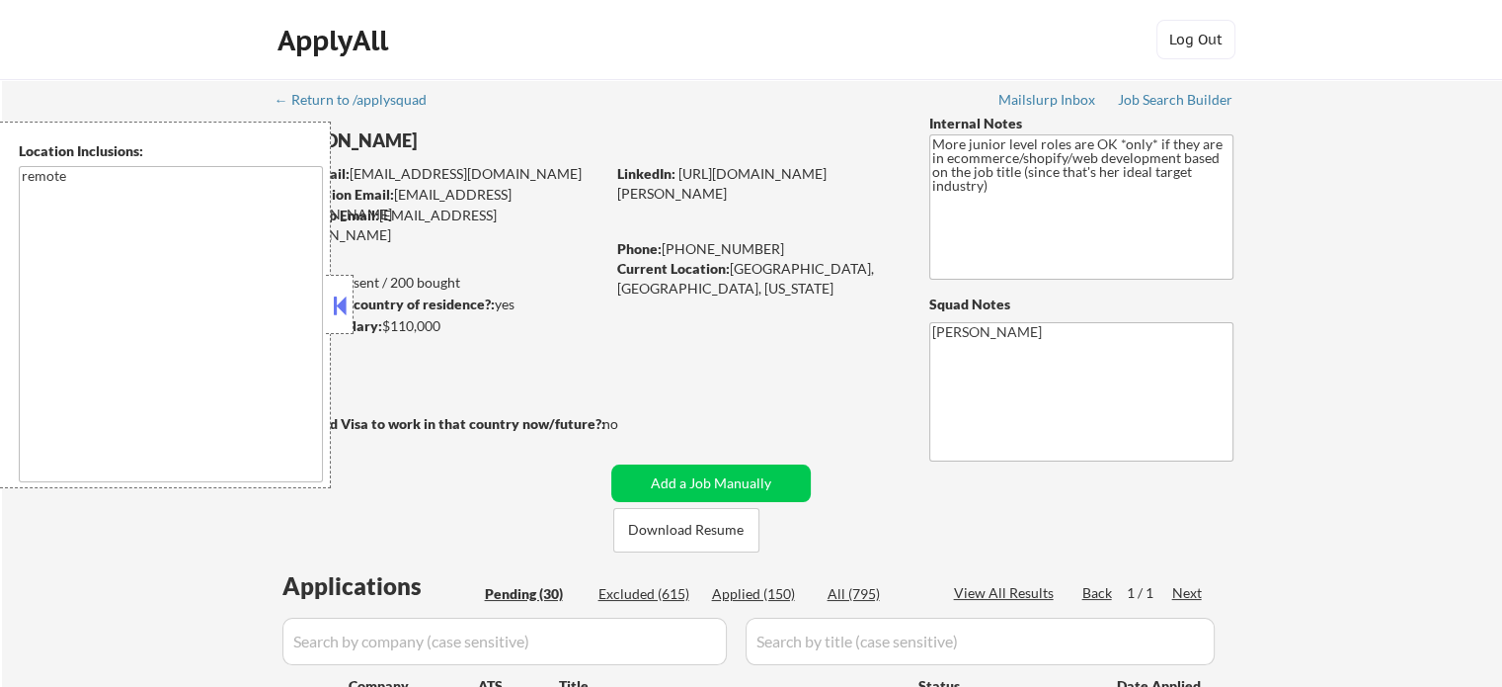
select select ""pending""
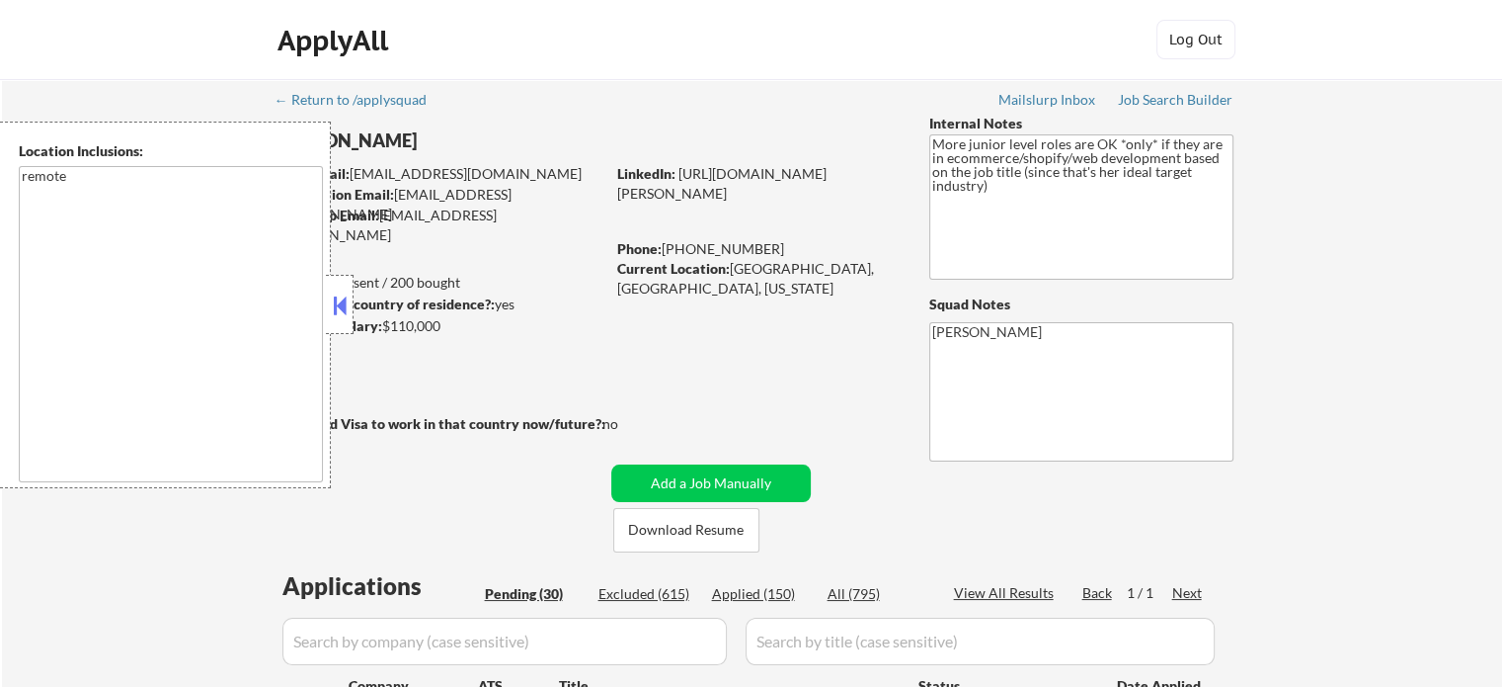
select select ""pending""
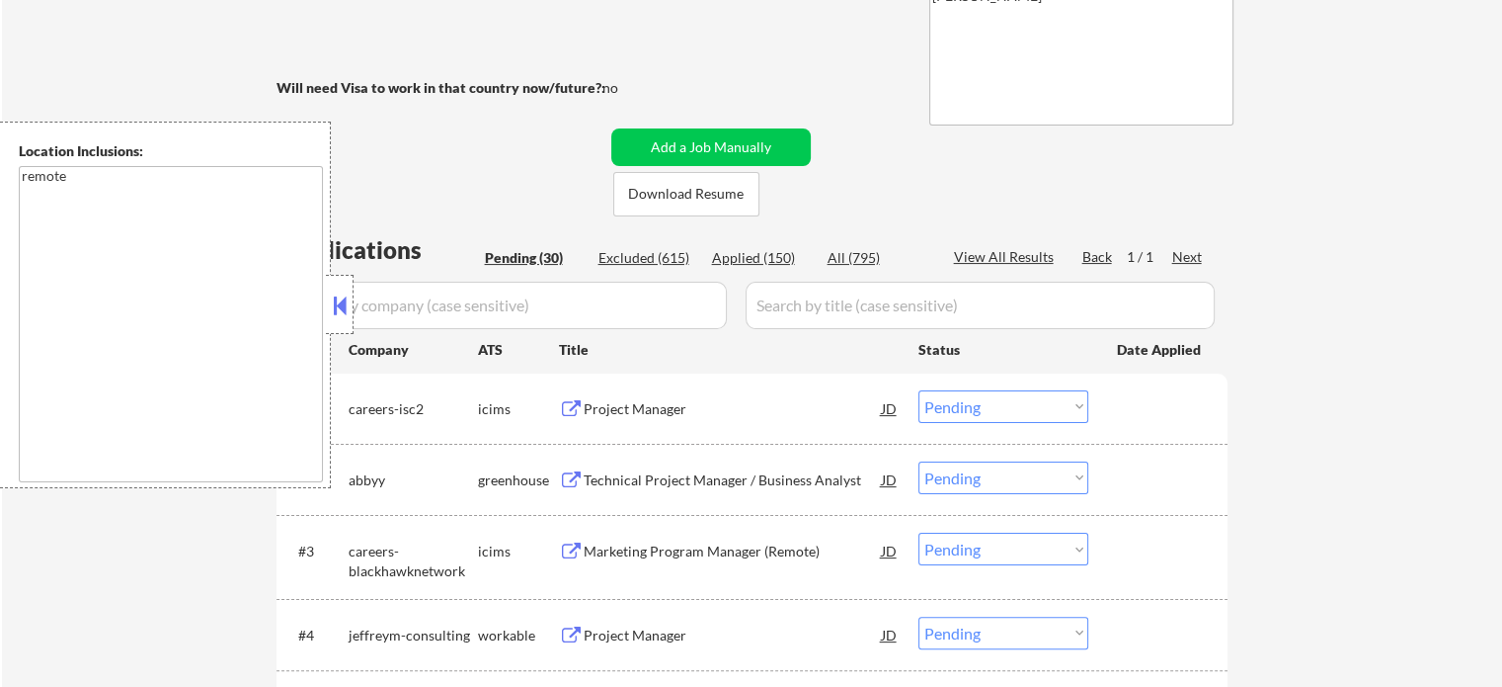
scroll to position [396, 0]
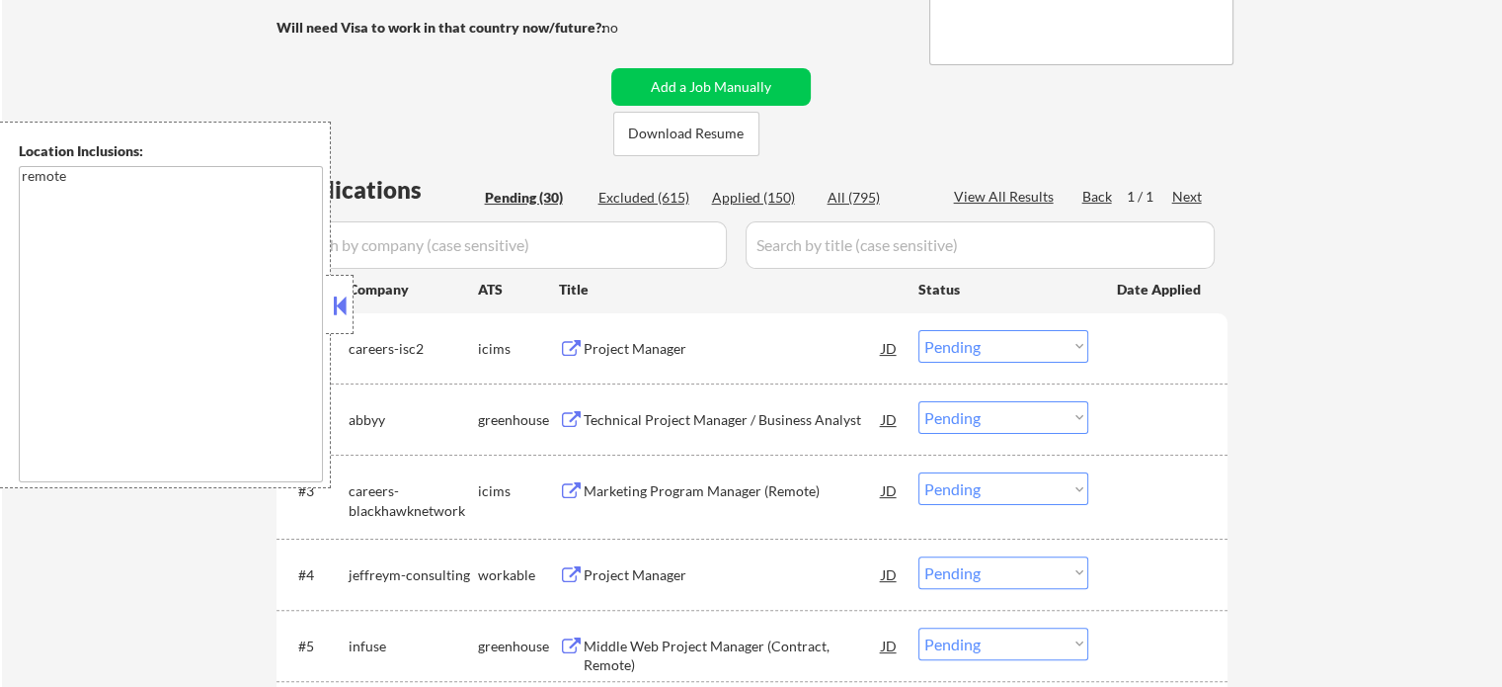
click at [755, 418] on div "Technical Project Manager / Business Analyst" at bounding box center [733, 420] width 298 height 20
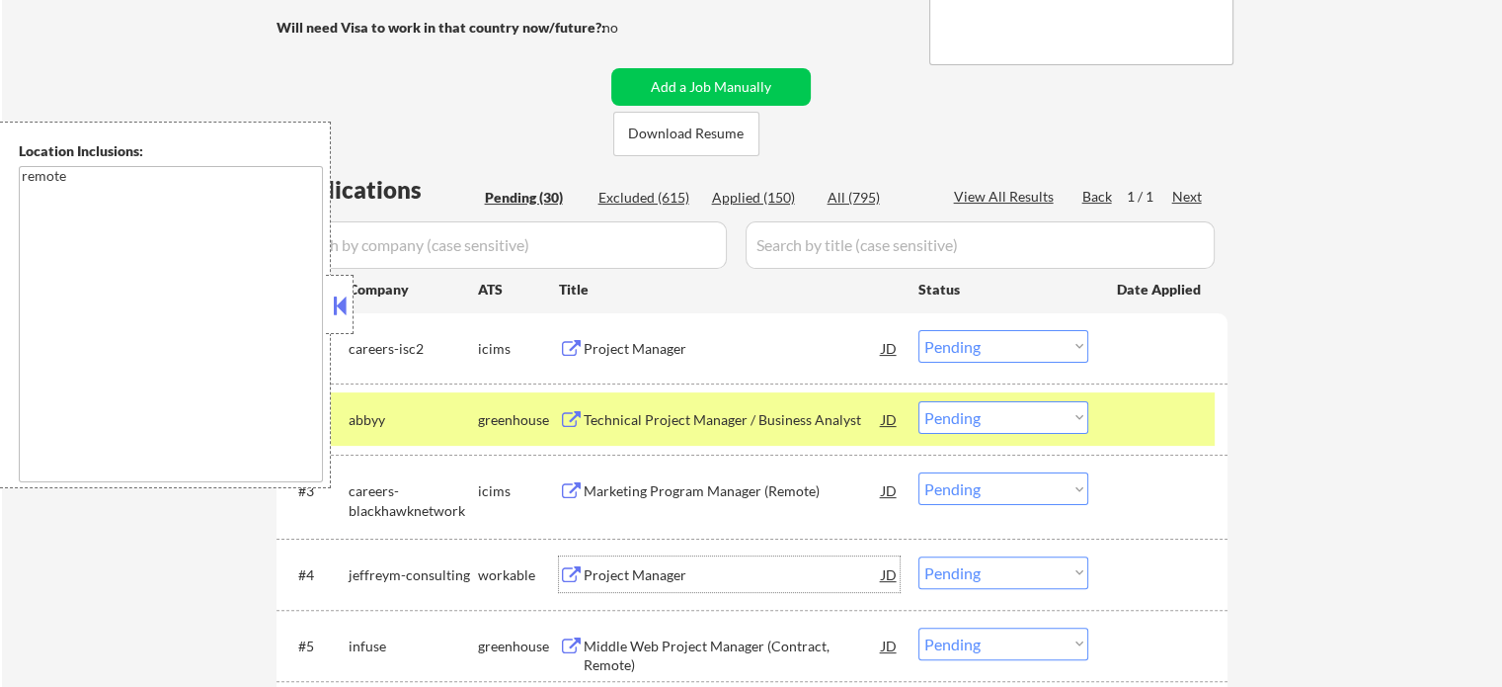
click at [677, 562] on div "Project Manager" at bounding box center [733, 574] width 298 height 36
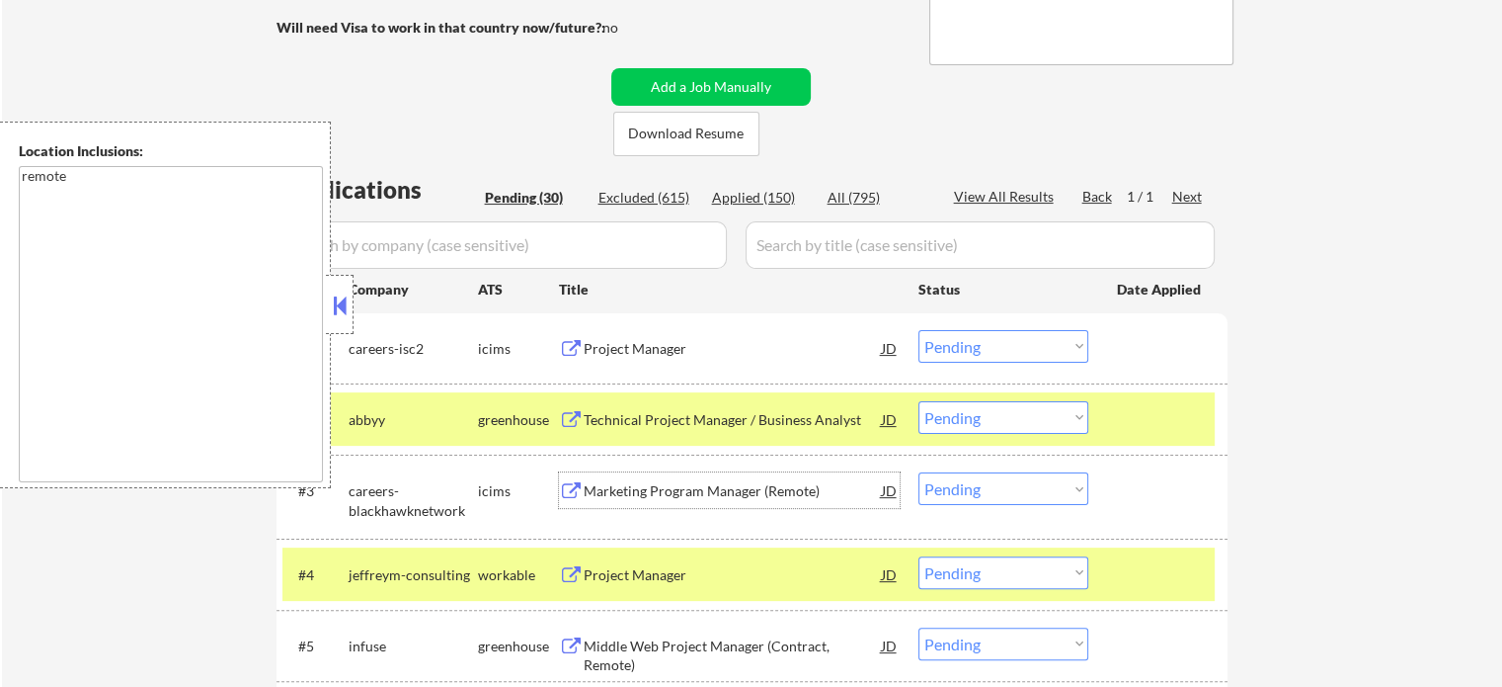
click at [682, 505] on div "Marketing Program Manager (Remote)" at bounding box center [733, 490] width 298 height 36
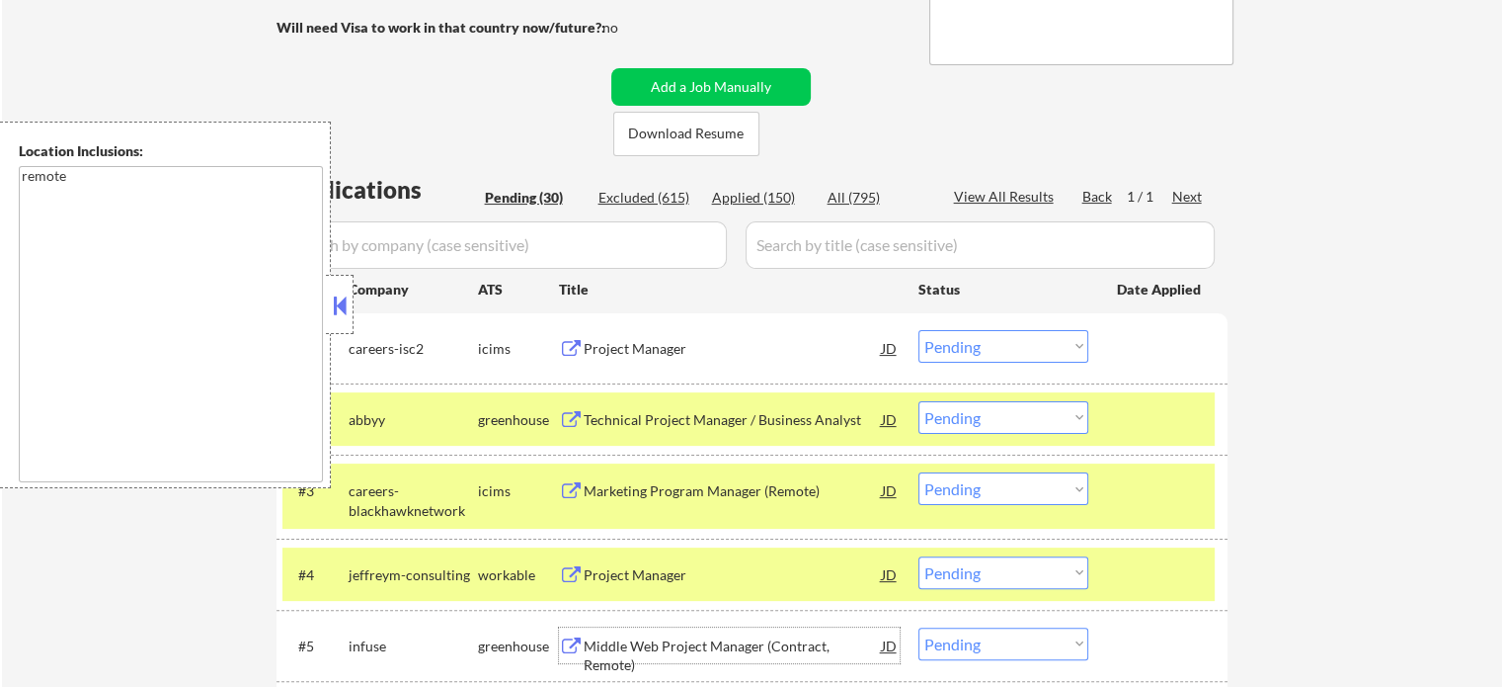
click at [754, 639] on div "Middle Web Project Manager (Contract, Remote)" at bounding box center [733, 655] width 298 height 39
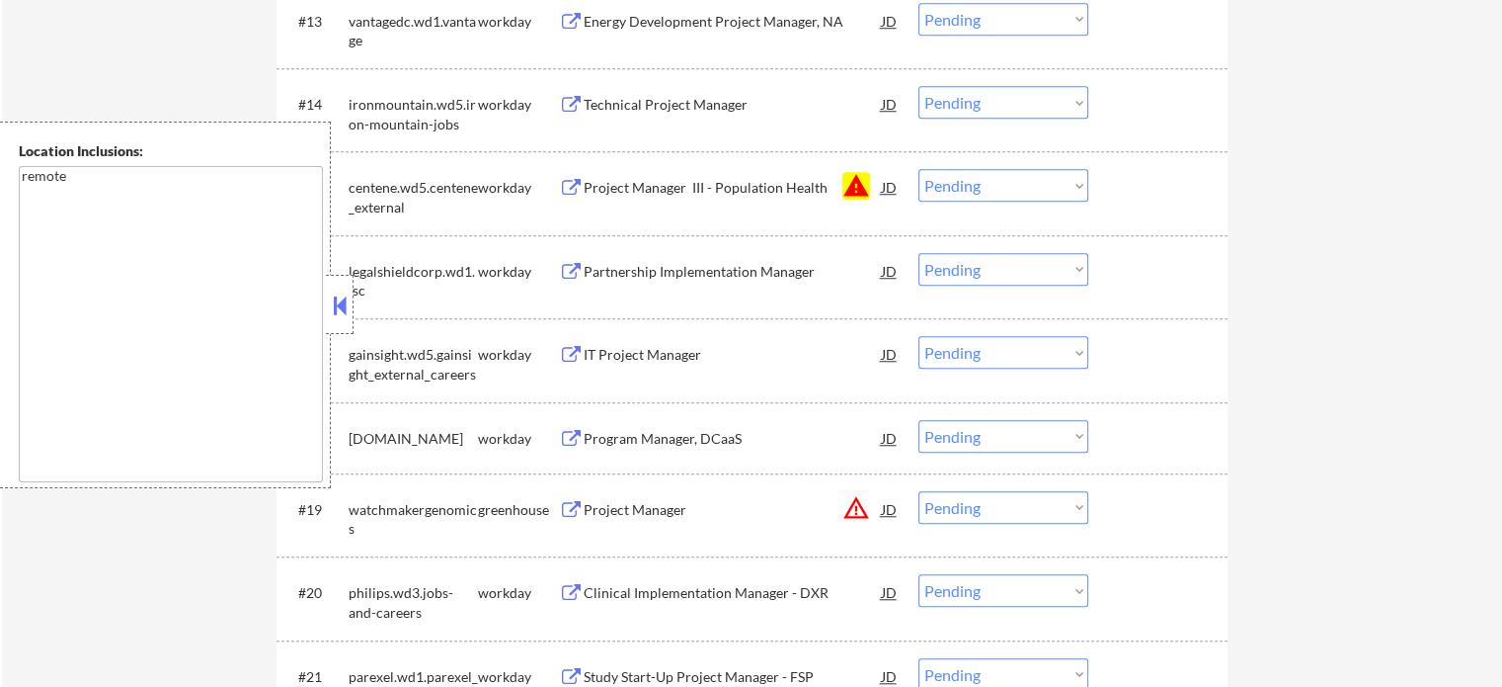
scroll to position [1589, 0]
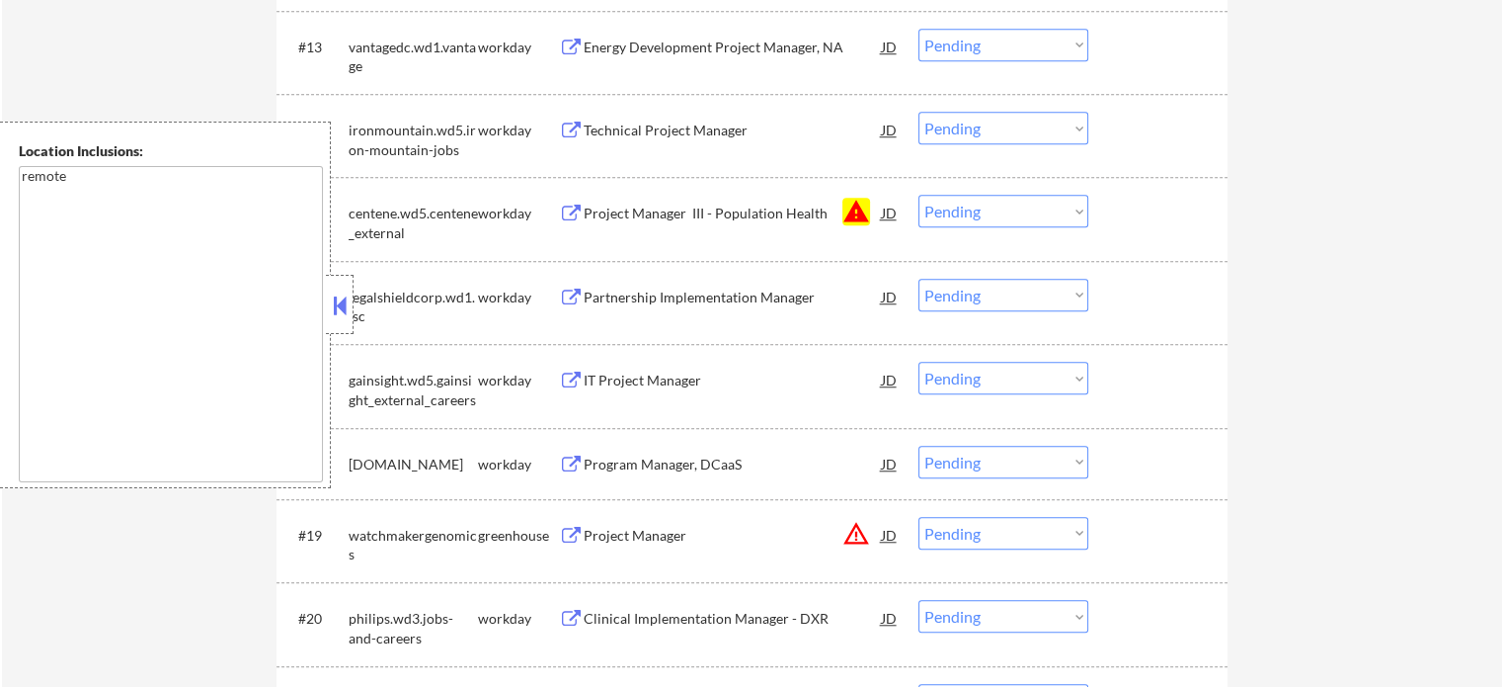
click at [1007, 216] on select "Choose an option... Pending Applied Excluded (Questions) Excluded (Expired) Exc…" at bounding box center [1004, 211] width 170 height 33
click at [919, 195] on select "Choose an option... Pending Applied Excluded (Questions) Excluded (Expired) Exc…" at bounding box center [1004, 211] width 170 height 33
click at [1137, 220] on div at bounding box center [1160, 213] width 87 height 36
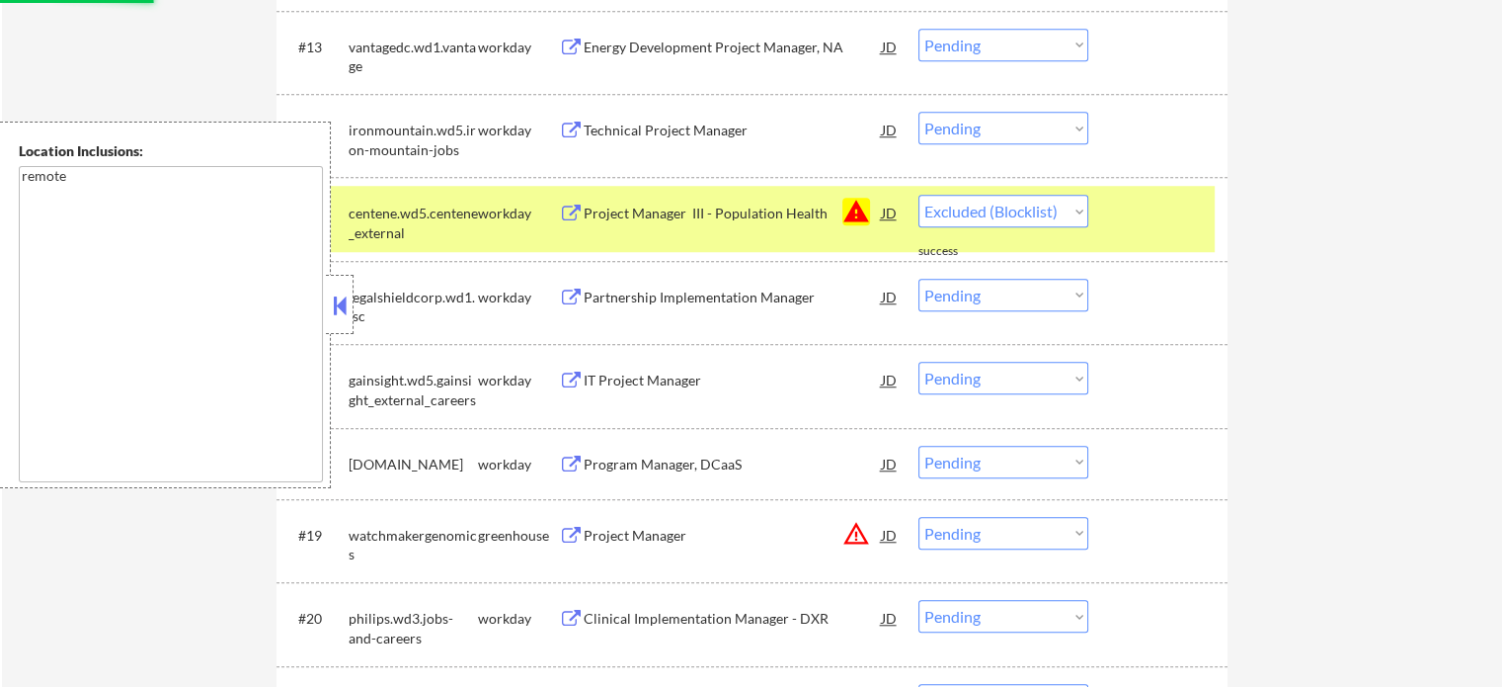
click at [1137, 220] on div at bounding box center [1160, 213] width 87 height 36
select select ""pending""
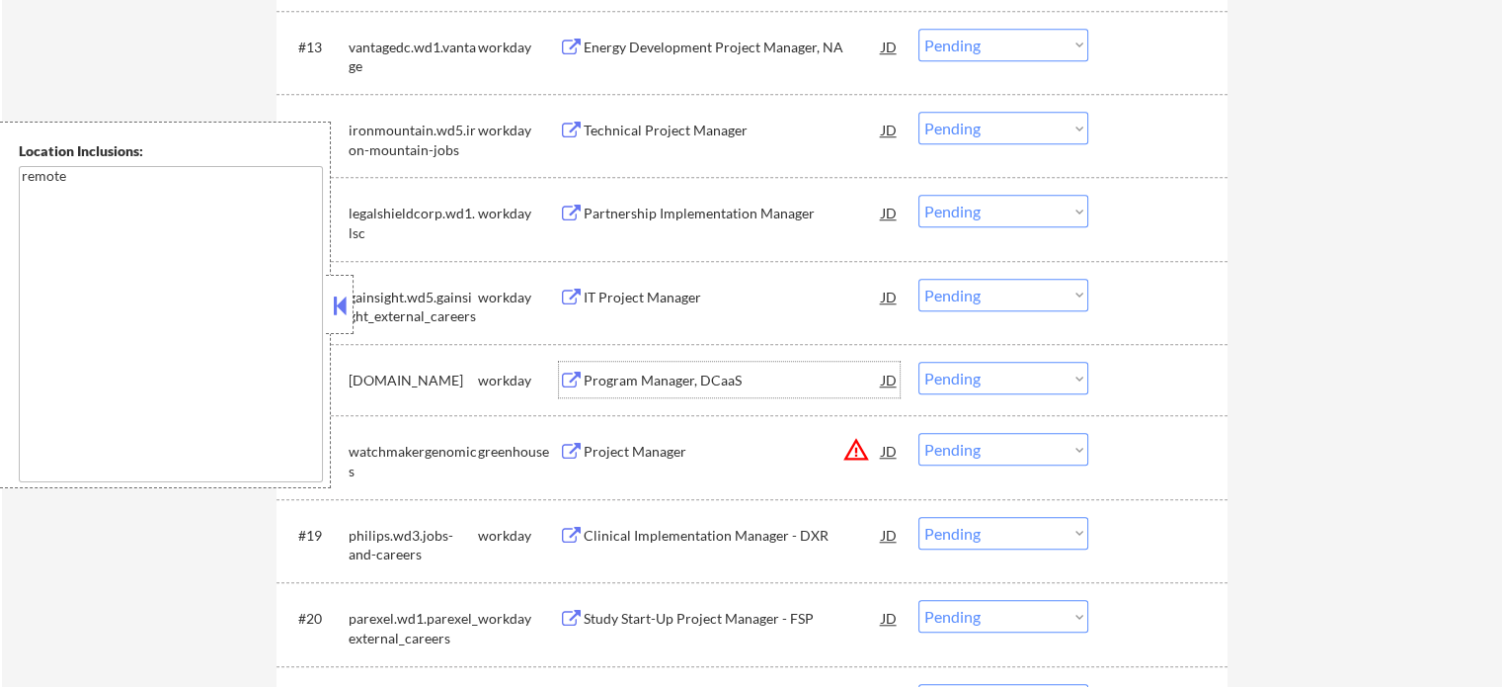
click at [609, 378] on div "Program Manager, DCaaS" at bounding box center [733, 380] width 298 height 20
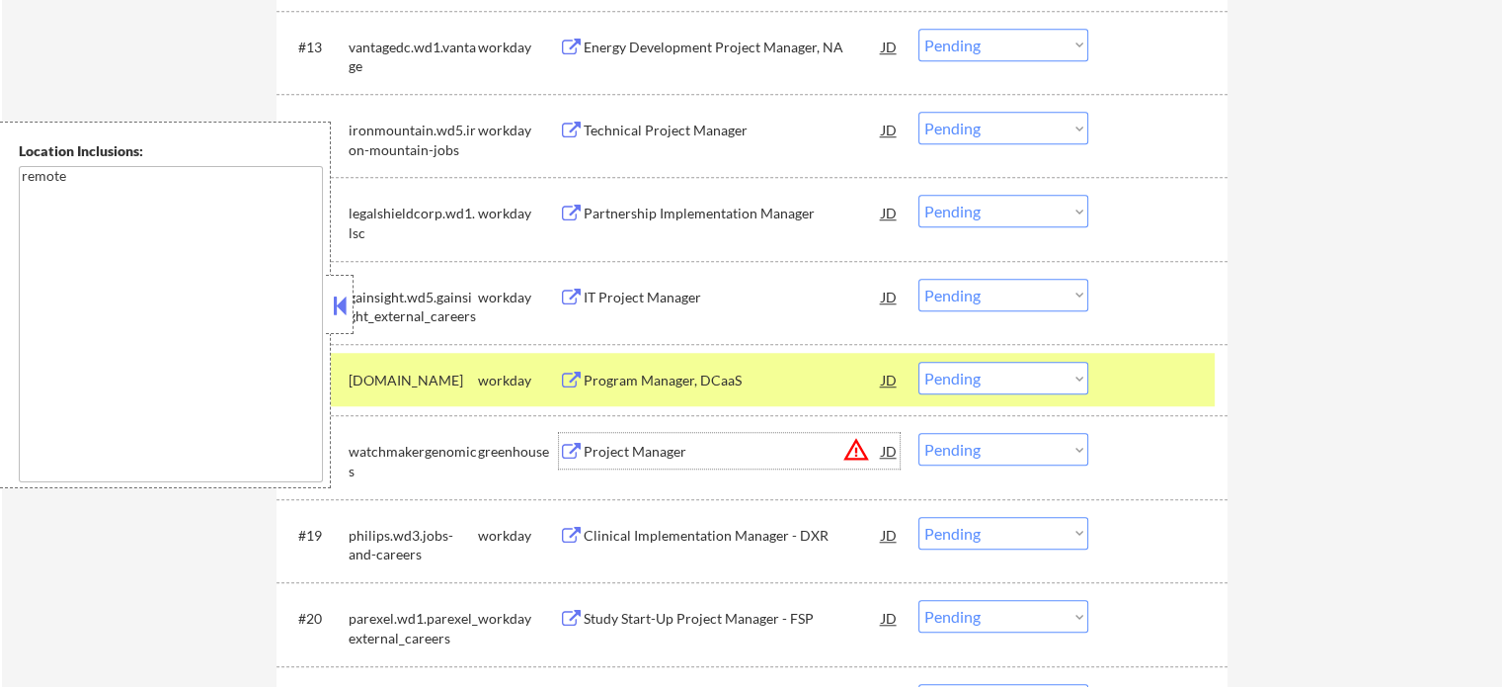
click at [666, 449] on div "Project Manager" at bounding box center [733, 452] width 298 height 20
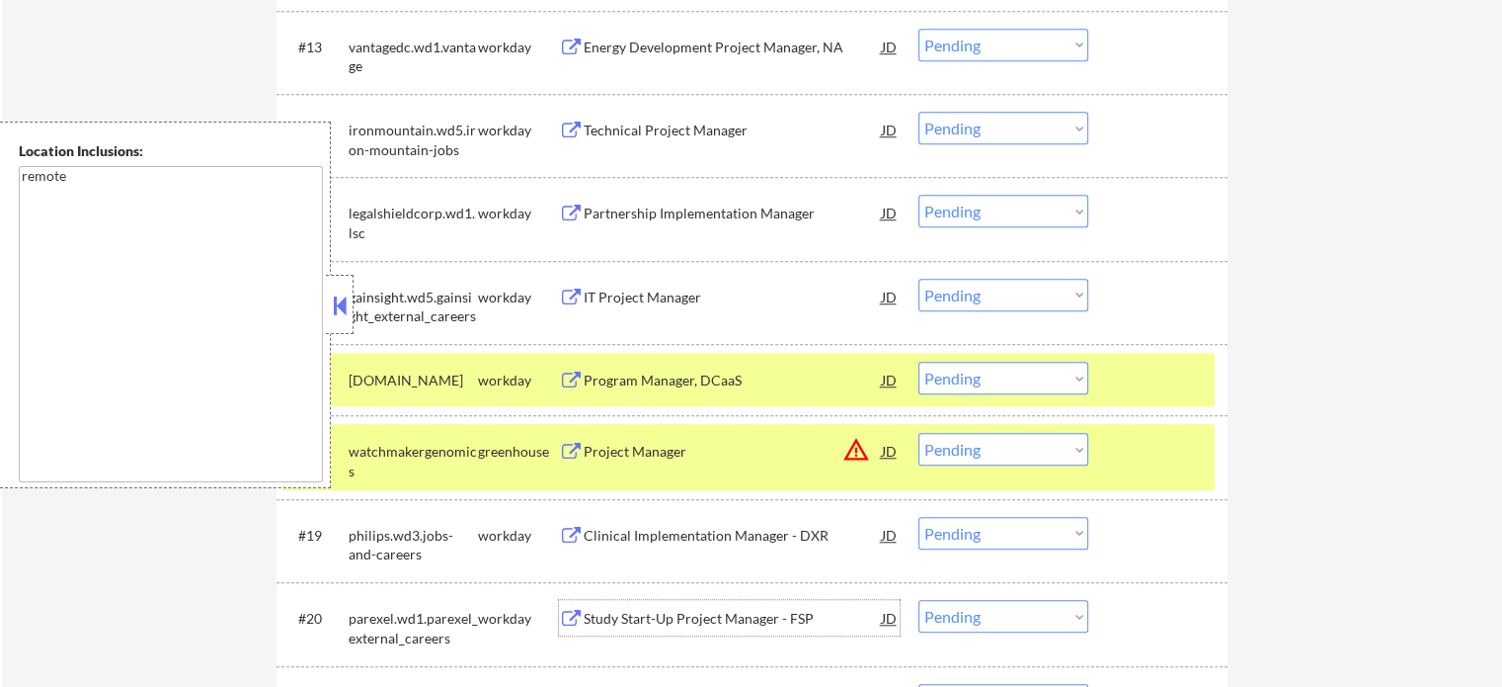
click at [697, 631] on div "Study Start-Up Project Manager - FSP" at bounding box center [733, 618] width 298 height 36
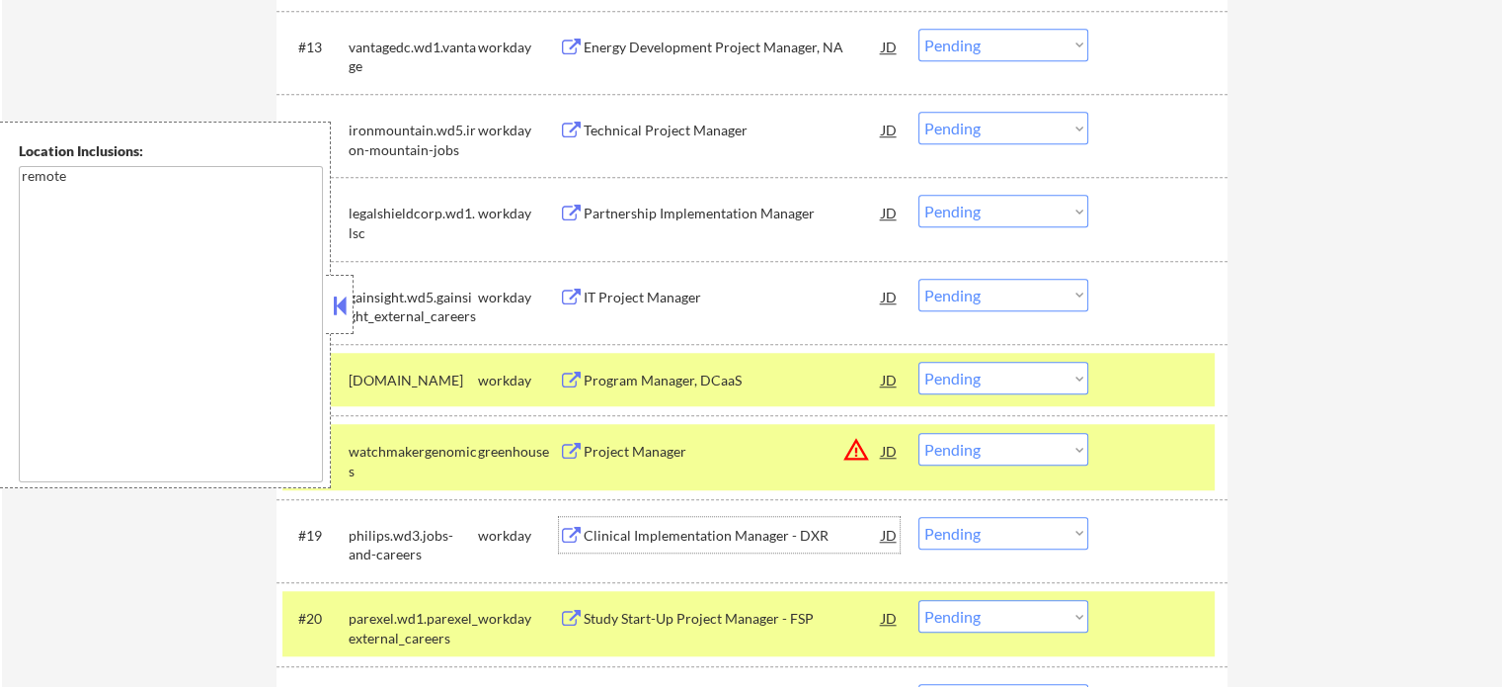
click at [652, 529] on div "Clinical Implementation Manager - DXR" at bounding box center [733, 536] width 298 height 20
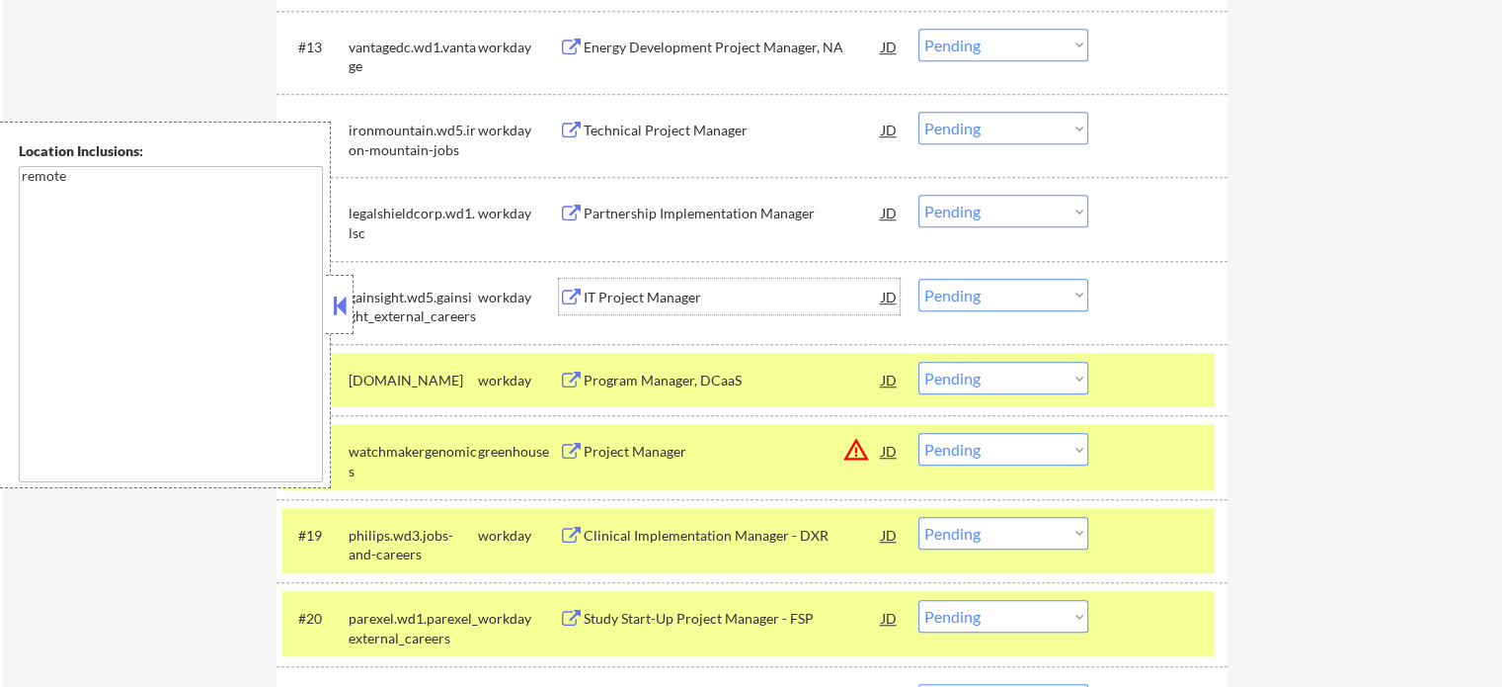
click at [675, 301] on div "IT Project Manager" at bounding box center [733, 297] width 298 height 20
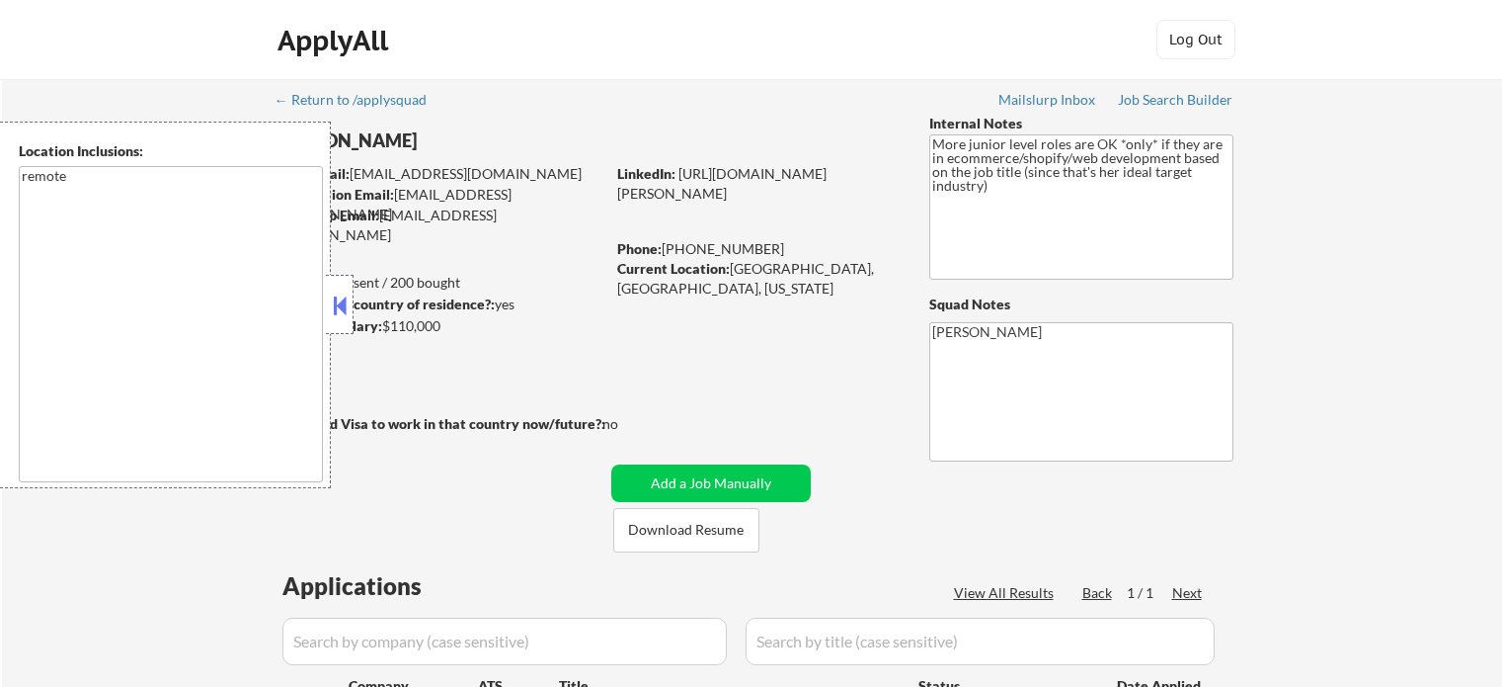
select select ""pending""
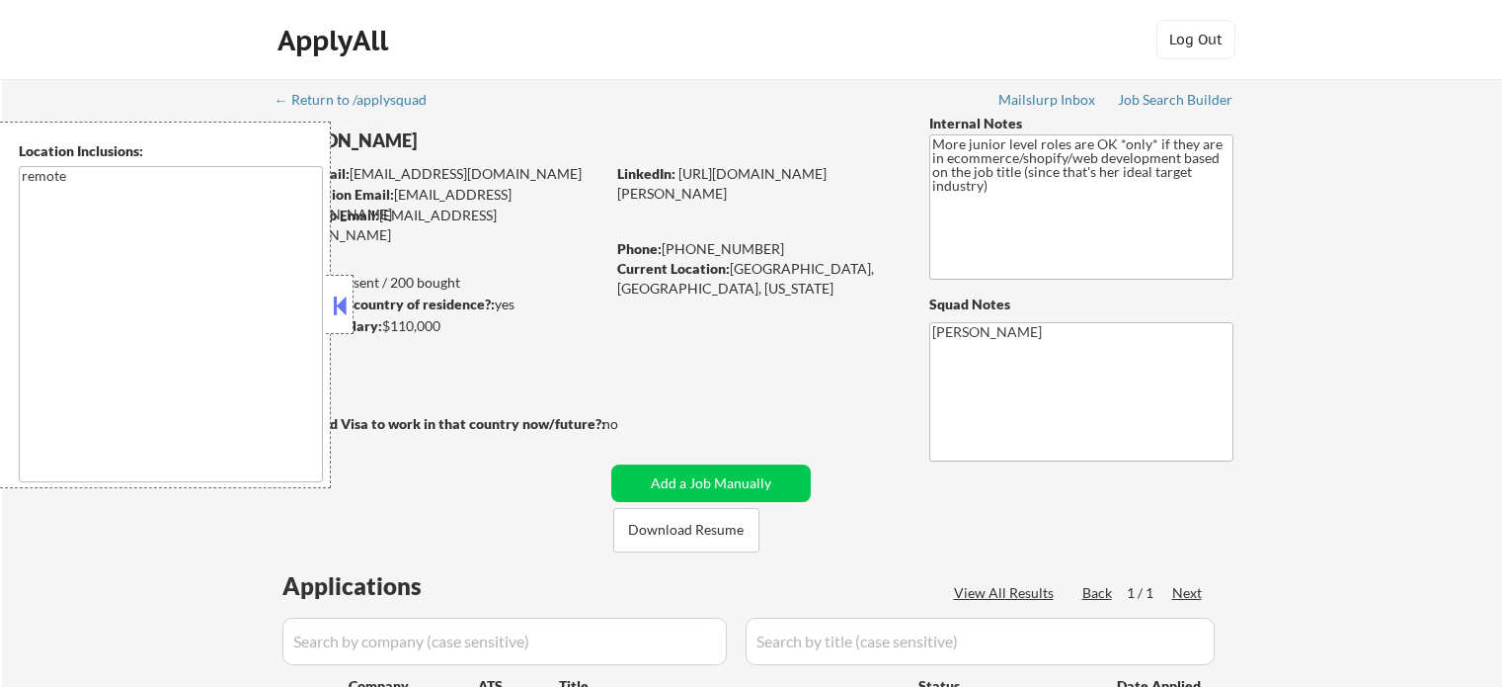
select select ""pending""
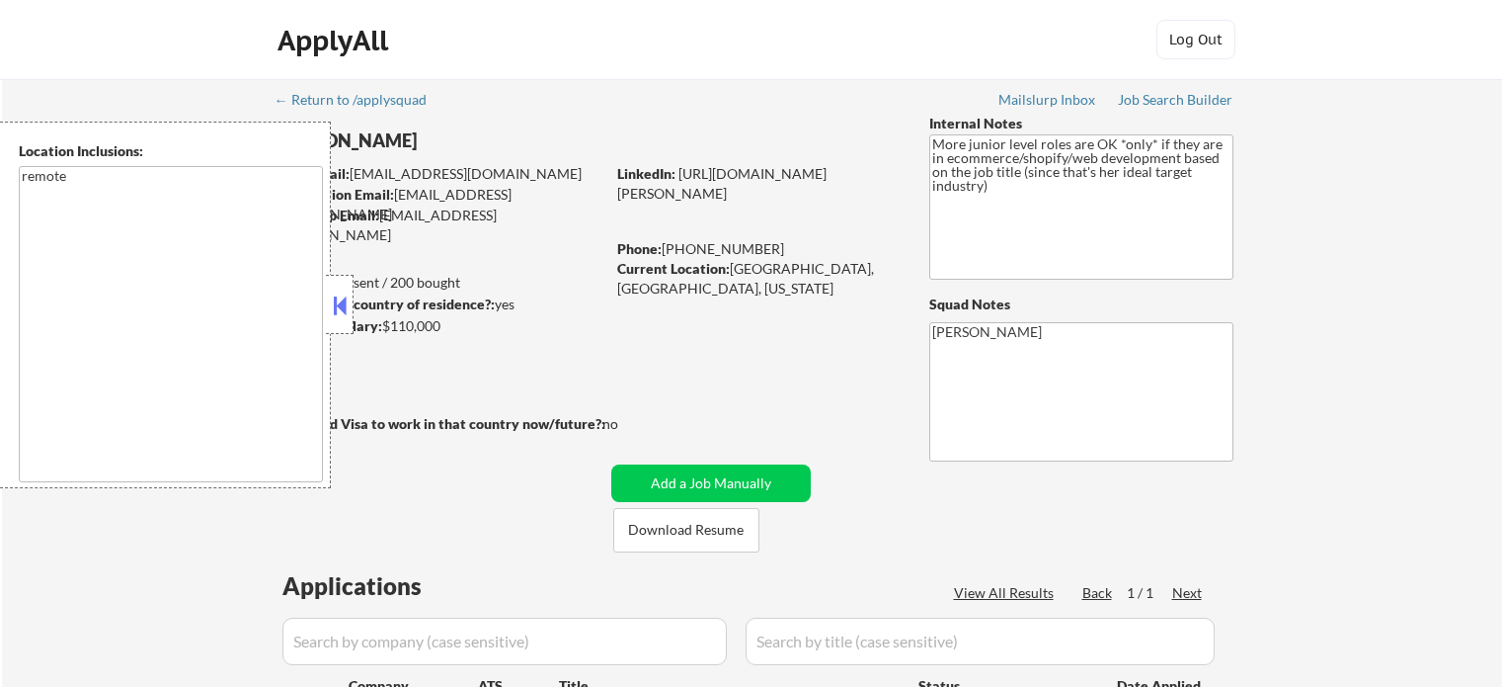
select select ""pending""
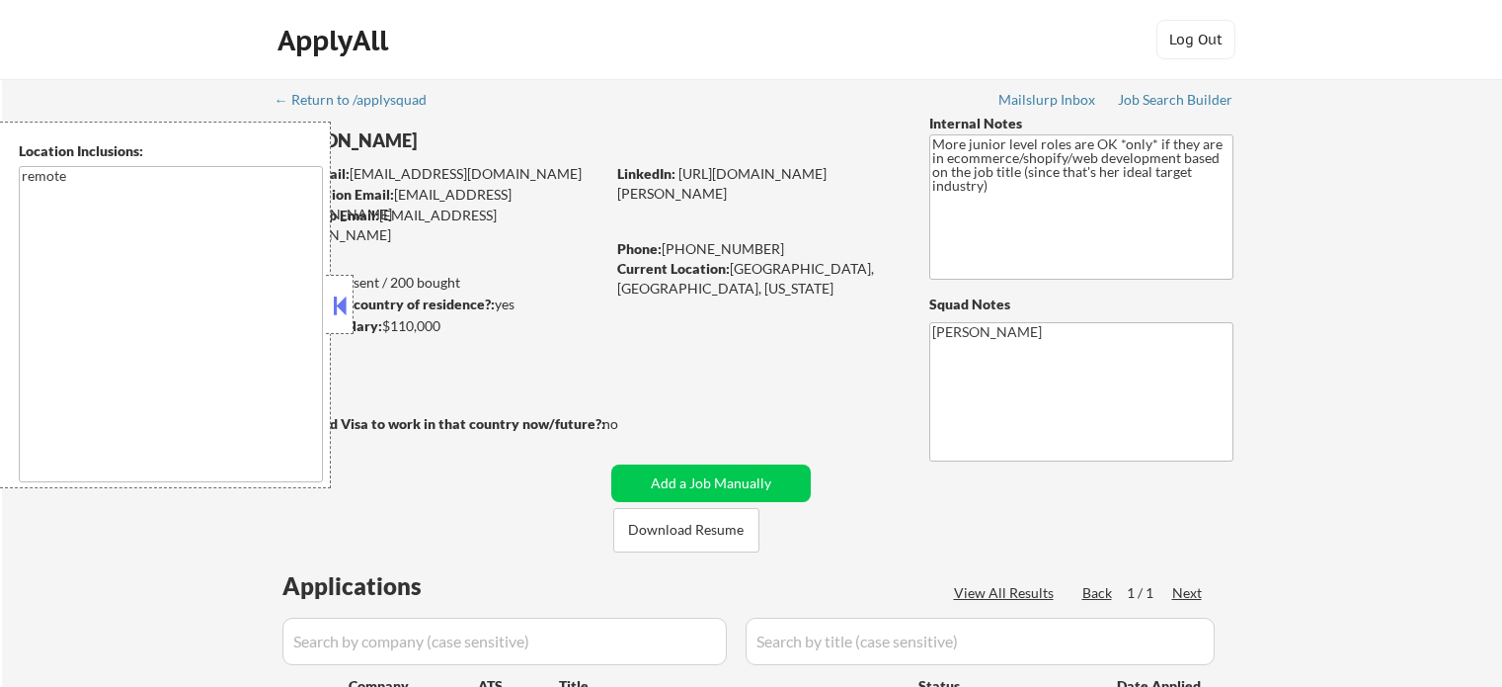
select select ""pending""
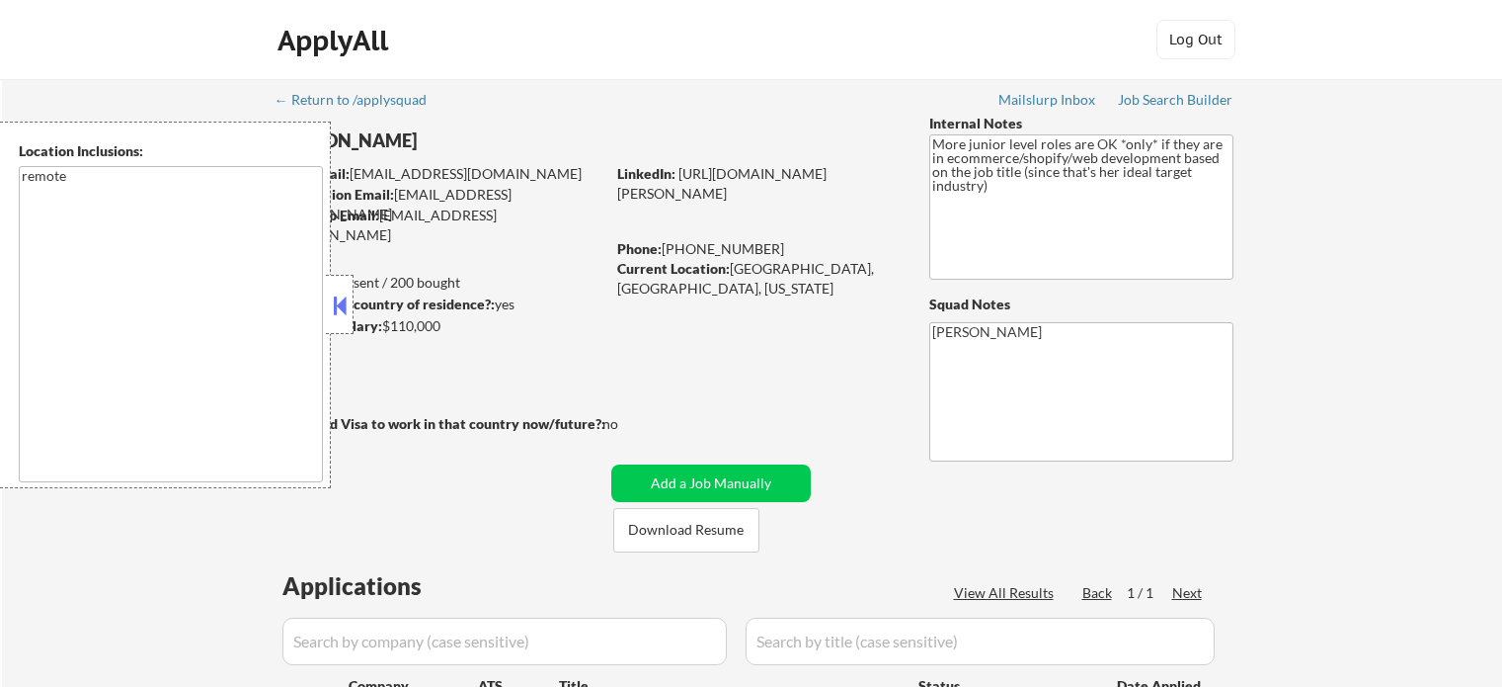
select select ""pending""
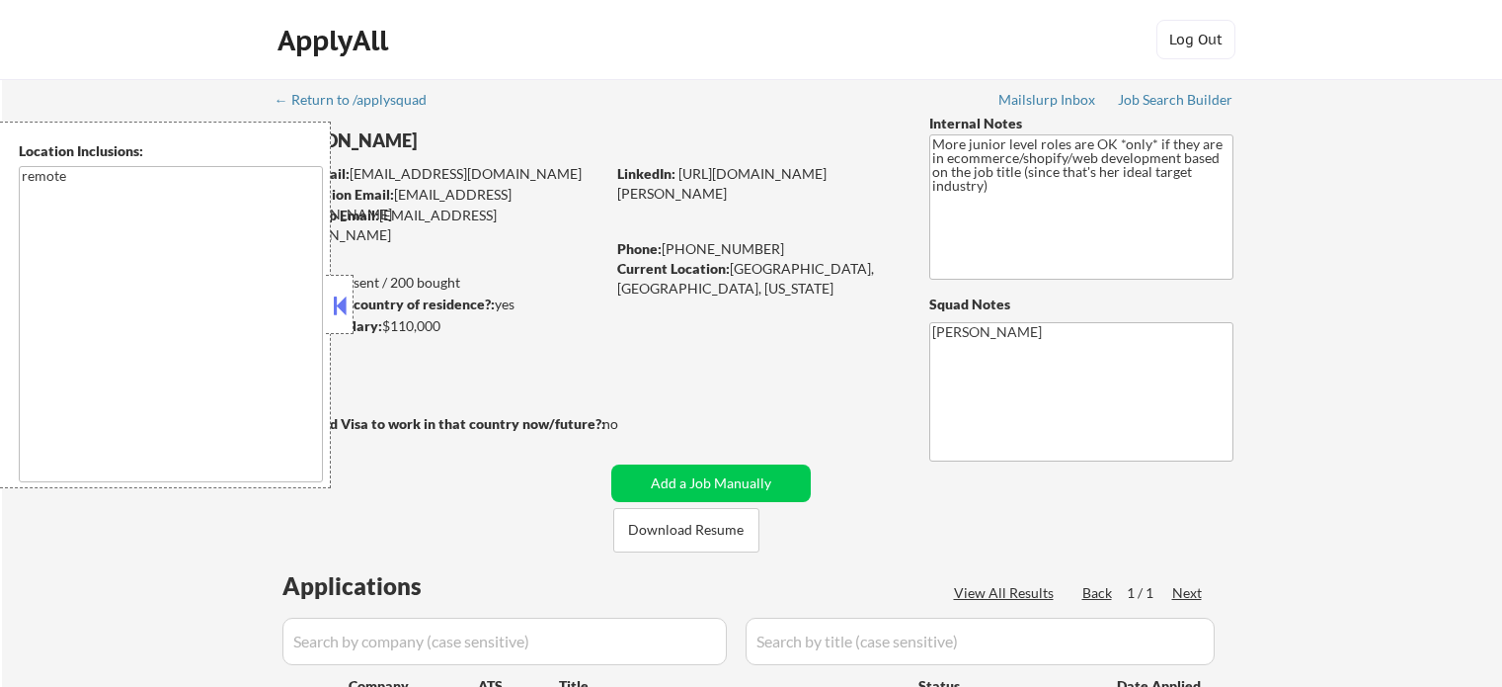
select select ""pending""
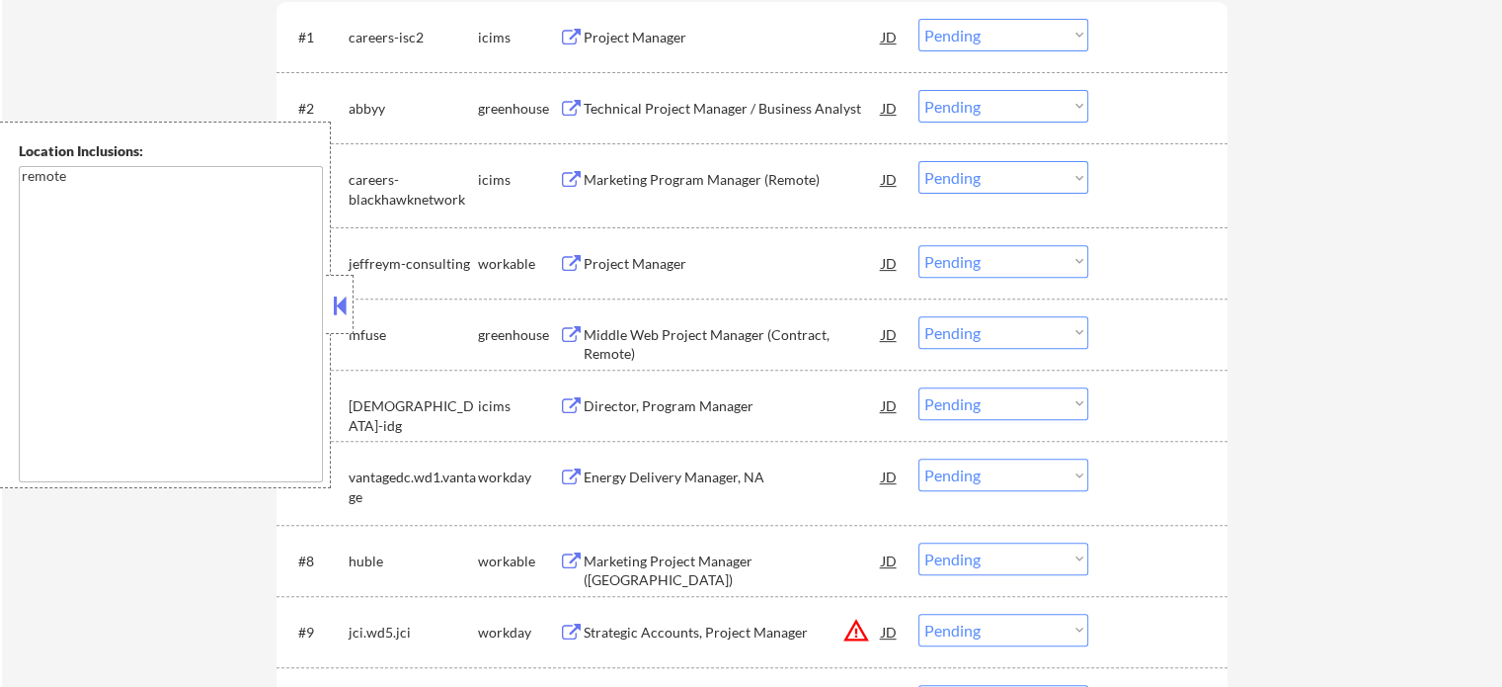
scroll to position [727, 0]
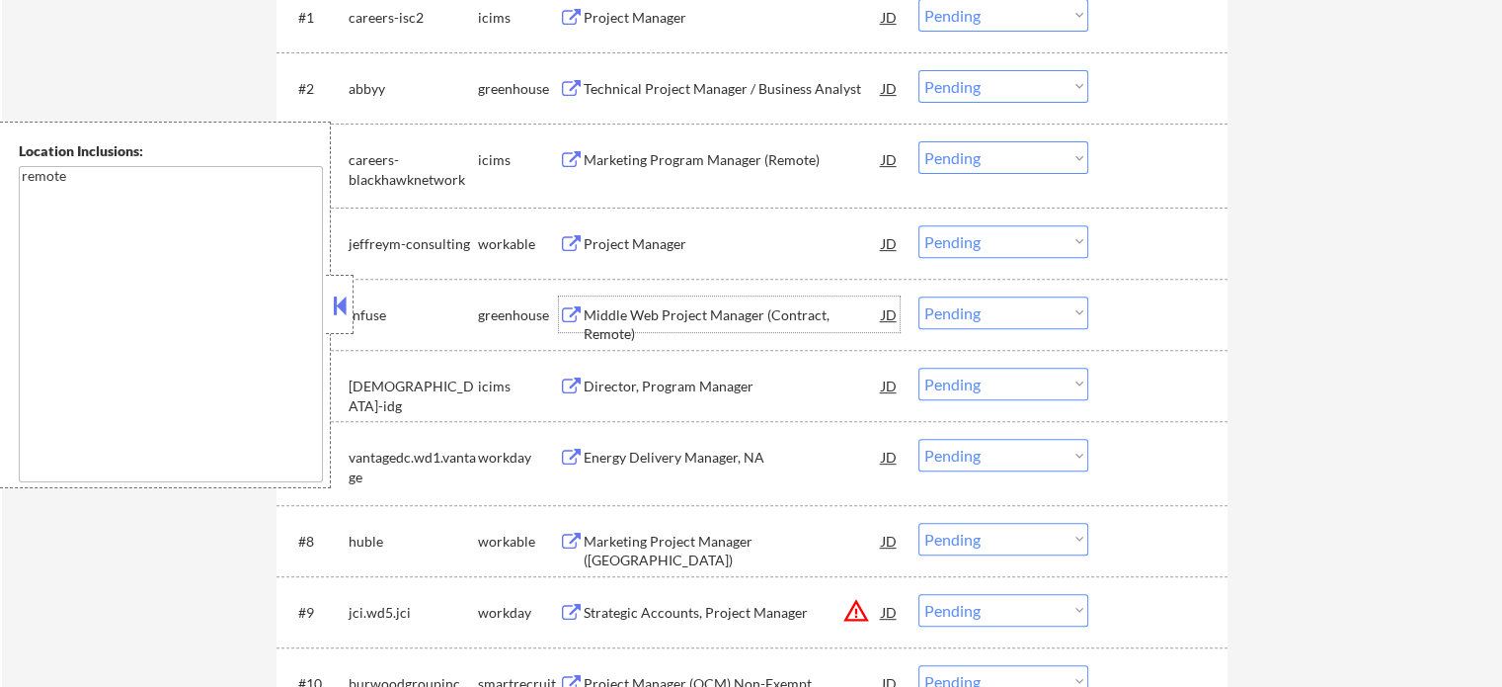
click at [620, 318] on div "Middle Web Project Manager (Contract, Remote)" at bounding box center [733, 324] width 298 height 39
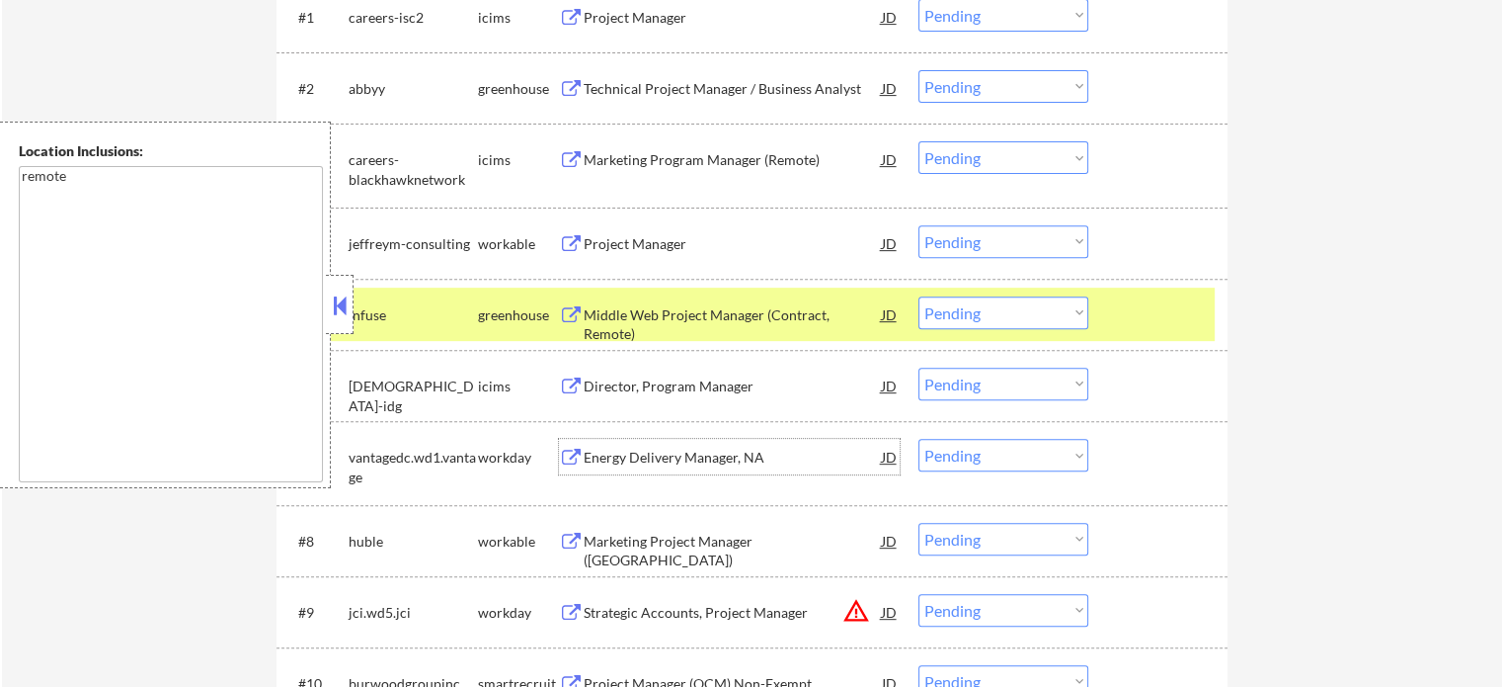
click at [665, 460] on div "Energy Delivery Manager, NA" at bounding box center [733, 457] width 298 height 20
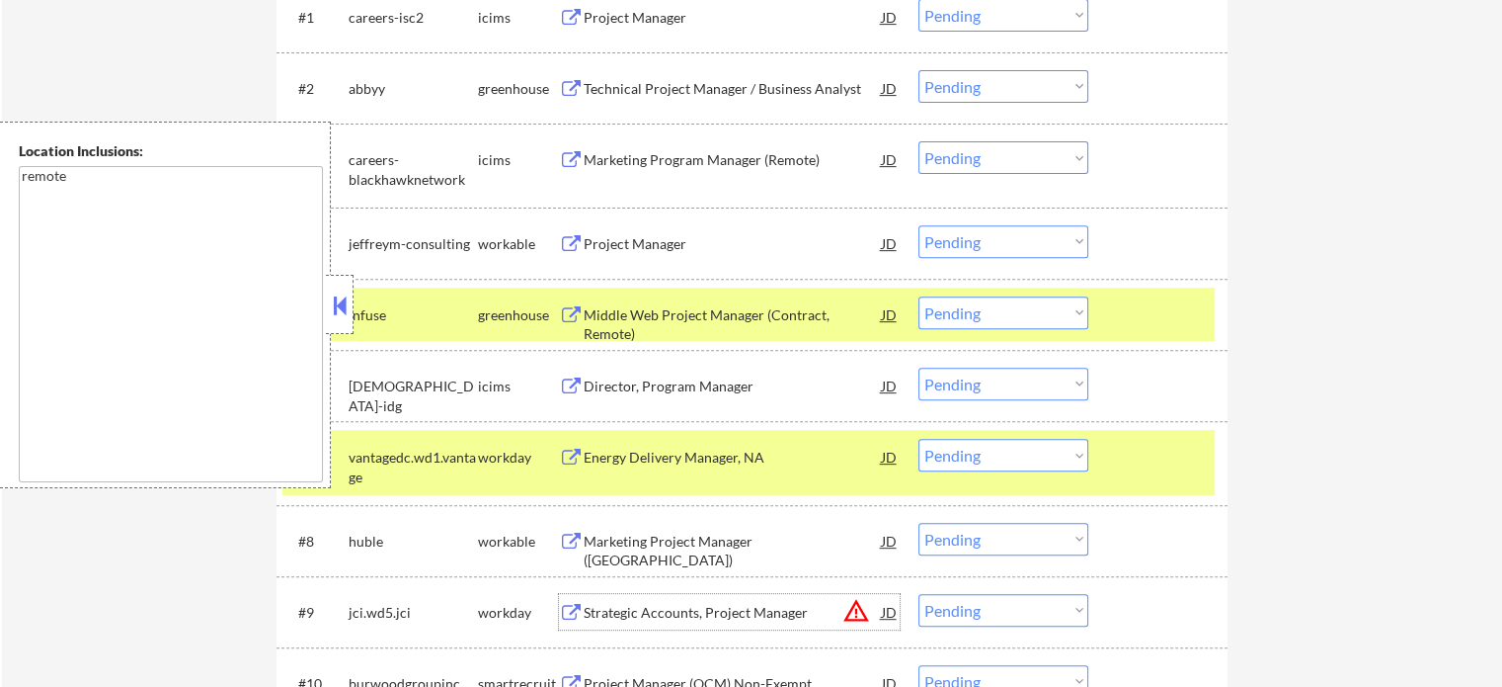
click at [678, 601] on div "Strategic Accounts, Project Manager" at bounding box center [733, 612] width 298 height 36
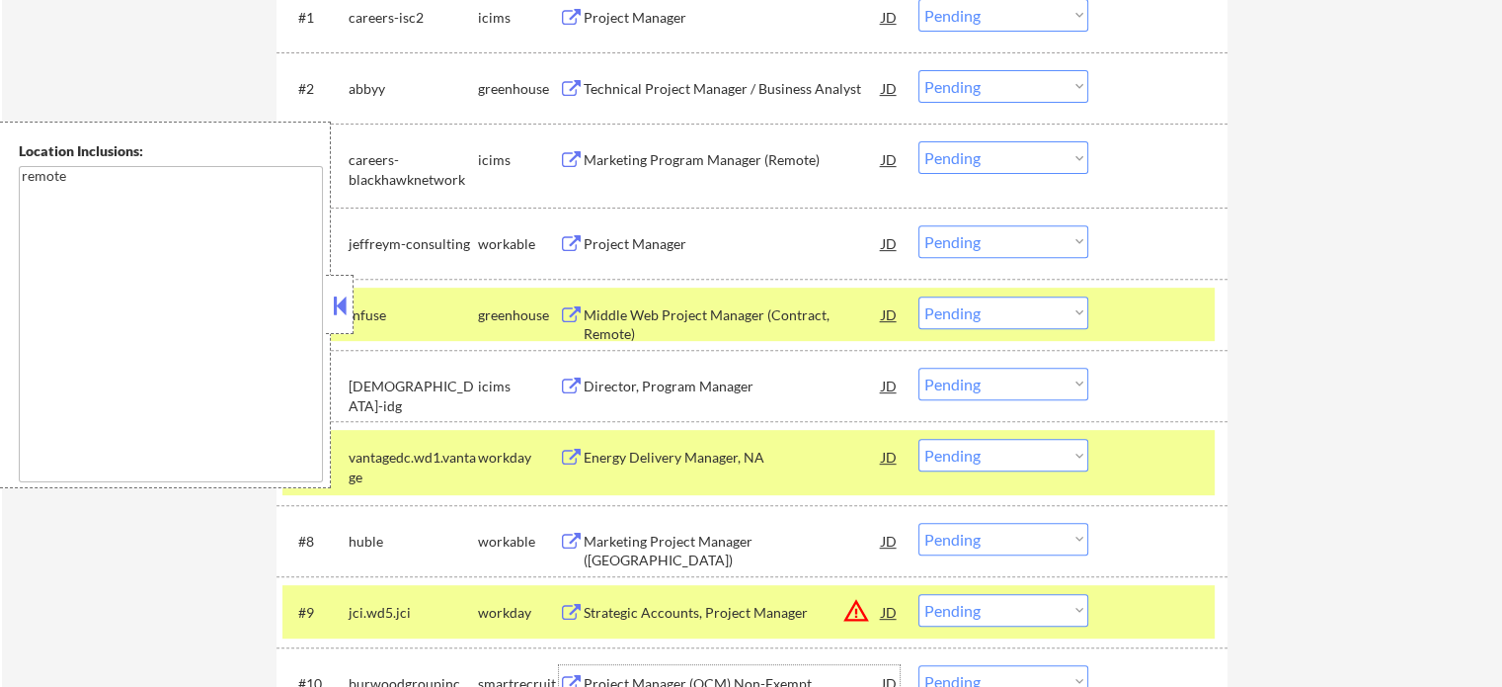
click at [686, 679] on div "Project Manager (OCM) Non-Exempt" at bounding box center [733, 684] width 298 height 20
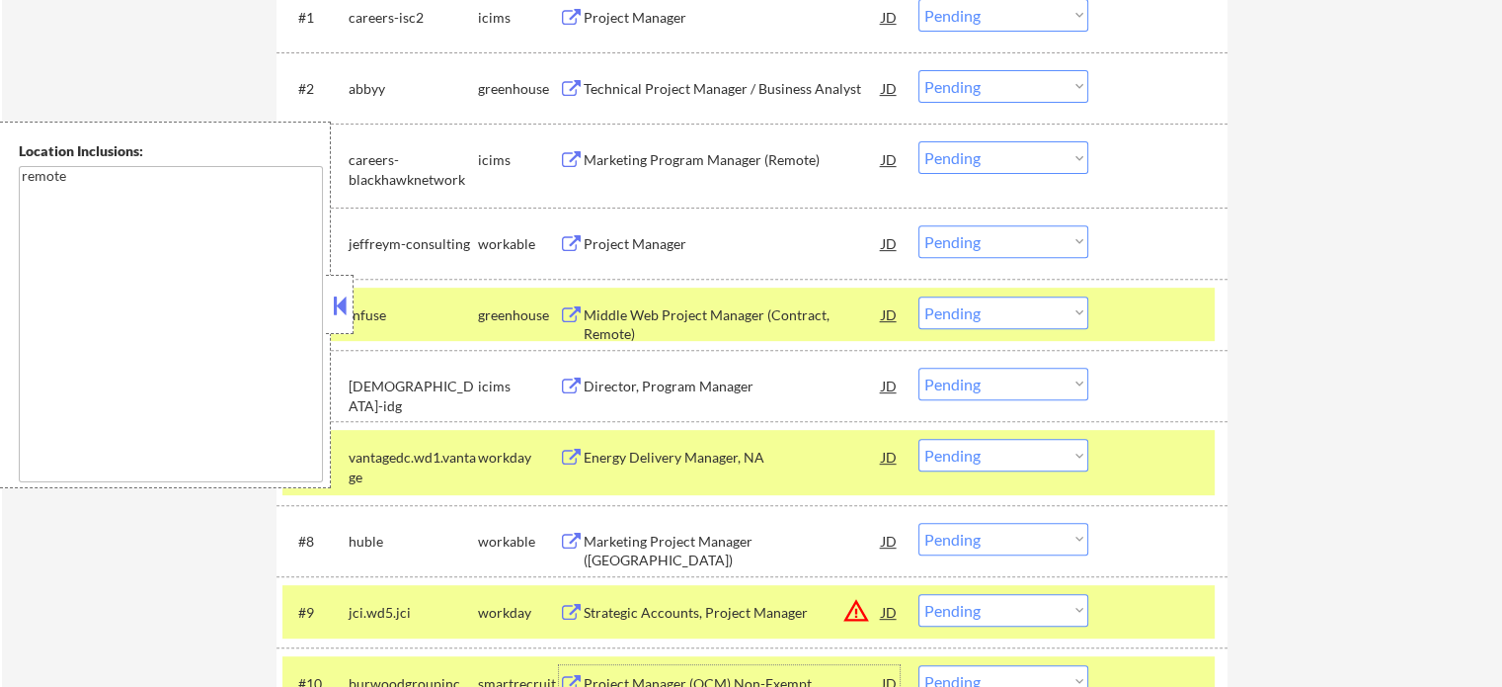
scroll to position [737, 0]
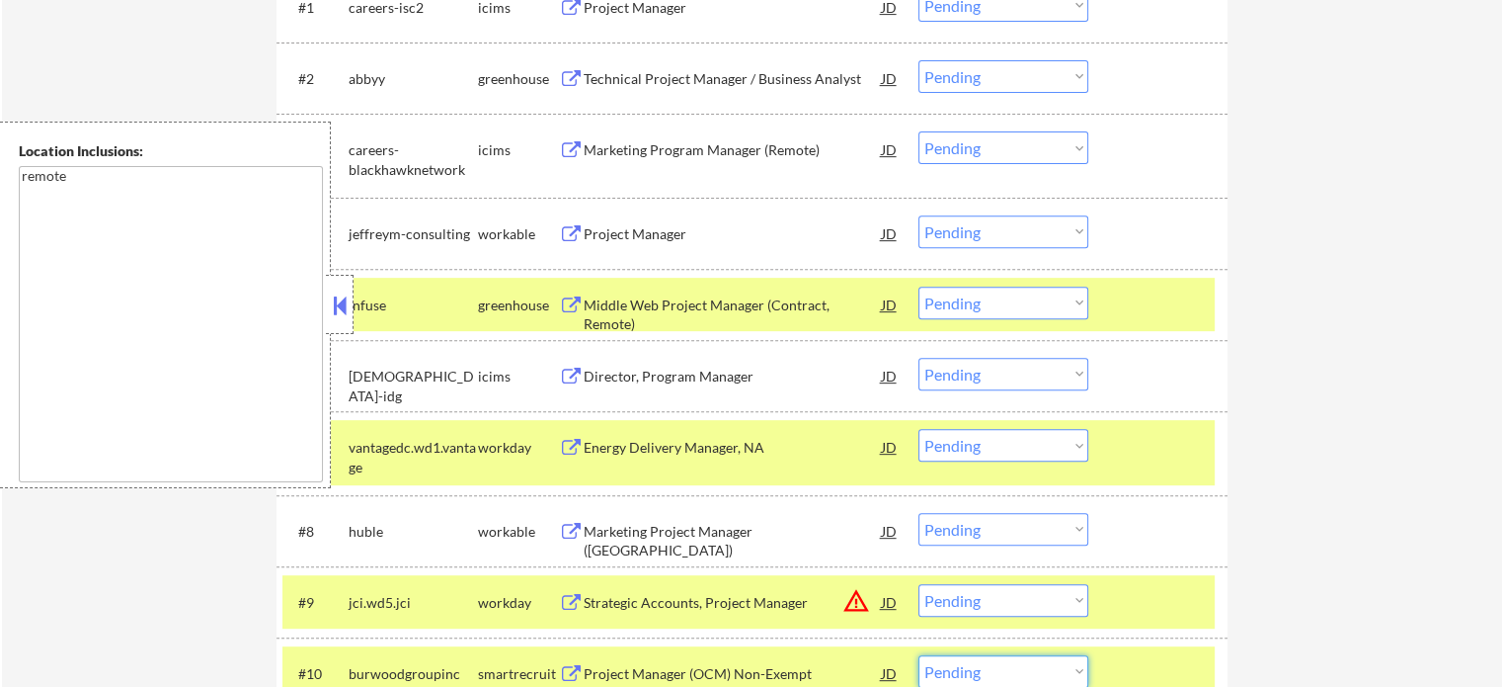
click at [989, 671] on select "Choose an option... Pending Applied Excluded (Questions) Excluded (Expired) Exc…" at bounding box center [1004, 671] width 170 height 33
click at [919, 655] on select "Choose an option... Pending Applied Excluded (Questions) Excluded (Expired) Exc…" at bounding box center [1004, 671] width 170 height 33
select select ""pending""
click at [668, 528] on div "Marketing Project Manager ([GEOGRAPHIC_DATA])" at bounding box center [733, 541] width 298 height 39
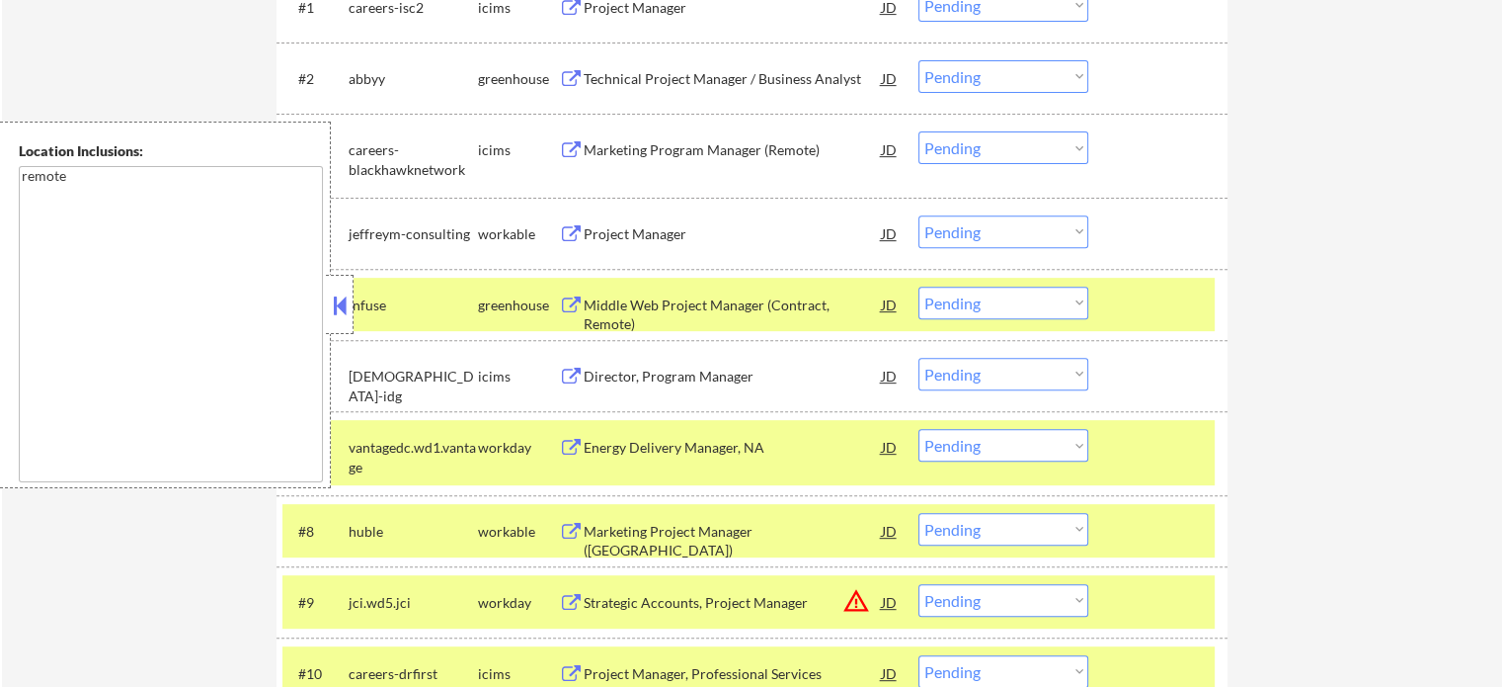
select select ""pending""
click at [955, 532] on select "Choose an option... Pending Applied Excluded (Questions) Excluded (Expired) Exc…" at bounding box center [1004, 529] width 170 height 33
click at [919, 513] on select "Choose an option... Pending Applied Excluded (Questions) Excluded (Expired) Exc…" at bounding box center [1004, 529] width 170 height 33
select select ""pending""
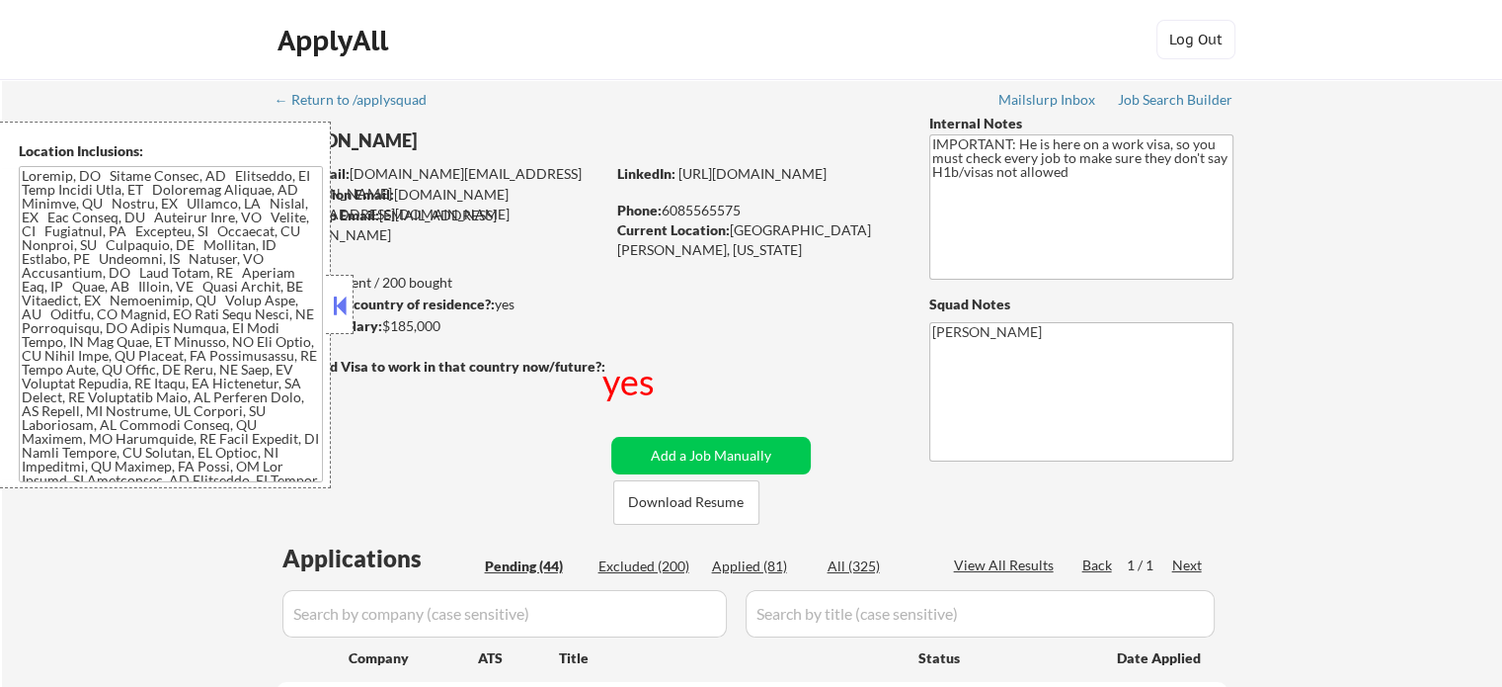
select select ""pending""
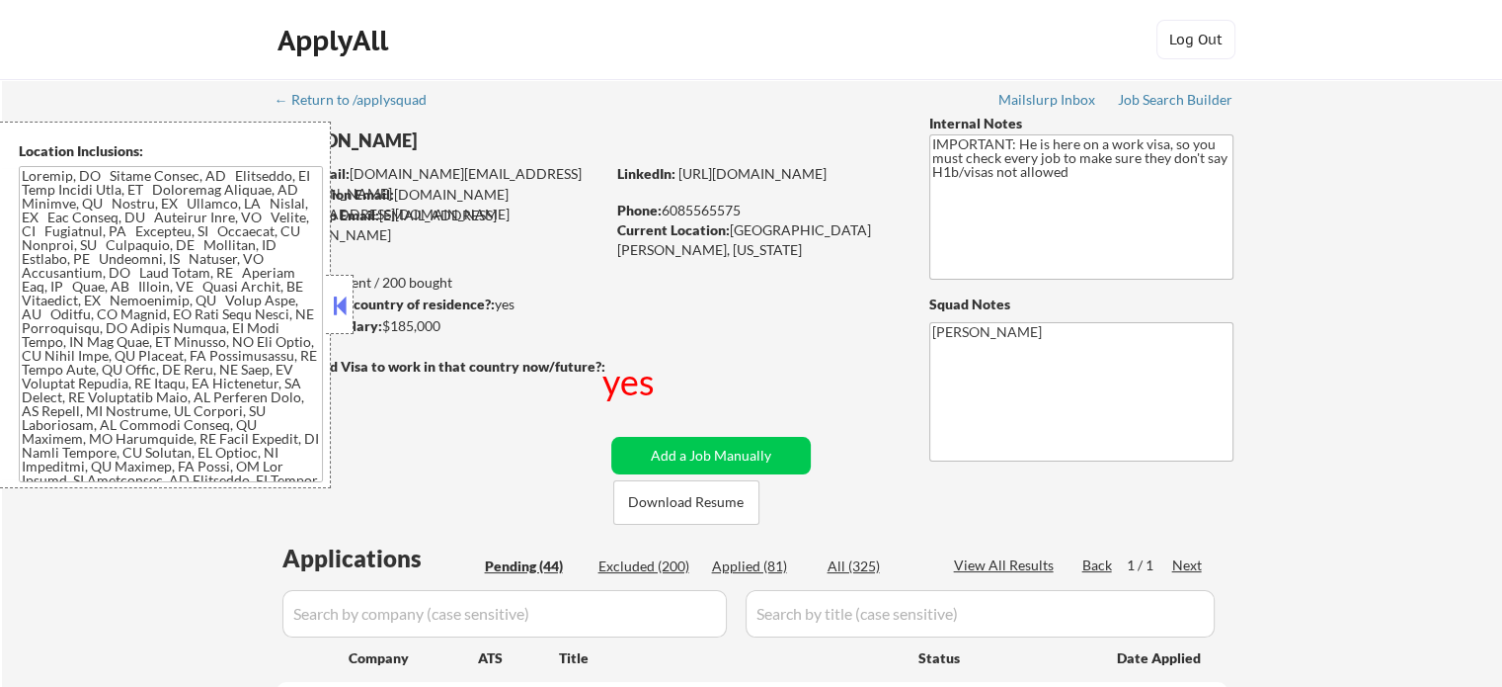
select select ""pending""
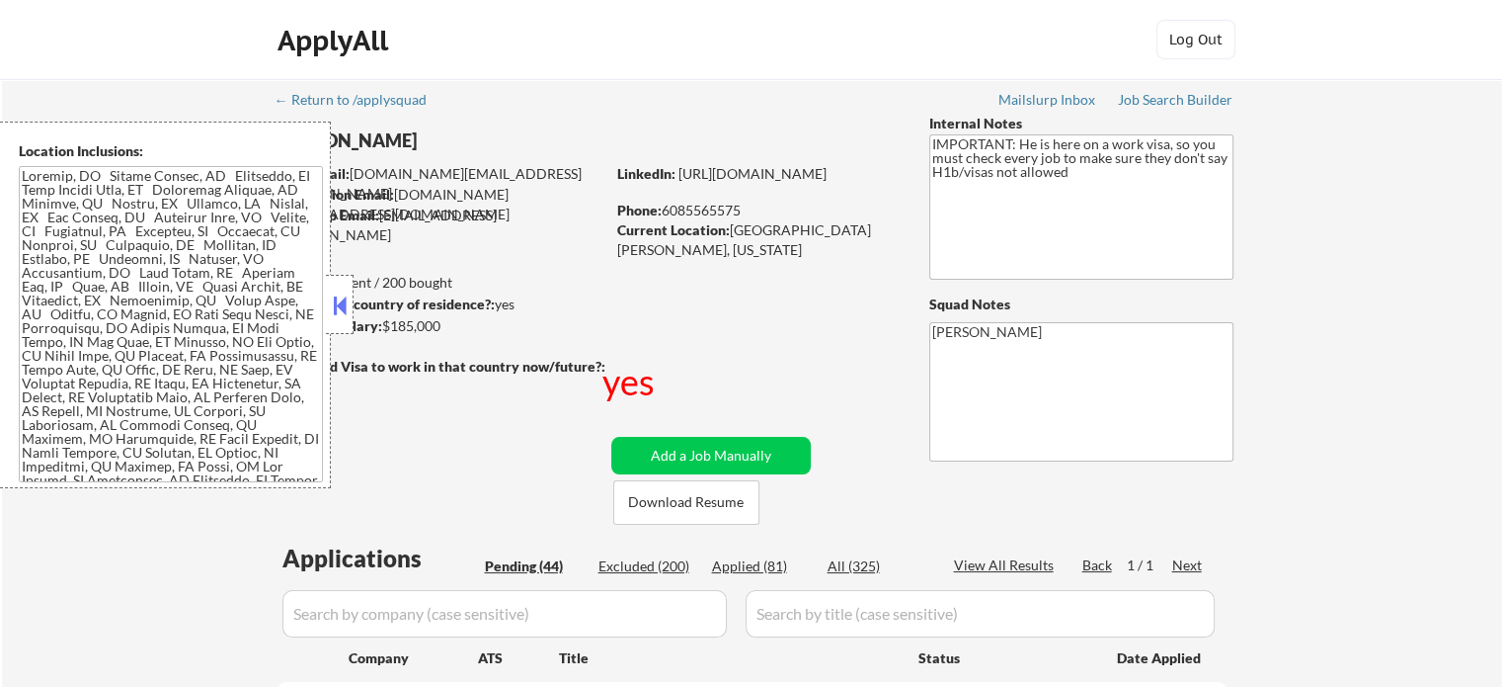
select select ""pending""
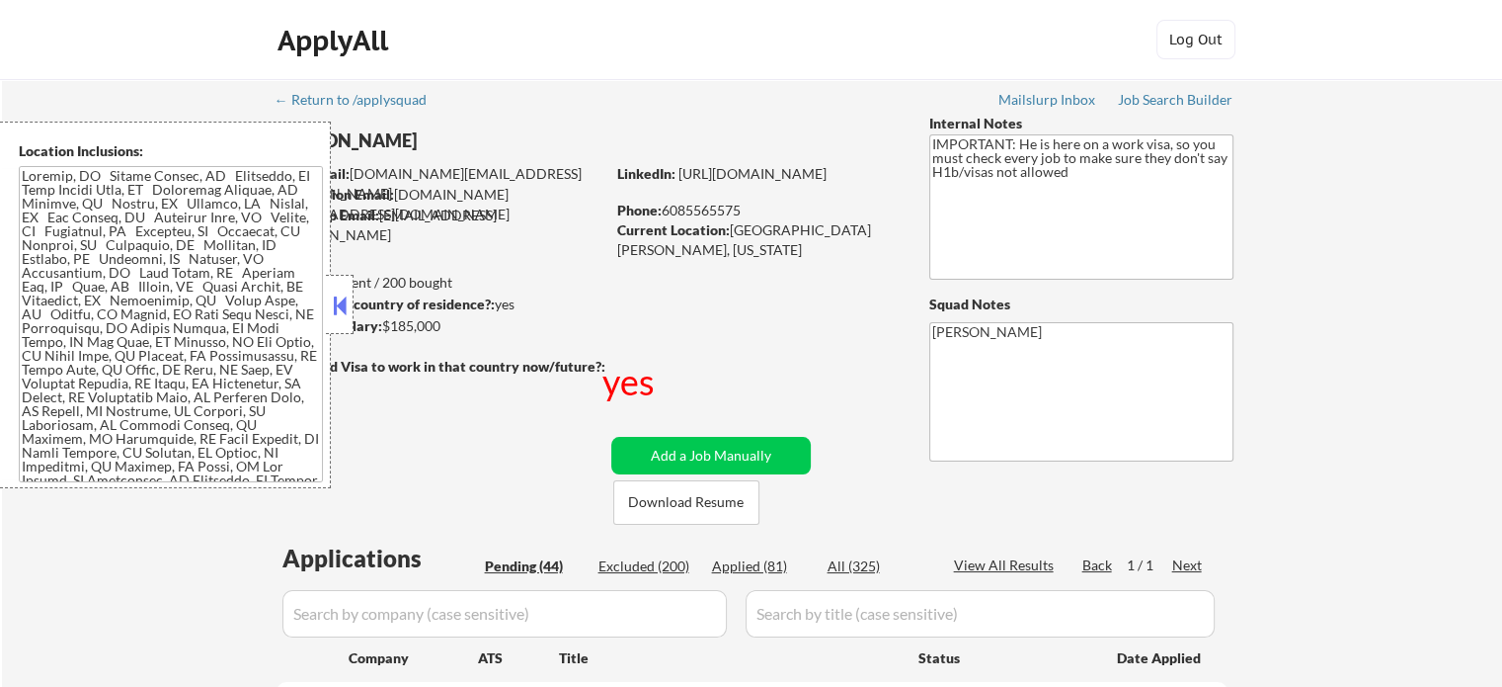
select select ""pending""
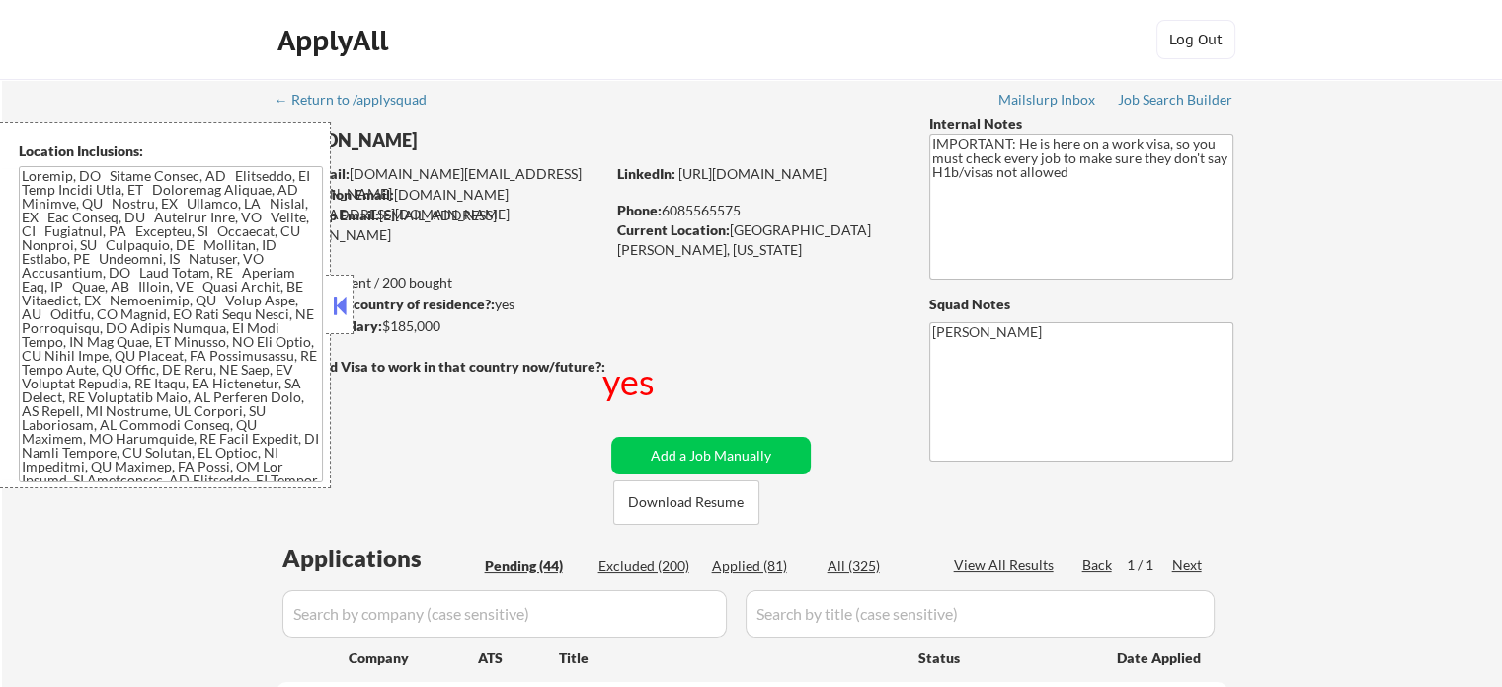
select select ""pending""
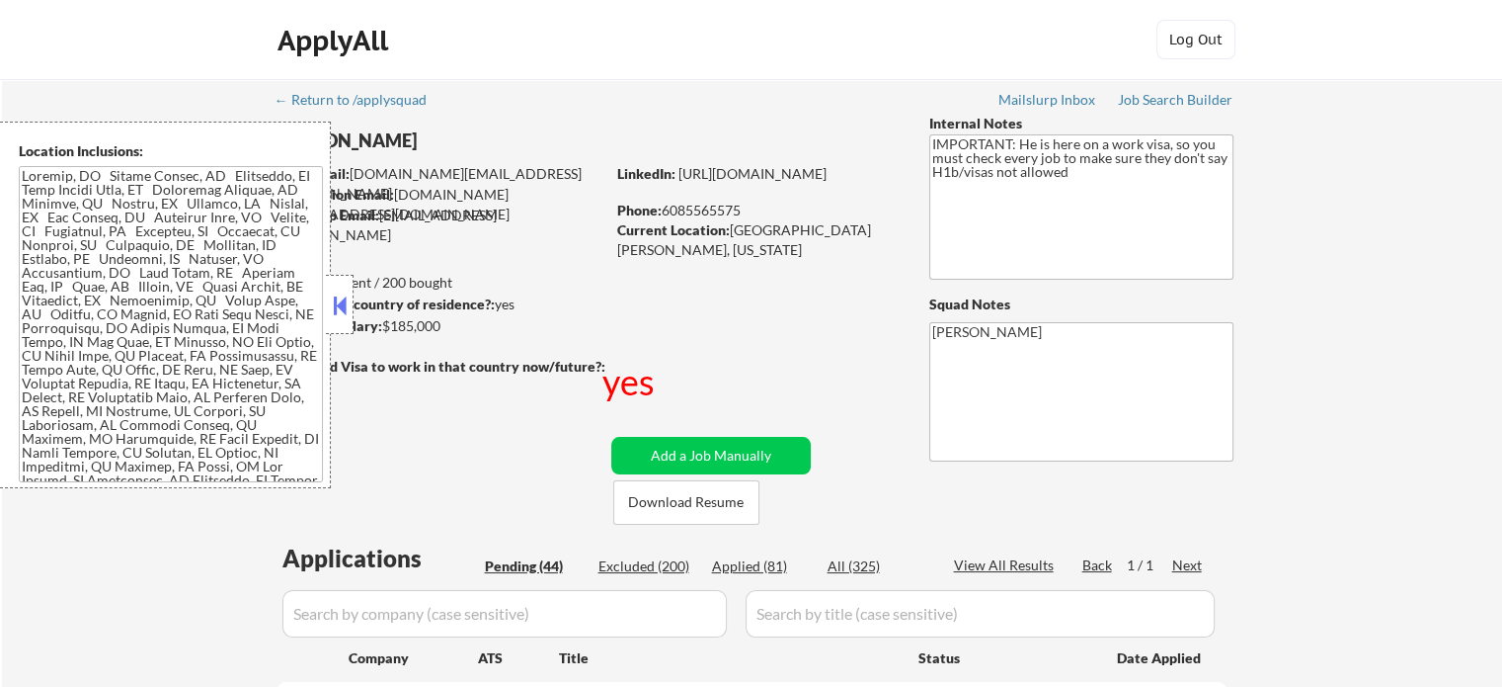
select select ""pending""
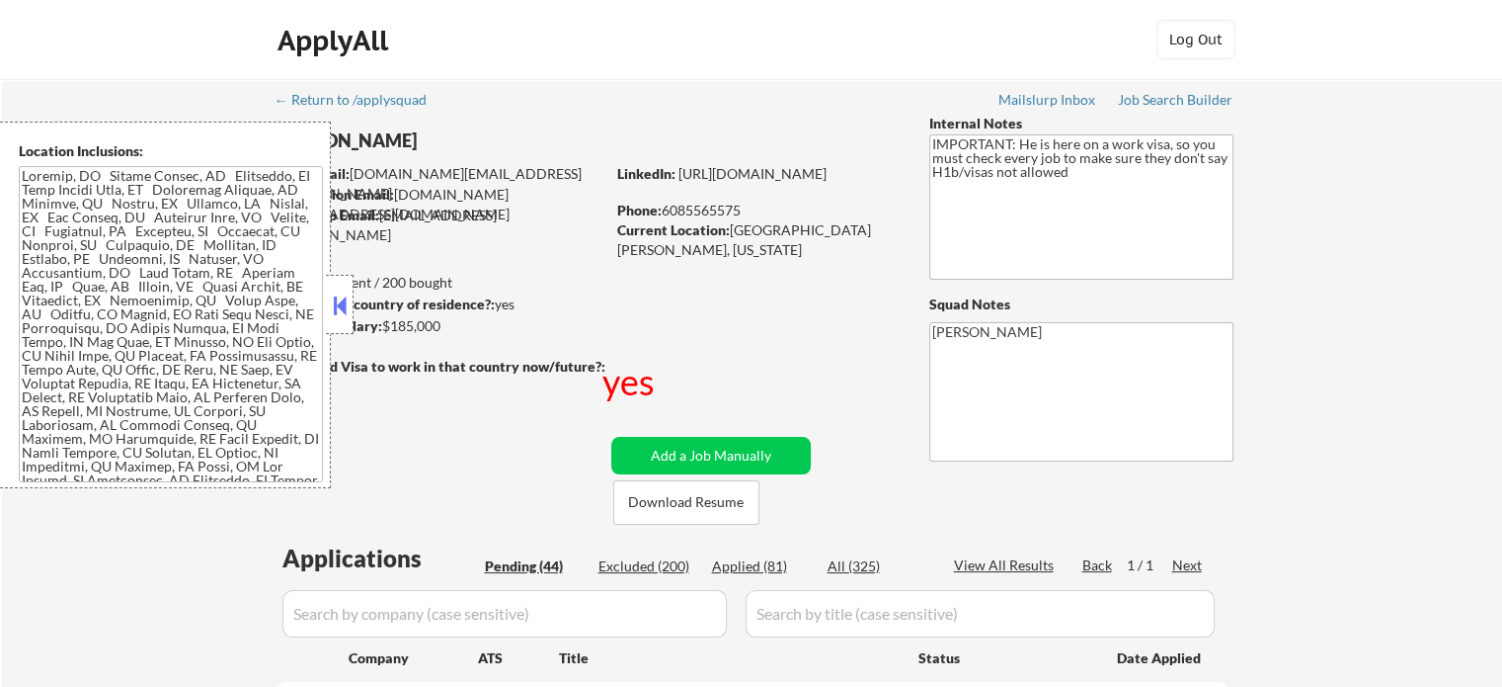
select select ""pending""
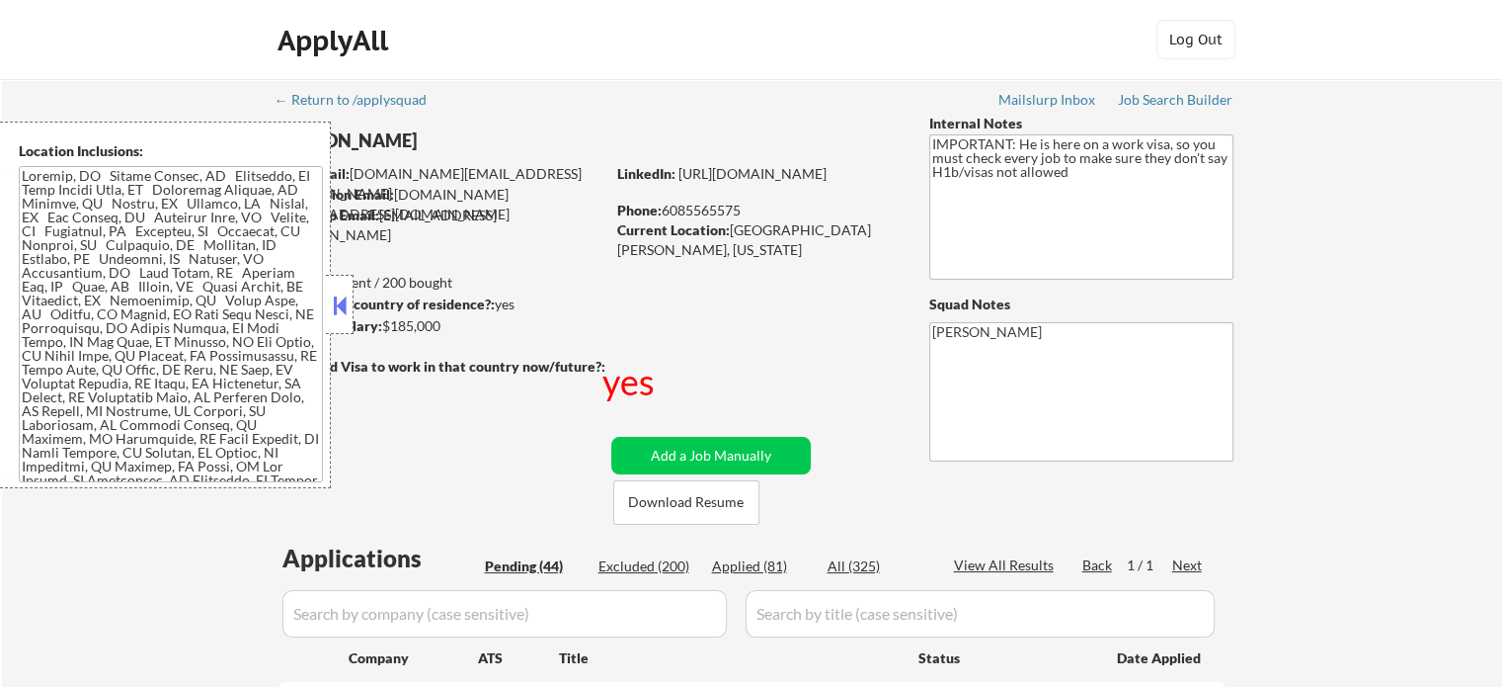
select select ""pending""
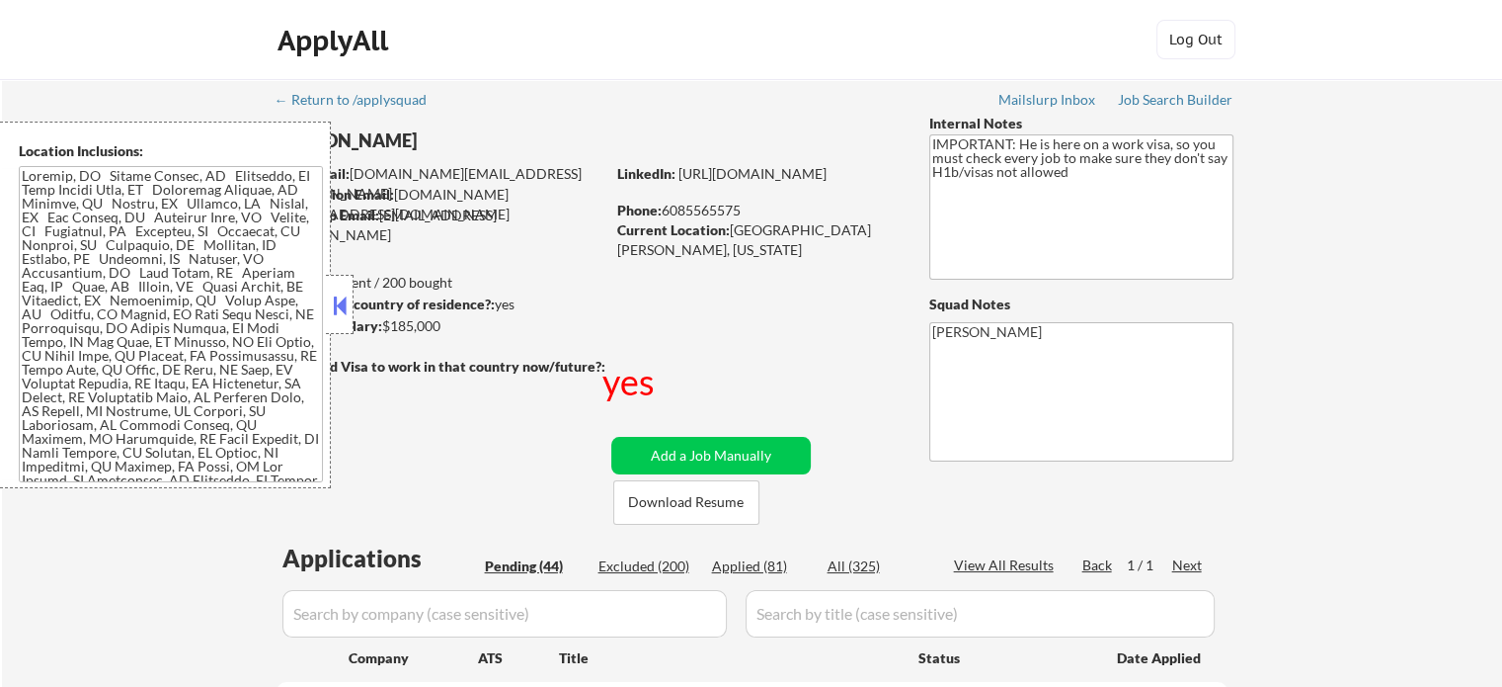
select select ""pending""
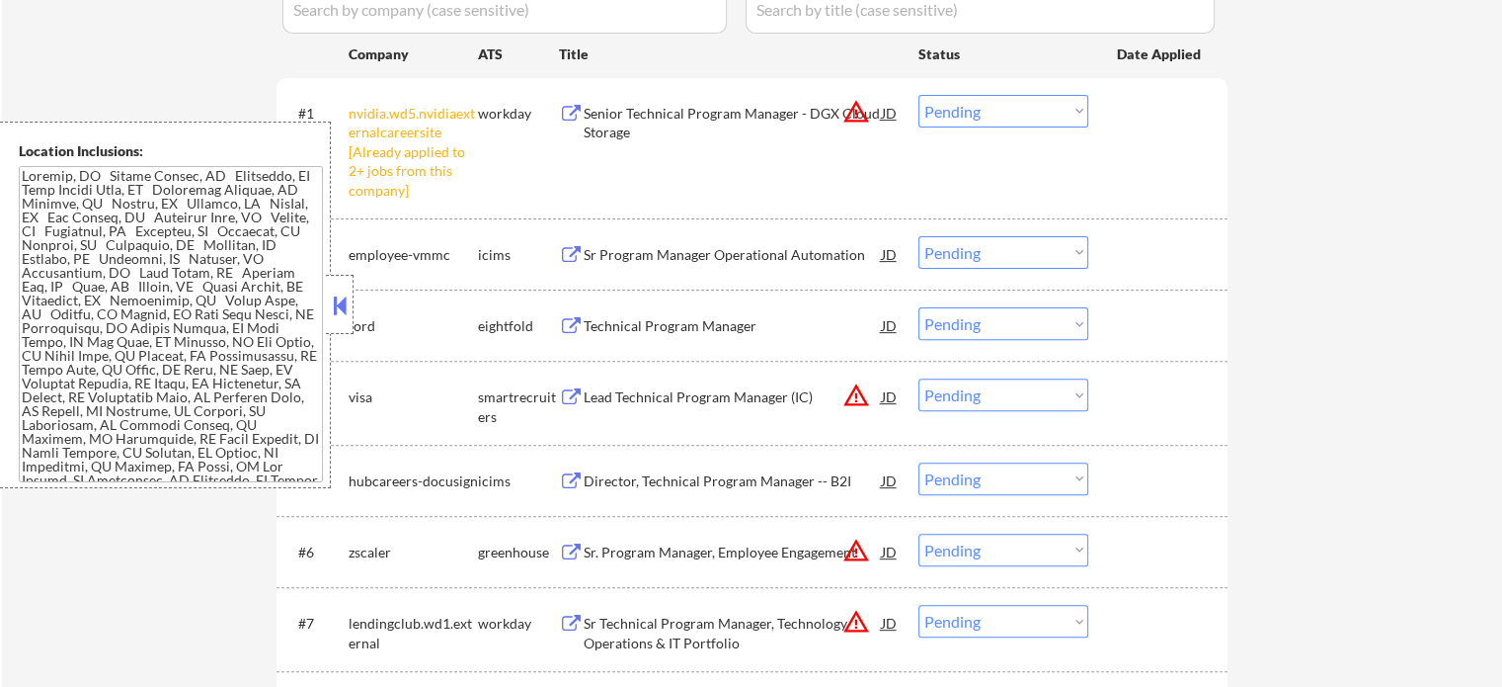
scroll to position [591, 0]
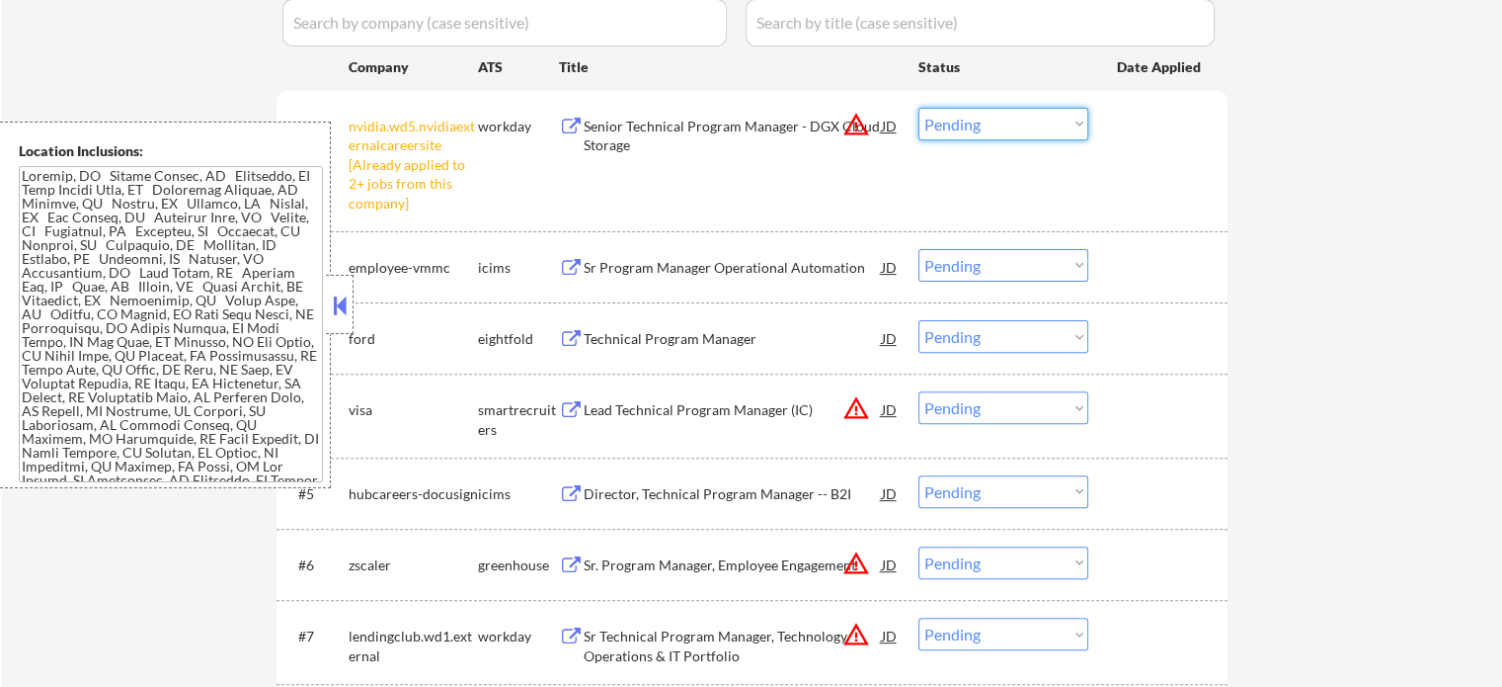
click at [1047, 137] on select "Choose an option... Pending Applied Excluded (Questions) Excluded (Expired) Exc…" at bounding box center [1004, 124] width 170 height 33
click at [919, 108] on select "Choose an option... Pending Applied Excluded (Questions) Excluded (Expired) Exc…" at bounding box center [1004, 124] width 170 height 33
click at [1131, 137] on div at bounding box center [1160, 126] width 87 height 36
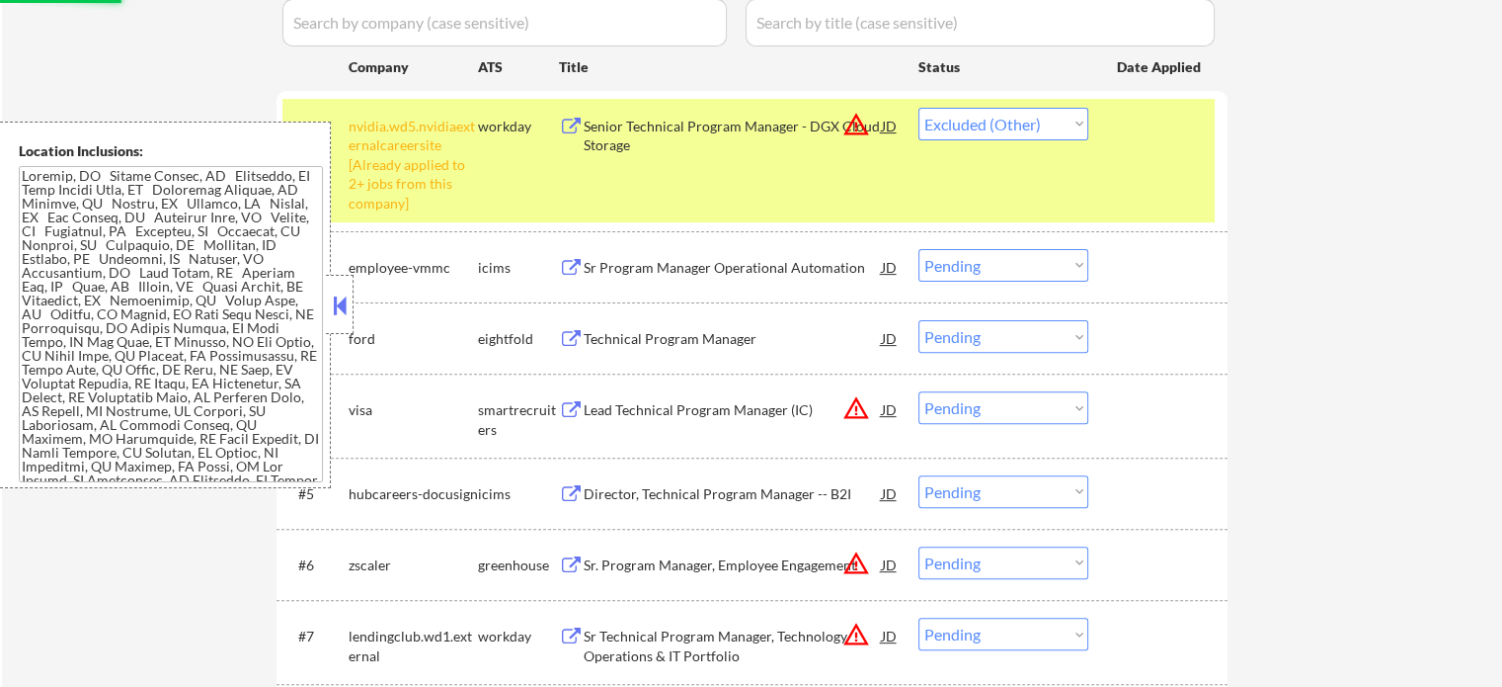
click at [1131, 137] on div at bounding box center [1160, 126] width 87 height 36
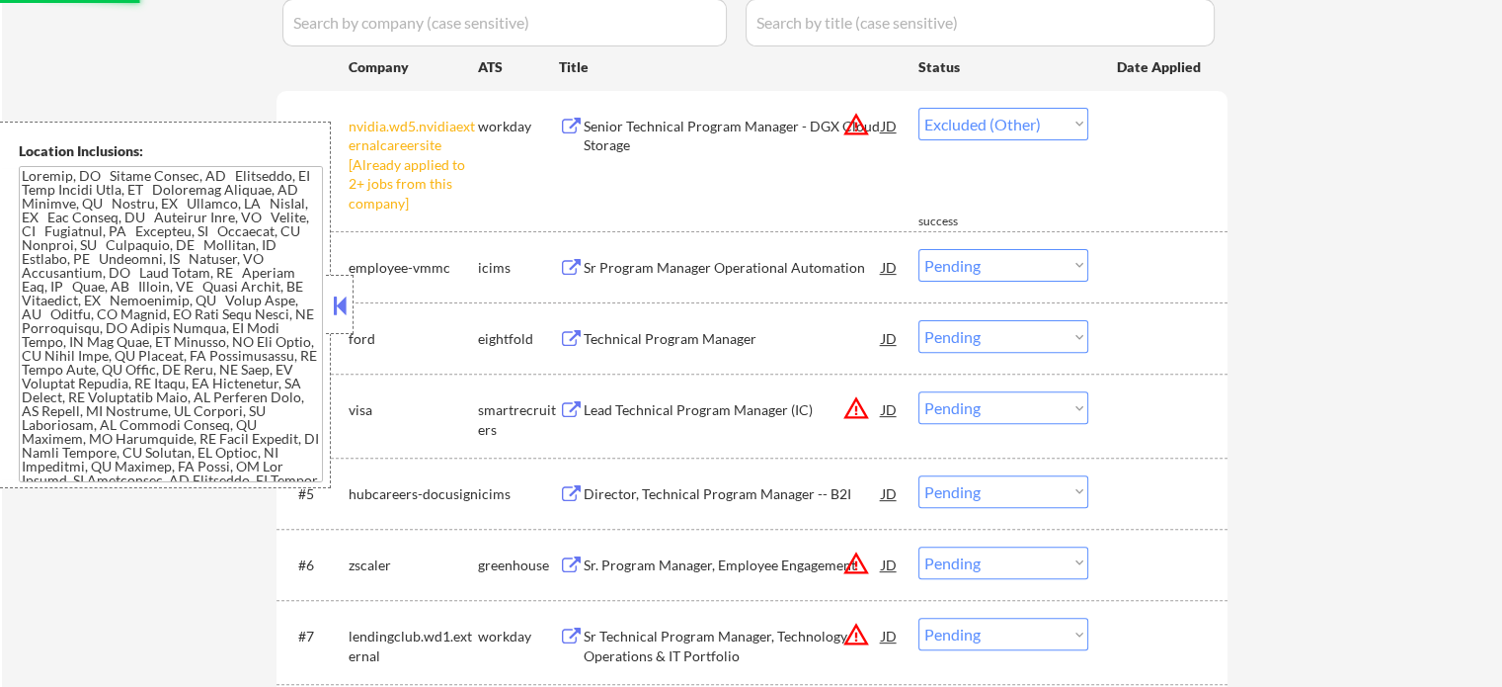
select select ""pending""
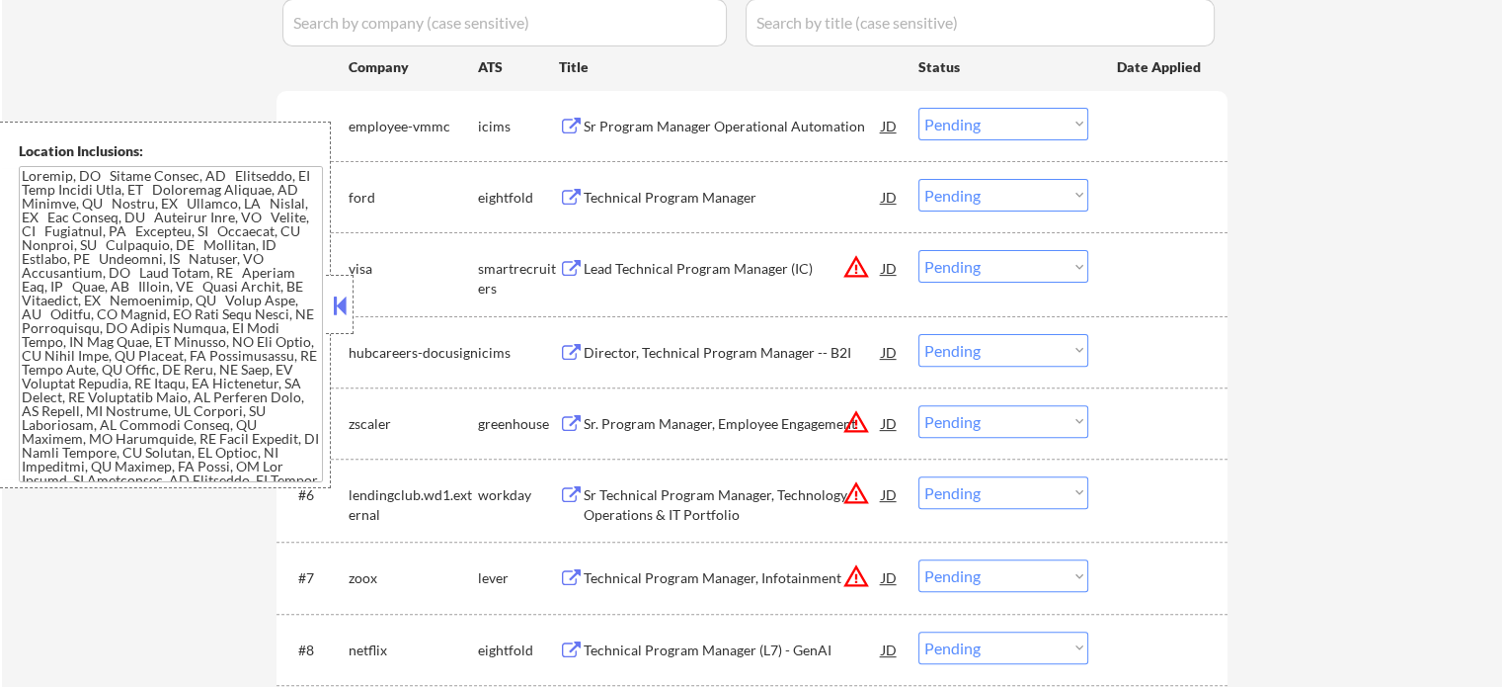
click at [710, 273] on div "Lead Technical Program Manager (IC)" at bounding box center [733, 269] width 298 height 20
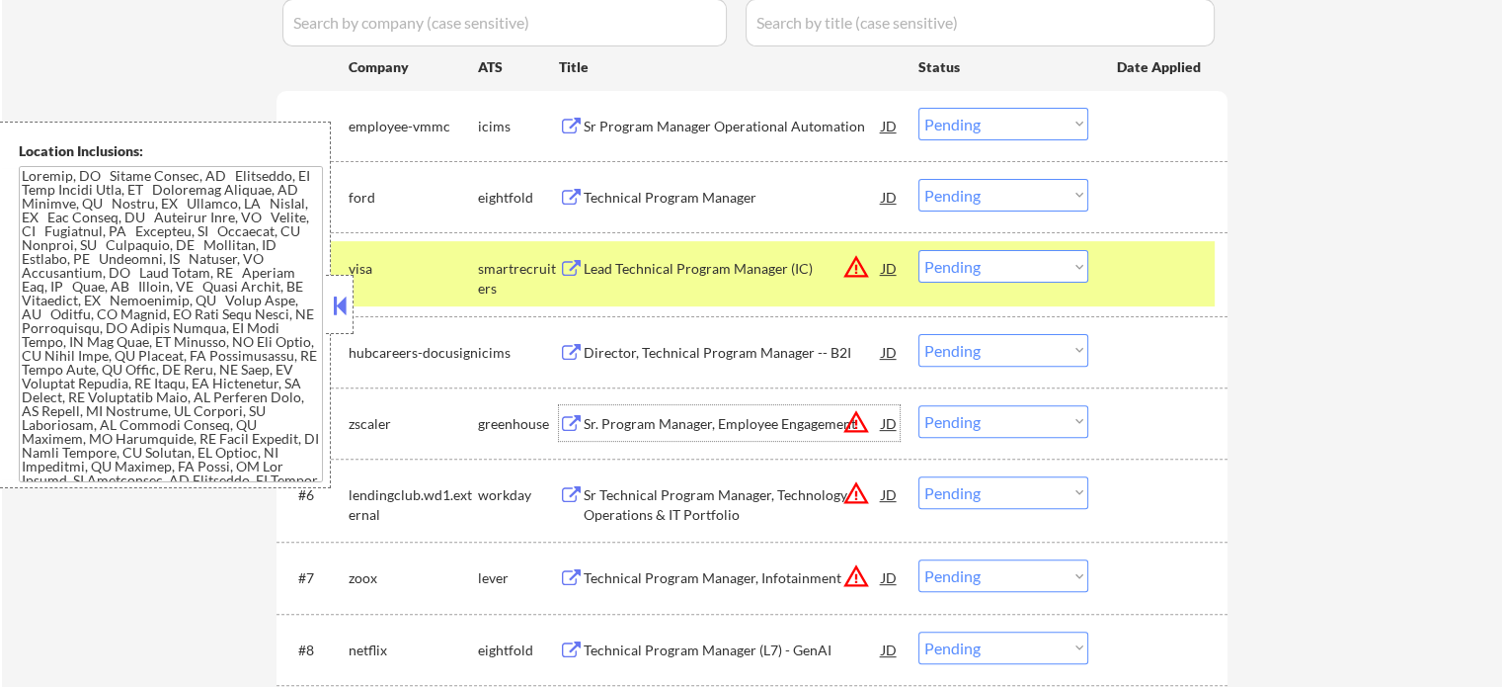
click at [677, 430] on div "Sr. Program Manager, Employee Engagement" at bounding box center [733, 424] width 298 height 20
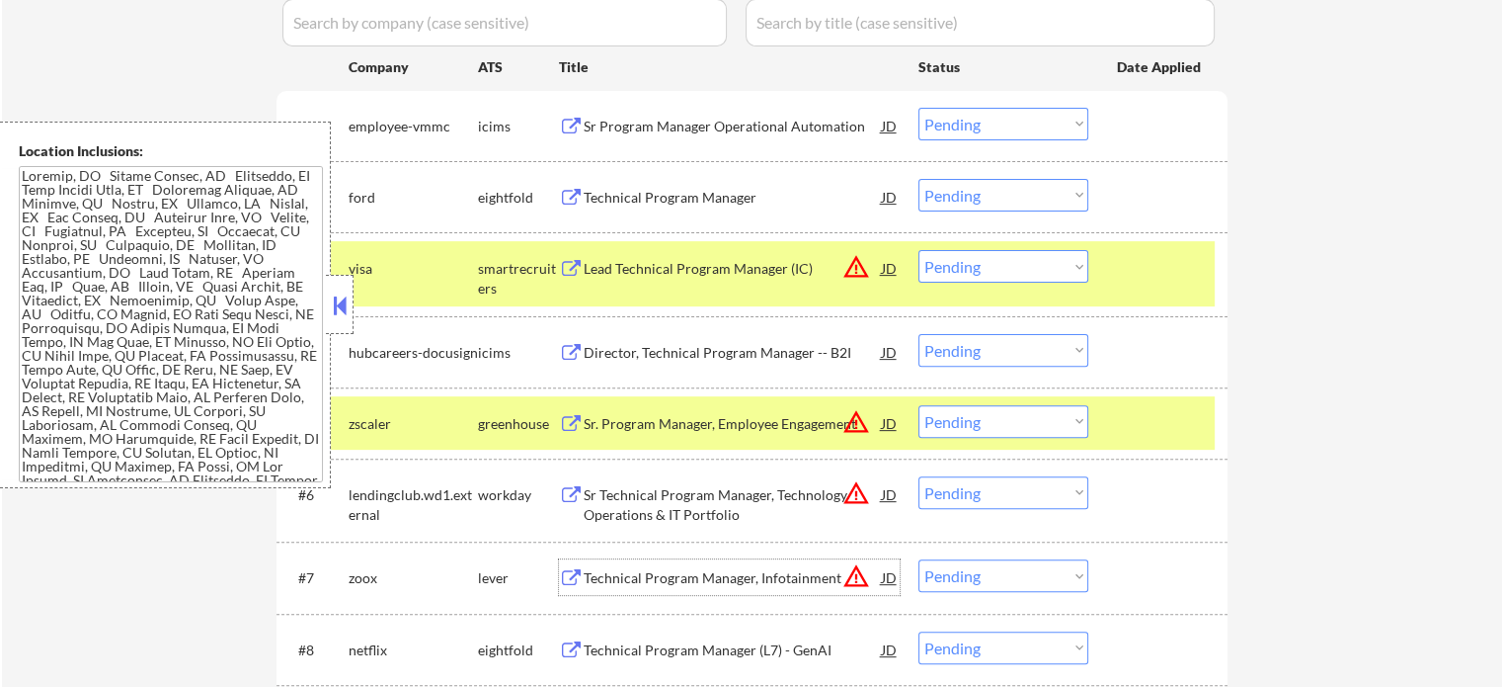
click at [642, 593] on div "Technical Program Manager, Infotainment" at bounding box center [733, 577] width 298 height 36
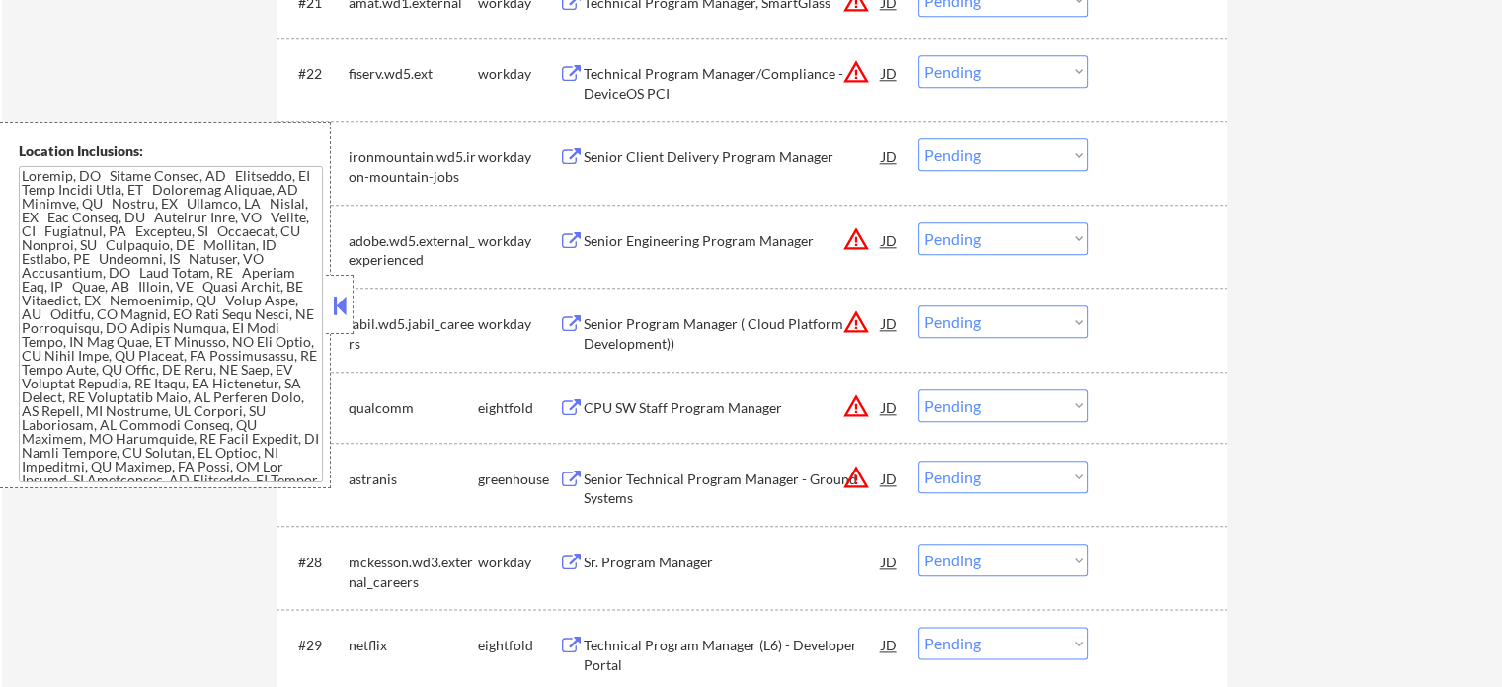
scroll to position [2207, 0]
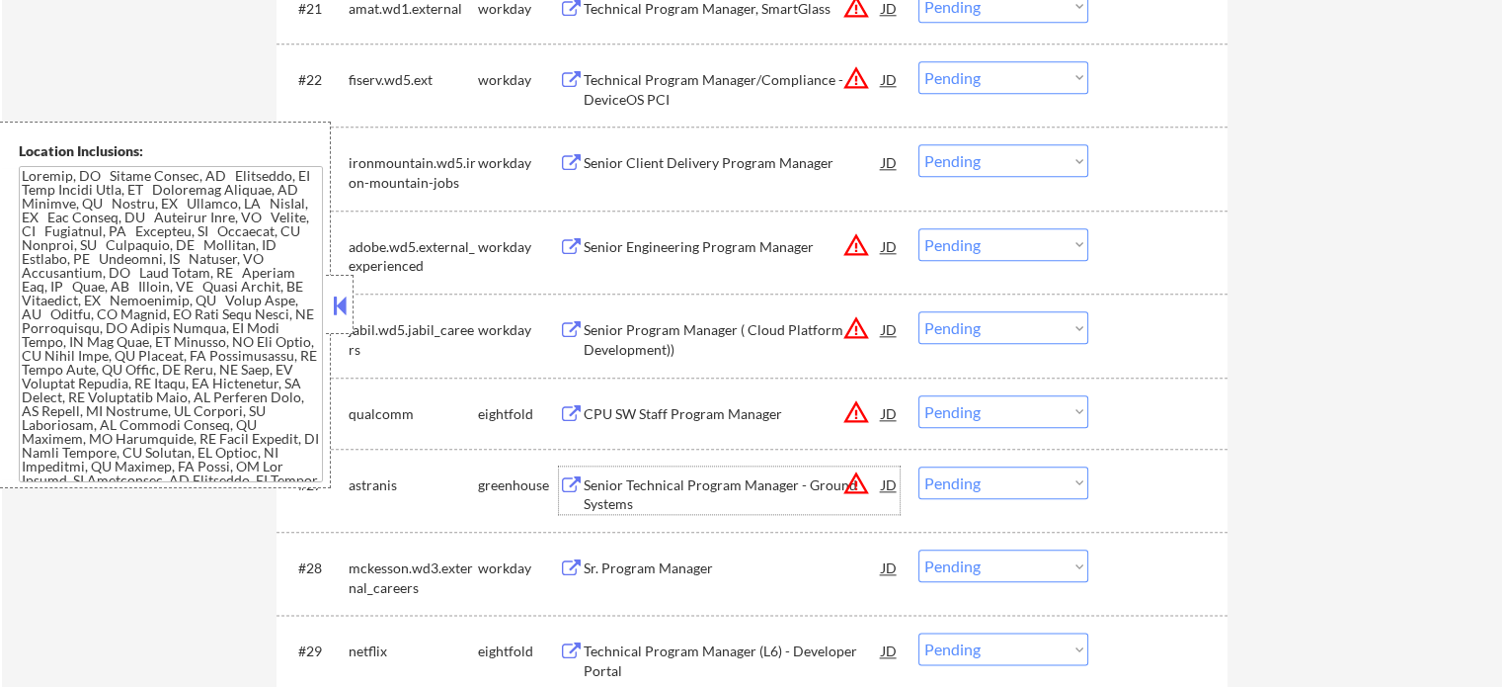
click at [776, 483] on div "Senior Technical Program Manager - Ground Systems" at bounding box center [733, 494] width 298 height 39
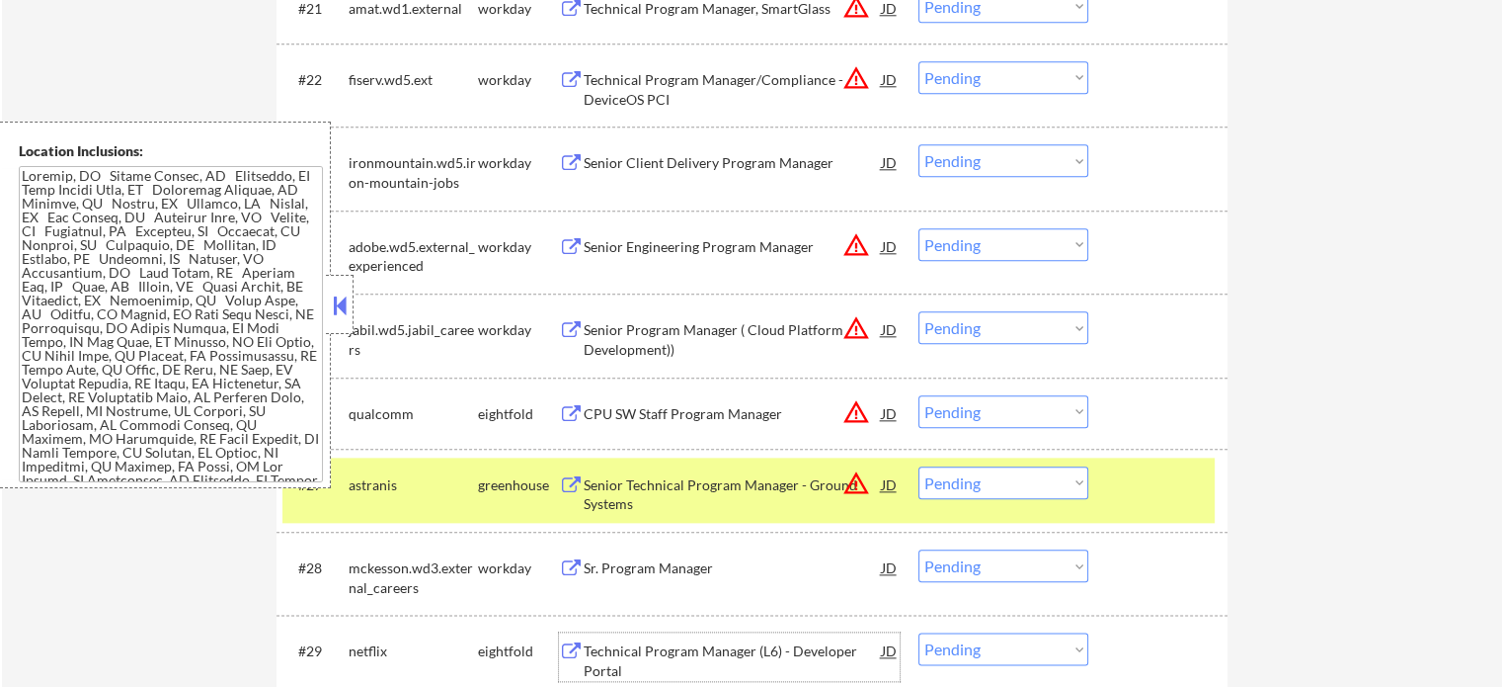
click at [644, 649] on div "Technical Program Manager (L6) - Developer Portal" at bounding box center [733, 660] width 298 height 39
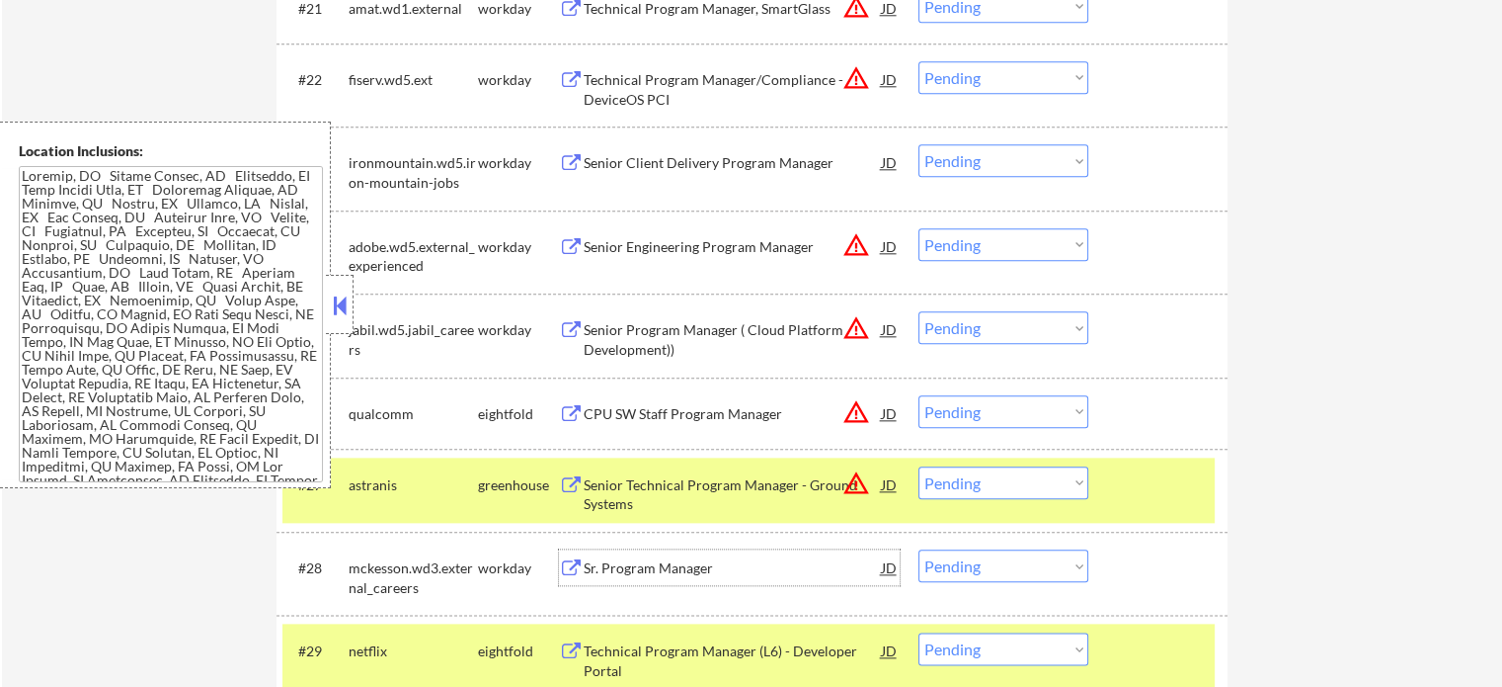
click at [642, 567] on div "Sr. Program Manager" at bounding box center [733, 568] width 298 height 20
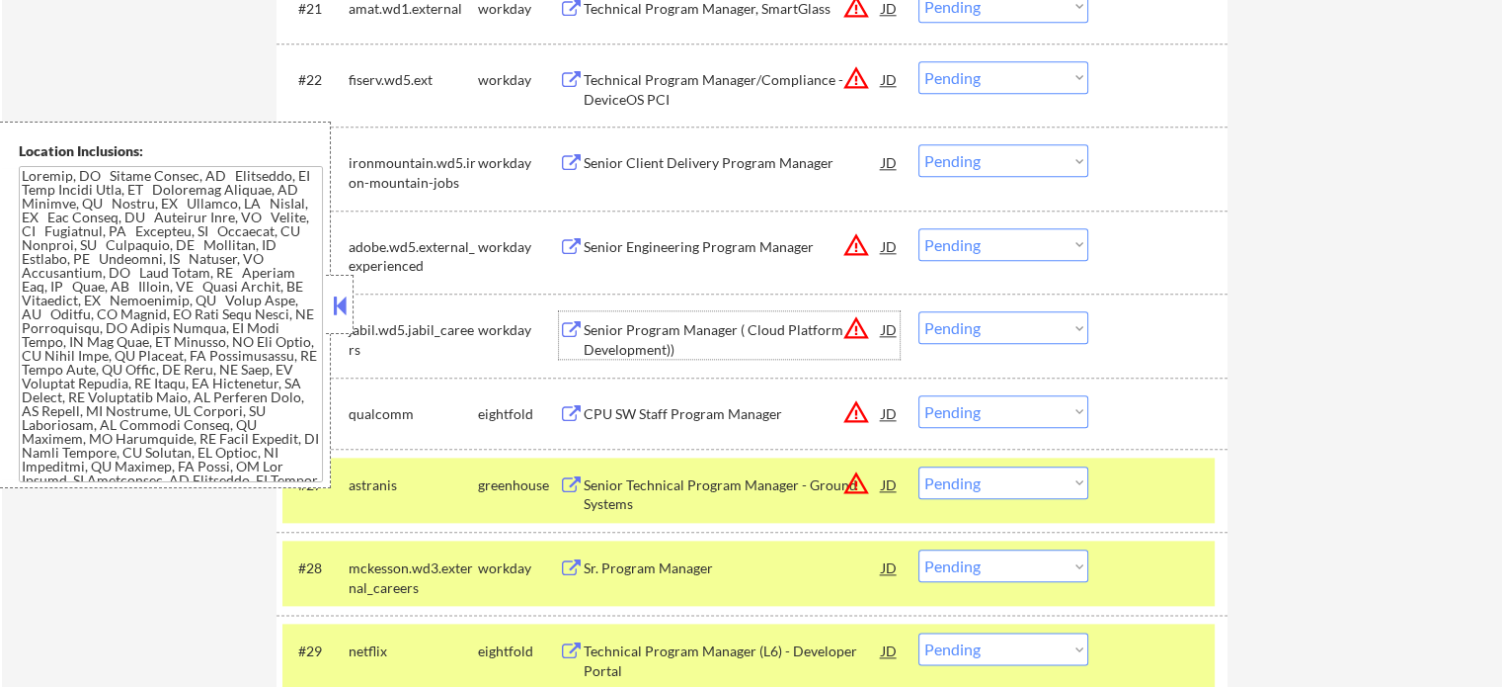
click at [607, 314] on div "Senior Program Manager ( Cloud Platform Development))" at bounding box center [733, 334] width 298 height 47
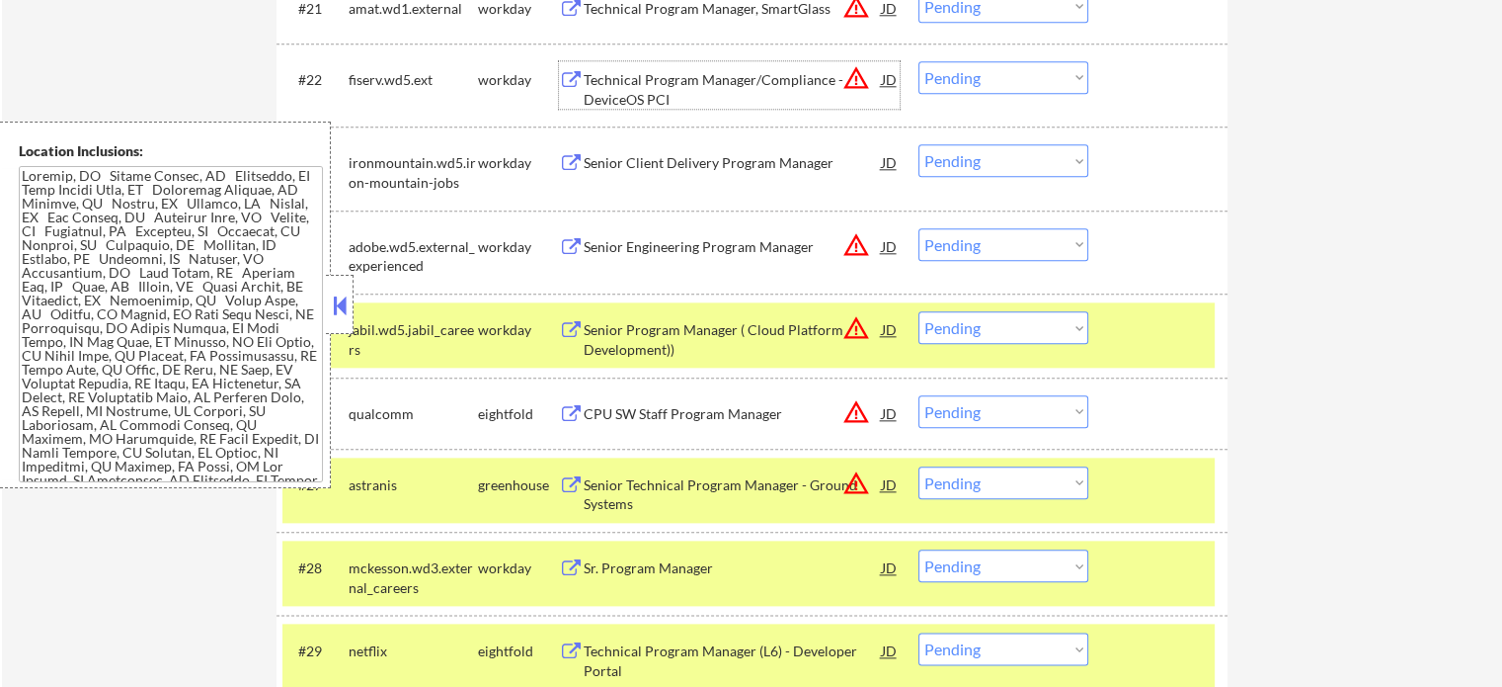
click at [586, 65] on div "Technical Program Manager/Compliance - DeviceOS PCI" at bounding box center [733, 84] width 298 height 47
